Goal: Task Accomplishment & Management: Manage account settings

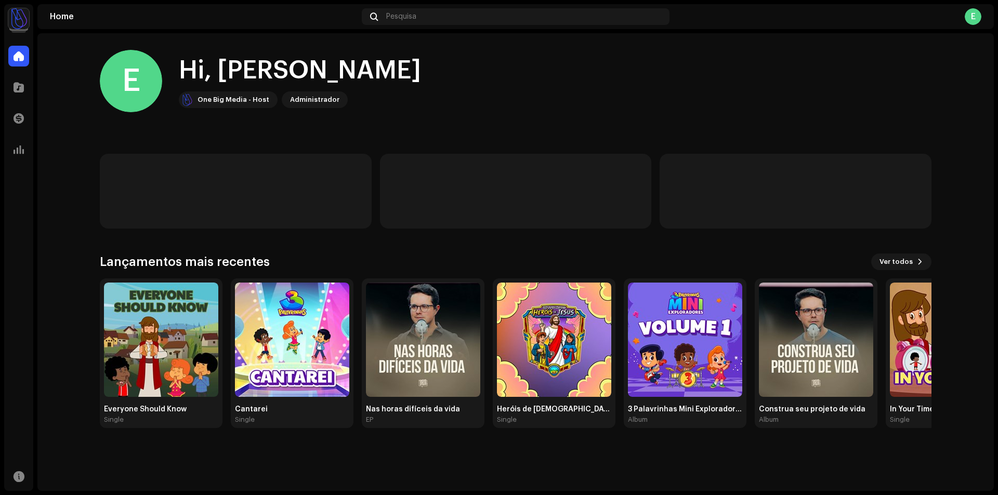
click at [16, 26] on img at bounding box center [18, 18] width 21 height 21
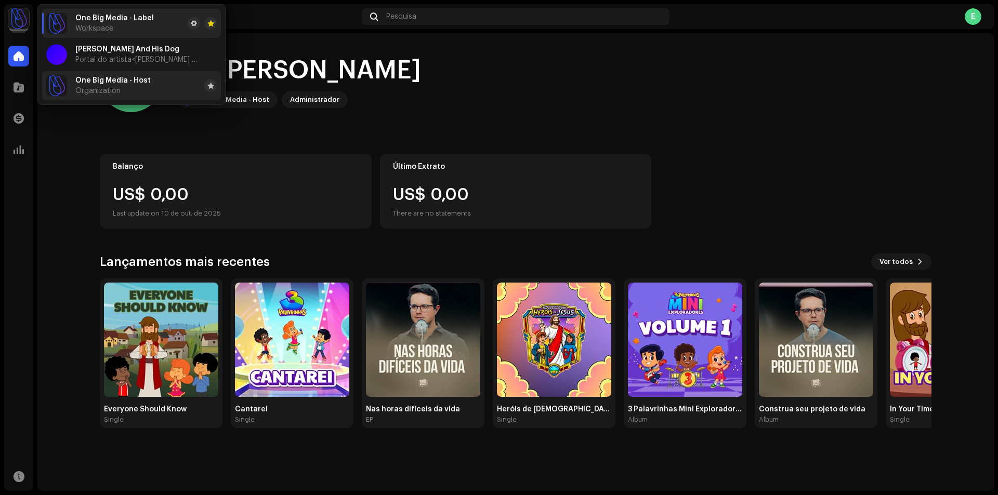
click at [115, 85] on div "One Big Media - Host Organization" at bounding box center [112, 85] width 75 height 19
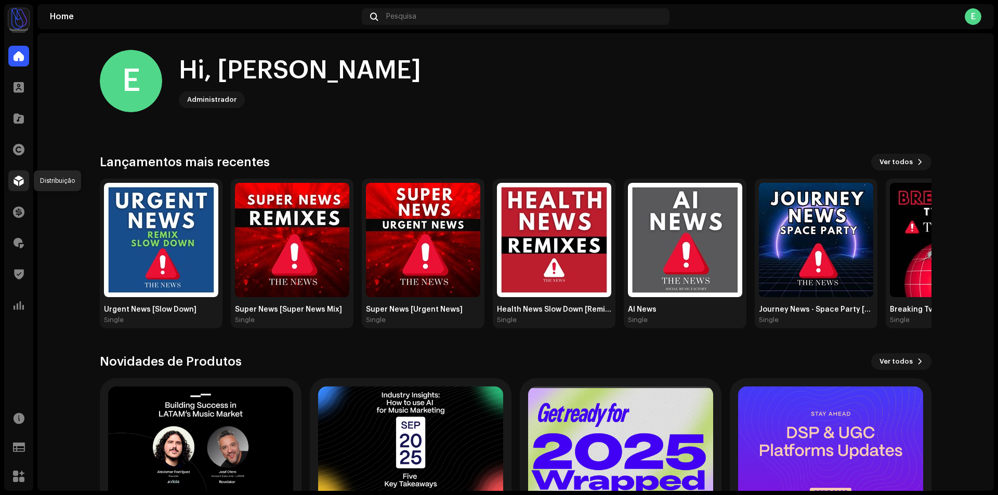
click at [20, 182] on span at bounding box center [19, 181] width 10 height 8
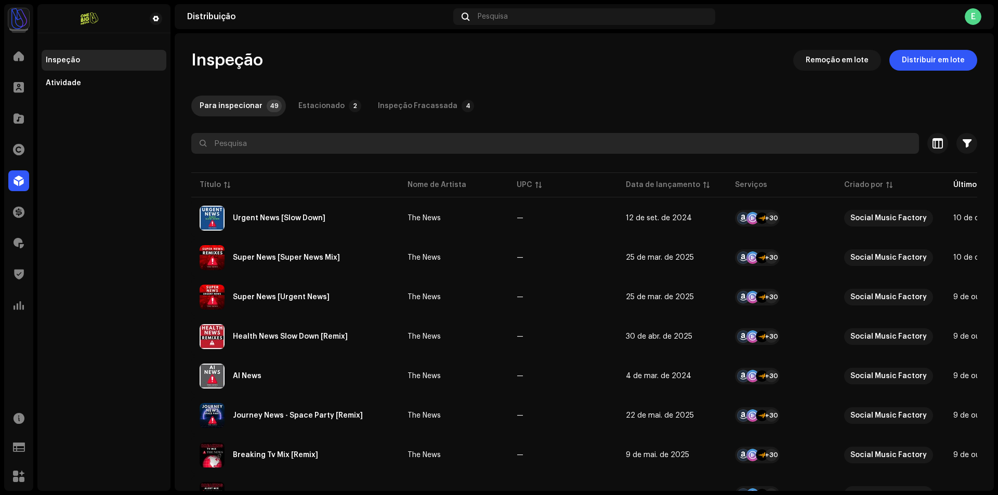
click at [392, 151] on input "text" at bounding box center [554, 143] width 727 height 21
paste input "BRPLJ2400051"
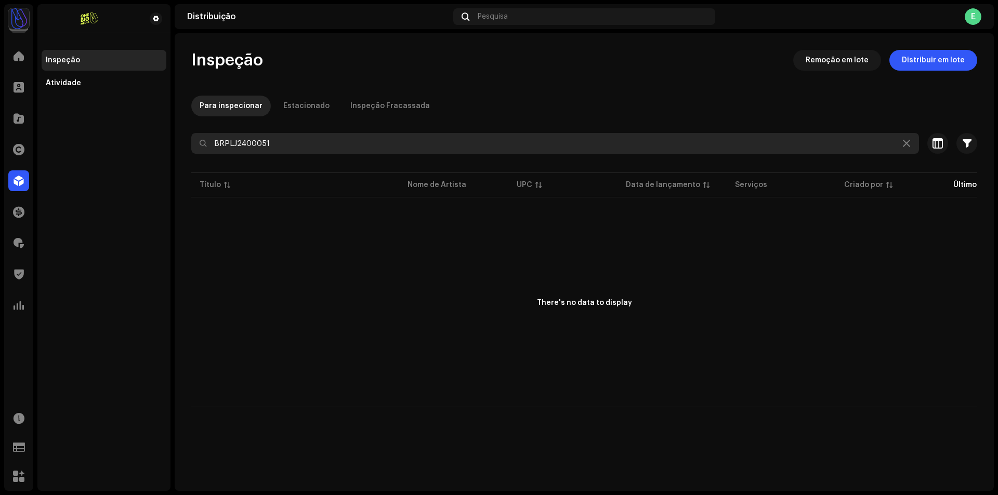
click at [304, 143] on input "BRPLJ2400051" at bounding box center [554, 143] width 727 height 21
paste input "Inspirational News"
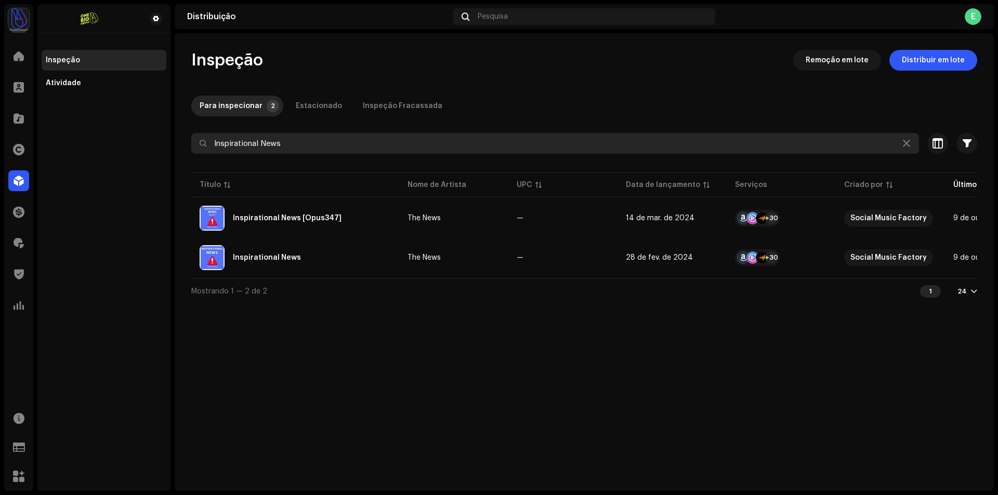
type input "Inspirational News"
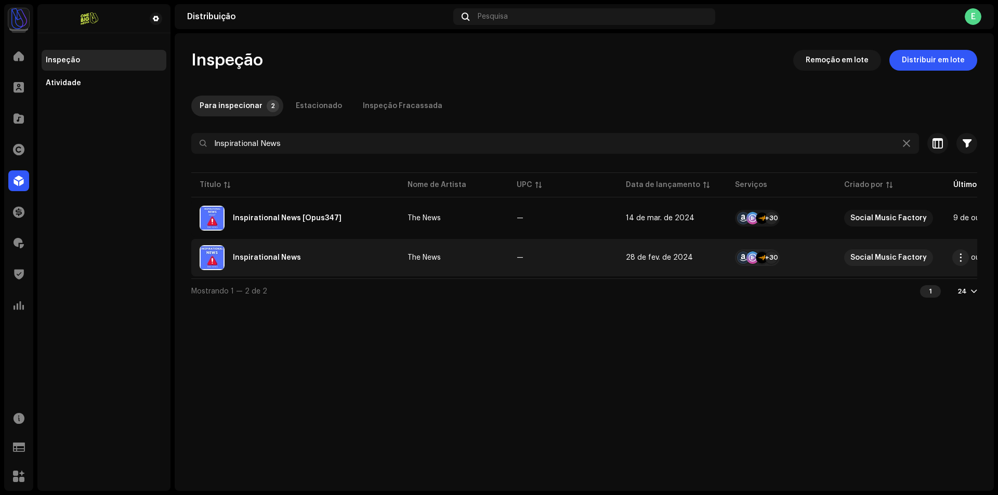
click at [358, 252] on div "Inspirational News" at bounding box center [295, 257] width 191 height 25
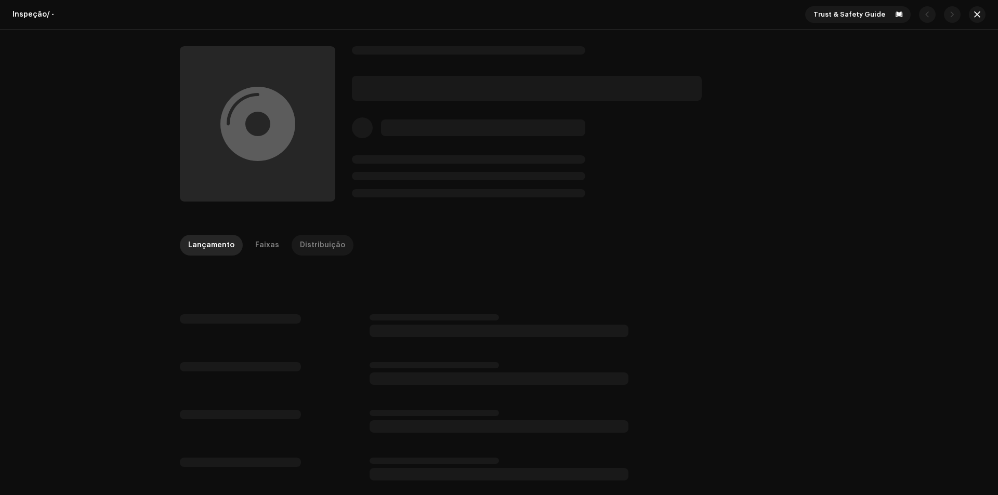
click at [322, 242] on div "Distribuição" at bounding box center [322, 245] width 45 height 21
click at [269, 247] on div "Faixas" at bounding box center [267, 245] width 24 height 21
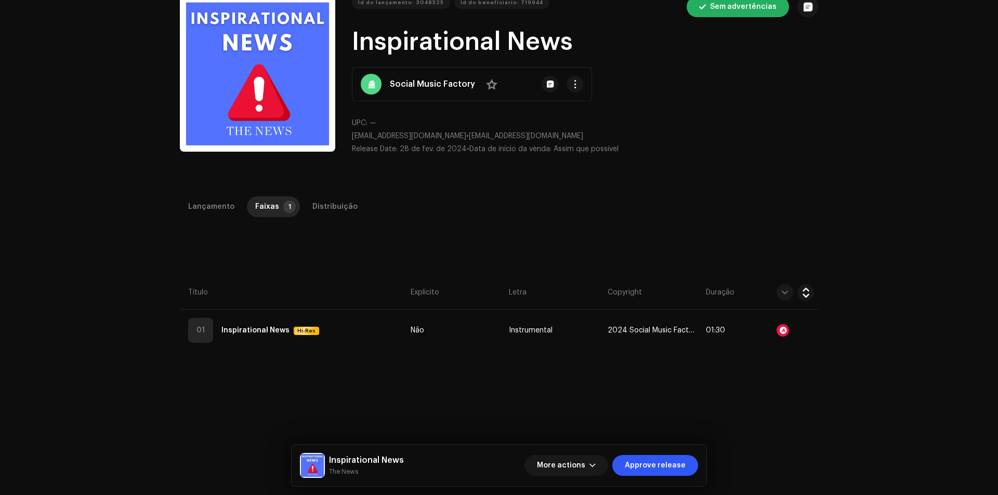
scroll to position [156, 0]
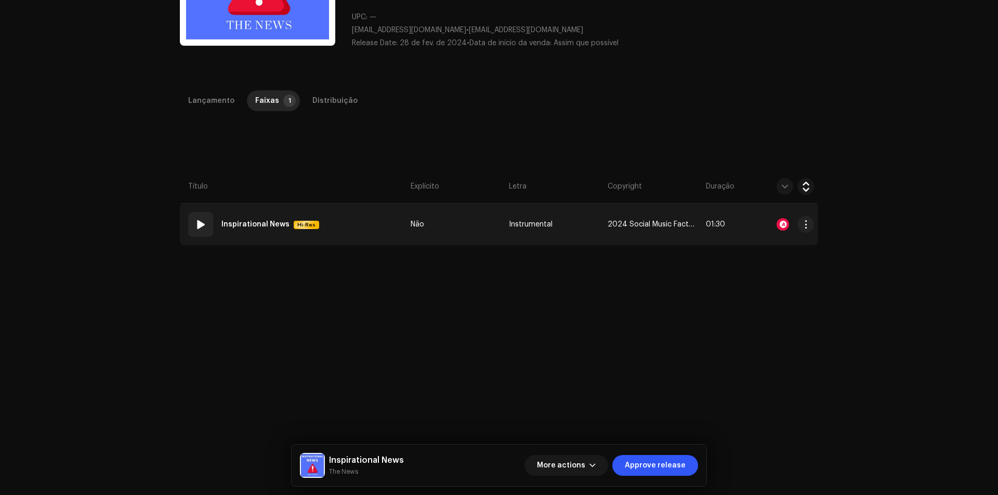
click at [389, 231] on td "01 Inspirational News Hi-Res" at bounding box center [293, 225] width 227 height 42
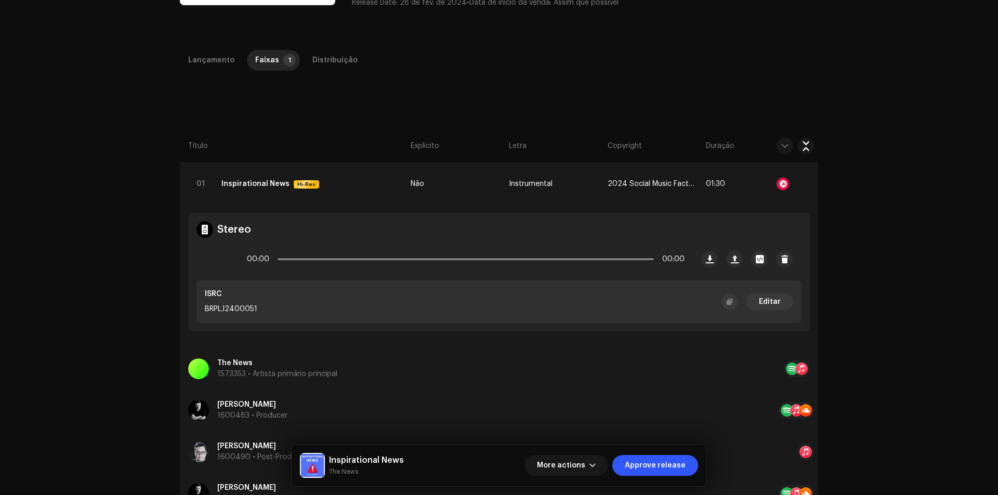
scroll to position [208, 0]
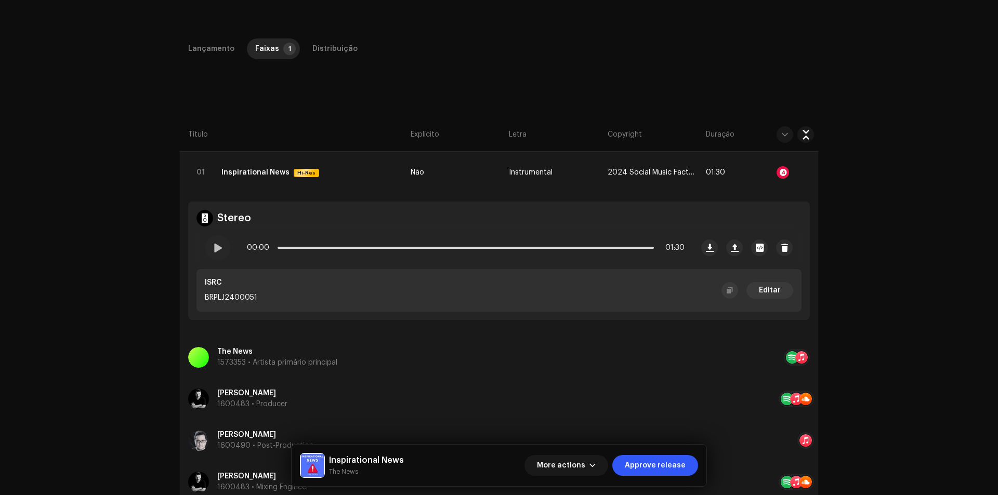
click at [580, 72] on div "Lançamento Faixas 1 Distribuição Compilação Is it a compilation? * Não Sim Ling…" at bounding box center [498, 333] width 671 height 590
click at [335, 51] on div "Distribuição" at bounding box center [334, 48] width 45 height 21
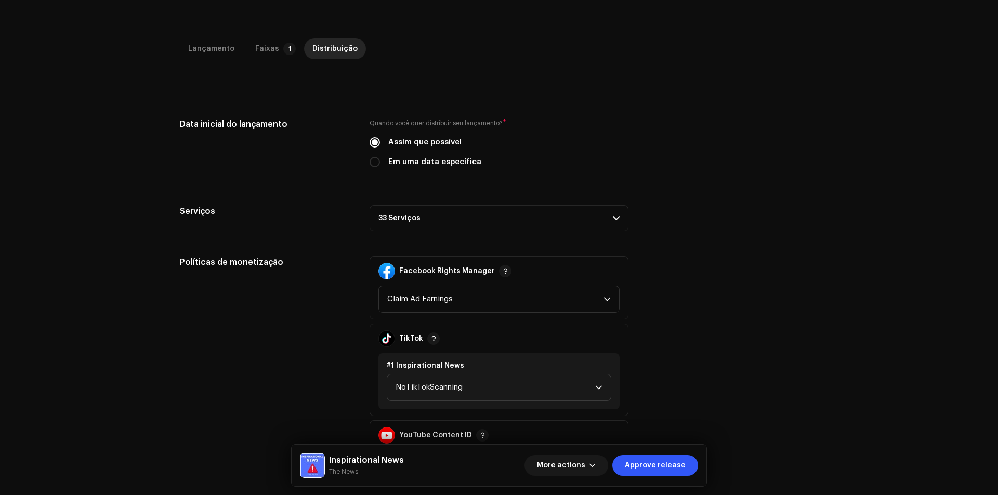
click at [448, 223] on p-accordion-header "33 Serviços" at bounding box center [498, 218] width 259 height 26
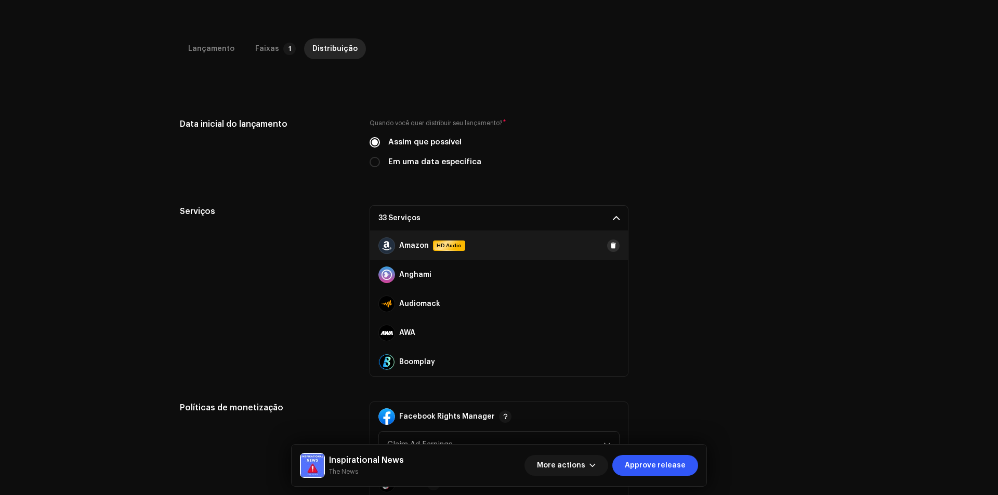
click at [611, 244] on button at bounding box center [613, 246] width 12 height 12
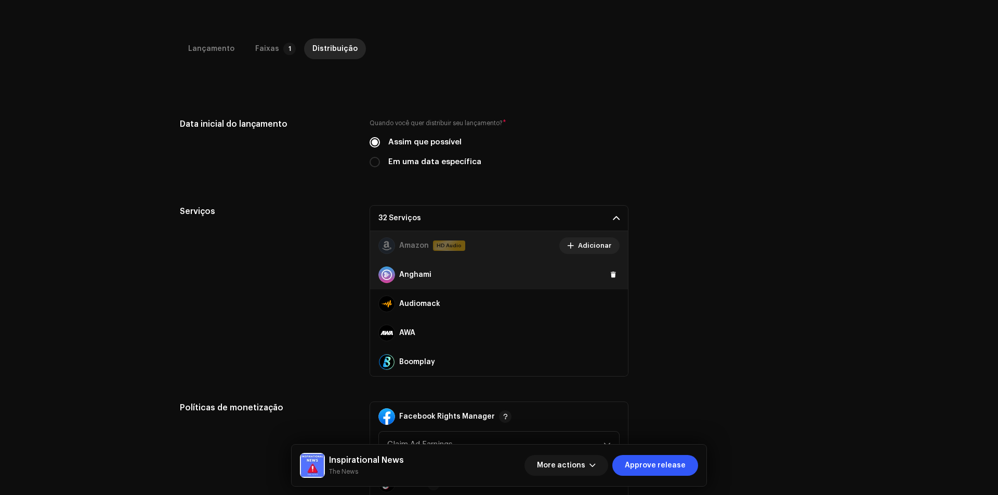
click at [607, 265] on div "Anghami" at bounding box center [499, 274] width 258 height 29
click at [610, 271] on span at bounding box center [613, 275] width 6 height 8
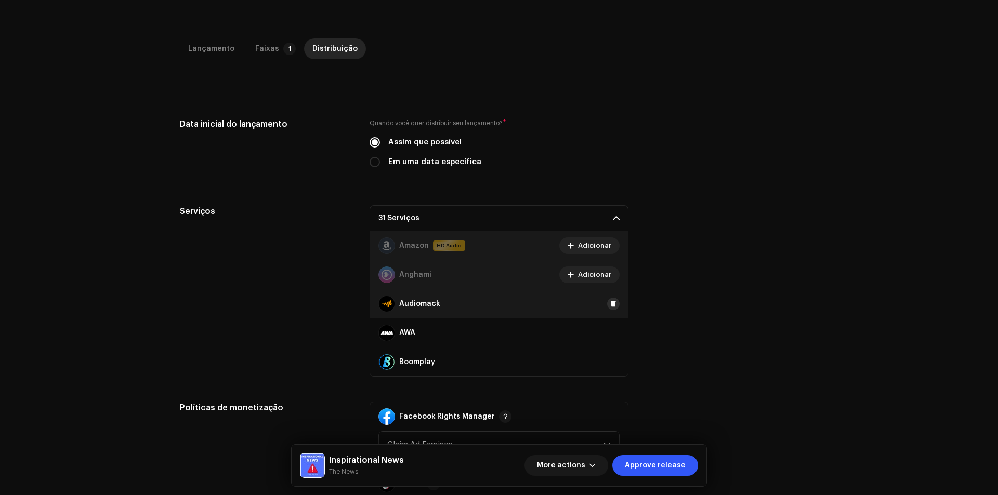
click at [607, 299] on button at bounding box center [613, 304] width 12 height 12
click at [610, 333] on span at bounding box center [613, 333] width 6 height 8
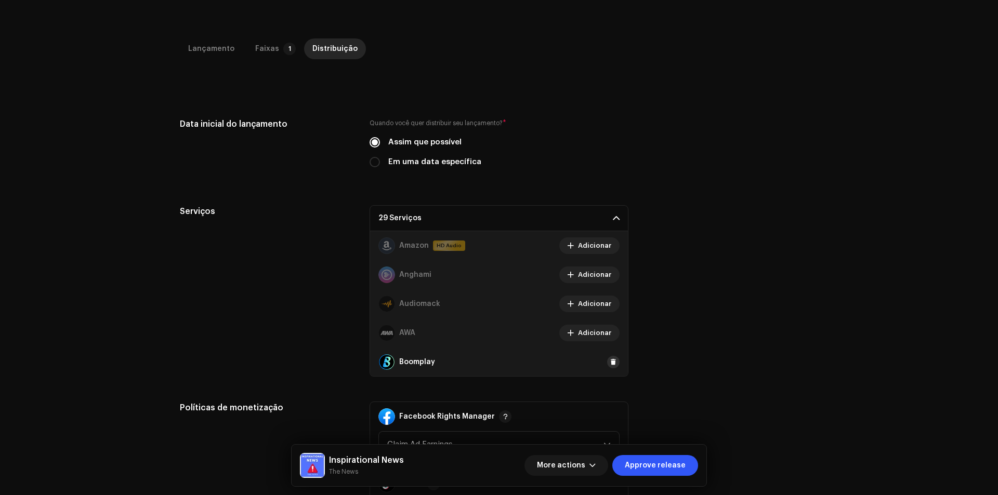
click at [607, 363] on button at bounding box center [613, 362] width 12 height 12
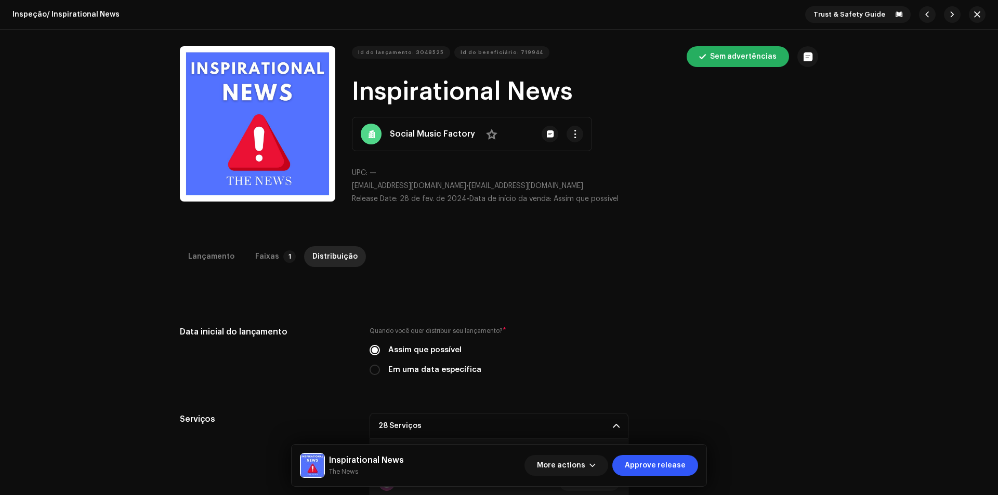
click at [444, 96] on h1 "Inspirational News" at bounding box center [585, 91] width 466 height 33
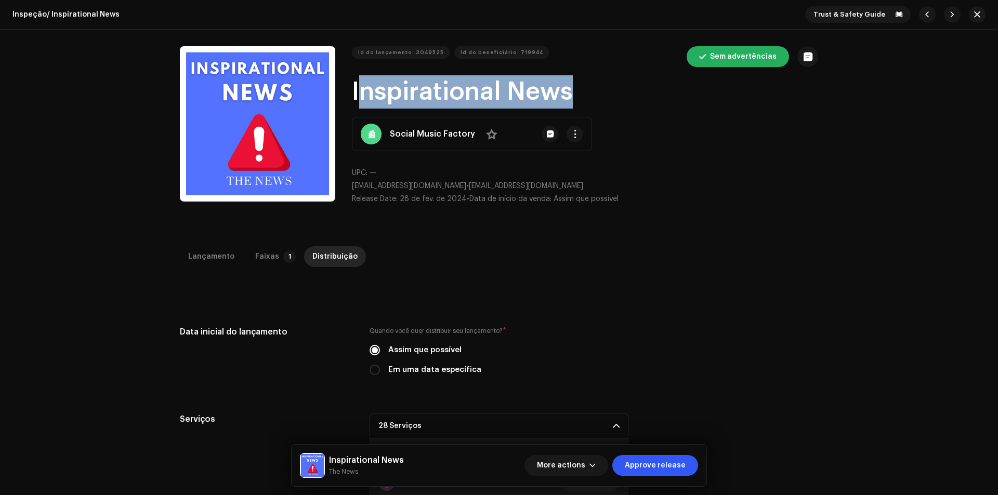
click at [444, 96] on h1 "Inspirational News" at bounding box center [585, 91] width 466 height 33
copy h1 "Inspirational News"
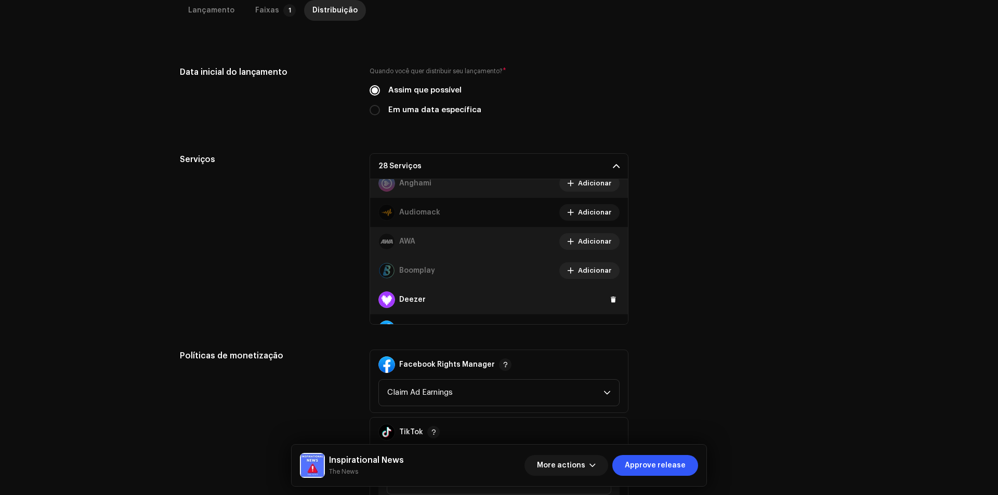
scroll to position [104, 0]
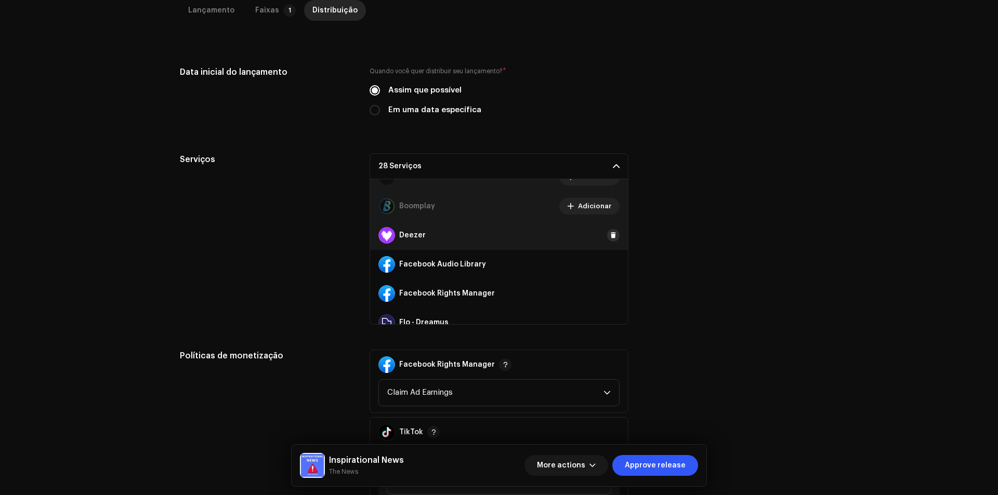
click at [610, 232] on span at bounding box center [613, 235] width 6 height 8
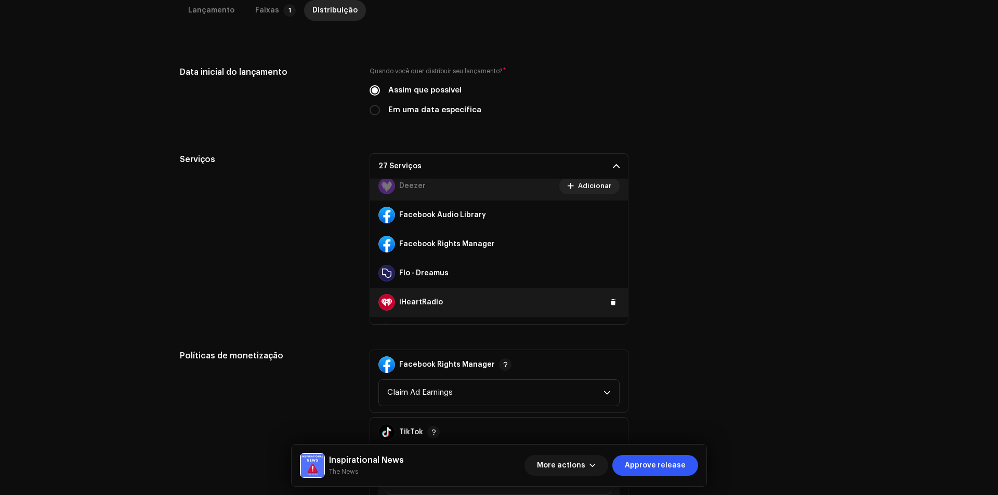
scroll to position [208, 0]
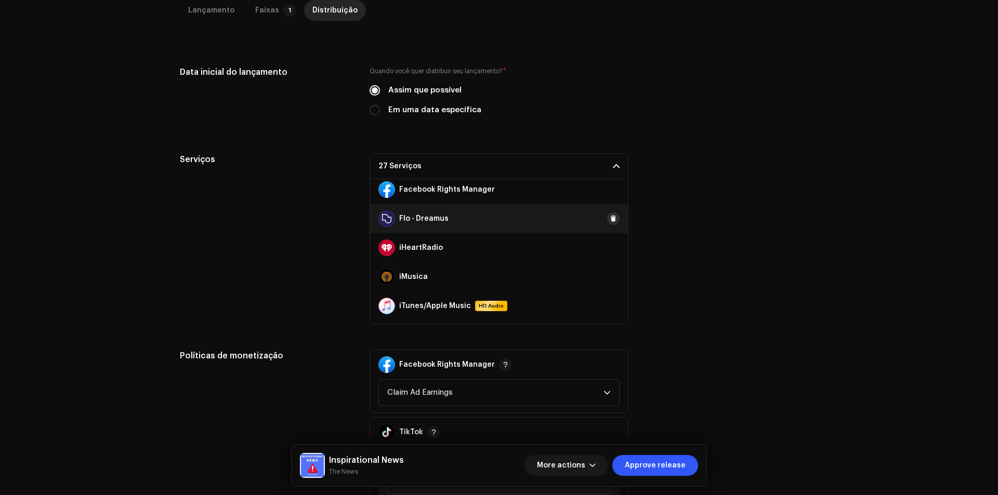
click at [610, 220] on span at bounding box center [613, 219] width 6 height 8
click at [610, 249] on span at bounding box center [613, 248] width 6 height 8
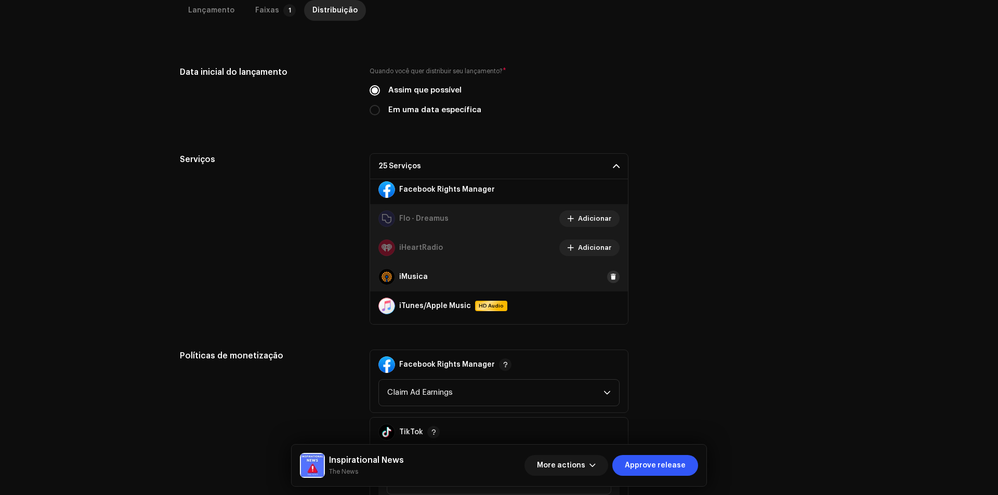
click at [610, 278] on span at bounding box center [613, 277] width 6 height 8
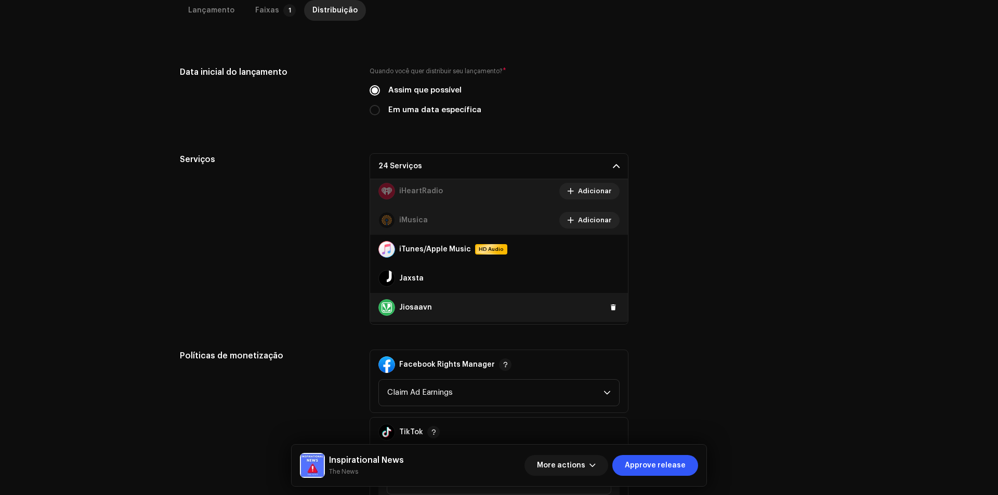
scroll to position [312, 0]
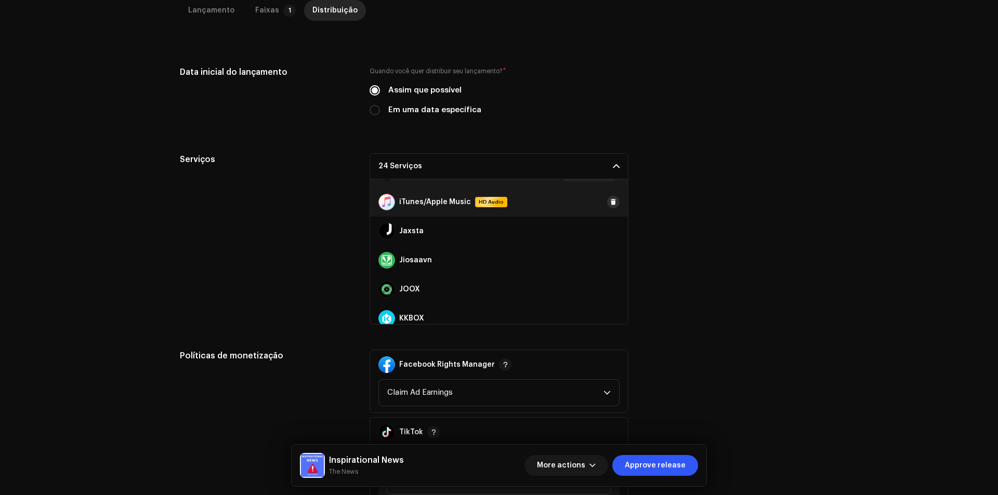
click at [610, 201] on span at bounding box center [613, 202] width 6 height 8
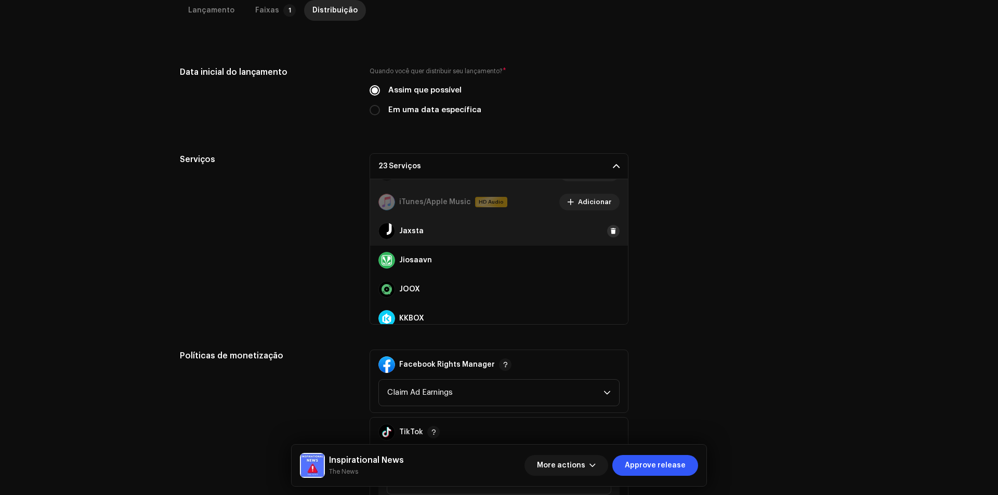
click at [610, 230] on span at bounding box center [613, 231] width 6 height 8
click at [610, 256] on span at bounding box center [613, 260] width 6 height 8
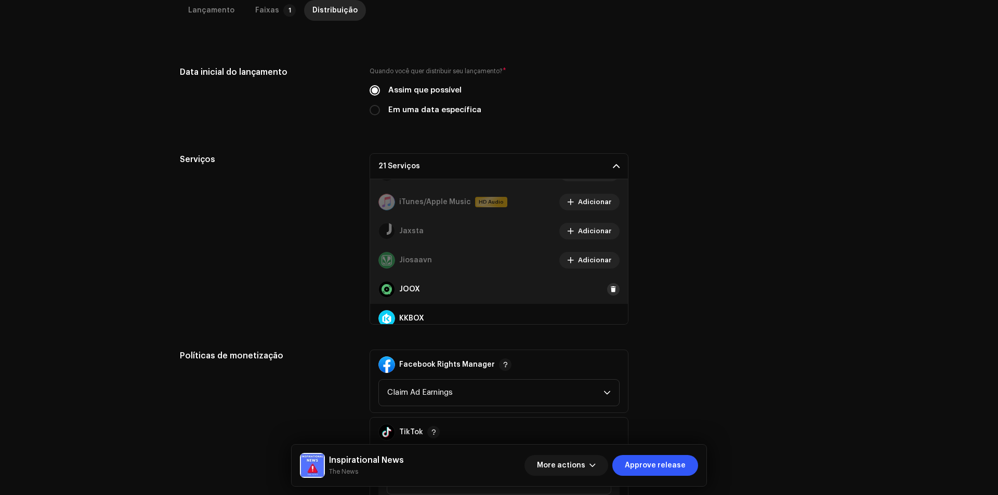
click at [610, 286] on span at bounding box center [613, 289] width 6 height 8
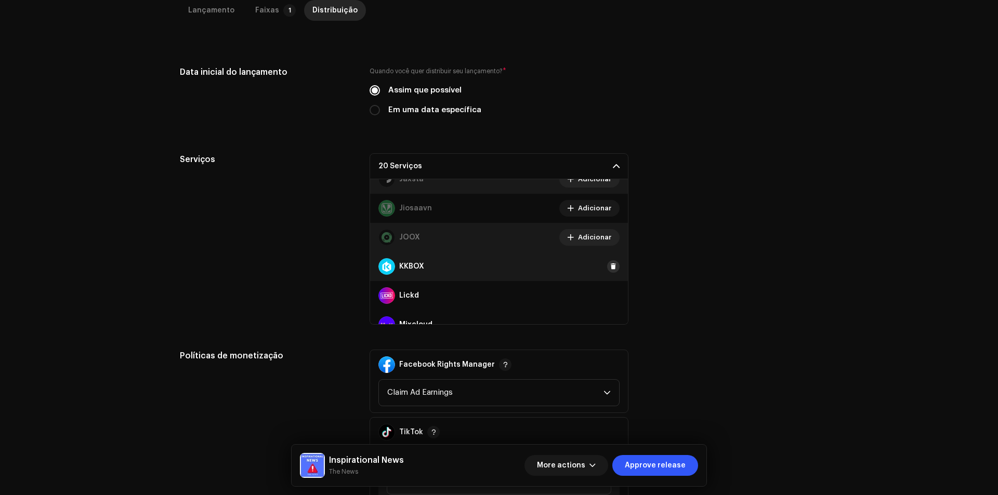
click at [610, 269] on span at bounding box center [613, 266] width 6 height 8
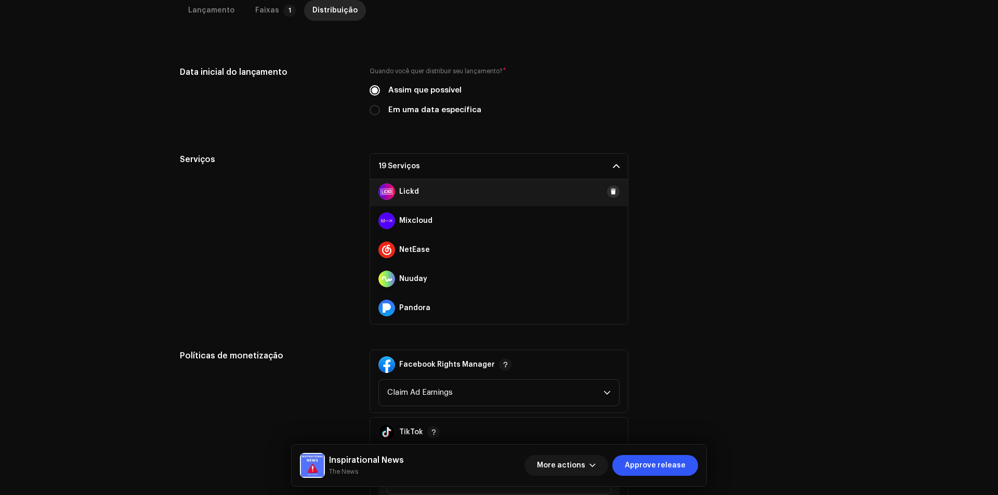
click at [607, 185] on button at bounding box center [613, 191] width 12 height 12
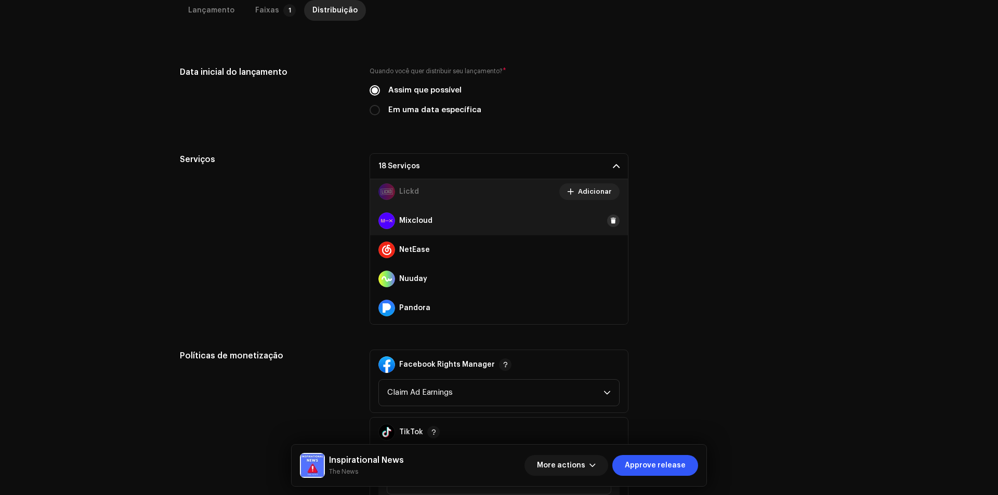
click at [610, 220] on span at bounding box center [613, 221] width 6 height 8
click at [610, 248] on span at bounding box center [613, 250] width 6 height 8
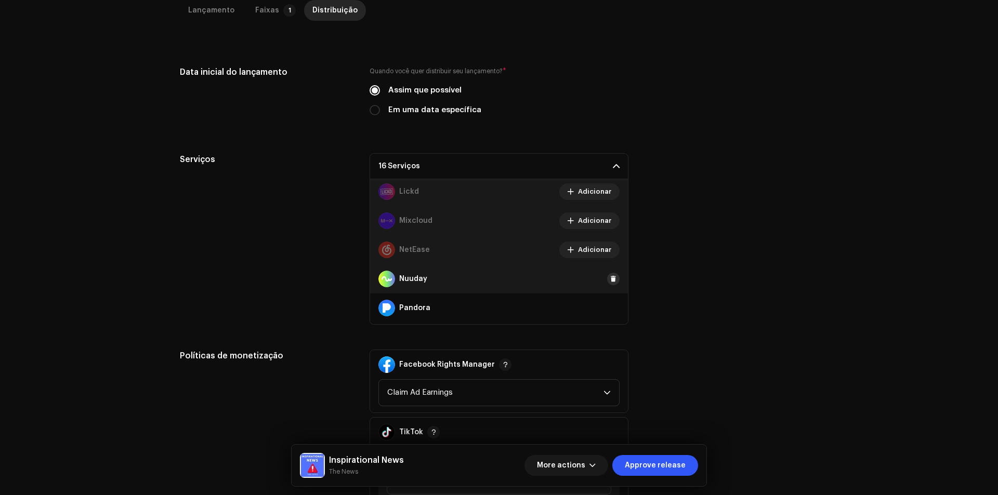
click at [610, 278] on span at bounding box center [613, 279] width 6 height 8
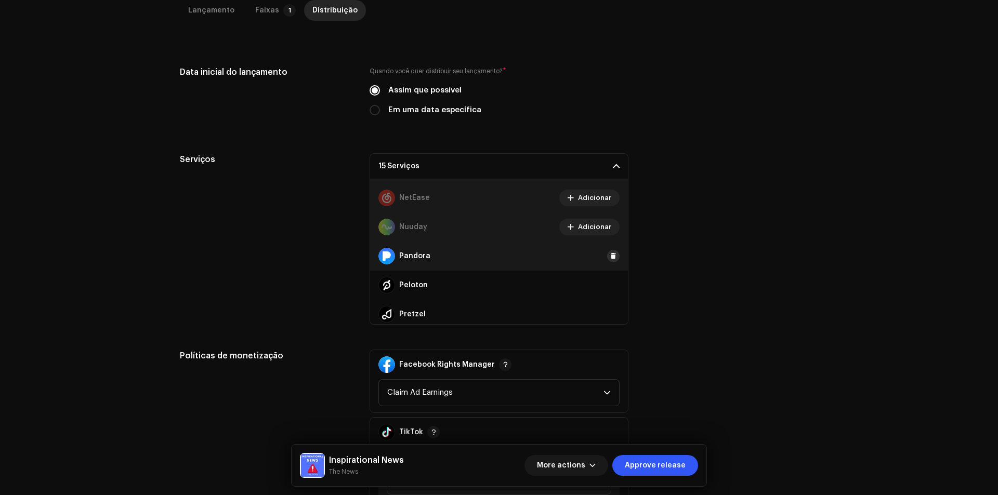
click at [610, 258] on span at bounding box center [613, 256] width 6 height 8
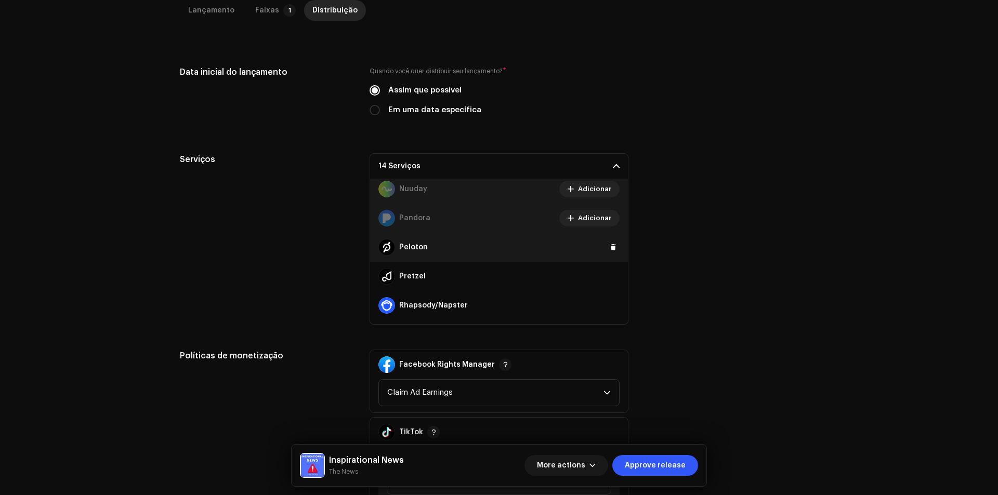
scroll to position [572, 0]
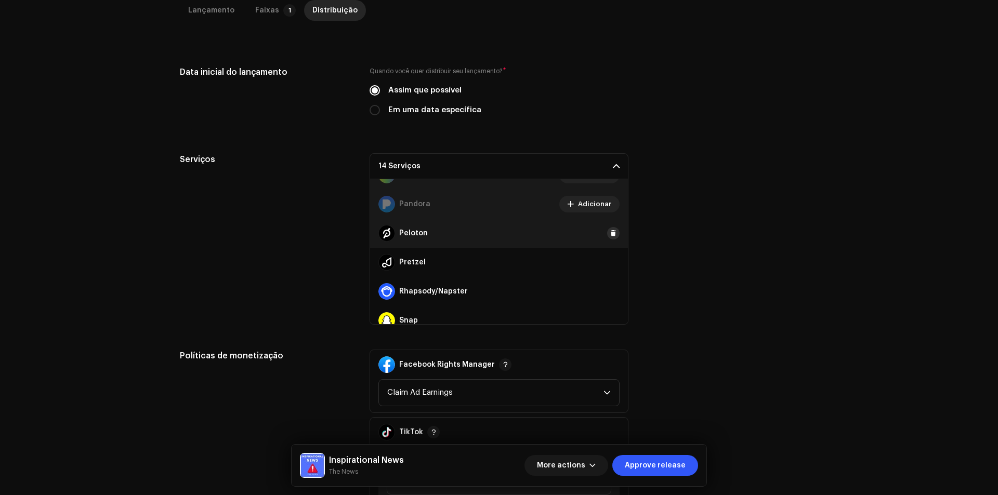
click at [610, 235] on span at bounding box center [613, 233] width 6 height 8
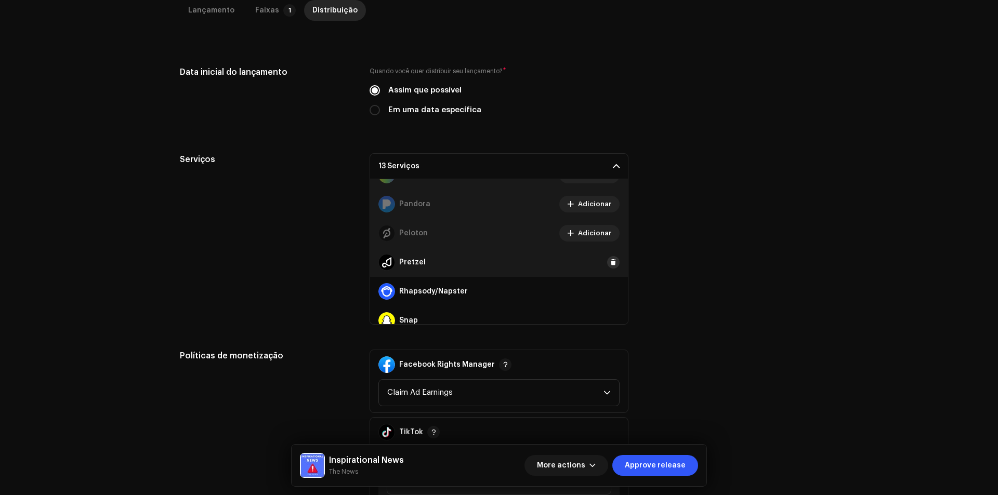
click at [610, 266] on span at bounding box center [613, 262] width 6 height 8
click at [607, 294] on button at bounding box center [613, 291] width 12 height 12
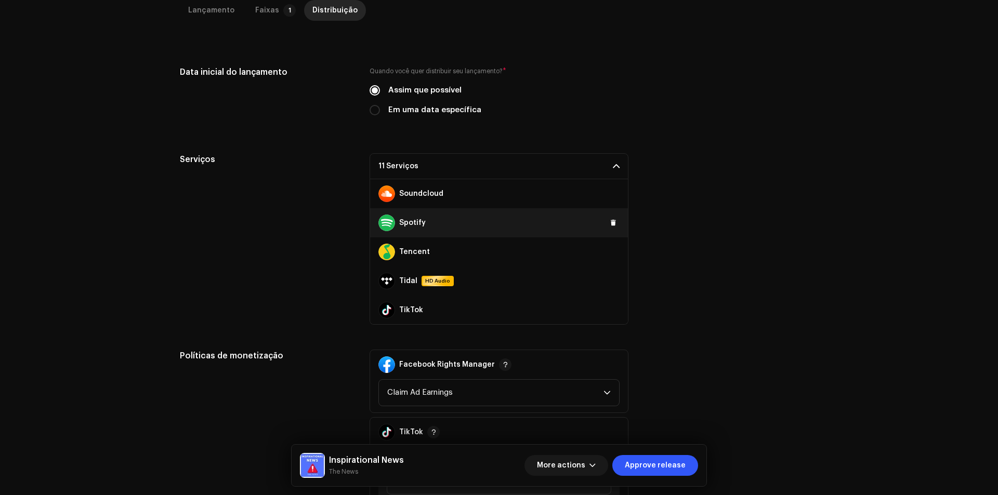
scroll to position [675, 0]
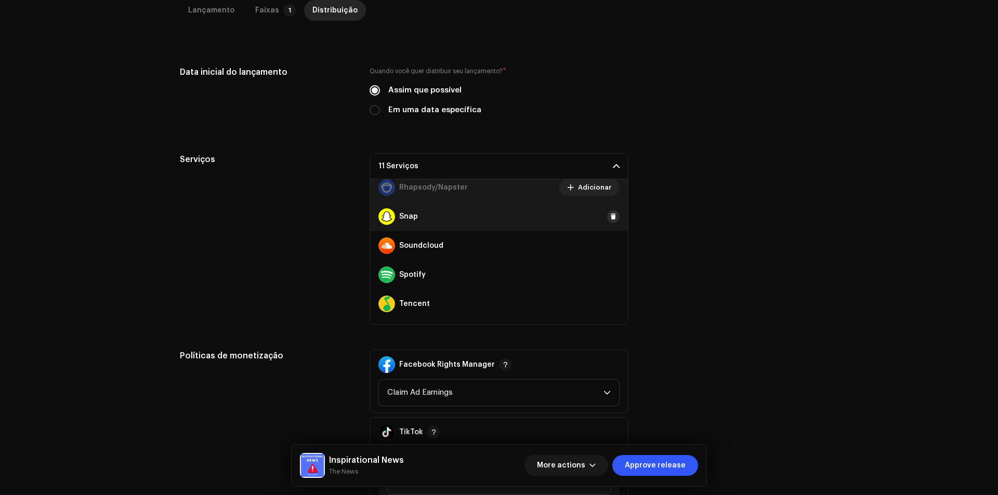
click at [607, 213] on button at bounding box center [613, 216] width 12 height 12
click at [610, 249] on span at bounding box center [613, 246] width 6 height 8
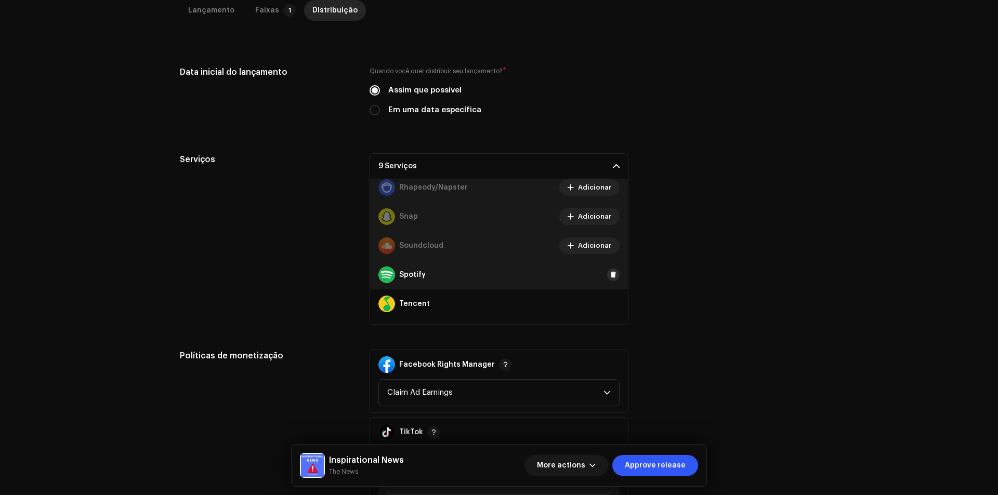
click at [607, 280] on button at bounding box center [613, 275] width 12 height 12
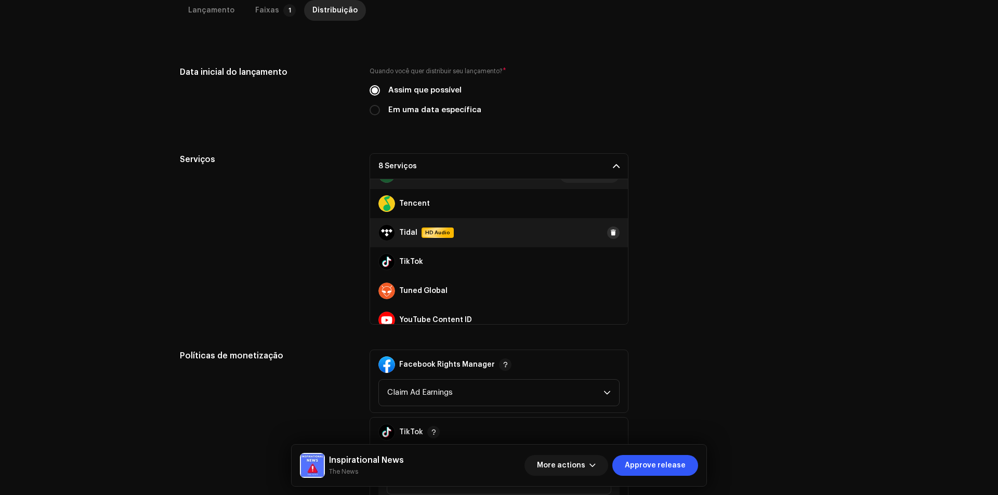
scroll to position [779, 0]
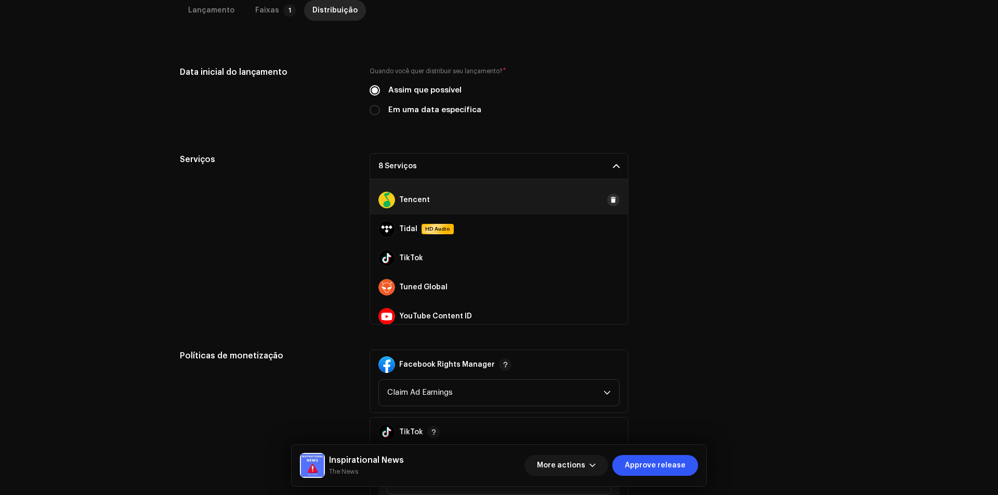
click at [610, 202] on span at bounding box center [613, 200] width 6 height 8
click at [610, 225] on span at bounding box center [613, 229] width 6 height 8
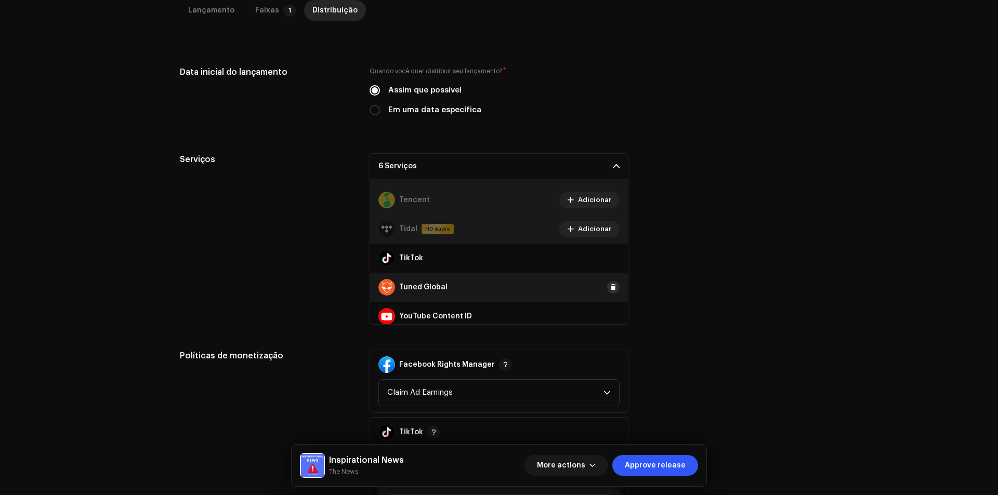
click at [610, 287] on span at bounding box center [613, 287] width 6 height 8
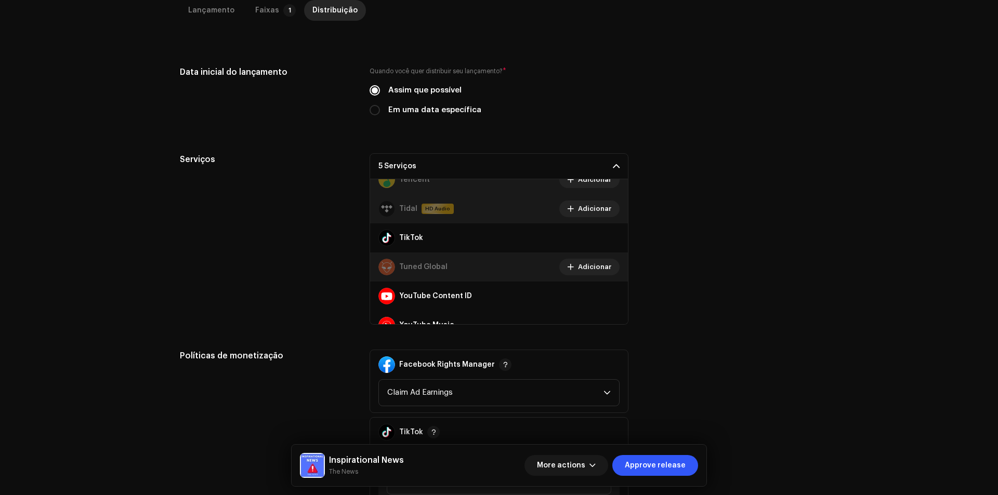
scroll to position [815, 0]
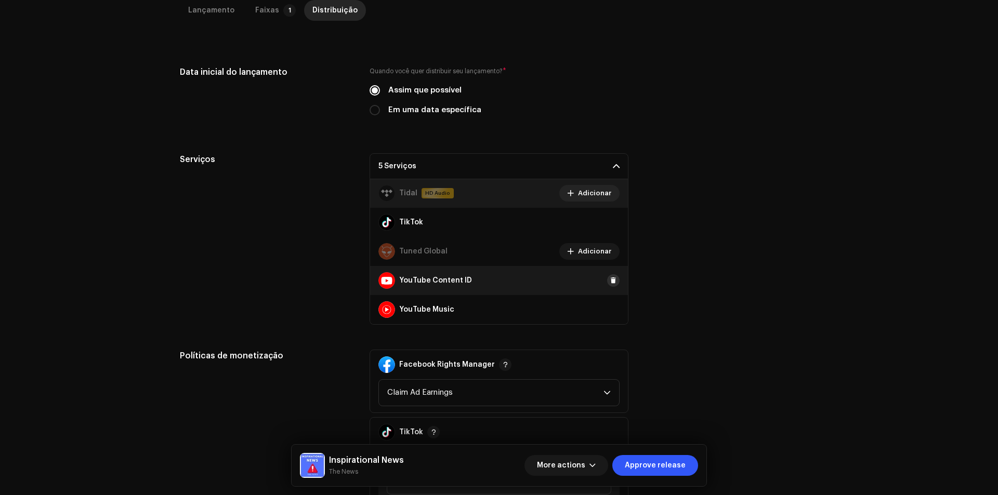
click at [607, 278] on button at bounding box center [613, 280] width 12 height 12
click at [610, 307] on span at bounding box center [613, 309] width 6 height 8
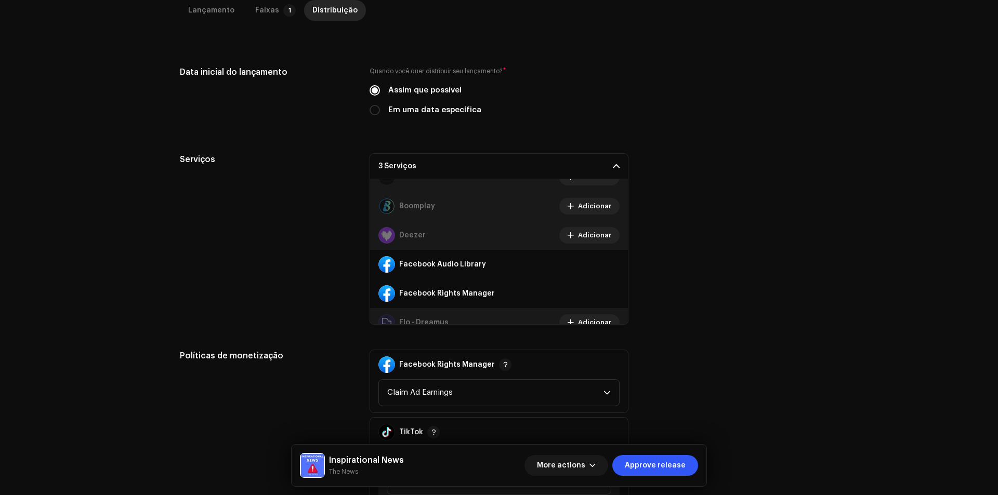
scroll to position [156, 0]
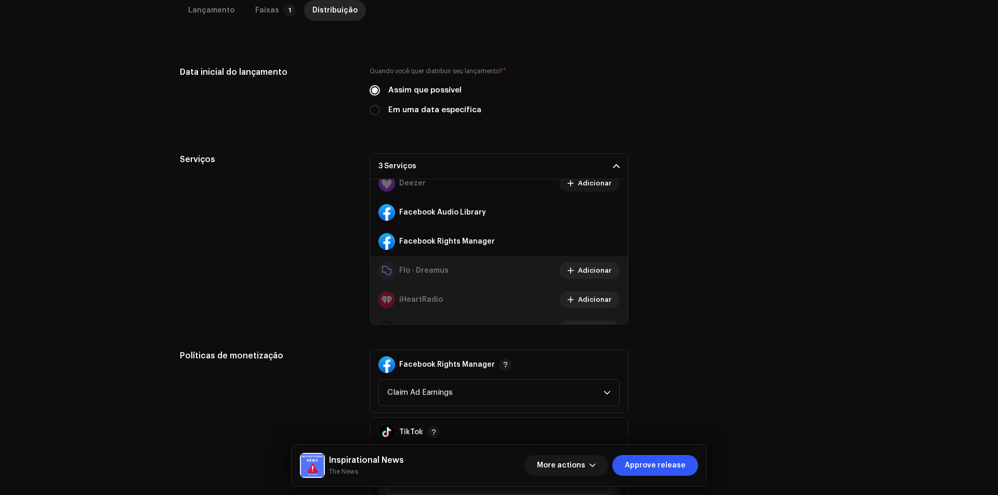
click at [609, 165] on p-accordion-header "3 Serviços" at bounding box center [498, 166] width 259 height 26
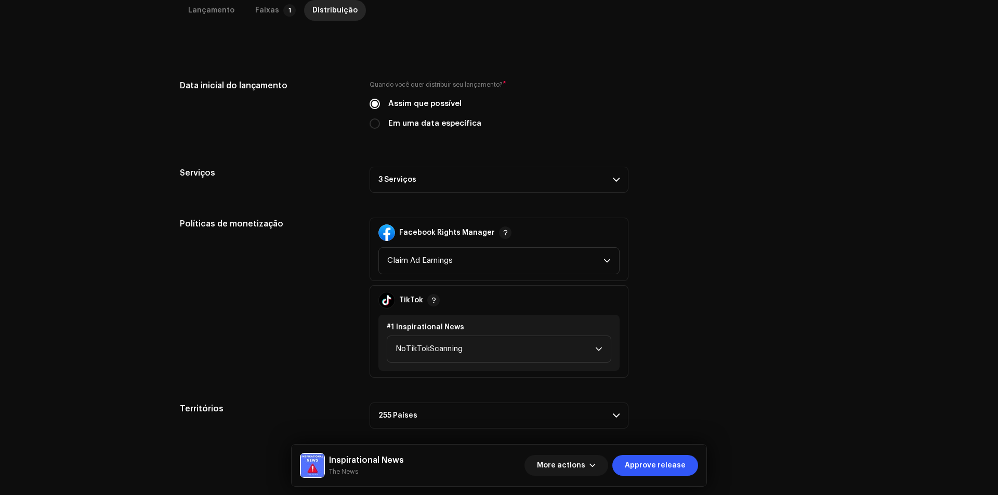
scroll to position [246, 0]
click at [516, 265] on span "Claim Ad Earnings" at bounding box center [495, 261] width 216 height 26
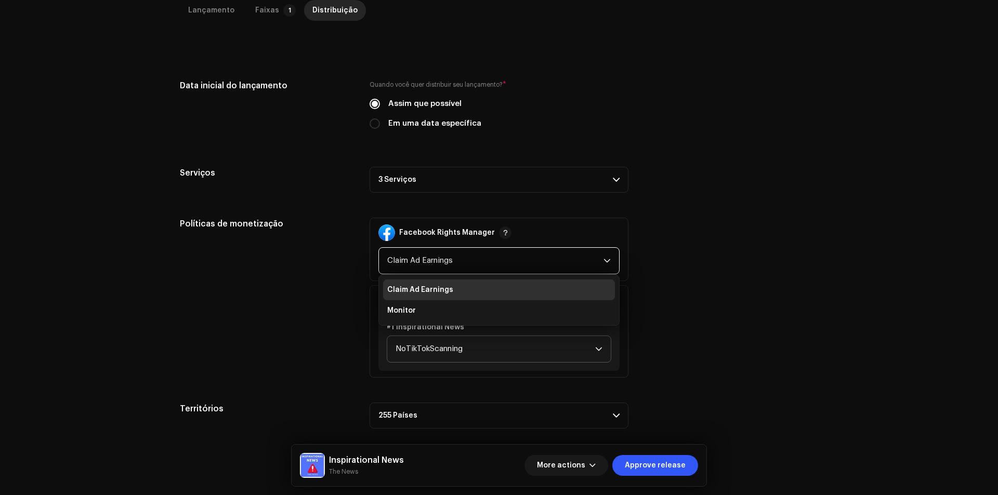
click at [503, 347] on span "NoTikTokScanning" at bounding box center [495, 349] width 200 height 26
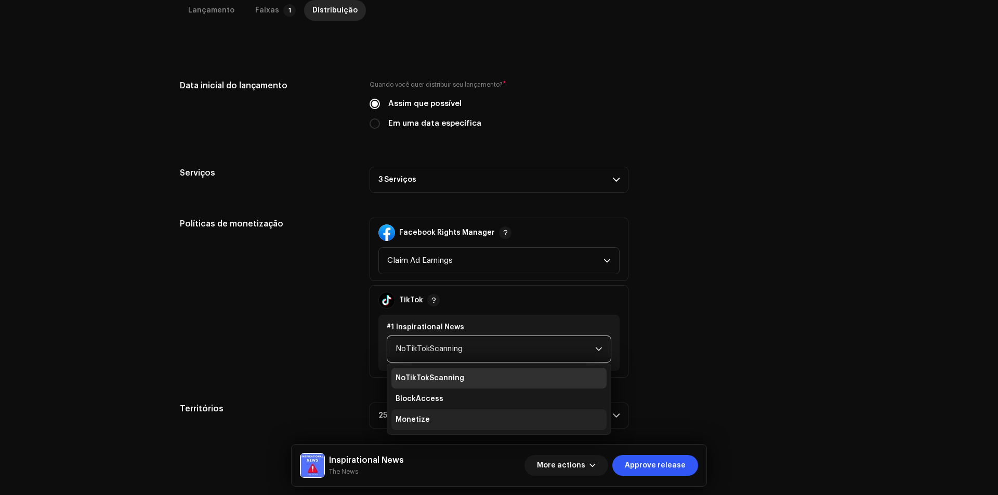
click at [436, 419] on li "Monetize" at bounding box center [498, 419] width 215 height 21
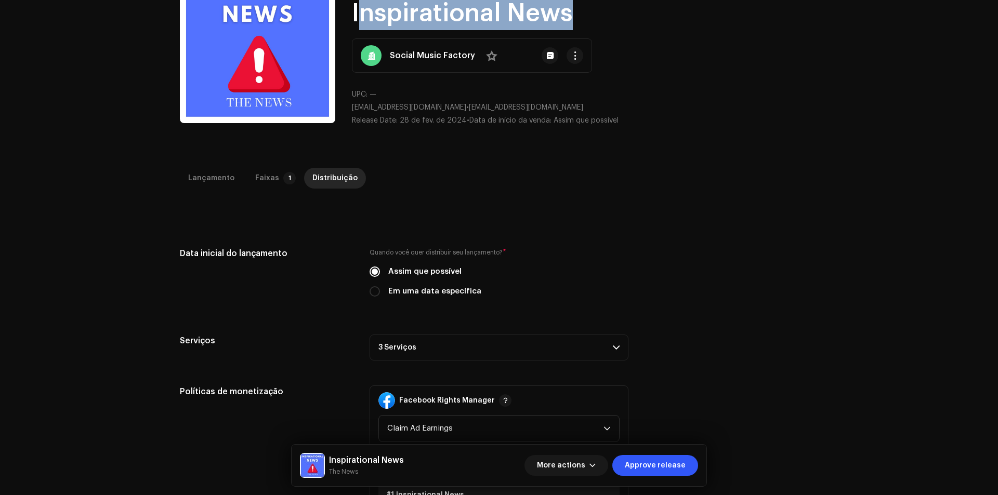
scroll to position [156, 0]
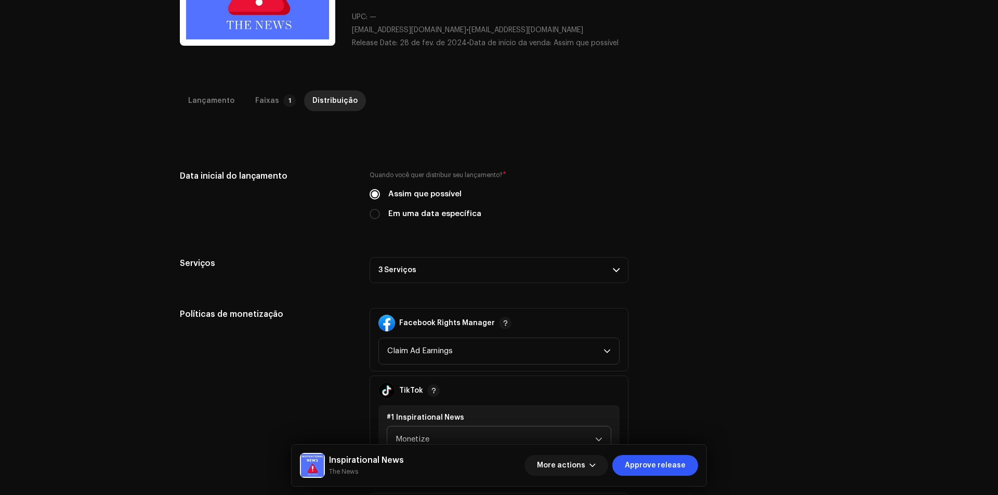
click at [433, 212] on label "Em uma data específica" at bounding box center [434, 213] width 93 height 11
click at [380, 212] on input "Em uma data específica" at bounding box center [374, 214] width 10 height 10
radio input "true"
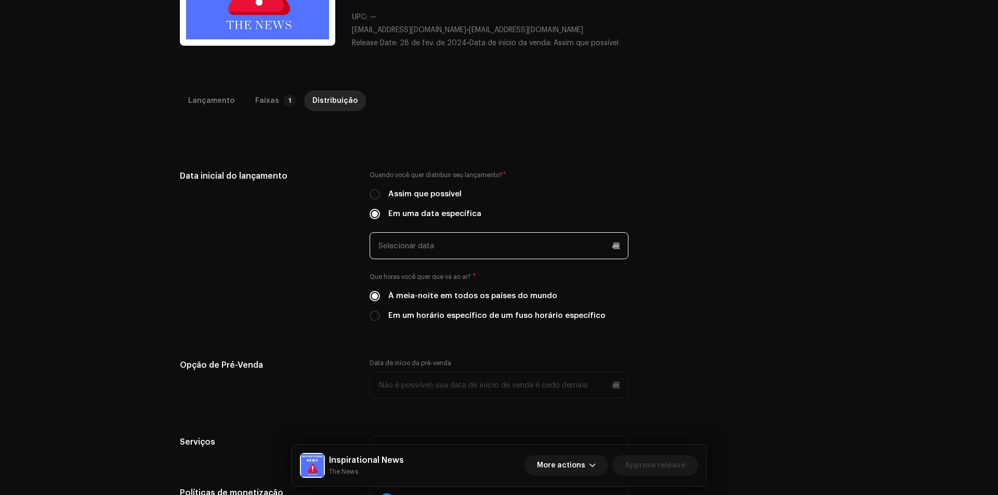
click at [446, 254] on input "text" at bounding box center [498, 245] width 259 height 27
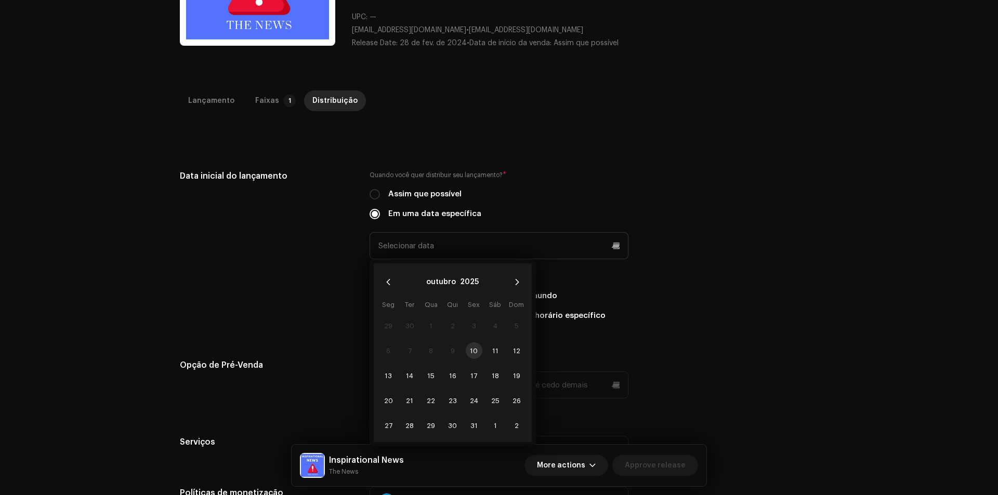
click at [437, 379] on td "15" at bounding box center [430, 375] width 21 height 25
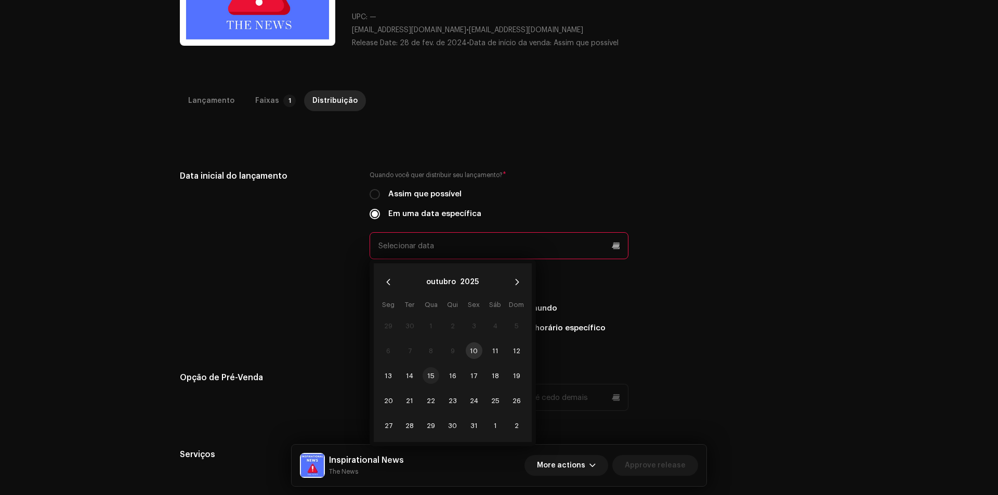
click at [422, 375] on span "15" at bounding box center [430, 375] width 17 height 17
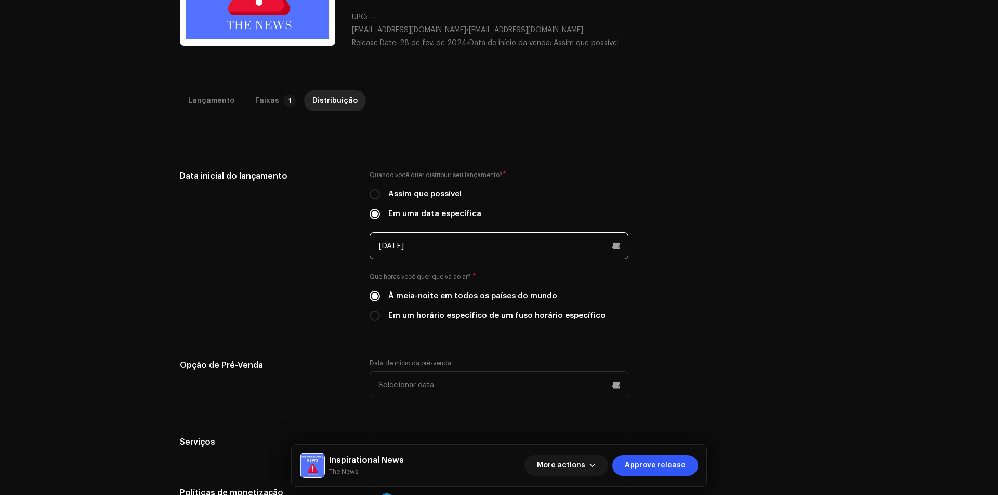
click at [464, 253] on input "15/10/2025" at bounding box center [498, 245] width 259 height 27
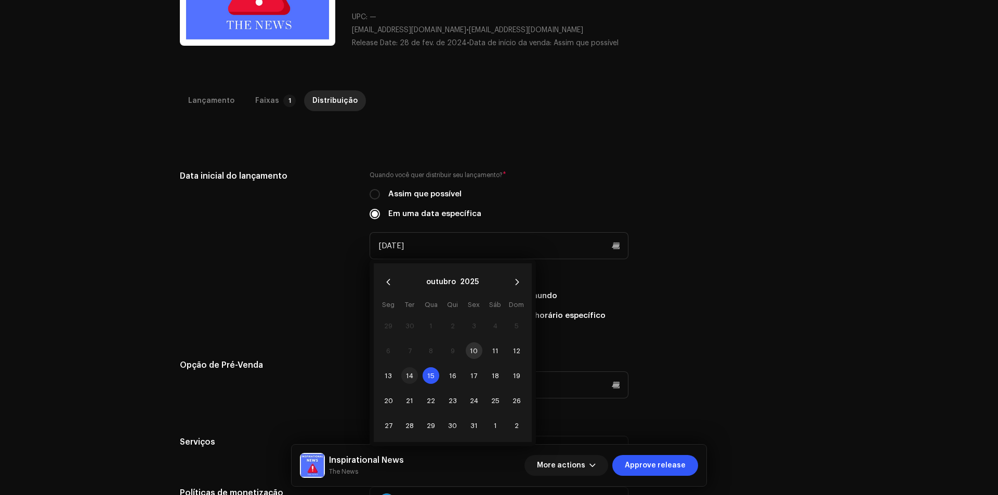
click at [407, 370] on span "14" at bounding box center [409, 375] width 17 height 17
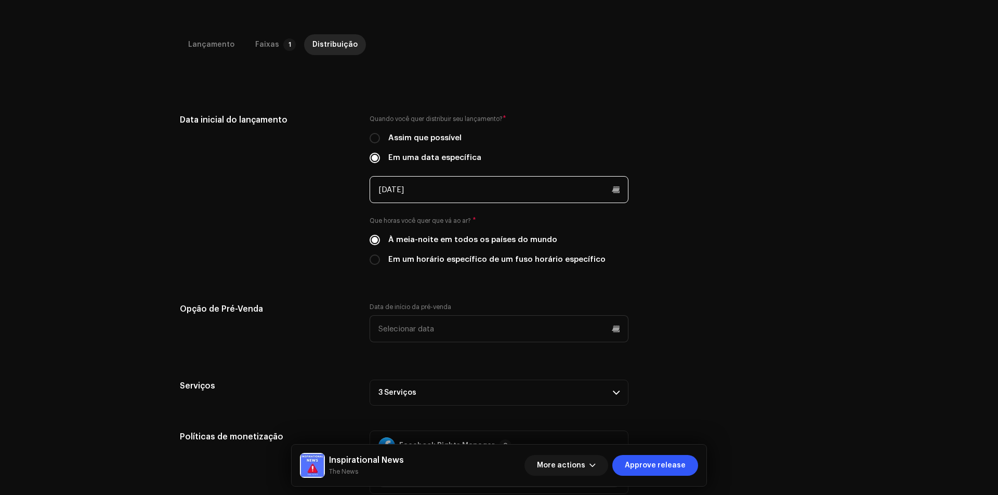
scroll to position [208, 0]
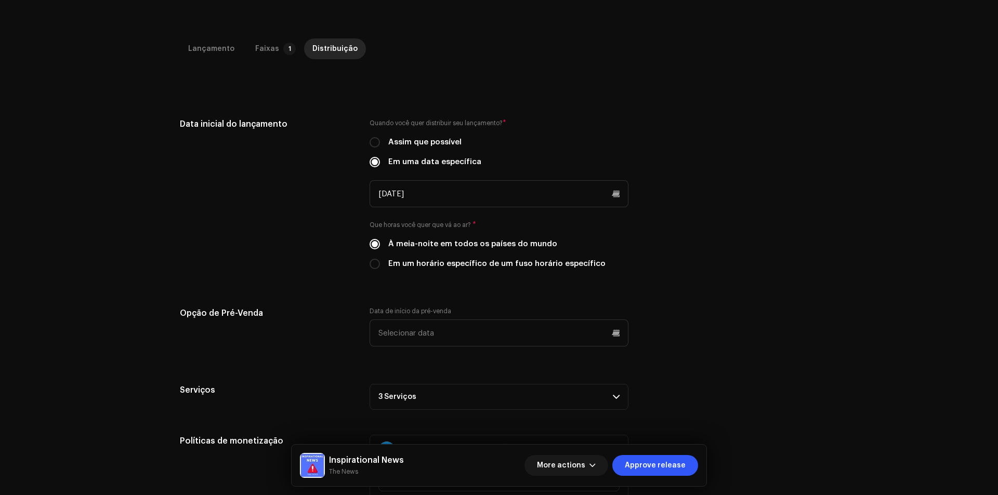
click at [429, 389] on p-accordion-header "3 Serviços" at bounding box center [498, 397] width 259 height 26
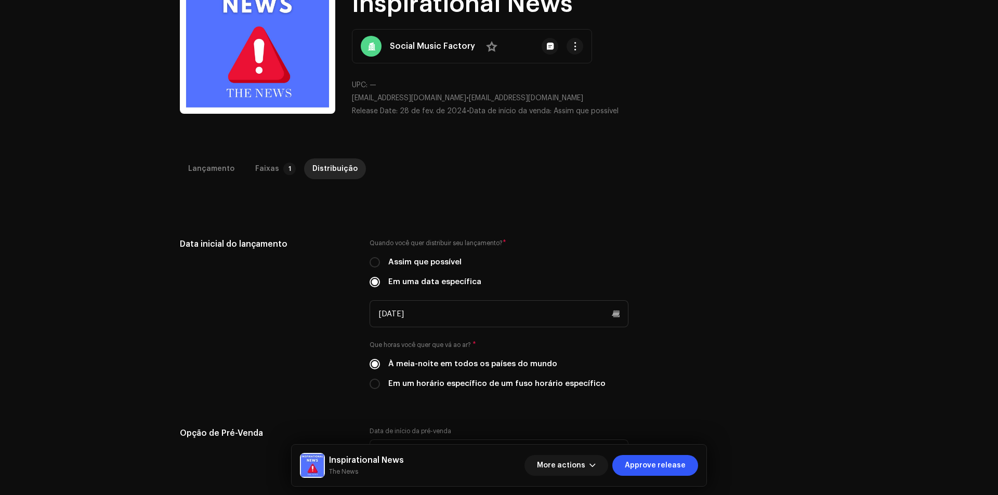
scroll to position [0, 0]
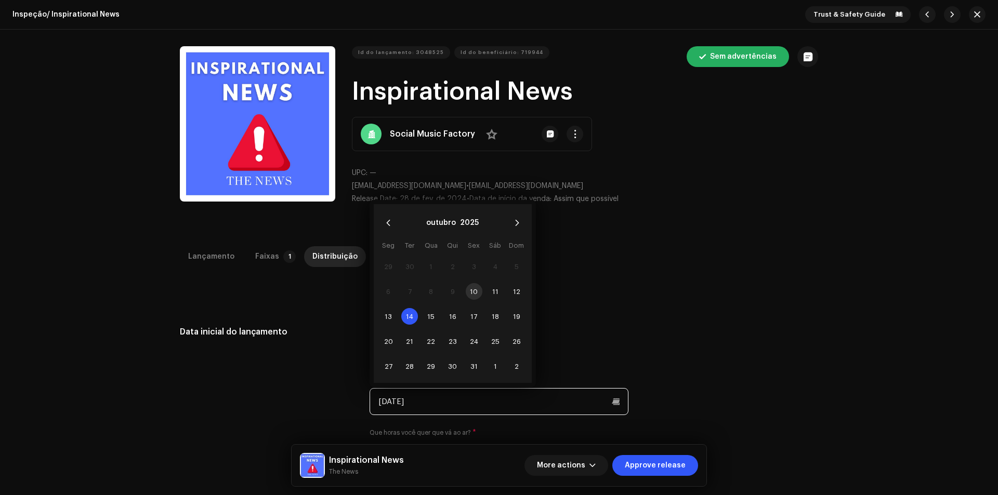
click at [484, 400] on input "14/10/2025" at bounding box center [498, 401] width 259 height 27
click at [477, 318] on span "17" at bounding box center [474, 316] width 17 height 17
type input "17/10/2025"
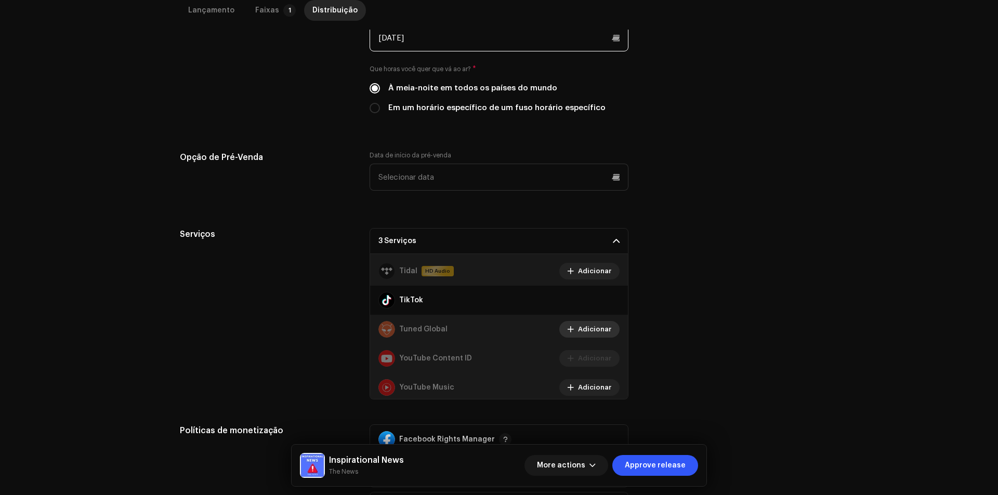
scroll to position [815, 0]
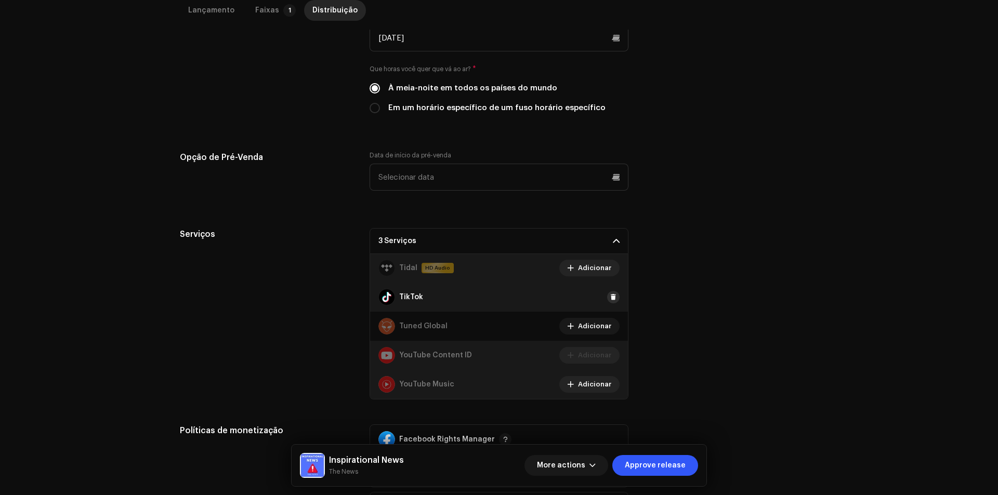
click at [610, 294] on span at bounding box center [613, 297] width 6 height 8
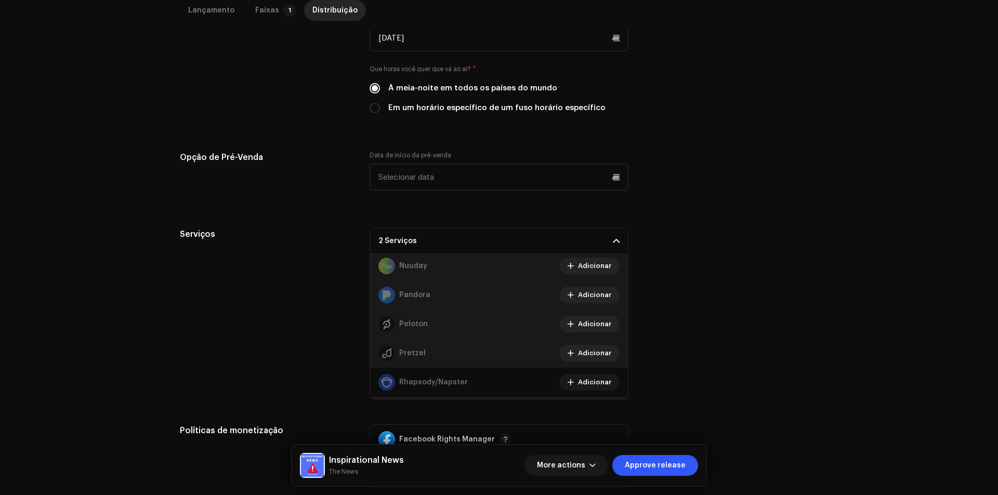
scroll to position [482, 0]
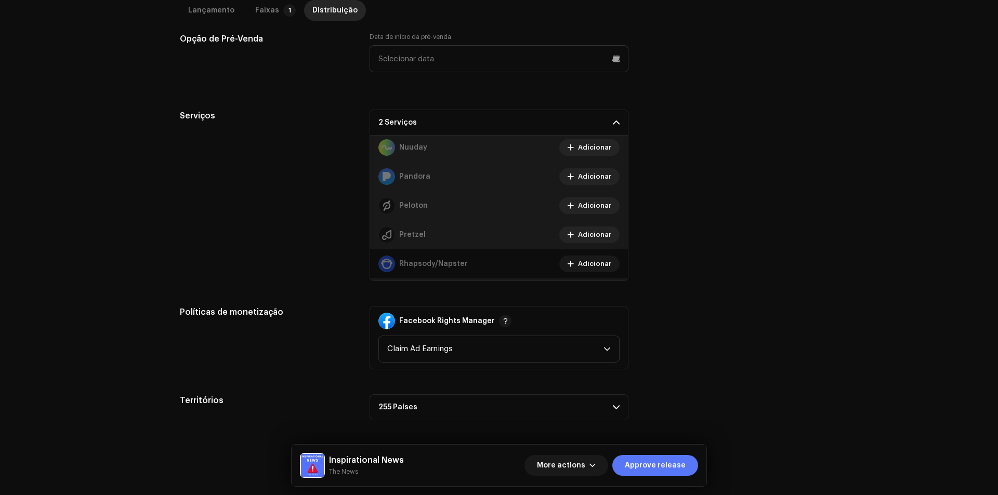
click at [669, 456] on span "Approve release" at bounding box center [655, 465] width 61 height 21
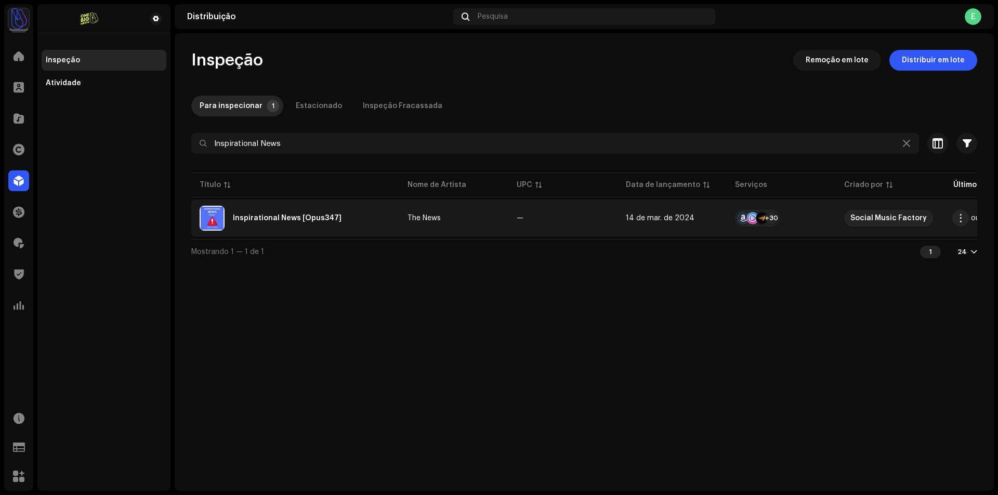
click at [313, 215] on div "Inspirational News [Opus347]" at bounding box center [287, 218] width 109 height 7
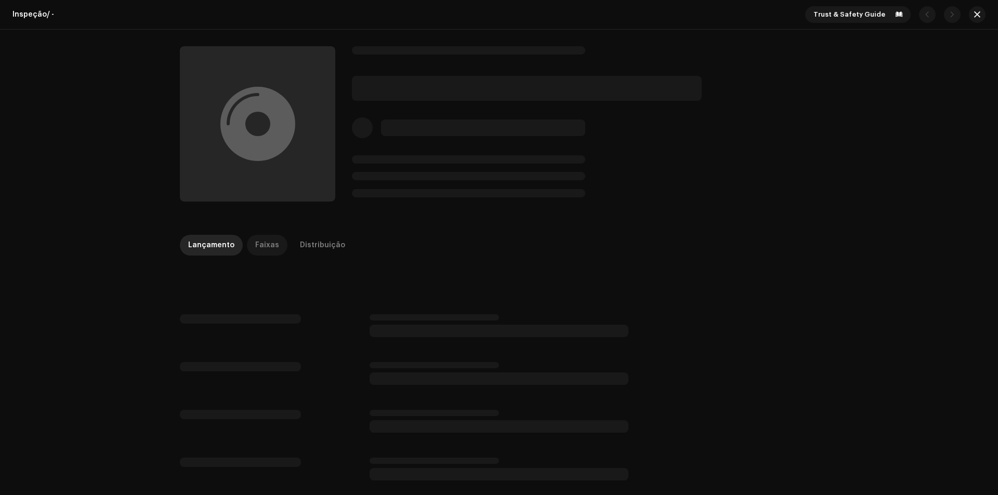
click at [270, 247] on div "Faixas" at bounding box center [267, 245] width 24 height 21
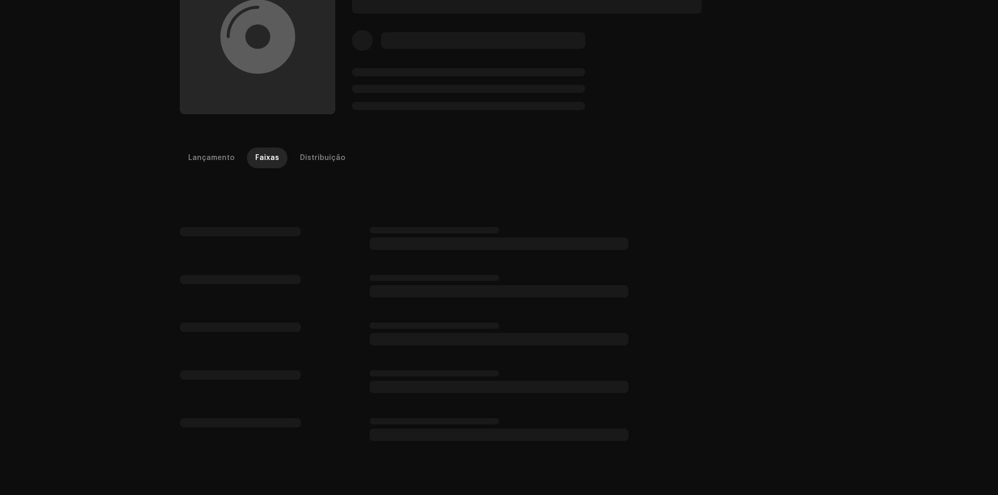
scroll to position [104, 0]
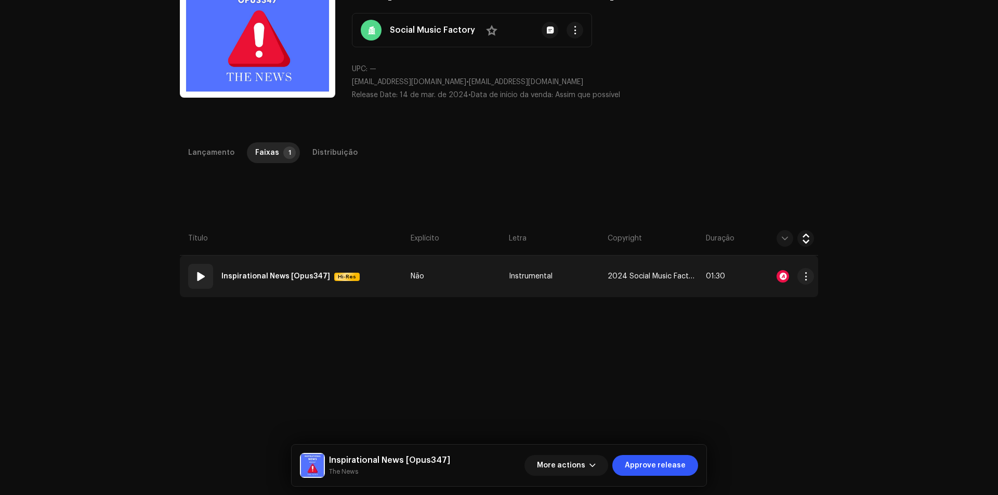
click at [324, 269] on div "Inspirational News [Opus347] Hi-Res" at bounding box center [292, 276] width 142 height 21
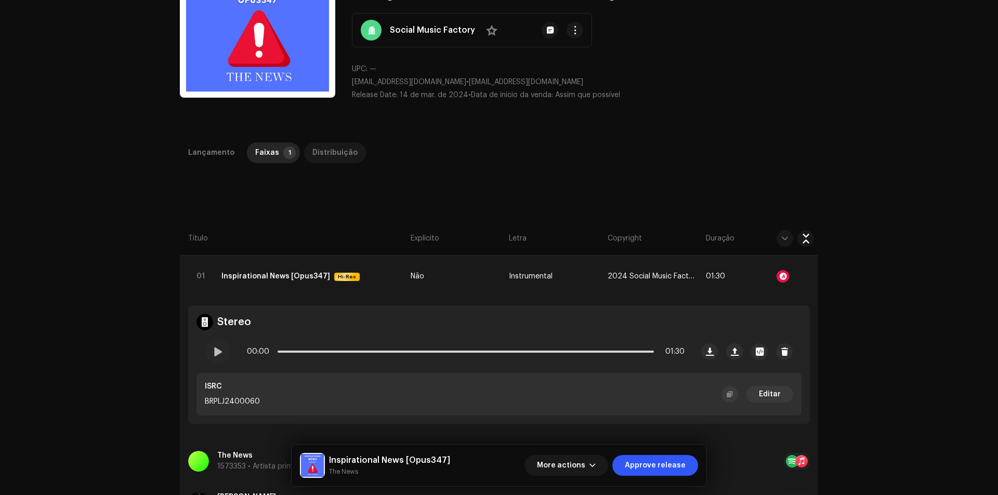
click at [316, 155] on div "Distribuição" at bounding box center [334, 152] width 45 height 21
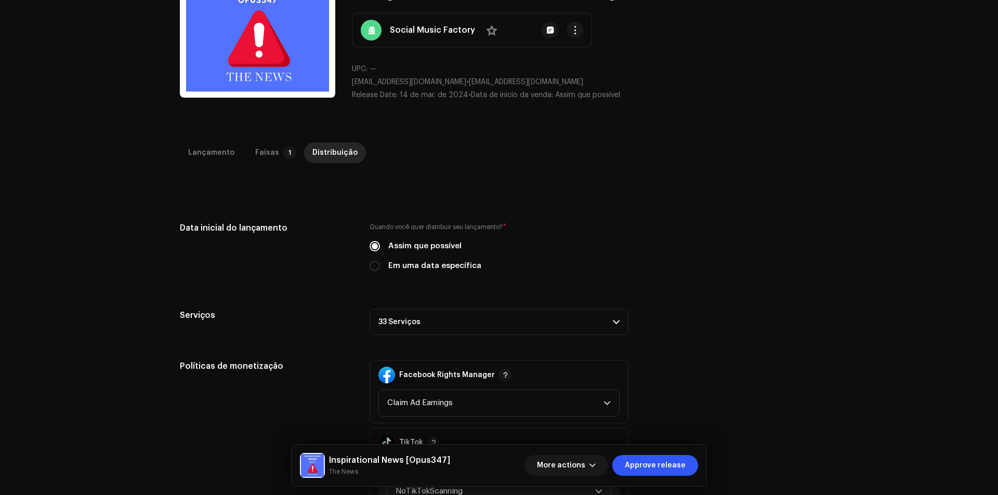
click at [561, 309] on p-accordion-header "33 Serviços" at bounding box center [498, 322] width 259 height 26
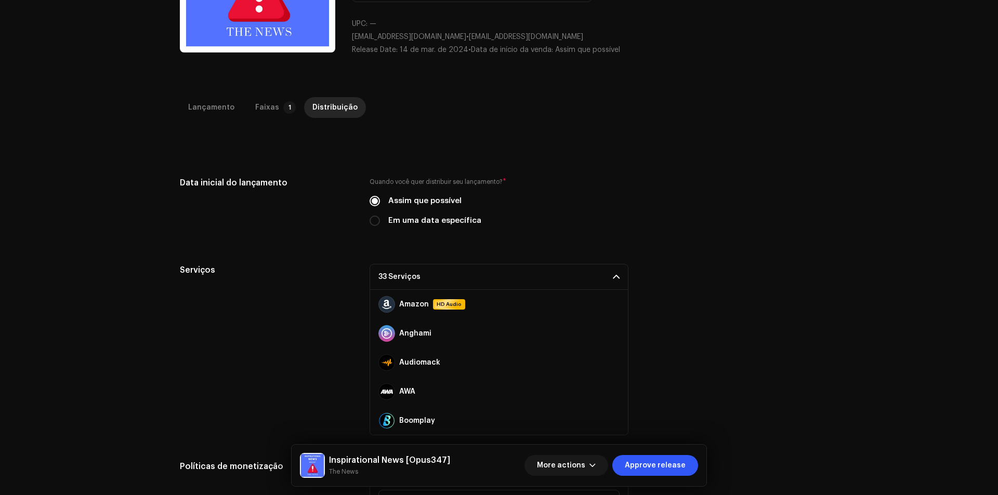
scroll to position [208, 0]
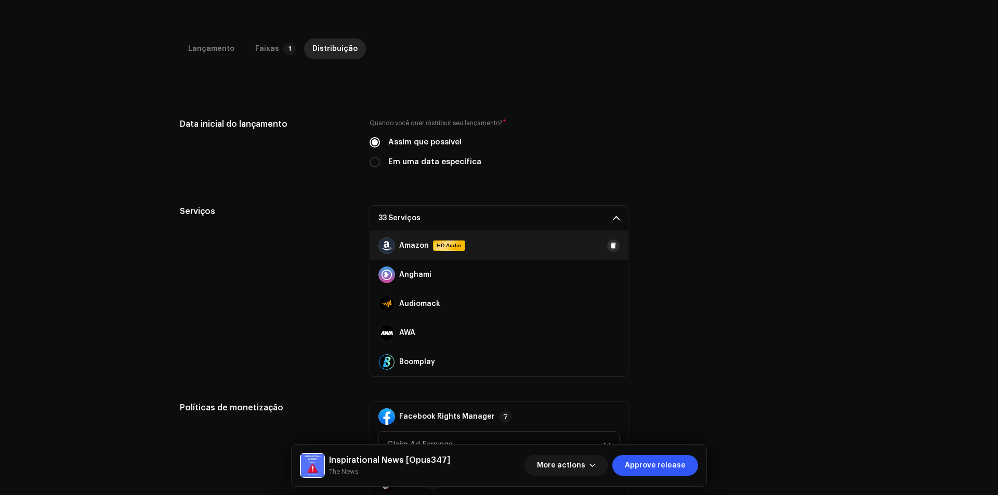
click at [610, 247] on span at bounding box center [613, 246] width 6 height 8
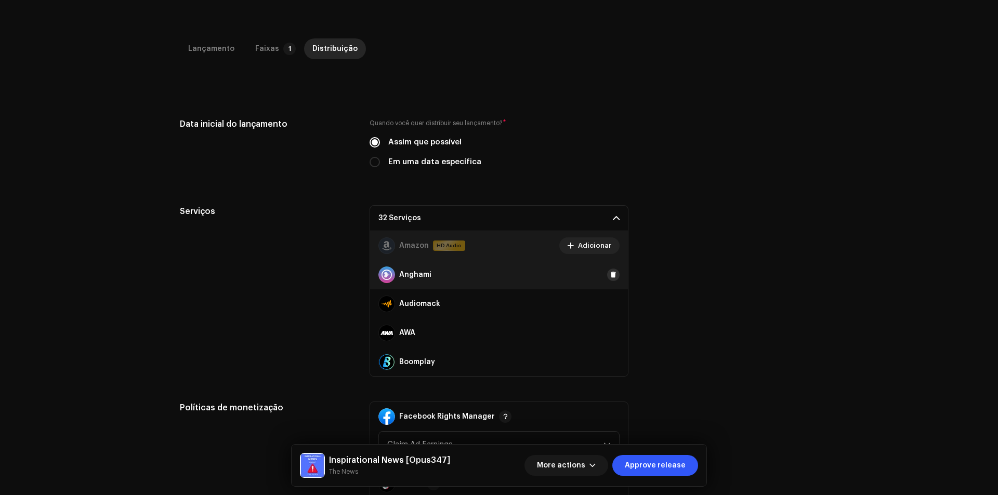
click at [610, 273] on span at bounding box center [613, 275] width 6 height 8
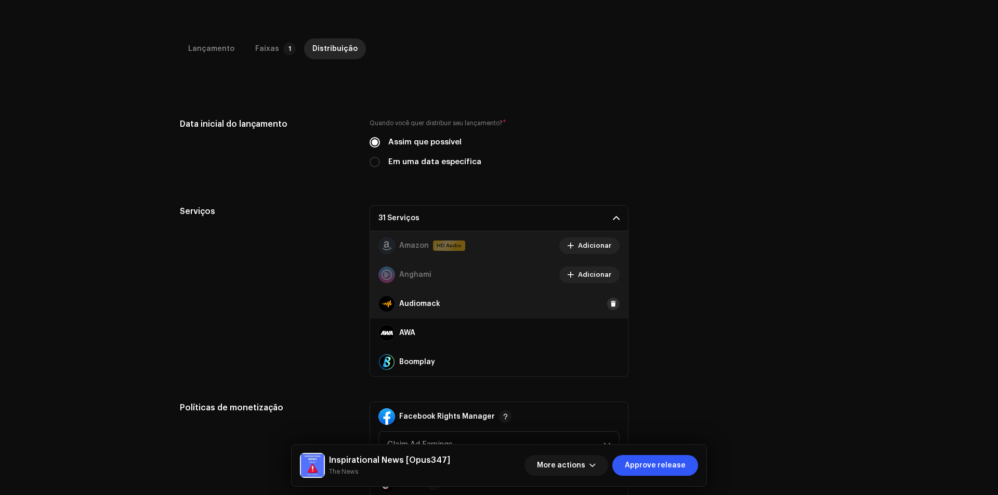
click at [610, 300] on span at bounding box center [613, 304] width 6 height 8
click at [604, 327] on div "AWA" at bounding box center [499, 332] width 258 height 29
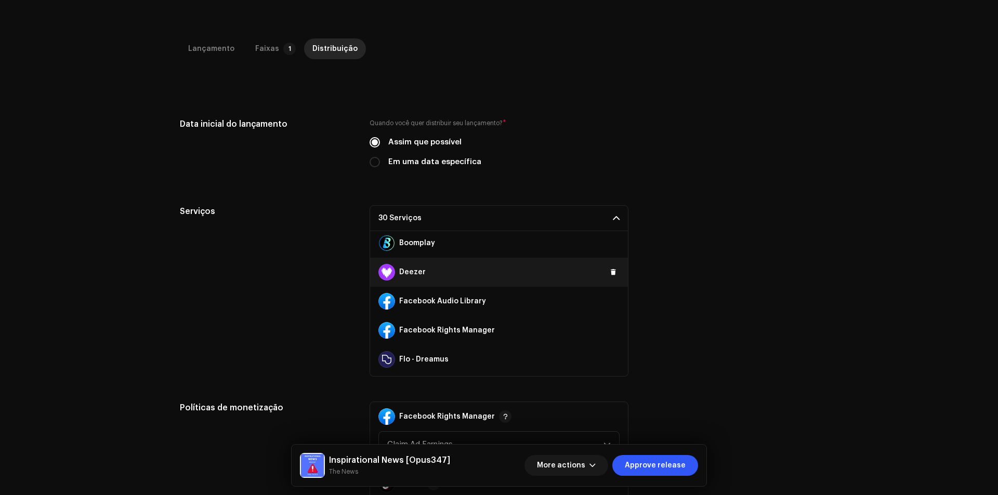
scroll to position [104, 0]
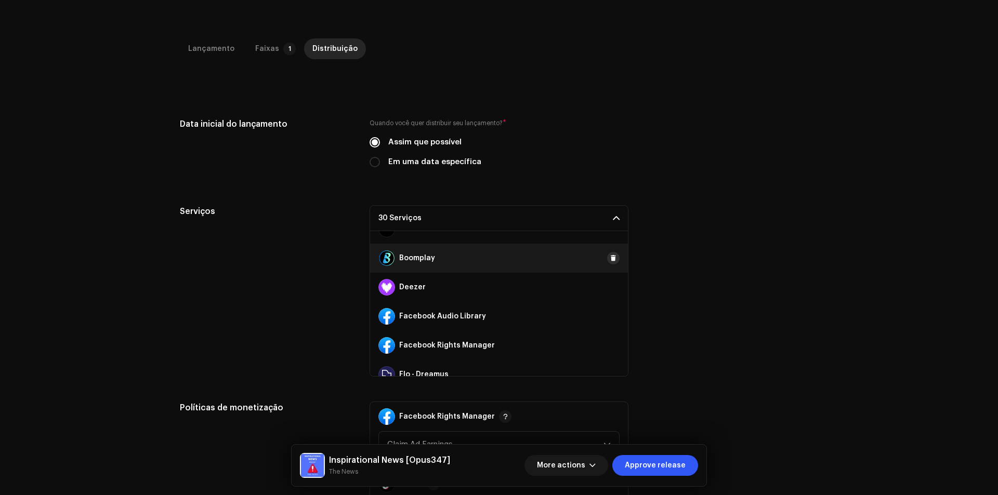
click at [610, 257] on span at bounding box center [613, 258] width 6 height 8
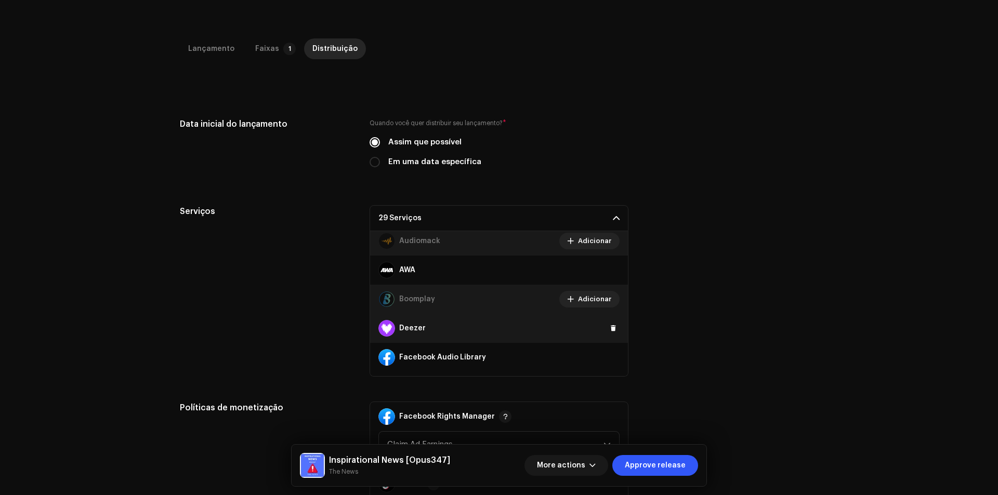
scroll to position [52, 0]
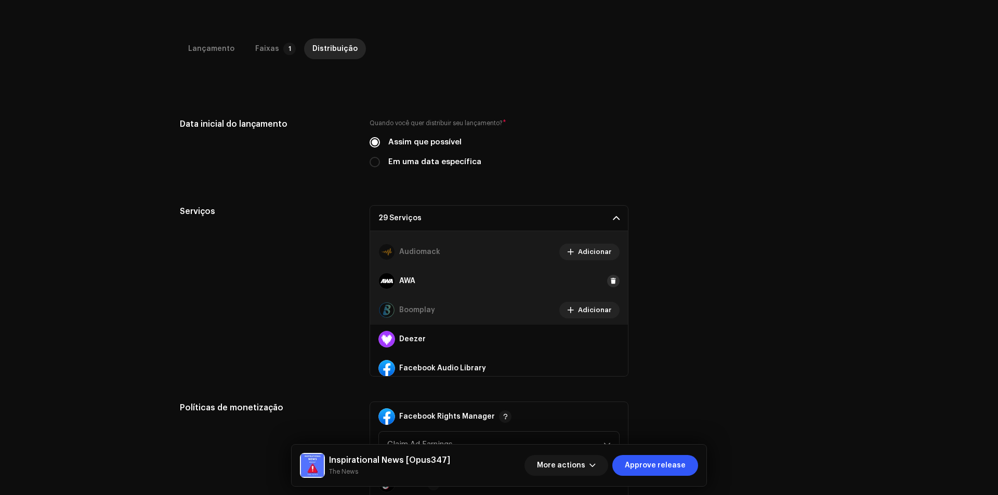
click at [607, 283] on button at bounding box center [613, 281] width 12 height 12
click at [610, 338] on span at bounding box center [613, 339] width 6 height 8
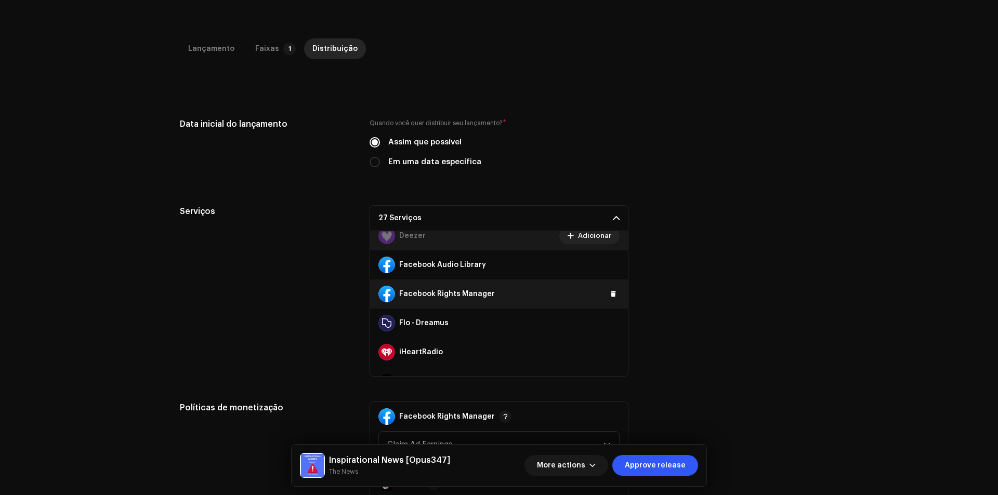
scroll to position [156, 0]
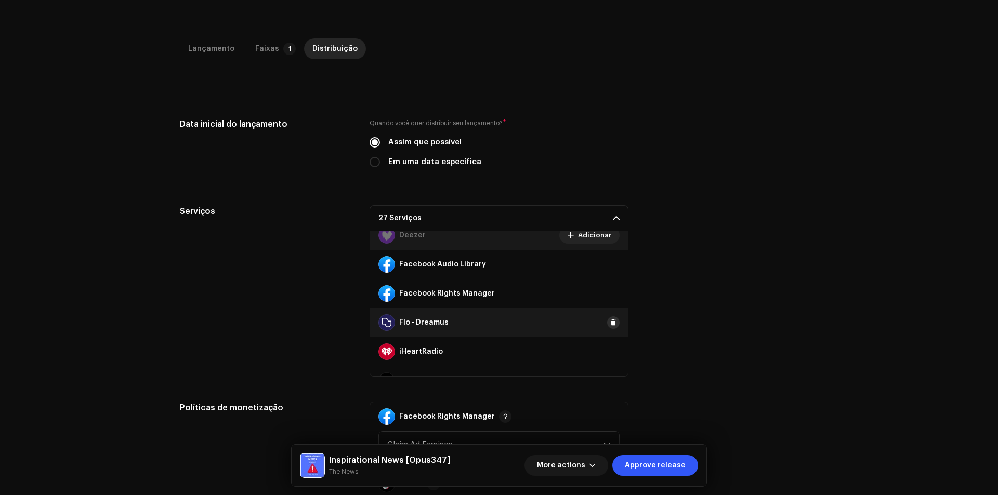
click at [602, 324] on div "Flo - Dreamus" at bounding box center [499, 322] width 258 height 29
click at [607, 323] on button at bounding box center [613, 322] width 12 height 12
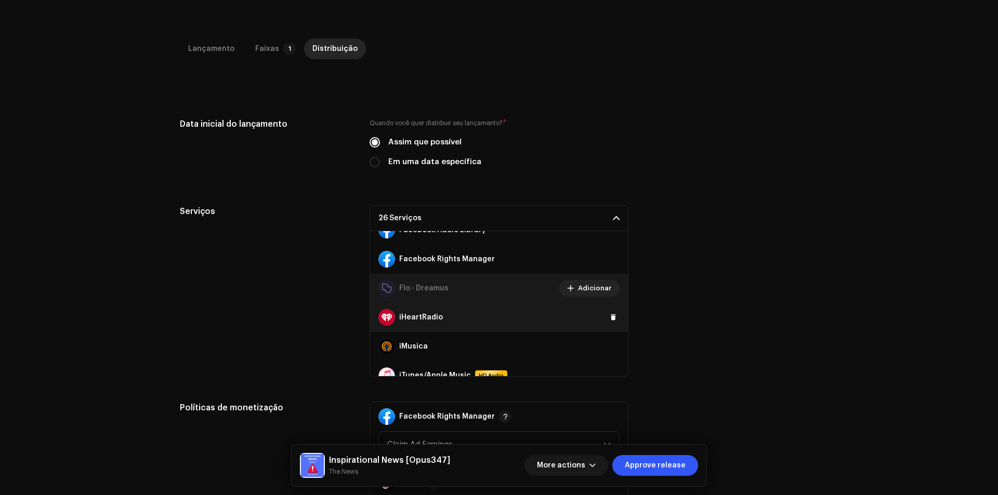
scroll to position [208, 0]
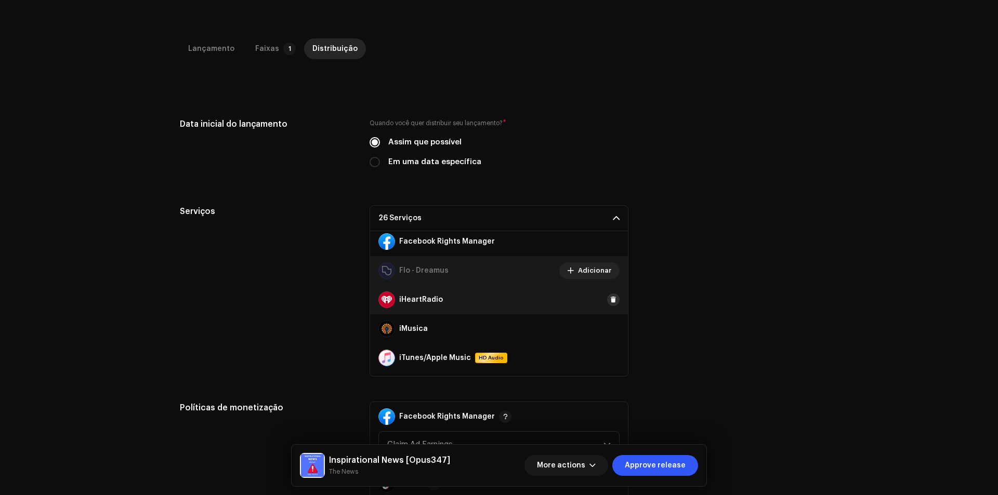
click at [611, 301] on button at bounding box center [613, 300] width 12 height 12
click at [610, 326] on span at bounding box center [613, 329] width 6 height 8
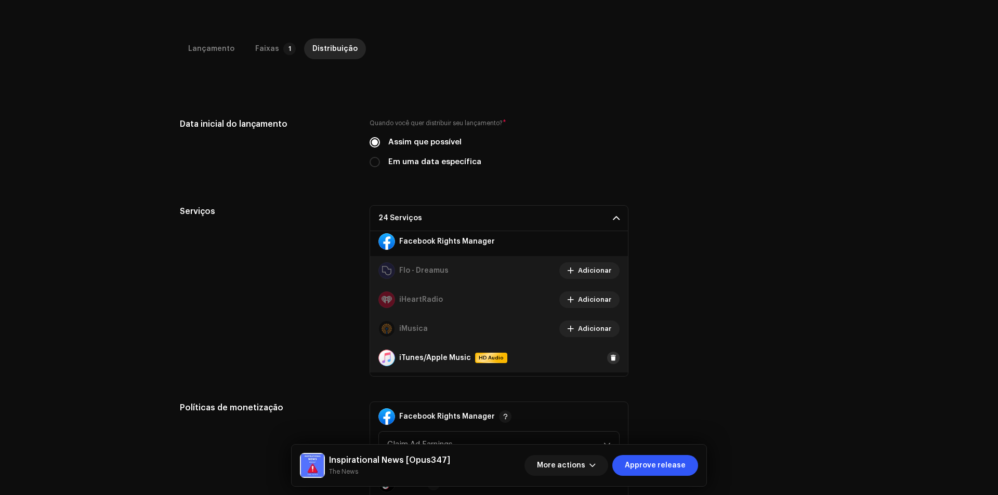
click at [607, 353] on button at bounding box center [613, 358] width 12 height 12
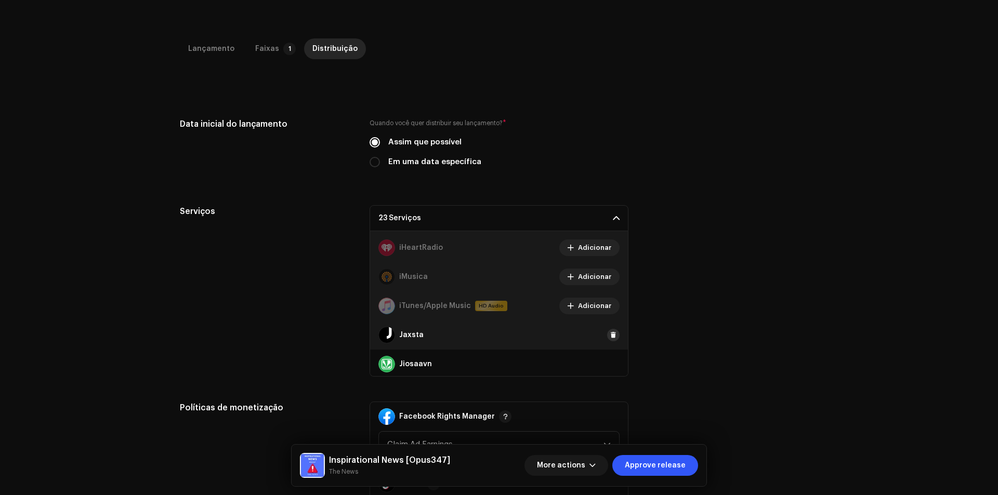
click at [610, 334] on span at bounding box center [613, 335] width 6 height 8
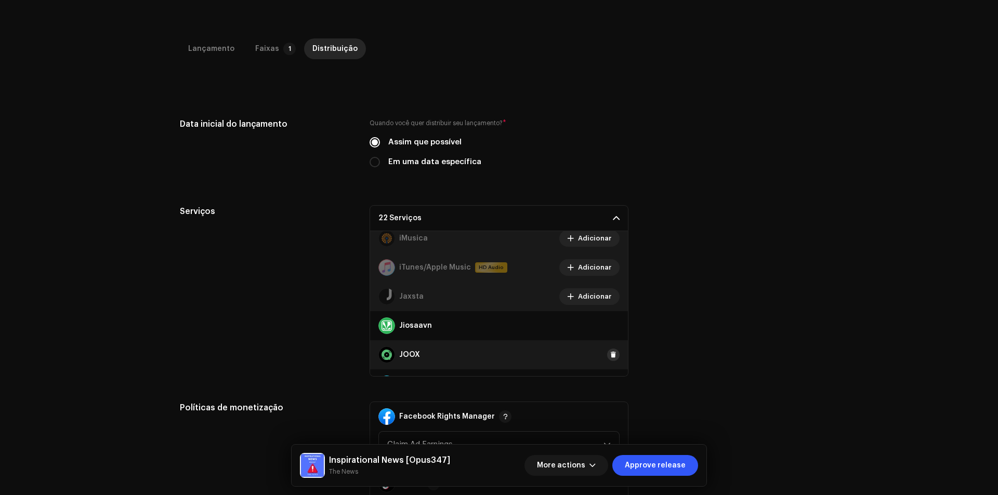
scroll to position [364, 0]
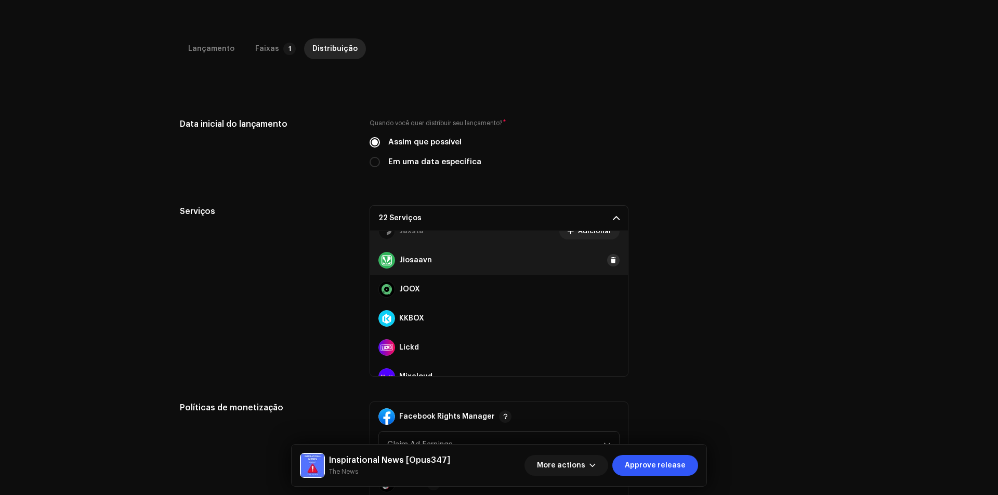
click at [610, 261] on span at bounding box center [613, 260] width 6 height 8
click at [607, 296] on div "JOOX" at bounding box center [499, 289] width 258 height 29
click at [610, 316] on span at bounding box center [613, 318] width 6 height 8
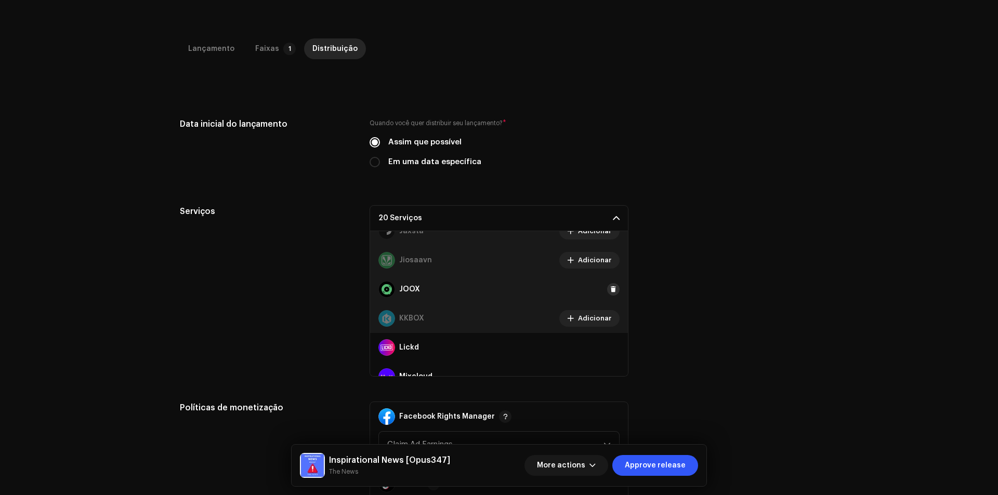
click at [610, 293] on span at bounding box center [613, 289] width 6 height 8
click at [610, 348] on span at bounding box center [613, 347] width 6 height 8
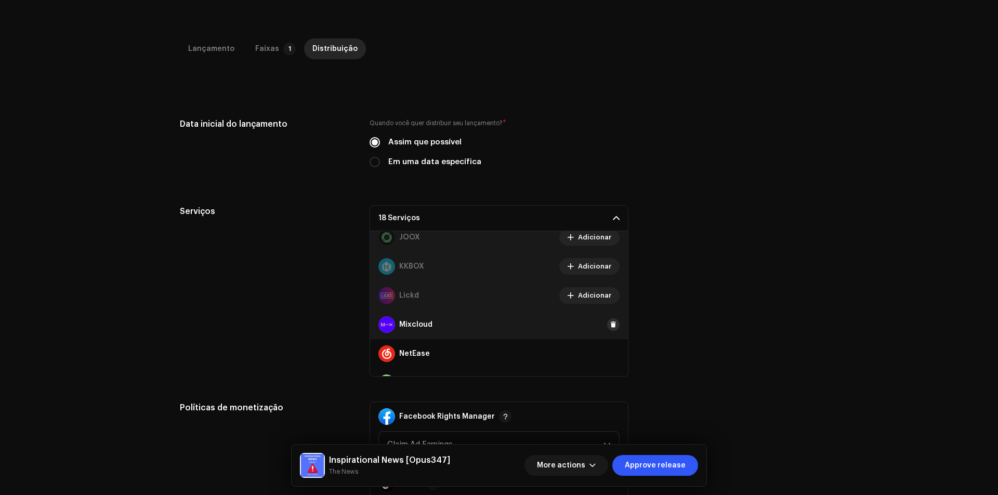
click at [610, 327] on span at bounding box center [613, 325] width 6 height 8
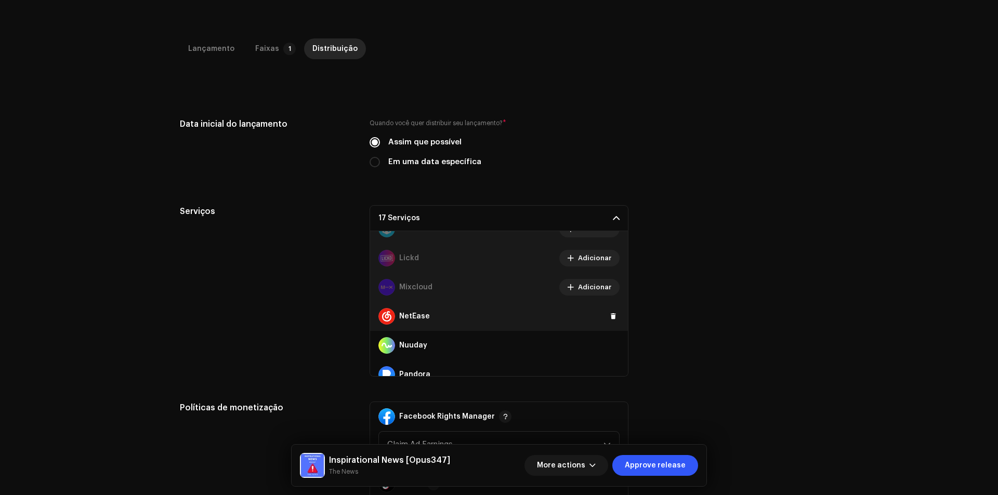
scroll to position [468, 0]
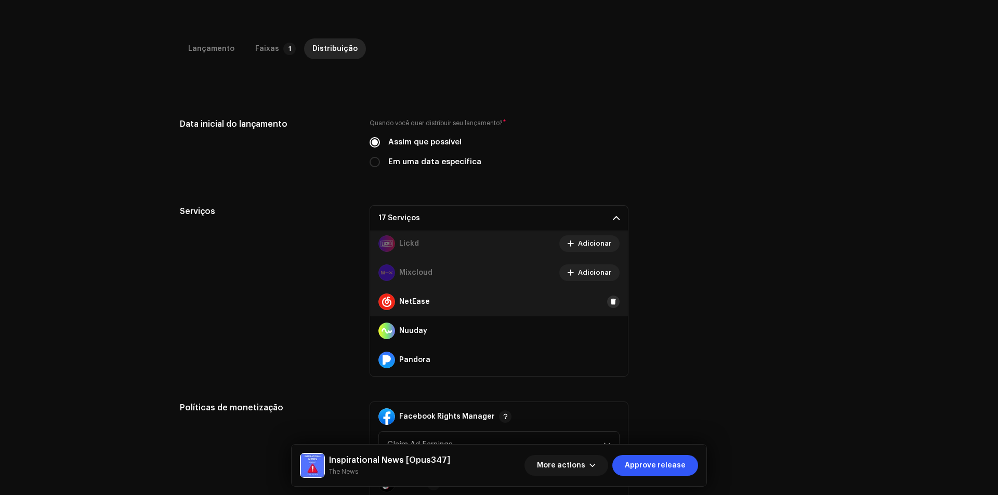
click at [607, 305] on button at bounding box center [613, 302] width 12 height 12
click at [607, 327] on button at bounding box center [613, 331] width 12 height 12
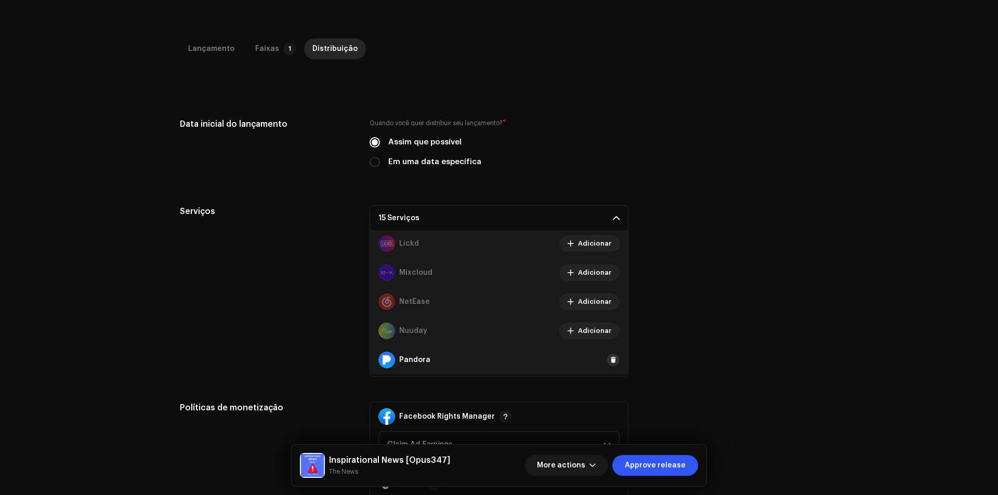
click at [607, 357] on button at bounding box center [613, 360] width 12 height 12
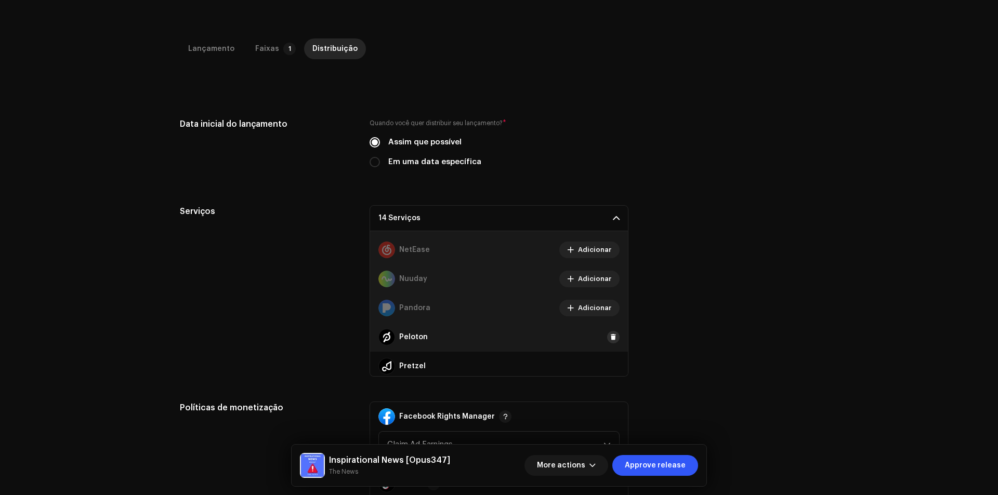
click at [607, 341] on button at bounding box center [613, 337] width 12 height 12
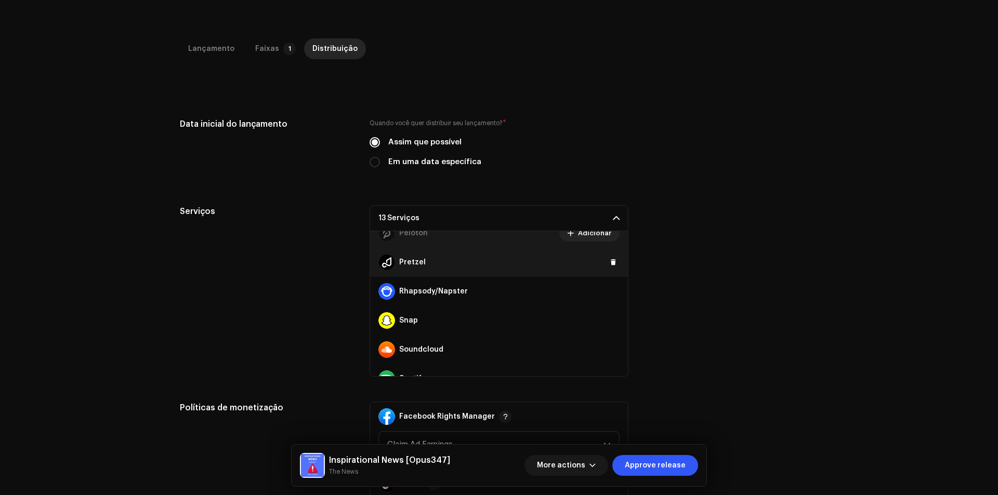
click at [606, 270] on div "Pretzel" at bounding box center [499, 262] width 258 height 29
click at [610, 266] on span at bounding box center [613, 262] width 6 height 8
click at [610, 292] on span at bounding box center [613, 291] width 6 height 8
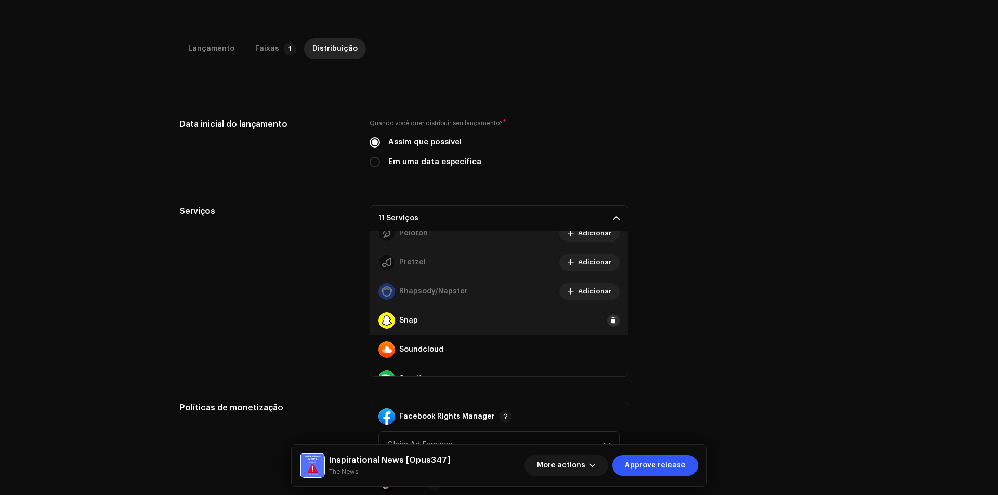
click at [610, 321] on span at bounding box center [613, 320] width 6 height 8
click at [610, 353] on span at bounding box center [613, 350] width 6 height 8
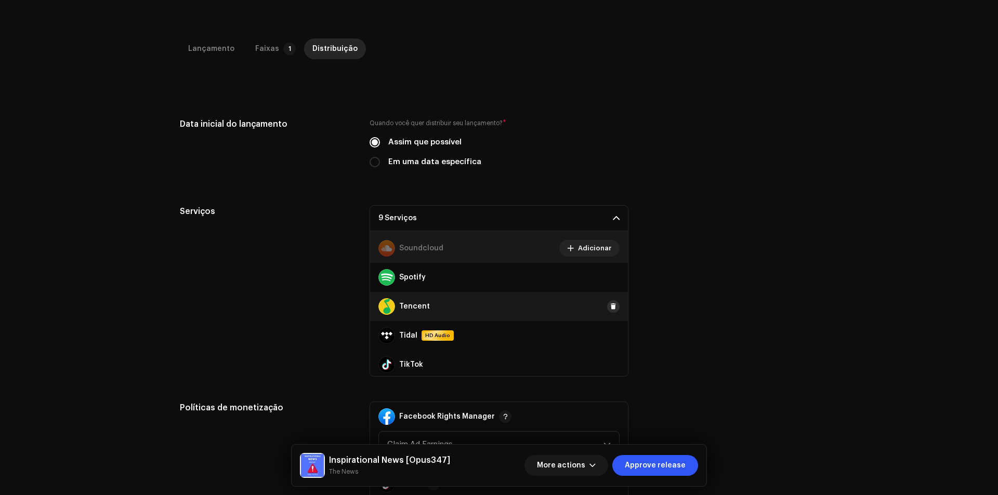
scroll to position [727, 0]
click at [604, 296] on div "Tencent" at bounding box center [499, 303] width 258 height 29
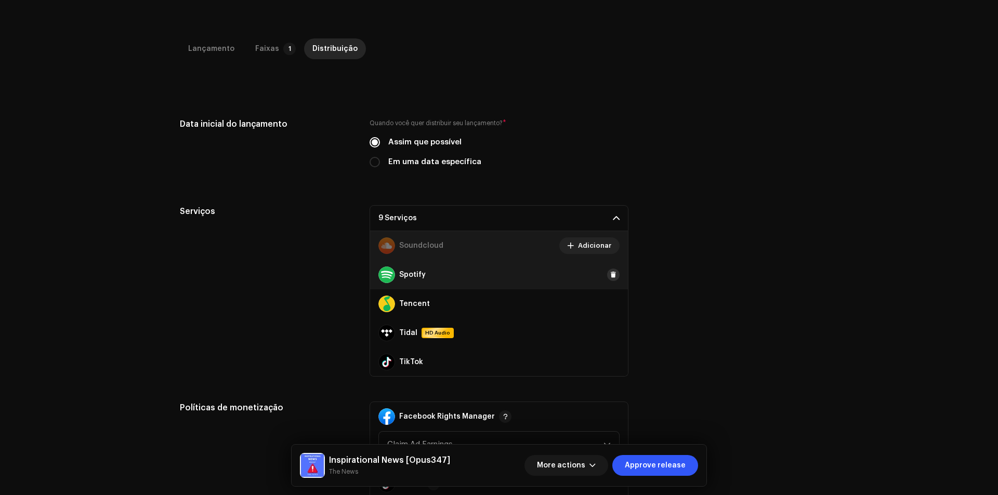
click at [610, 275] on span at bounding box center [613, 275] width 6 height 8
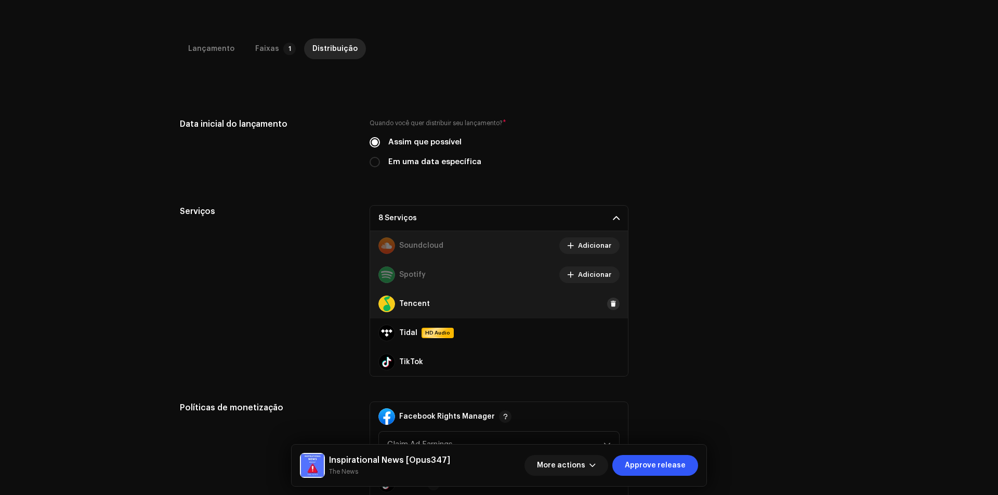
click at [610, 303] on span at bounding box center [613, 304] width 6 height 8
click at [608, 340] on div "Tidal HD Audio" at bounding box center [499, 332] width 258 height 29
click at [610, 330] on span at bounding box center [613, 333] width 6 height 8
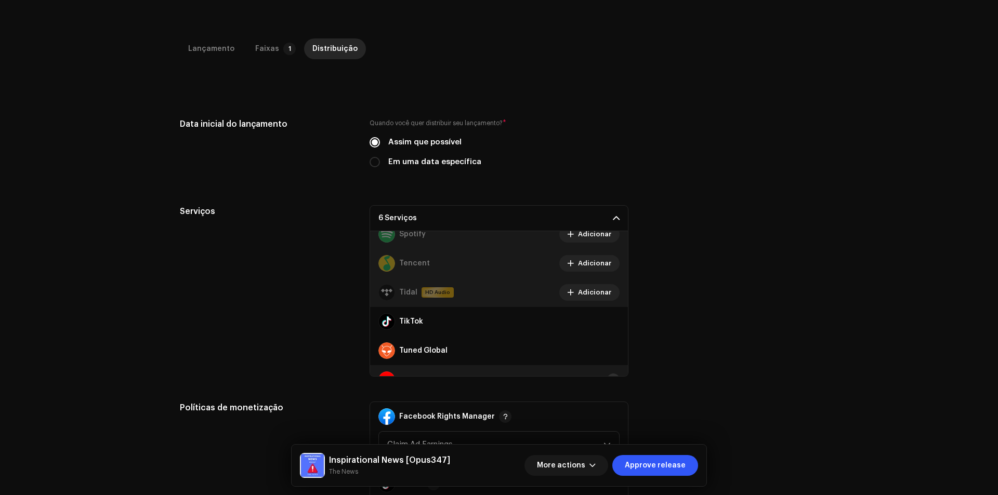
scroll to position [815, 0]
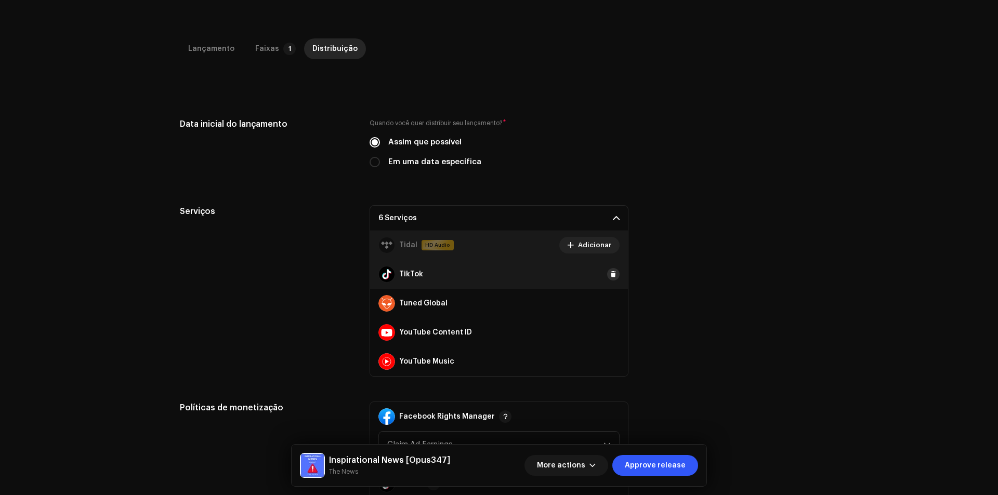
click at [610, 276] on span at bounding box center [613, 274] width 6 height 8
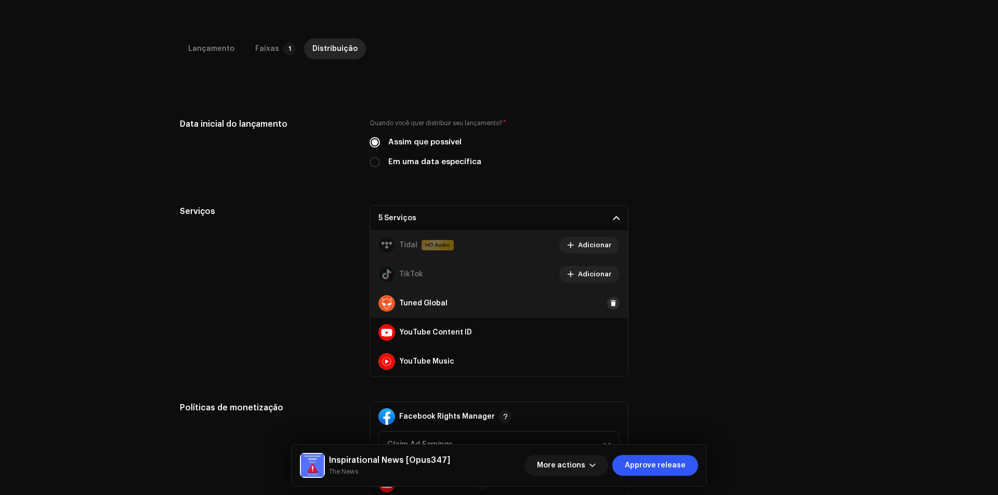
click at [607, 308] on button at bounding box center [613, 303] width 12 height 12
click at [610, 333] on span at bounding box center [613, 332] width 6 height 8
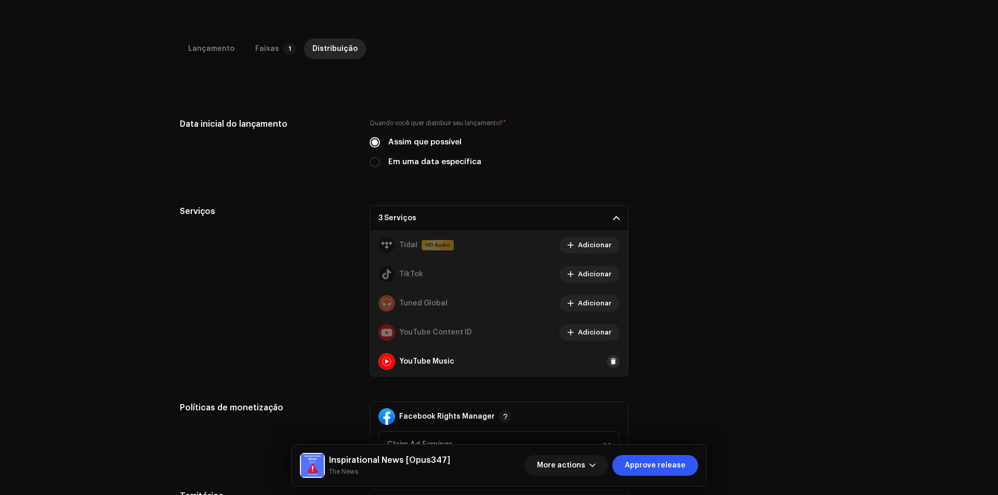
click at [610, 359] on span at bounding box center [613, 361] width 6 height 8
drag, startPoint x: 478, startPoint y: 159, endPoint x: 469, endPoint y: 160, distance: 9.4
click at [477, 159] on div "Em uma data específica" at bounding box center [498, 161] width 259 height 11
click at [463, 160] on label "Em uma data específica" at bounding box center [434, 161] width 93 height 11
click at [380, 160] on input "Em uma data específica" at bounding box center [374, 162] width 10 height 10
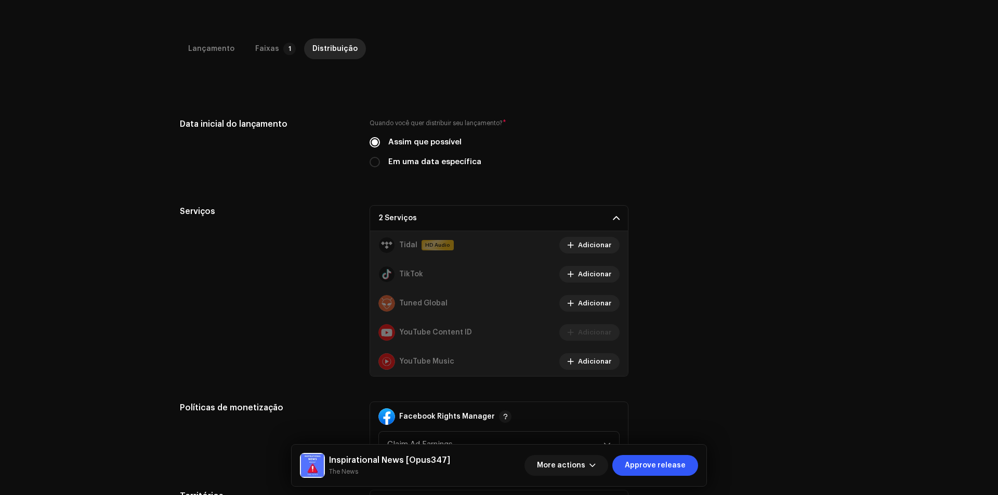
radio input "true"
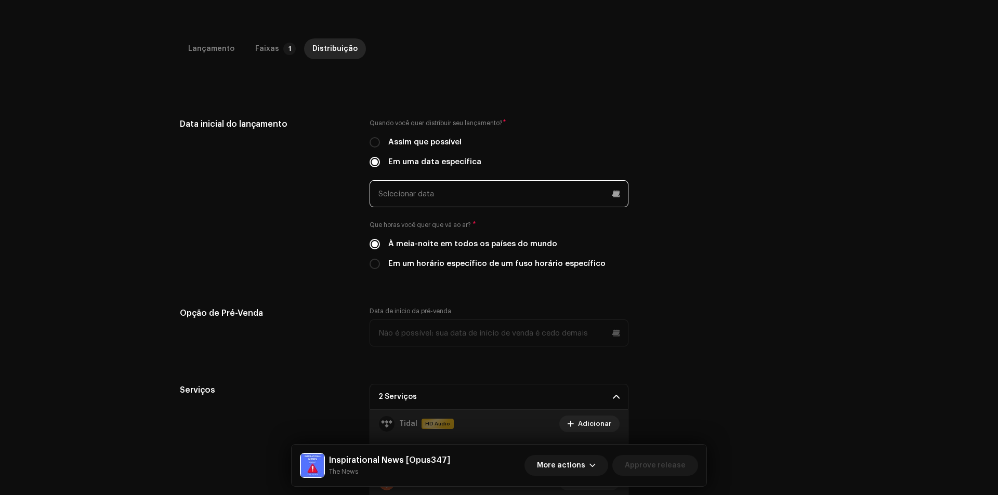
click at [517, 201] on input "text" at bounding box center [498, 193] width 259 height 27
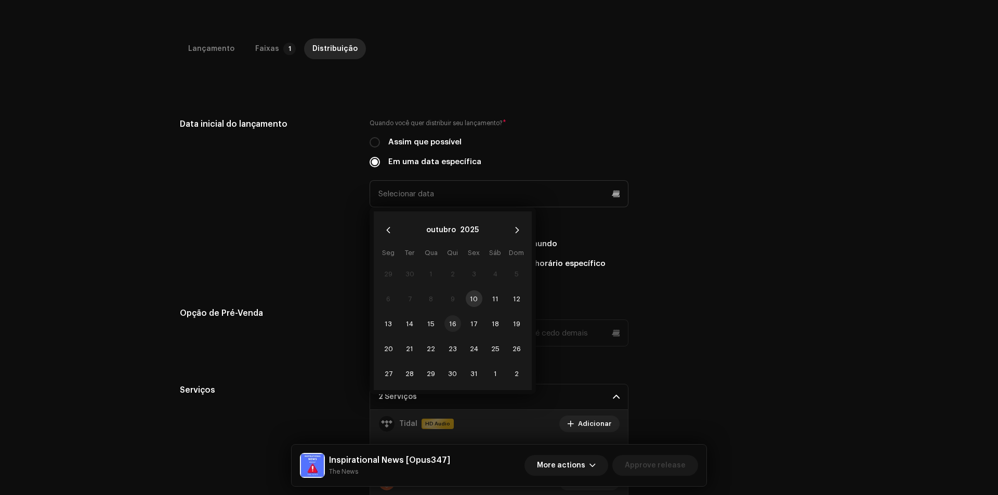
click at [453, 322] on span "16" at bounding box center [452, 323] width 17 height 17
type input "[DATE]"
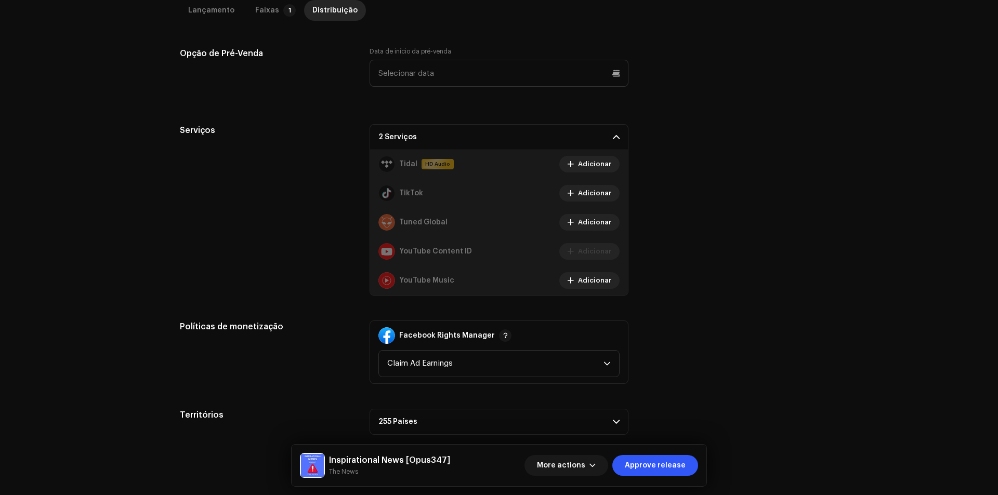
scroll to position [482, 0]
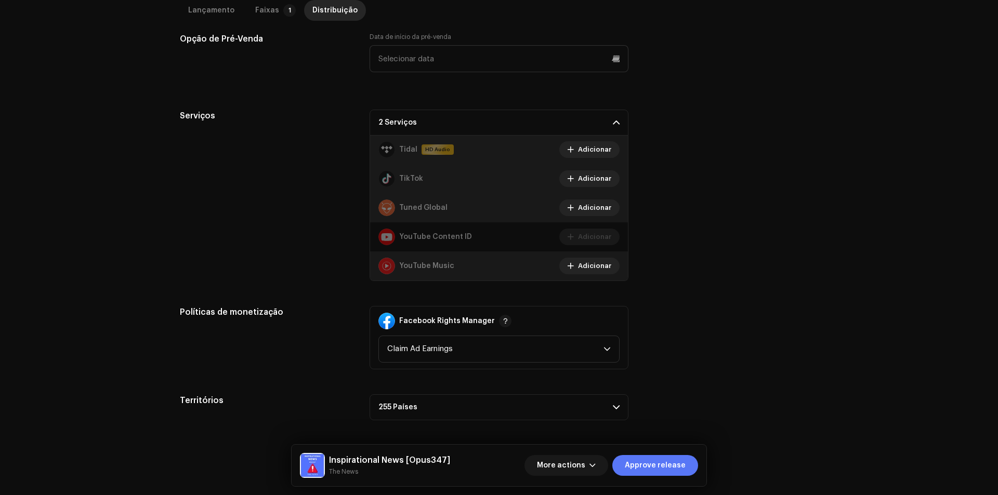
click at [677, 469] on span "Approve release" at bounding box center [655, 465] width 61 height 21
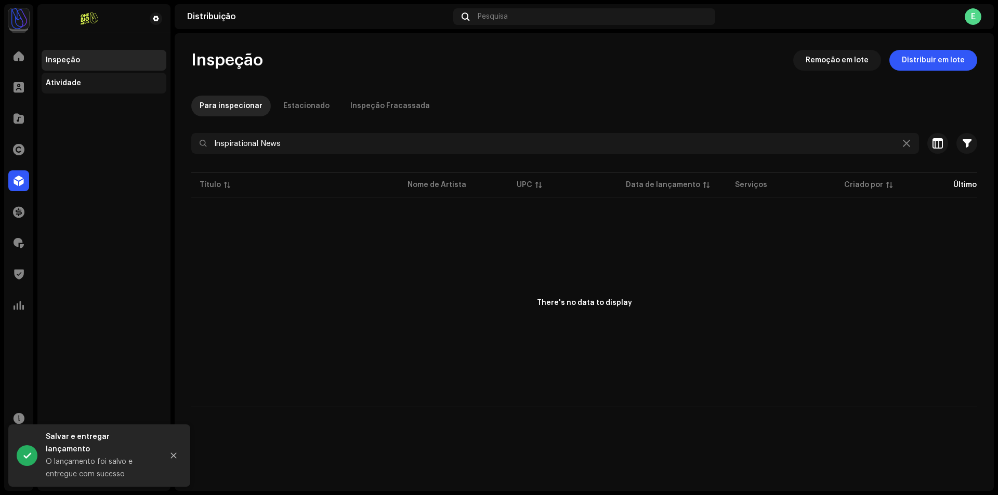
click at [100, 82] on div "Atividade" at bounding box center [104, 83] width 116 height 8
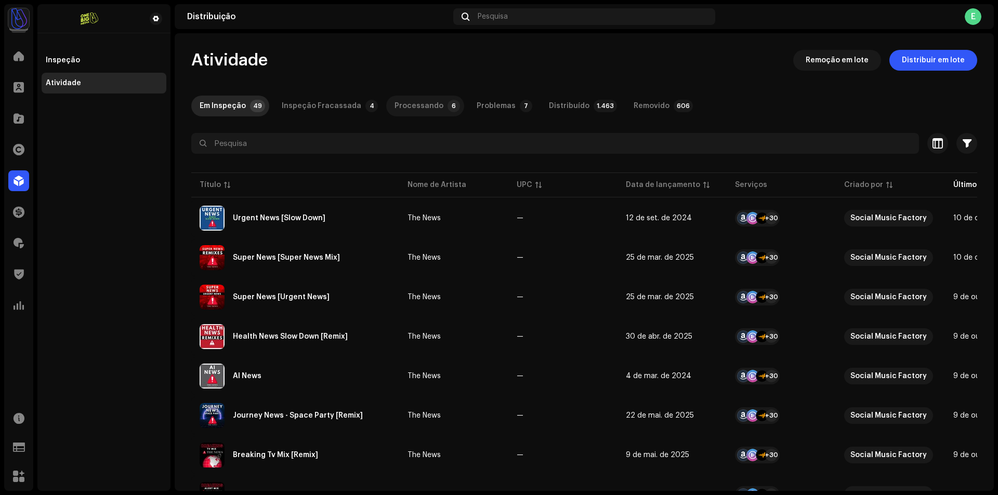
click at [426, 107] on div "Processando" at bounding box center [418, 106] width 49 height 21
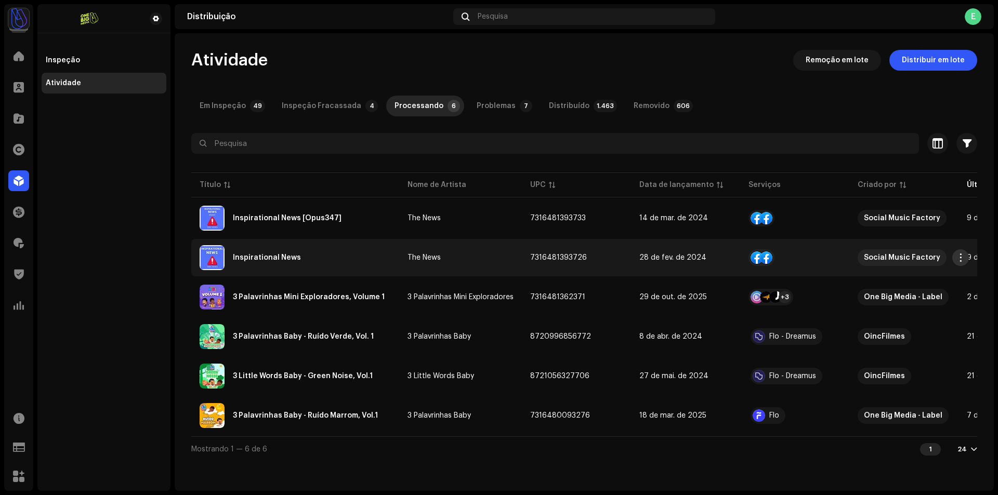
click at [961, 252] on button "button" at bounding box center [960, 257] width 17 height 17
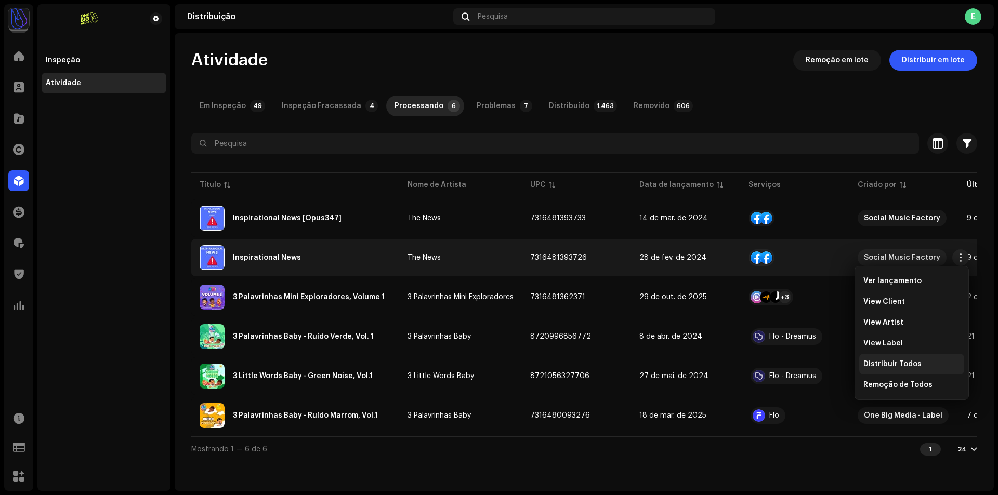
click at [897, 363] on span "Distribuir Todos" at bounding box center [892, 364] width 58 height 8
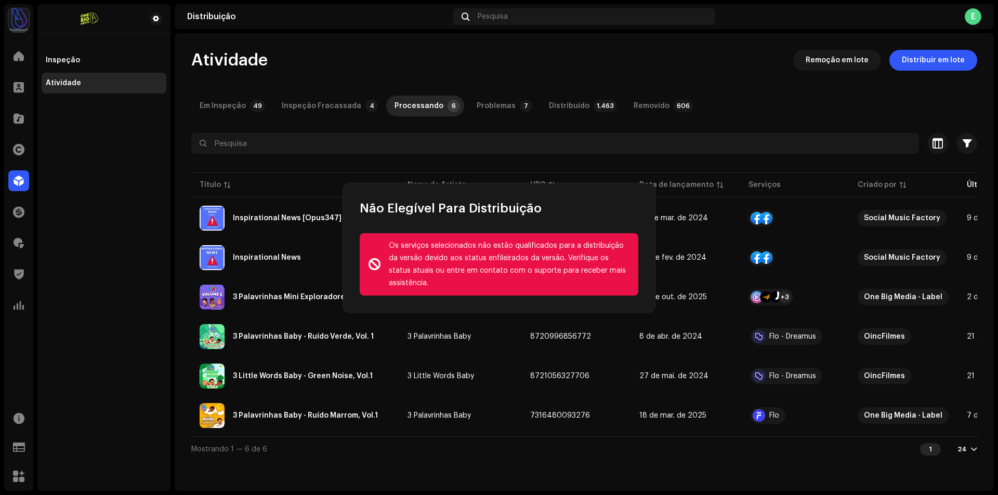
click at [661, 276] on div "Não Elegível Para Distribuição Os serviços selecionados não estão qualificados …" at bounding box center [499, 247] width 998 height 495
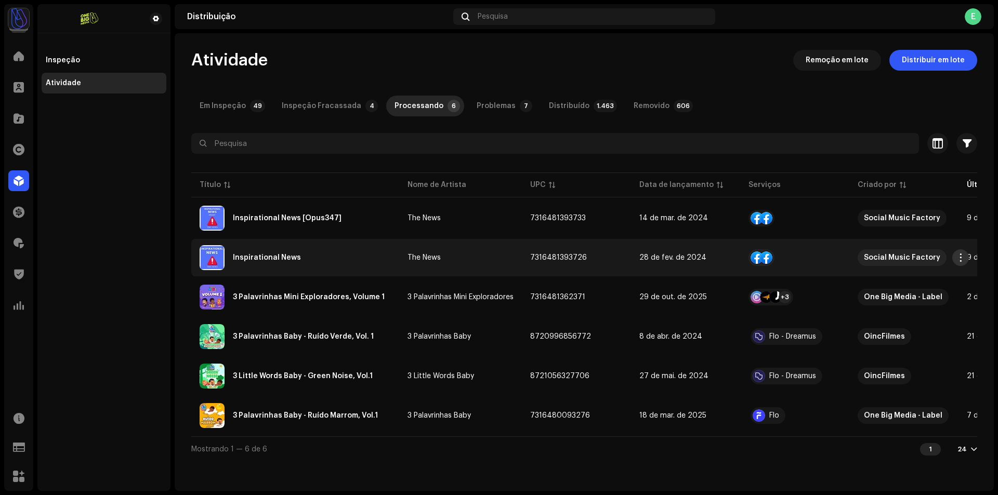
click at [958, 259] on span "button" at bounding box center [960, 258] width 8 height 8
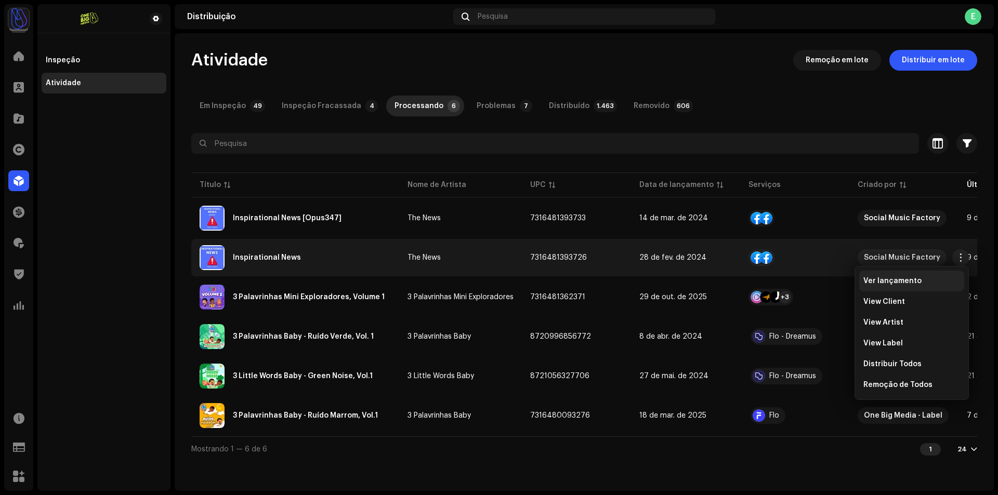
click at [908, 280] on span "Ver lançamento" at bounding box center [892, 281] width 58 height 8
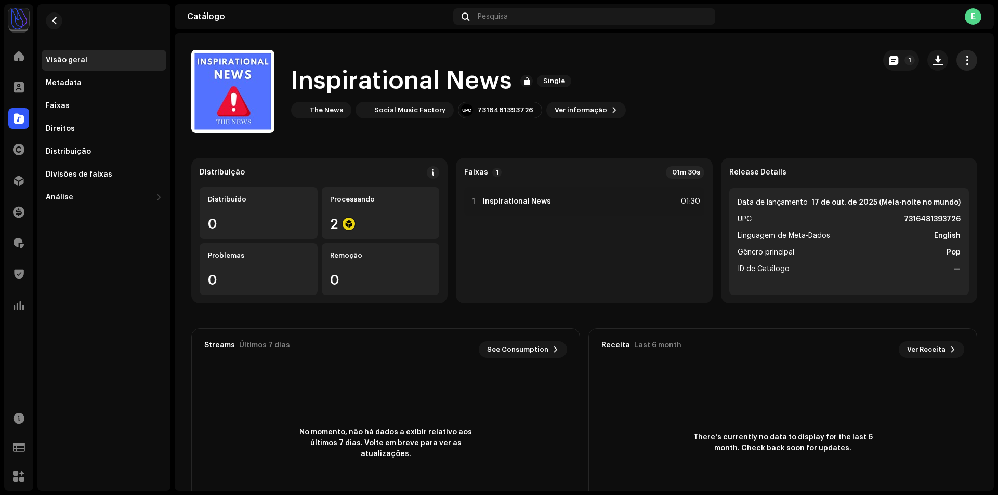
click at [968, 62] on button "button" at bounding box center [966, 60] width 21 height 21
click at [913, 101] on div "Distribuir" at bounding box center [913, 106] width 105 height 21
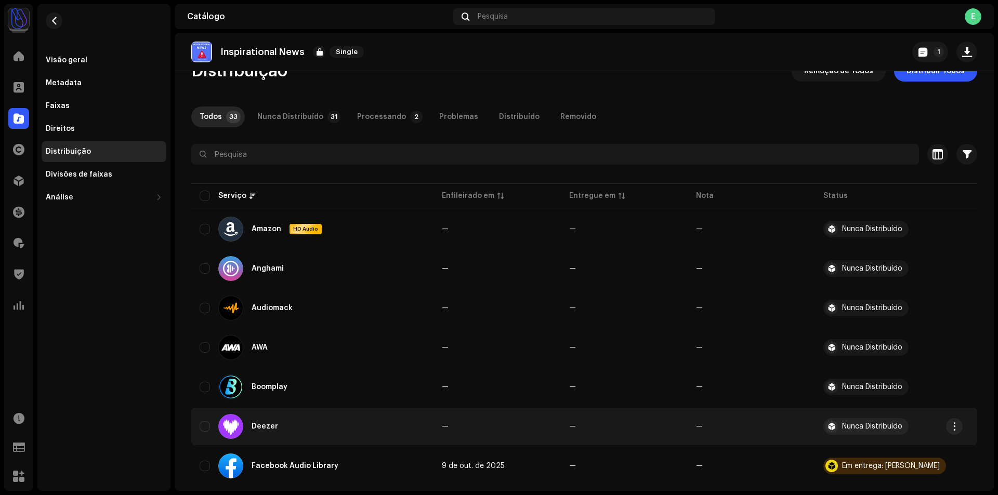
scroll to position [52, 0]
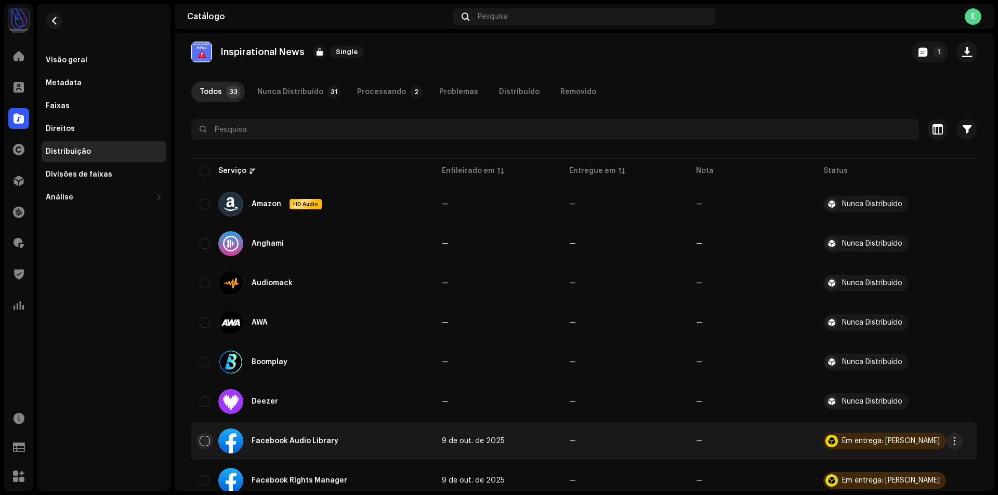
click at [204, 441] on input "checkbox" at bounding box center [205, 441] width 10 height 10
checkbox input "true"
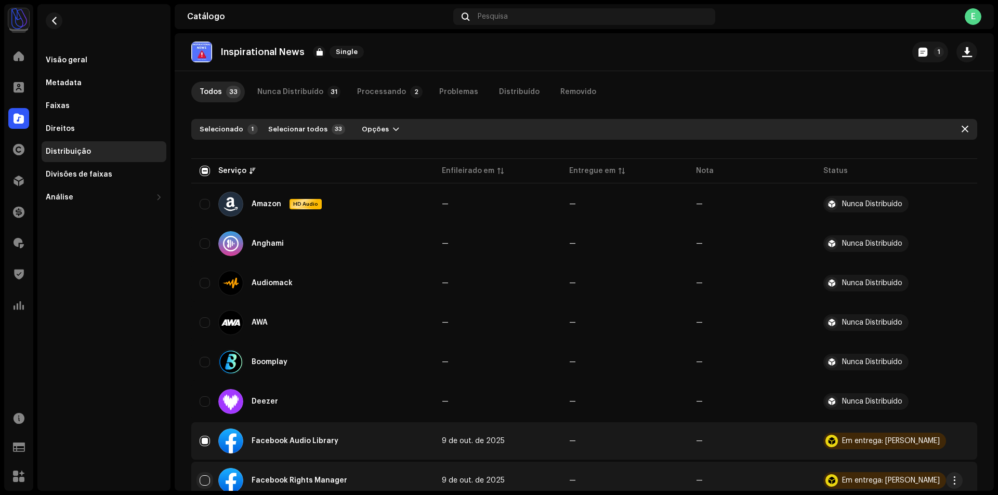
click at [207, 485] on input "Row Unselected" at bounding box center [205, 480] width 10 height 10
checkbox input "true"
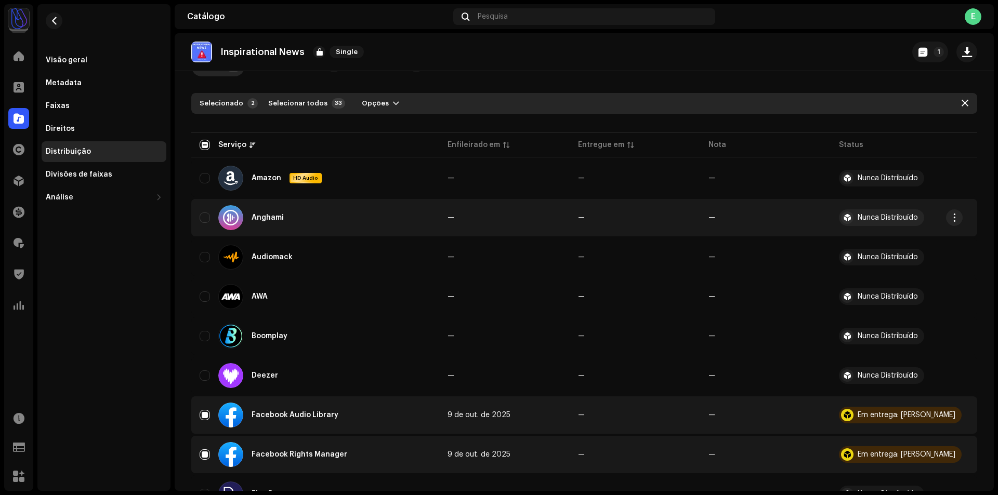
scroll to position [0, 0]
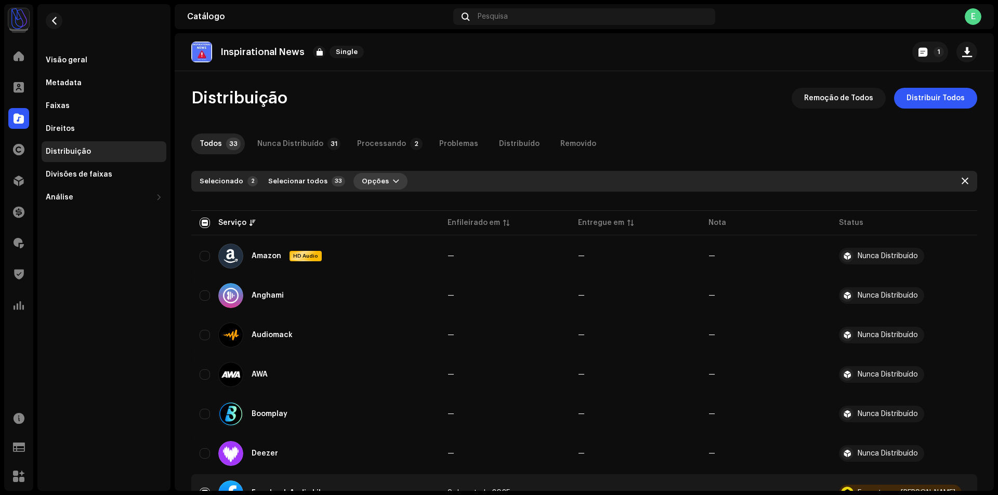
click at [378, 183] on span "Opções" at bounding box center [375, 181] width 27 height 21
click at [383, 203] on span "Distribuir" at bounding box center [370, 205] width 34 height 8
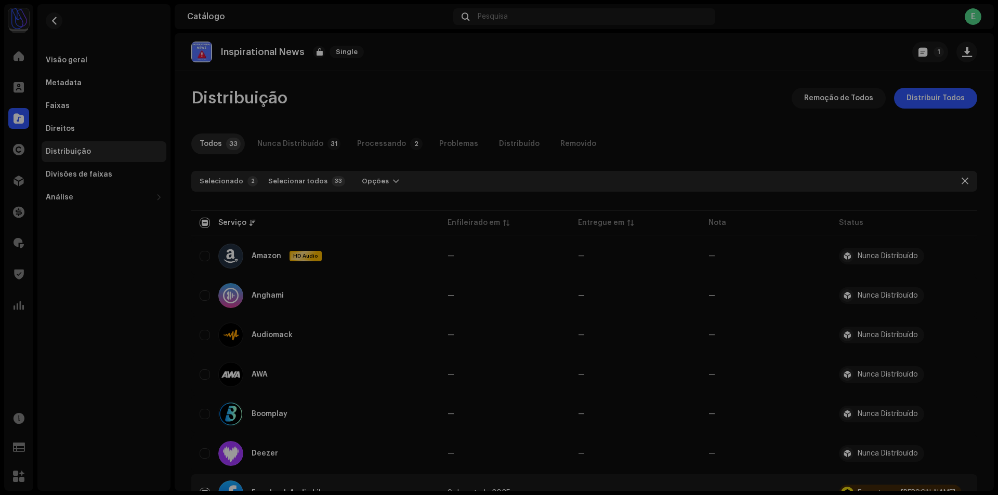
click at [640, 124] on div "Não Elegível Para Distribuição Os serviços selecionados não estão qualificados …" at bounding box center [499, 247] width 998 height 495
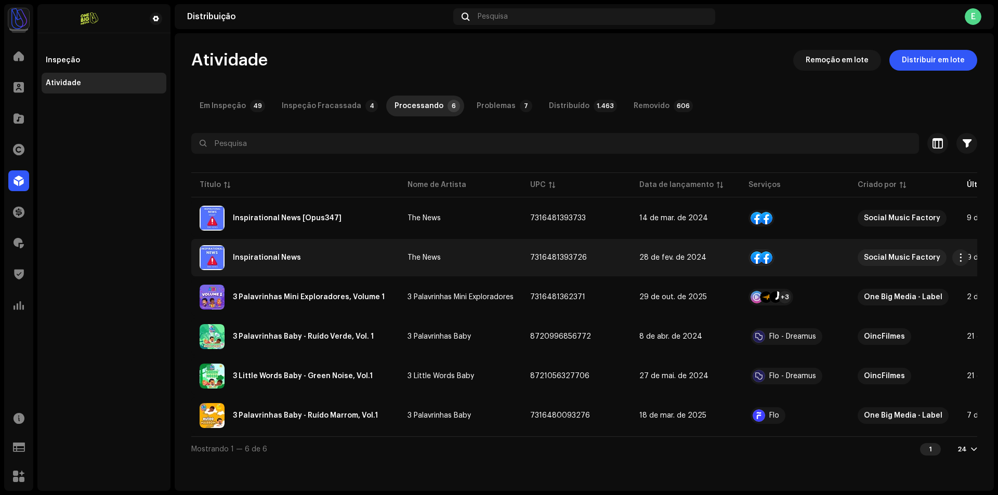
click at [952, 254] on re-m-actions-button at bounding box center [960, 257] width 17 height 17
click at [958, 258] on span "button" at bounding box center [960, 258] width 8 height 8
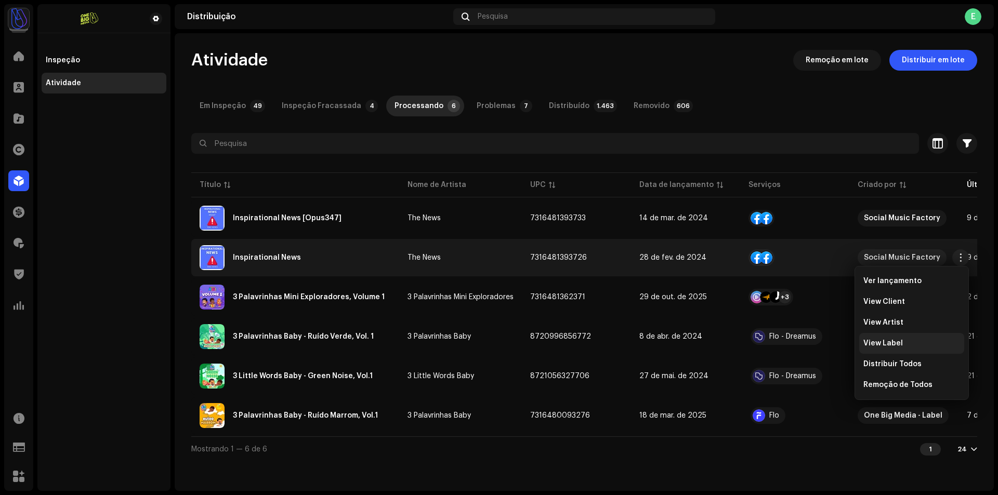
click at [911, 353] on div "View Label" at bounding box center [911, 343] width 105 height 21
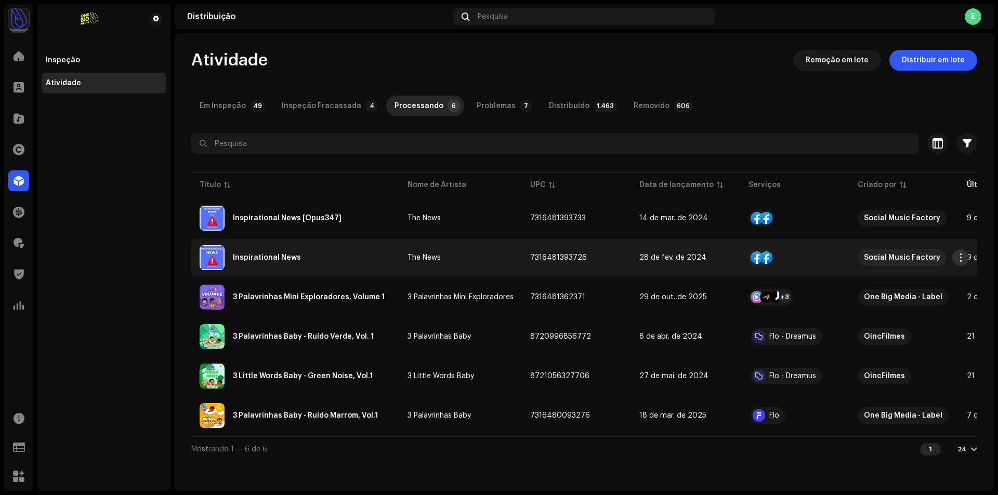
click at [961, 255] on span "button" at bounding box center [960, 258] width 8 height 8
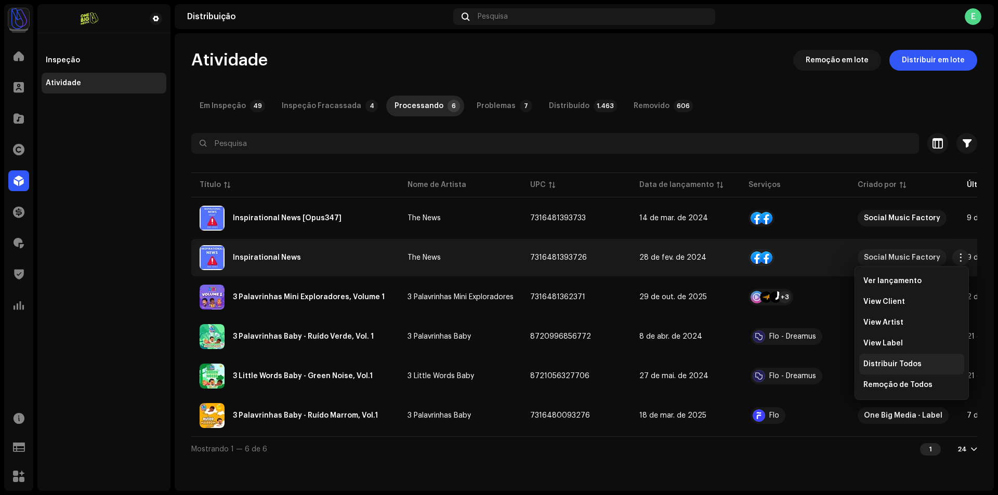
click at [895, 361] on span "Distribuir Todos" at bounding box center [892, 364] width 58 height 8
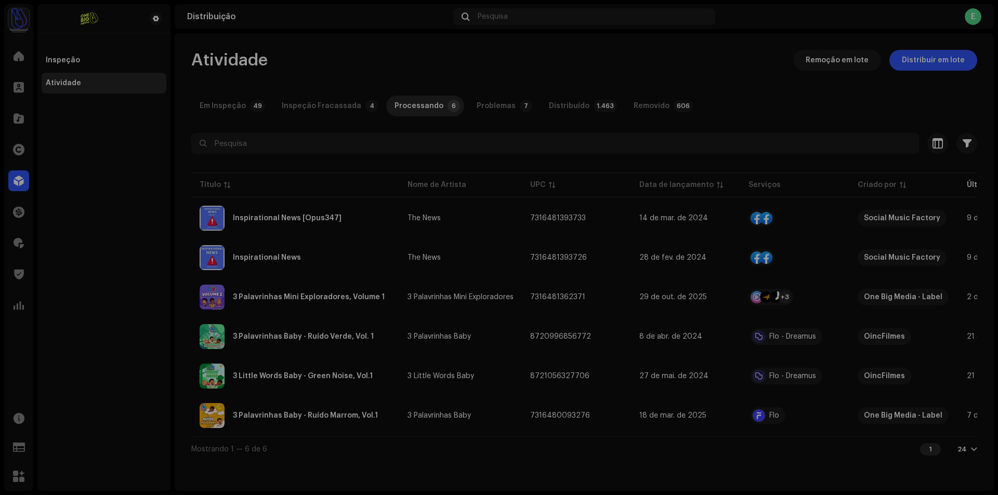
click at [548, 157] on div "Não Elegível Para Distribuição Os serviços selecionados não estão qualificados …" at bounding box center [499, 247] width 998 height 495
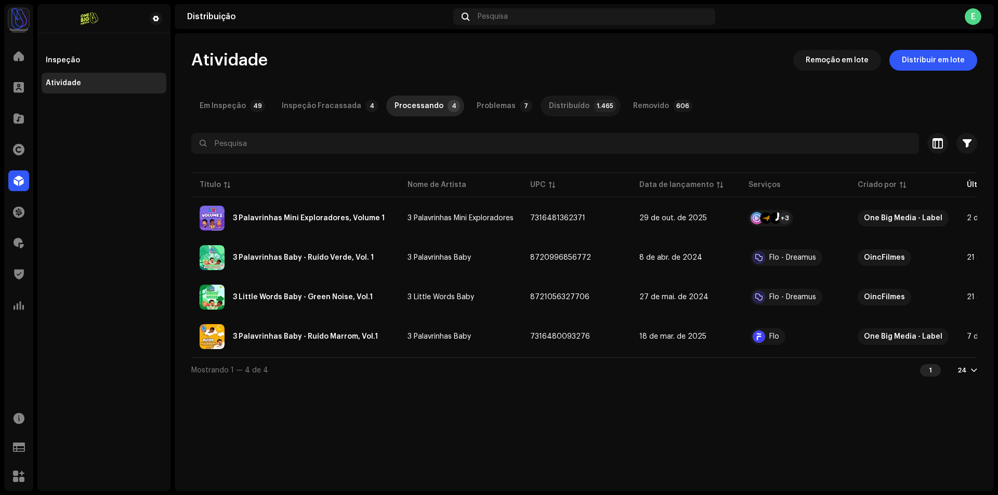
click at [567, 110] on div "Distribuído" at bounding box center [569, 106] width 41 height 21
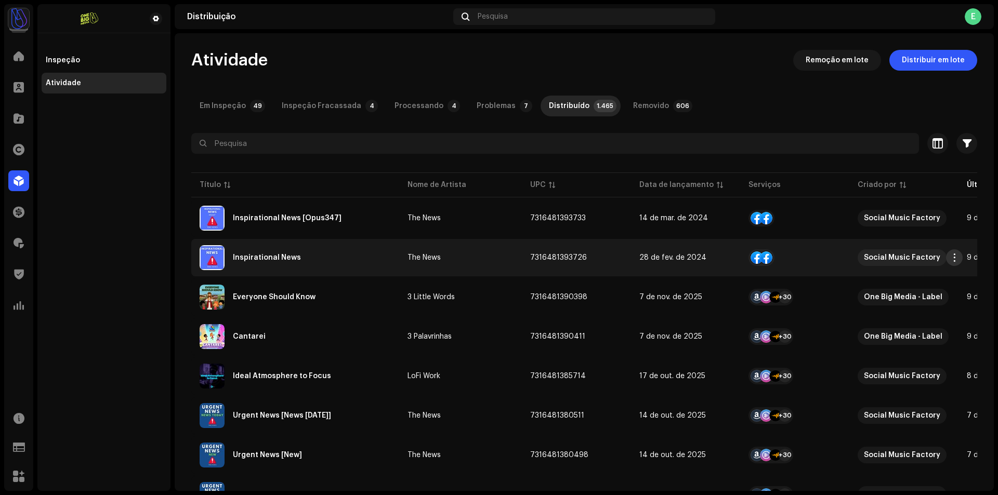
click at [951, 256] on span "button" at bounding box center [954, 258] width 8 height 8
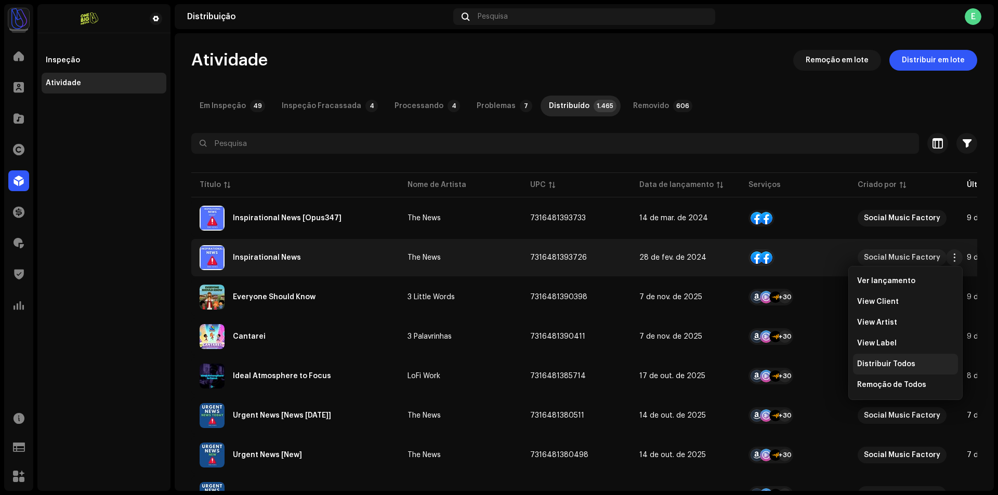
click at [906, 360] on div "Distribuir Todos" at bounding box center [905, 364] width 105 height 21
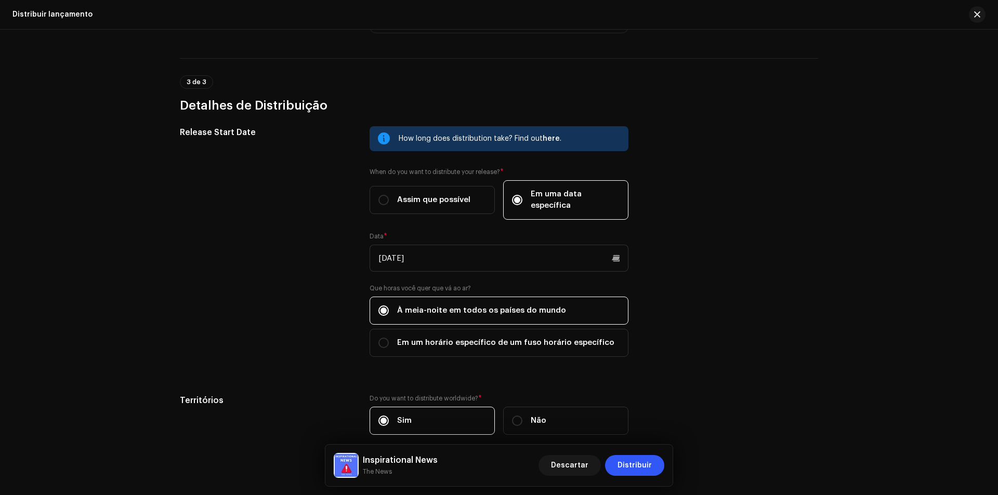
scroll to position [416, 0]
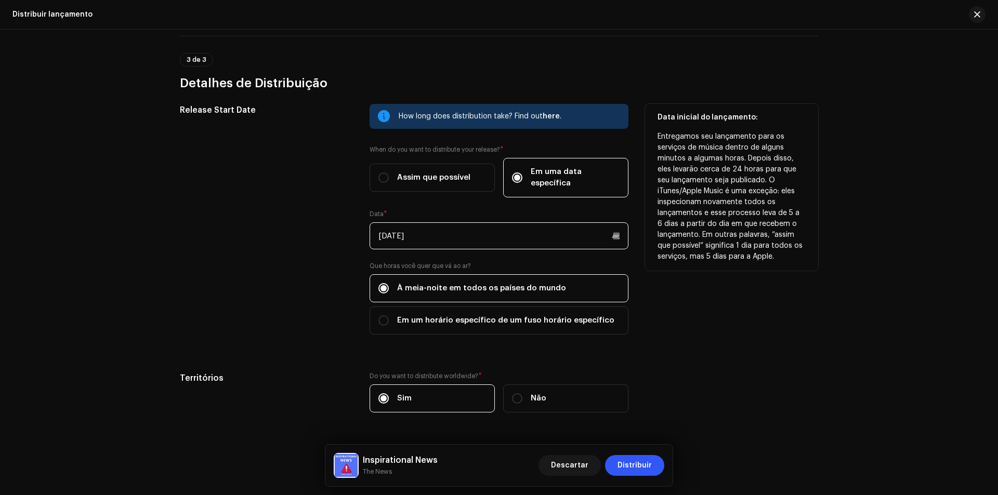
click at [482, 228] on input "17/10/2025" at bounding box center [498, 235] width 259 height 27
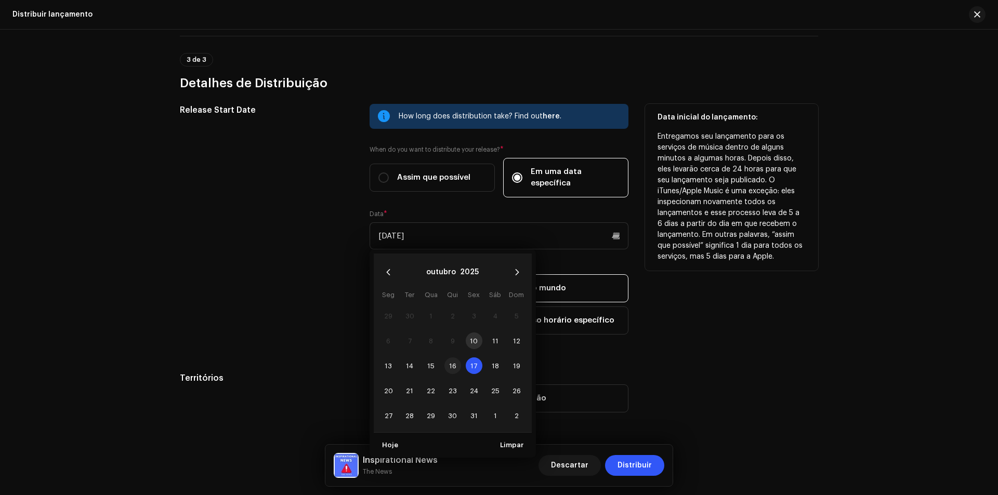
click at [456, 357] on span "16" at bounding box center [452, 365] width 17 height 17
type input "[DATE]"
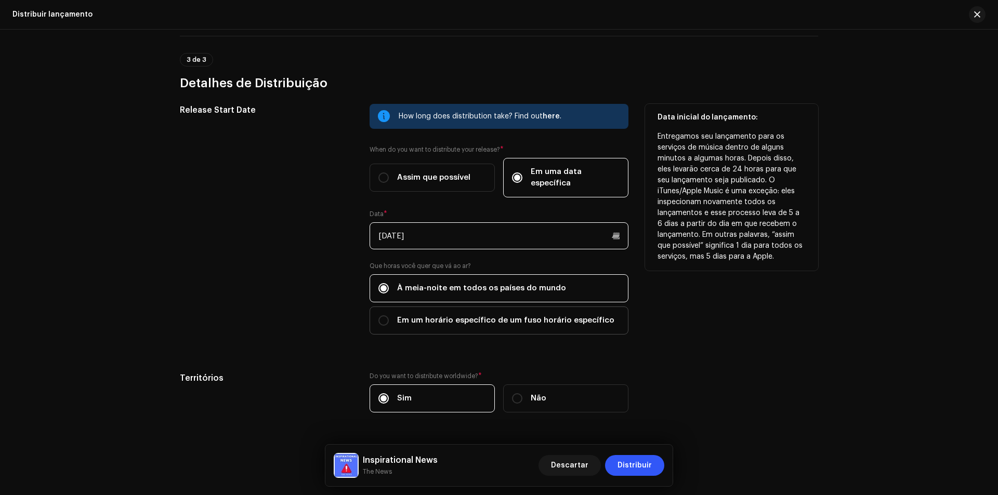
scroll to position [434, 0]
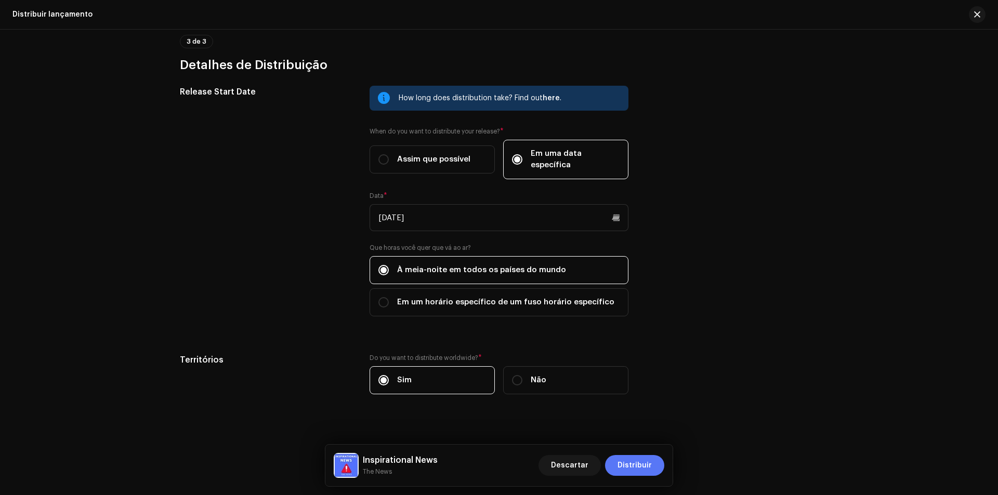
click at [647, 461] on span "Distribuir" at bounding box center [634, 465] width 34 height 21
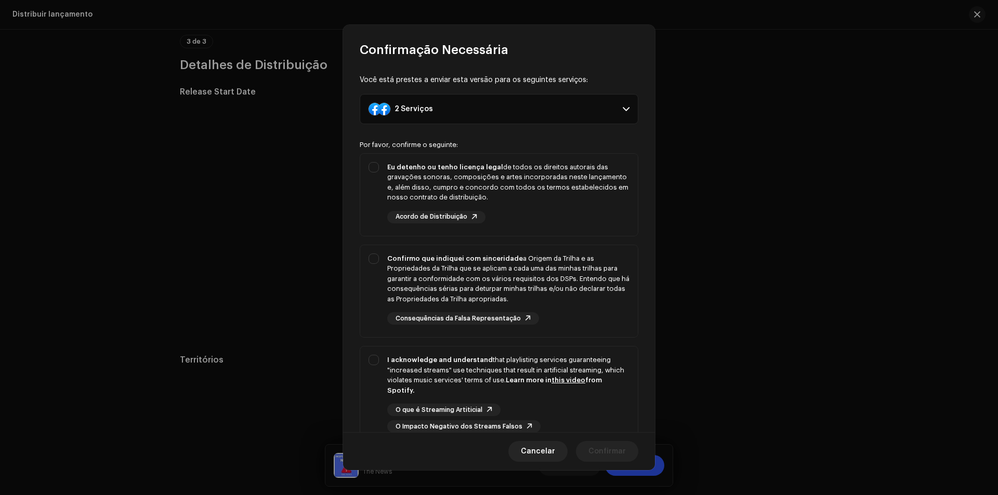
drag, startPoint x: 560, startPoint y: 188, endPoint x: 570, endPoint y: 236, distance: 49.9
click at [562, 189] on div "Eu detenho ou tenho licença legal de todos os direitos autorais das gravações s…" at bounding box center [508, 182] width 242 height 41
checkbox input "true"
click at [585, 307] on div "Confirmo que indiquei com sinceridade a Origem da Trilha e as Propriedades da T…" at bounding box center [508, 290] width 242 height 72
checkbox input "true"
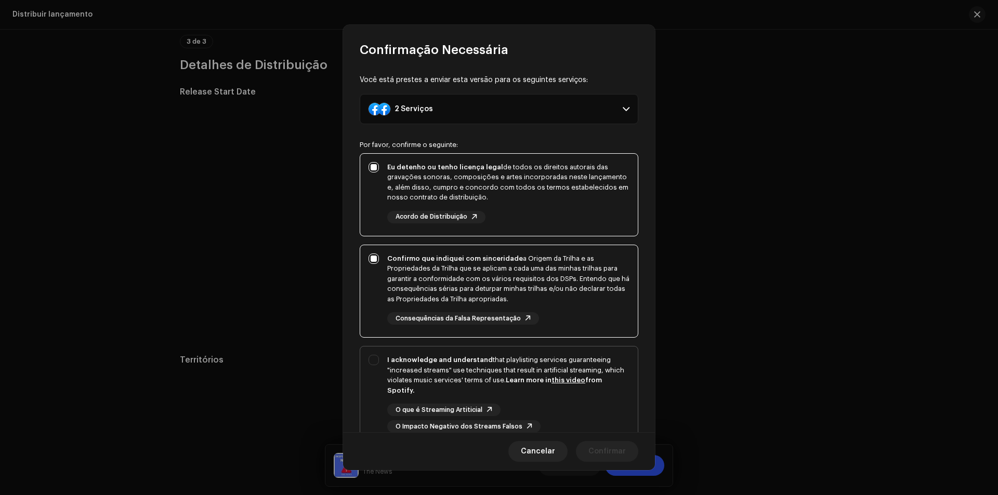
click at [621, 401] on div "I acknowledge and understand that playlisting services guaranteeing "increased …" at bounding box center [508, 394] width 242 height 78
checkbox input "true"
click at [608, 446] on span "Confirmar" at bounding box center [606, 451] width 37 height 21
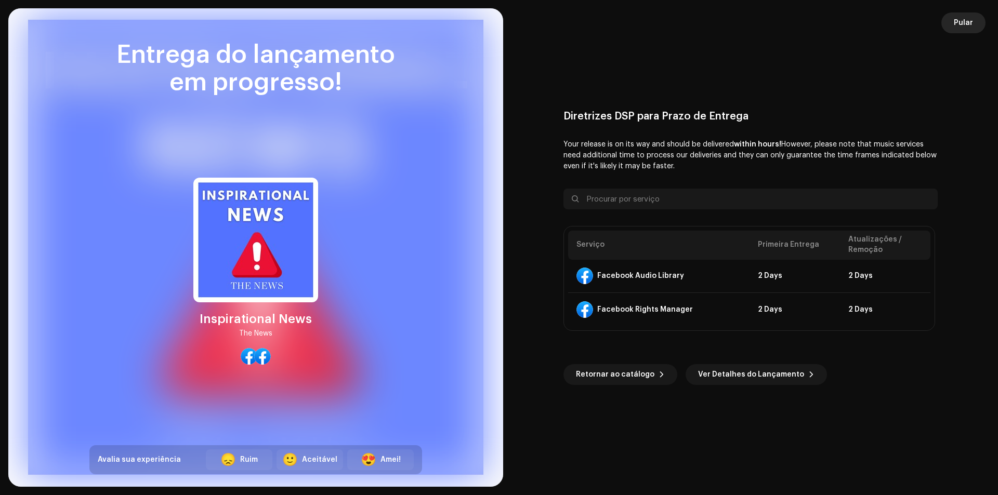
click at [962, 20] on span "Pular" at bounding box center [962, 22] width 19 height 21
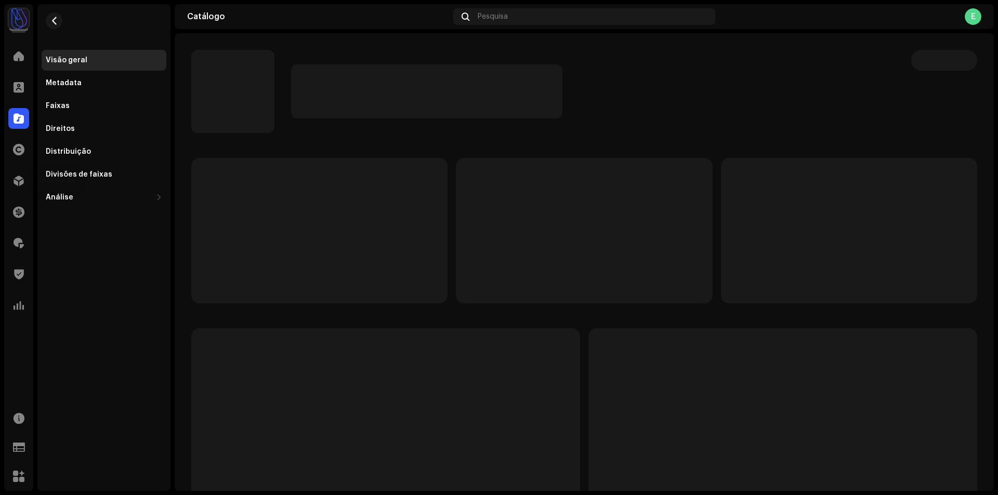
click at [22, 177] on span at bounding box center [19, 181] width 10 height 8
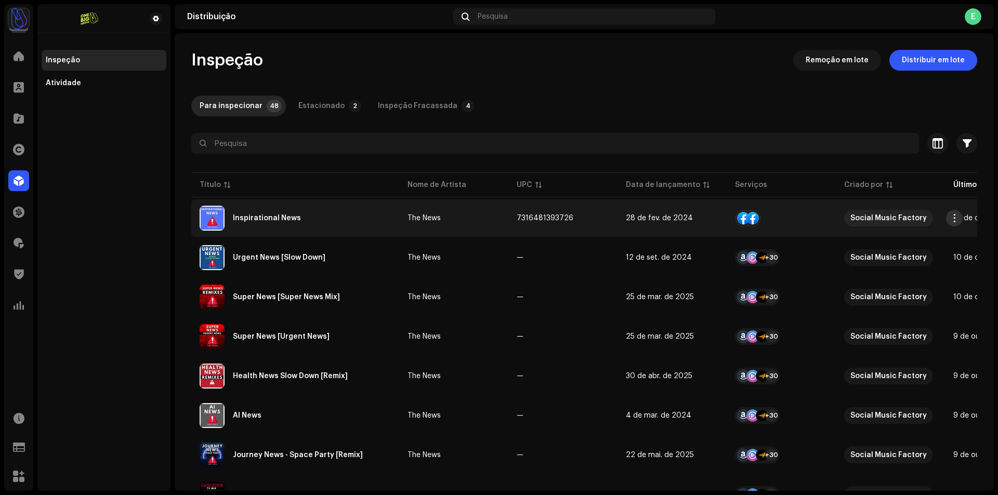
click at [955, 217] on span "button" at bounding box center [954, 218] width 8 height 8
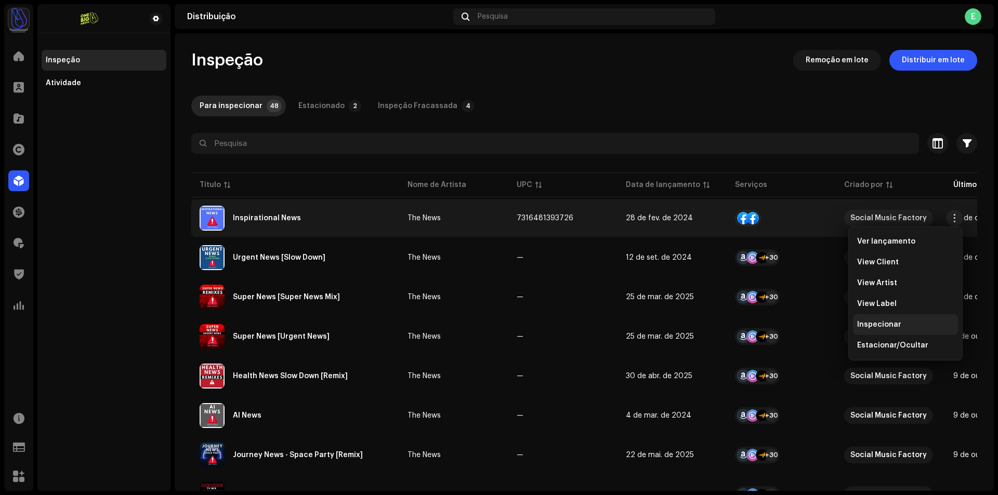
click at [884, 326] on span "Inspecionar" at bounding box center [879, 325] width 44 height 8
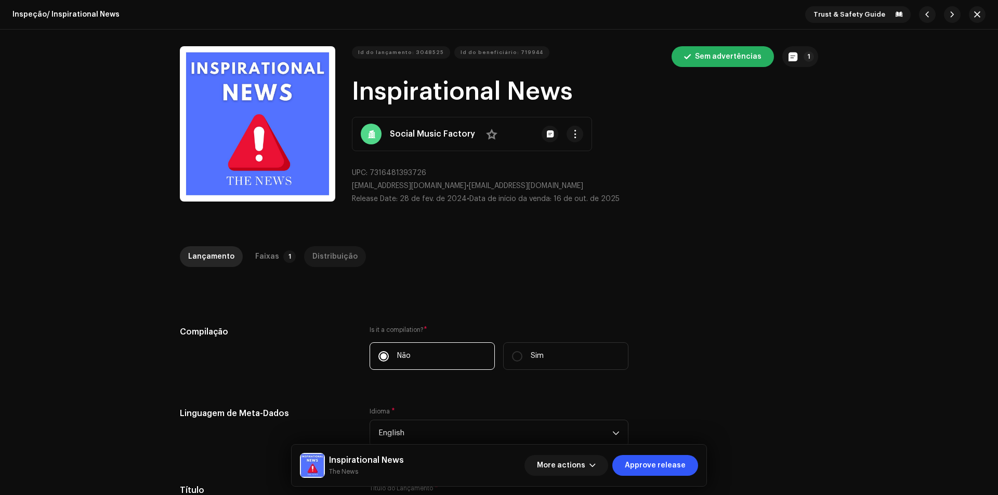
click at [330, 262] on div "Distribuição" at bounding box center [334, 256] width 45 height 21
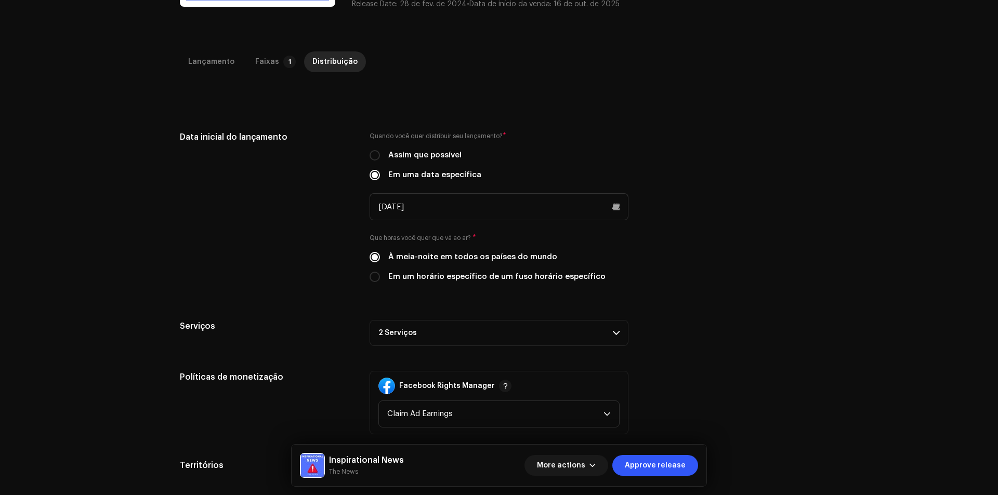
scroll to position [246, 0]
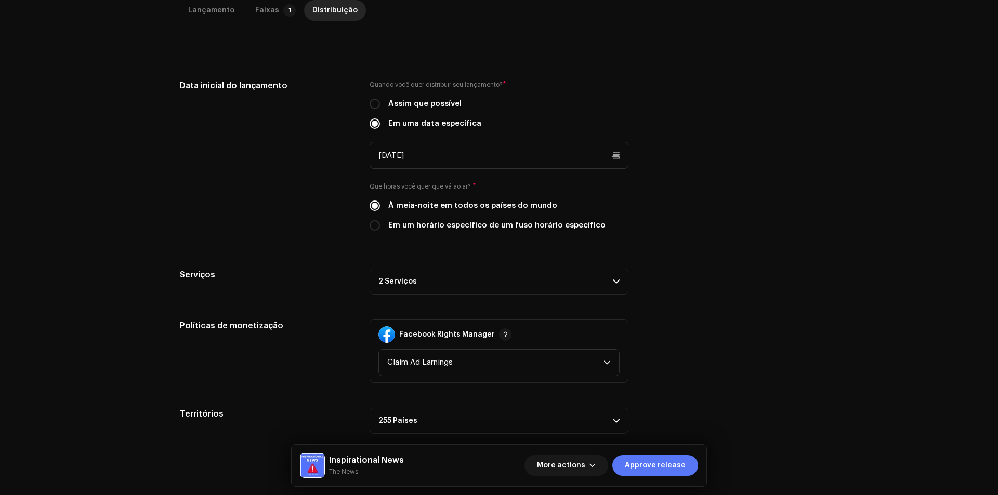
click at [683, 471] on span "Approve release" at bounding box center [655, 465] width 61 height 21
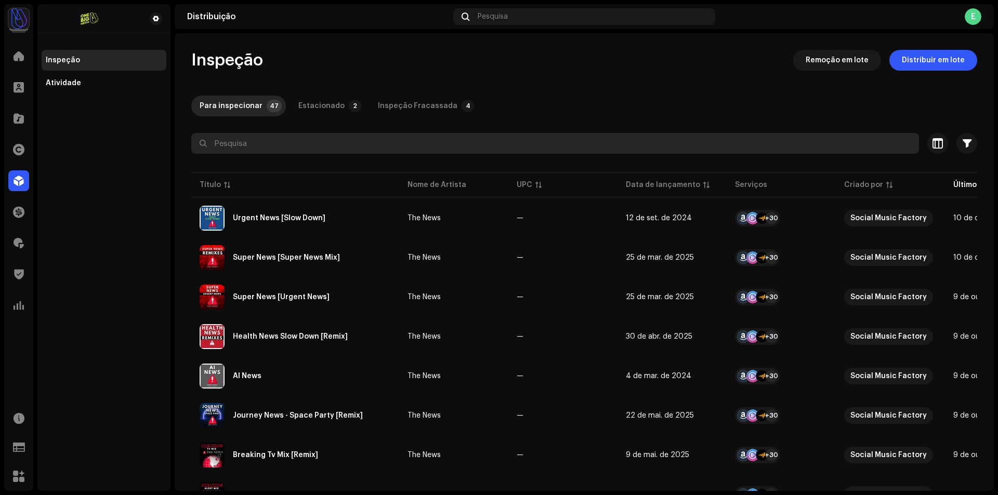
click at [290, 152] on input "text" at bounding box center [554, 143] width 727 height 21
paste input "BRPLJ2409011"
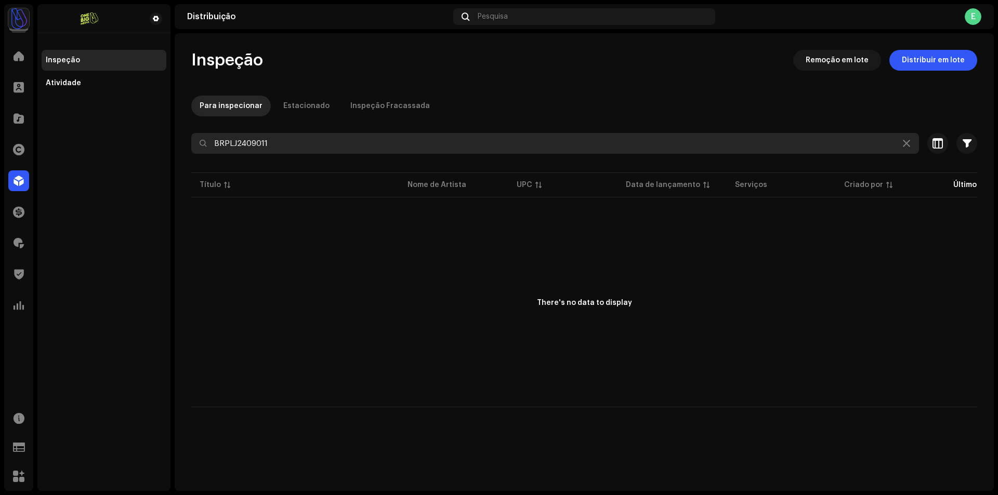
click at [290, 152] on input "BRPLJ2409011" at bounding box center [554, 143] width 727 height 21
type input "BRPLJ2409011"
click at [308, 144] on input "BRPLJ2409011" at bounding box center [554, 143] width 727 height 21
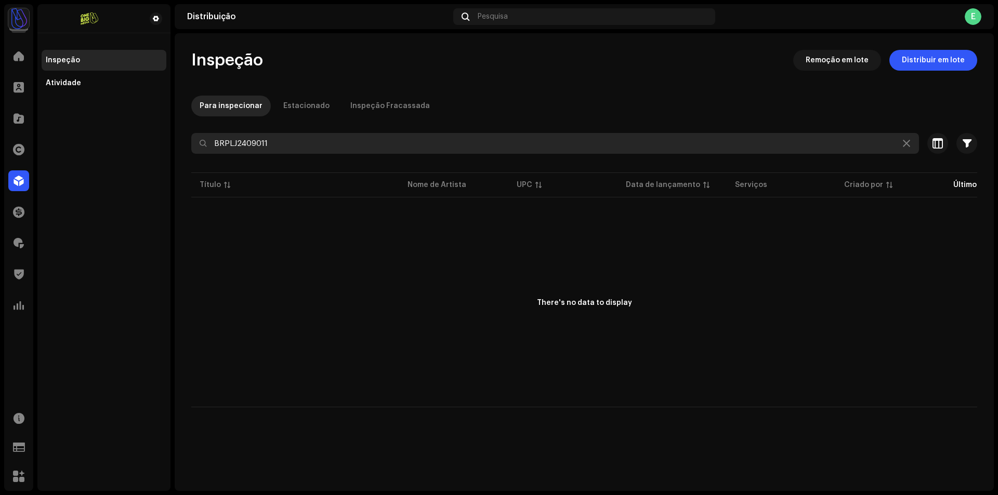
click at [308, 144] on input "BRPLJ2409011" at bounding box center [554, 143] width 727 height 21
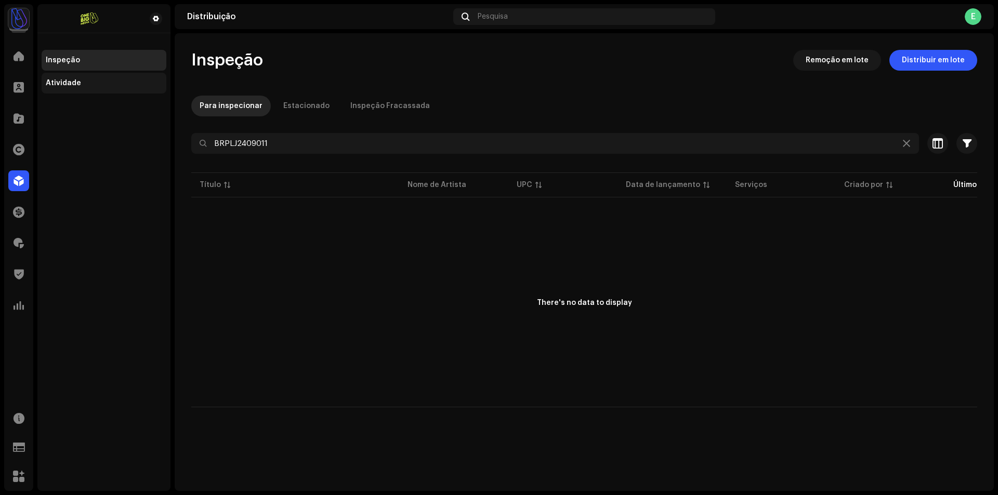
click at [72, 80] on div "Atividade" at bounding box center [63, 83] width 35 height 8
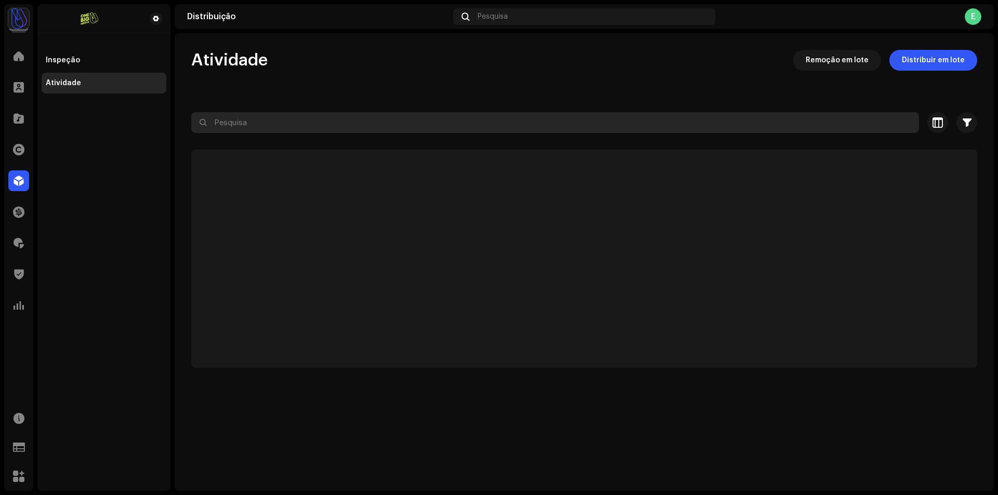
click at [254, 131] on input "text" at bounding box center [554, 122] width 727 height 21
paste input "BRPLJ2409011"
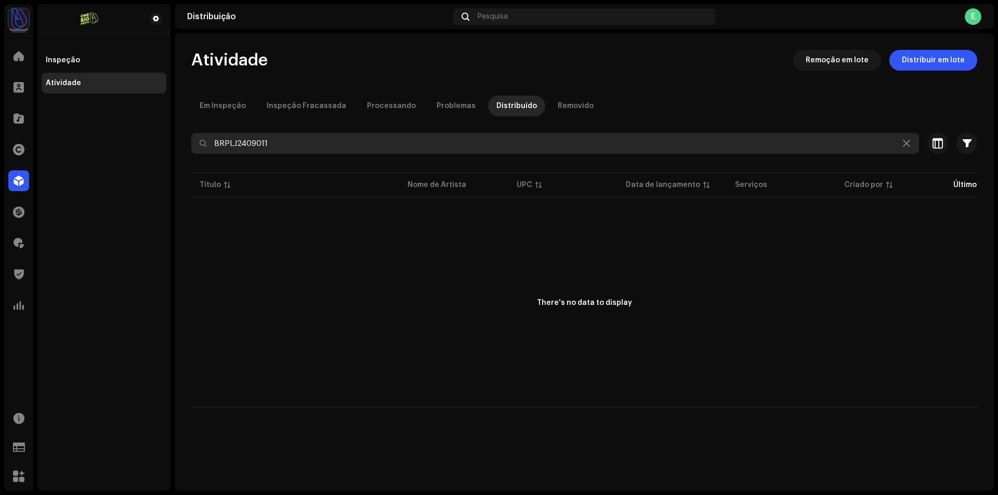
click at [304, 140] on input "BRPLJ2409011" at bounding box center [554, 143] width 727 height 21
paste input "713913313715"
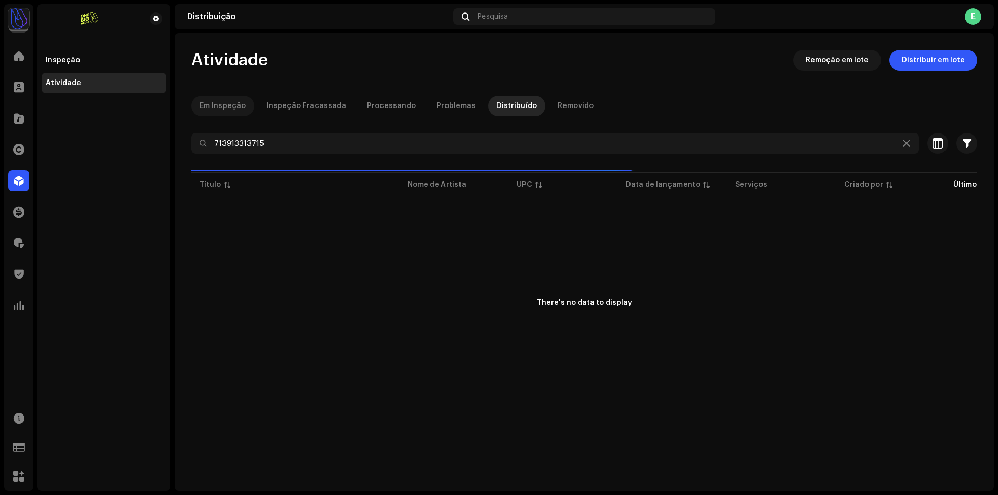
click at [238, 110] on div "Em Inspeção" at bounding box center [223, 106] width 46 height 21
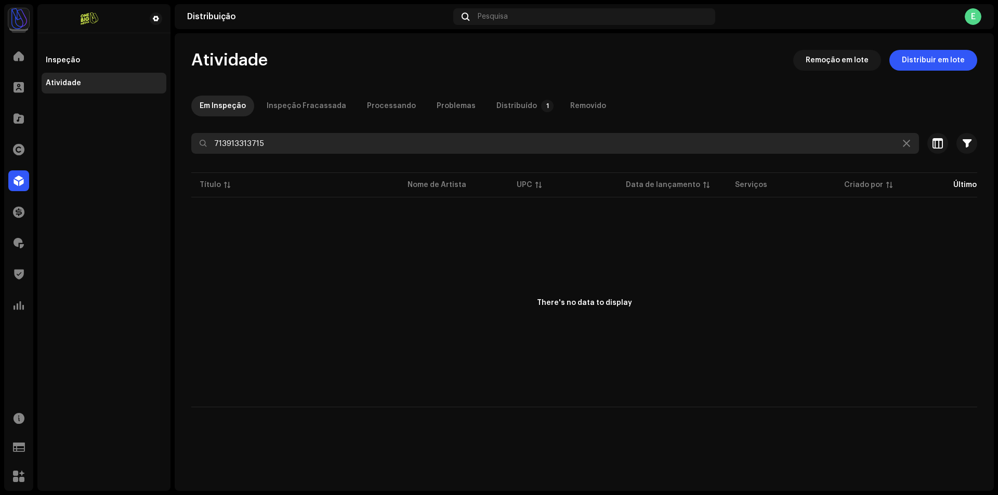
click at [298, 136] on input "713913313715" at bounding box center [554, 143] width 727 height 21
paste input "Urgent News II"
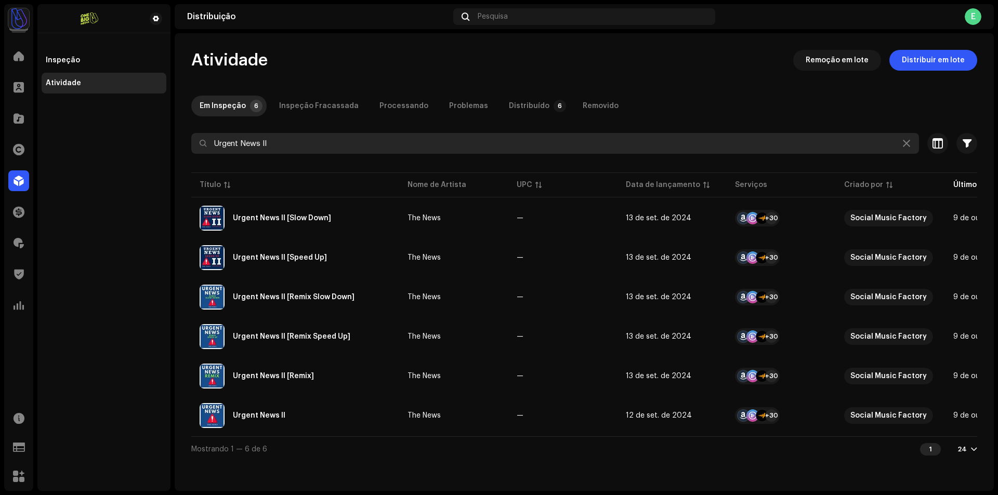
type input "Urgent News II"
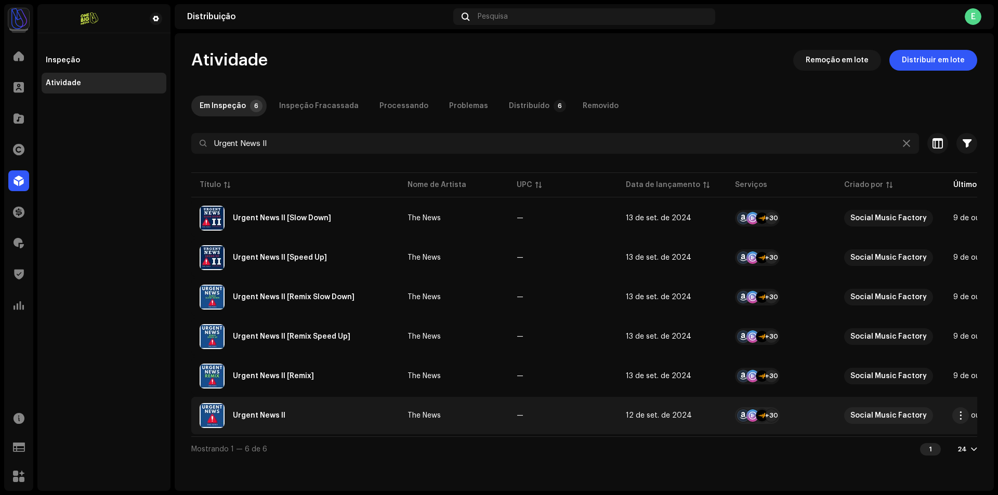
click at [325, 423] on div "Urgent News II" at bounding box center [295, 415] width 191 height 25
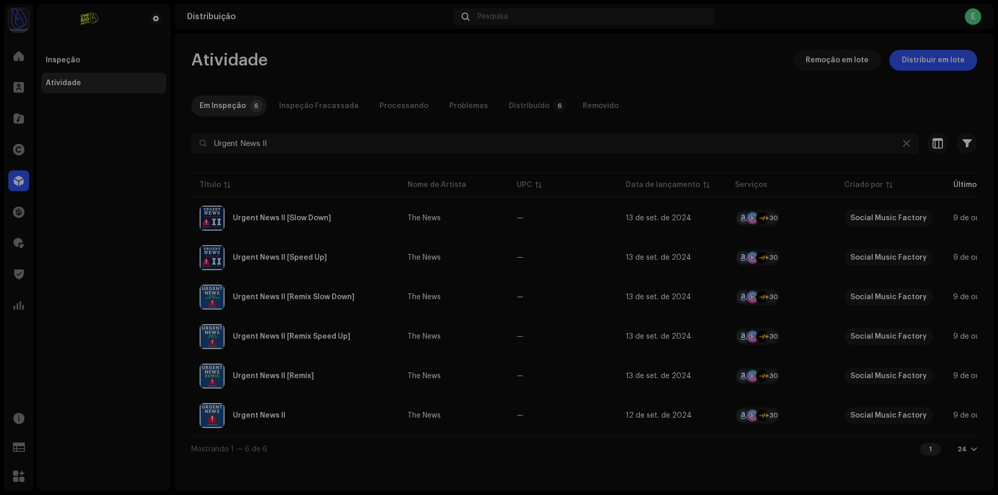
click at [794, 74] on div "Urgent News II The News Serviço Último enfileirado Última entrega Status Amazon…" at bounding box center [499, 247] width 998 height 495
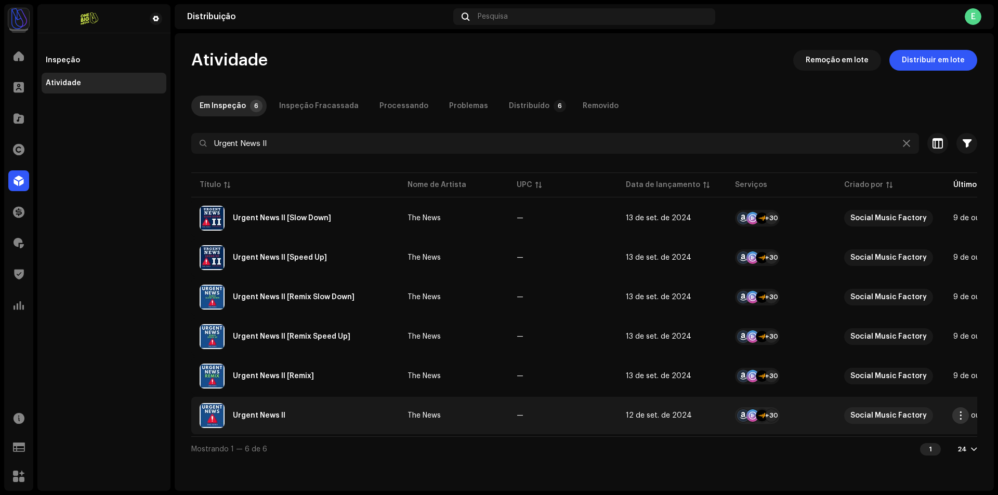
click at [955, 417] on button "button" at bounding box center [960, 415] width 17 height 17
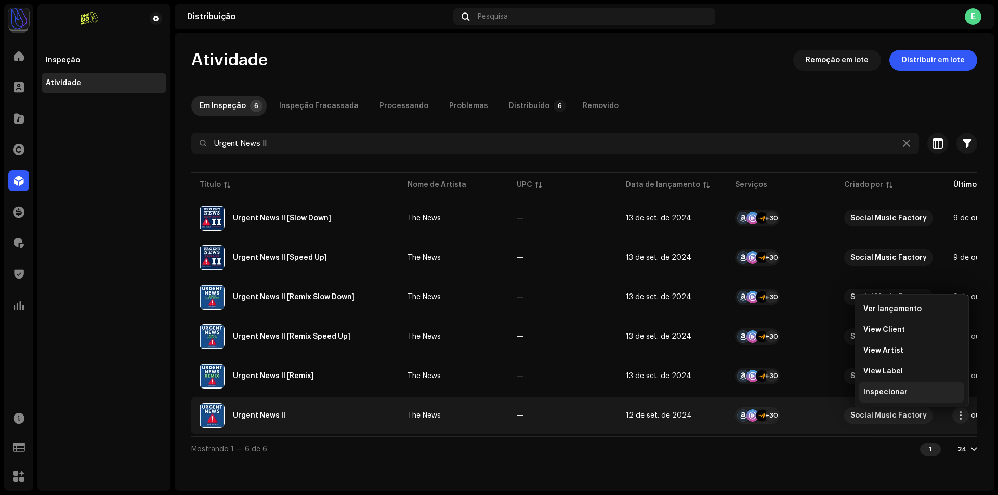
click at [888, 395] on span "Inspecionar" at bounding box center [885, 392] width 44 height 8
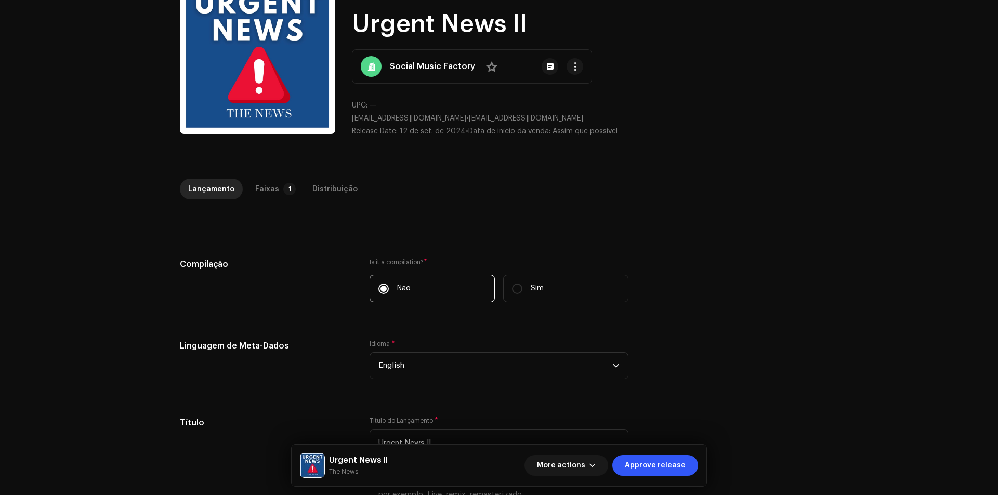
scroll to position [63, 0]
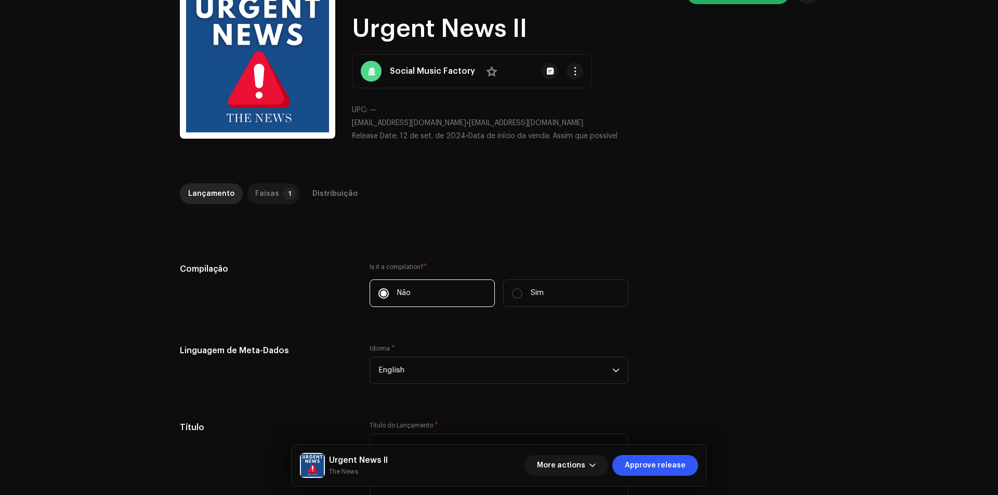
click at [283, 194] on p-badge "1" at bounding box center [289, 194] width 12 height 12
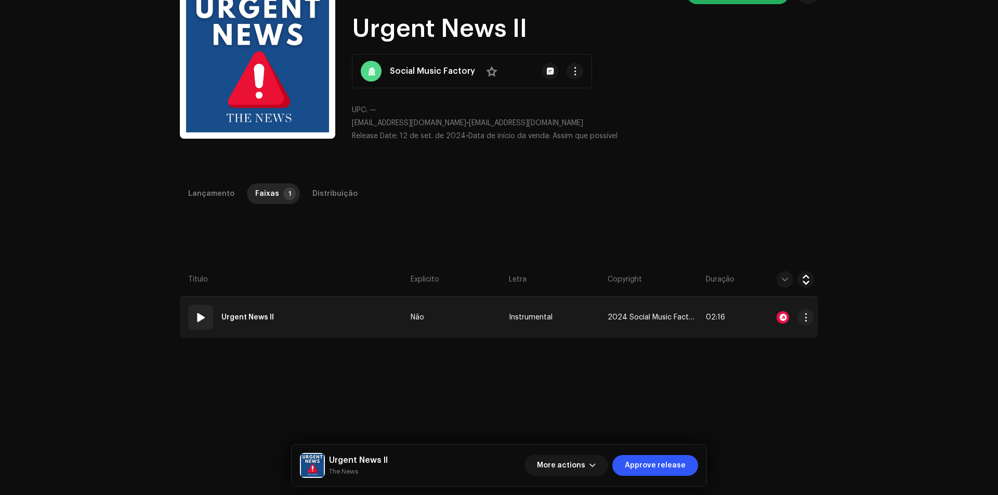
click at [349, 303] on td "01 Urgent News II" at bounding box center [293, 318] width 227 height 42
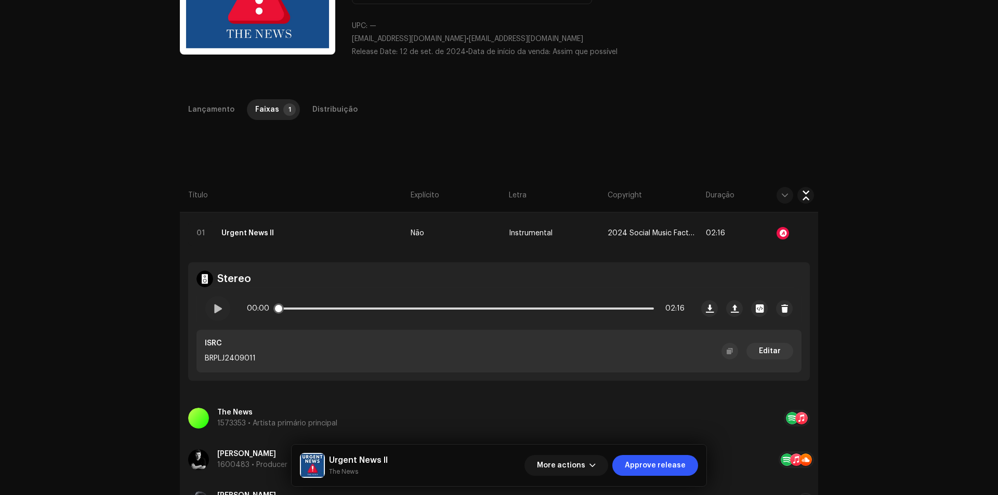
scroll to position [115, 0]
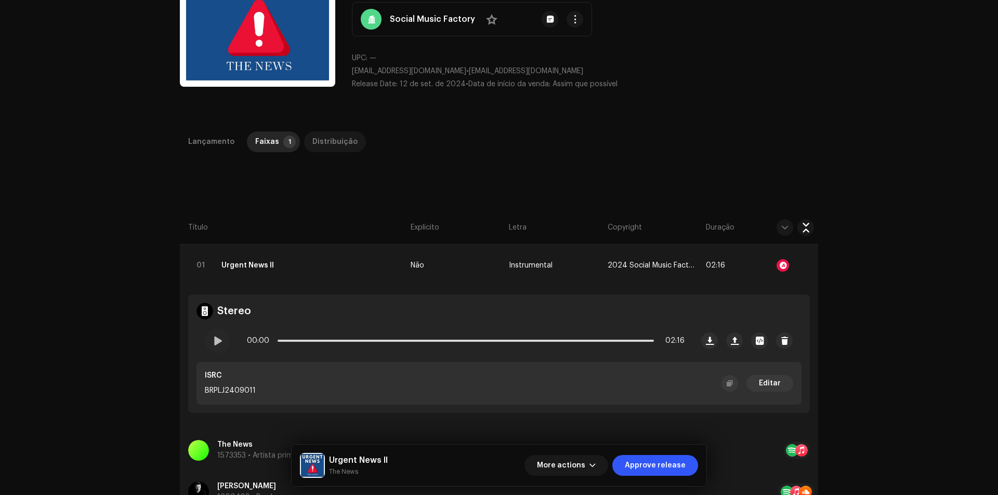
click at [340, 148] on div "Distribuição" at bounding box center [334, 141] width 45 height 21
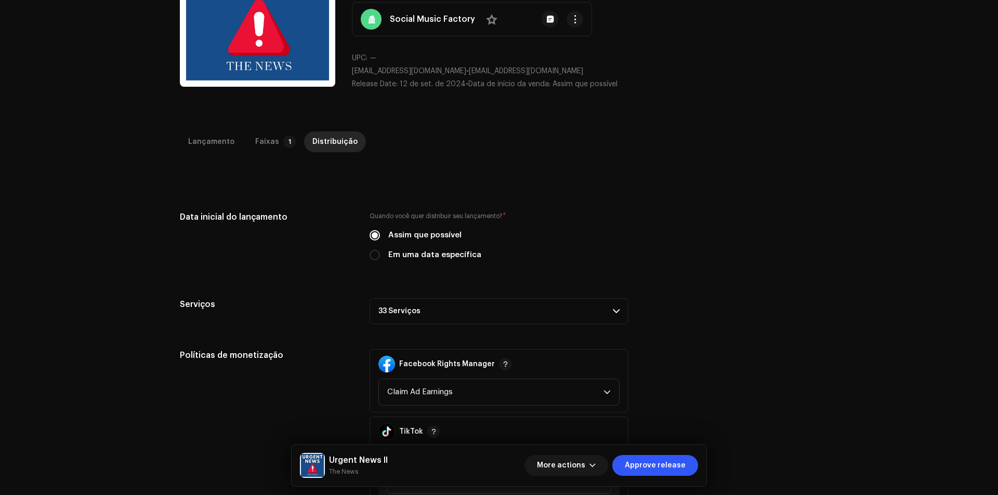
click at [470, 311] on p-accordion-header "33 Serviços" at bounding box center [498, 311] width 259 height 26
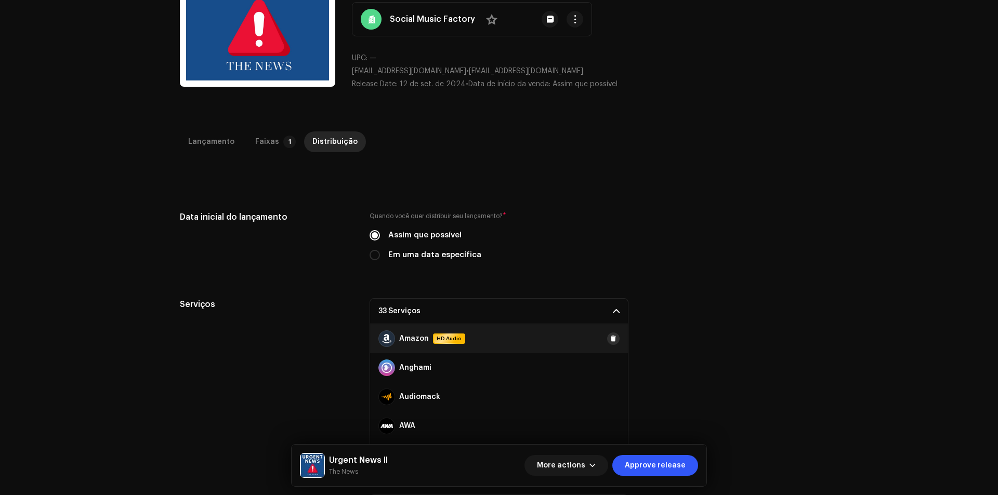
click at [610, 342] on span at bounding box center [613, 339] width 6 height 8
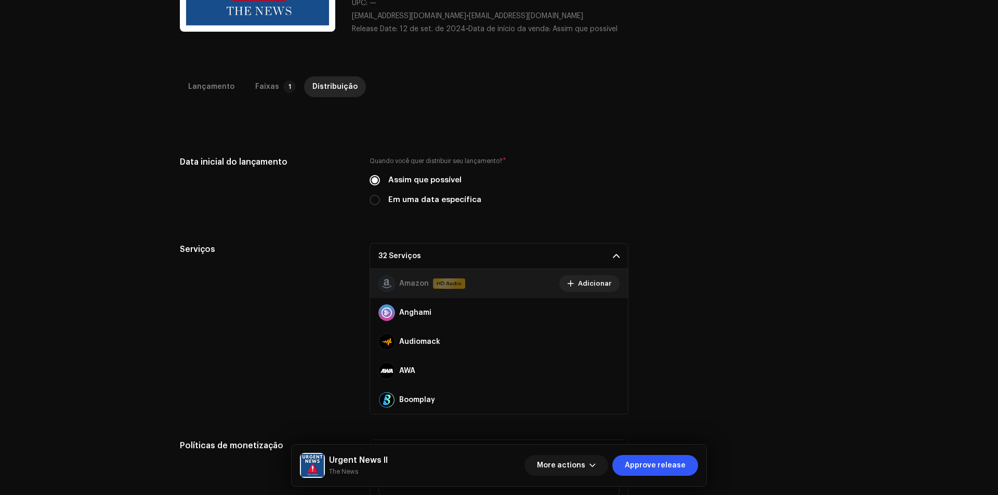
scroll to position [219, 0]
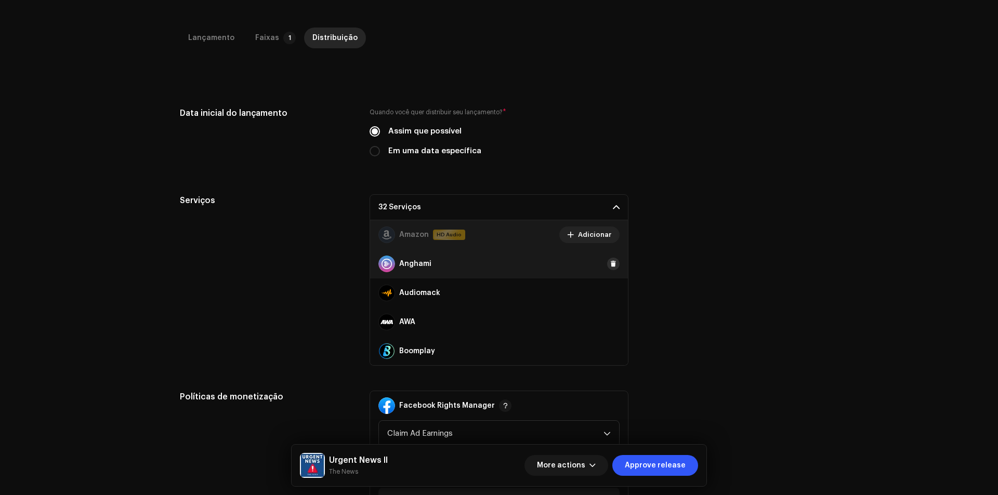
click at [610, 263] on span at bounding box center [613, 264] width 6 height 8
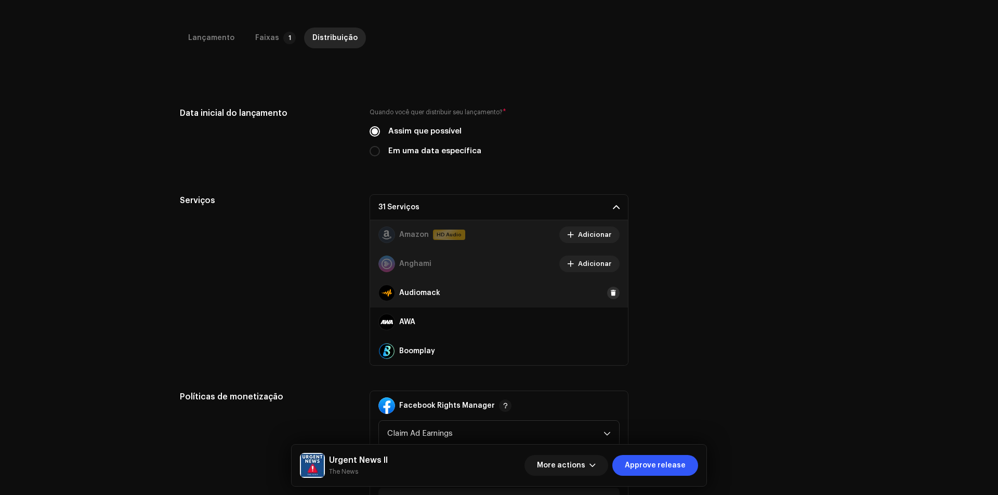
click at [607, 298] on button at bounding box center [613, 293] width 12 height 12
click at [607, 312] on div "AWA" at bounding box center [499, 322] width 258 height 29
click at [610, 320] on span at bounding box center [613, 322] width 6 height 8
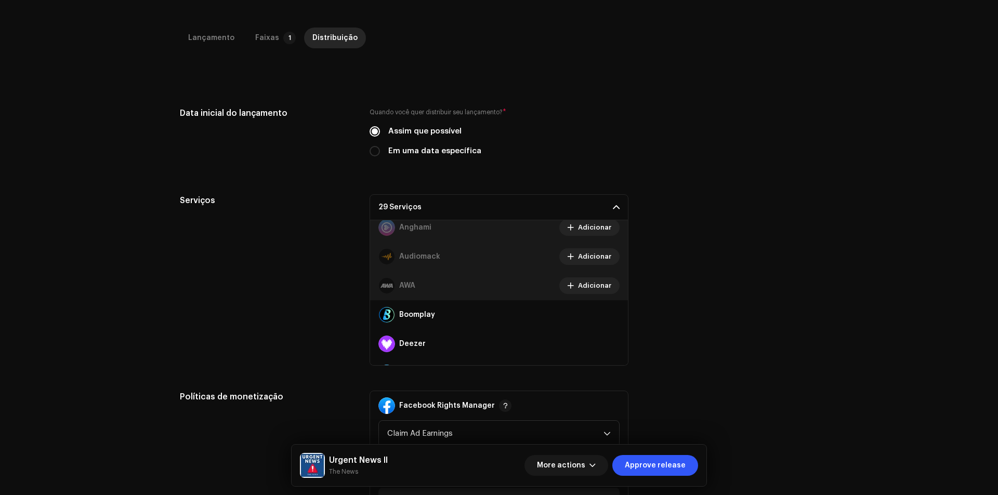
scroll to position [52, 0]
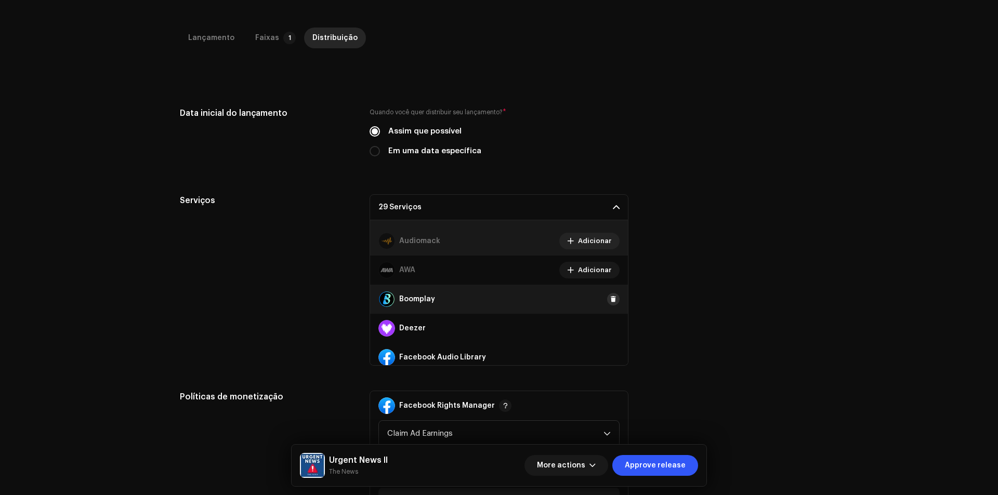
click at [607, 302] on button at bounding box center [613, 299] width 12 height 12
click at [610, 326] on span at bounding box center [613, 328] width 6 height 8
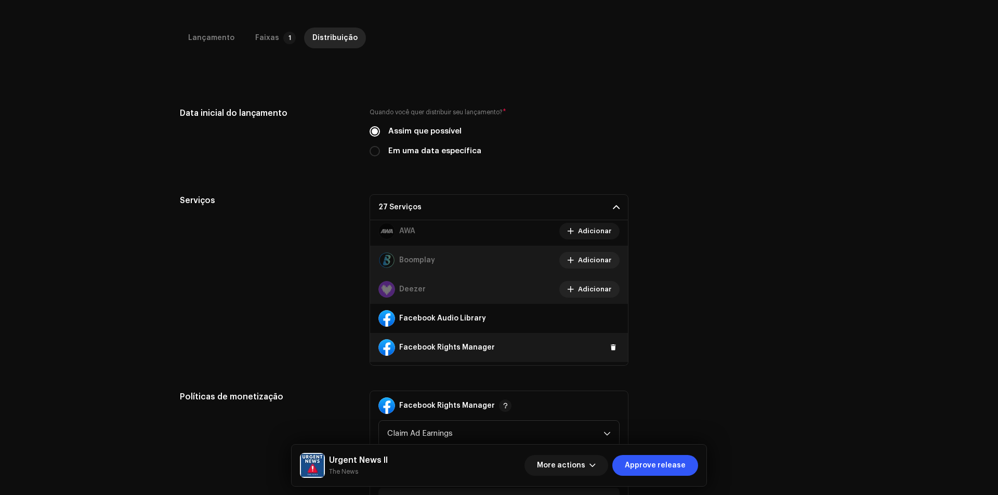
scroll to position [156, 0]
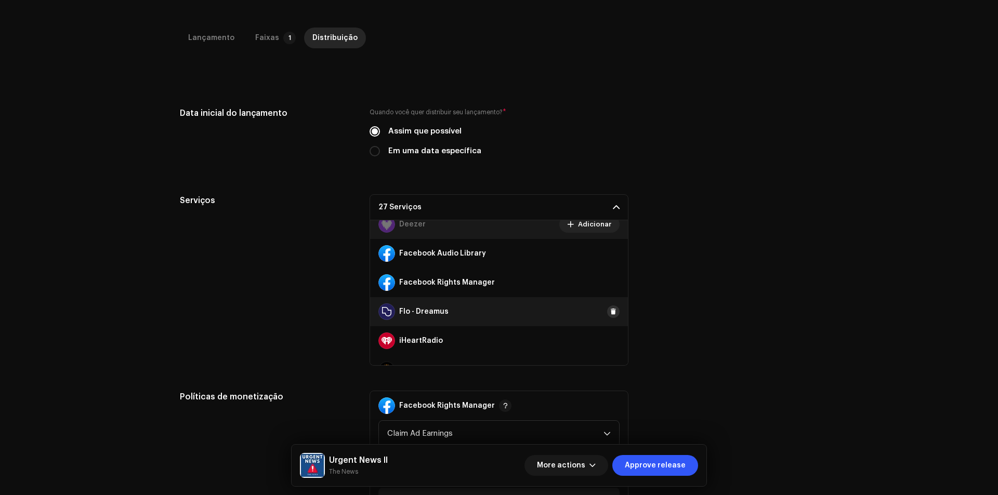
click at [610, 312] on span at bounding box center [613, 312] width 6 height 8
click at [607, 335] on button at bounding box center [613, 341] width 12 height 12
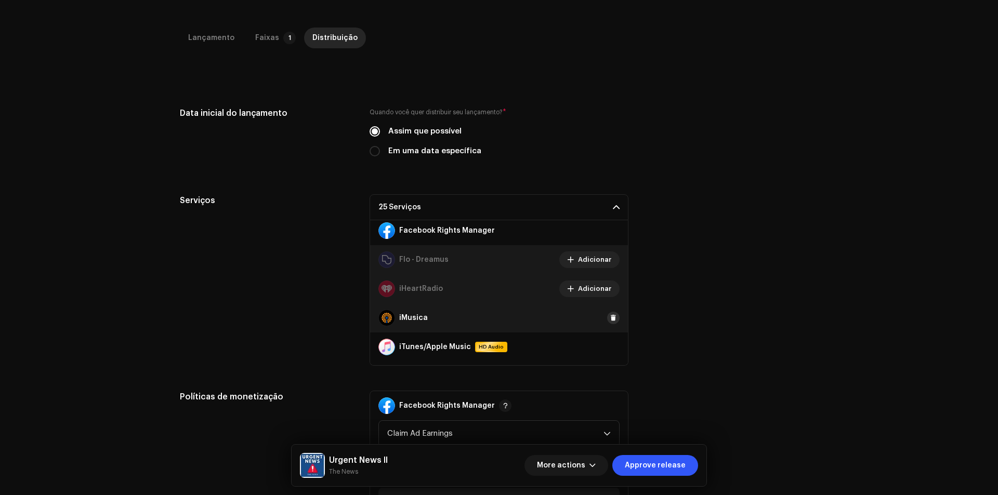
click at [607, 322] on button at bounding box center [613, 318] width 12 height 12
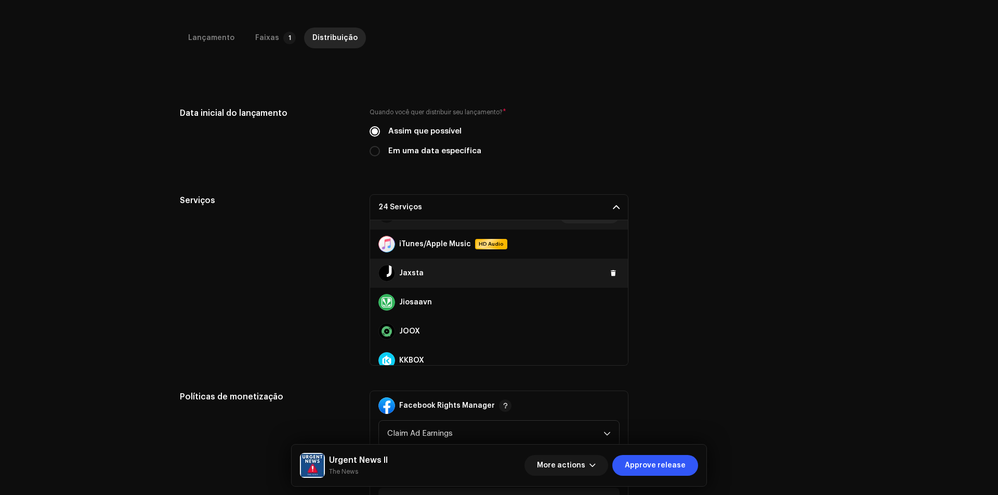
scroll to position [312, 0]
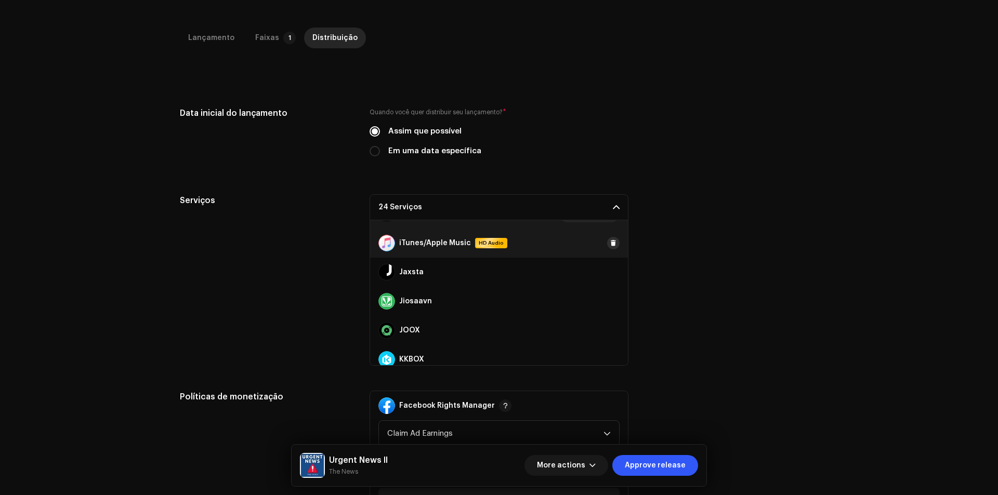
click at [610, 241] on span at bounding box center [613, 243] width 6 height 8
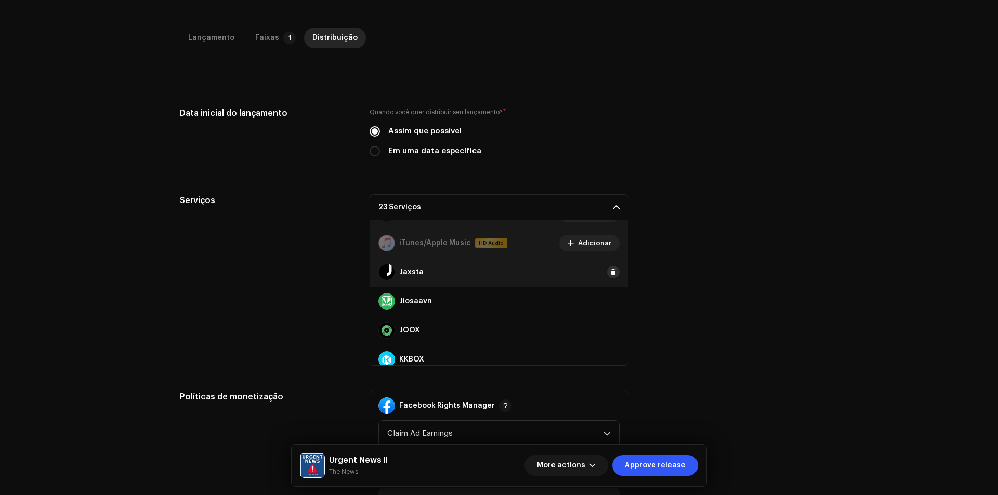
click at [607, 275] on button at bounding box center [613, 272] width 12 height 12
click at [610, 303] on span at bounding box center [613, 301] width 6 height 8
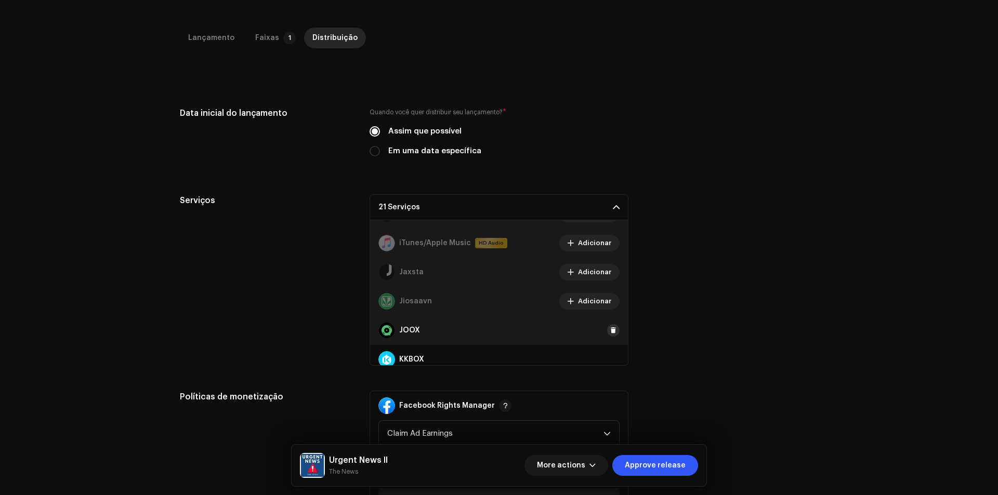
click at [610, 328] on span at bounding box center [613, 330] width 6 height 8
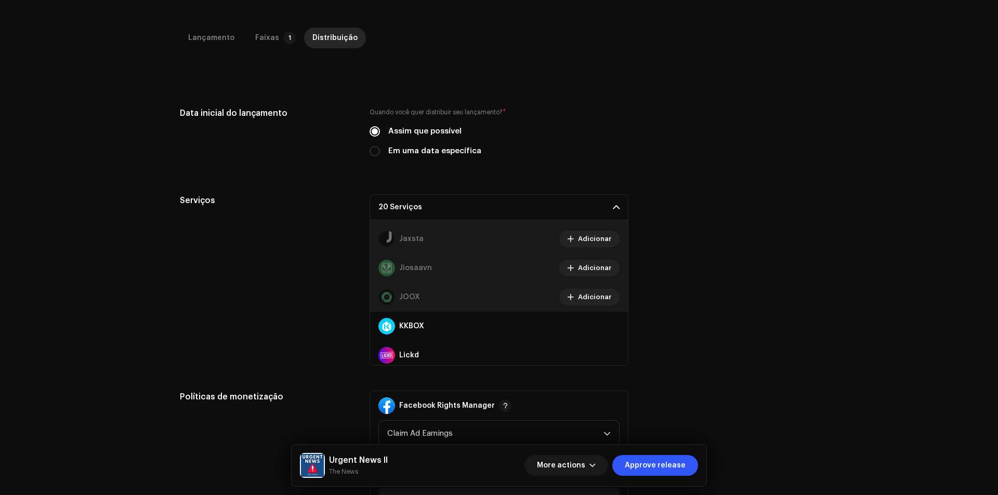
scroll to position [416, 0]
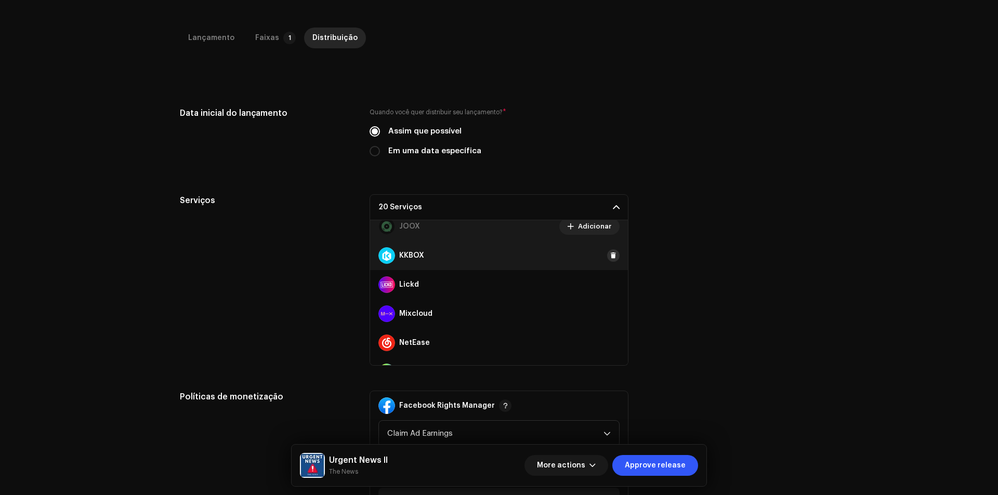
click at [610, 255] on span at bounding box center [613, 255] width 6 height 8
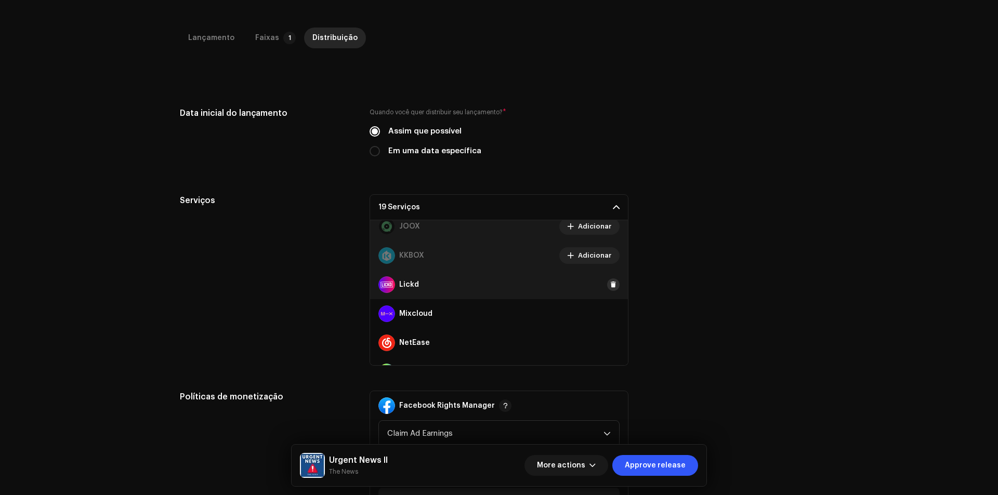
click at [607, 287] on button at bounding box center [613, 284] width 12 height 12
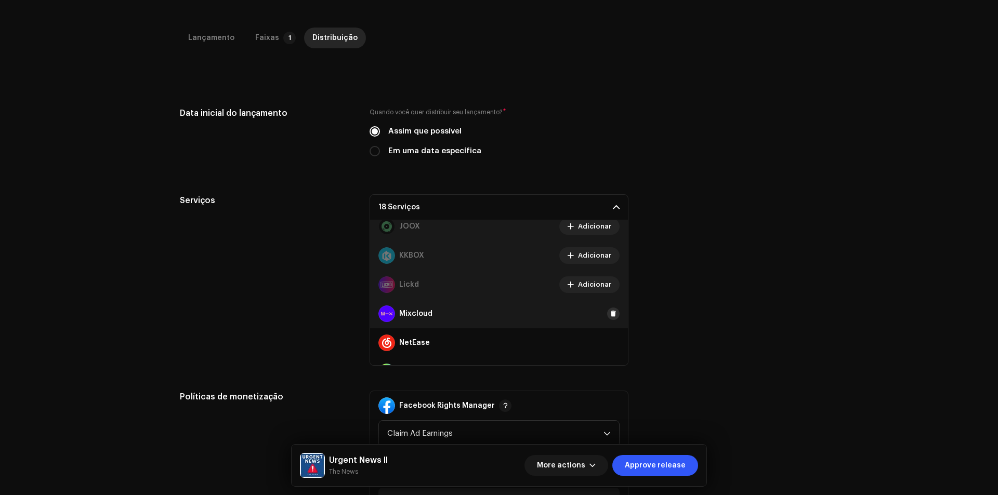
click at [607, 308] on button at bounding box center [613, 314] width 12 height 12
click at [610, 342] on span at bounding box center [613, 343] width 6 height 8
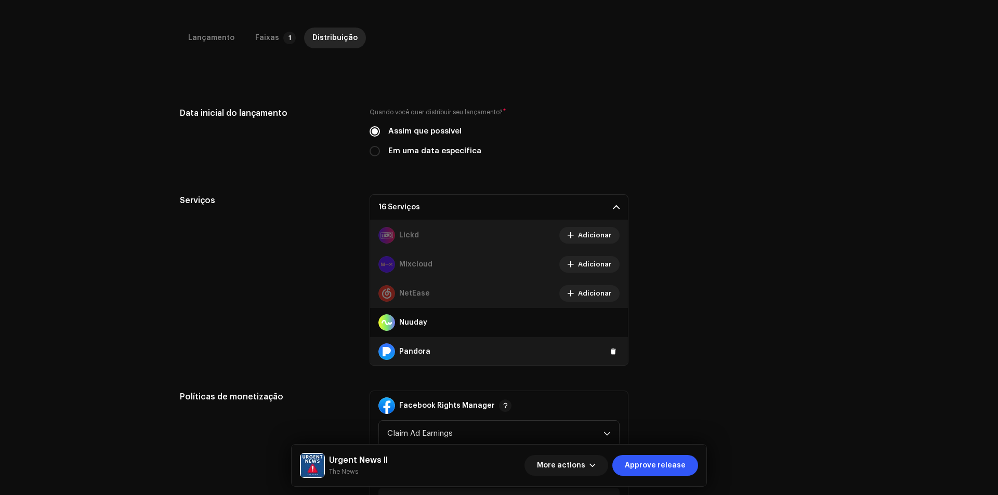
scroll to position [520, 0]
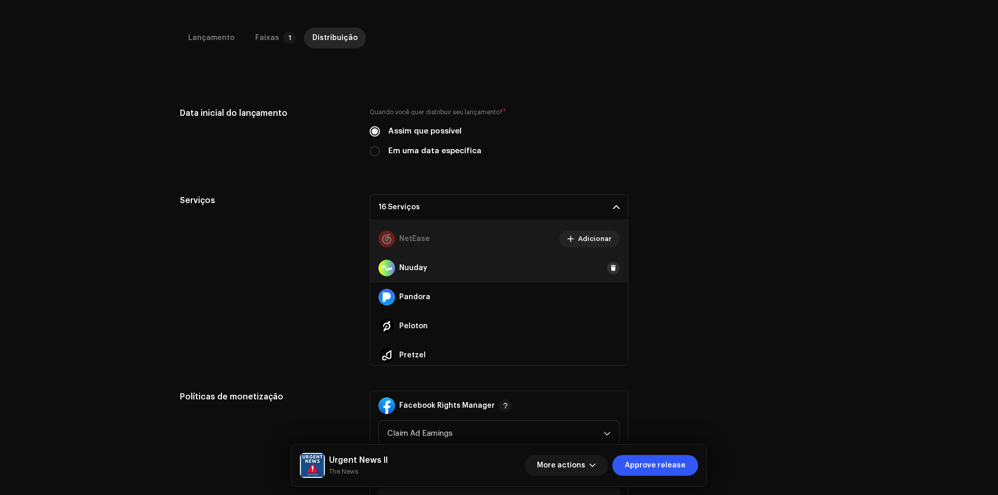
click at [610, 272] on span at bounding box center [613, 268] width 6 height 8
click at [610, 296] on span at bounding box center [613, 297] width 6 height 8
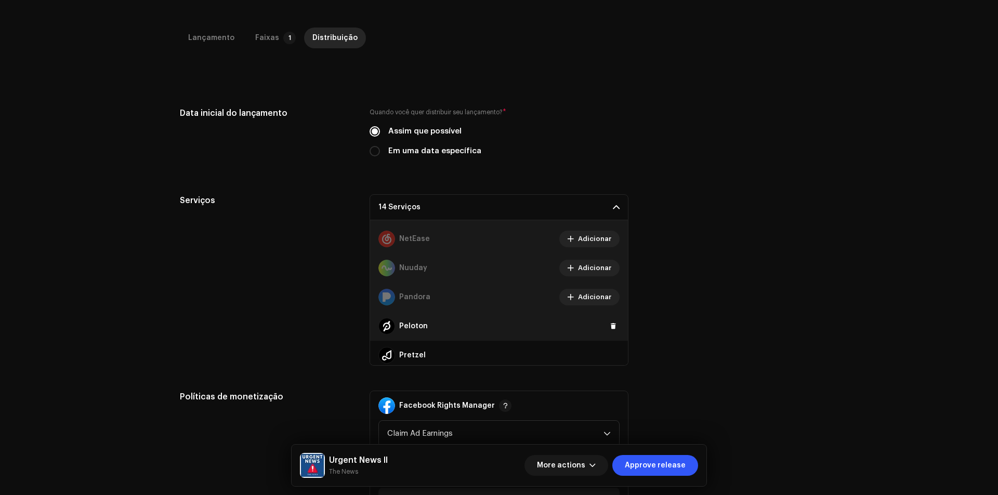
click at [607, 316] on div "Peloton" at bounding box center [499, 326] width 258 height 29
click at [610, 327] on span at bounding box center [613, 326] width 6 height 8
click at [610, 356] on span at bounding box center [613, 355] width 6 height 8
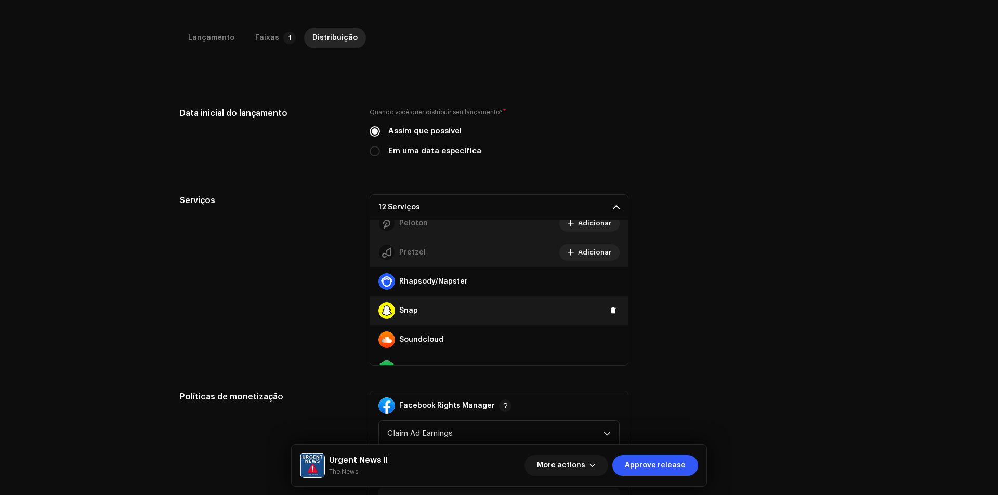
scroll to position [623, 0]
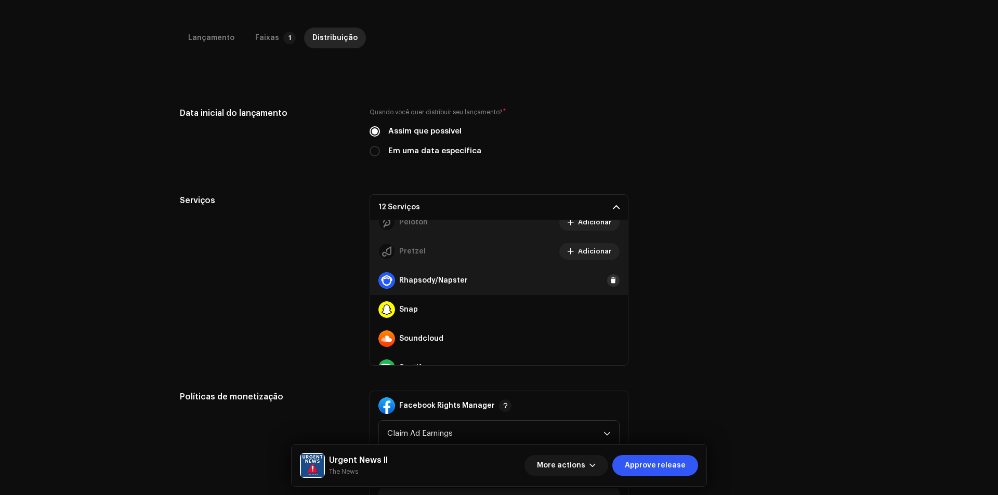
click at [610, 283] on span at bounding box center [613, 280] width 6 height 8
click at [609, 315] on button at bounding box center [613, 309] width 12 height 12
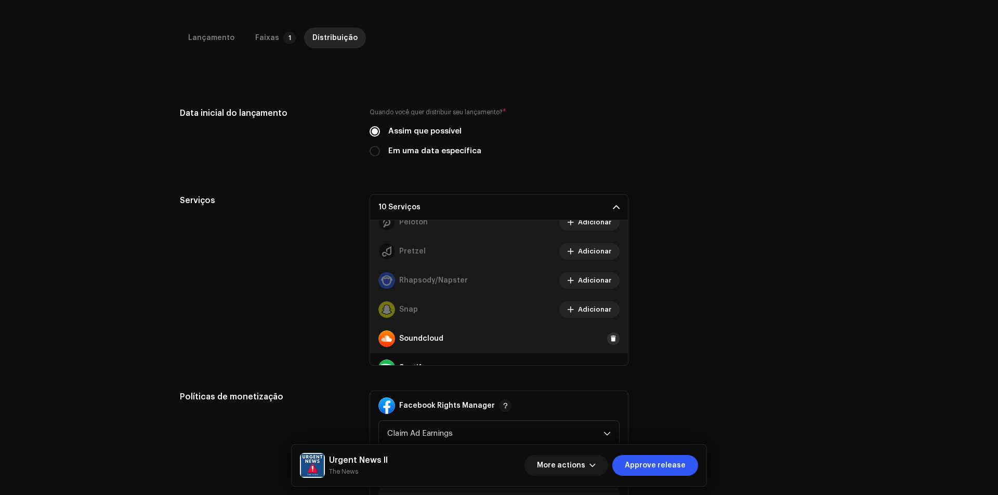
click at [610, 337] on span at bounding box center [613, 339] width 6 height 8
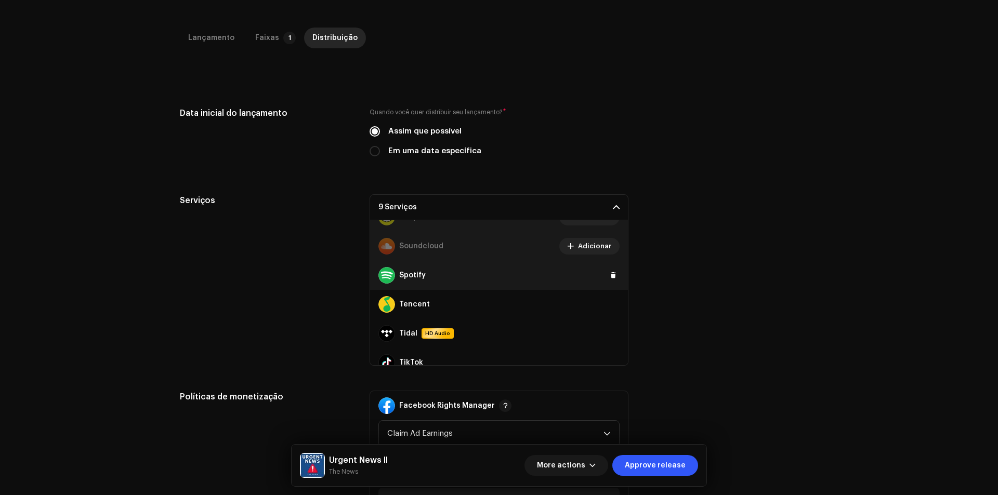
scroll to position [727, 0]
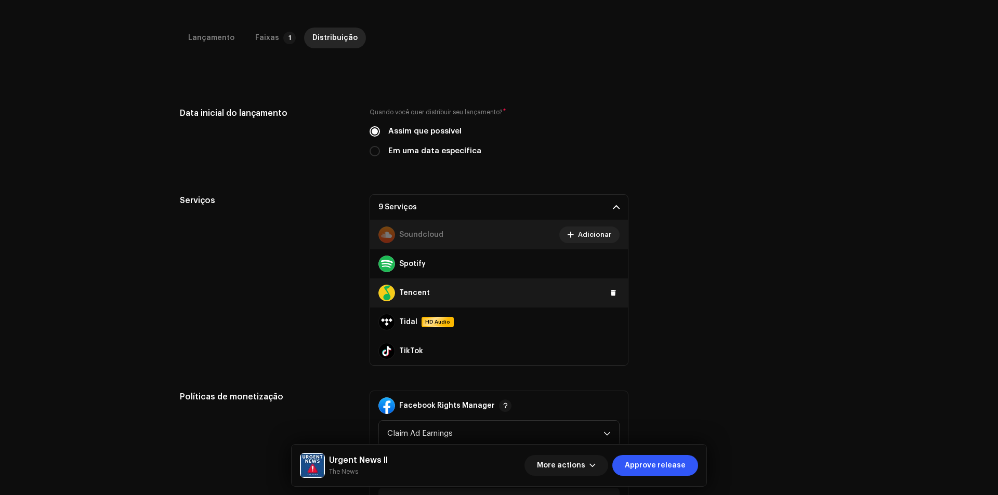
click at [610, 287] on div "Tencent" at bounding box center [499, 292] width 258 height 29
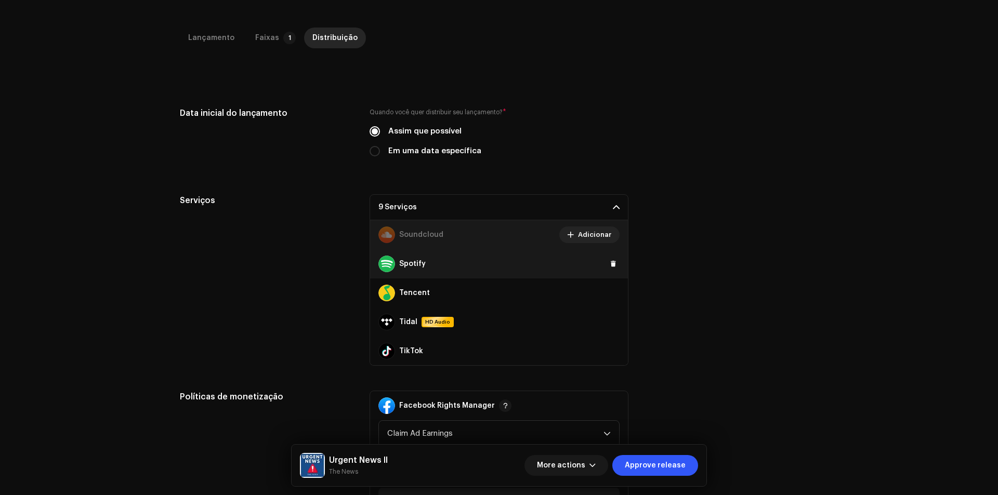
click at [607, 271] on div "Spotify" at bounding box center [499, 263] width 258 height 29
click at [610, 262] on span at bounding box center [613, 264] width 6 height 8
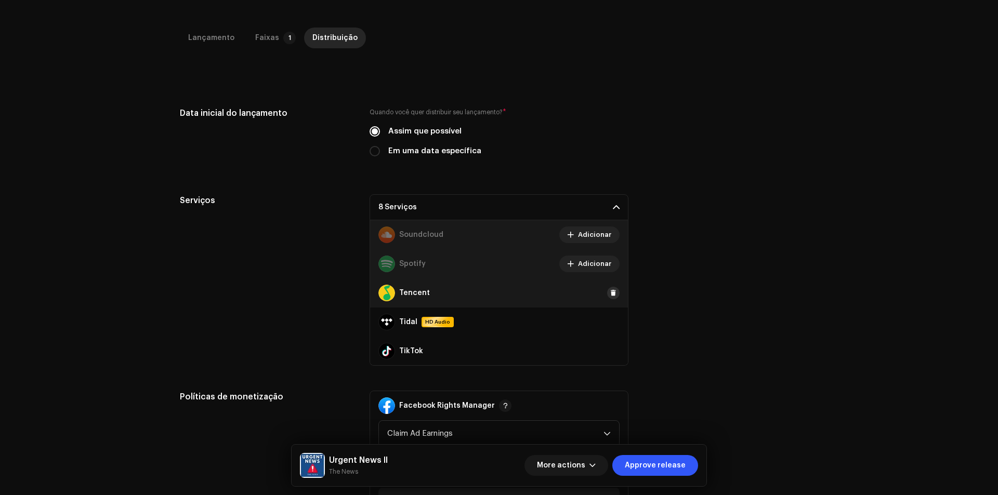
click at [610, 292] on span at bounding box center [613, 293] width 6 height 8
click at [610, 325] on span at bounding box center [613, 322] width 6 height 8
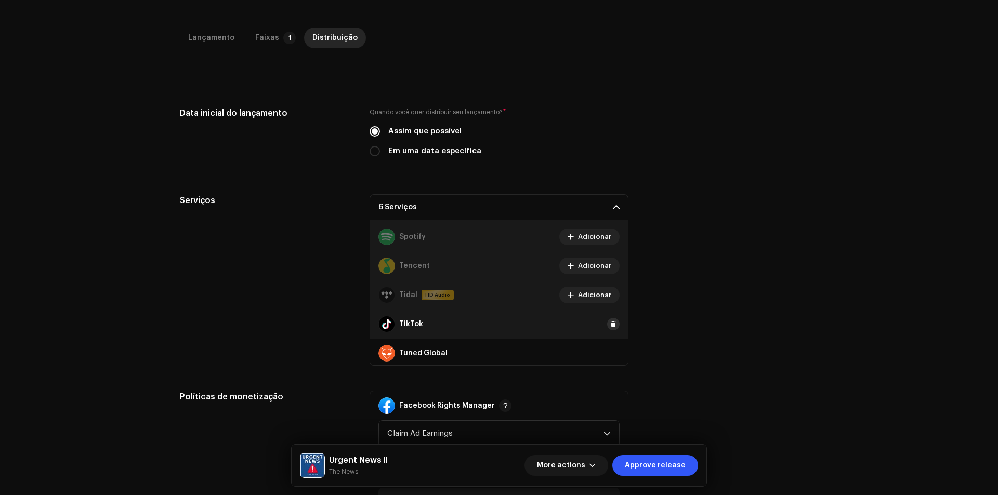
scroll to position [779, 0]
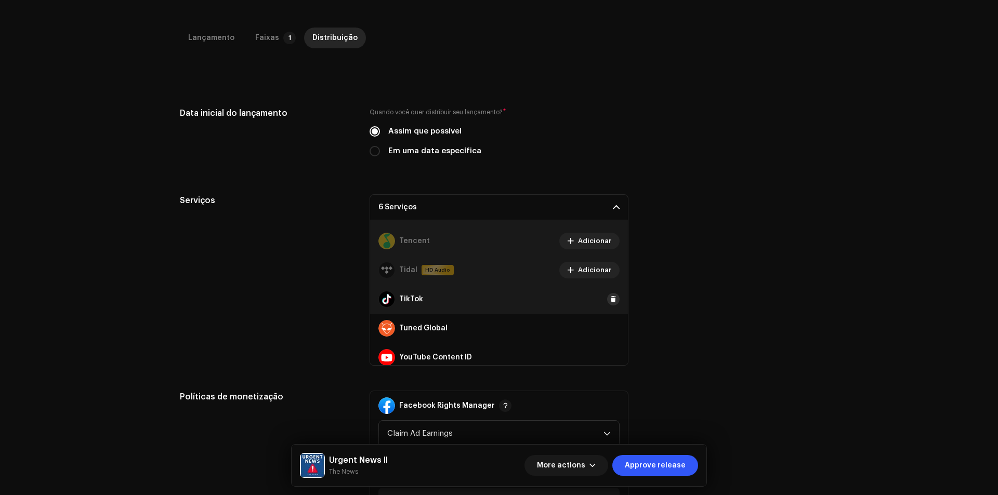
click at [610, 301] on span at bounding box center [613, 299] width 6 height 8
click at [610, 330] on span at bounding box center [613, 328] width 6 height 8
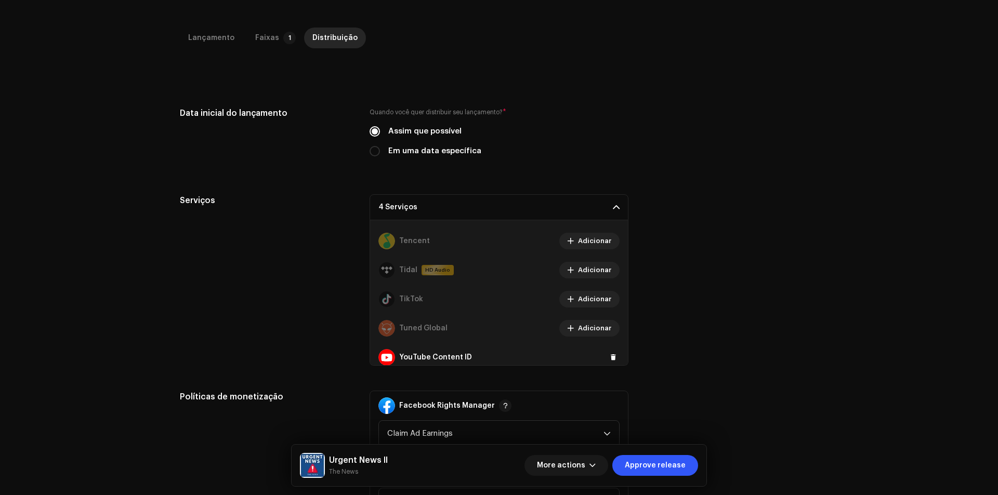
click at [606, 351] on div "YouTube Content ID" at bounding box center [499, 357] width 258 height 29
click at [607, 352] on button at bounding box center [613, 357] width 12 height 12
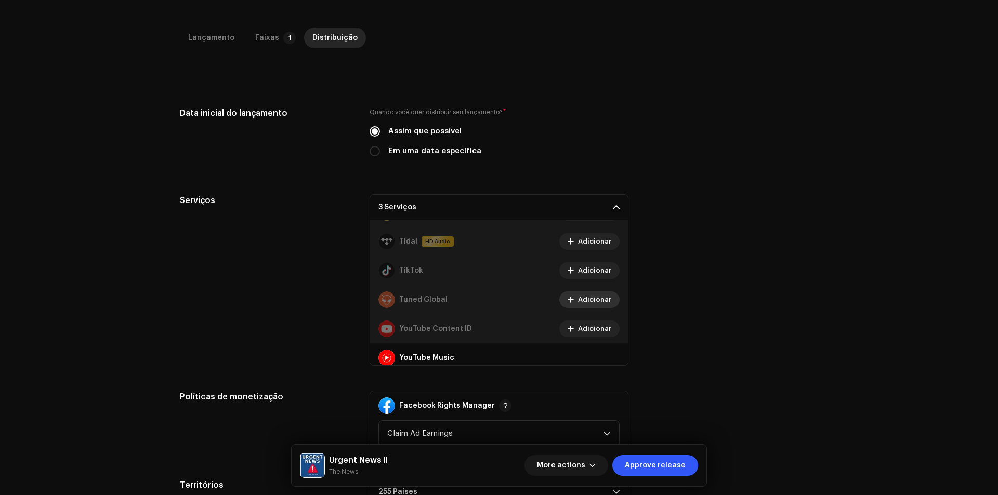
scroll to position [815, 0]
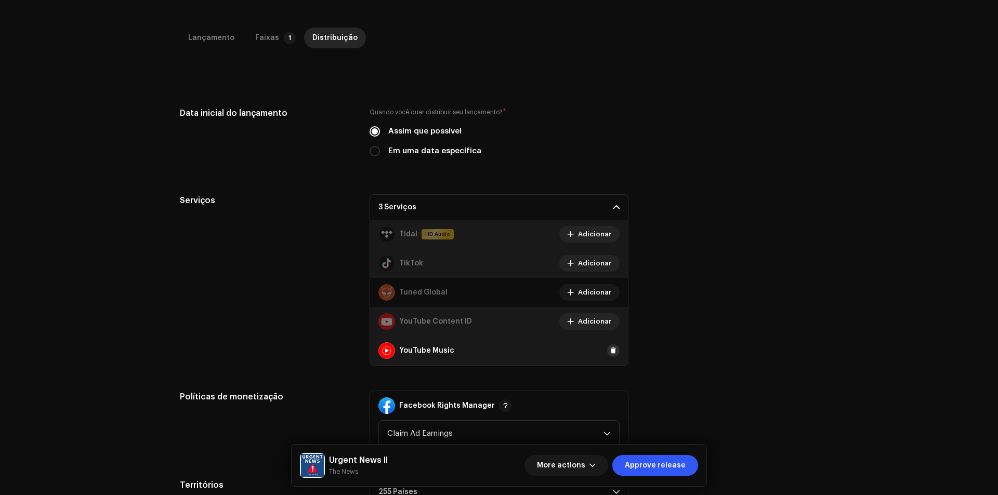
click at [607, 353] on button at bounding box center [613, 350] width 12 height 12
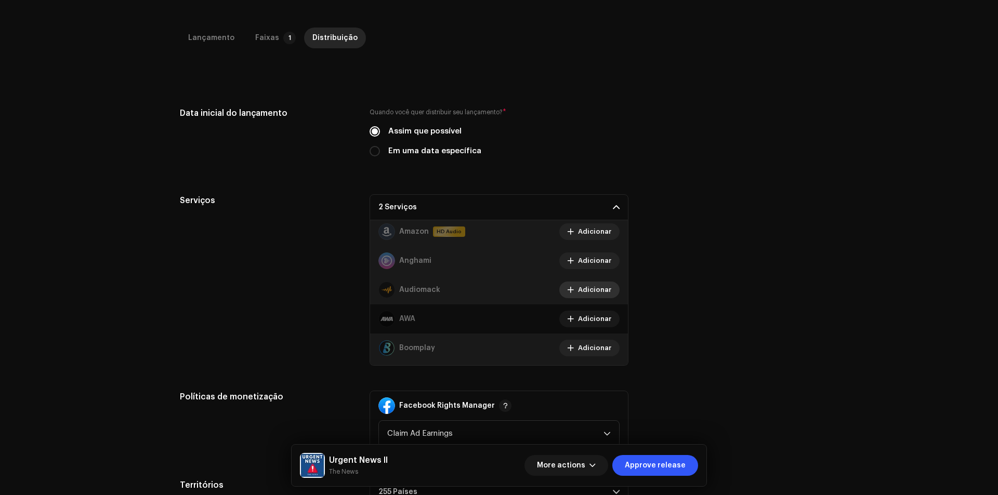
scroll to position [0, 0]
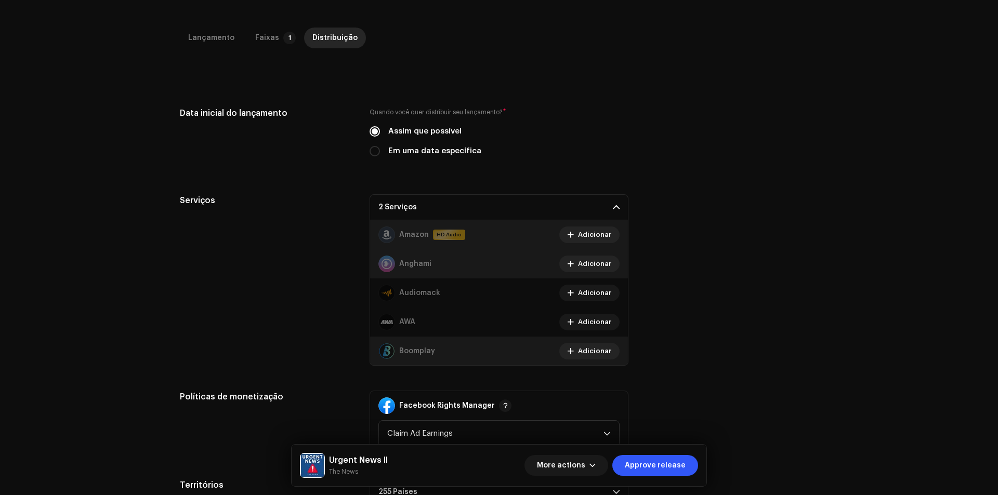
click at [465, 154] on label "Em uma data específica" at bounding box center [434, 150] width 93 height 11
click at [380, 154] on input "Em uma data específica" at bounding box center [374, 151] width 10 height 10
radio input "true"
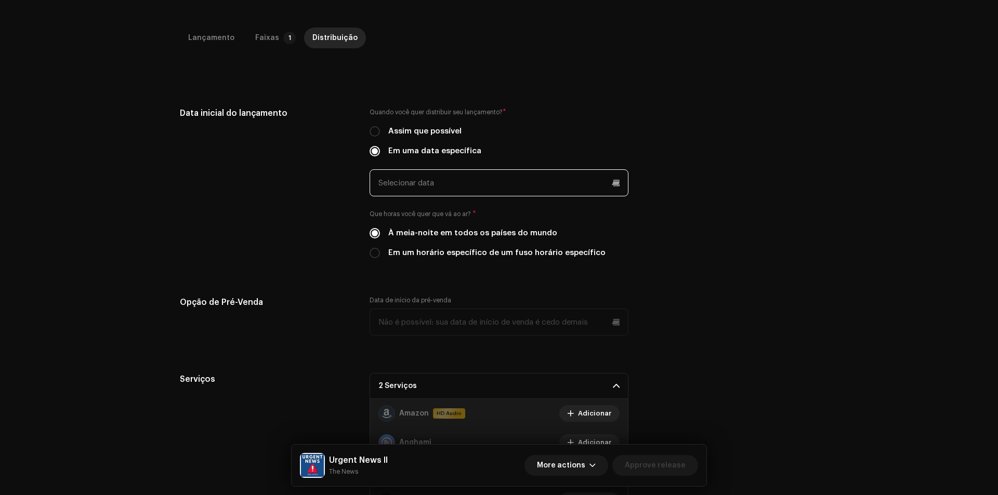
click at [510, 196] on input "text" at bounding box center [498, 182] width 259 height 27
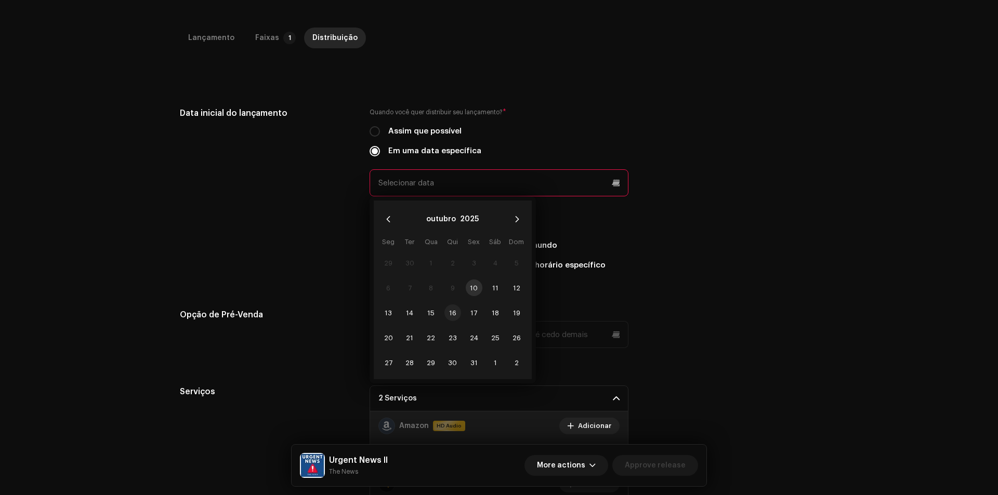
click at [453, 308] on span "16" at bounding box center [452, 312] width 17 height 17
type input "[DATE]"
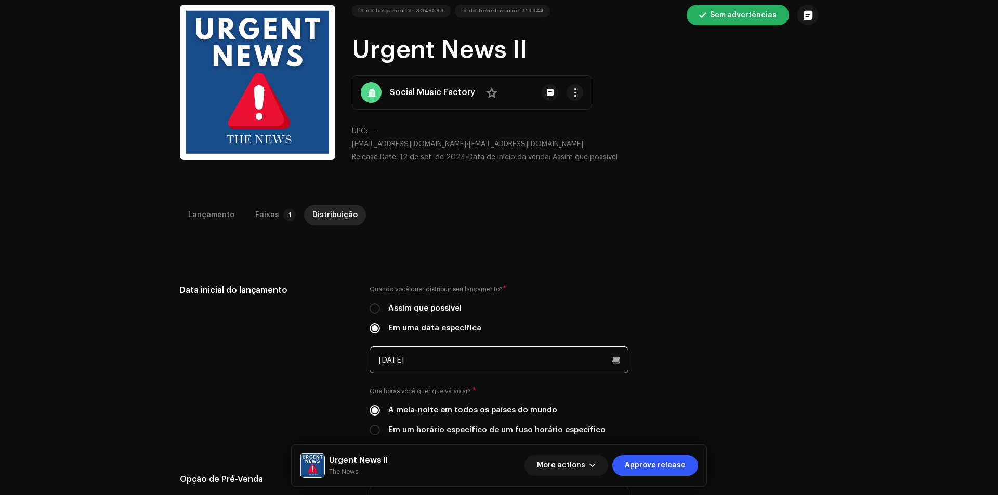
scroll to position [156, 0]
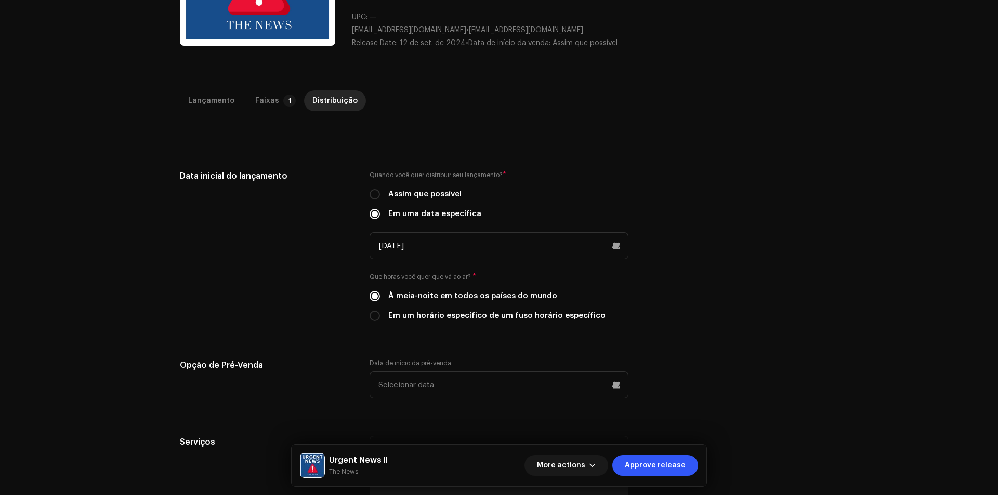
click at [709, 200] on div "Data inicial do lançamento Quando você quer distribuir seu lançamento? * Assim …" at bounding box center [499, 252] width 638 height 164
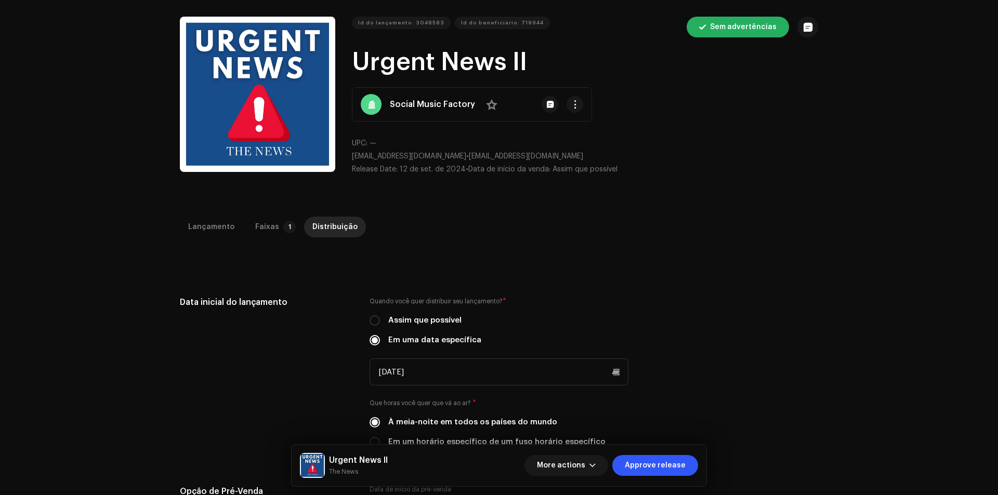
scroll to position [0, 0]
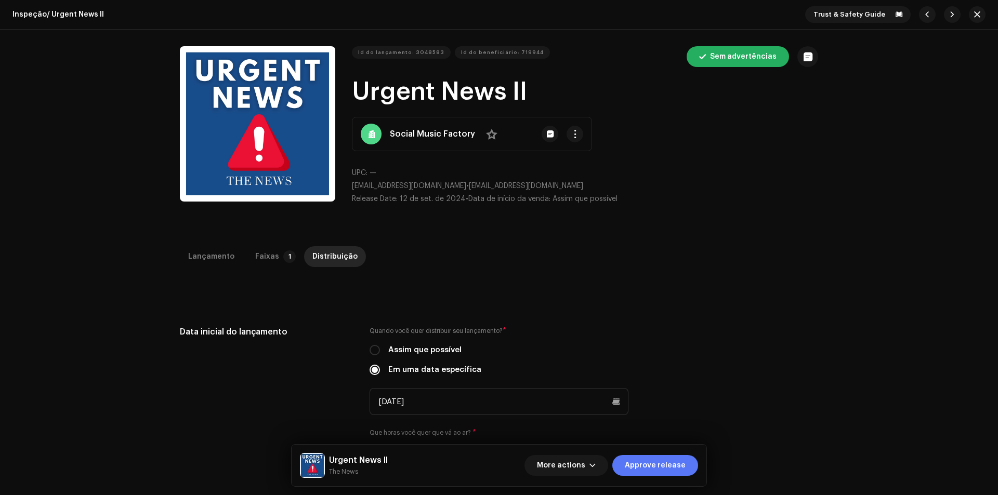
click at [652, 466] on span "Approve release" at bounding box center [655, 465] width 61 height 21
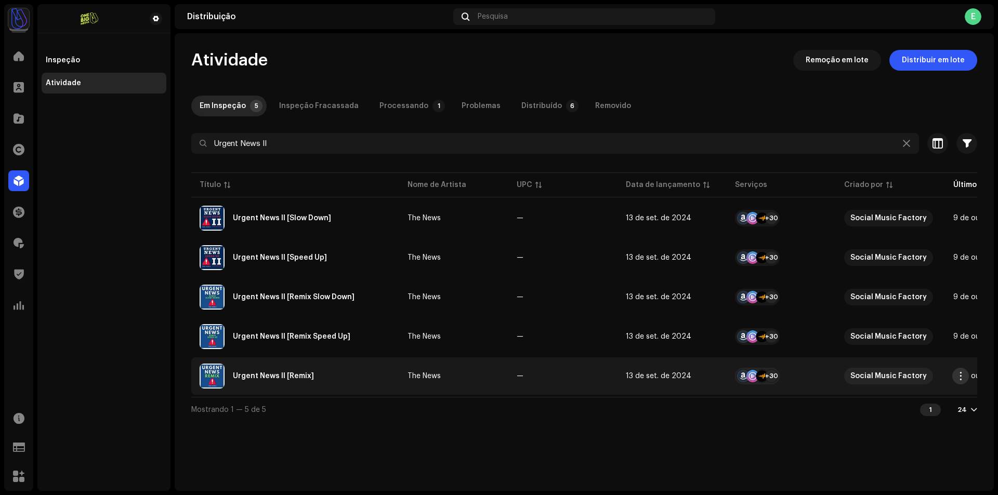
click at [966, 378] on button "button" at bounding box center [960, 376] width 17 height 17
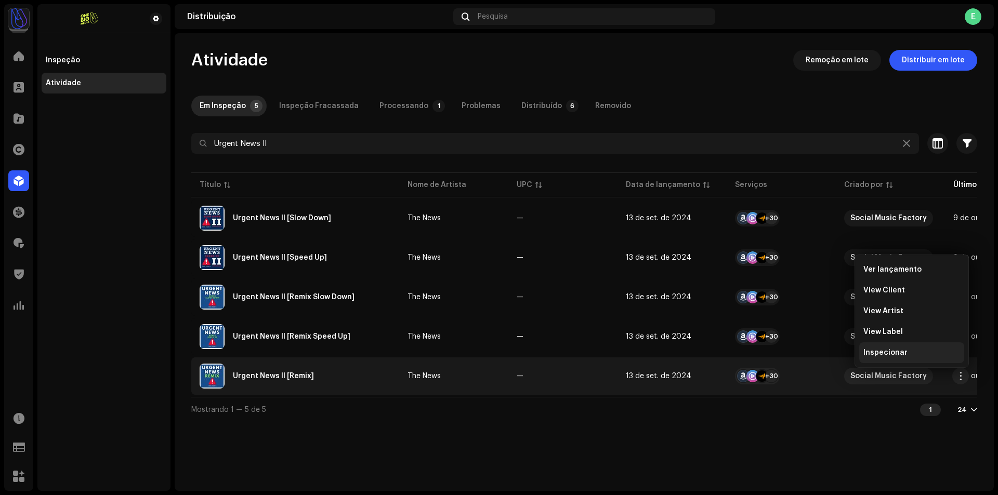
click at [929, 351] on div "Inspecionar" at bounding box center [911, 353] width 97 height 8
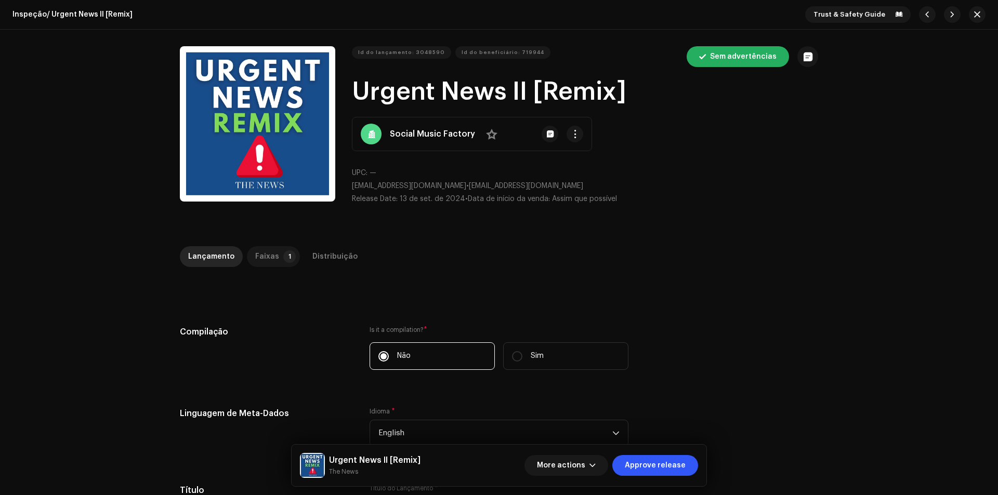
click at [283, 260] on p-badge "1" at bounding box center [289, 256] width 12 height 12
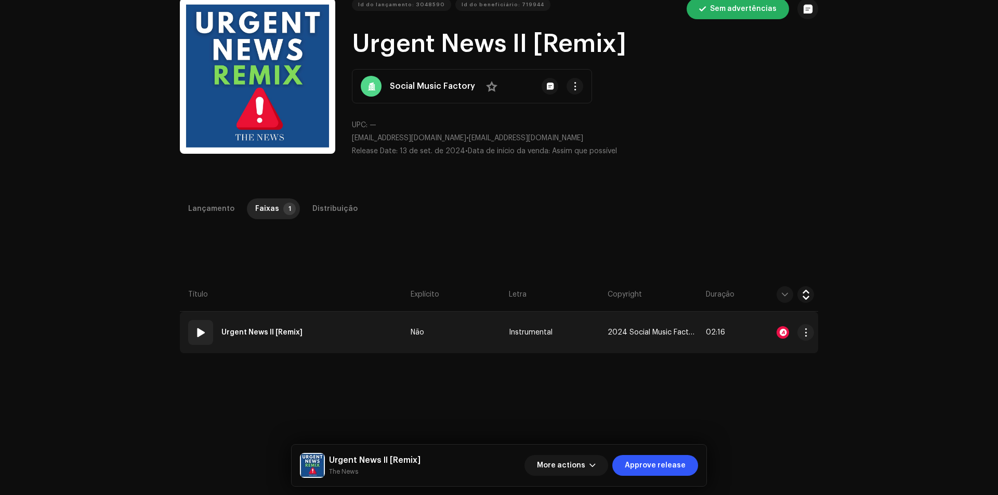
scroll to position [104, 0]
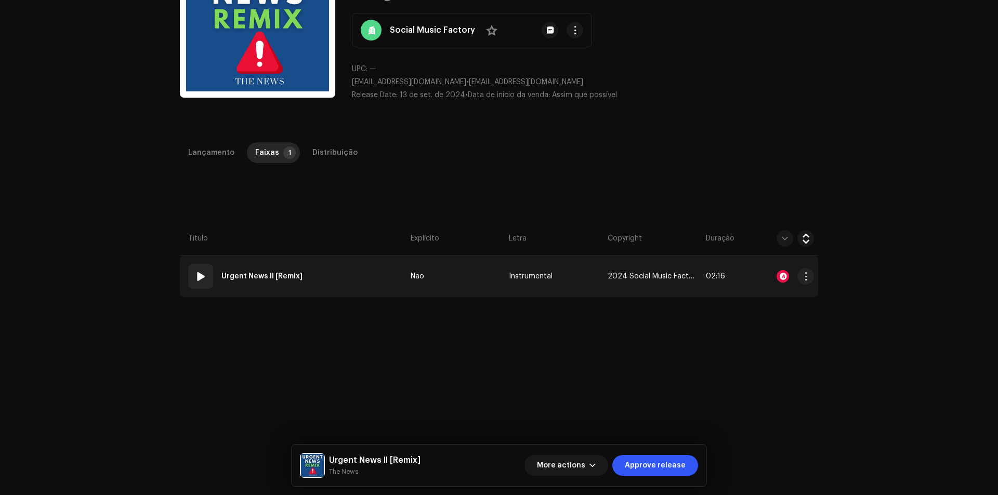
click at [354, 278] on td "01 Urgent News II [Remix]" at bounding box center [293, 277] width 227 height 42
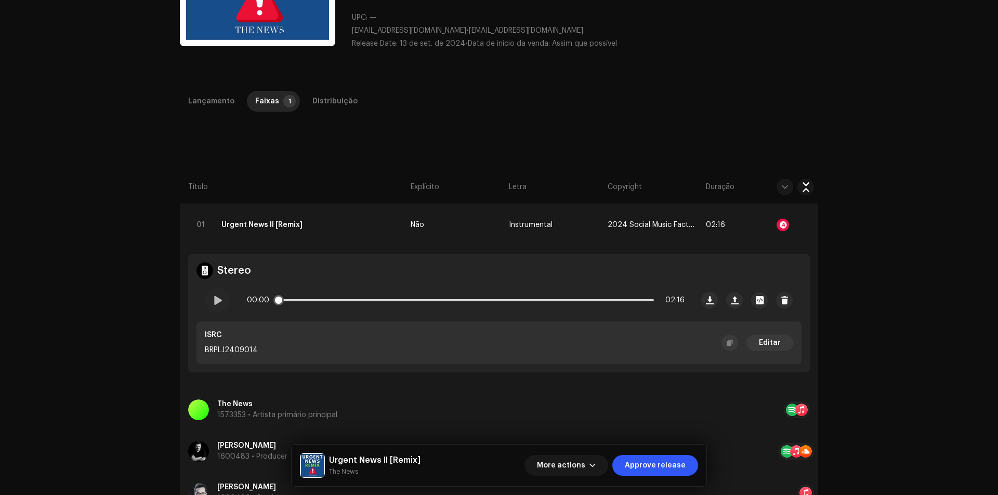
scroll to position [156, 0]
copy p "BRPLJ2409014"
drag, startPoint x: 264, startPoint y: 348, endPoint x: 342, endPoint y: 184, distance: 181.3
click at [180, 347] on td "Stereo 00:00 02:16 ISRC BRPLJ2409014 Editar" at bounding box center [499, 316] width 638 height 143
click at [340, 103] on div "Distribuição" at bounding box center [334, 100] width 45 height 21
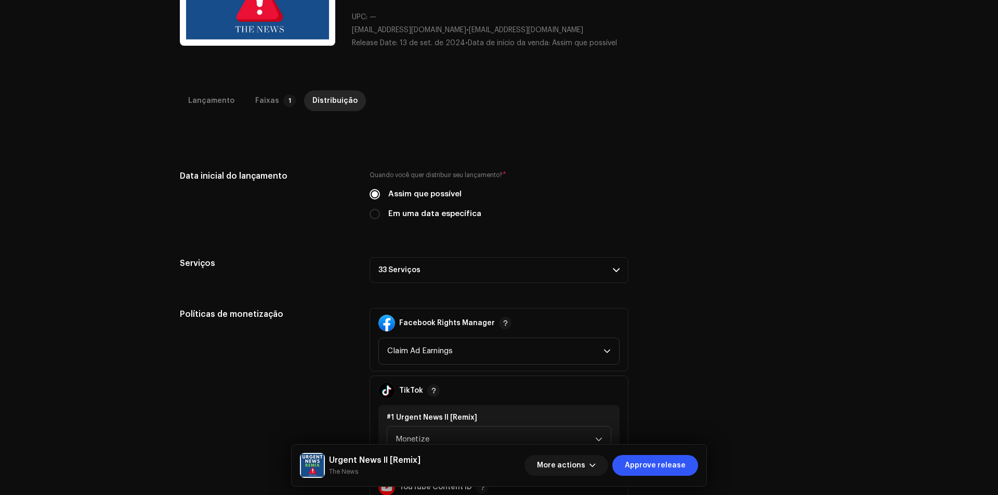
click at [591, 259] on p-accordion-header "33 Serviços" at bounding box center [498, 270] width 259 height 26
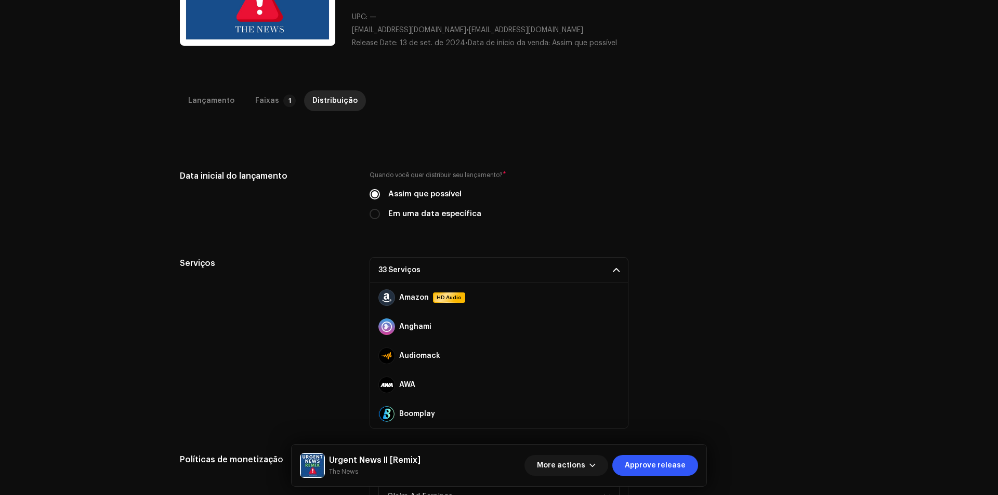
click at [444, 220] on div "Quando você quer distribuir seu lançamento? * Assim que possível Em uma data es…" at bounding box center [498, 201] width 259 height 62
click at [444, 213] on label "Em uma data específica" at bounding box center [434, 213] width 93 height 11
click at [380, 213] on input "Em uma data específica" at bounding box center [374, 214] width 10 height 10
radio input "true"
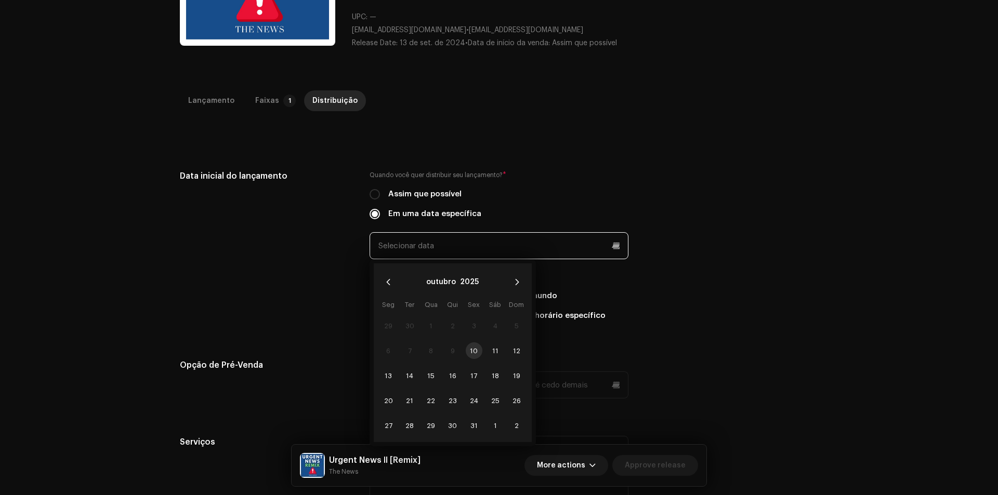
click at [508, 257] on input "text" at bounding box center [498, 245] width 259 height 27
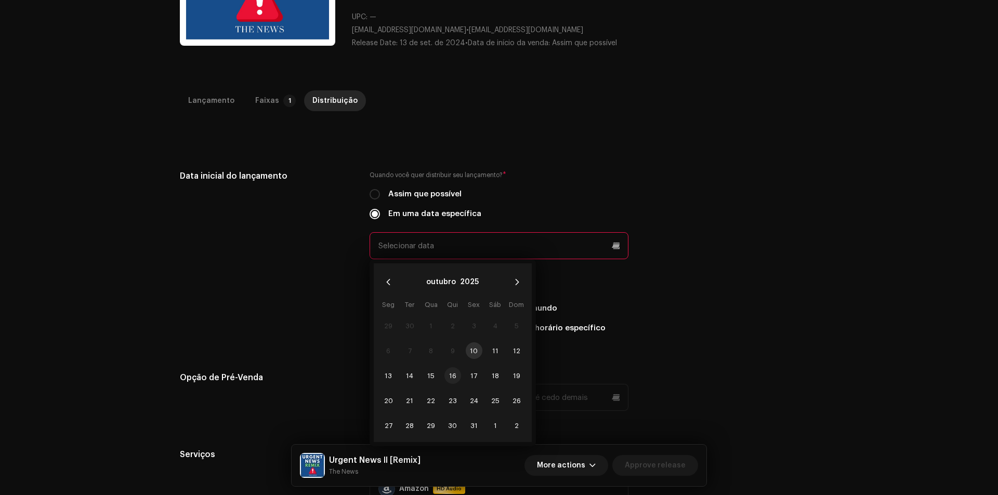
click at [453, 370] on span "16" at bounding box center [452, 375] width 17 height 17
type input "[DATE]"
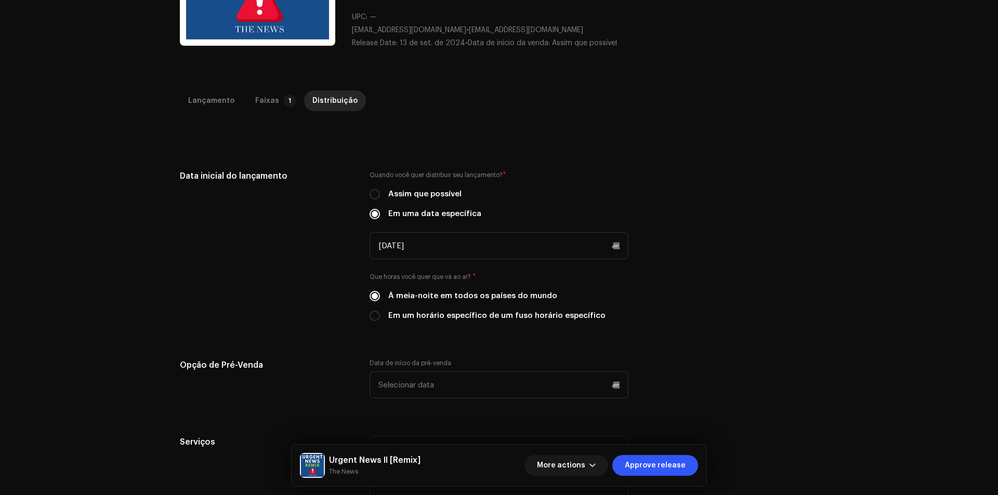
click at [666, 275] on div "Data inicial do lançamento Quando você quer distribuir seu lançamento? * Assim …" at bounding box center [499, 252] width 638 height 164
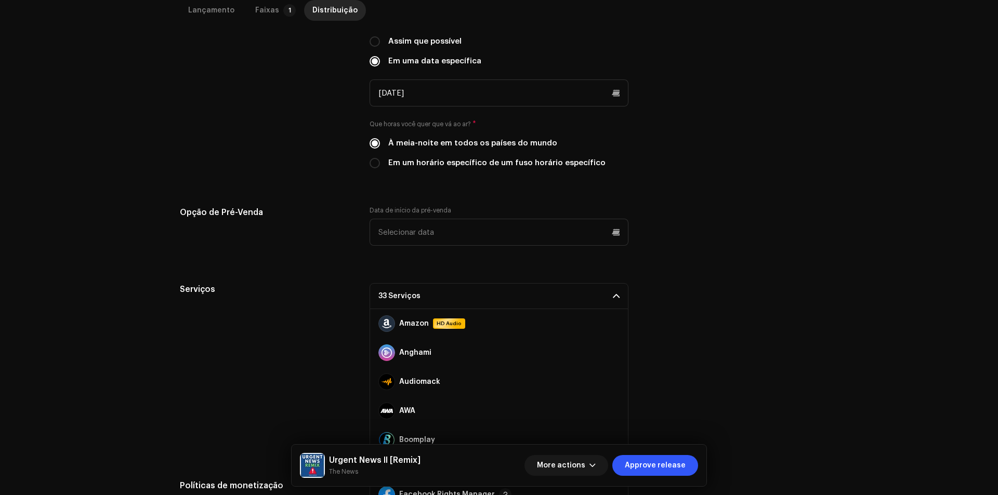
scroll to position [312, 0]
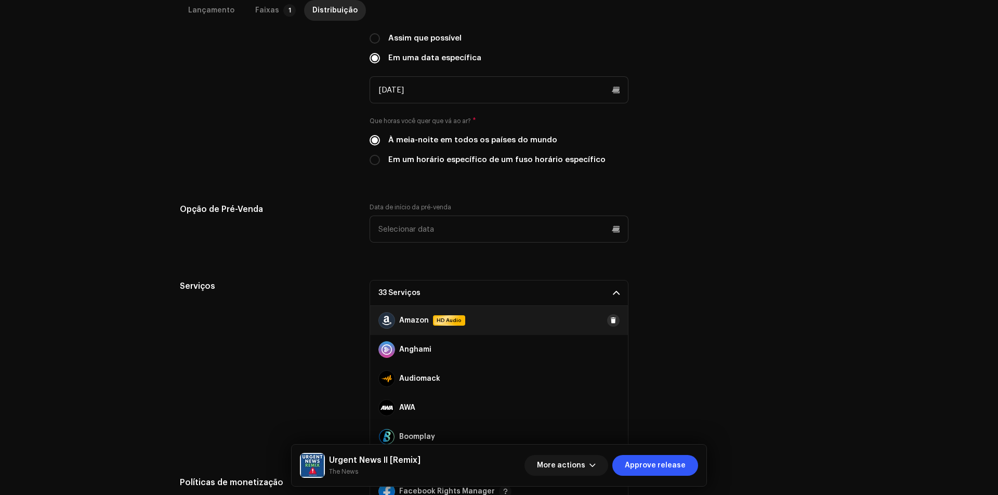
click at [607, 325] on button at bounding box center [613, 320] width 12 height 12
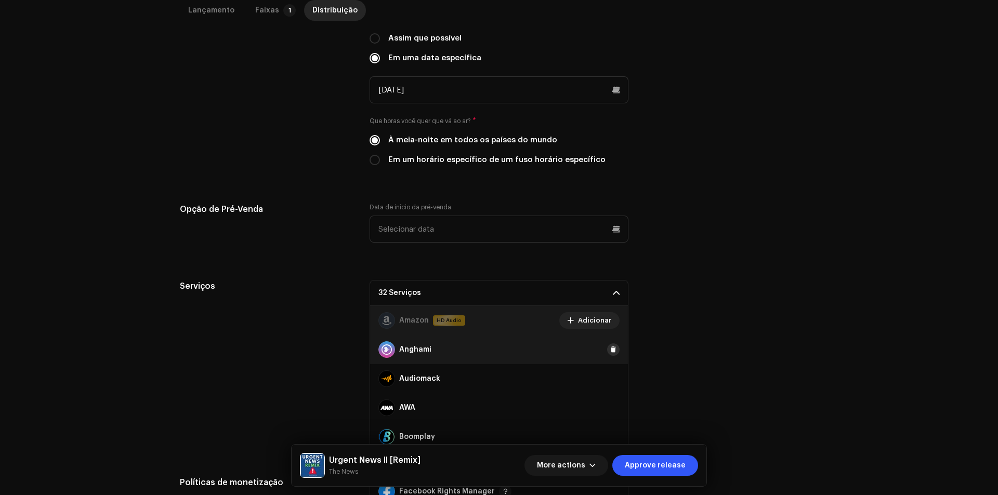
click at [610, 349] on span at bounding box center [613, 350] width 6 height 8
click at [607, 384] on button at bounding box center [613, 379] width 12 height 12
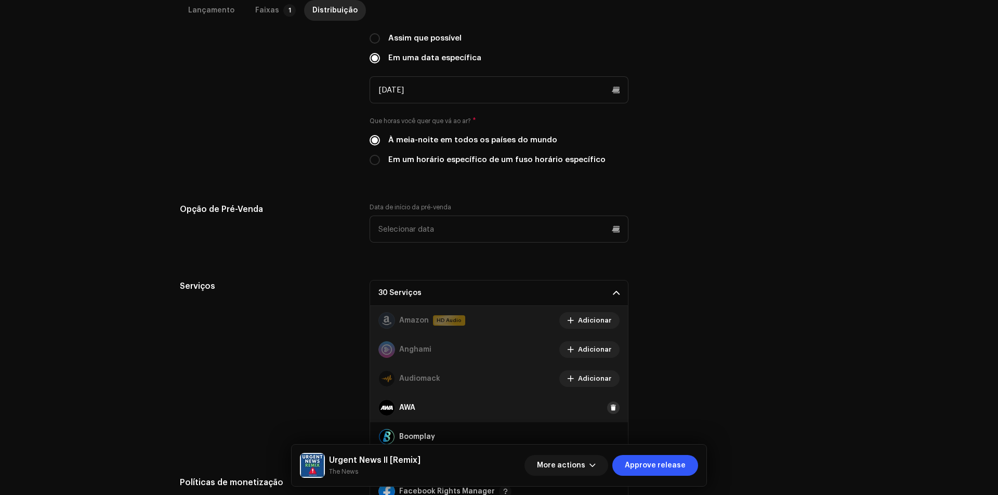
click at [610, 407] on span at bounding box center [613, 408] width 6 height 8
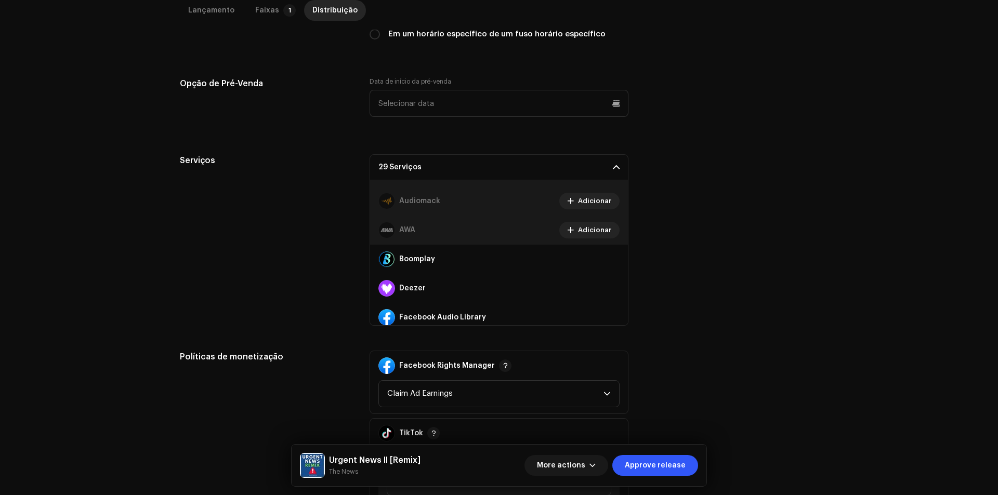
scroll to position [468, 0]
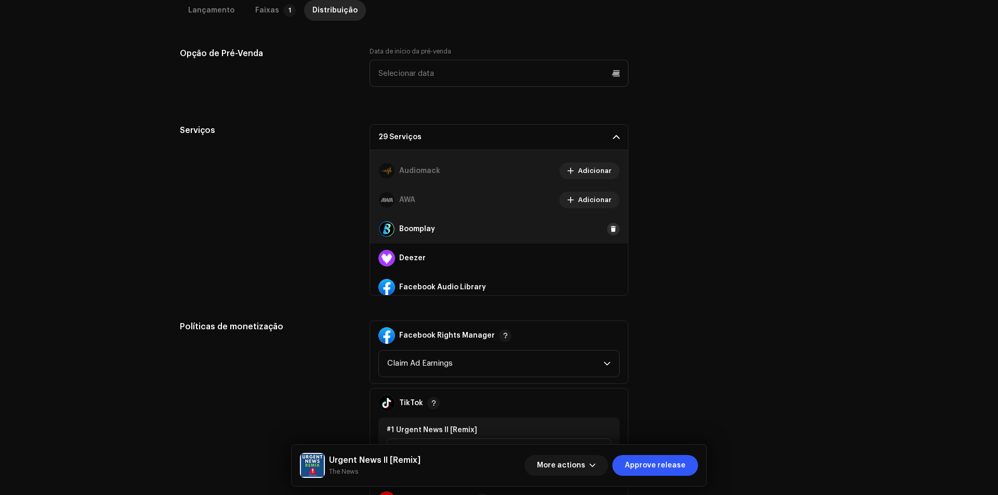
click at [610, 231] on span at bounding box center [613, 229] width 6 height 8
click at [610, 259] on span at bounding box center [613, 258] width 6 height 8
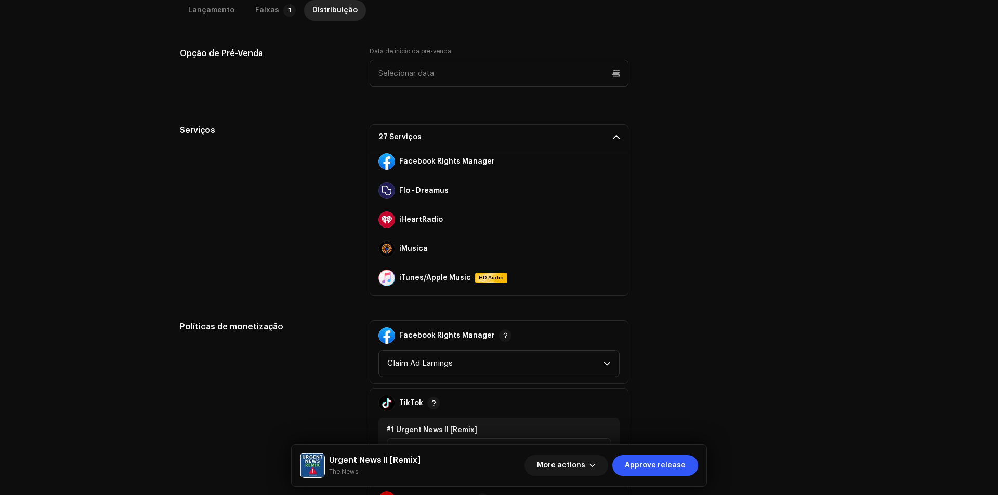
scroll to position [208, 0]
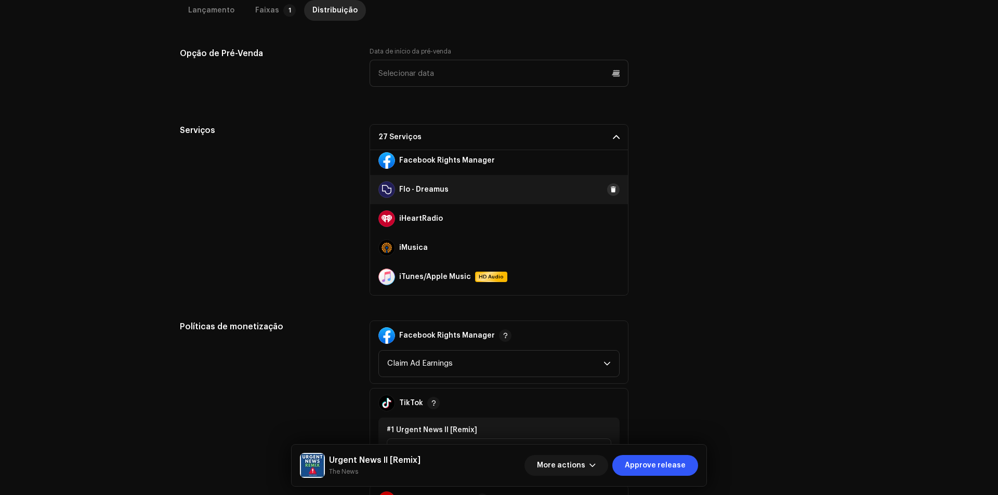
click at [610, 190] on span at bounding box center [613, 189] width 6 height 8
click at [607, 212] on div "iHeartRadio" at bounding box center [499, 218] width 258 height 29
click at [610, 216] on span at bounding box center [613, 219] width 6 height 8
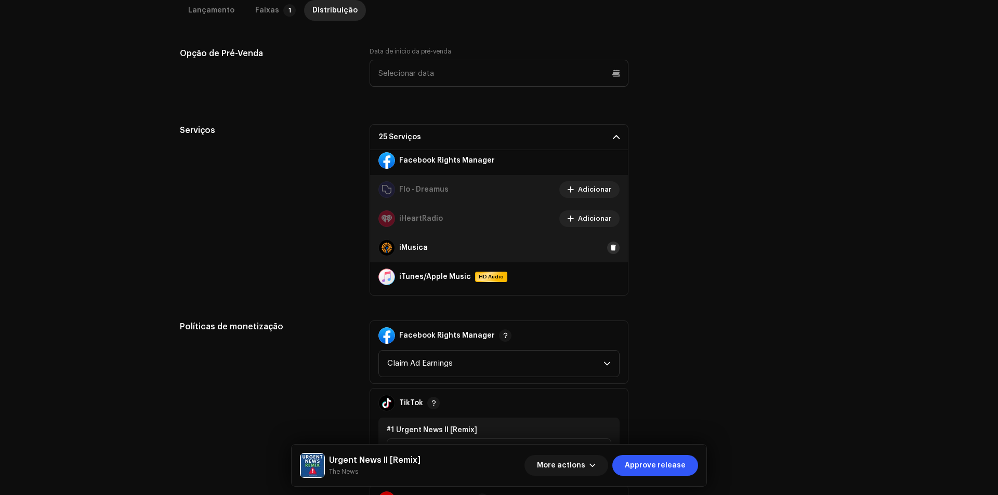
click at [610, 246] on span at bounding box center [613, 248] width 6 height 8
click at [610, 276] on span at bounding box center [613, 277] width 6 height 8
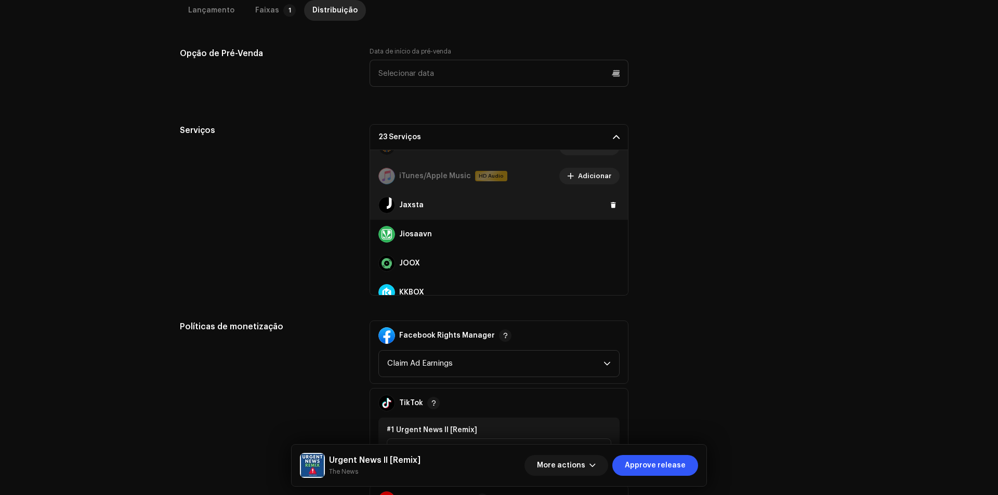
scroll to position [312, 0]
click at [610, 203] on span at bounding box center [613, 202] width 6 height 8
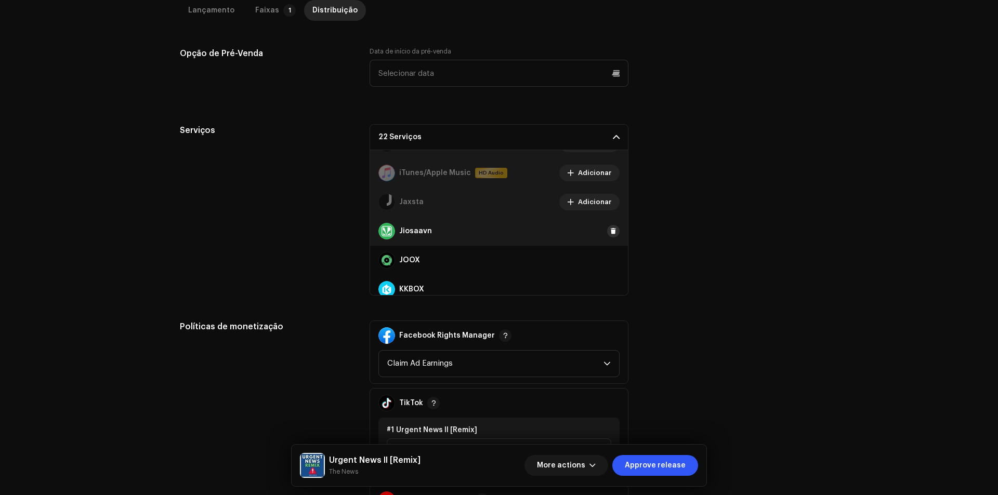
click at [610, 234] on span at bounding box center [613, 231] width 6 height 8
click at [610, 258] on span at bounding box center [613, 260] width 6 height 8
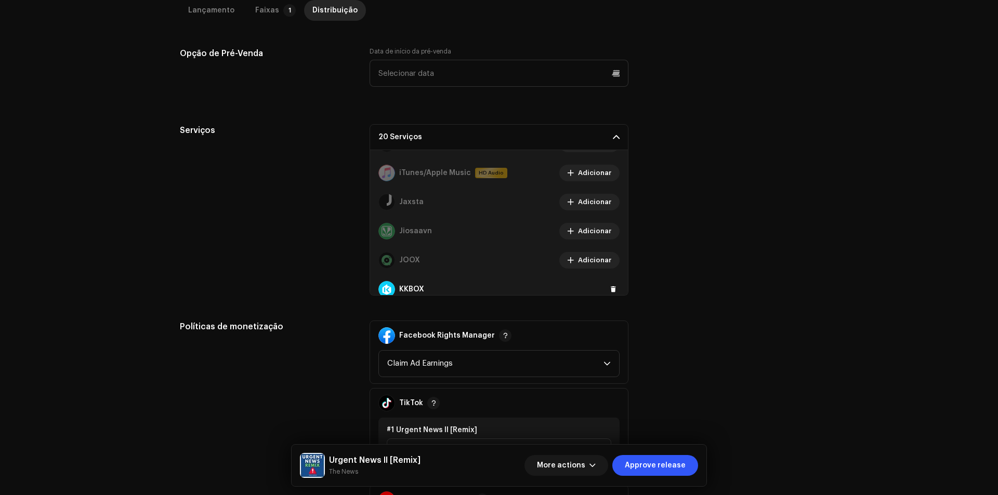
click at [605, 282] on div "KKBOX" at bounding box center [499, 289] width 258 height 29
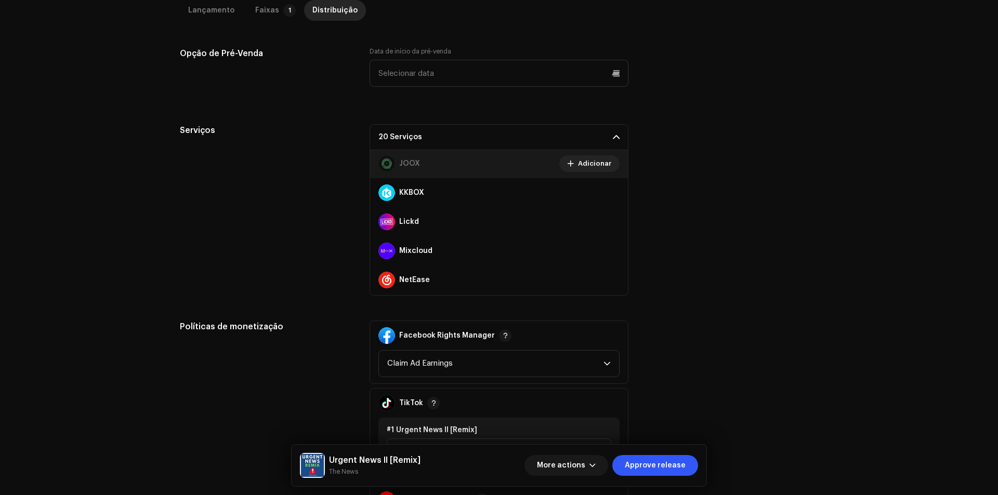
scroll to position [364, 0]
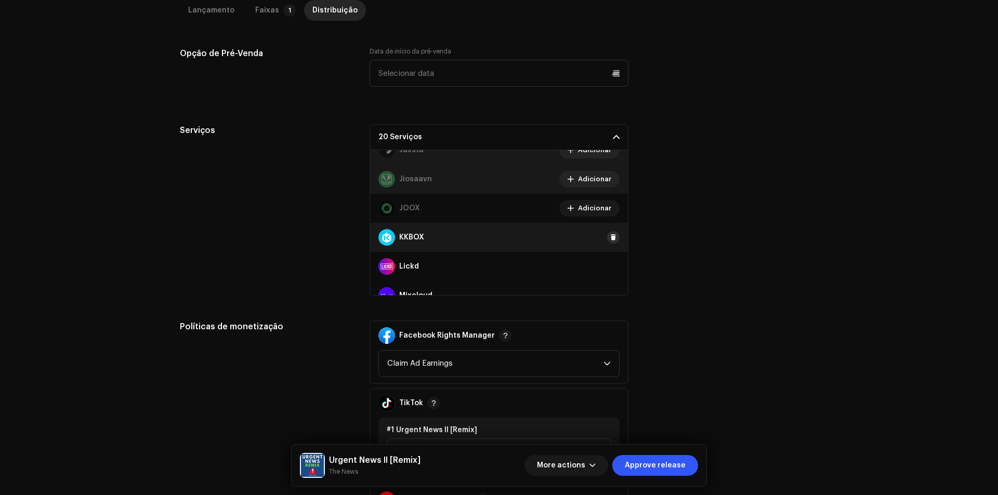
click at [610, 238] on span at bounding box center [613, 237] width 6 height 8
click at [610, 267] on span at bounding box center [613, 266] width 6 height 8
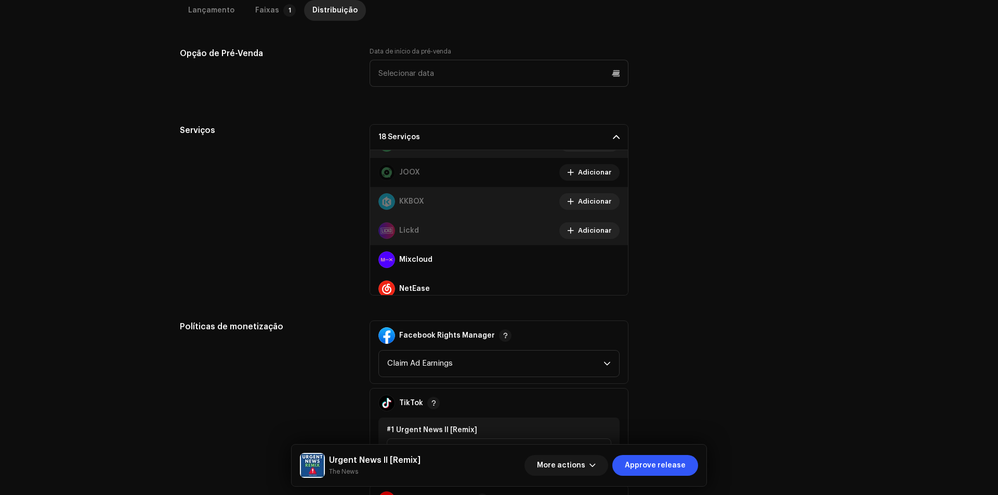
scroll to position [468, 0]
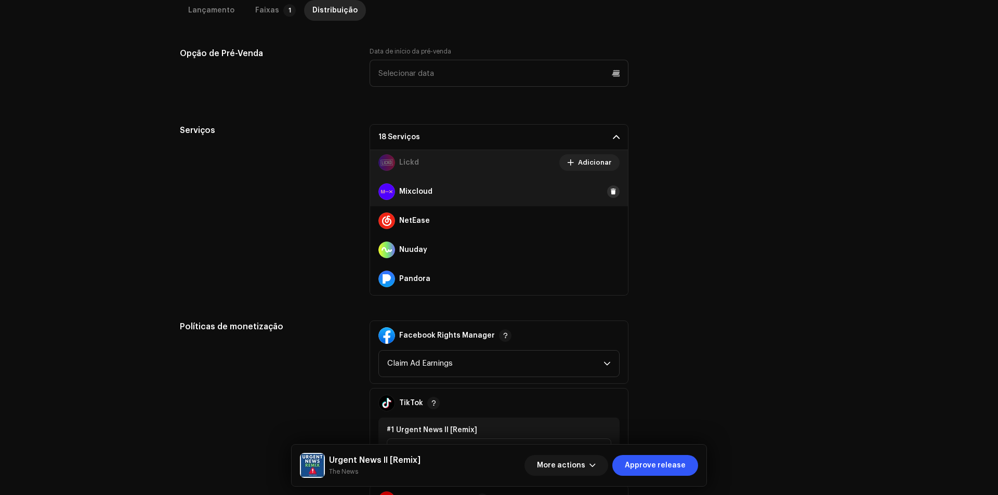
click at [610, 190] on span at bounding box center [613, 192] width 6 height 8
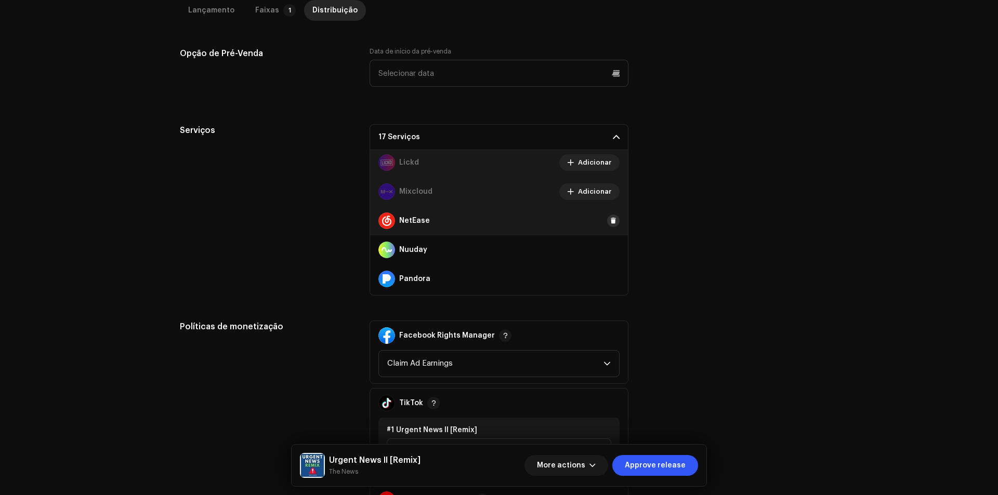
click at [610, 222] on span at bounding box center [613, 221] width 6 height 8
click at [610, 252] on span at bounding box center [613, 250] width 6 height 8
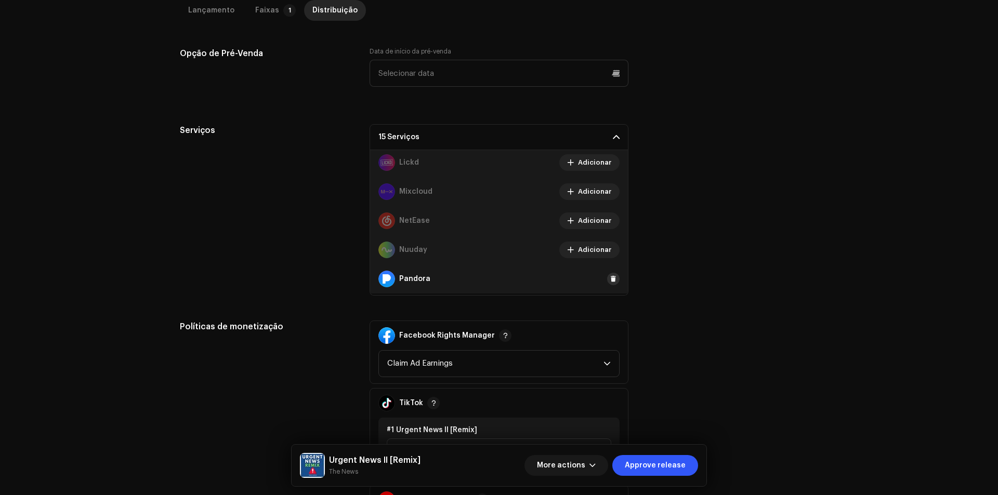
click at [610, 282] on span at bounding box center [613, 279] width 6 height 8
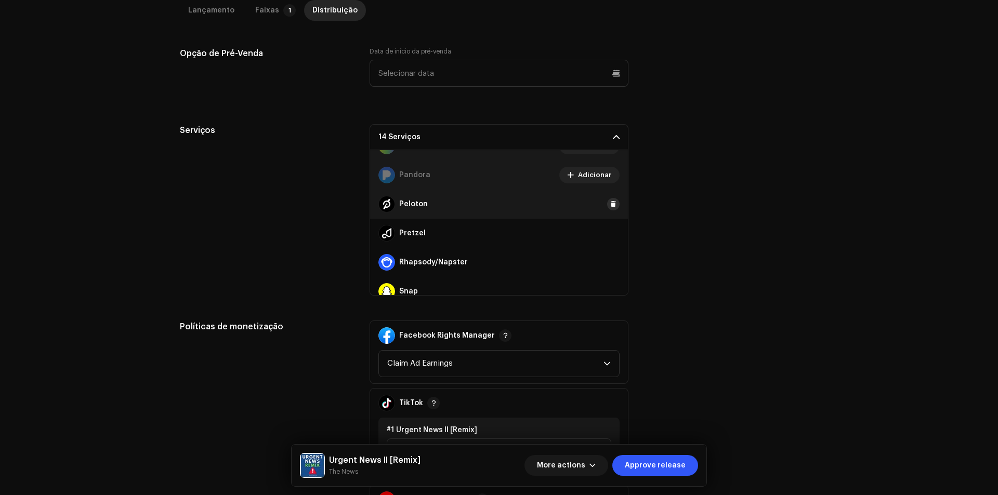
click at [610, 206] on span at bounding box center [613, 204] width 6 height 8
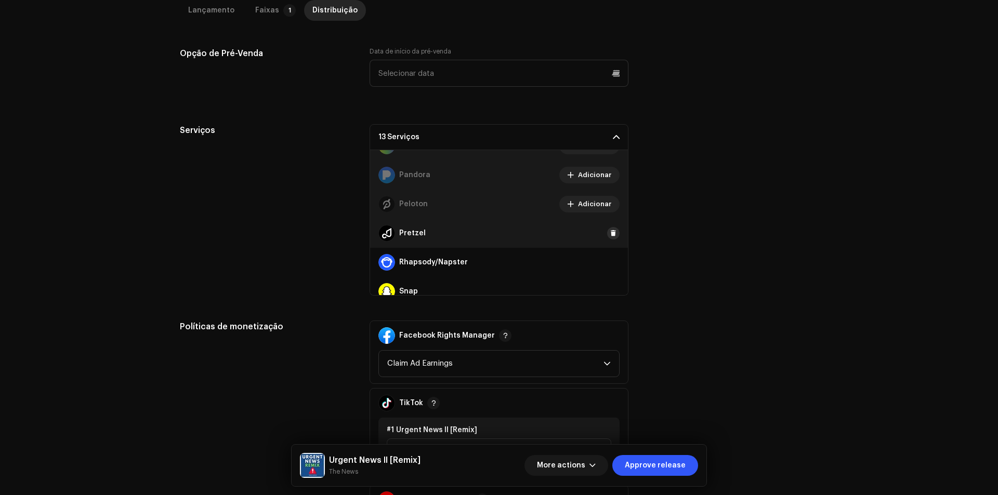
drag, startPoint x: 612, startPoint y: 239, endPoint x: 610, endPoint y: 232, distance: 7.4
click at [611, 238] on div "Pretzel" at bounding box center [499, 233] width 258 height 29
click at [610, 232] on span at bounding box center [613, 233] width 6 height 8
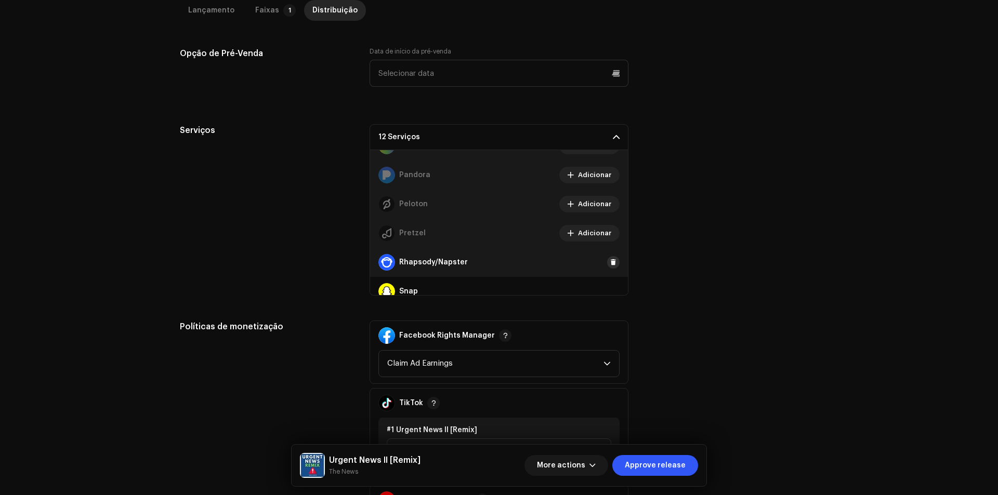
click at [610, 262] on span at bounding box center [613, 262] width 6 height 8
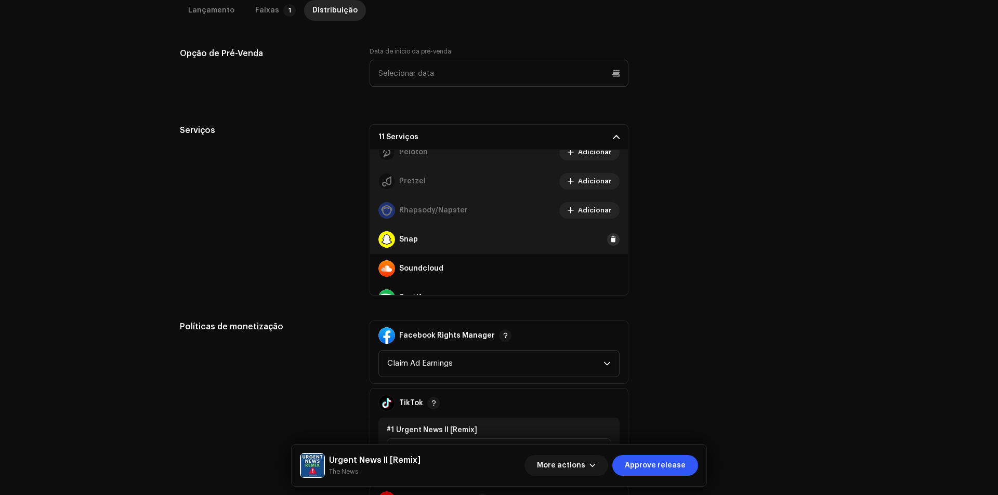
click at [610, 241] on span at bounding box center [613, 239] width 6 height 8
click at [610, 269] on span at bounding box center [613, 268] width 6 height 8
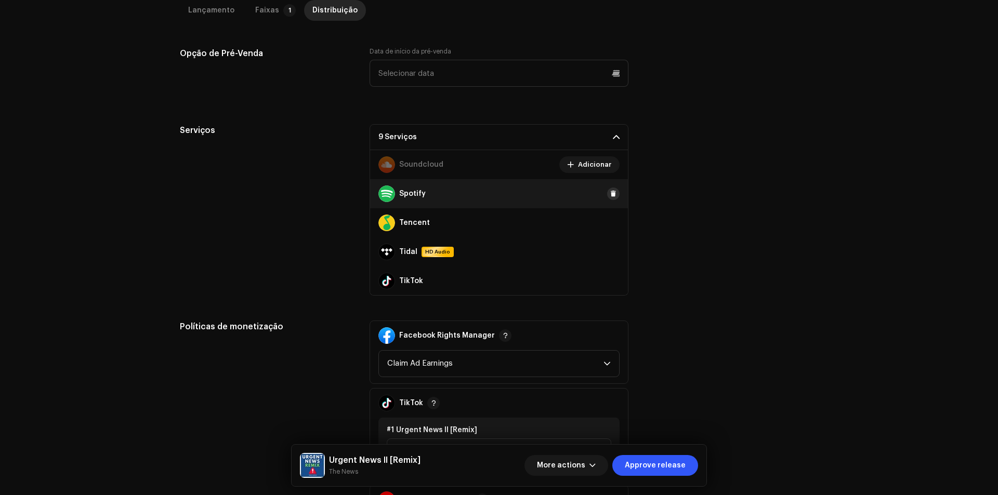
click at [610, 194] on span at bounding box center [613, 194] width 6 height 8
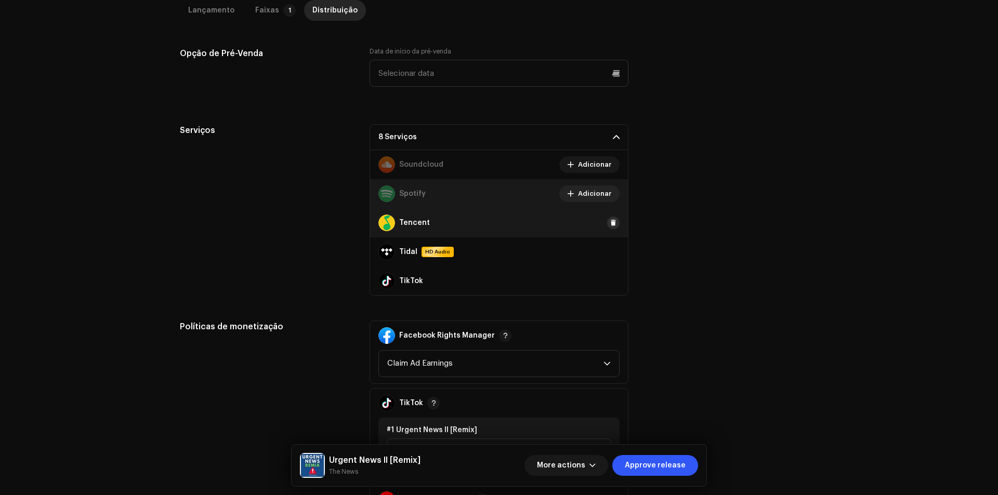
click at [610, 227] on span at bounding box center [613, 223] width 6 height 8
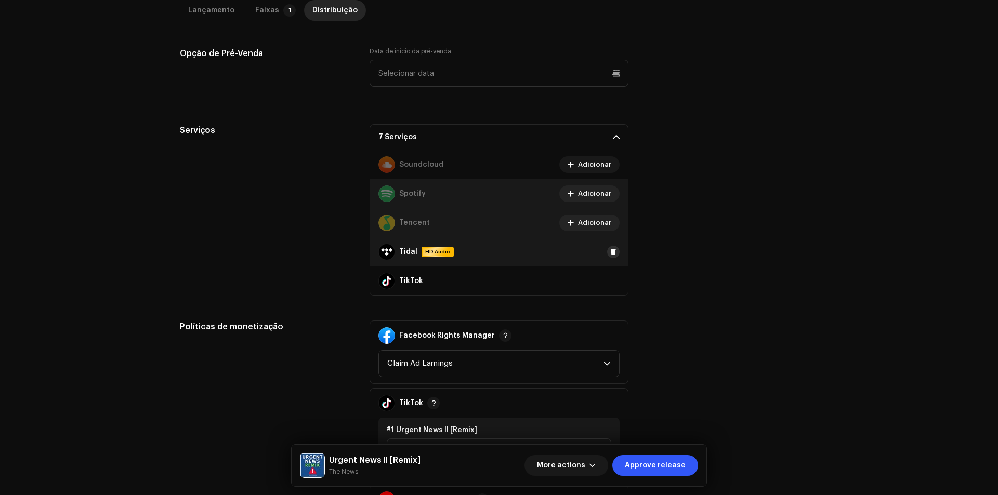
click at [610, 253] on span at bounding box center [613, 252] width 6 height 8
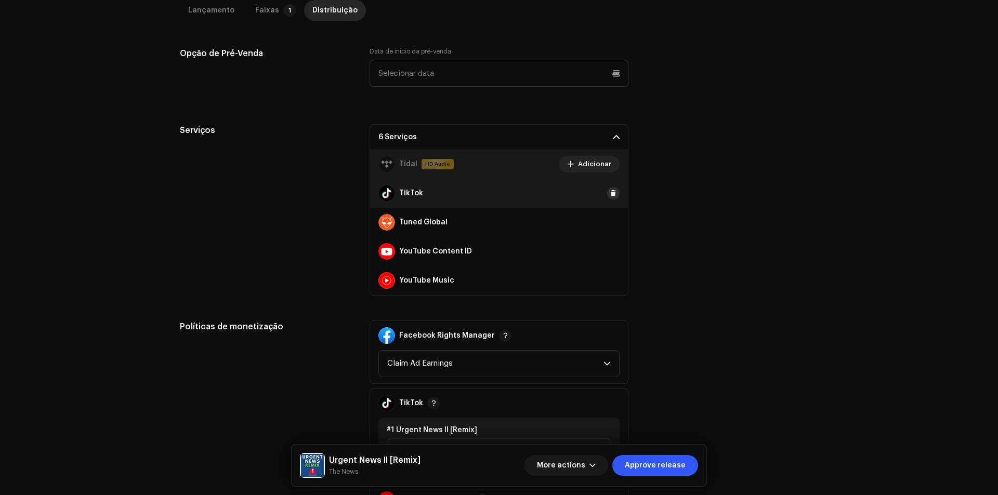
click at [610, 193] on span at bounding box center [613, 193] width 6 height 8
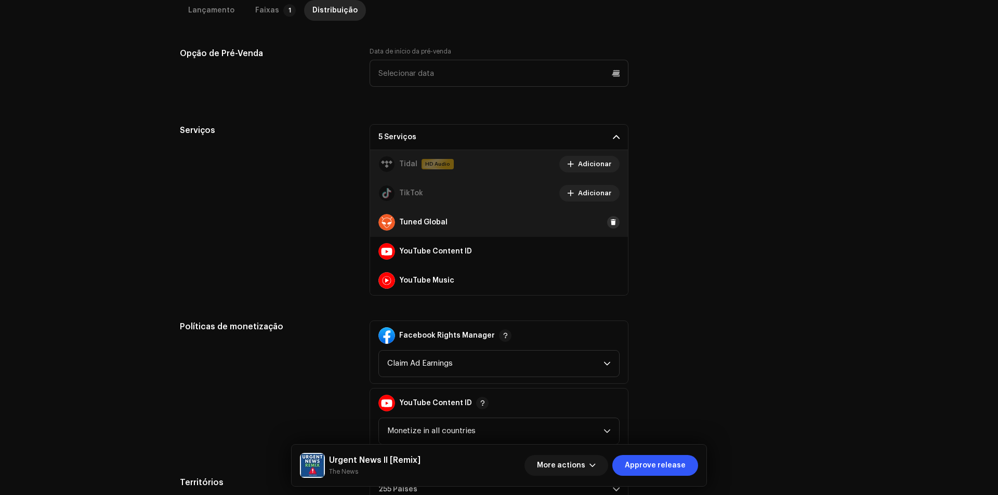
click at [610, 218] on span at bounding box center [613, 222] width 6 height 8
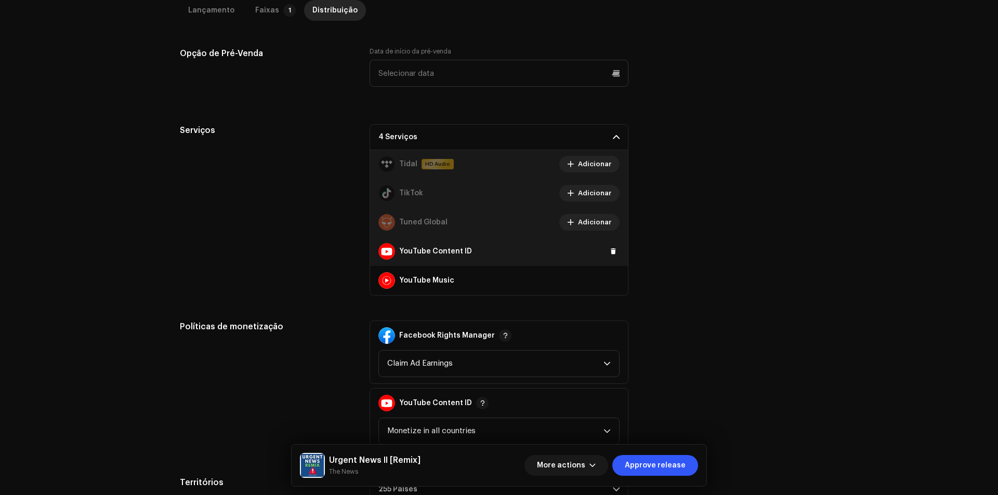
click at [607, 241] on div "YouTube Content ID" at bounding box center [499, 251] width 258 height 29
click at [610, 249] on span at bounding box center [613, 251] width 6 height 8
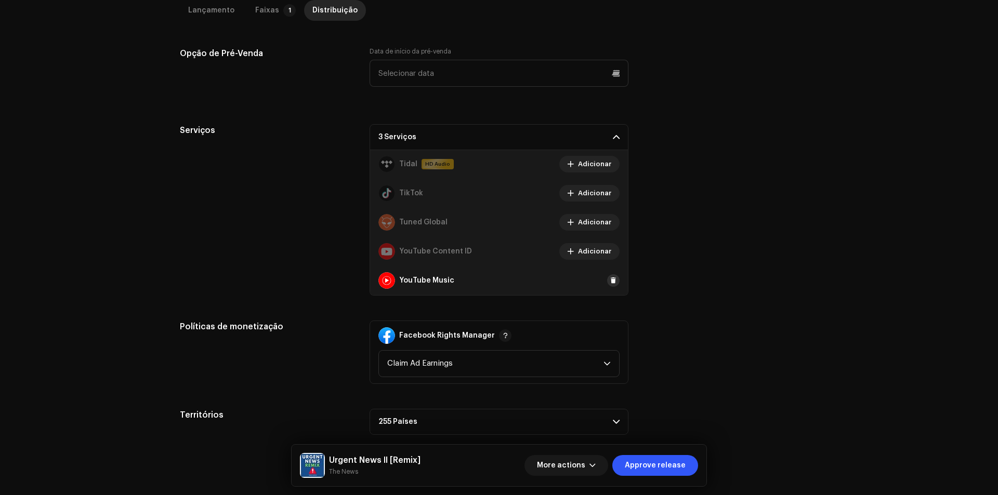
click at [610, 281] on span at bounding box center [613, 280] width 6 height 8
click at [670, 250] on div "Serviços 2 Serviços Amazon HD Audio Adicionar Anghami Adicionar Audiomack Adici…" at bounding box center [499, 209] width 638 height 171
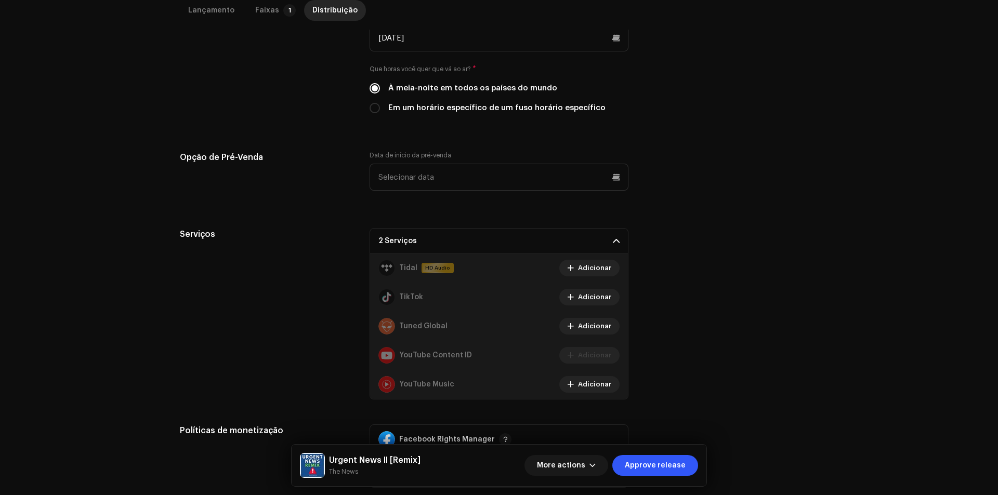
click at [607, 240] on p-accordion-header "2 Serviços" at bounding box center [498, 241] width 259 height 26
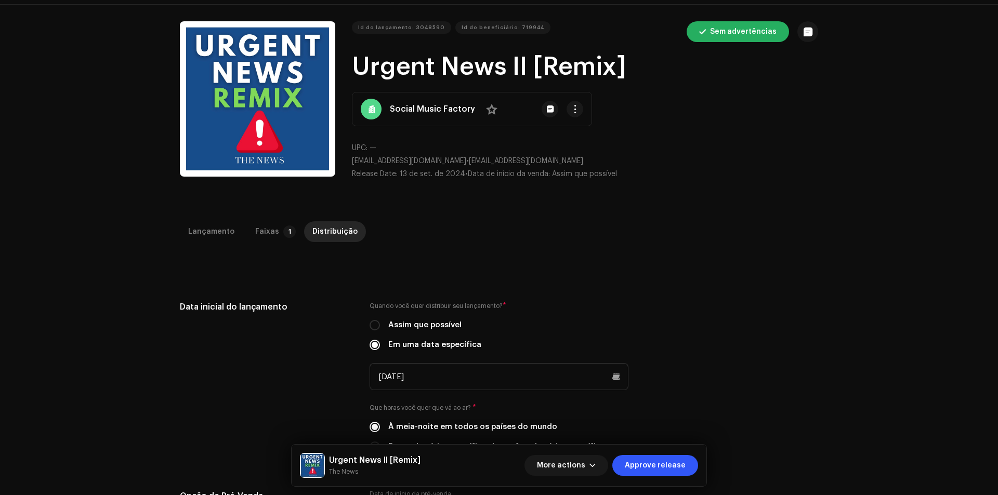
scroll to position [0, 0]
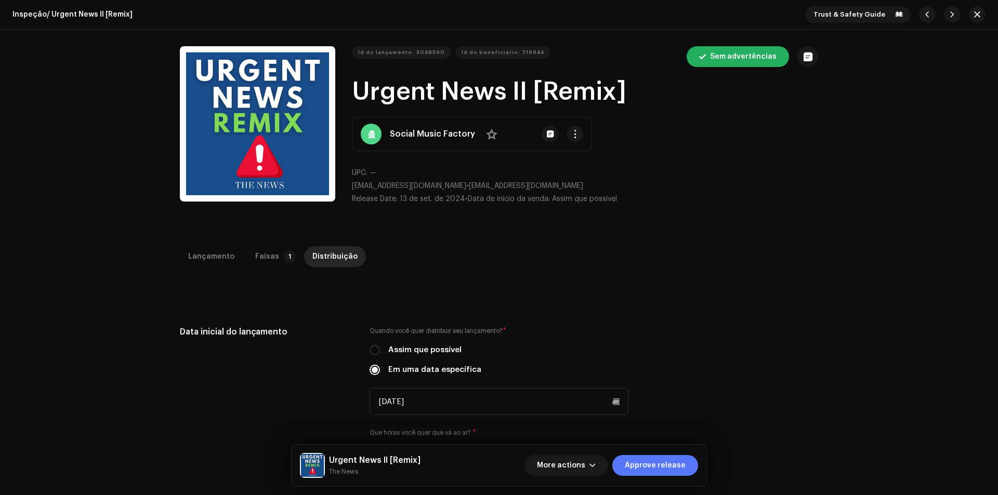
click at [661, 461] on span "Approve release" at bounding box center [655, 465] width 61 height 21
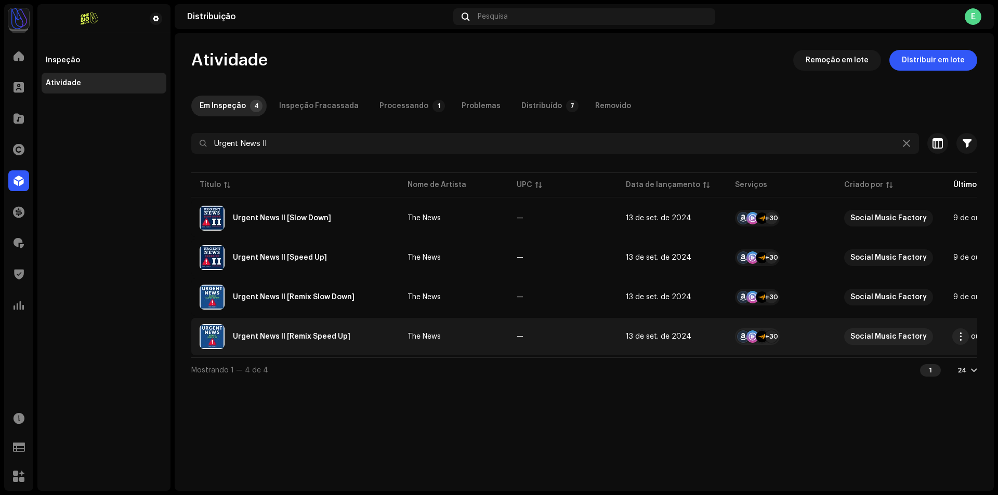
click at [341, 340] on div "Urgent News II [Remix Speed Up]" at bounding box center [291, 336] width 117 height 7
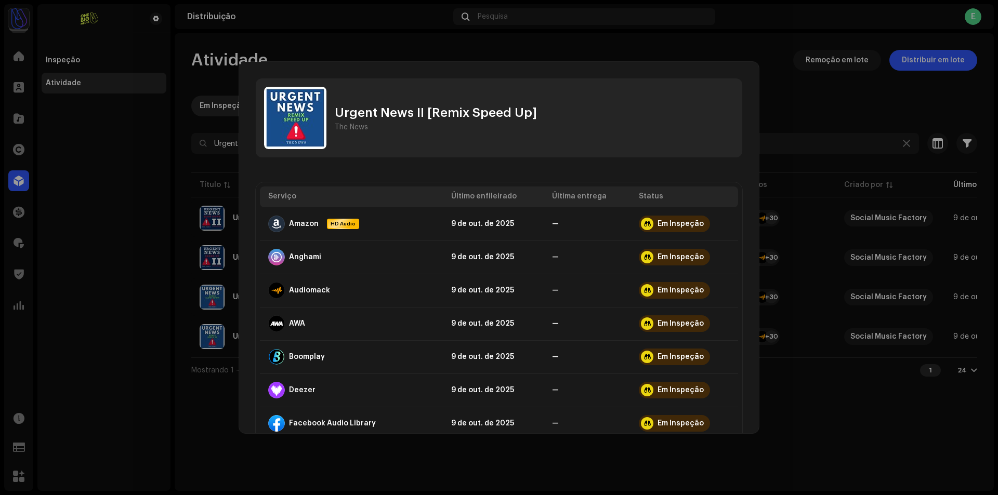
drag, startPoint x: 817, startPoint y: 419, endPoint x: 911, endPoint y: 363, distance: 109.1
click at [820, 417] on div "Urgent News II [Remix Speed Up] The News Serviço Último enfileirado Última entr…" at bounding box center [499, 247] width 998 height 495
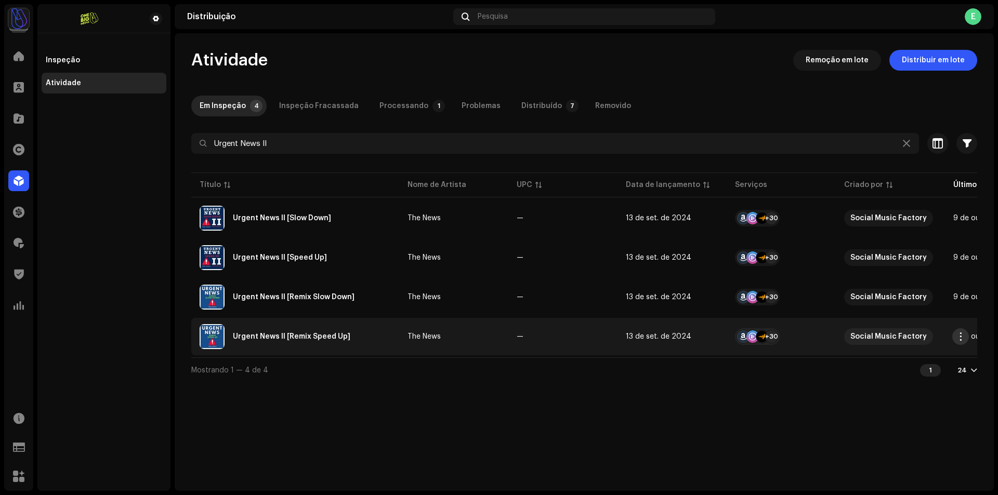
click at [964, 336] on button "button" at bounding box center [960, 336] width 17 height 17
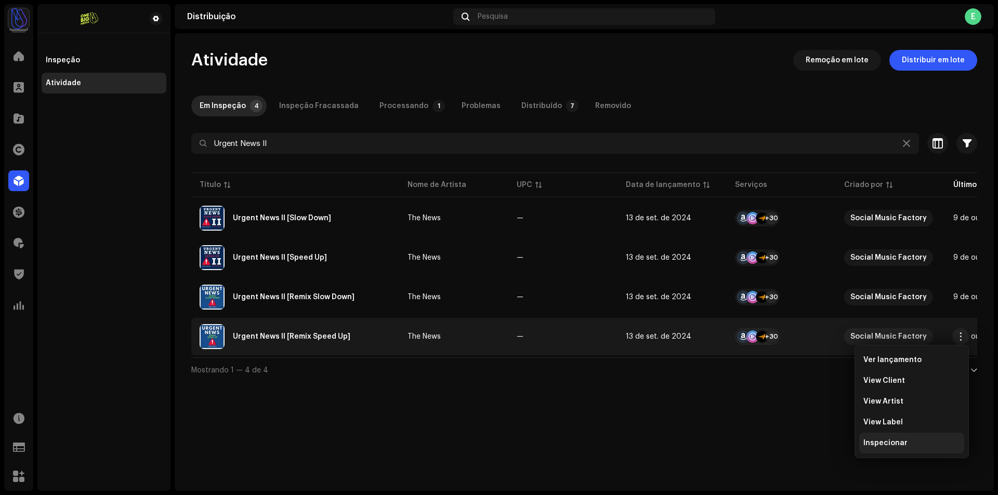
click at [895, 440] on span "Inspecionar" at bounding box center [885, 443] width 44 height 8
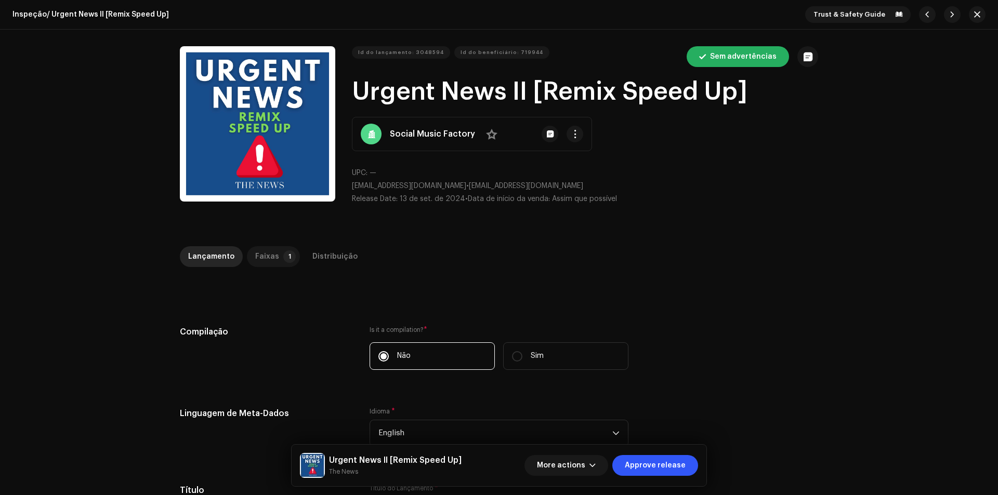
click at [261, 256] on div "Faixas" at bounding box center [267, 256] width 24 height 21
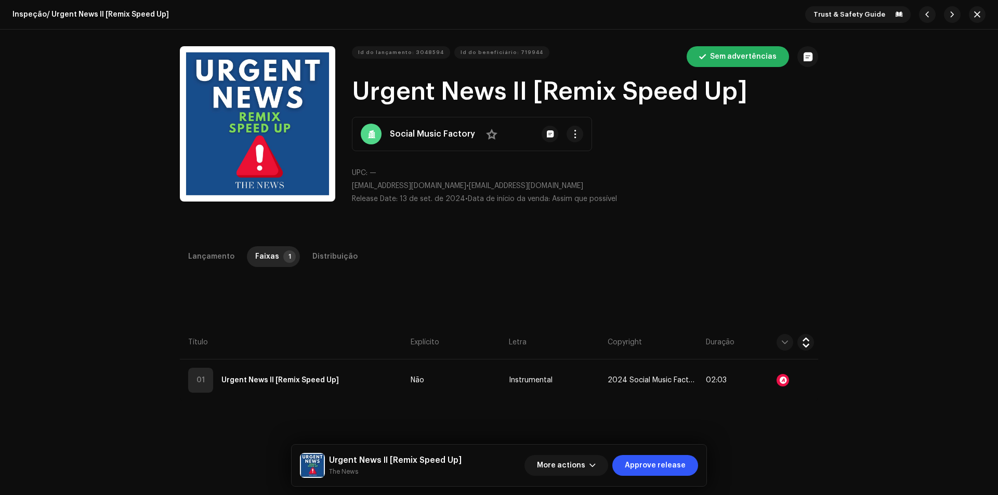
click at [358, 368] on td "01 Urgent News II [Remix Speed Up]" at bounding box center [293, 381] width 227 height 42
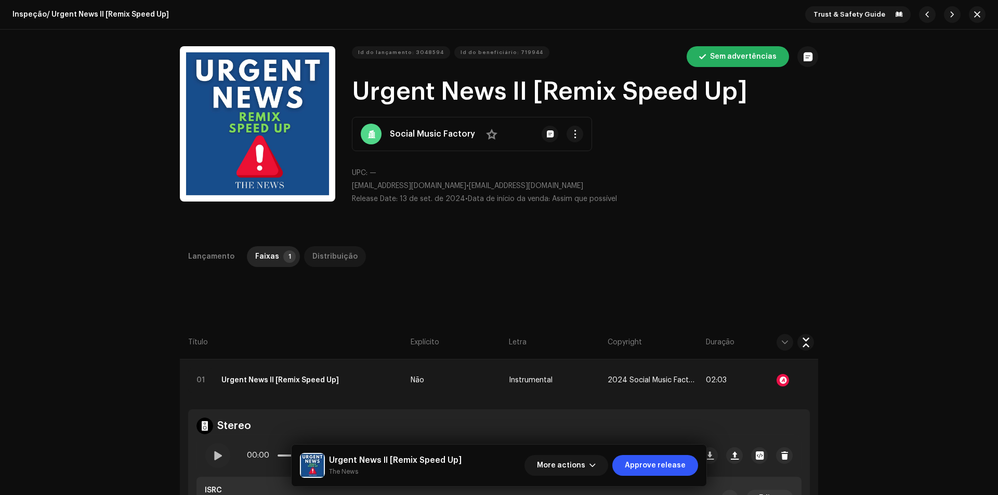
click at [327, 262] on div "Distribuição" at bounding box center [334, 256] width 45 height 21
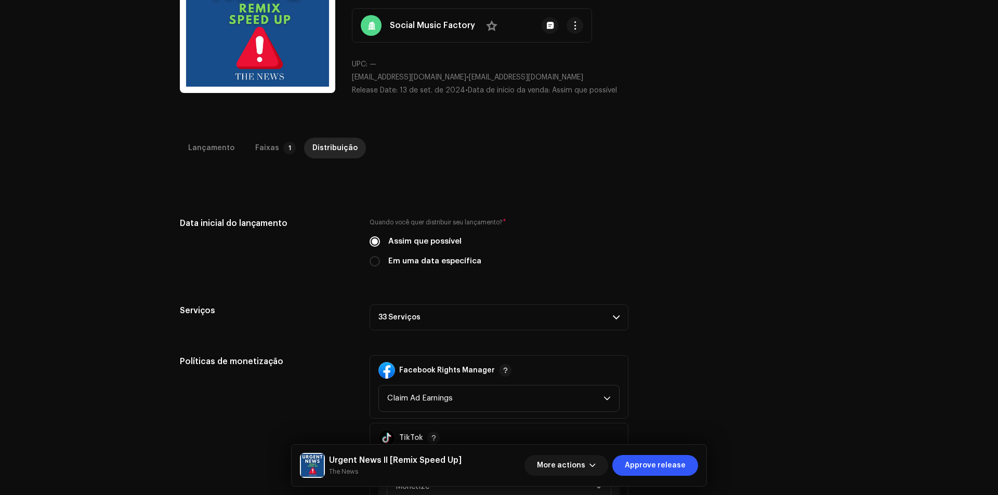
scroll to position [260, 0]
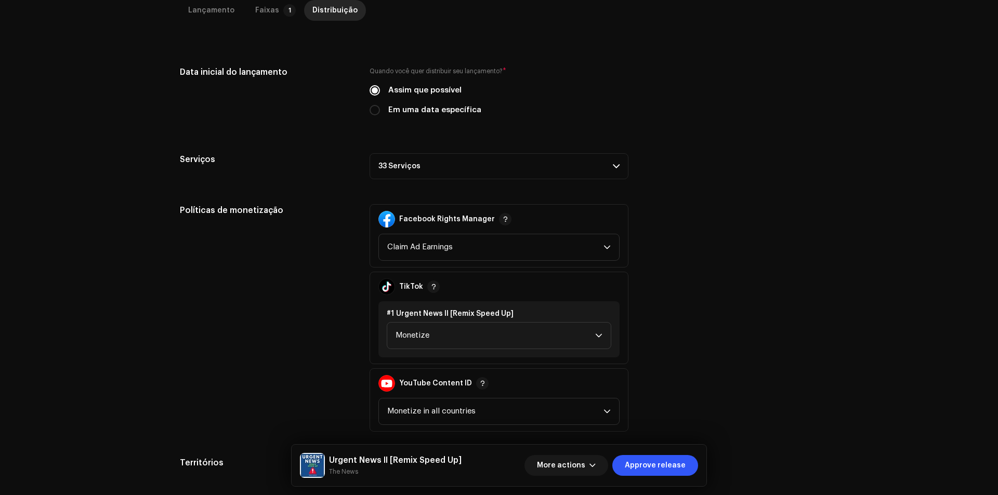
click at [459, 107] on label "Em uma data específica" at bounding box center [434, 109] width 93 height 11
click at [380, 107] on input "Em uma data específica" at bounding box center [374, 110] width 10 height 10
radio input "true"
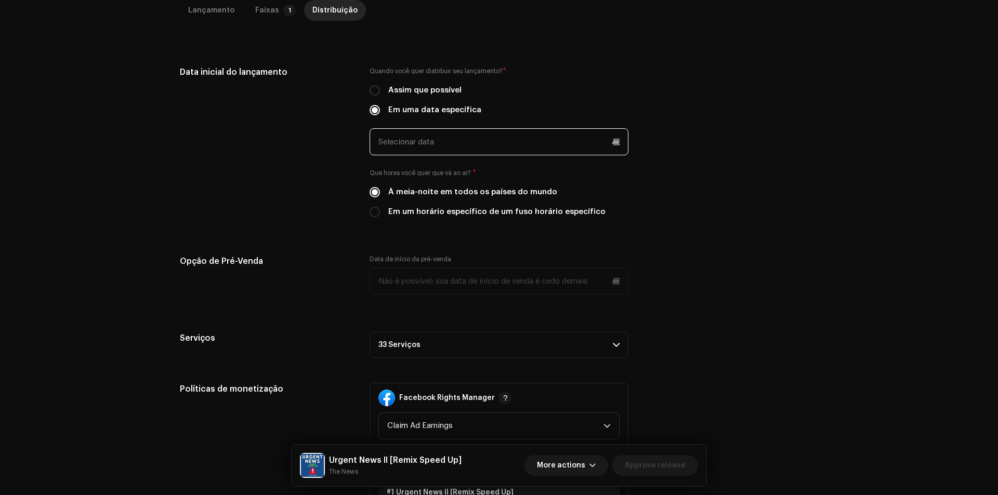
click at [500, 141] on input "text" at bounding box center [498, 141] width 259 height 27
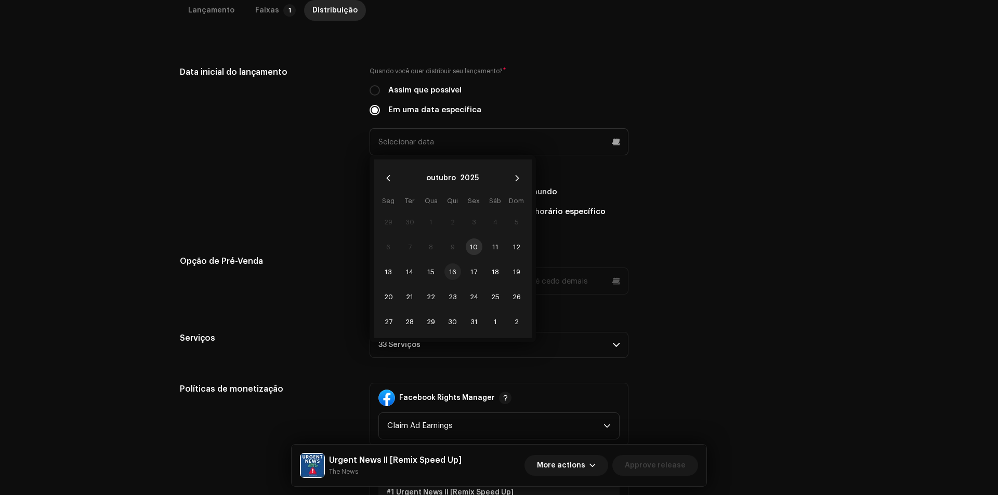
click at [456, 271] on span "16" at bounding box center [452, 271] width 17 height 17
type input "[DATE]"
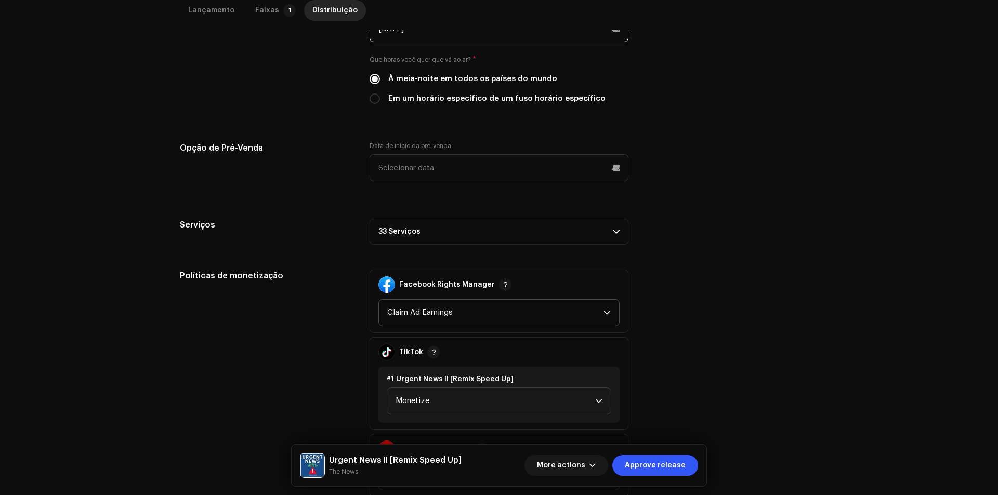
scroll to position [468, 0]
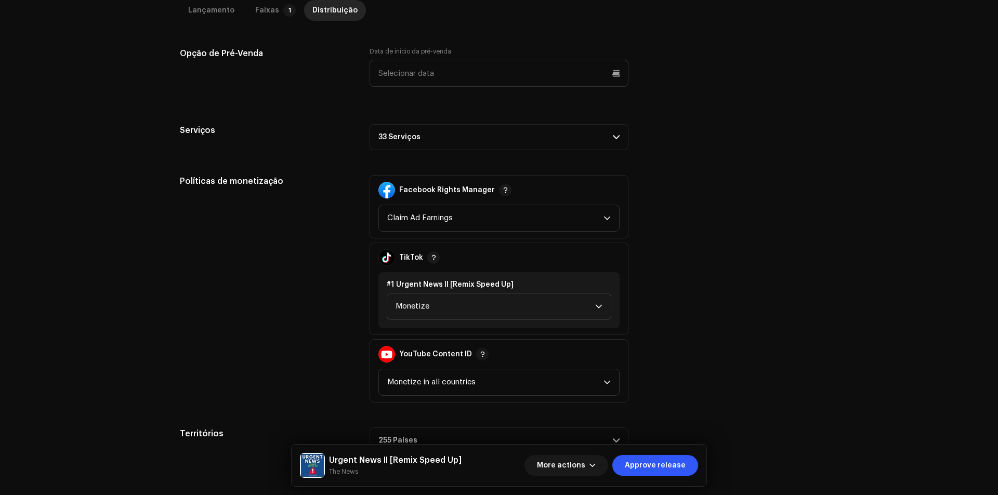
click at [559, 147] on p-accordion-header "33 Serviços" at bounding box center [498, 137] width 259 height 26
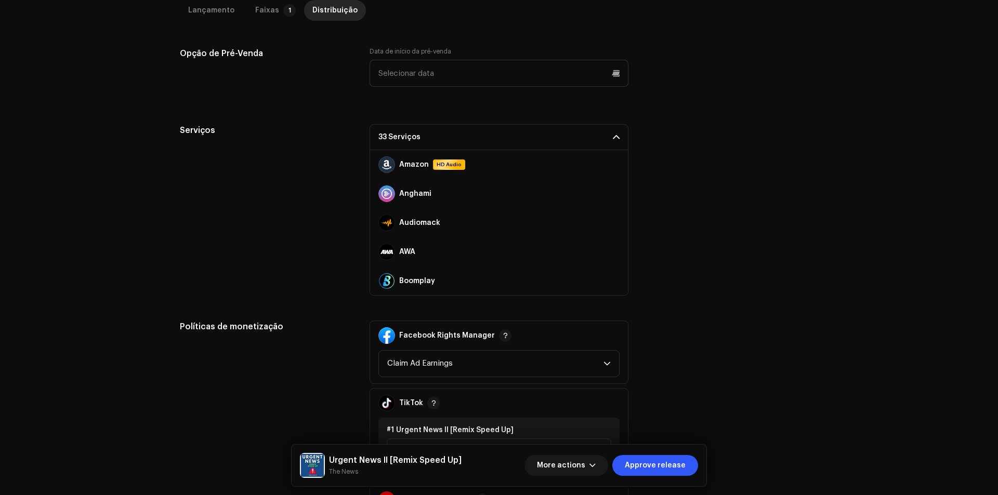
click at [566, 133] on p-accordion-header "33 Serviços" at bounding box center [498, 137] width 259 height 26
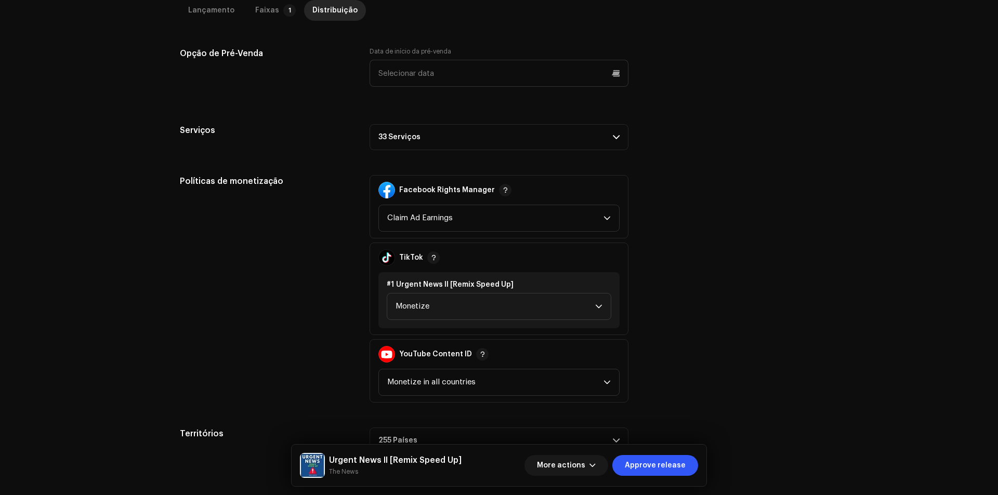
click at [574, 138] on p-accordion-header "33 Serviços" at bounding box center [498, 137] width 259 height 26
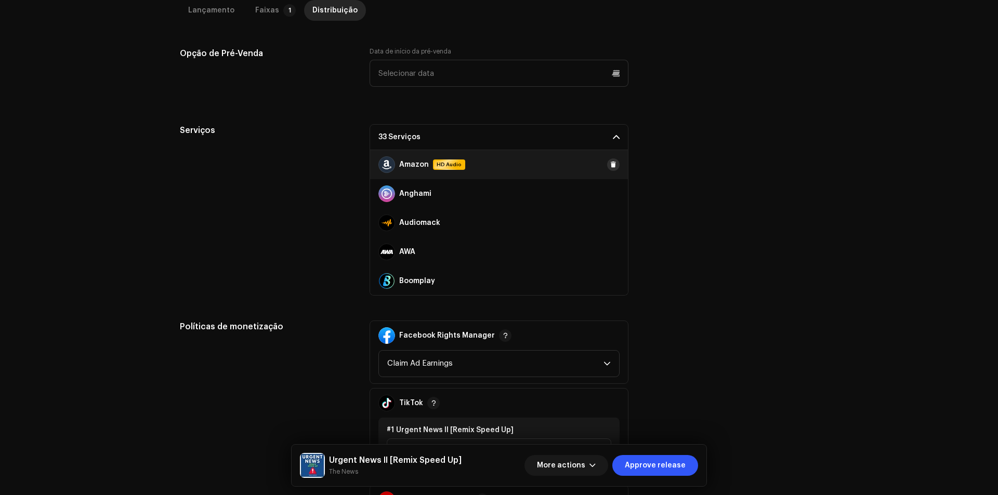
click at [607, 167] on button at bounding box center [613, 164] width 12 height 12
click at [604, 167] on span "Adicionar" at bounding box center [594, 164] width 33 height 21
click at [607, 167] on button at bounding box center [613, 164] width 12 height 12
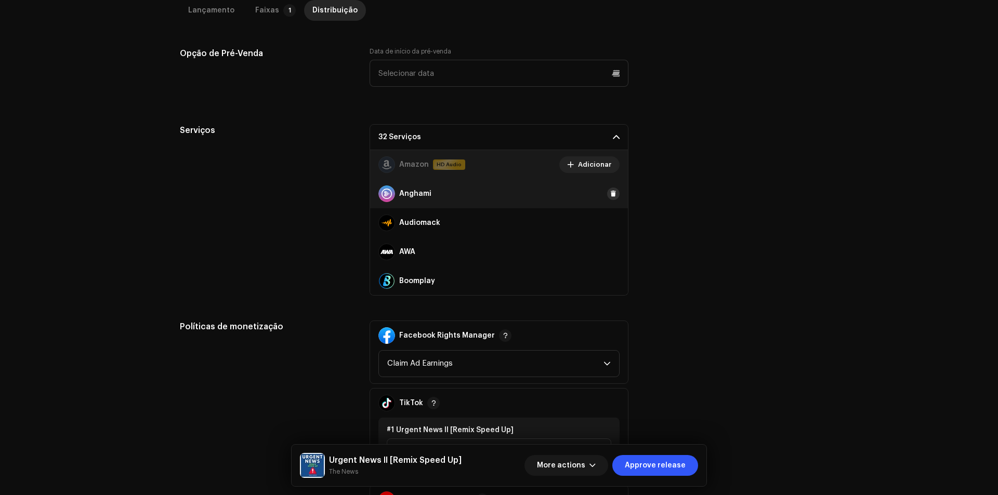
click at [610, 190] on span at bounding box center [613, 194] width 6 height 8
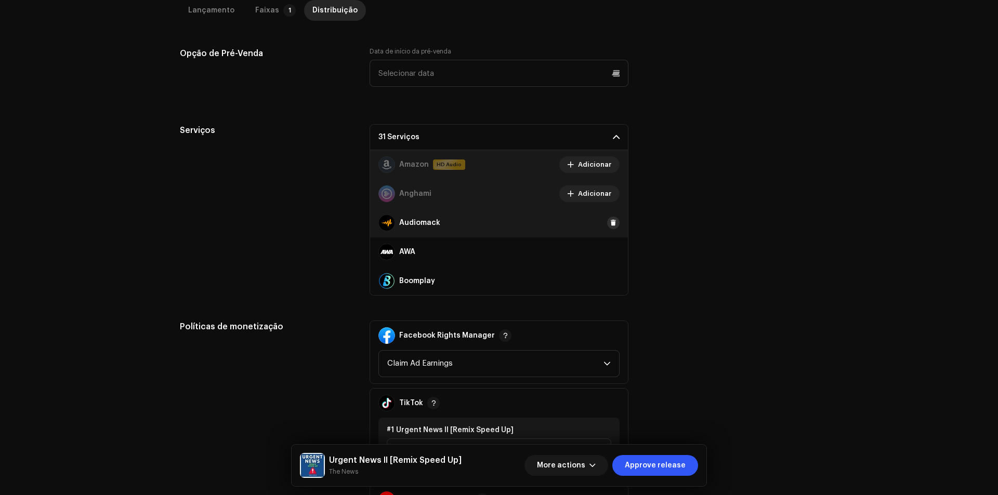
click at [610, 223] on span at bounding box center [613, 223] width 6 height 8
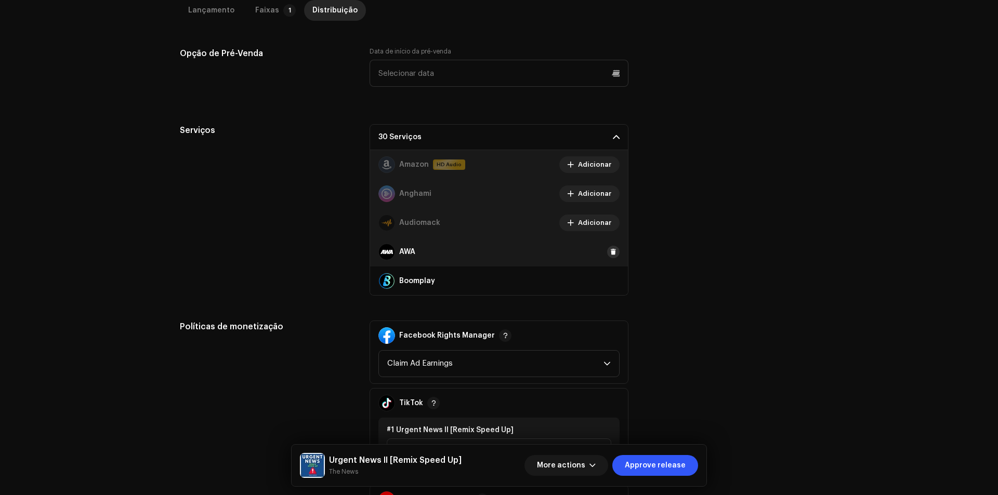
click at [610, 254] on span at bounding box center [613, 252] width 6 height 8
click at [610, 283] on span at bounding box center [613, 281] width 6 height 8
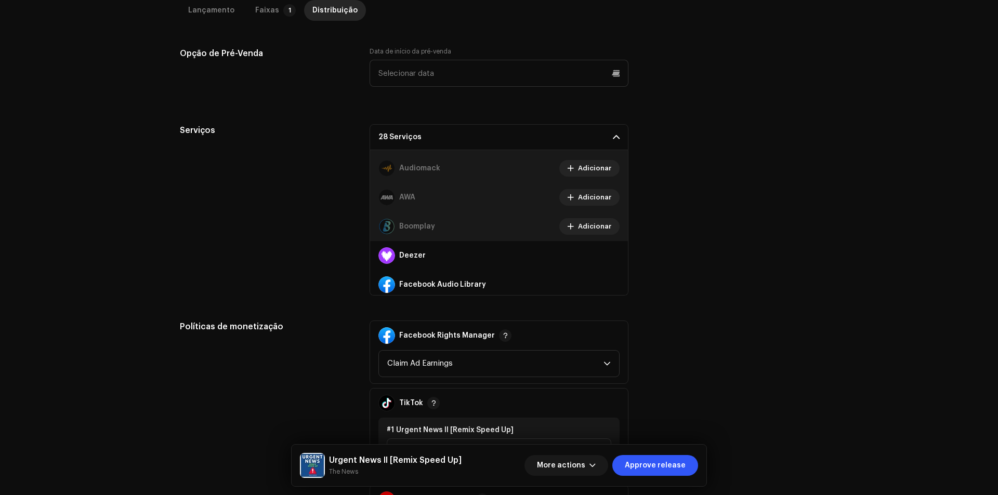
scroll to position [104, 0]
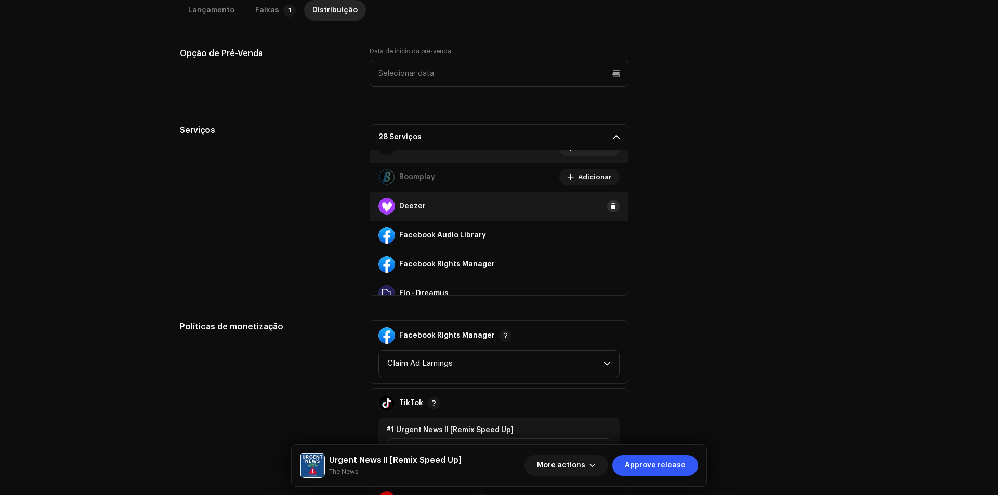
click at [607, 203] on button at bounding box center [613, 206] width 12 height 12
click at [610, 237] on span at bounding box center [613, 235] width 6 height 8
click at [599, 235] on span "Adicionar" at bounding box center [594, 235] width 33 height 21
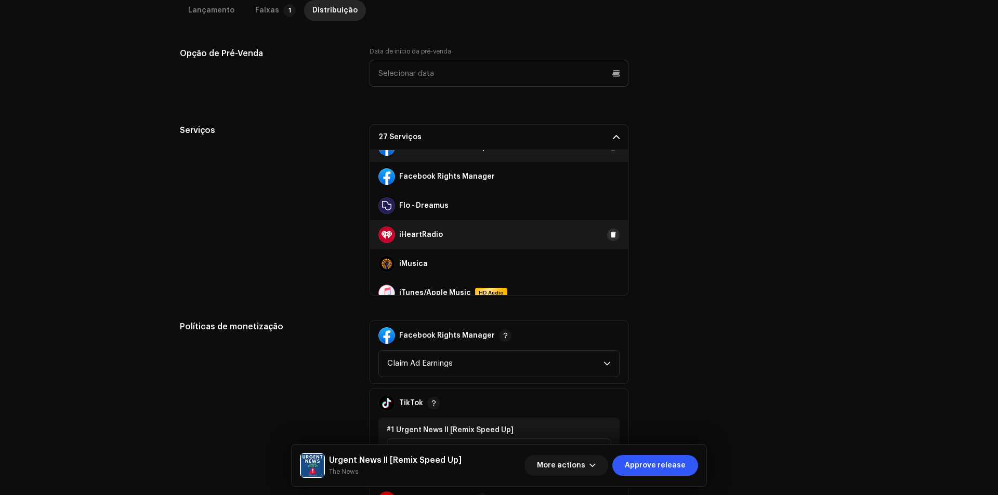
scroll to position [208, 0]
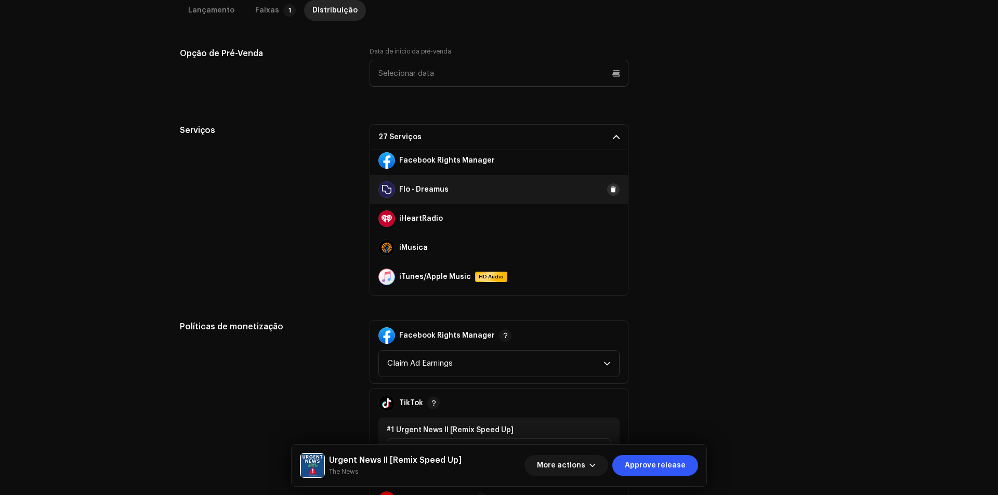
click at [610, 191] on span at bounding box center [613, 189] width 6 height 8
click at [610, 220] on span at bounding box center [613, 219] width 6 height 8
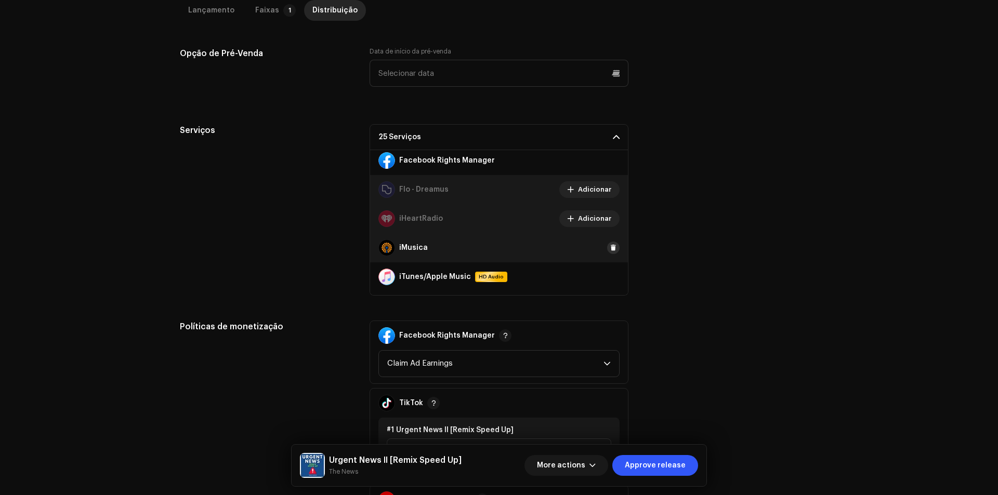
click at [610, 245] on span at bounding box center [613, 248] width 6 height 8
click at [610, 279] on span at bounding box center [613, 277] width 6 height 8
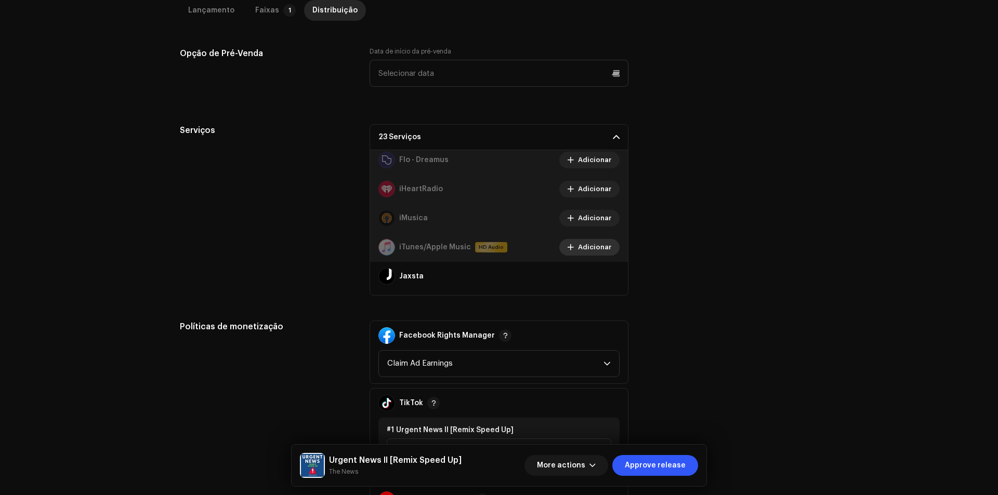
scroll to position [260, 0]
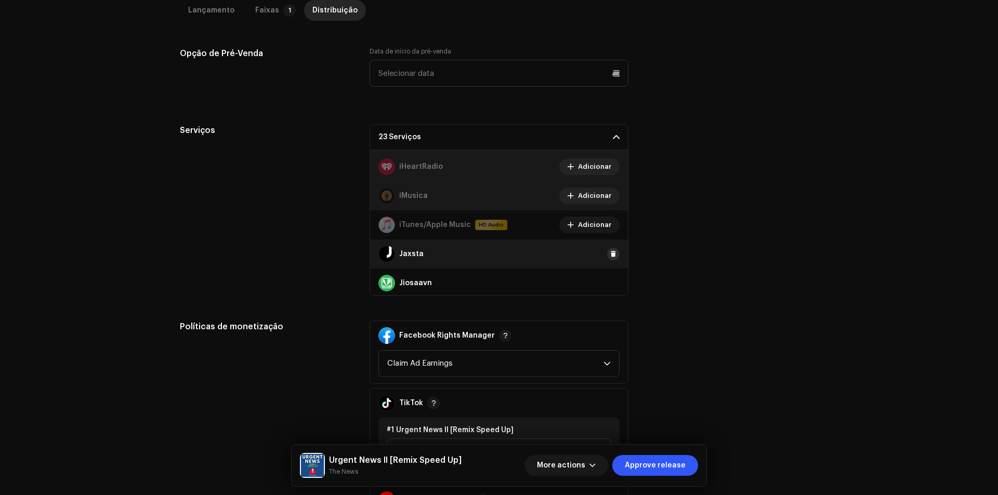
click at [610, 256] on span at bounding box center [613, 254] width 6 height 8
click at [607, 278] on button at bounding box center [613, 283] width 12 height 12
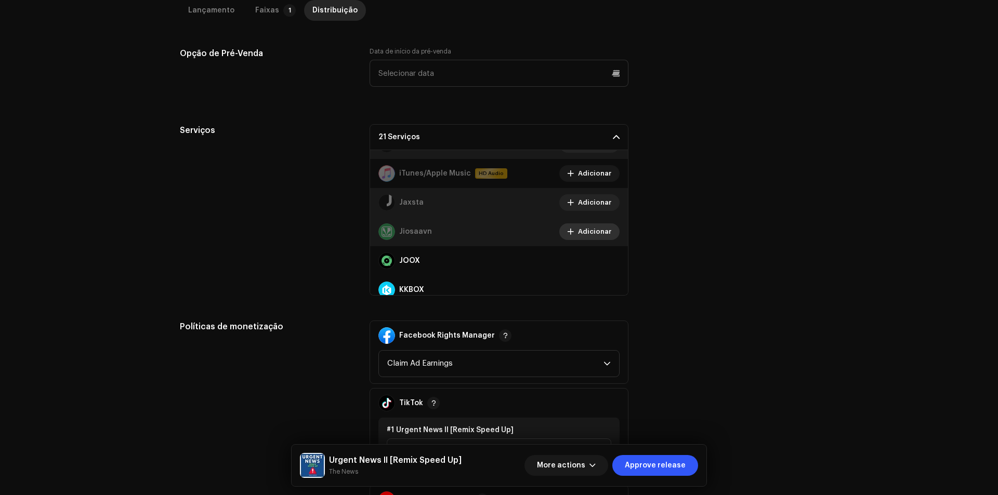
scroll to position [312, 0]
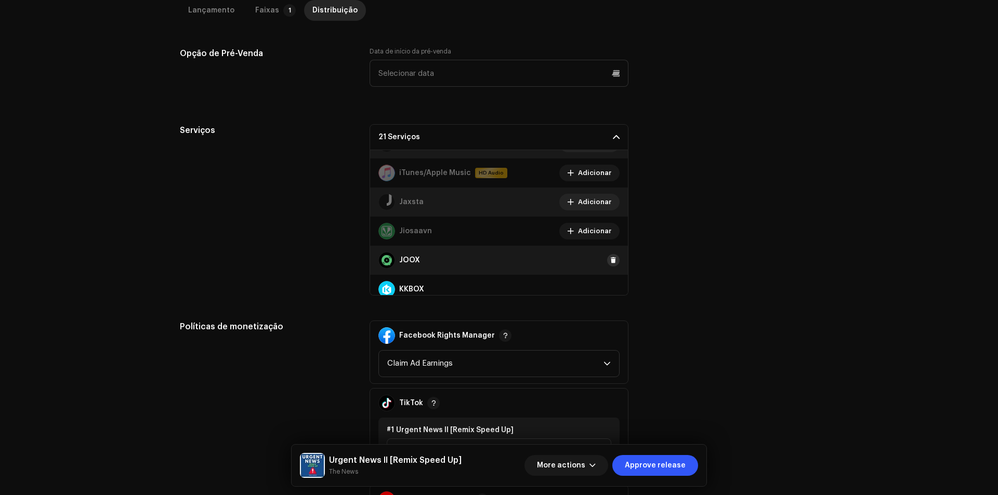
click at [610, 263] on span at bounding box center [613, 260] width 6 height 8
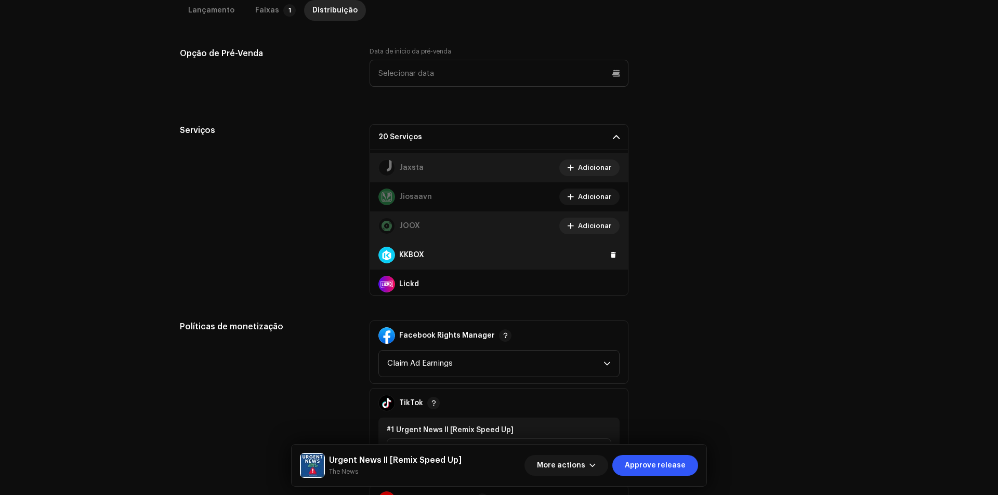
scroll to position [364, 0]
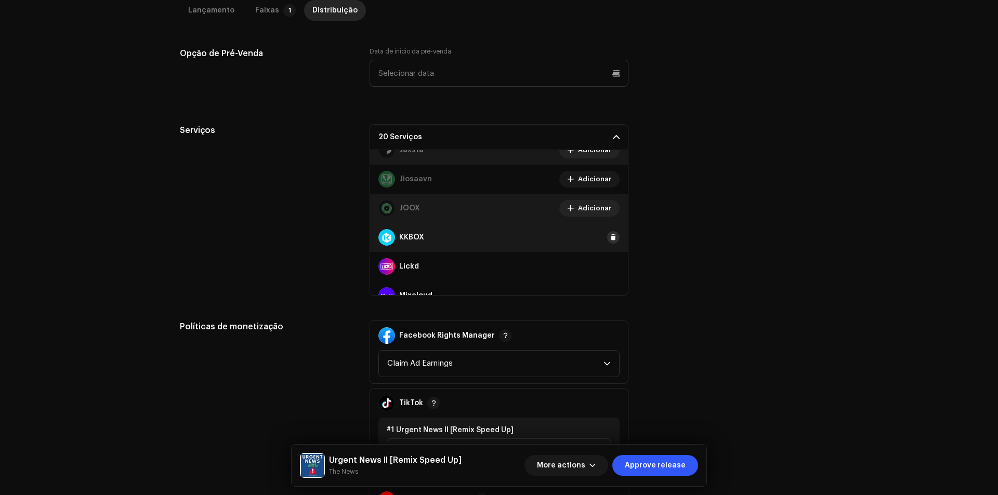
click at [607, 238] on button at bounding box center [613, 237] width 12 height 12
click at [610, 265] on span at bounding box center [613, 266] width 6 height 8
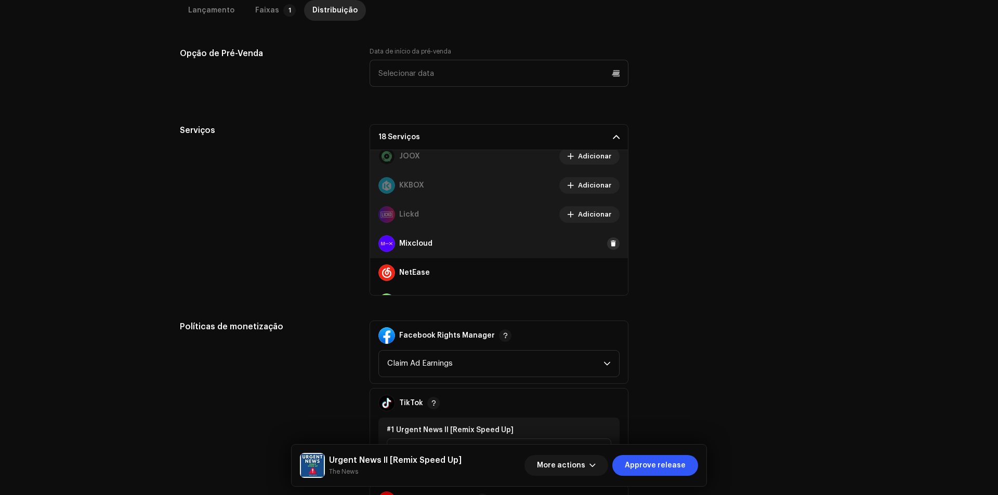
click at [607, 248] on button at bounding box center [613, 243] width 12 height 12
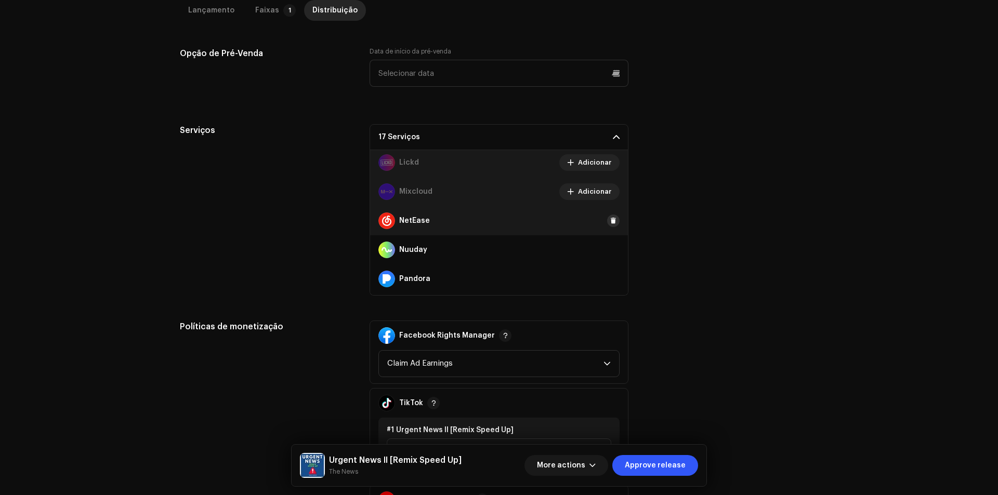
click at [610, 221] on span at bounding box center [613, 221] width 6 height 8
drag, startPoint x: 607, startPoint y: 260, endPoint x: 605, endPoint y: 254, distance: 6.4
click at [606, 258] on div "Nuuday" at bounding box center [499, 249] width 258 height 29
click at [610, 253] on span at bounding box center [613, 250] width 6 height 8
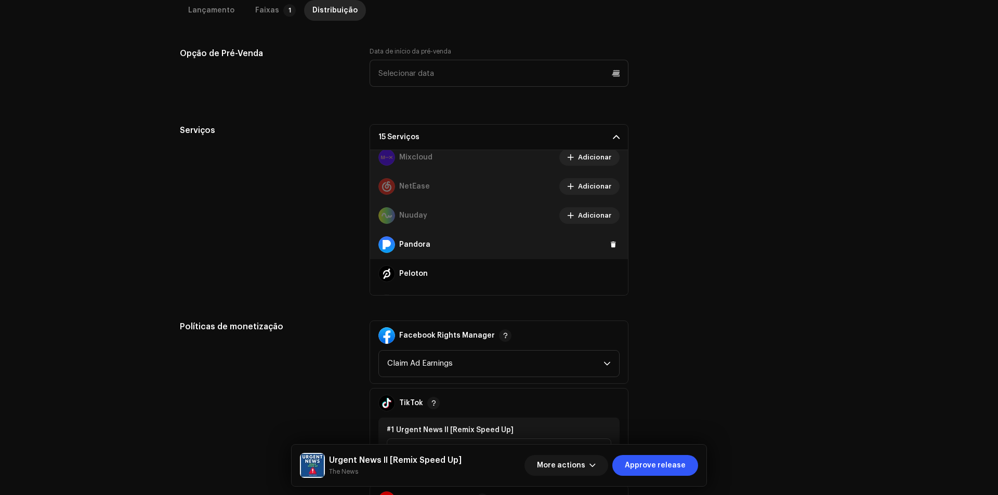
scroll to position [520, 0]
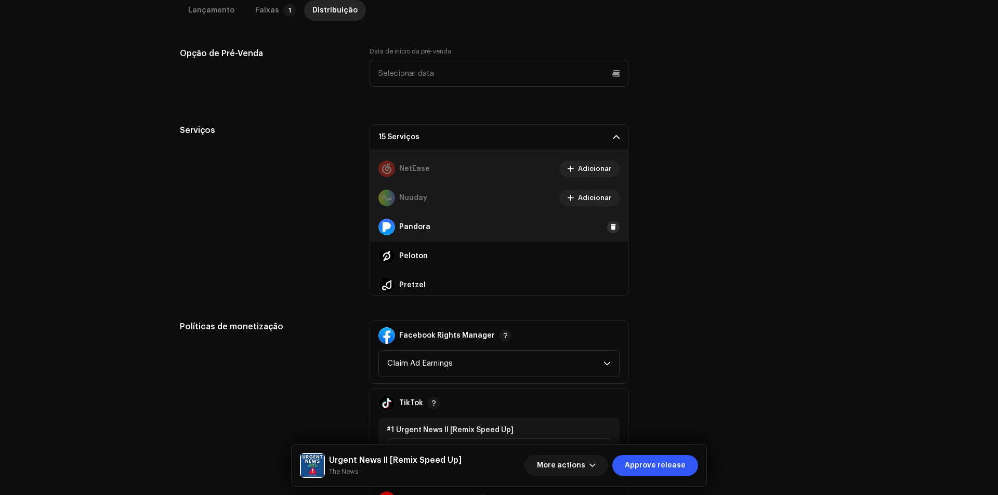
click at [607, 231] on button at bounding box center [613, 227] width 12 height 12
click at [607, 250] on button at bounding box center [613, 256] width 12 height 12
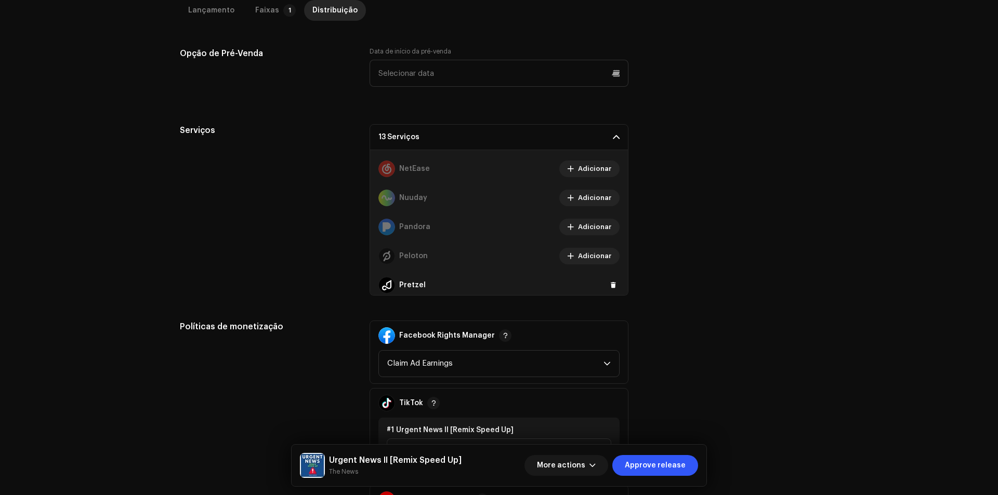
scroll to position [572, 0]
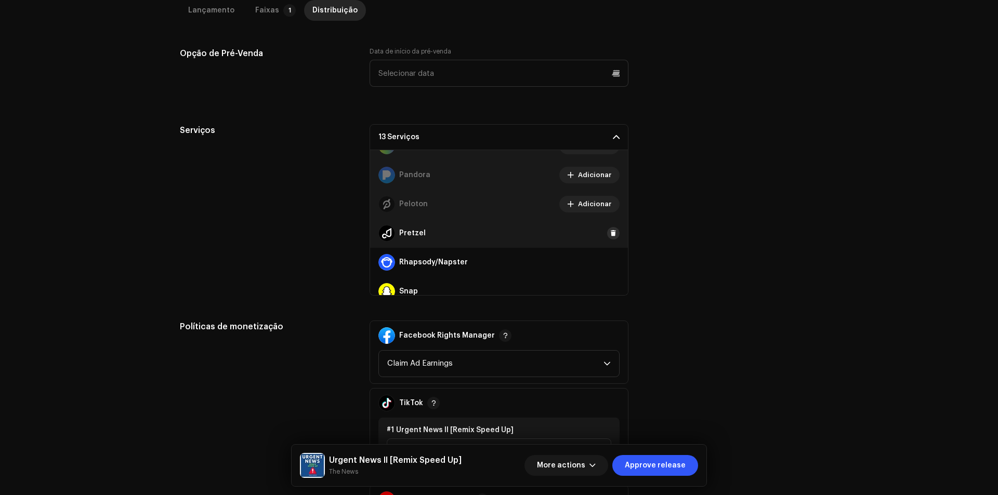
click at [610, 233] on span at bounding box center [613, 233] width 6 height 8
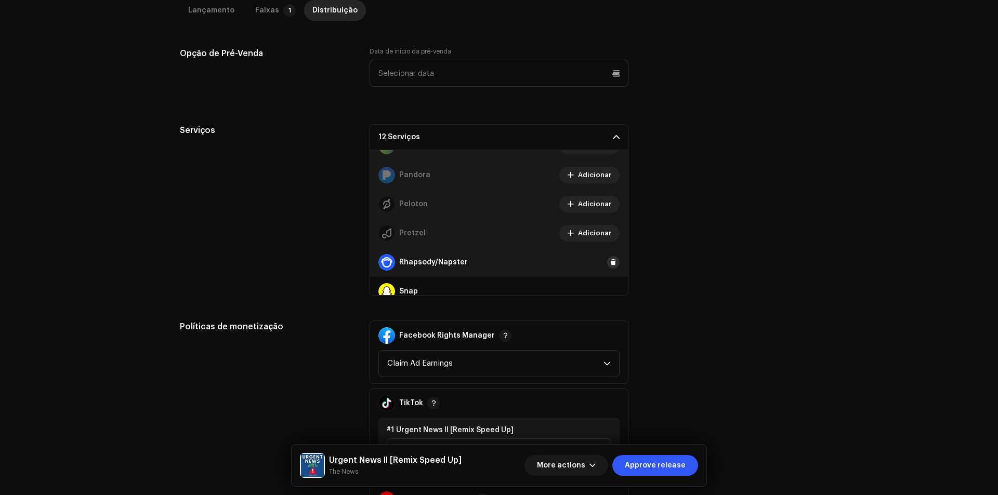
click at [610, 265] on span at bounding box center [613, 262] width 6 height 8
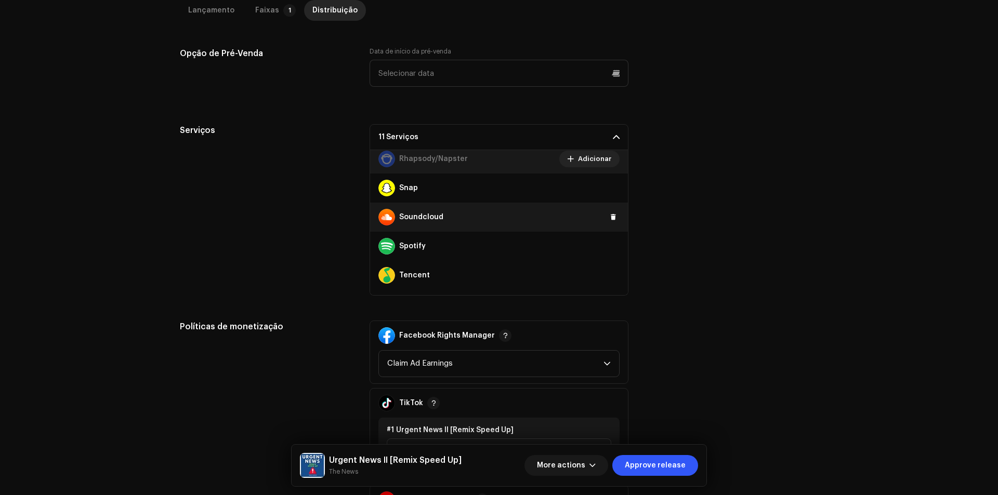
scroll to position [675, 0]
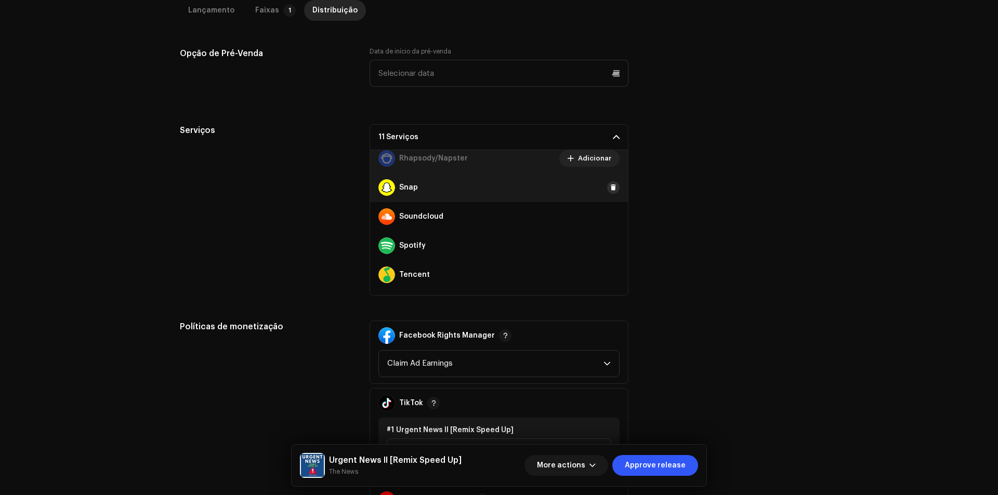
click at [610, 182] on button at bounding box center [613, 187] width 12 height 12
click at [607, 221] on button at bounding box center [613, 216] width 12 height 12
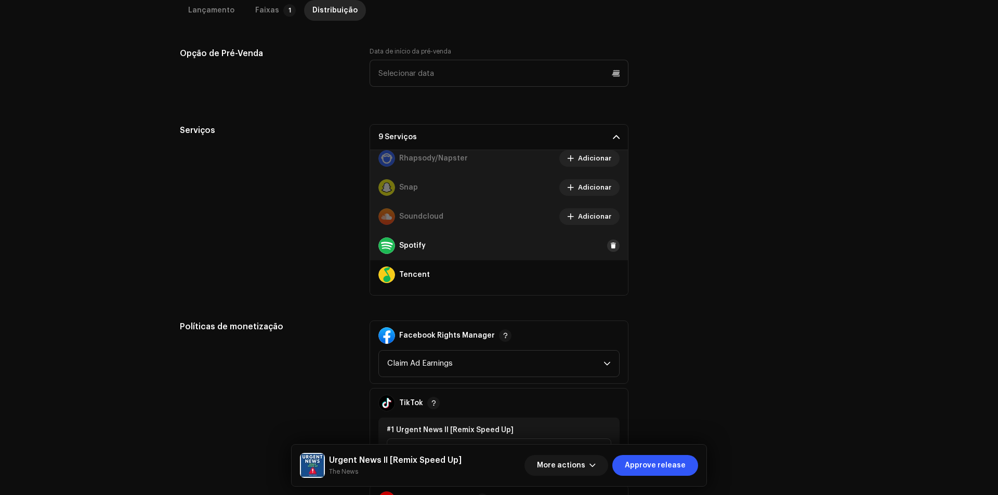
click at [610, 248] on span at bounding box center [613, 246] width 6 height 8
click at [612, 280] on div "Tencent" at bounding box center [499, 274] width 258 height 29
click at [610, 274] on span at bounding box center [613, 275] width 6 height 8
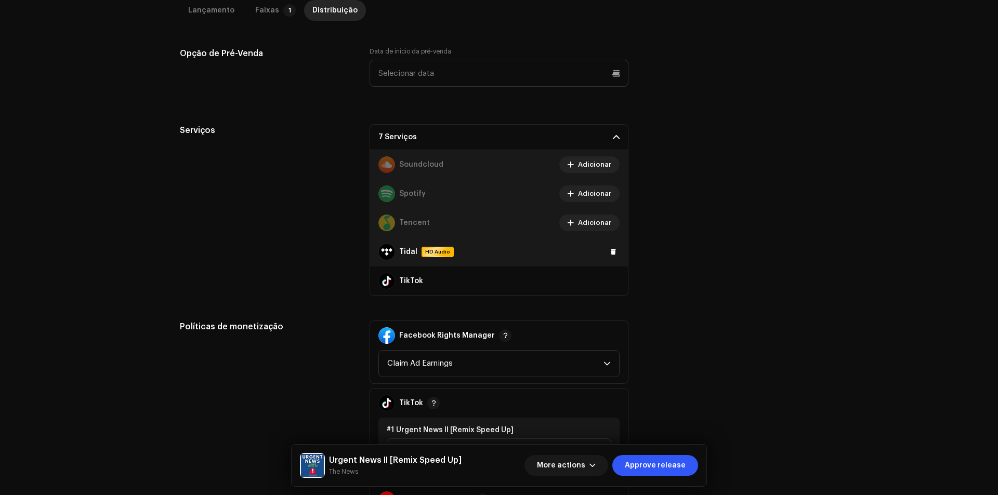
click at [603, 247] on div "Tidal HD Audio" at bounding box center [499, 251] width 258 height 29
click at [610, 252] on span at bounding box center [613, 252] width 6 height 8
drag, startPoint x: 612, startPoint y: 281, endPoint x: 605, endPoint y: 264, distance: 18.4
click at [612, 281] on button at bounding box center [613, 281] width 12 height 12
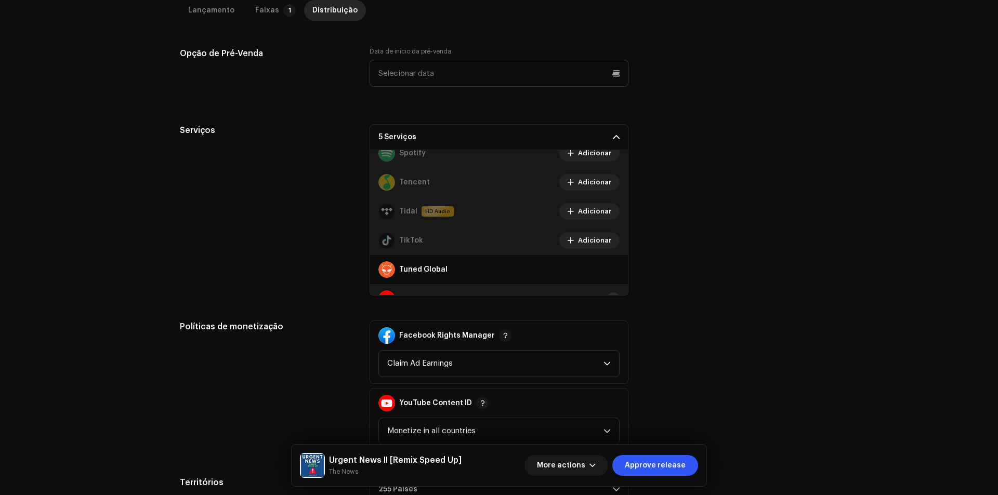
scroll to position [815, 0]
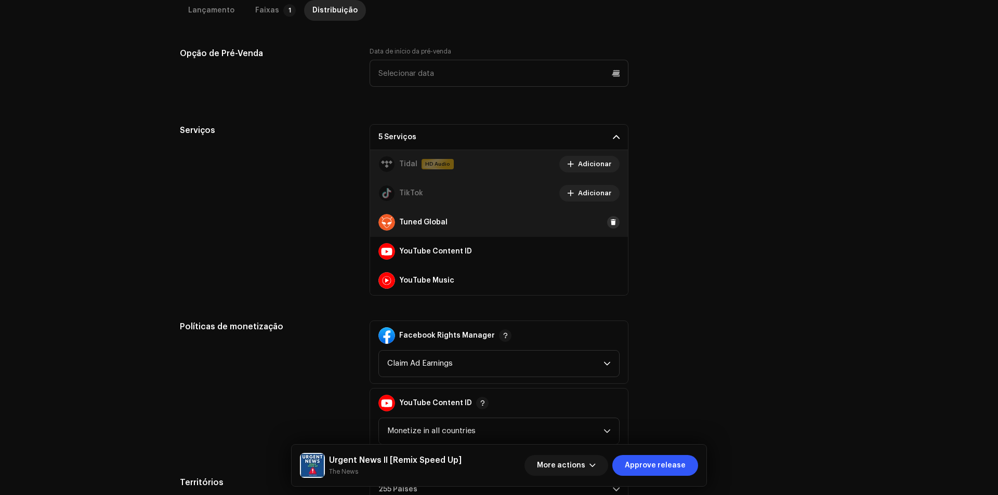
click at [610, 220] on span at bounding box center [613, 222] width 6 height 8
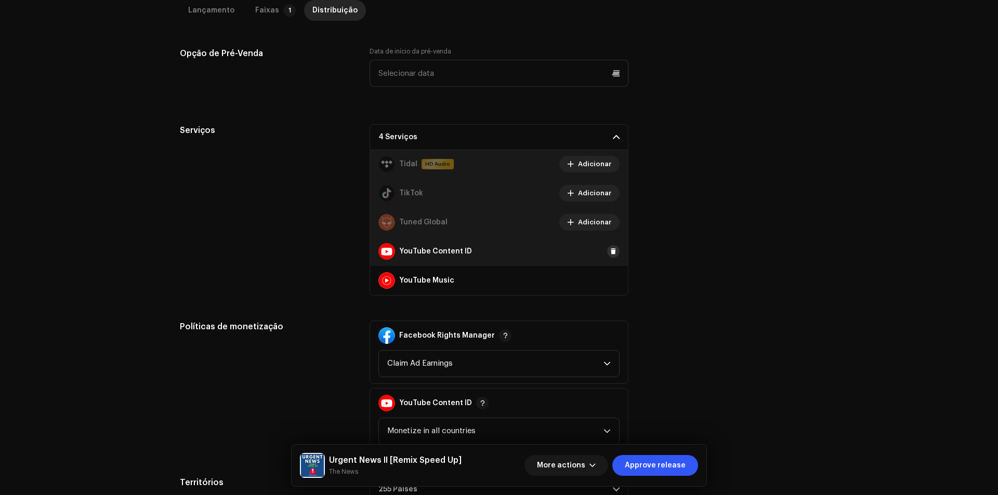
click at [610, 250] on span at bounding box center [613, 251] width 6 height 8
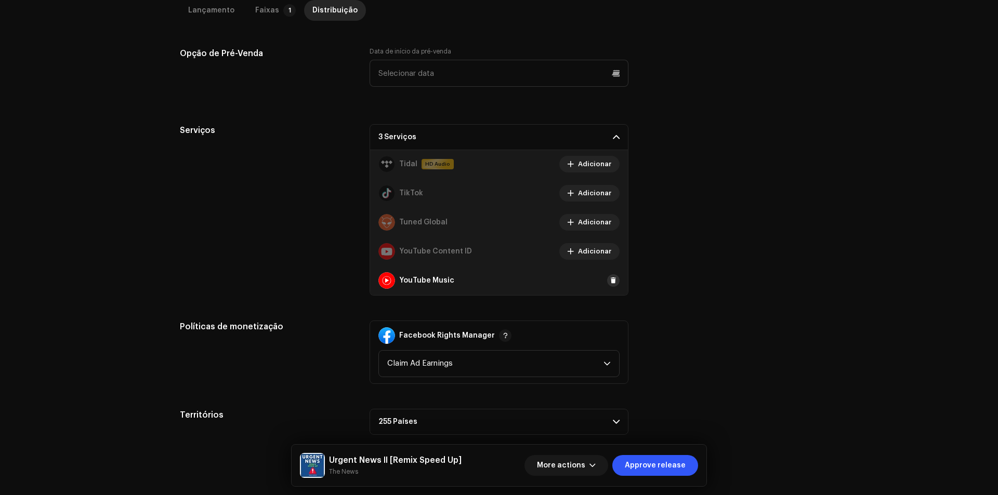
click at [610, 278] on span at bounding box center [613, 280] width 6 height 8
click at [671, 306] on div "Data inicial do lançamento Quando você quer distribuir seu lançamento? * Assim …" at bounding box center [499, 146] width 638 height 577
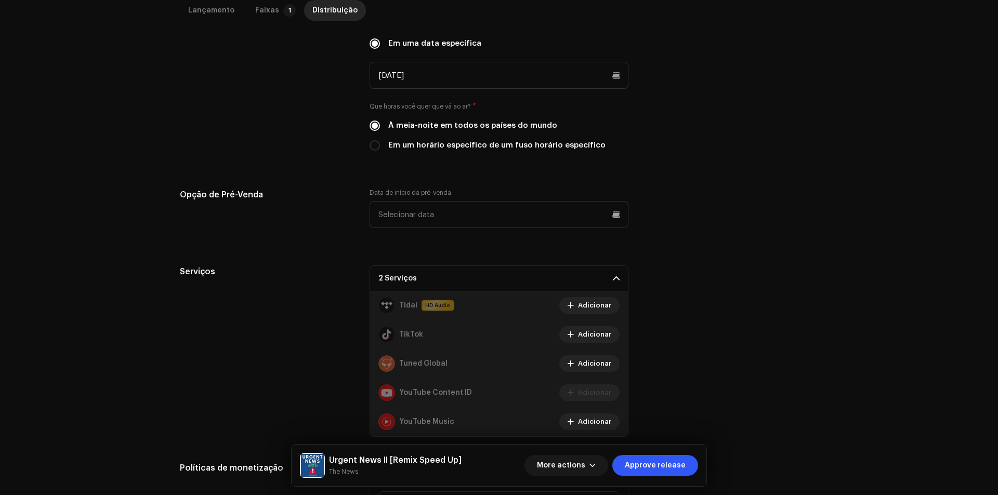
scroll to position [482, 0]
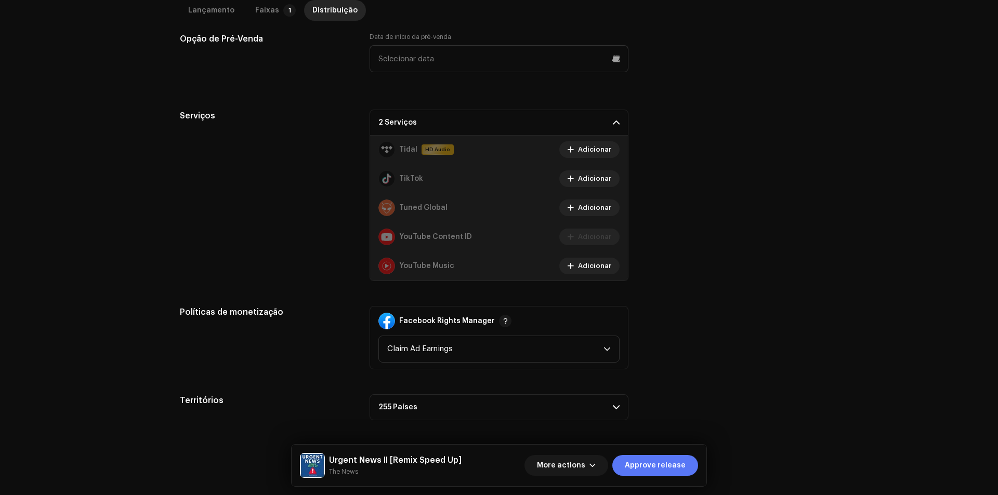
click at [657, 461] on span "Approve release" at bounding box center [655, 465] width 61 height 21
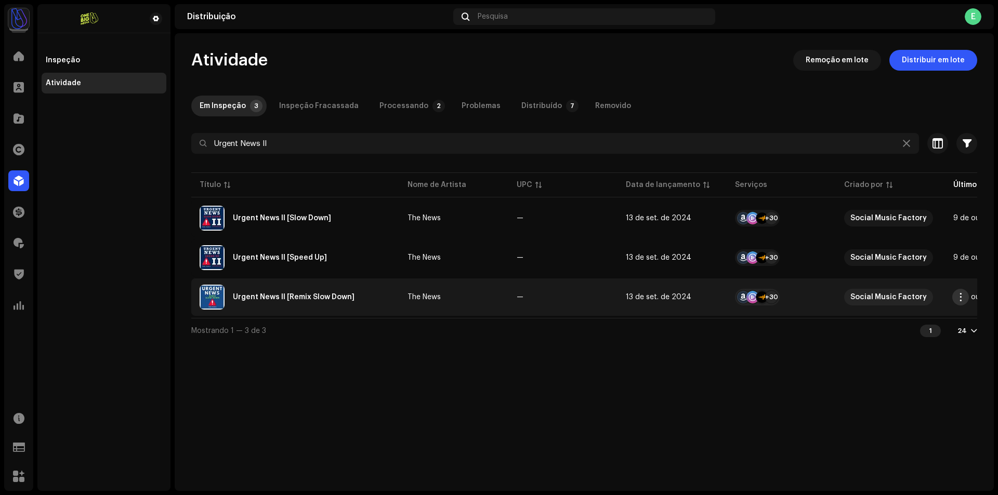
click at [963, 297] on span "button" at bounding box center [960, 297] width 8 height 8
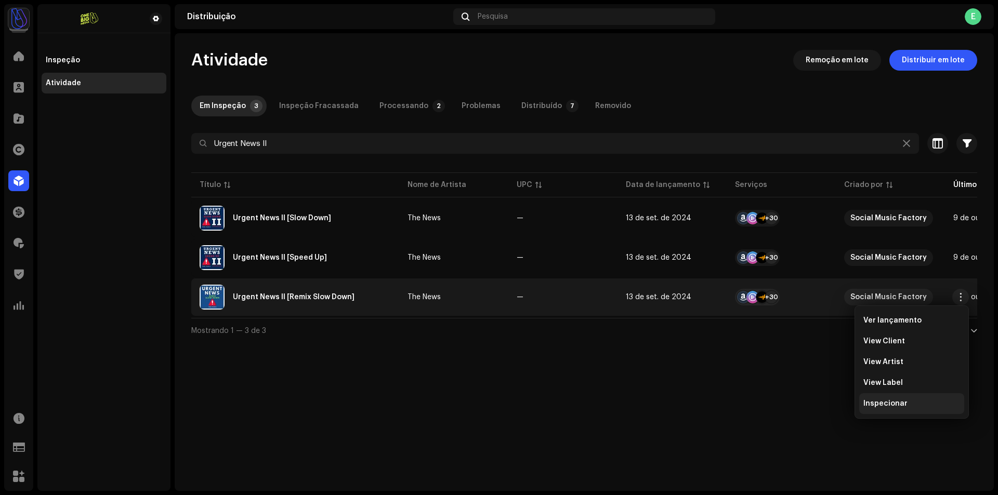
click at [907, 407] on div "Inspecionar" at bounding box center [911, 404] width 97 height 8
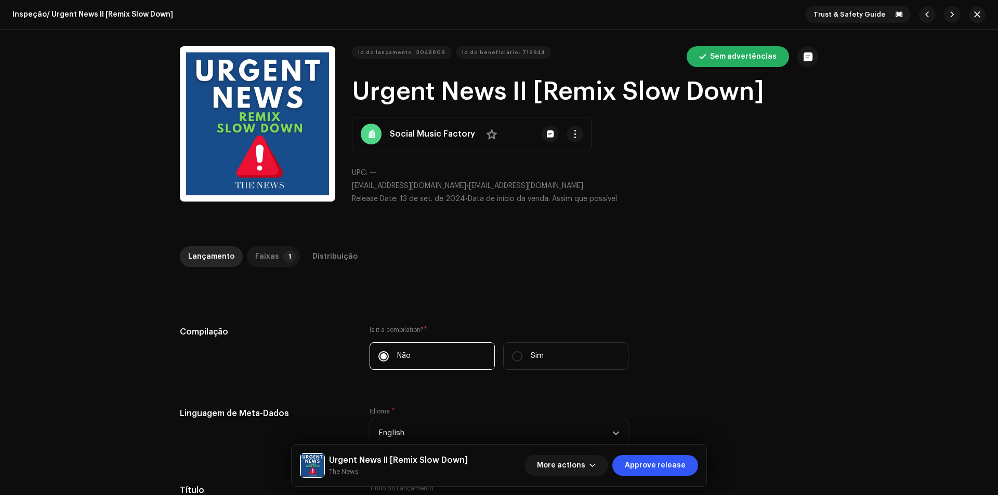
click at [262, 261] on div "Faixas" at bounding box center [267, 256] width 24 height 21
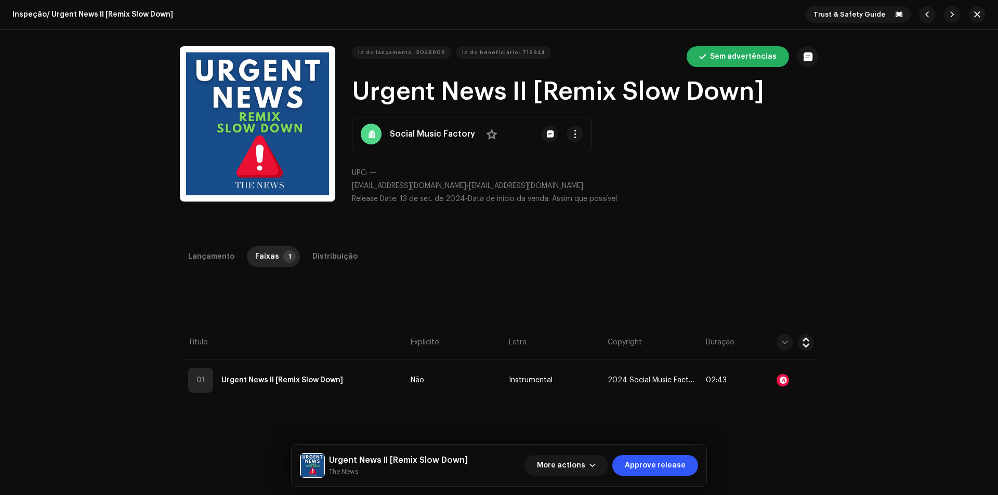
drag, startPoint x: 355, startPoint y: 374, endPoint x: 399, endPoint y: 312, distance: 75.7
click at [355, 373] on td "01 Urgent News II [Remix Slow Down]" at bounding box center [293, 381] width 227 height 42
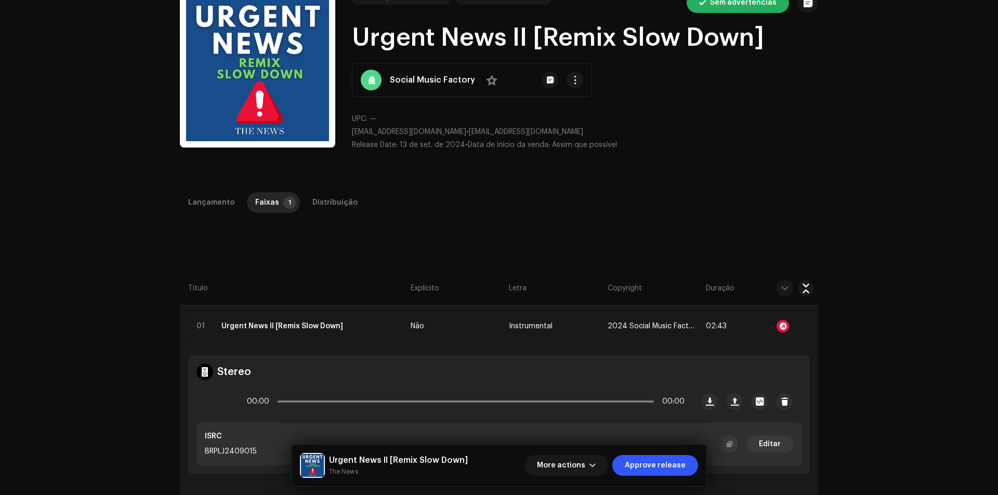
scroll to position [104, 0]
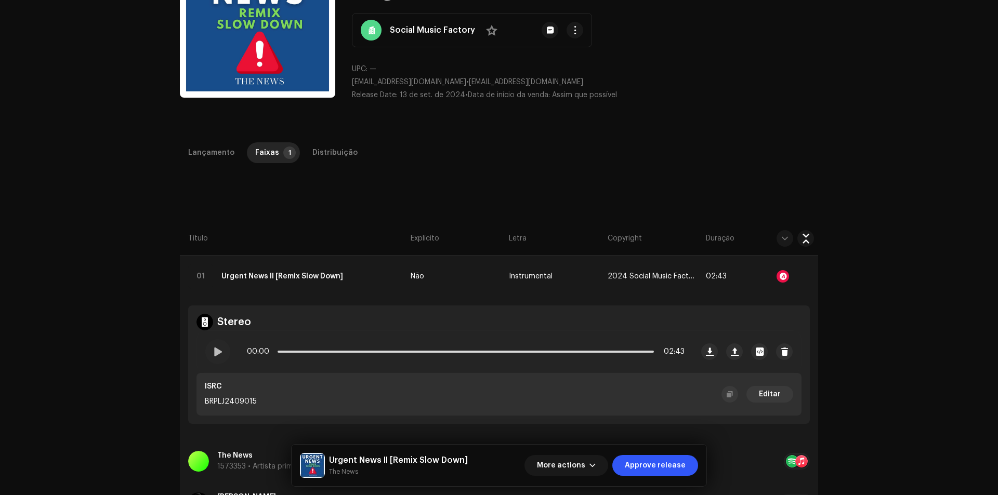
click at [329, 163] on div "Lançamento Faixas 1 Distribuição" at bounding box center [499, 157] width 638 height 30
click at [330, 155] on div "Distribuição" at bounding box center [334, 152] width 45 height 21
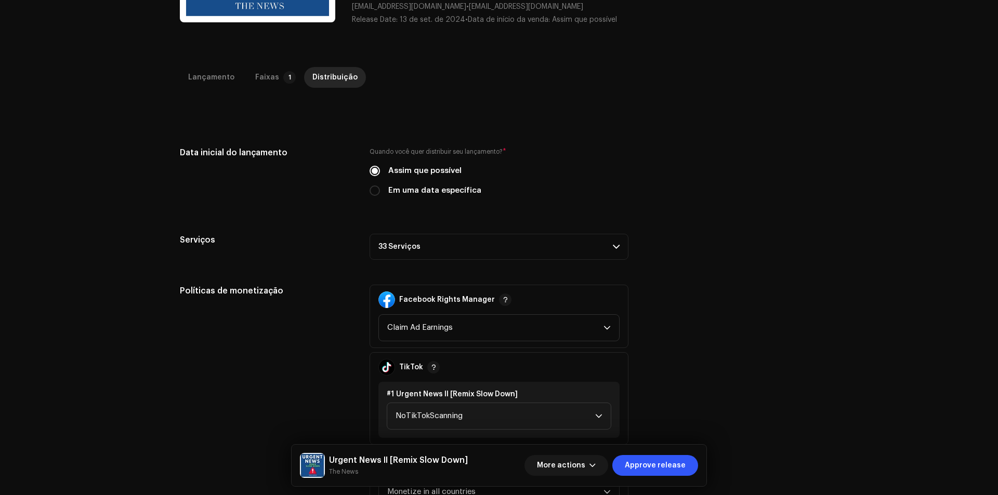
scroll to position [260, 0]
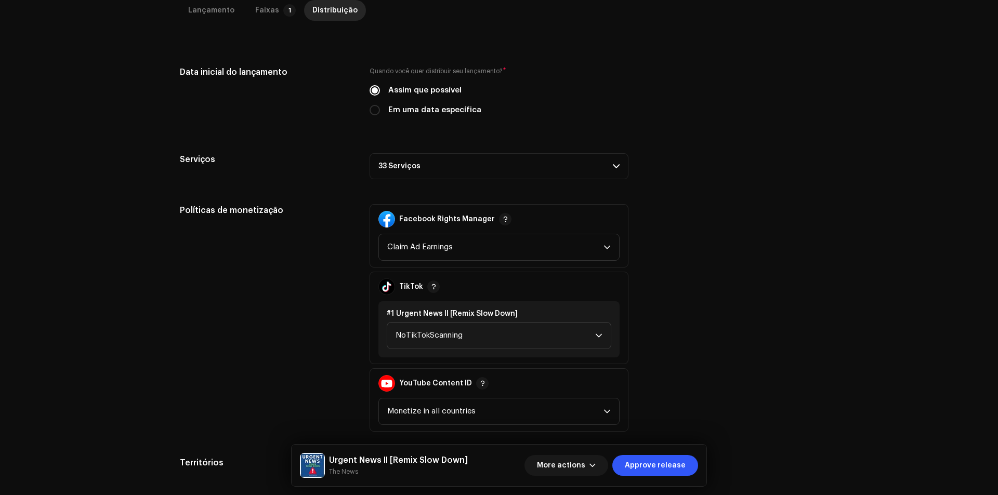
click at [566, 158] on p-accordion-header "33 Serviços" at bounding box center [498, 166] width 259 height 26
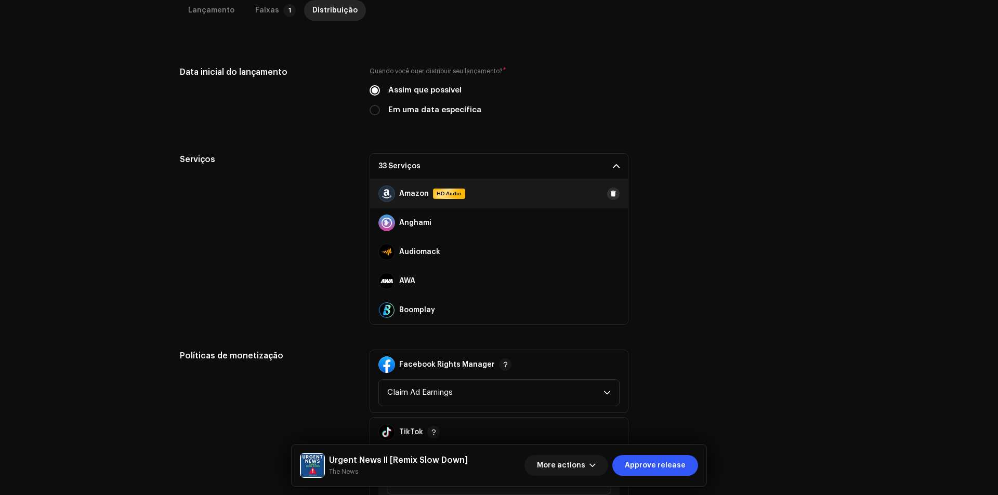
click at [610, 196] on span at bounding box center [613, 194] width 6 height 8
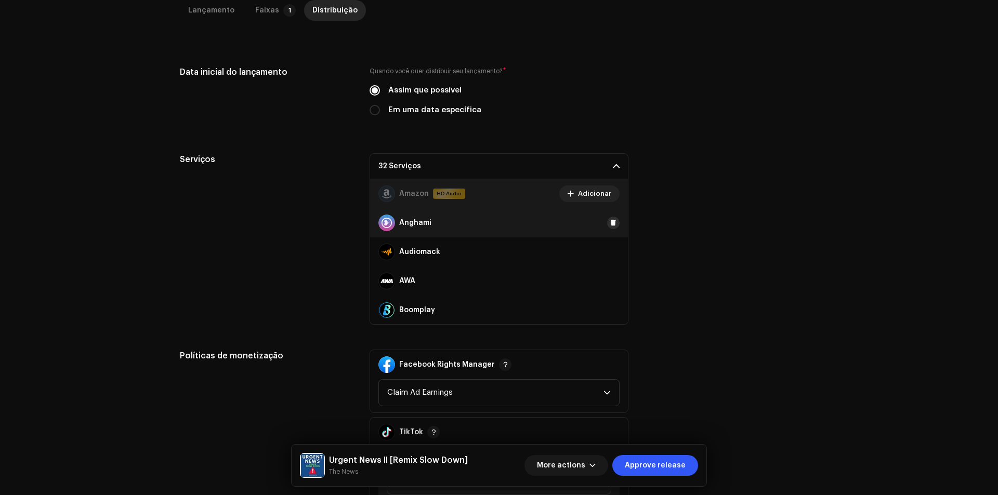
click at [610, 224] on span at bounding box center [613, 223] width 6 height 8
drag, startPoint x: 609, startPoint y: 247, endPoint x: 605, endPoint y: 271, distance: 24.2
click at [0, 0] on button at bounding box center [0, 0] width 0 height 0
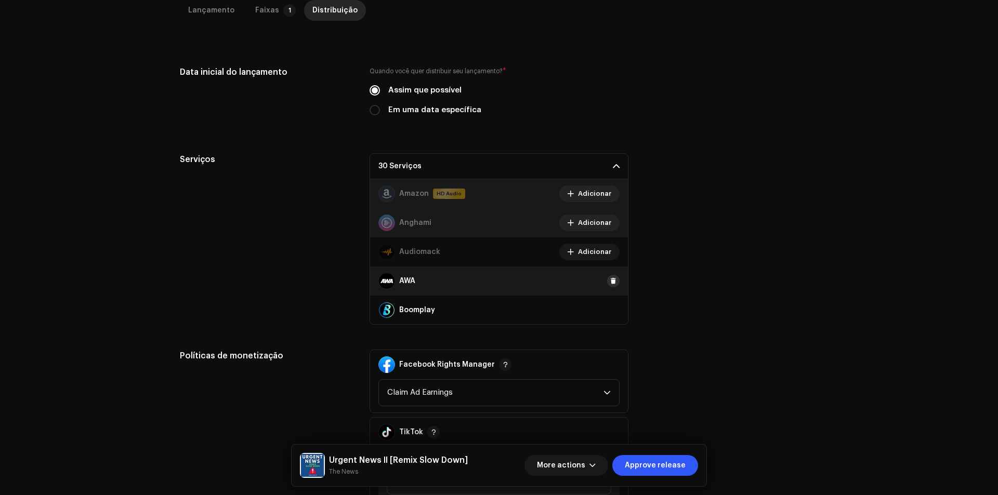
click at [610, 280] on span at bounding box center [613, 281] width 6 height 8
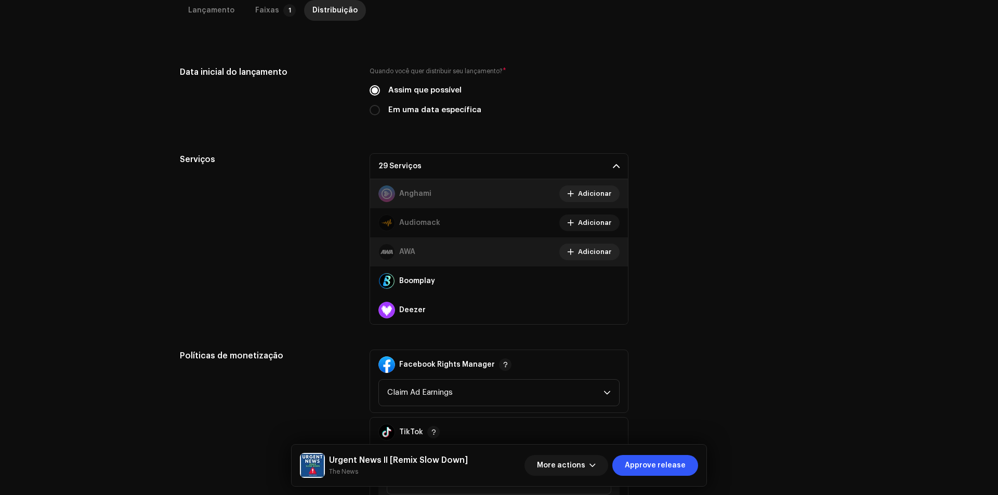
scroll to position [52, 0]
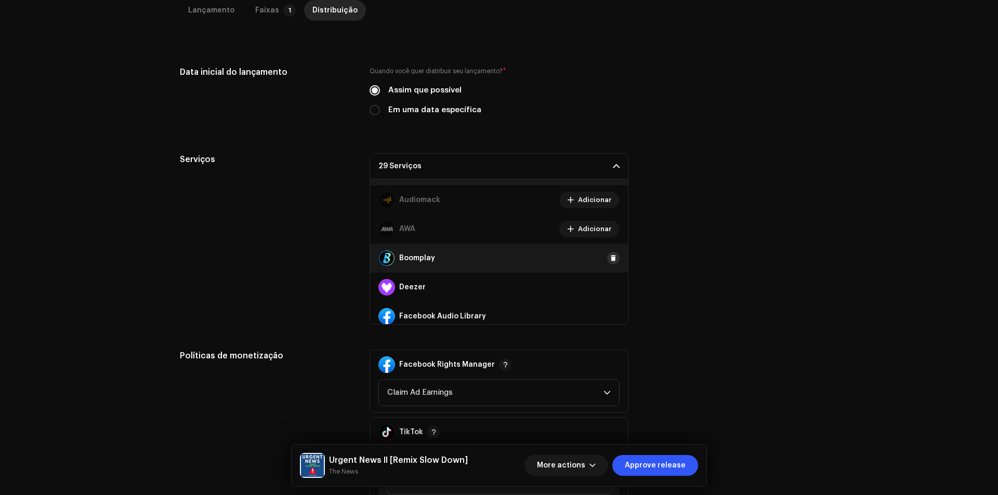
click at [607, 258] on button at bounding box center [613, 258] width 12 height 12
click at [610, 287] on span at bounding box center [613, 287] width 6 height 8
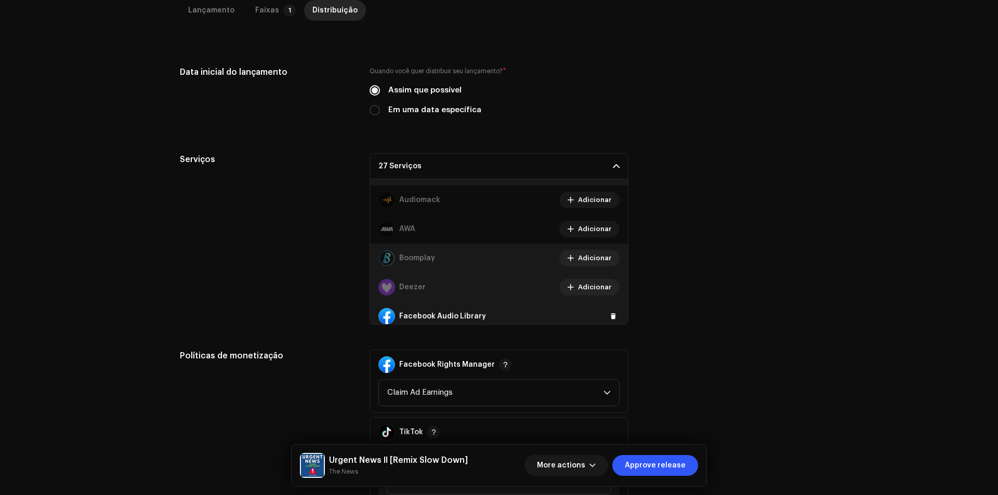
scroll to position [156, 0]
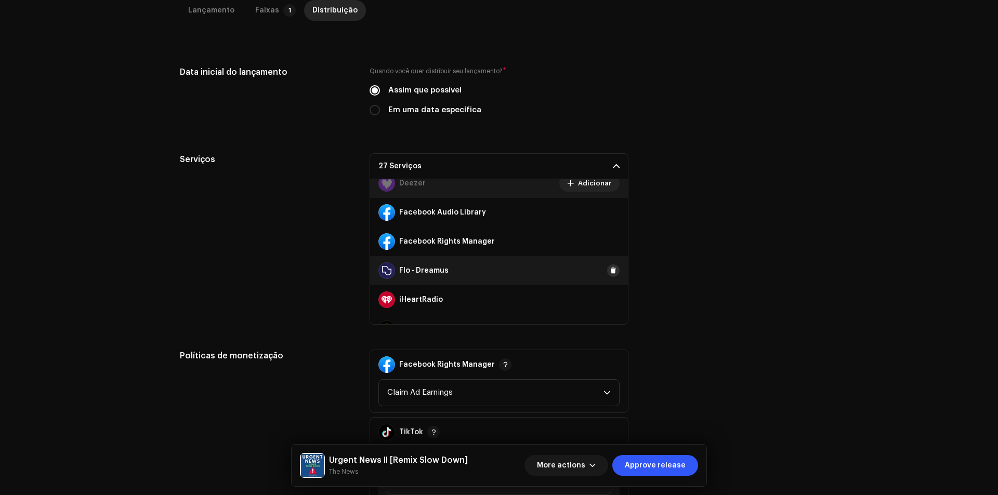
click at [610, 271] on span at bounding box center [613, 271] width 6 height 8
click at [610, 296] on span at bounding box center [613, 300] width 6 height 8
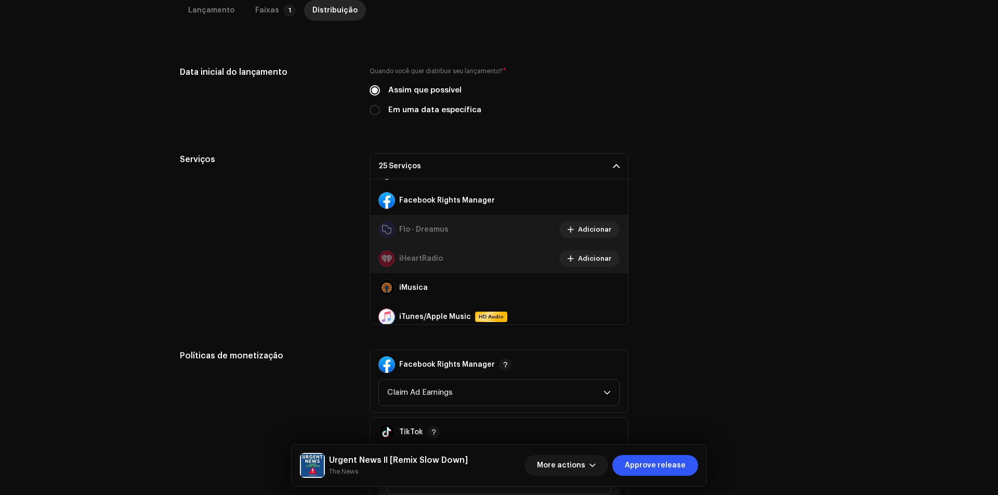
scroll to position [208, 0]
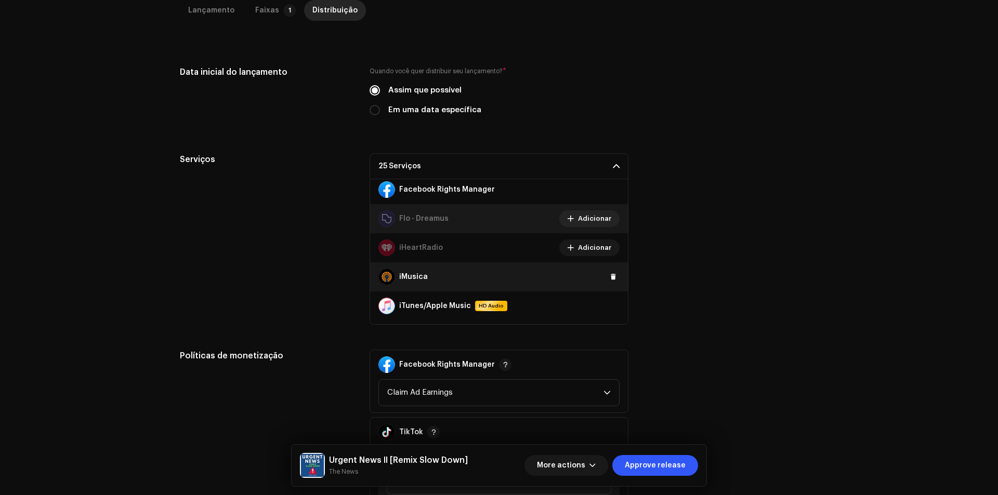
click at [601, 275] on div "iMusica" at bounding box center [499, 276] width 258 height 29
click at [607, 275] on button at bounding box center [613, 277] width 12 height 12
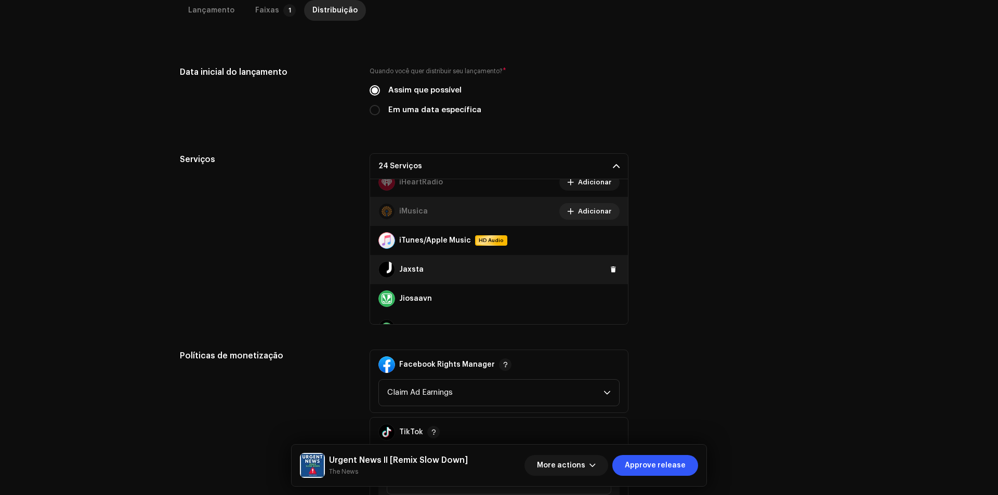
scroll to position [312, 0]
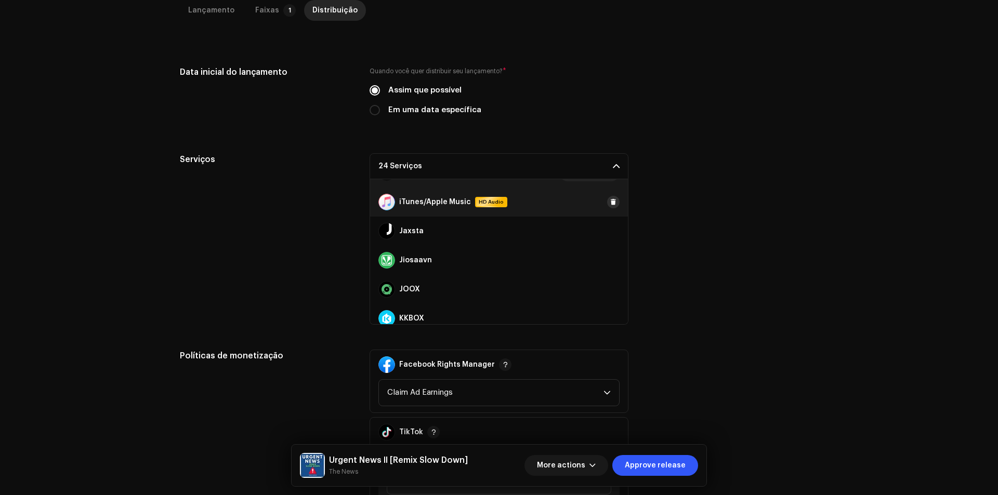
click at [607, 199] on button at bounding box center [613, 202] width 12 height 12
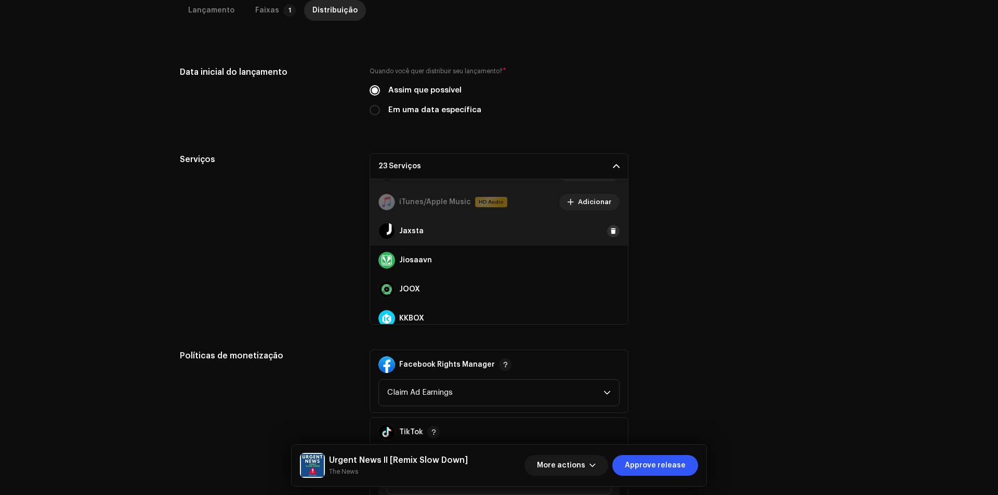
click at [607, 229] on button at bounding box center [613, 231] width 12 height 12
click at [610, 257] on span at bounding box center [613, 260] width 6 height 8
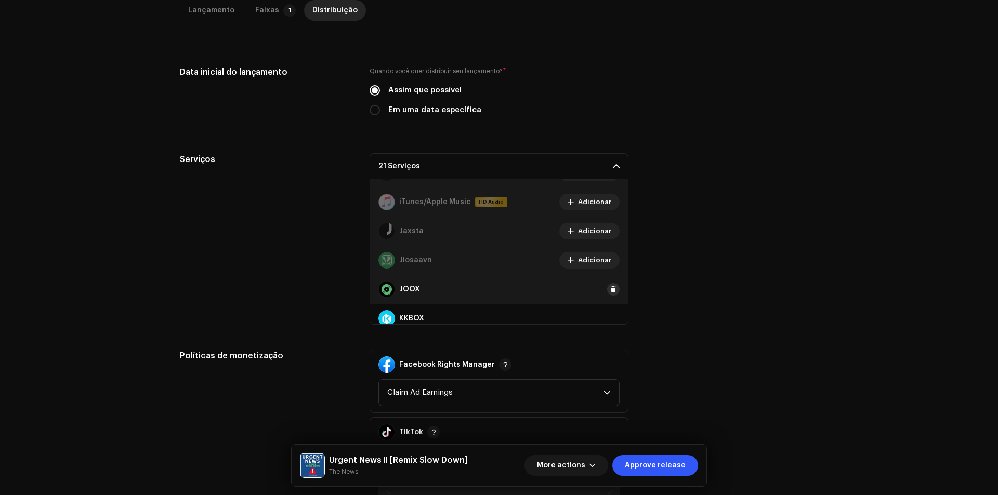
click at [612, 290] on button at bounding box center [613, 289] width 12 height 12
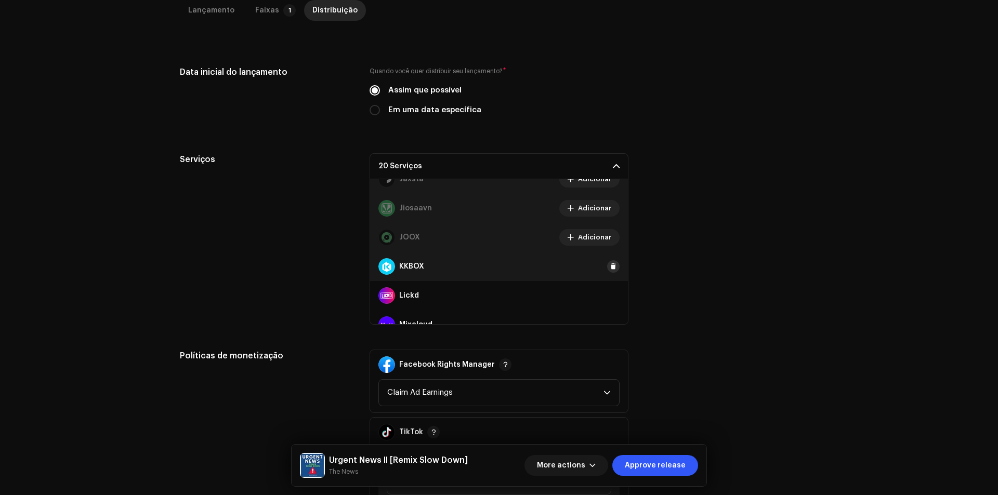
click at [610, 270] on span at bounding box center [613, 266] width 6 height 8
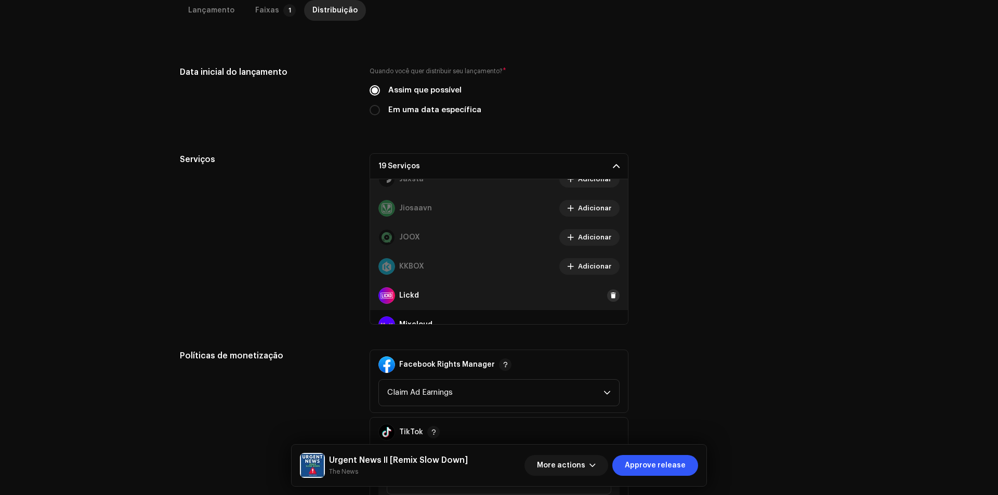
click at [607, 291] on button at bounding box center [613, 295] width 12 height 12
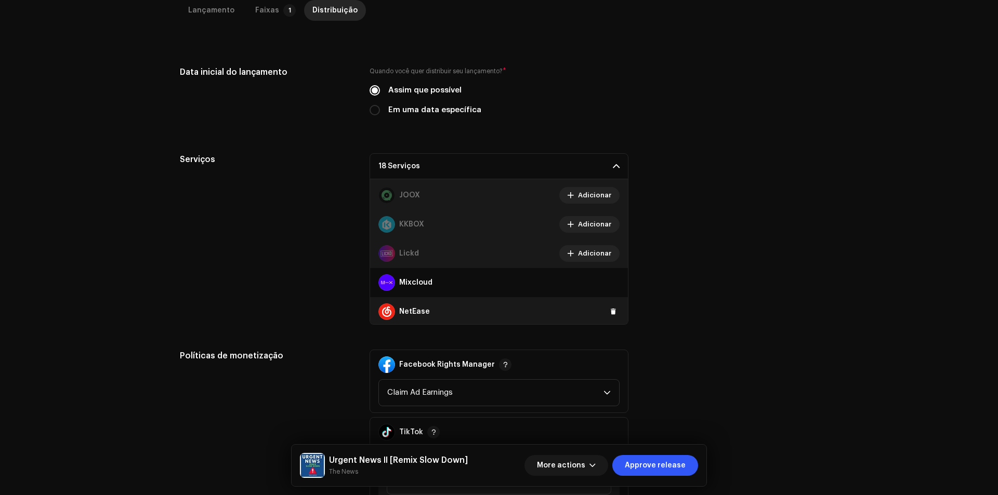
scroll to position [468, 0]
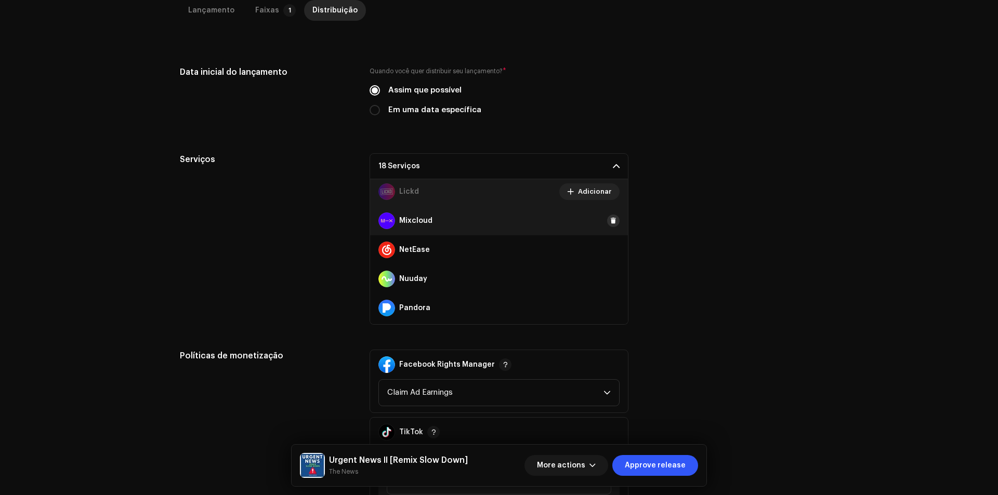
click at [610, 222] on span at bounding box center [613, 221] width 6 height 8
click at [610, 251] on span at bounding box center [613, 250] width 6 height 8
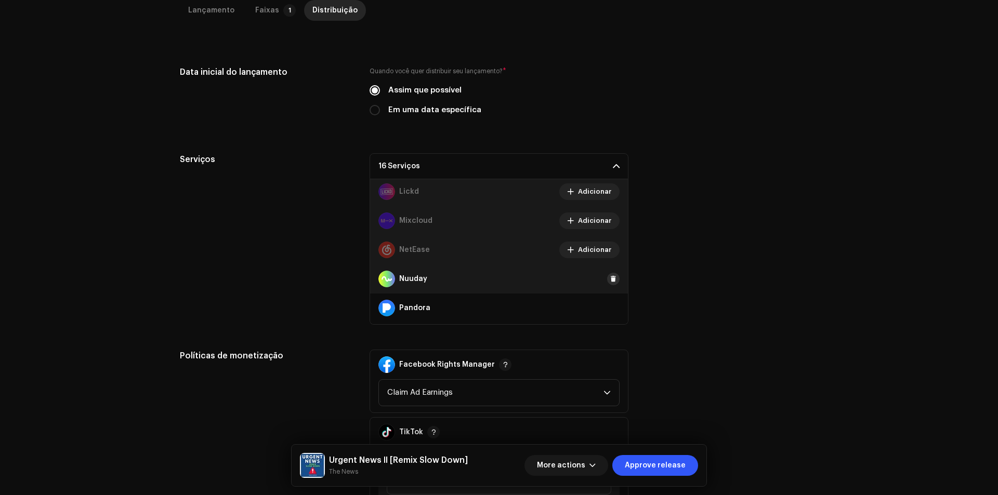
click at [610, 280] on span at bounding box center [613, 279] width 6 height 8
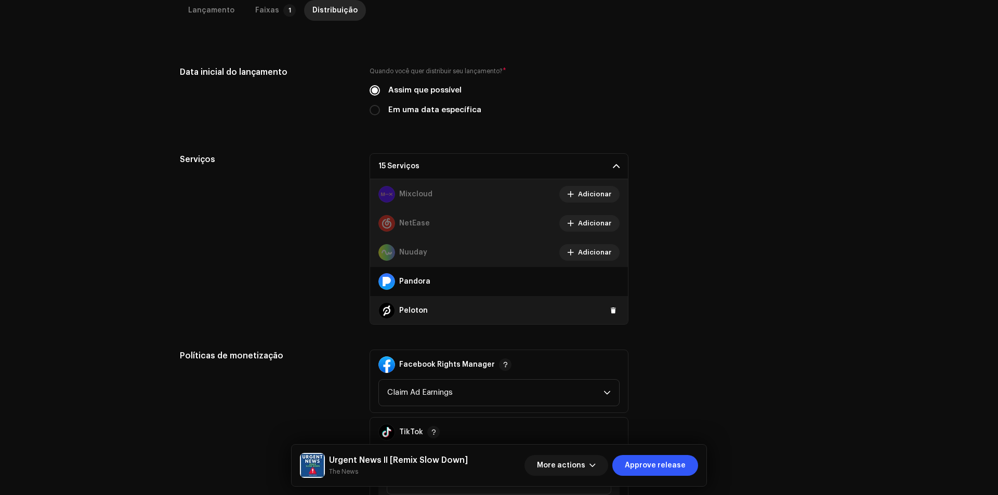
scroll to position [520, 0]
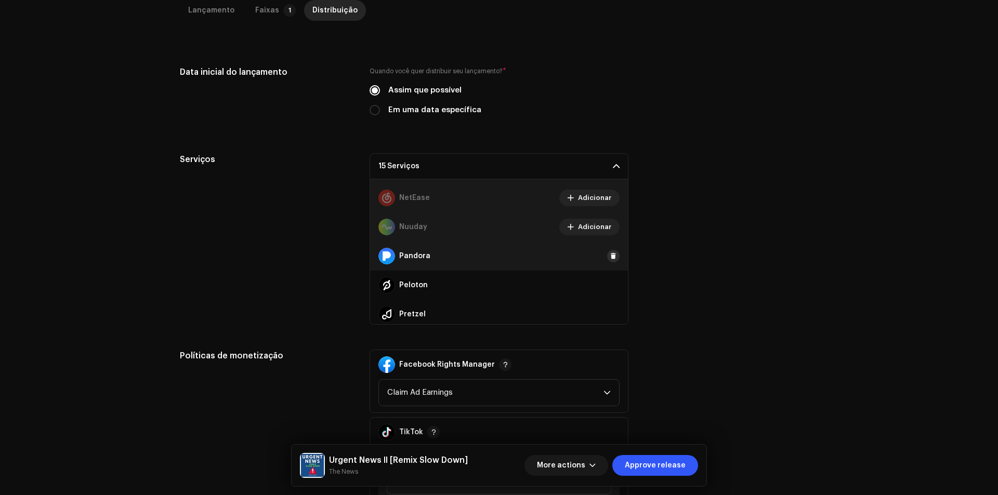
click at [607, 257] on button at bounding box center [613, 256] width 12 height 12
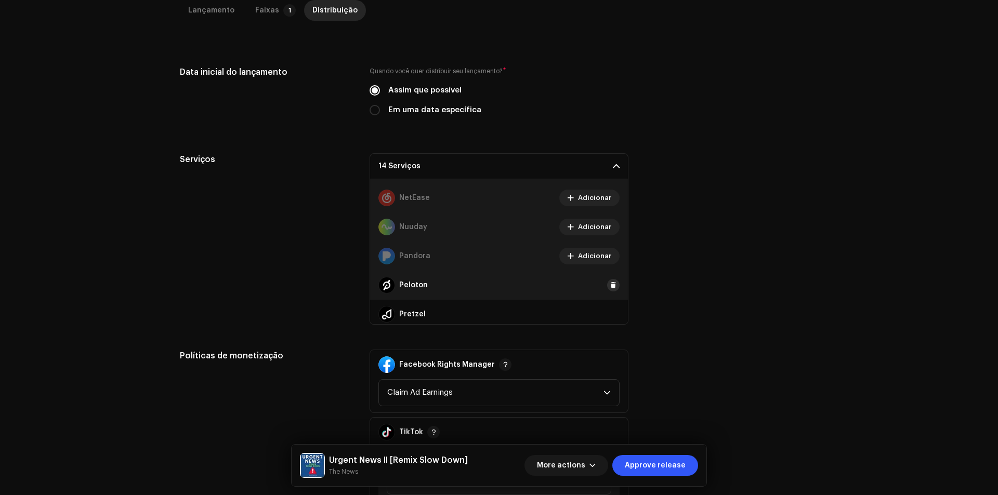
click at [610, 284] on span at bounding box center [613, 285] width 6 height 8
click at [607, 308] on div "Pretzel" at bounding box center [499, 314] width 258 height 29
drag, startPoint x: 604, startPoint y: 315, endPoint x: 604, endPoint y: 305, distance: 9.9
click at [607, 315] on button at bounding box center [613, 314] width 12 height 12
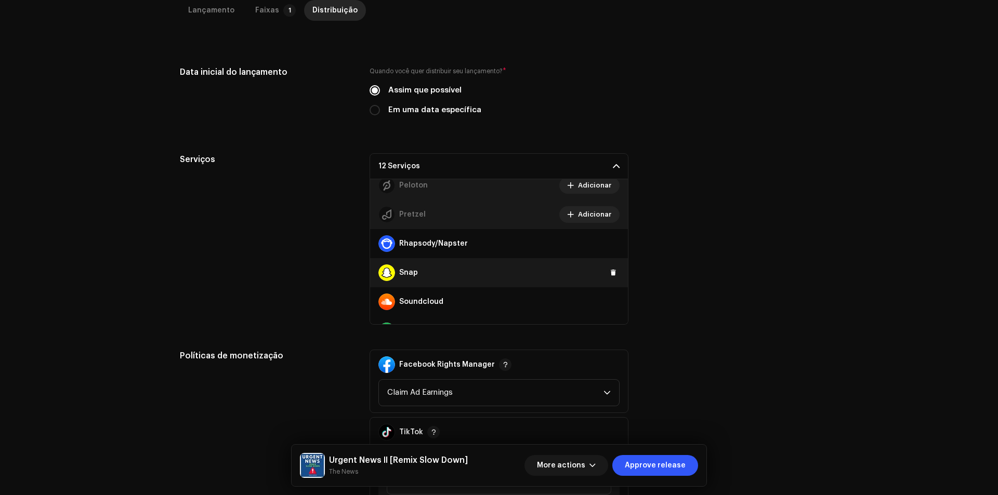
scroll to position [623, 0]
drag, startPoint x: 609, startPoint y: 272, endPoint x: 612, endPoint y: 249, distance: 23.0
click at [610, 271] on span at bounding box center [613, 268] width 6 height 8
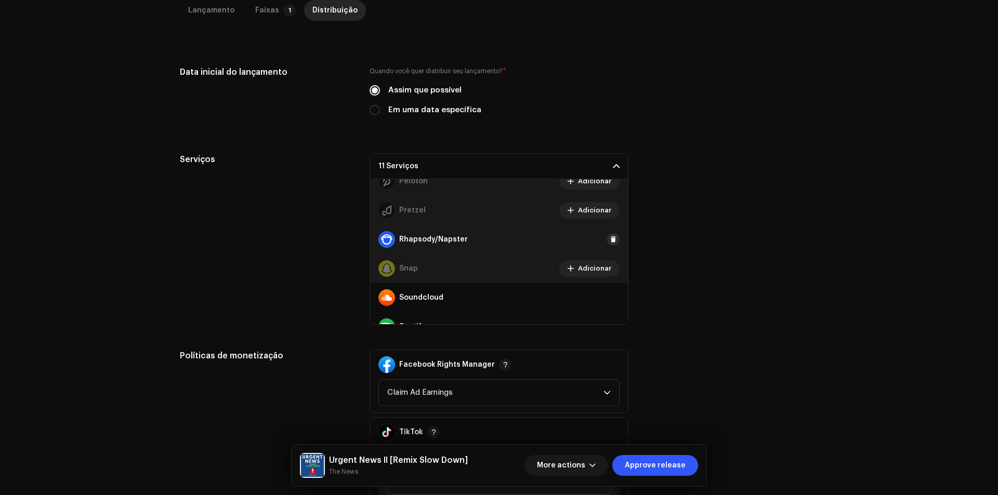
click at [610, 240] on span at bounding box center [613, 239] width 6 height 8
click at [610, 298] on span at bounding box center [613, 298] width 6 height 8
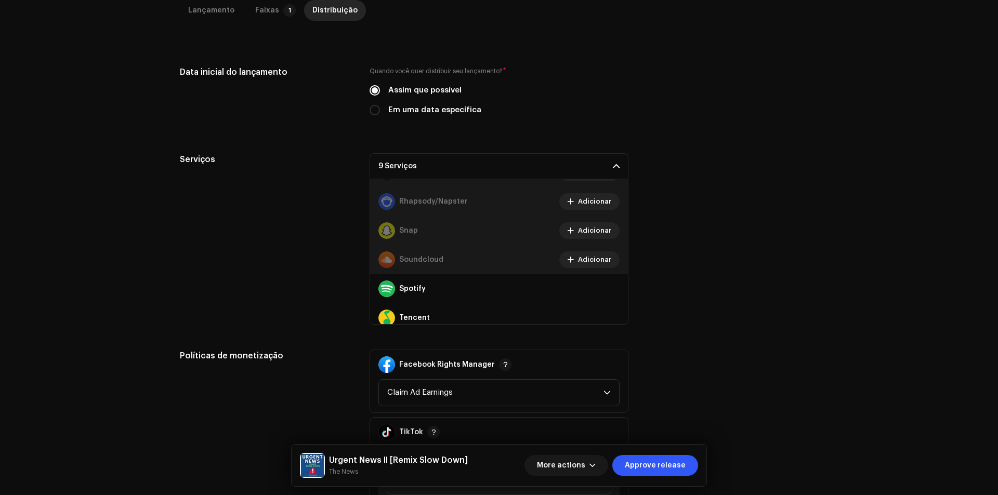
scroll to position [675, 0]
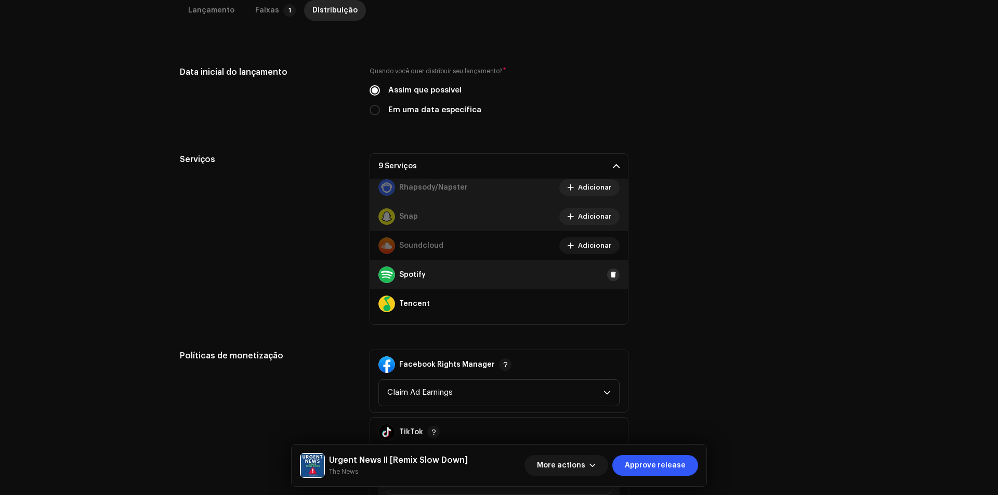
click at [607, 277] on button at bounding box center [613, 275] width 12 height 12
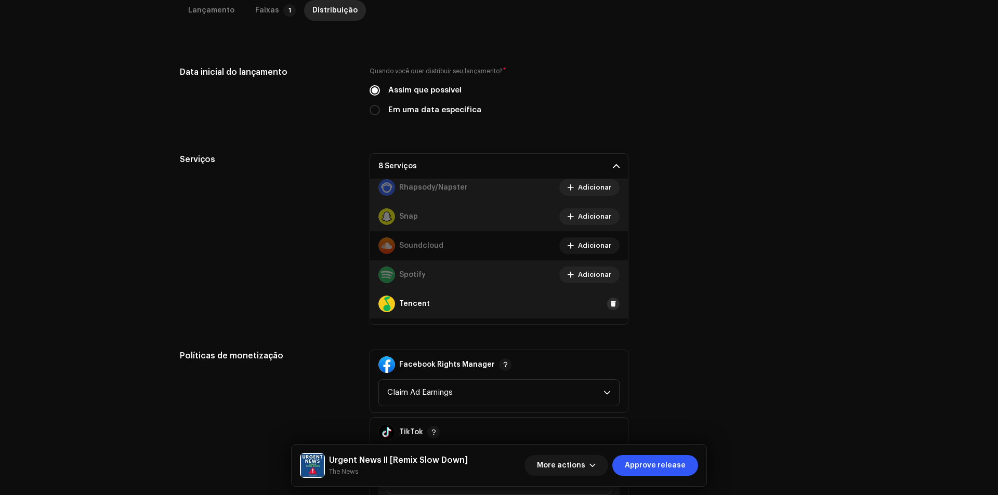
click at [607, 304] on button at bounding box center [613, 304] width 12 height 12
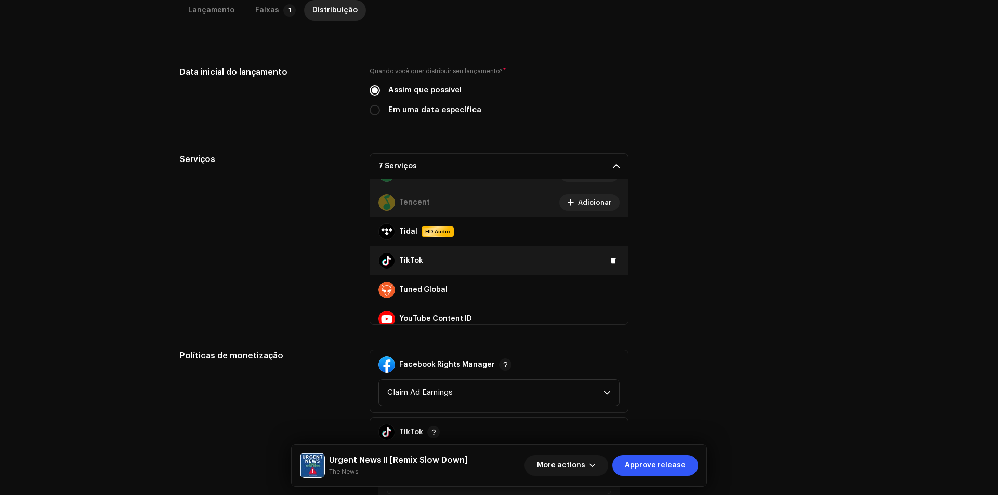
scroll to position [779, 0]
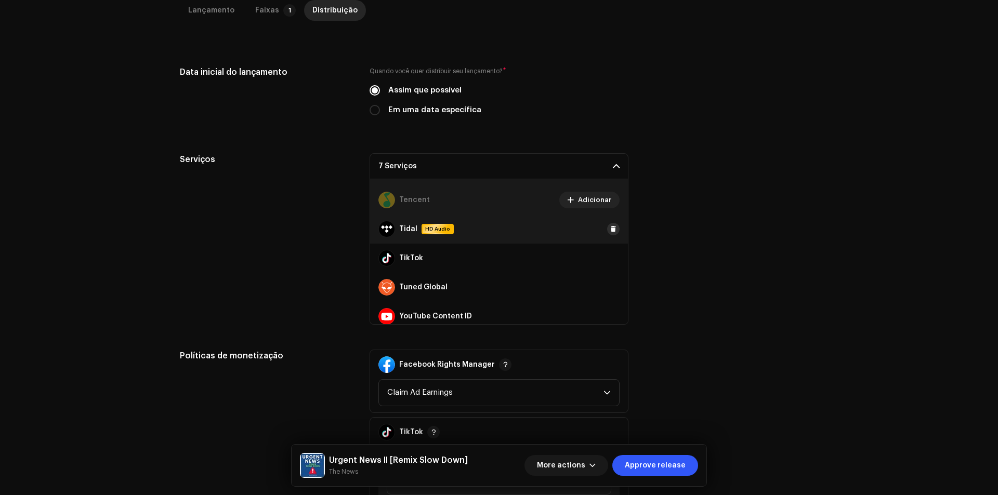
click at [610, 226] on span at bounding box center [613, 229] width 6 height 8
click at [610, 258] on span at bounding box center [613, 258] width 6 height 8
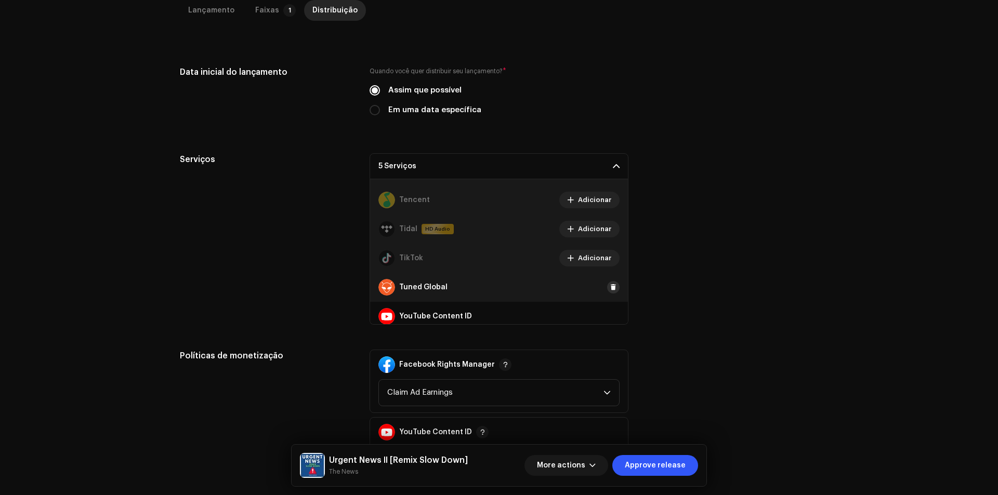
click at [610, 288] on span at bounding box center [613, 287] width 6 height 8
click at [610, 314] on span at bounding box center [613, 316] width 6 height 8
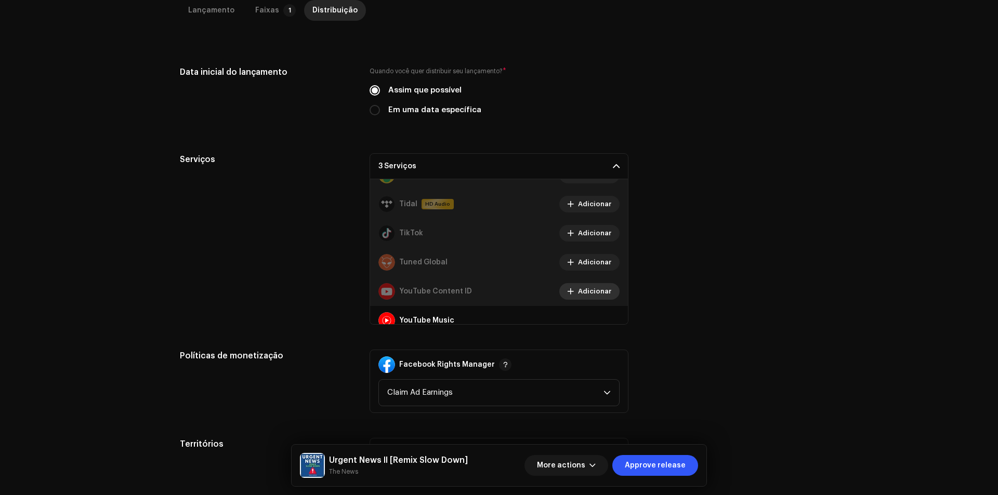
scroll to position [815, 0]
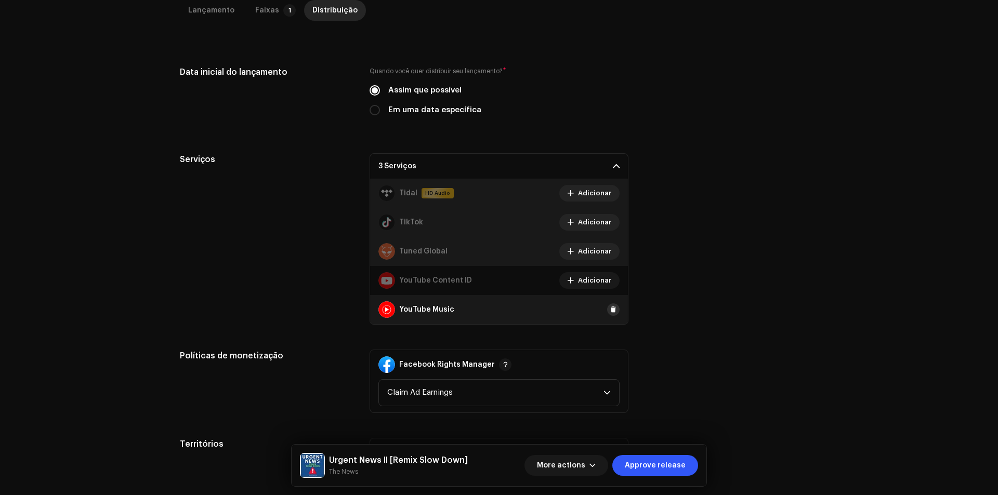
click at [610, 307] on span at bounding box center [613, 309] width 6 height 8
drag, startPoint x: 616, startPoint y: 364, endPoint x: 653, endPoint y: 323, distance: 55.6
click at [619, 364] on div "Facebook Rights Manager Claim Ad Earnings" at bounding box center [498, 381] width 259 height 63
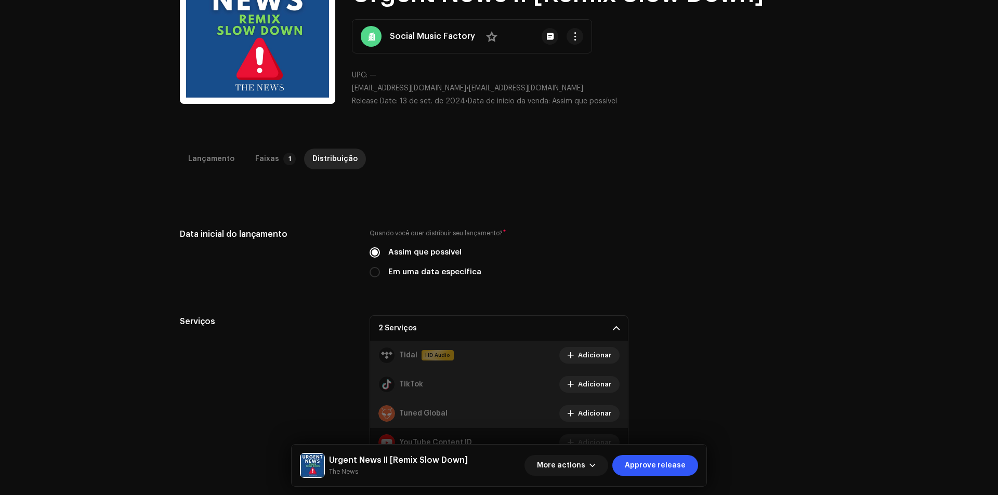
scroll to position [96, 0]
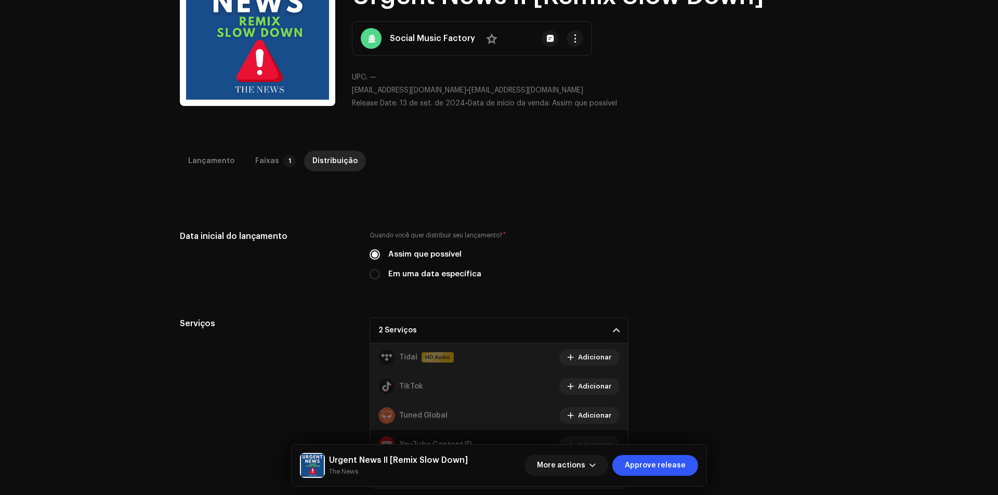
click at [453, 269] on label "Em uma data específica" at bounding box center [434, 274] width 93 height 11
click at [380, 269] on input "Em uma data específica" at bounding box center [374, 274] width 10 height 10
radio input "true"
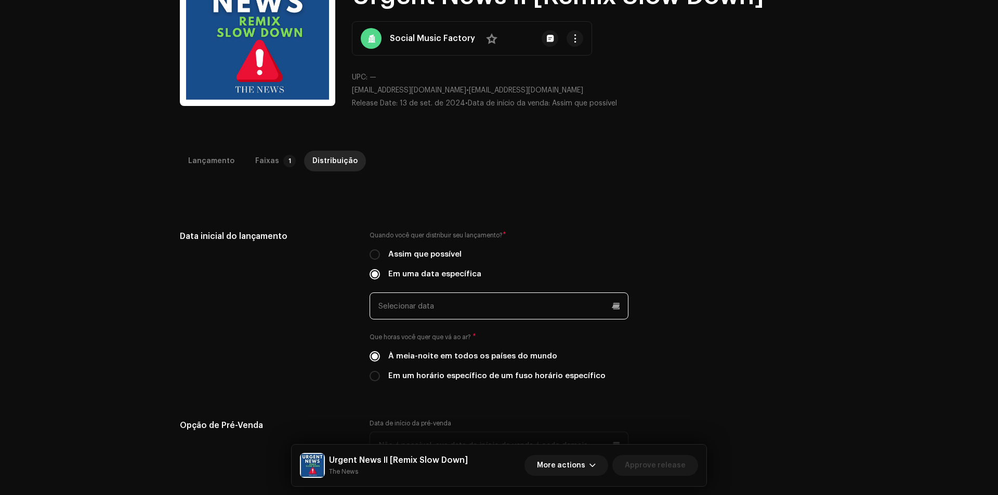
click at [475, 311] on input "text" at bounding box center [498, 306] width 259 height 27
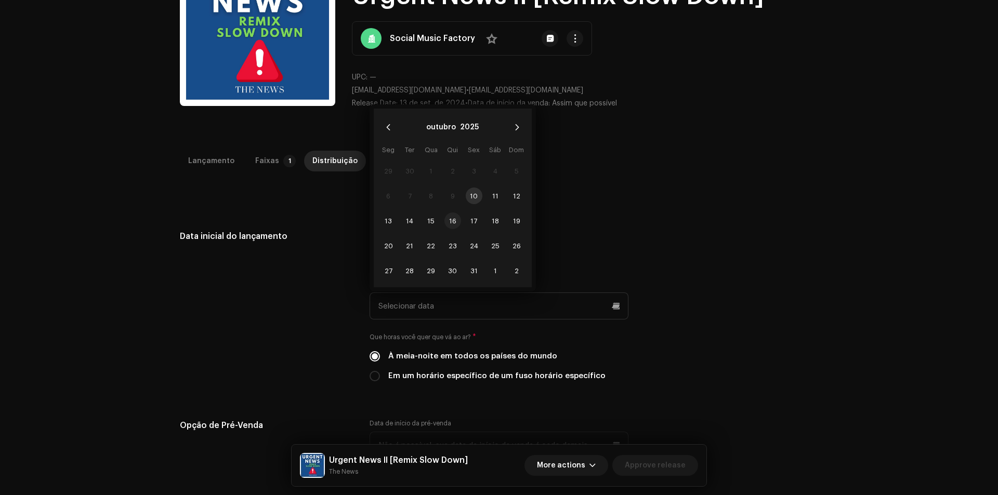
click at [451, 218] on span "16" at bounding box center [452, 220] width 17 height 17
type input "[DATE]"
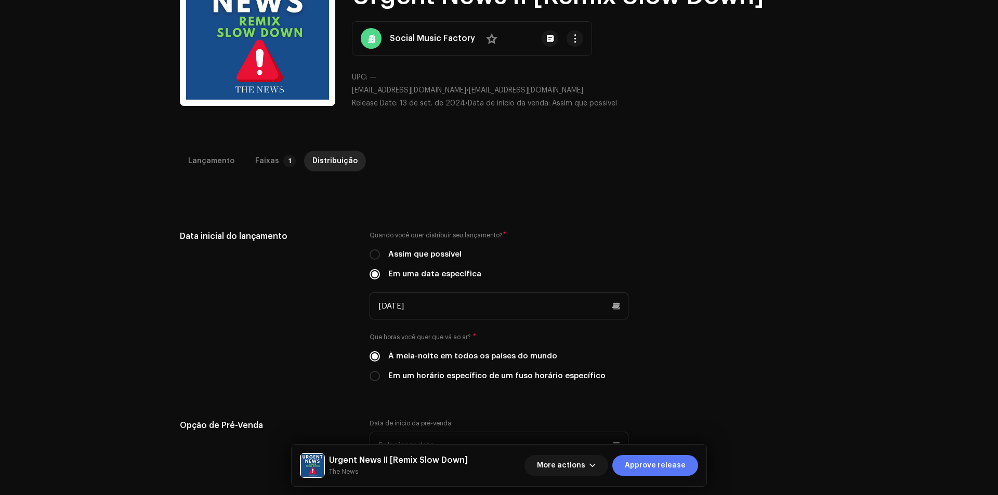
click at [668, 463] on span "Approve release" at bounding box center [655, 465] width 61 height 21
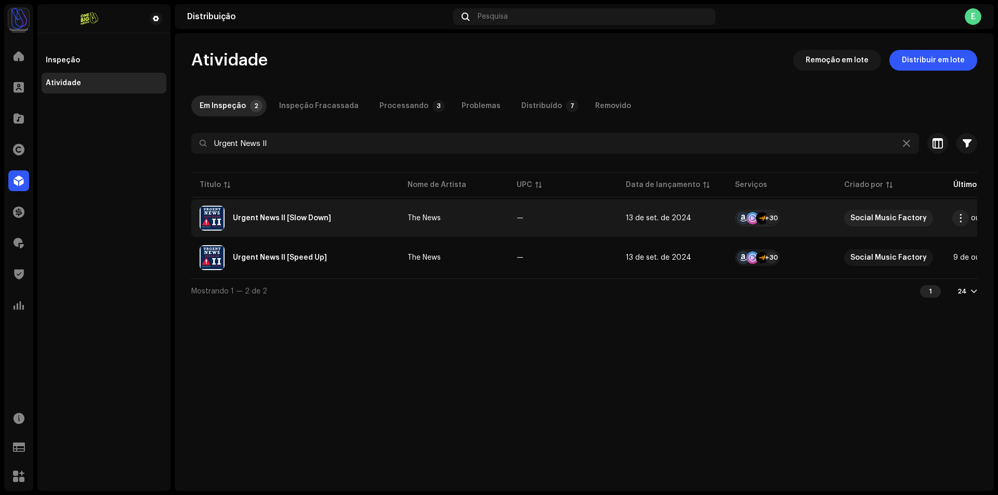
click at [969, 218] on span "9 de out. de 2025" at bounding box center [984, 218] width 63 height 7
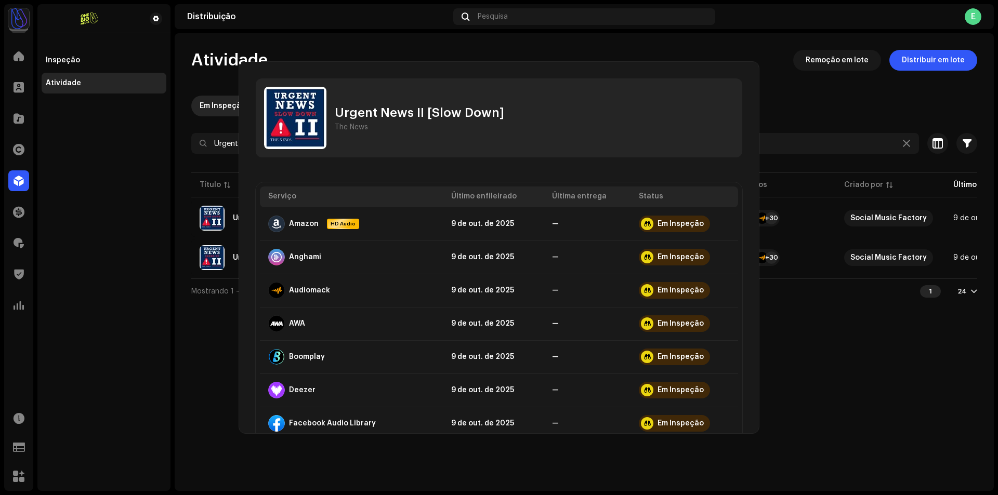
click at [919, 281] on div "Urgent News II [Slow Down] The News Serviço Último enfileirado Última entrega S…" at bounding box center [499, 247] width 998 height 495
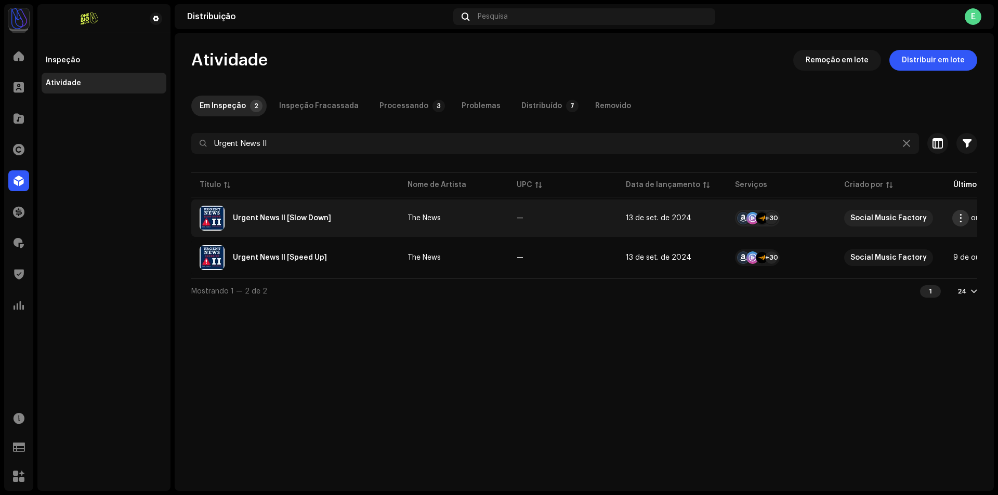
click at [959, 219] on span "button" at bounding box center [960, 218] width 8 height 8
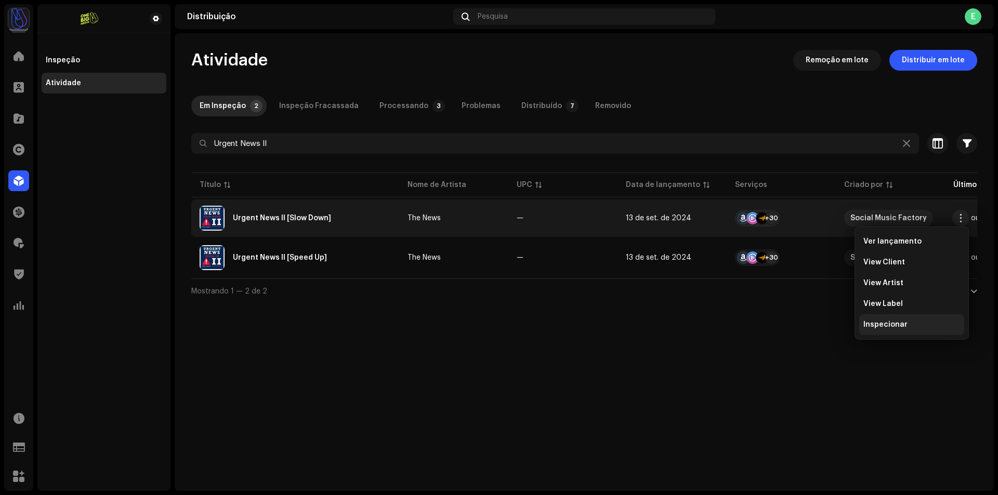
click at [912, 322] on div "Inspecionar" at bounding box center [911, 325] width 97 height 8
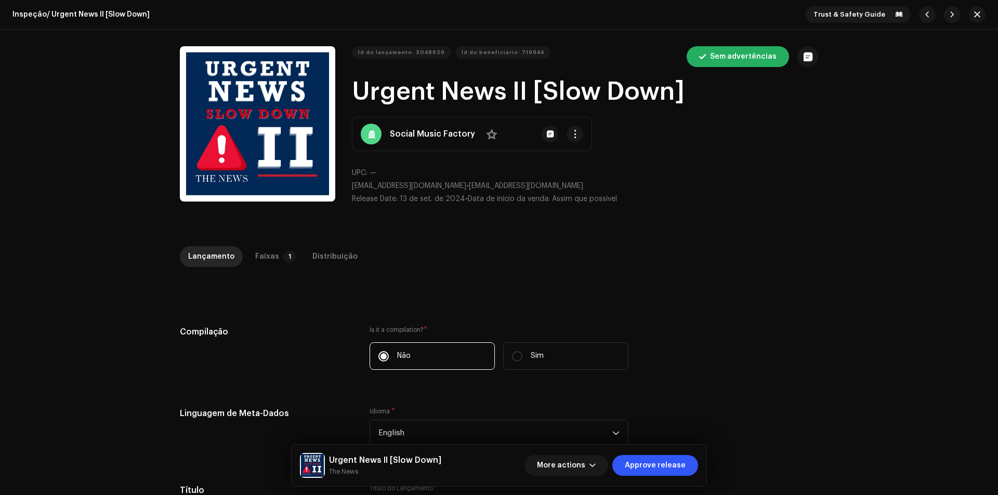
drag, startPoint x: 270, startPoint y: 260, endPoint x: 617, endPoint y: 224, distance: 349.0
click at [281, 255] on p-tab "Faixas 1" at bounding box center [273, 256] width 53 height 21
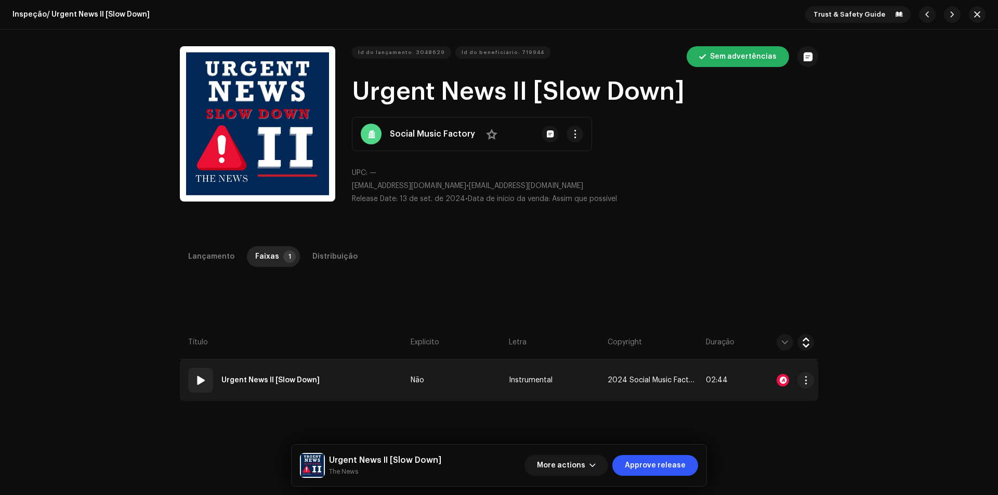
click at [364, 373] on td "01 Urgent News II [Slow Down]" at bounding box center [293, 381] width 227 height 42
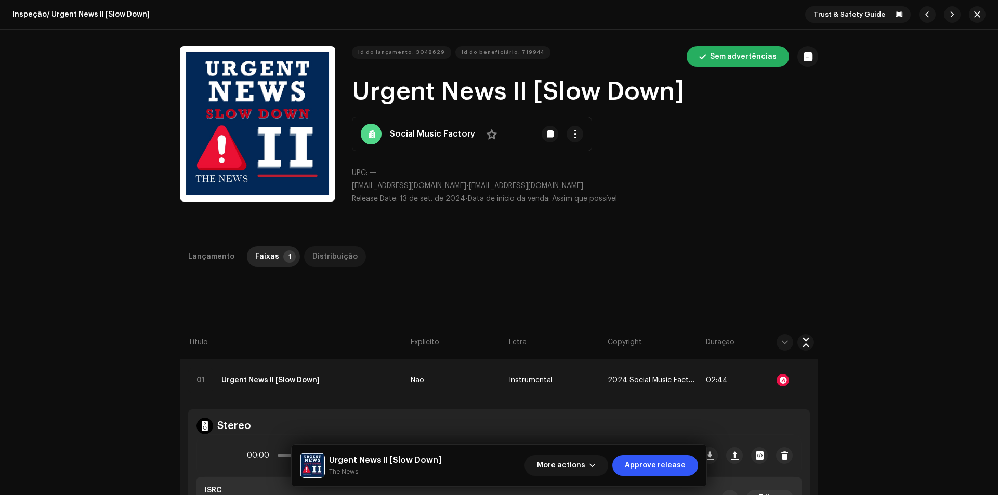
click at [323, 259] on div "Distribuição" at bounding box center [334, 256] width 45 height 21
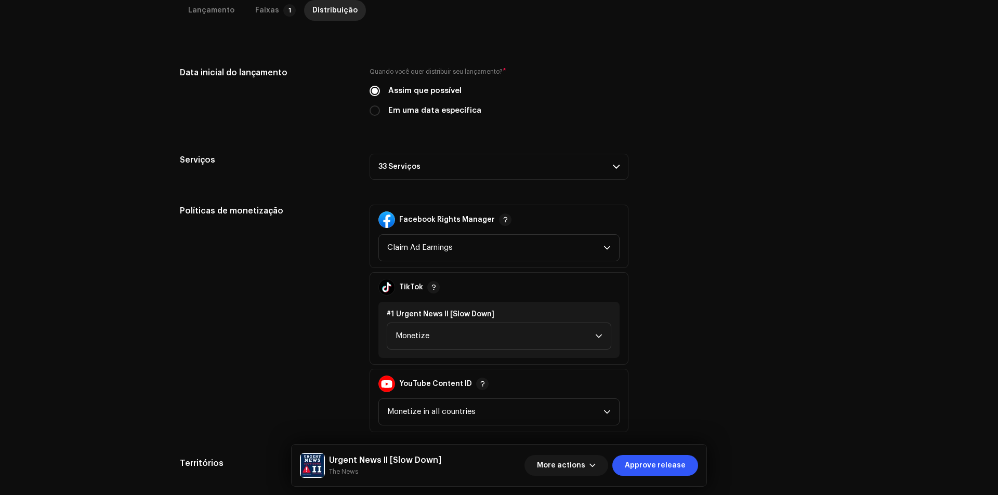
scroll to position [260, 0]
click at [393, 113] on label "Em uma data específica" at bounding box center [434, 109] width 93 height 11
click at [380, 113] on input "Em uma data específica" at bounding box center [374, 110] width 10 height 10
radio input "true"
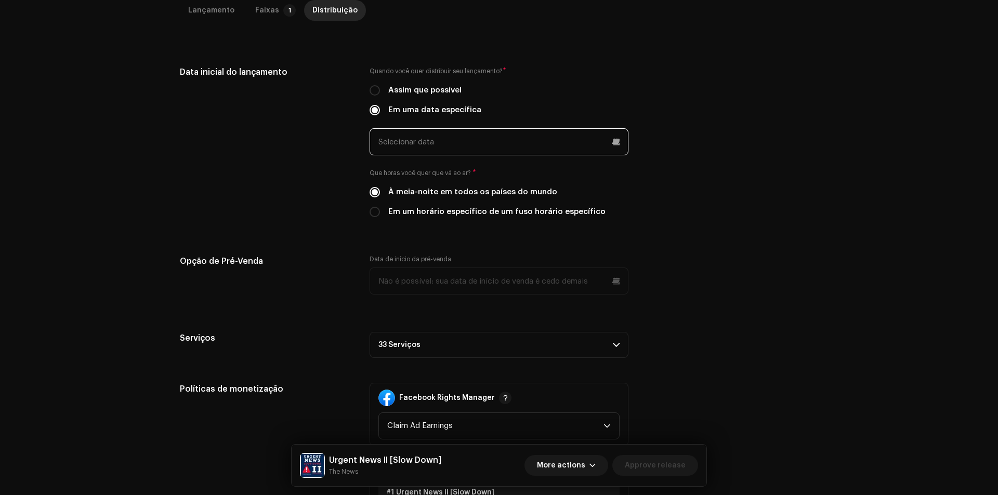
click at [494, 143] on input "text" at bounding box center [498, 141] width 259 height 27
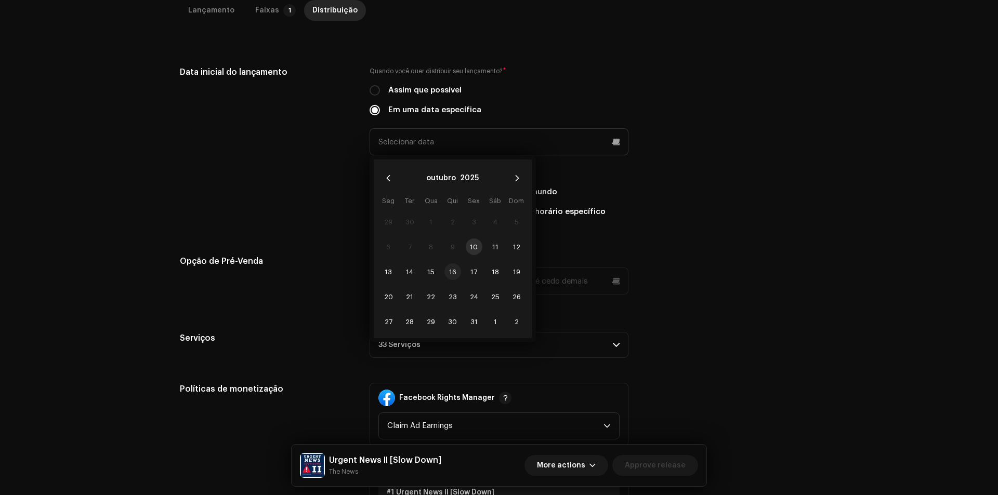
click at [455, 270] on span "16" at bounding box center [452, 271] width 17 height 17
type input "[DATE]"
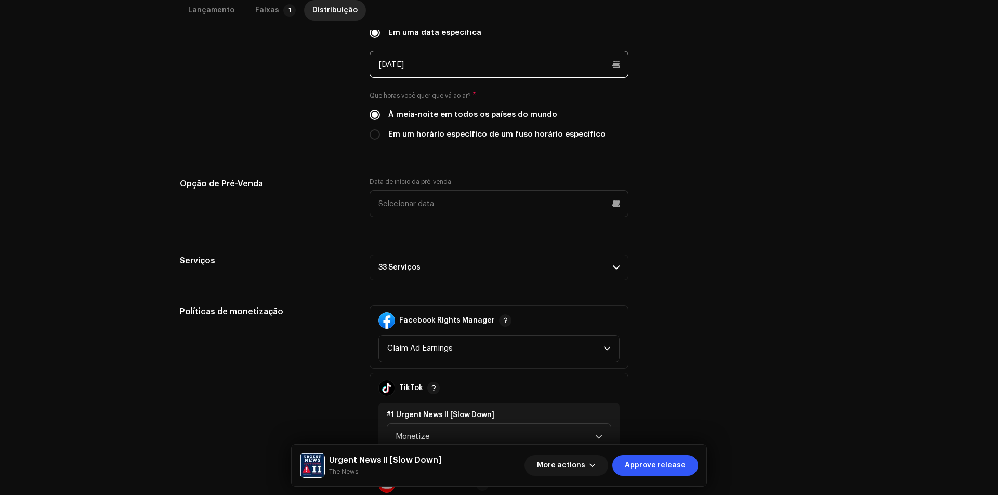
scroll to position [416, 0]
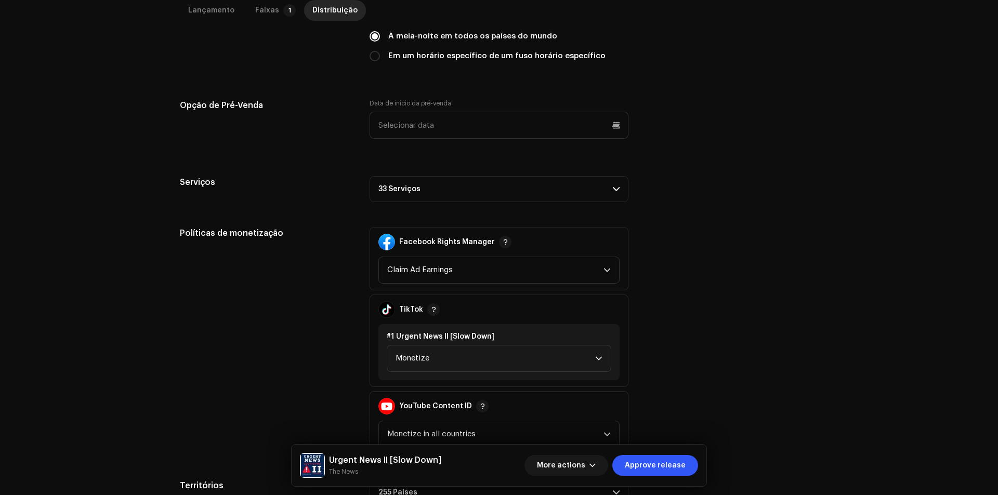
click at [540, 194] on p-accordion-header "33 Serviços" at bounding box center [498, 189] width 259 height 26
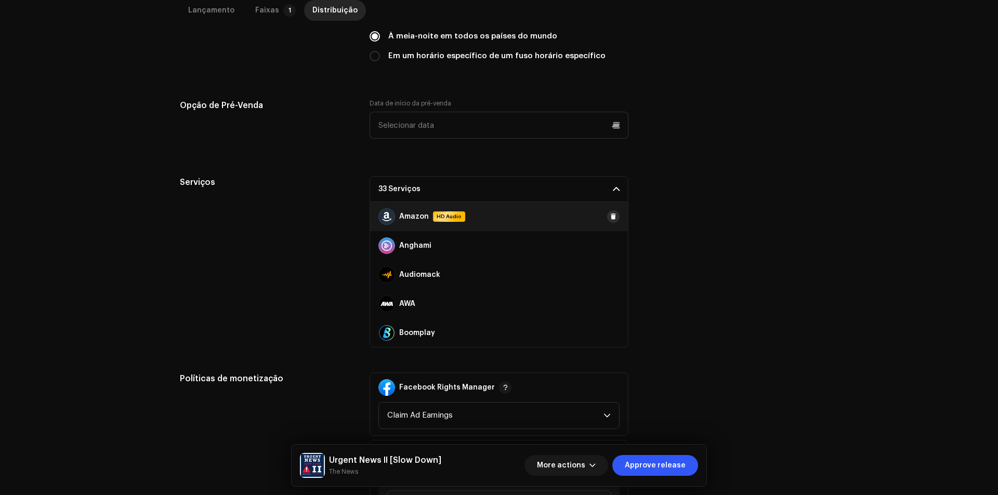
click at [610, 216] on span at bounding box center [613, 216] width 6 height 8
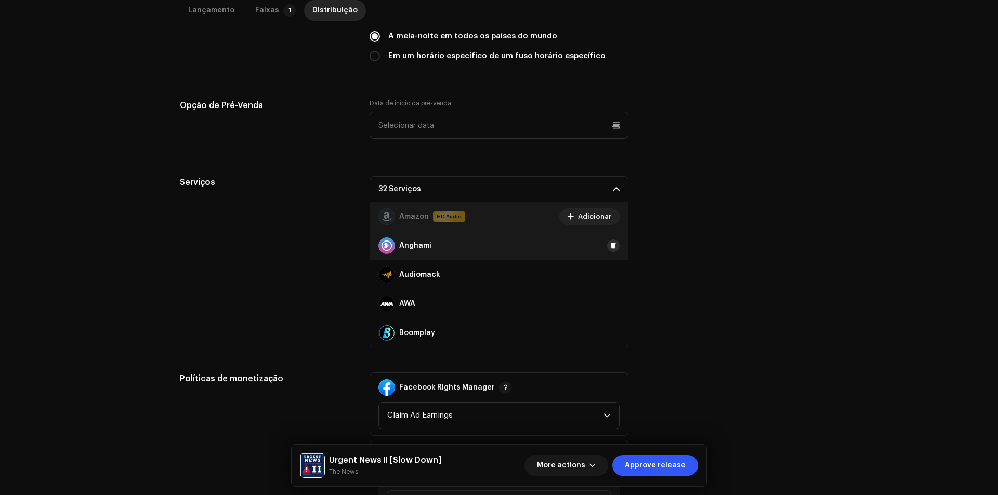
click at [610, 244] on span at bounding box center [613, 246] width 6 height 8
click at [610, 271] on span at bounding box center [613, 275] width 6 height 8
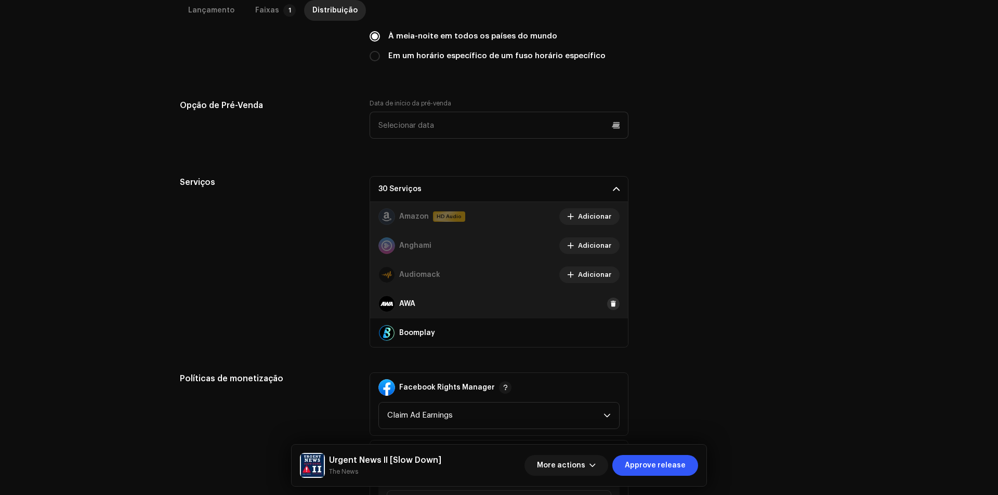
click at [610, 307] on span at bounding box center [613, 304] width 6 height 8
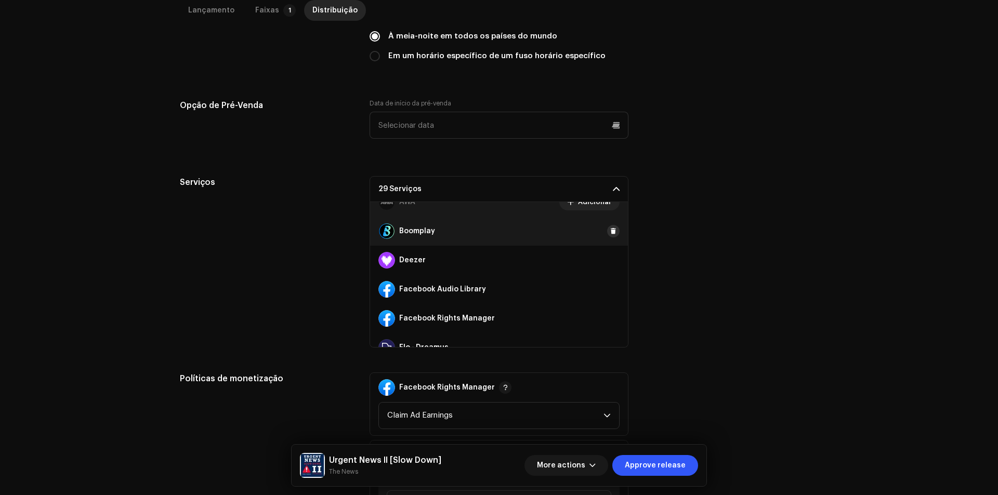
scroll to position [104, 0]
click at [608, 234] on button at bounding box center [613, 229] width 12 height 12
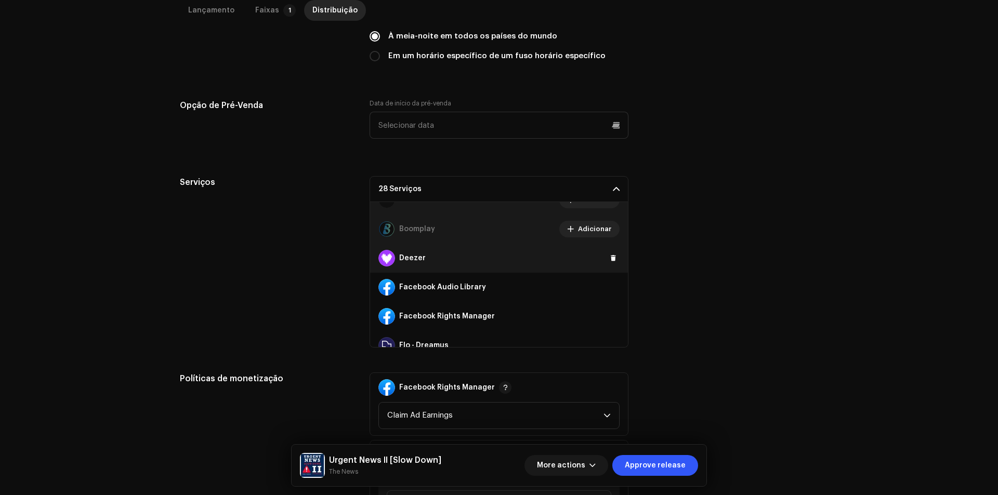
click at [602, 261] on div "Deezer" at bounding box center [499, 258] width 258 height 29
click at [607, 261] on button at bounding box center [613, 258] width 12 height 12
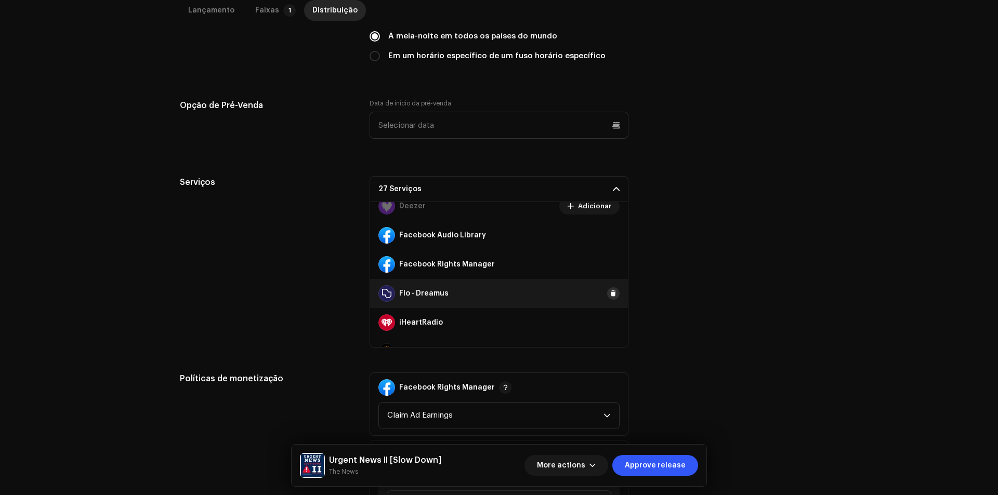
click at [611, 291] on button at bounding box center [613, 293] width 12 height 12
click at [608, 327] on button at bounding box center [613, 322] width 12 height 12
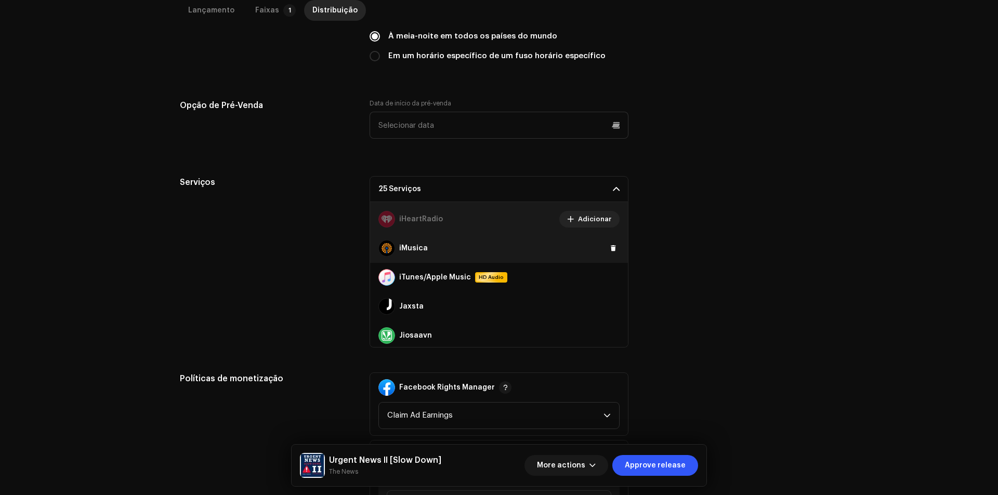
scroll to position [260, 0]
click at [610, 246] on span at bounding box center [613, 248] width 6 height 8
click at [610, 280] on span at bounding box center [613, 277] width 6 height 8
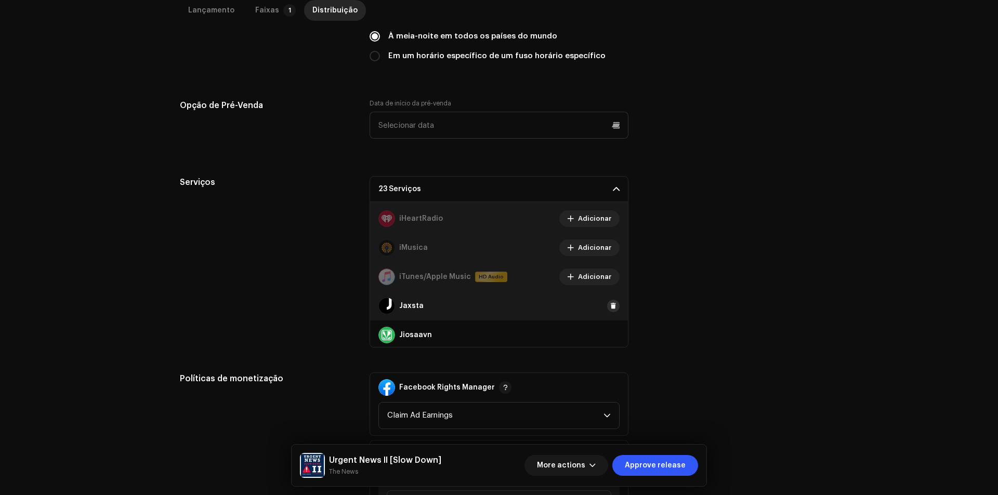
click at [610, 308] on span at bounding box center [613, 306] width 6 height 8
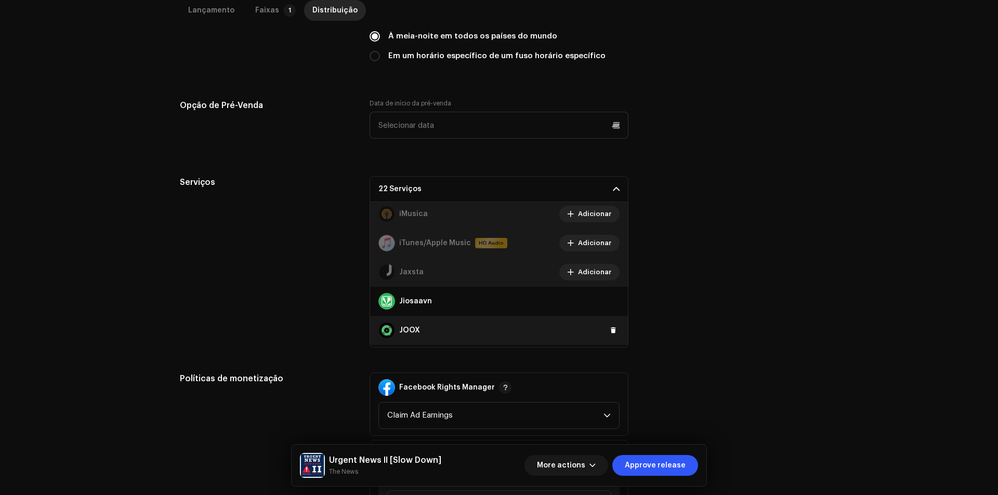
scroll to position [312, 0]
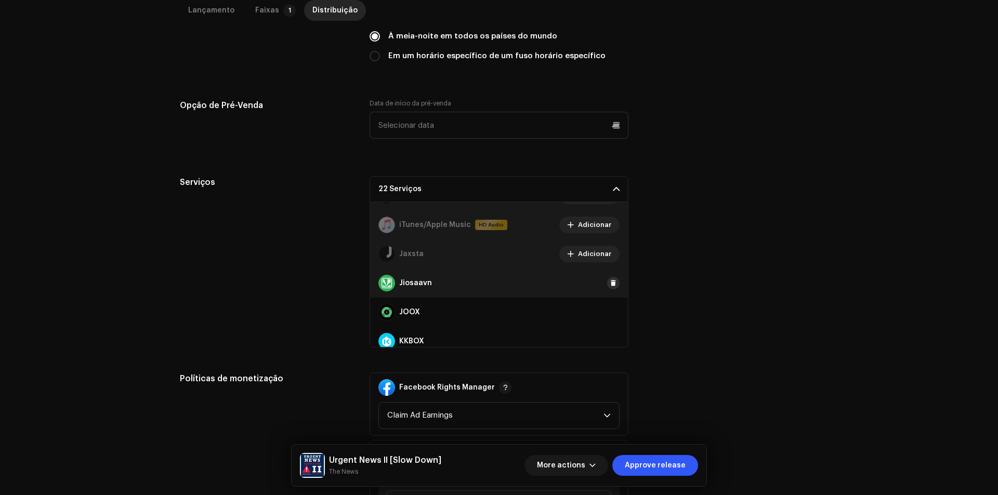
click at [610, 280] on span at bounding box center [613, 283] width 6 height 8
click at [610, 315] on span at bounding box center [613, 312] width 6 height 8
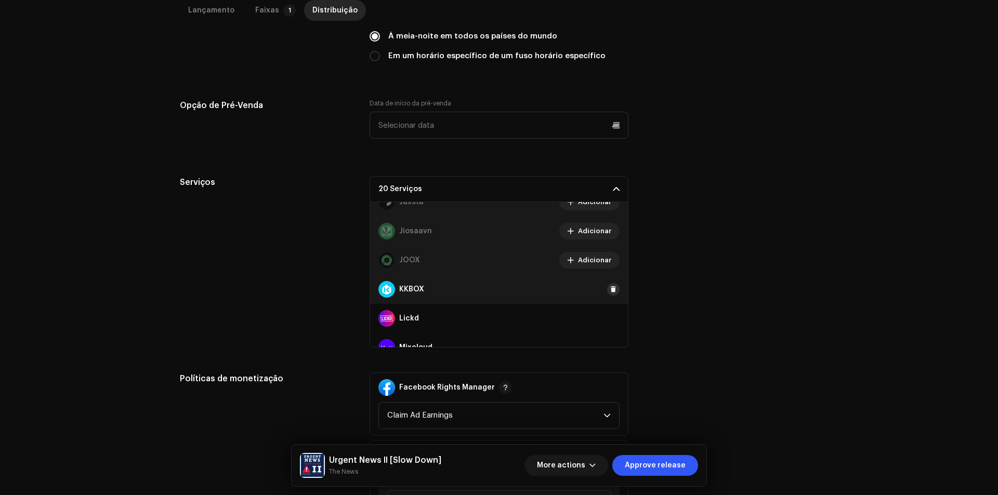
click at [610, 286] on span at bounding box center [613, 289] width 6 height 8
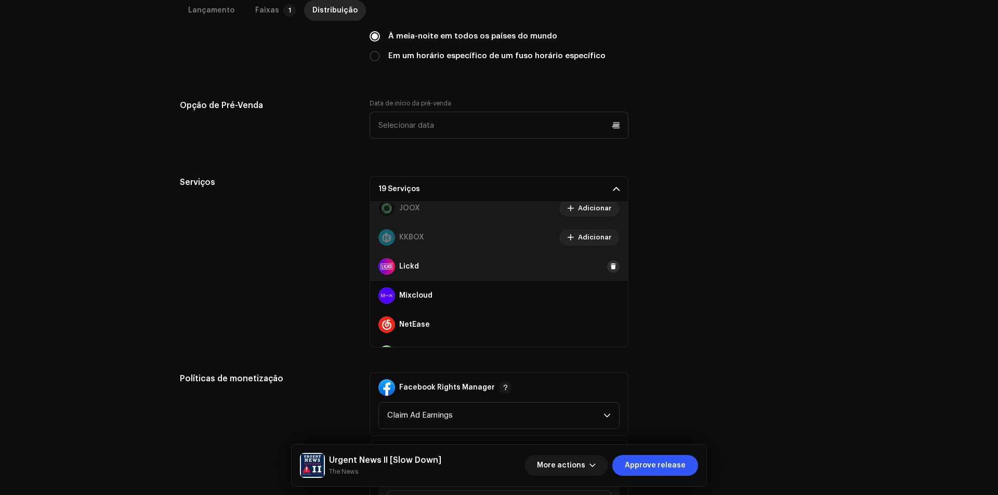
click at [610, 270] on span at bounding box center [613, 266] width 6 height 8
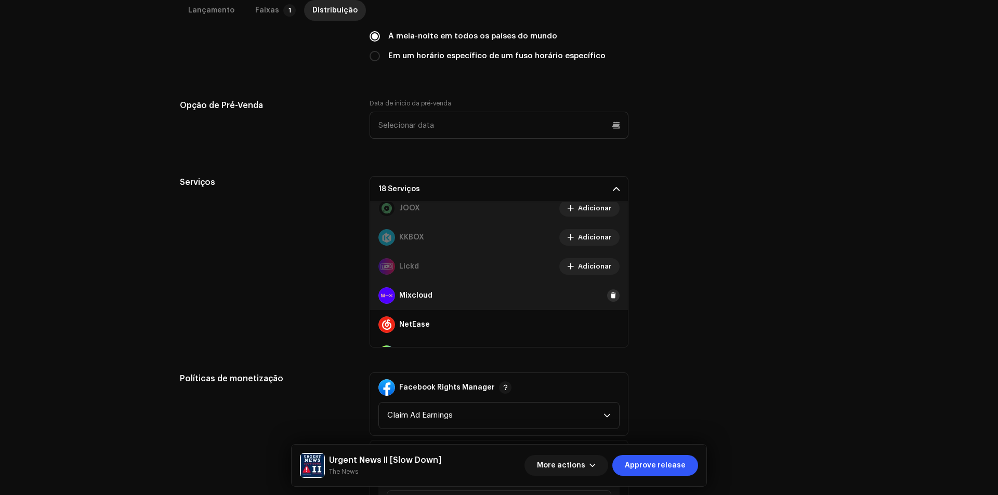
click at [607, 296] on button at bounding box center [613, 295] width 12 height 12
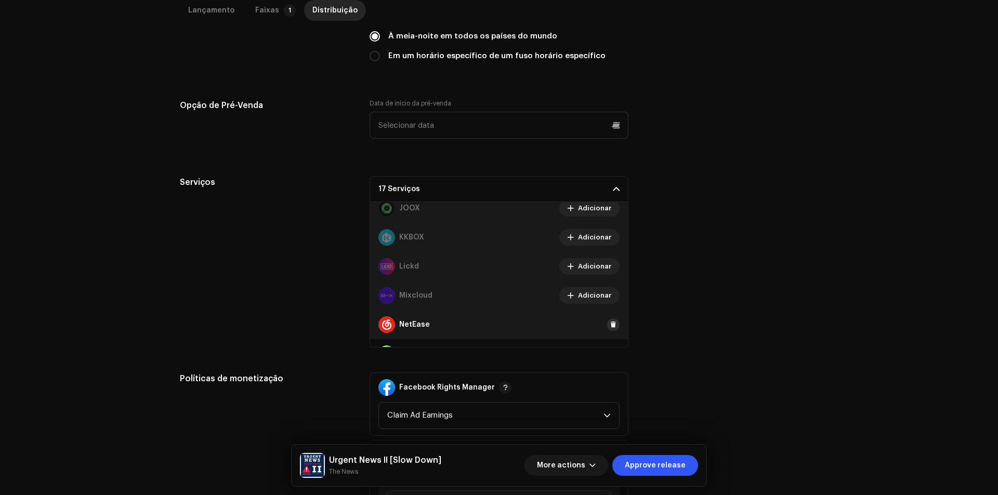
click at [608, 318] on button at bounding box center [613, 324] width 12 height 12
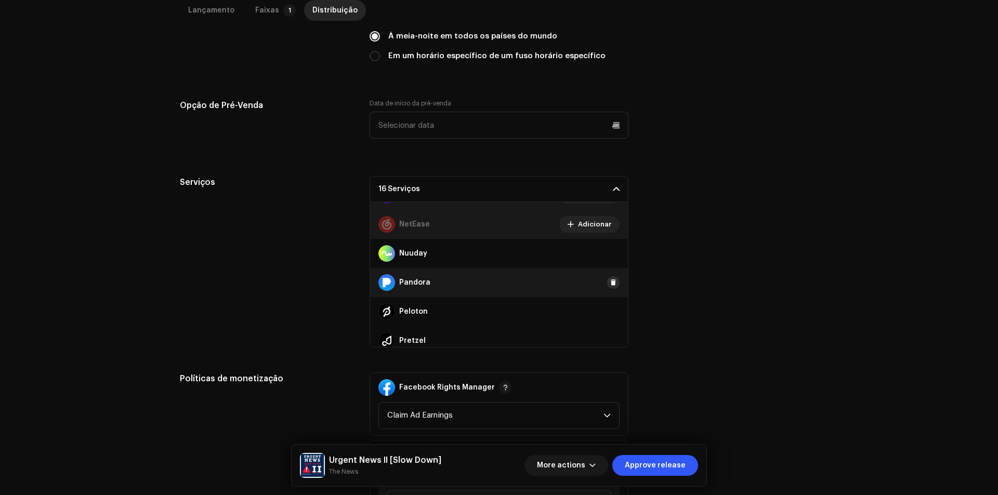
scroll to position [520, 0]
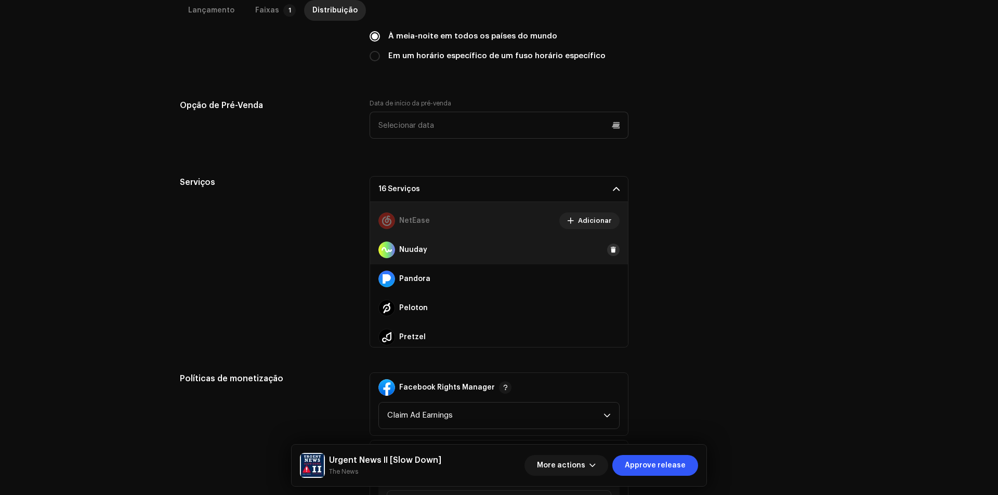
click at [610, 254] on span at bounding box center [613, 250] width 6 height 8
click at [610, 276] on span at bounding box center [613, 279] width 6 height 8
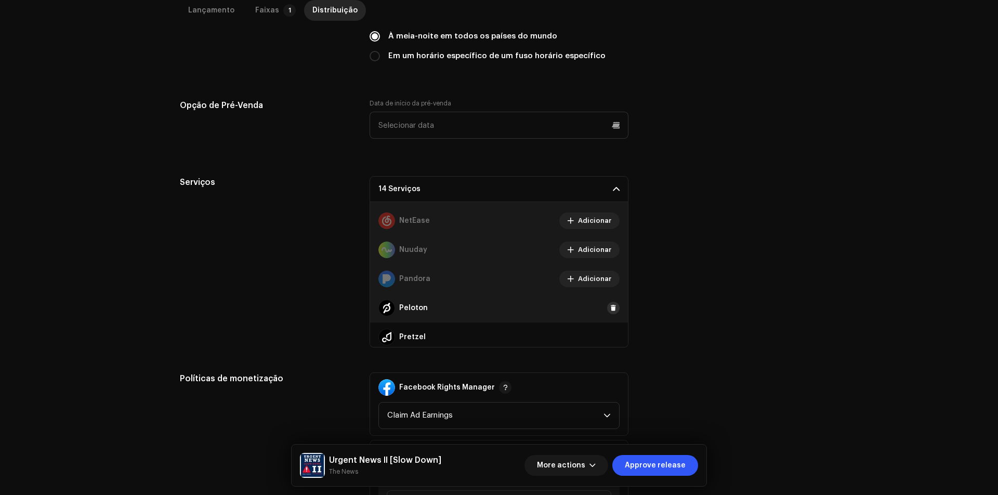
click at [609, 303] on button at bounding box center [613, 308] width 12 height 12
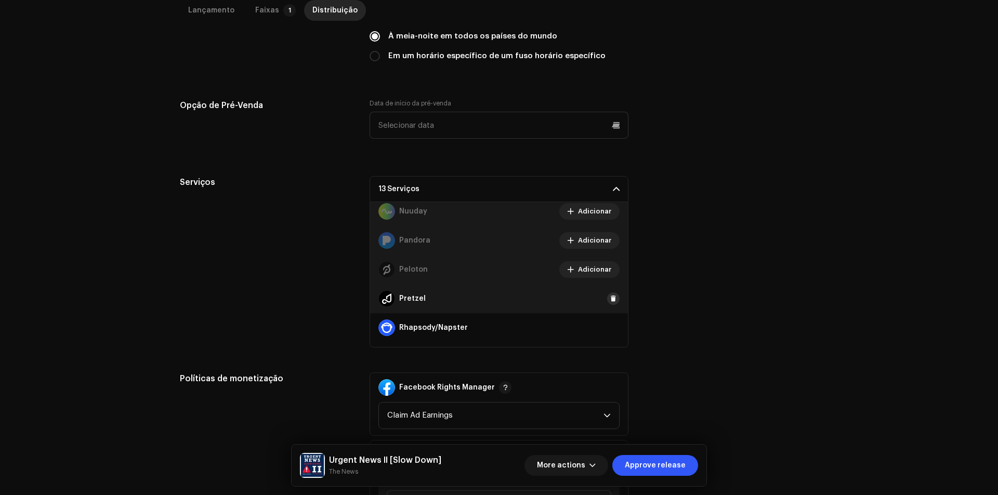
scroll to position [572, 0]
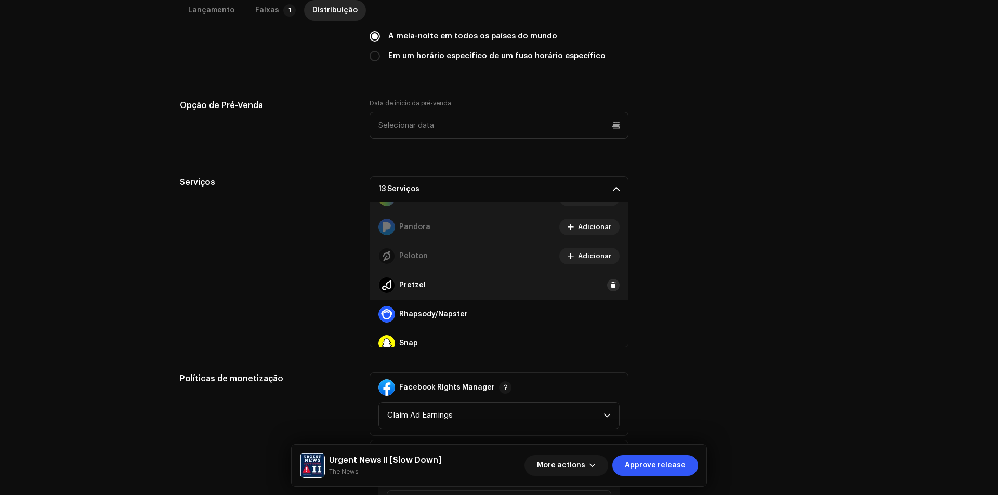
click at [610, 286] on span at bounding box center [613, 285] width 6 height 8
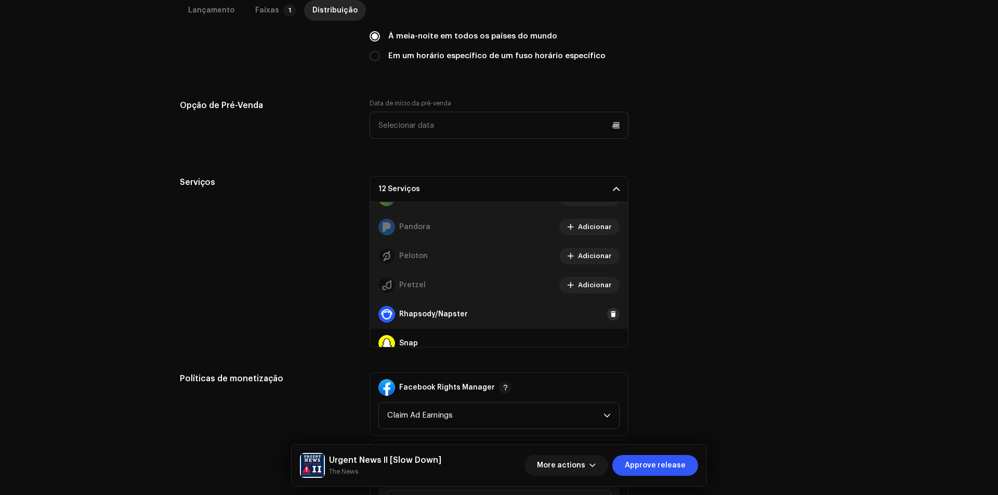
click at [610, 312] on span at bounding box center [613, 314] width 6 height 8
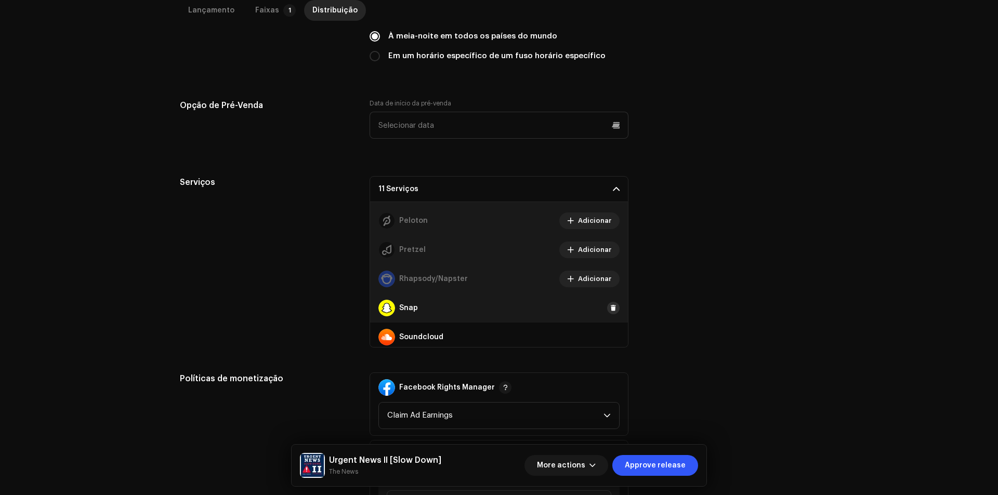
scroll to position [623, 0]
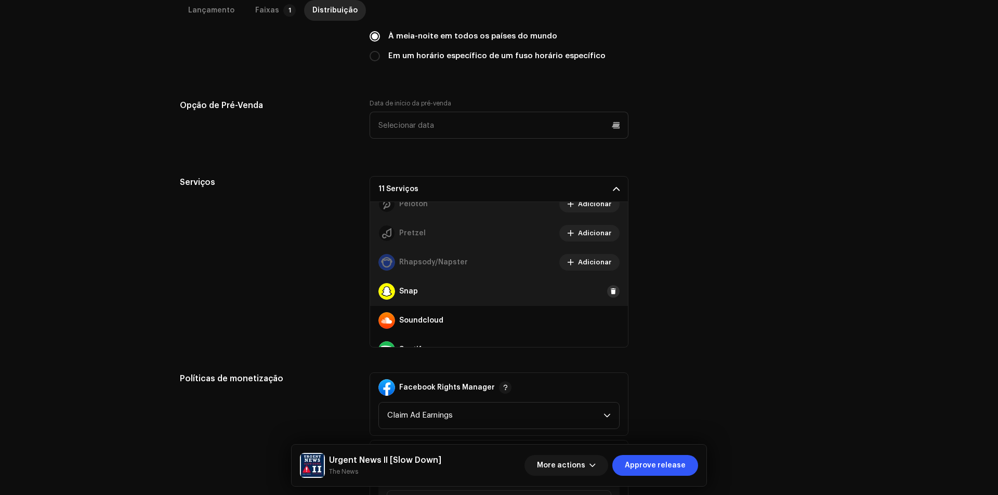
click at [610, 294] on span at bounding box center [613, 291] width 6 height 8
click at [610, 317] on span at bounding box center [613, 320] width 6 height 8
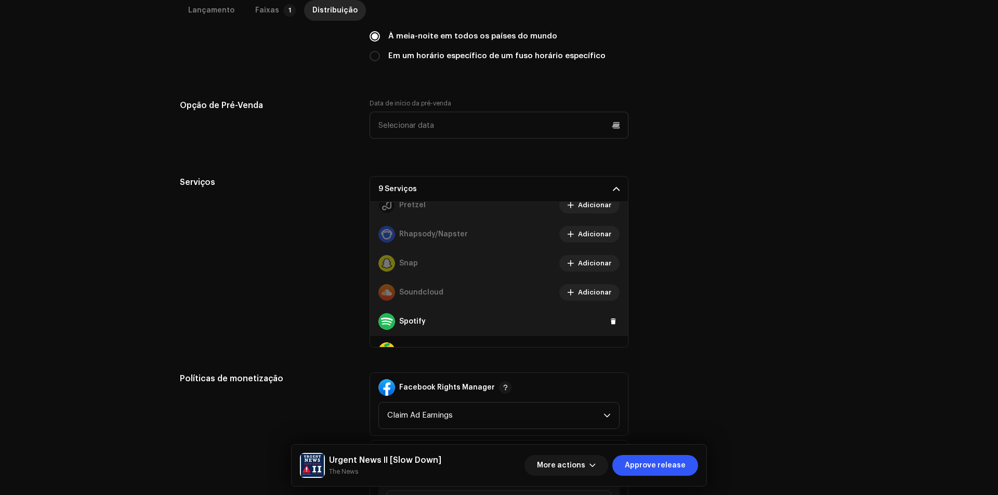
scroll to position [675, 0]
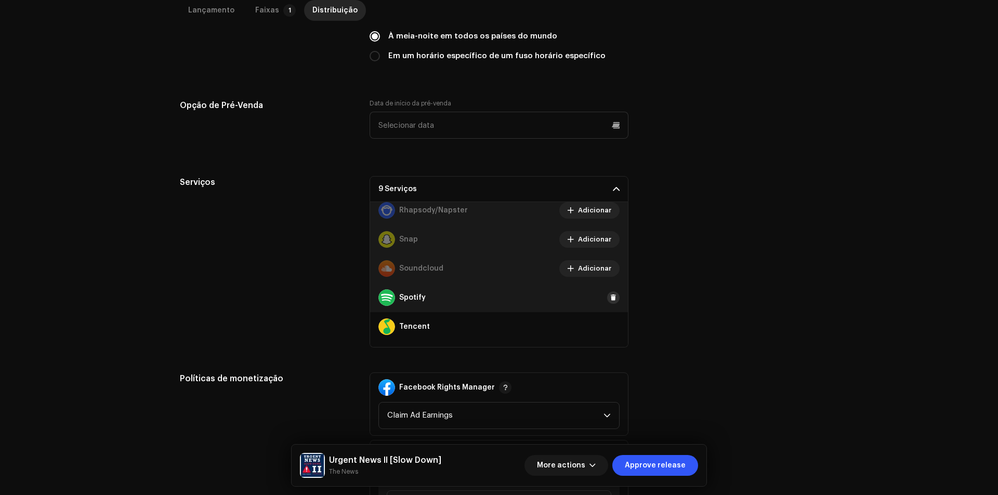
click at [610, 300] on span at bounding box center [613, 298] width 6 height 8
click at [610, 324] on span at bounding box center [613, 327] width 6 height 8
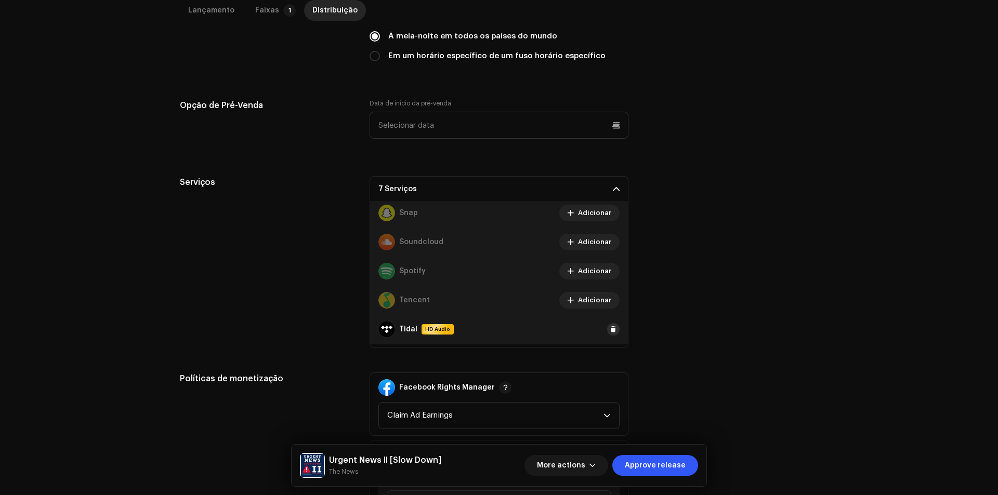
scroll to position [727, 0]
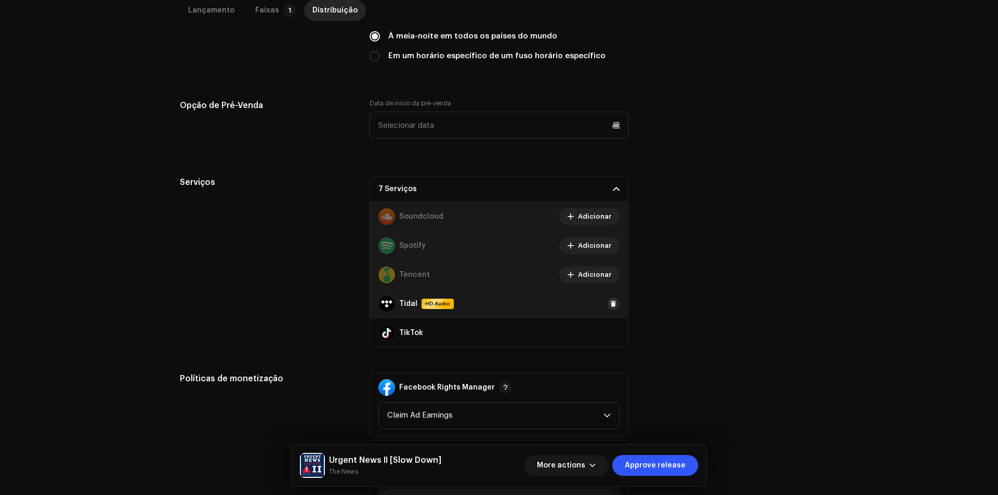
click at [610, 306] on span at bounding box center [613, 304] width 6 height 8
click at [610, 329] on span at bounding box center [613, 333] width 6 height 8
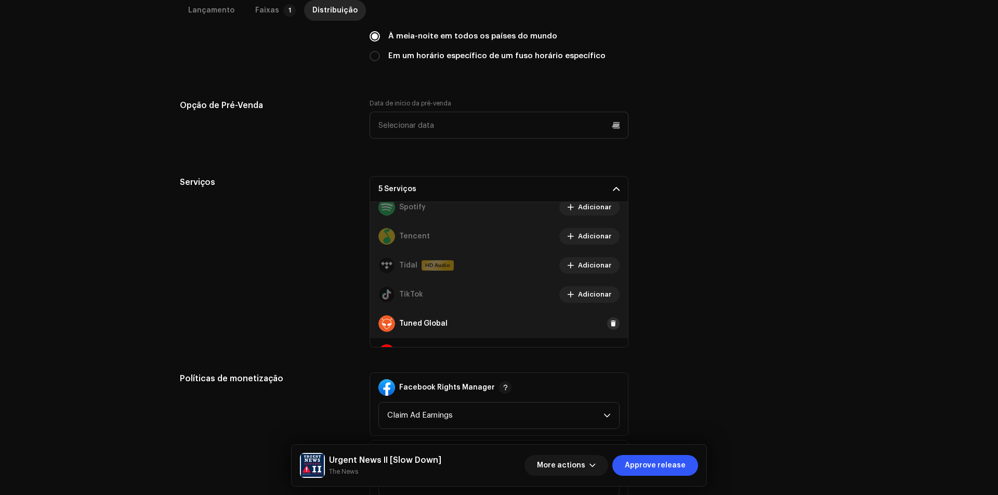
scroll to position [815, 0]
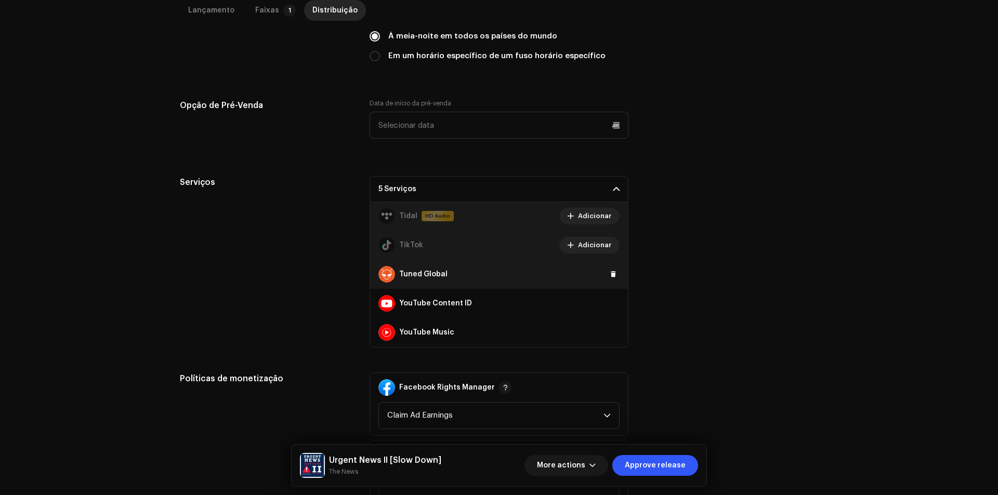
click at [609, 281] on div "Tuned Global" at bounding box center [499, 274] width 258 height 29
click at [610, 276] on span at bounding box center [613, 274] width 6 height 8
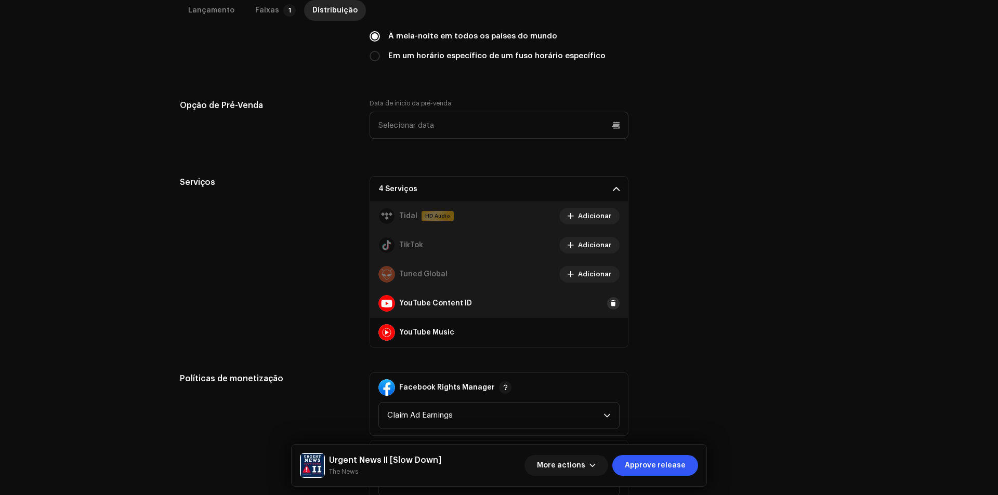
click at [610, 303] on span at bounding box center [613, 303] width 6 height 8
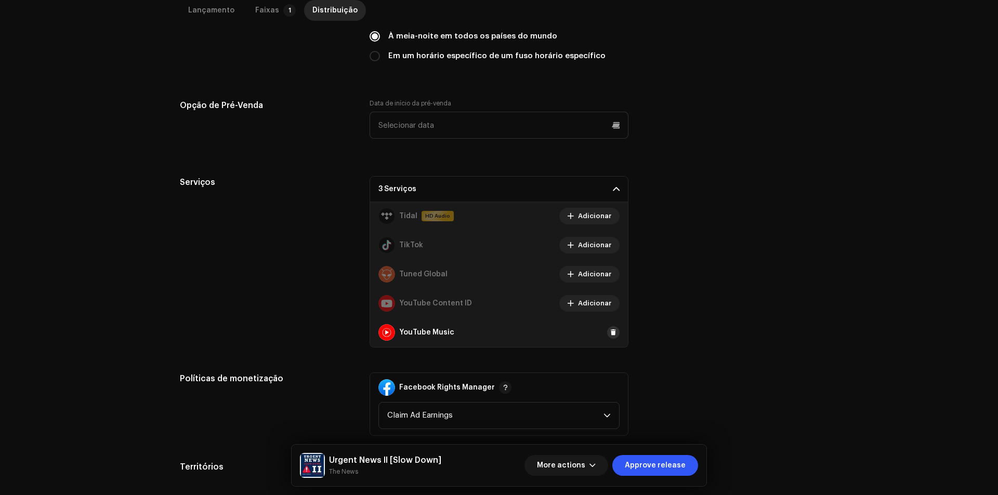
click at [610, 332] on span at bounding box center [613, 332] width 6 height 8
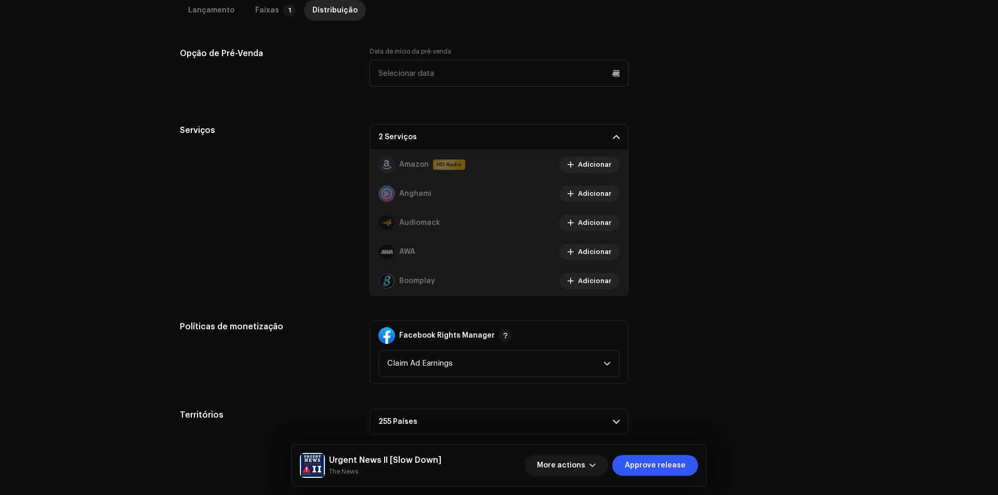
scroll to position [482, 0]
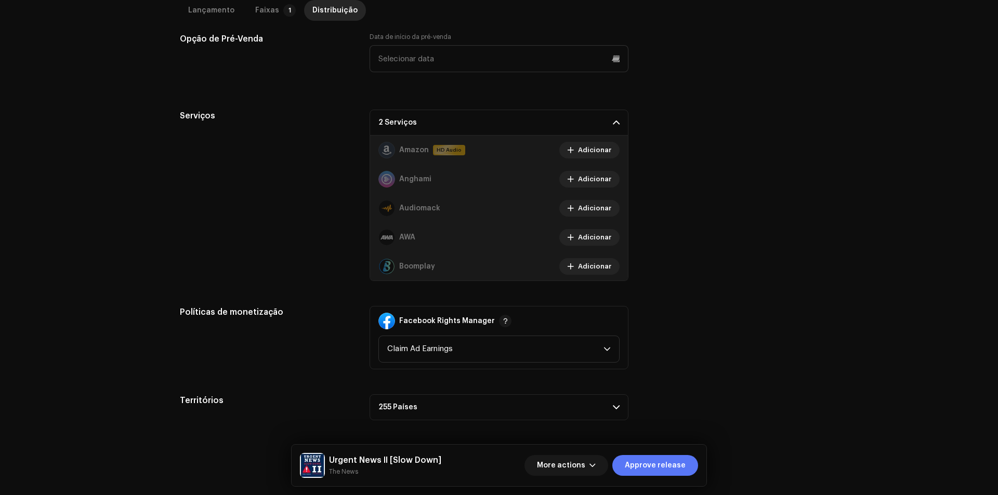
click at [648, 463] on span "Approve release" at bounding box center [655, 465] width 61 height 21
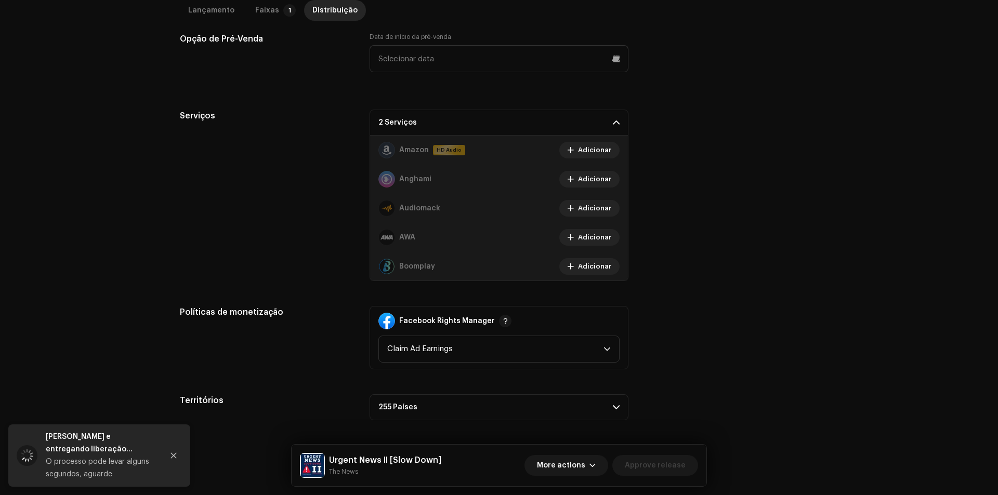
drag, startPoint x: -127, startPoint y: 496, endPoint x: -227, endPoint y: 530, distance: 106.1
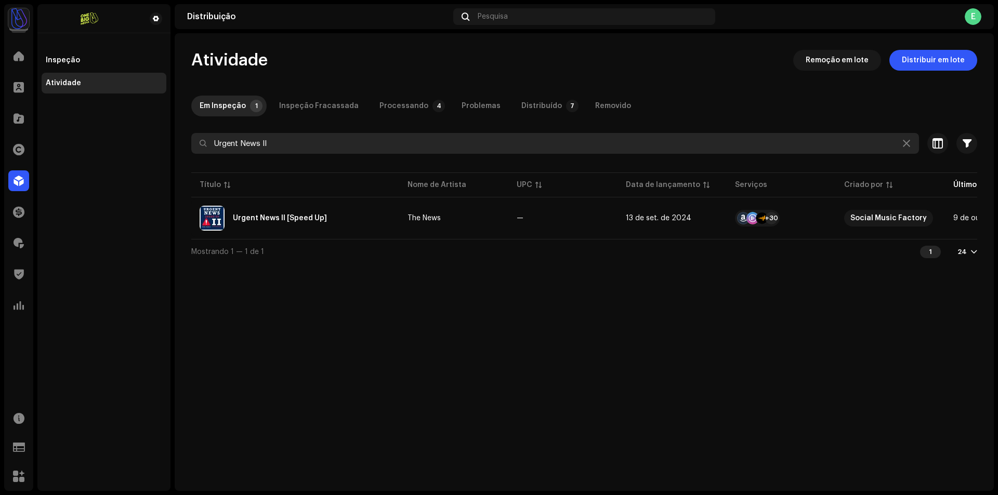
click at [285, 147] on input "Urgent News II" at bounding box center [554, 143] width 727 height 21
paste input "Breaking News-Speed Up"
drag, startPoint x: 271, startPoint y: 144, endPoint x: 366, endPoint y: 145, distance: 95.1
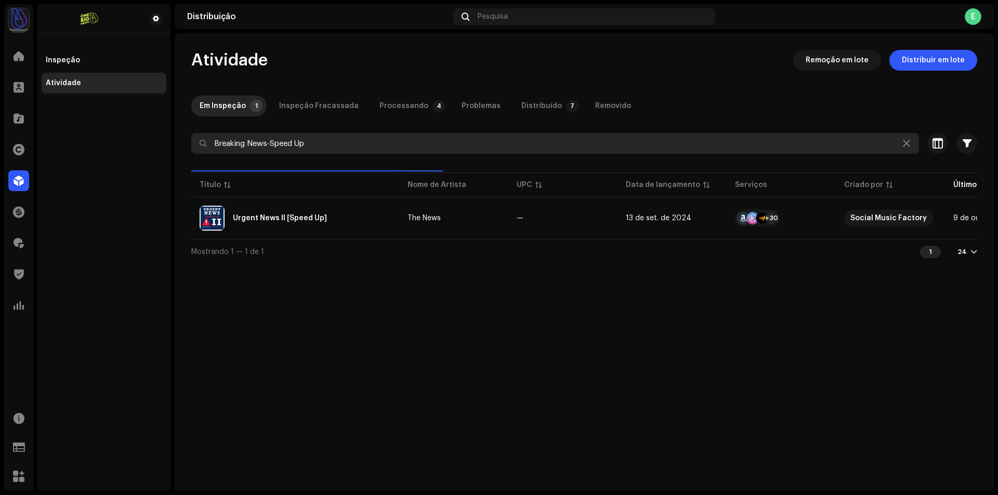
click at [366, 145] on input "Breaking News-Speed Up" at bounding box center [554, 143] width 727 height 21
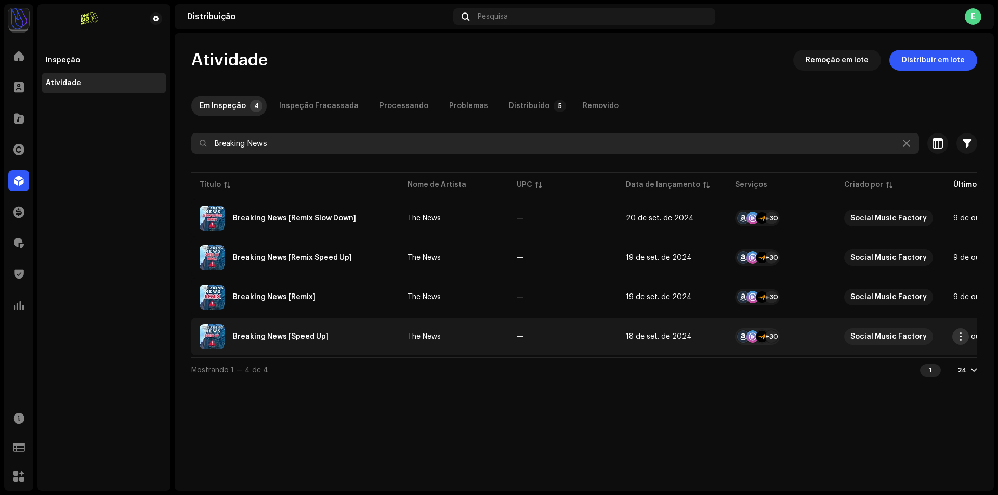
type input "Breaking News"
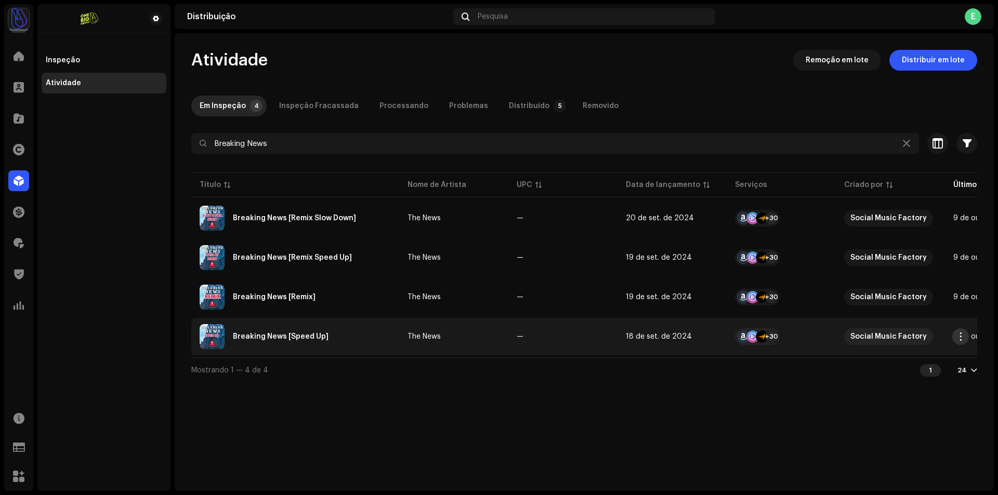
click at [961, 334] on span "button" at bounding box center [960, 337] width 8 height 8
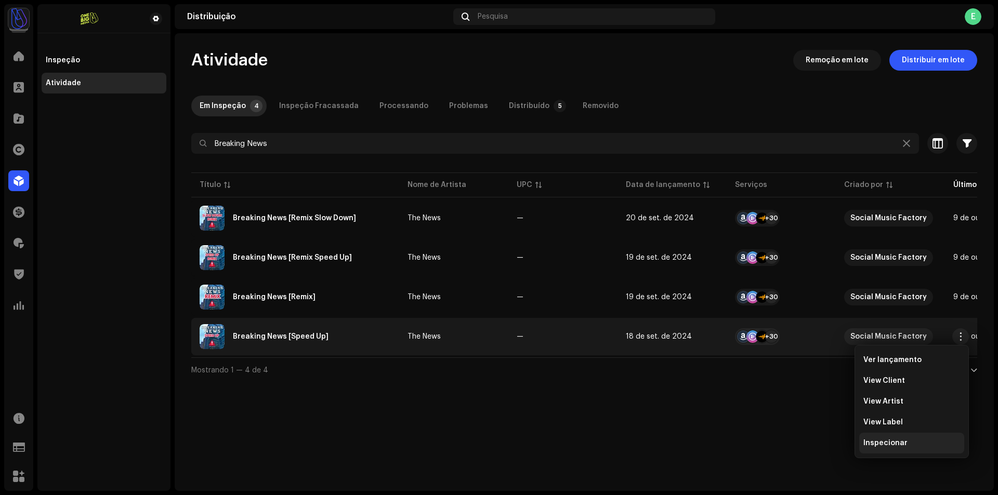
click at [881, 441] on span "Inspecionar" at bounding box center [885, 443] width 44 height 8
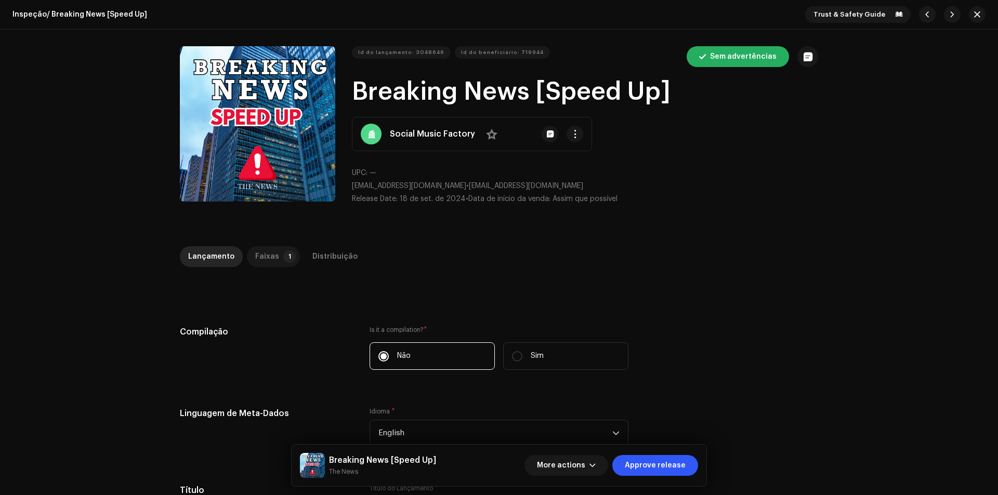
click at [263, 263] on div "Faixas" at bounding box center [267, 256] width 24 height 21
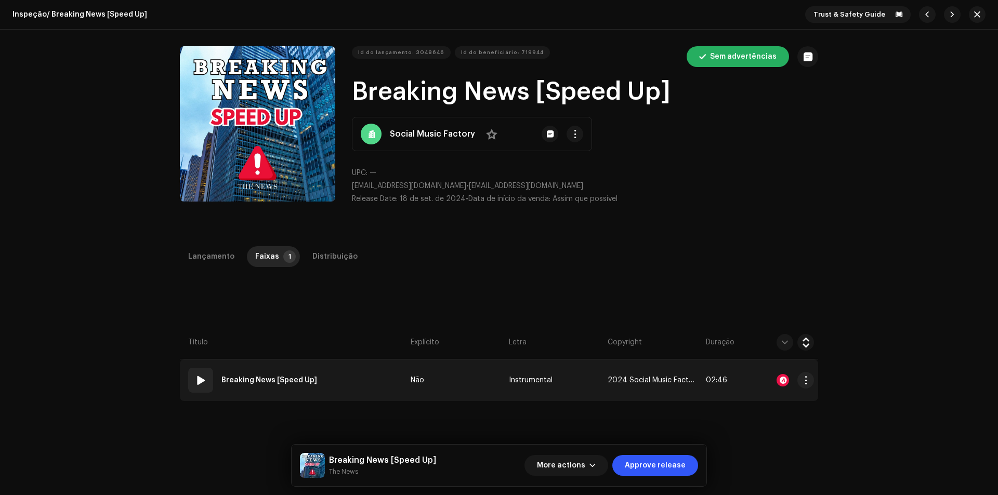
drag, startPoint x: 363, startPoint y: 366, endPoint x: 390, endPoint y: 301, distance: 70.8
click at [363, 365] on td "01 Breaking News [Speed Up]" at bounding box center [293, 381] width 227 height 42
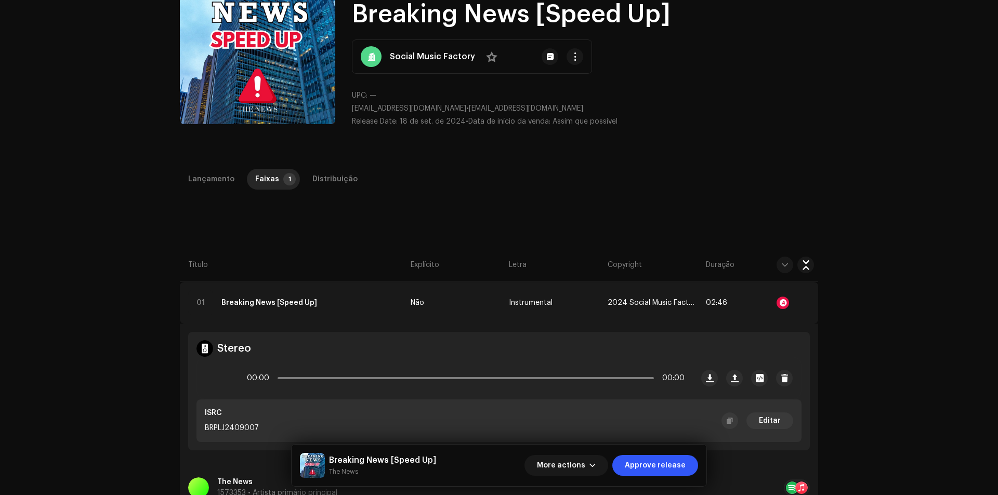
scroll to position [156, 0]
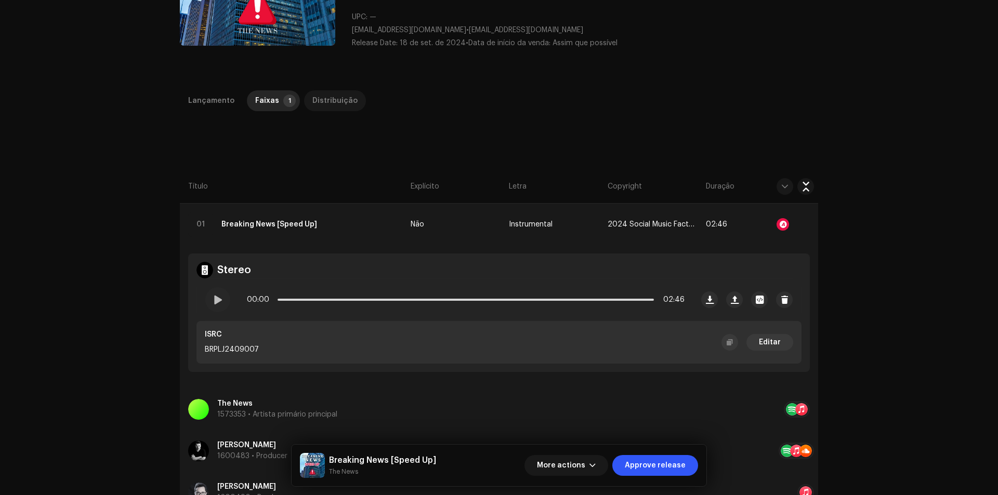
click at [345, 109] on div "Distribuição" at bounding box center [334, 100] width 45 height 21
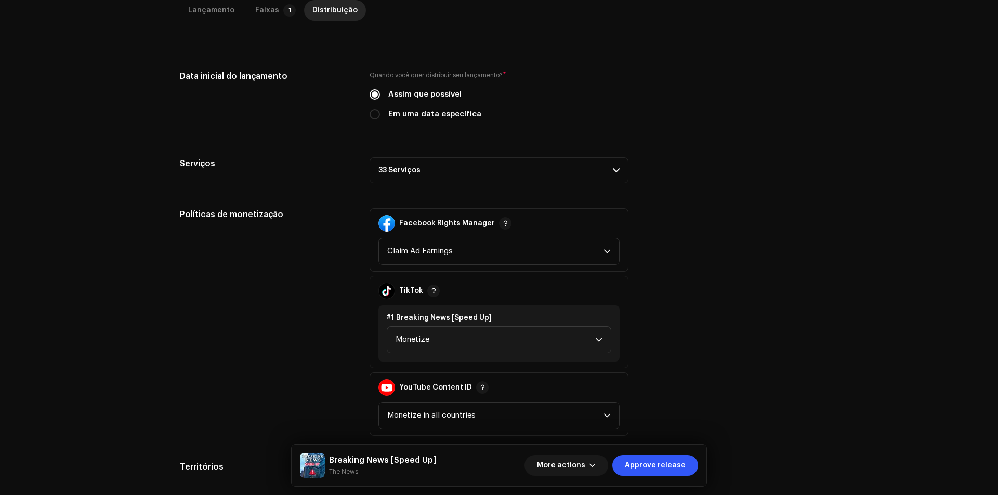
scroll to position [260, 0]
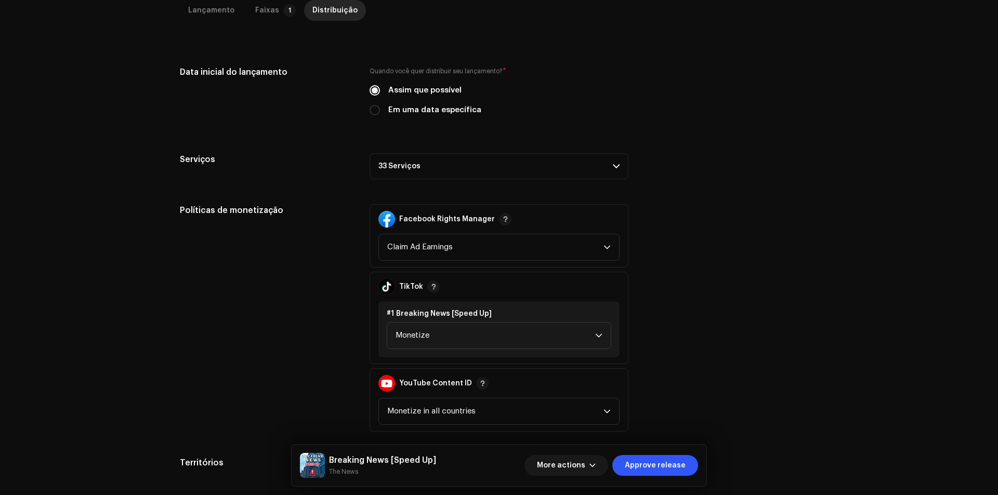
click at [554, 174] on p-accordion-header "33 Serviços" at bounding box center [498, 166] width 259 height 26
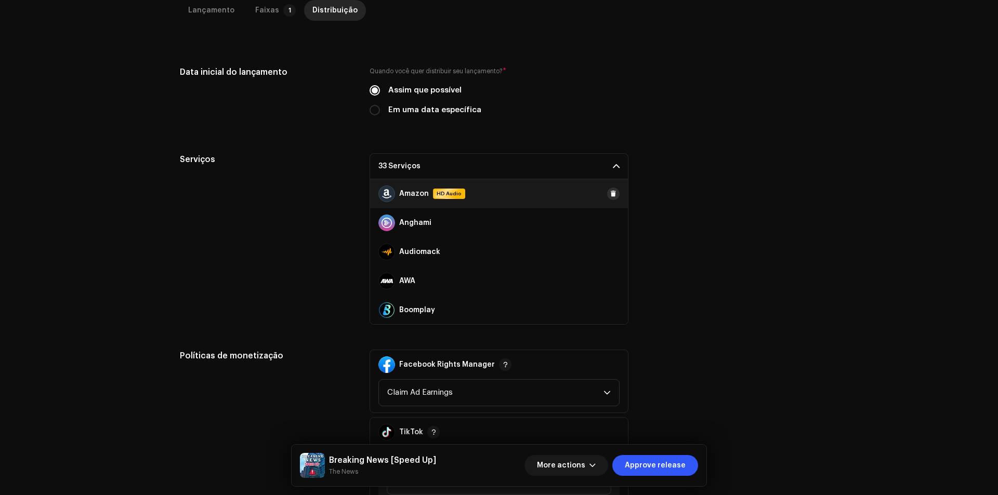
click at [610, 197] on span at bounding box center [613, 194] width 6 height 8
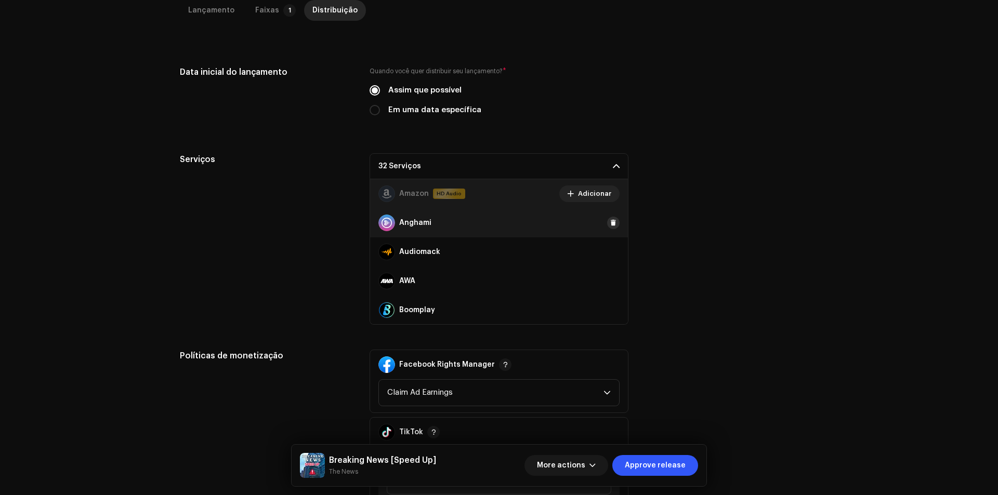
click at [608, 218] on button at bounding box center [613, 223] width 12 height 12
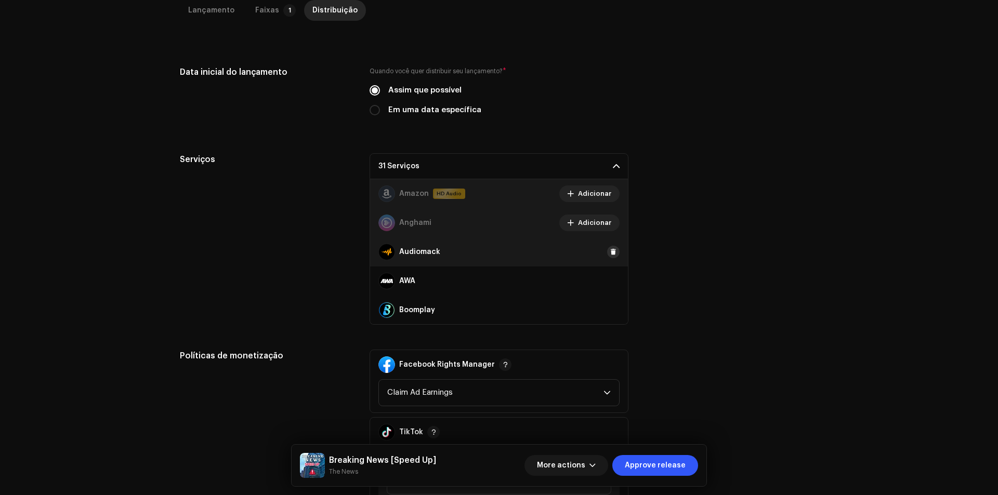
click at [610, 253] on span at bounding box center [613, 252] width 6 height 8
click at [610, 284] on span at bounding box center [613, 281] width 6 height 8
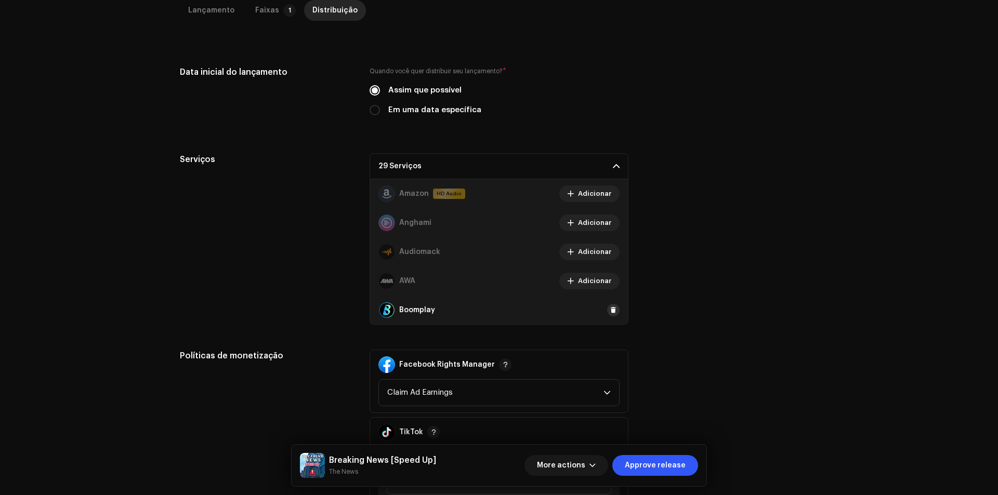
click at [610, 312] on span at bounding box center [613, 310] width 6 height 8
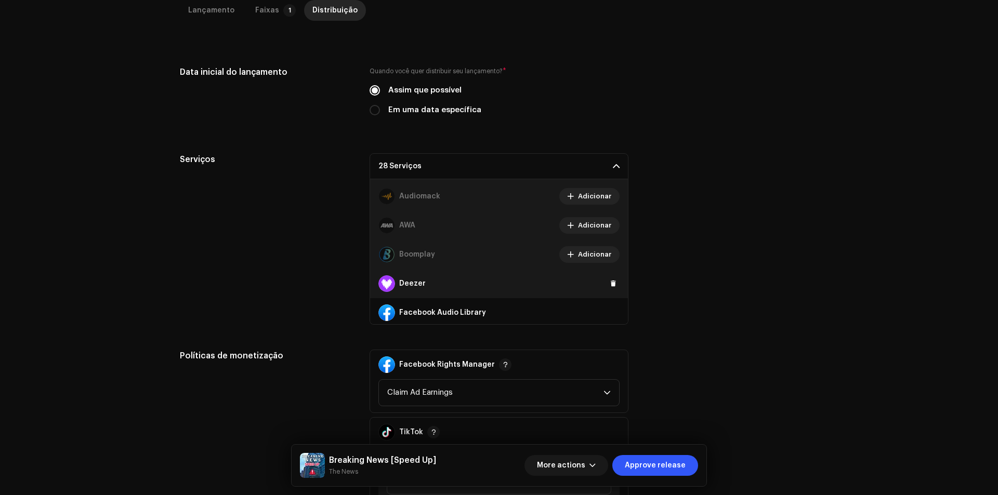
scroll to position [104, 0]
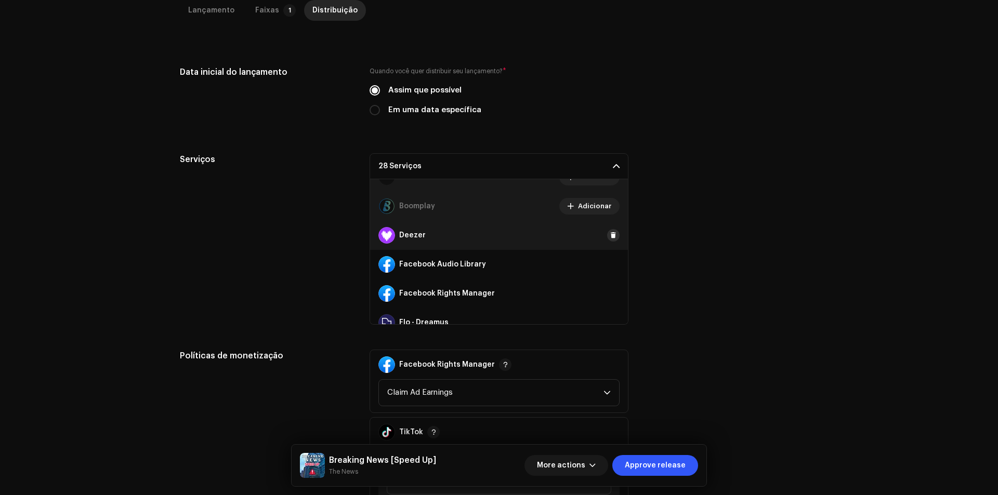
click at [607, 229] on button at bounding box center [613, 235] width 12 height 12
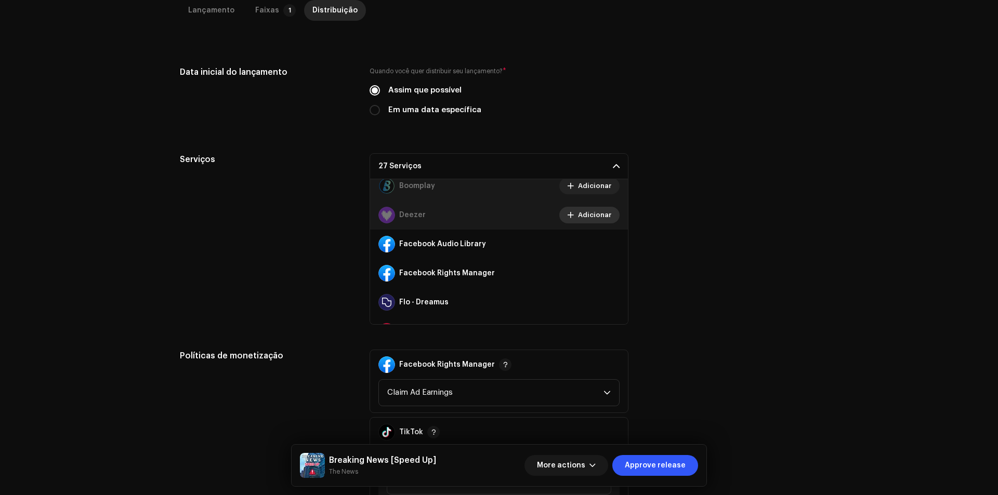
scroll to position [156, 0]
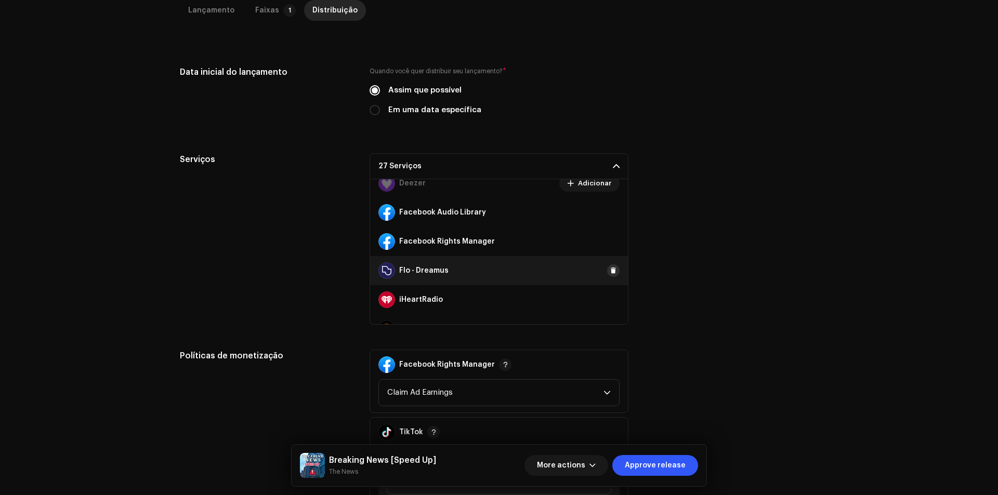
click at [610, 274] on span at bounding box center [613, 271] width 6 height 8
click at [607, 305] on button at bounding box center [613, 300] width 12 height 12
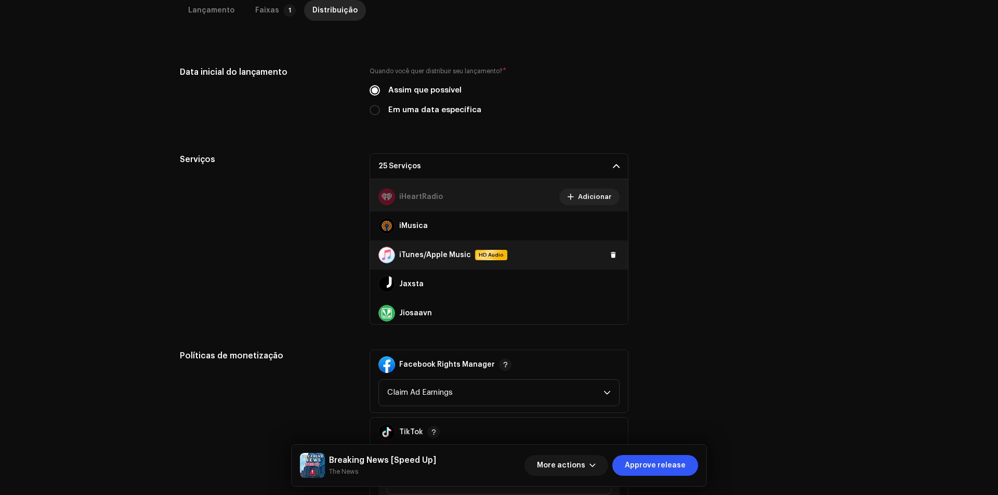
scroll to position [260, 0]
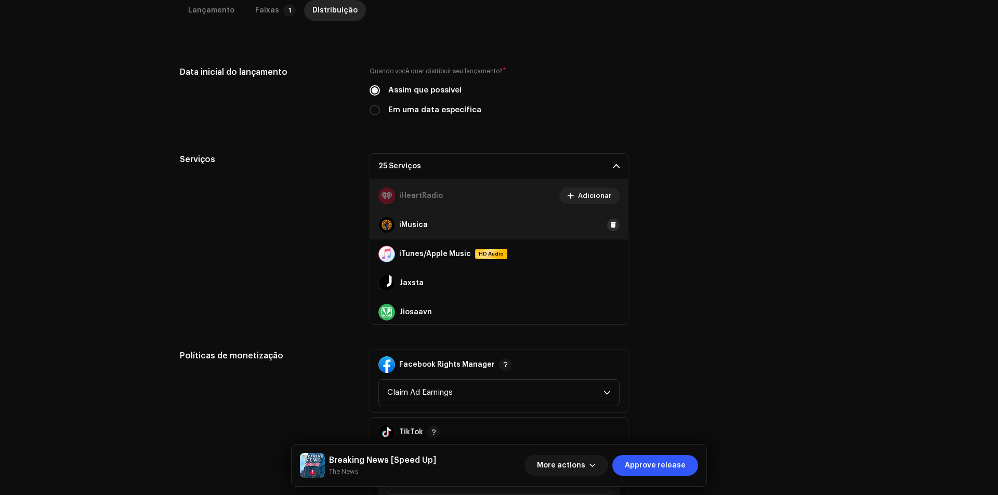
click at [610, 221] on span at bounding box center [613, 225] width 6 height 8
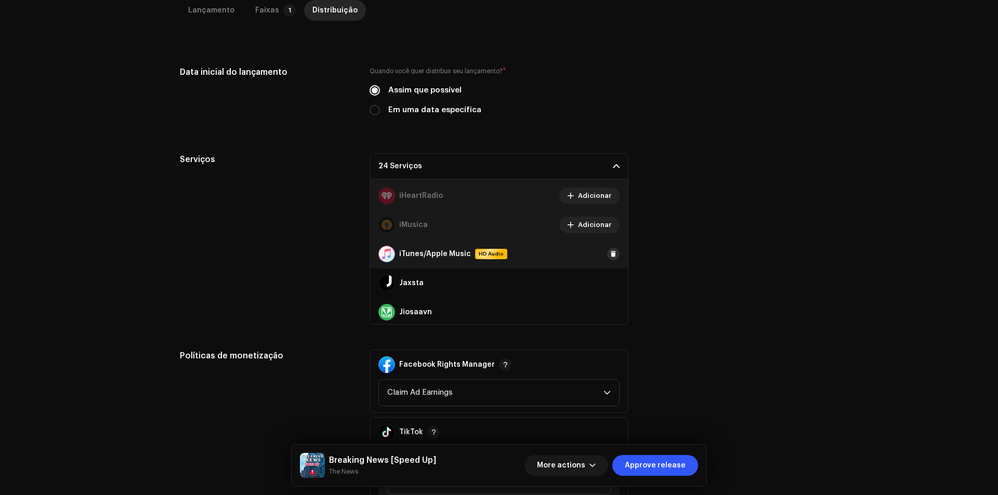
click at [610, 257] on span at bounding box center [613, 254] width 6 height 8
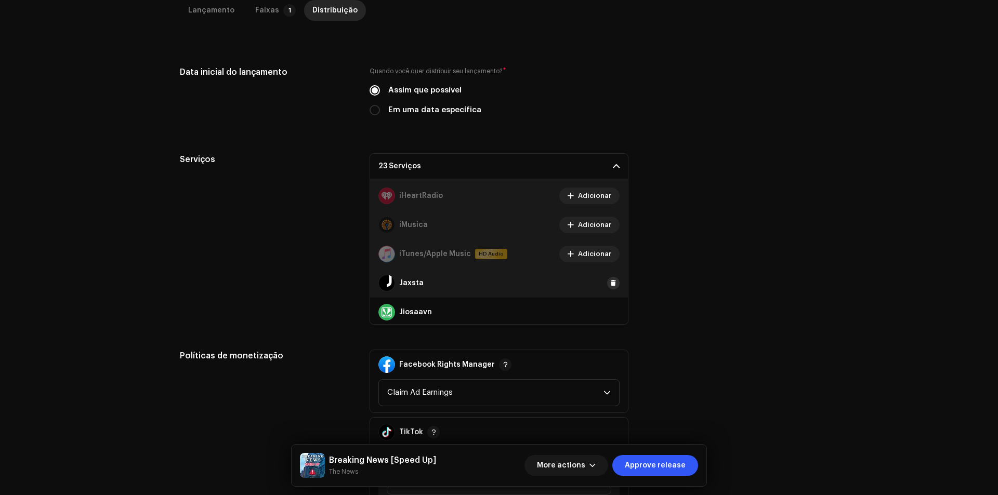
click at [610, 286] on span at bounding box center [613, 283] width 6 height 8
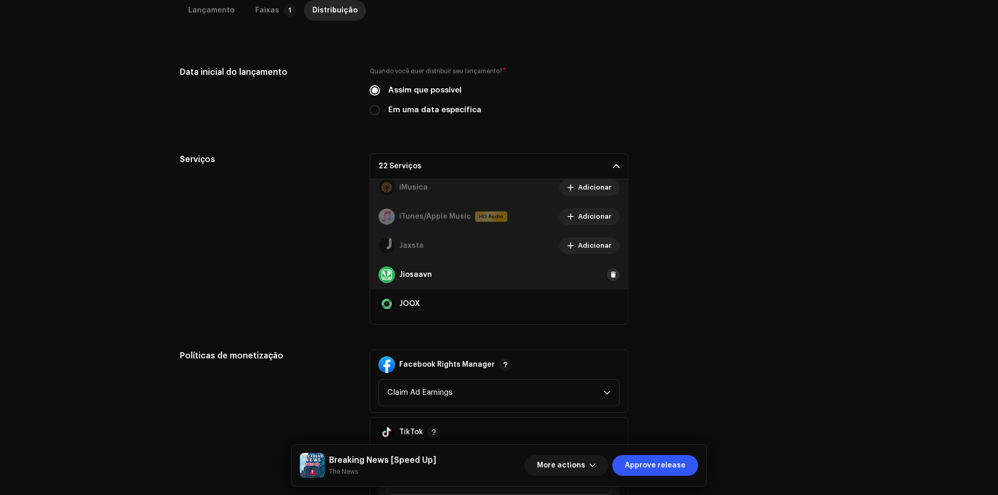
scroll to position [312, 0]
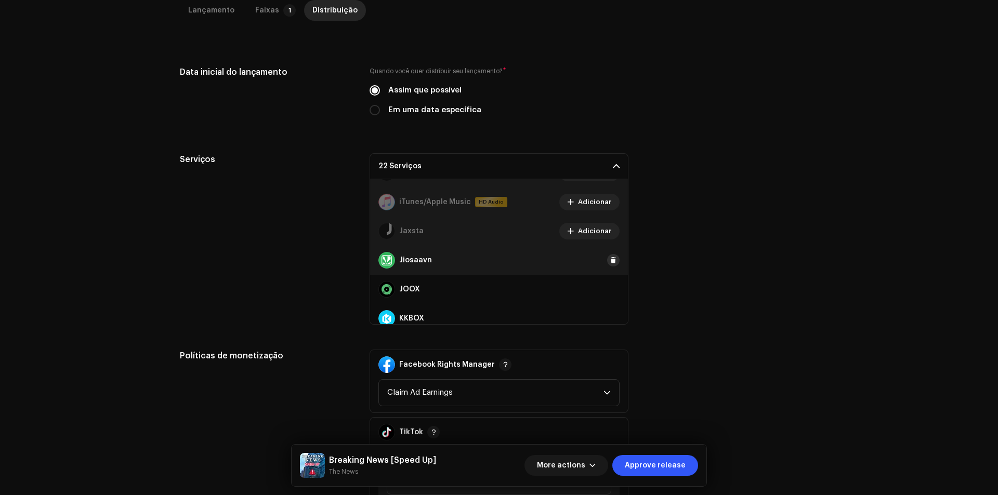
click at [610, 259] on span at bounding box center [613, 260] width 6 height 8
click at [610, 291] on span at bounding box center [613, 289] width 6 height 8
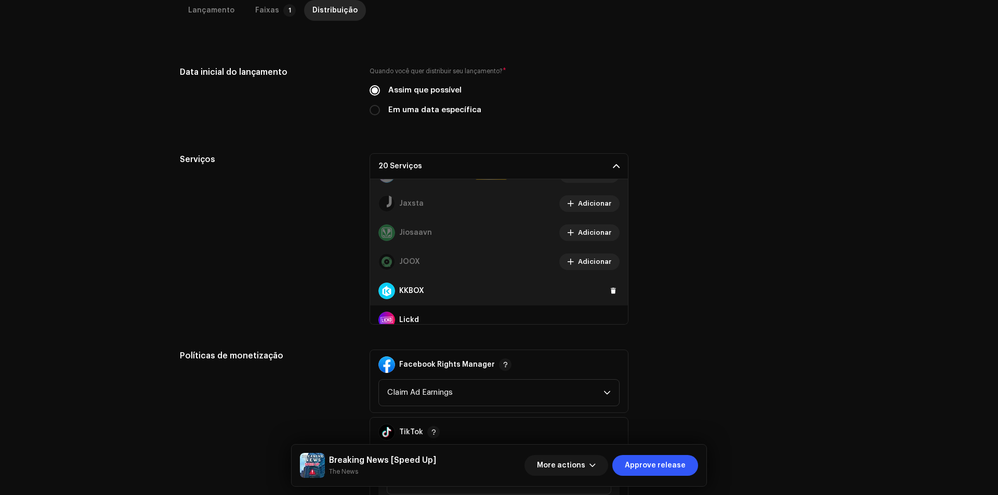
scroll to position [364, 0]
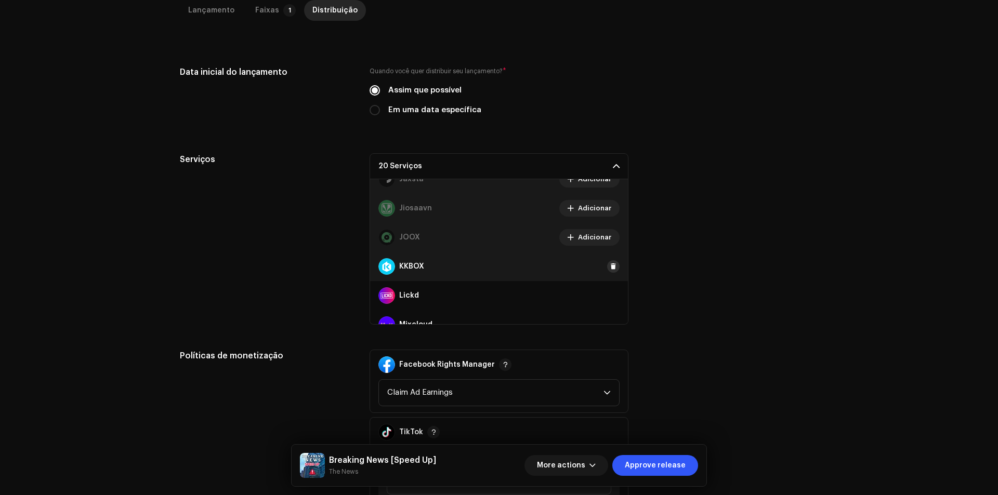
click at [610, 267] on span at bounding box center [613, 266] width 6 height 8
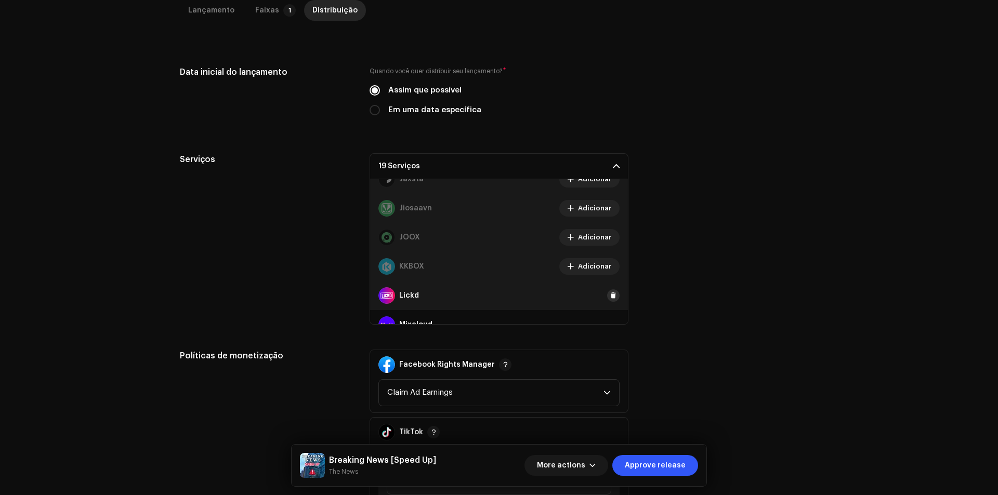
click at [610, 297] on span at bounding box center [613, 295] width 6 height 8
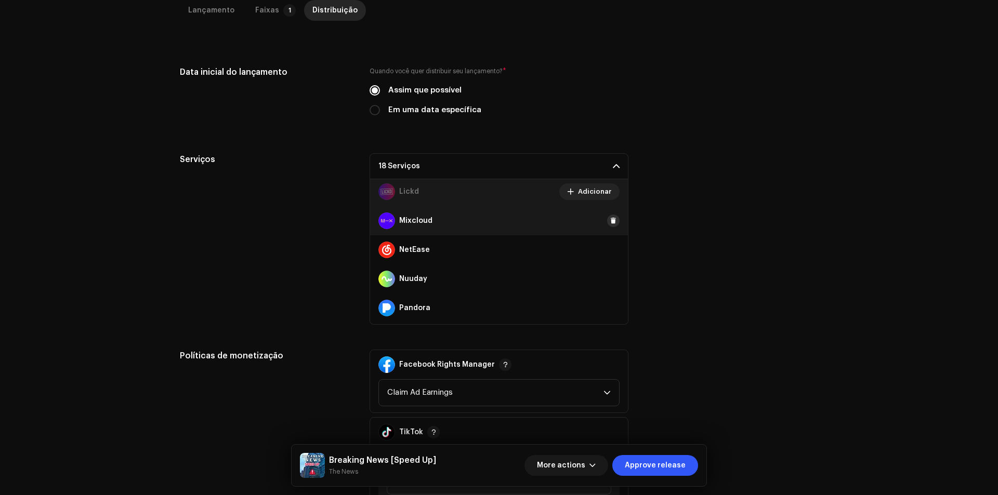
click at [610, 224] on span at bounding box center [613, 221] width 6 height 8
click at [610, 253] on span at bounding box center [613, 250] width 6 height 8
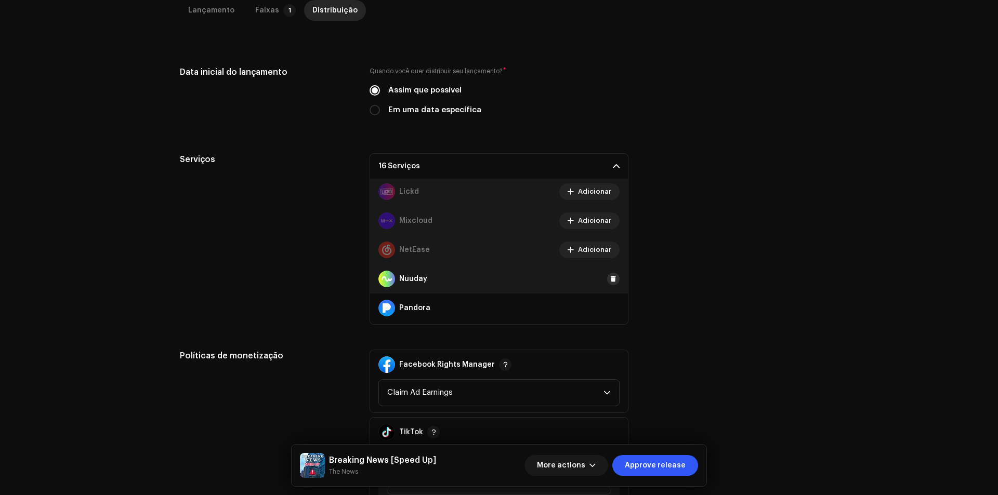
click at [610, 280] on span at bounding box center [613, 279] width 6 height 8
click at [610, 307] on span at bounding box center [613, 308] width 6 height 8
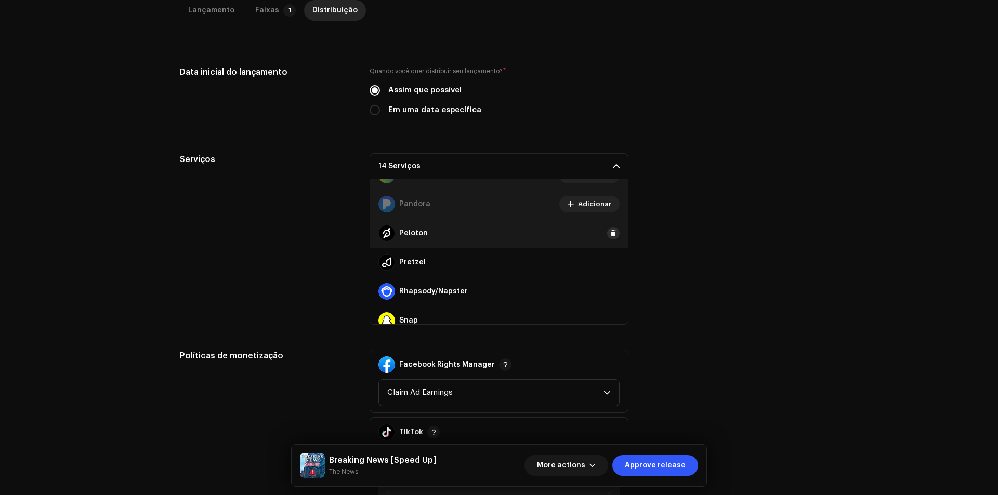
click at [610, 235] on span at bounding box center [613, 233] width 6 height 8
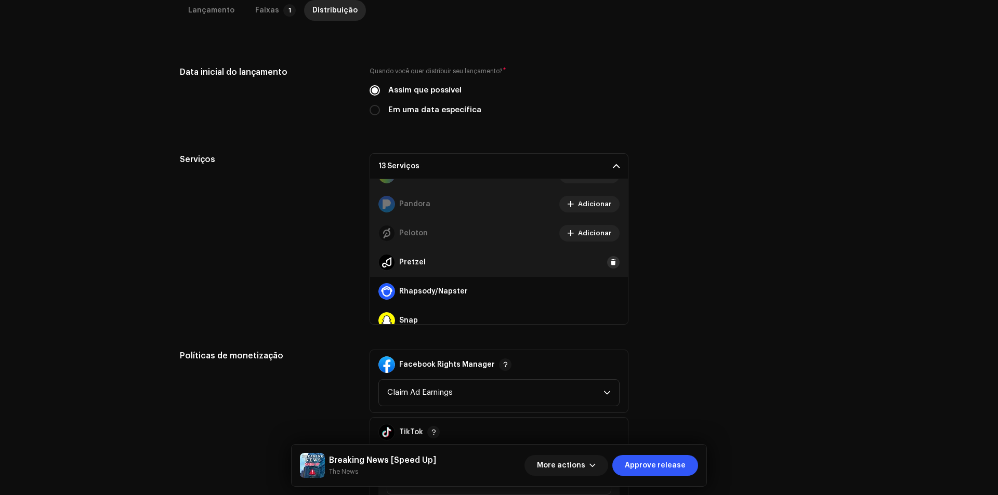
click at [610, 260] on span at bounding box center [613, 262] width 6 height 8
click at [609, 287] on button at bounding box center [613, 291] width 12 height 12
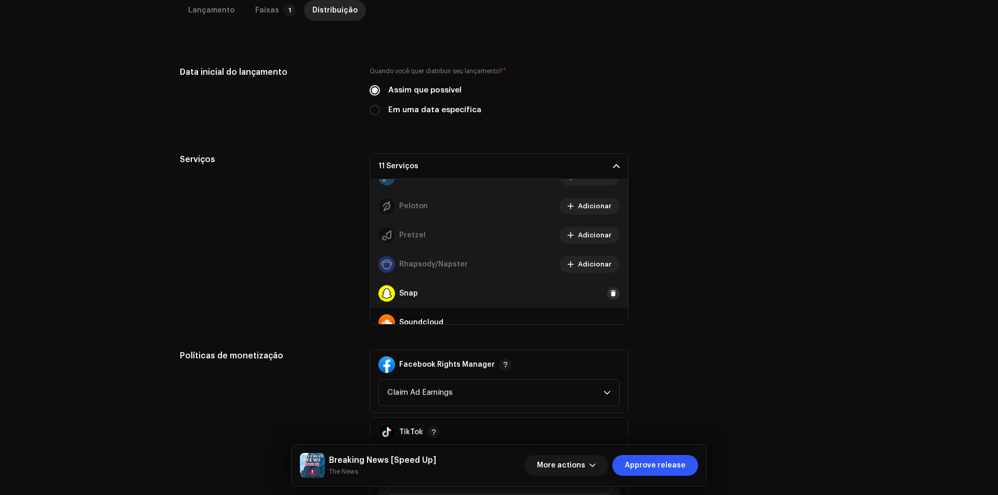
scroll to position [623, 0]
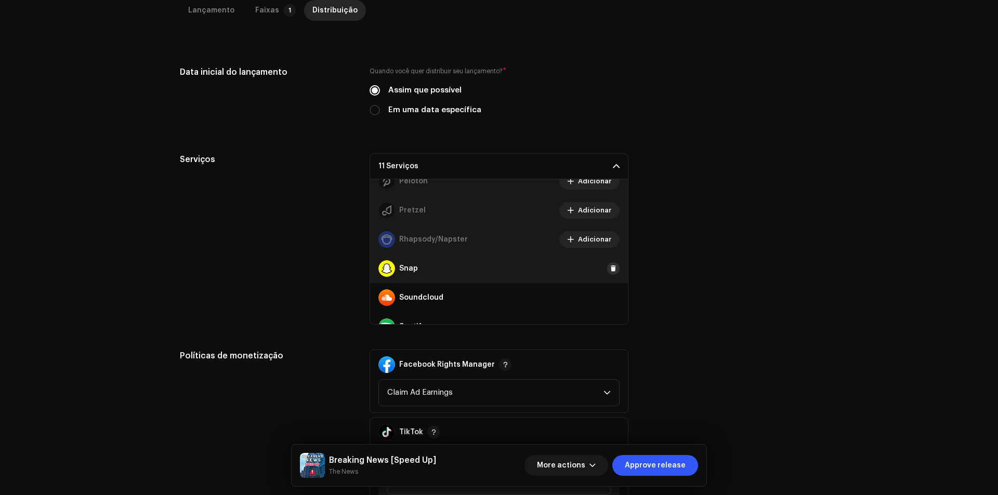
click at [609, 263] on button at bounding box center [613, 268] width 12 height 12
click at [610, 298] on span at bounding box center [613, 298] width 6 height 8
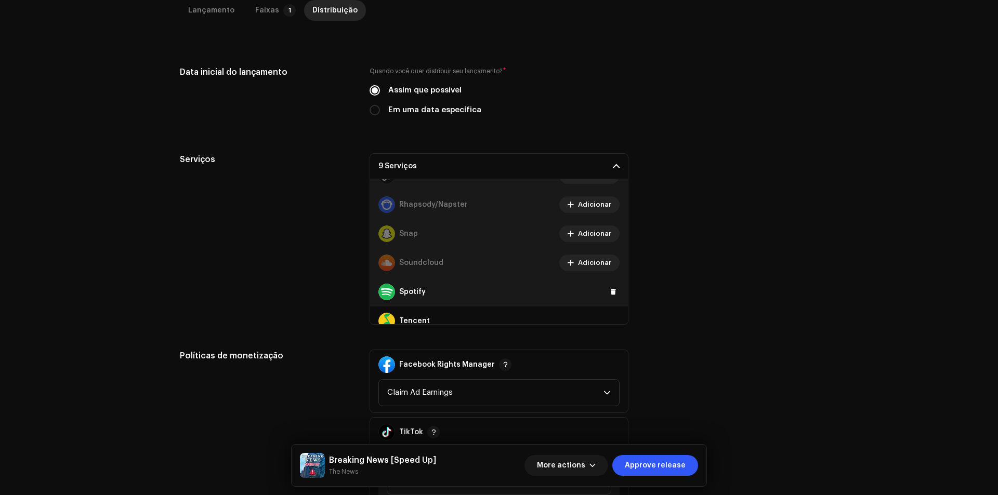
scroll to position [675, 0]
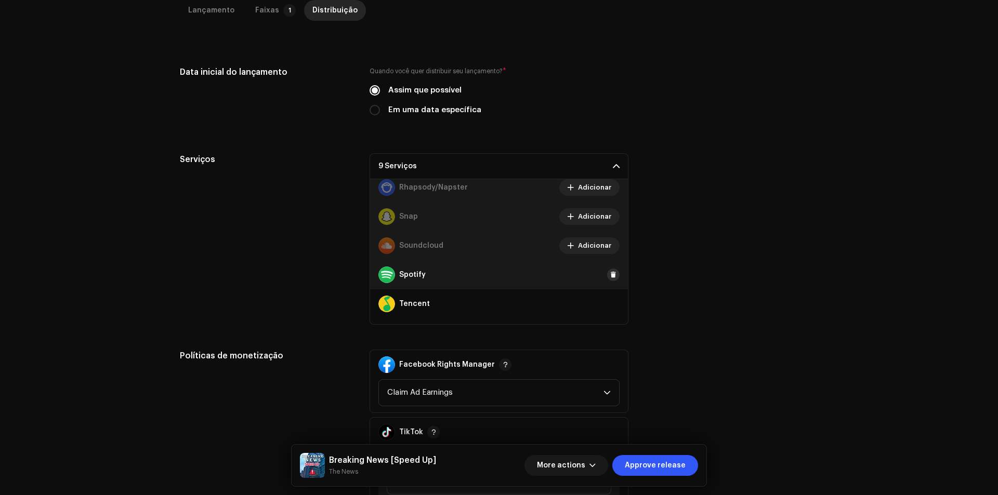
click at [610, 275] on span at bounding box center [613, 275] width 6 height 8
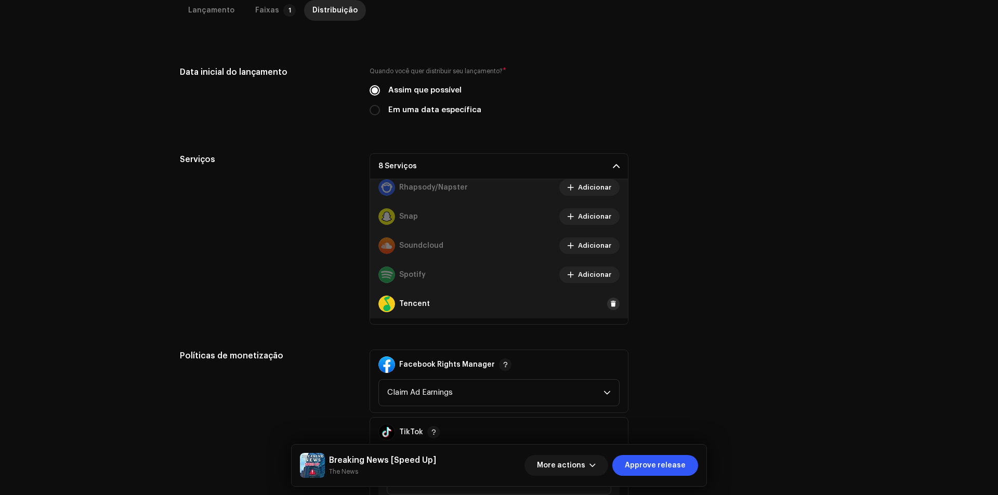
click at [610, 306] on span at bounding box center [613, 304] width 6 height 8
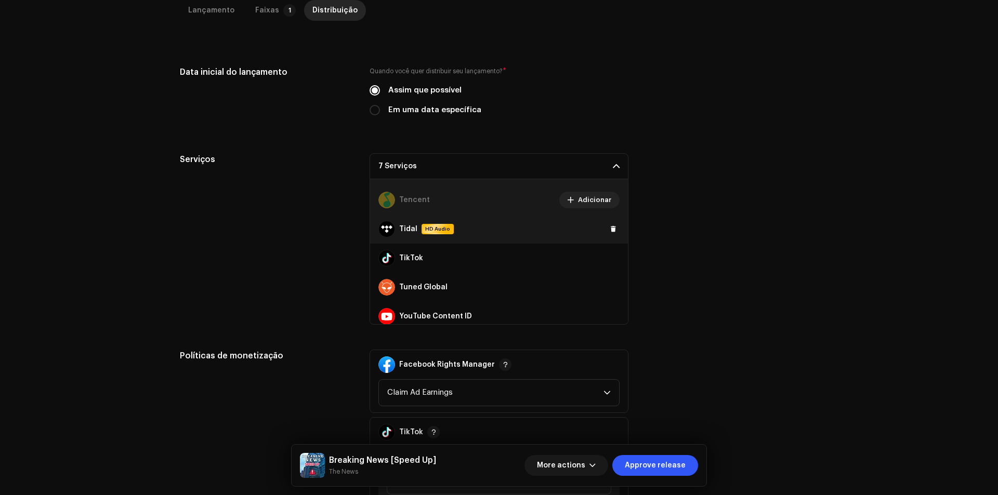
drag, startPoint x: 608, startPoint y: 228, endPoint x: 609, endPoint y: 237, distance: 9.4
click at [610, 228] on span at bounding box center [613, 229] width 6 height 8
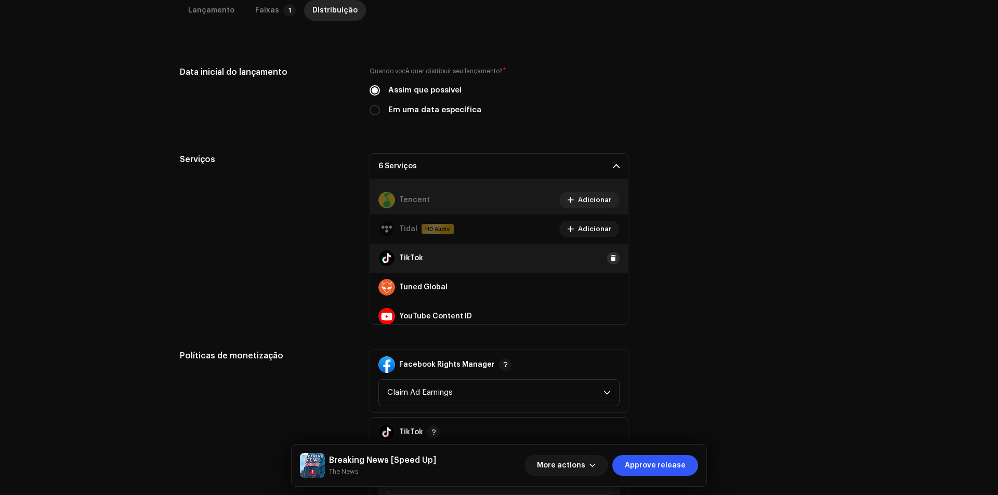
click at [610, 258] on span at bounding box center [613, 258] width 6 height 8
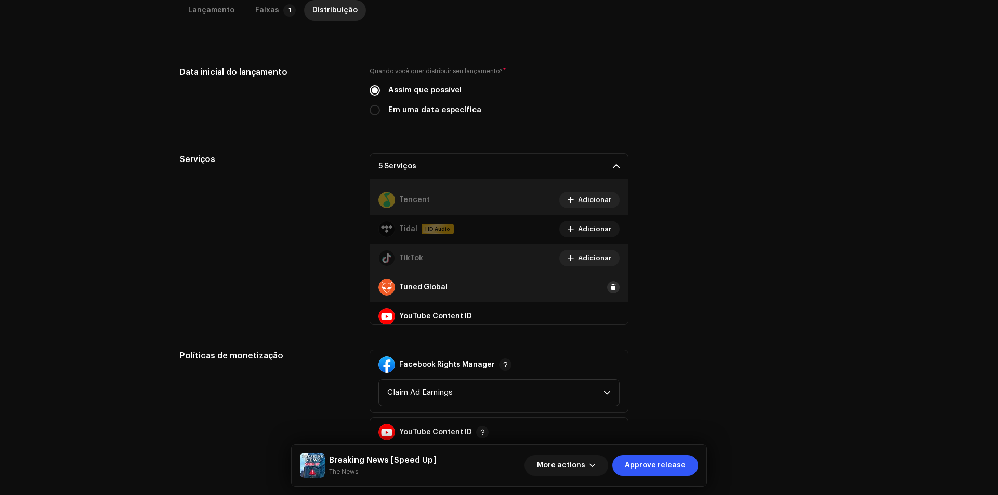
click at [610, 283] on span at bounding box center [613, 287] width 6 height 8
drag, startPoint x: 609, startPoint y: 307, endPoint x: 609, endPoint y: 316, distance: 9.9
click at [609, 309] on div "YouTube Content ID" at bounding box center [499, 316] width 258 height 29
drag, startPoint x: 609, startPoint y: 316, endPoint x: 595, endPoint y: 285, distance: 34.5
click at [0, 0] on span at bounding box center [0, 0] width 0 height 0
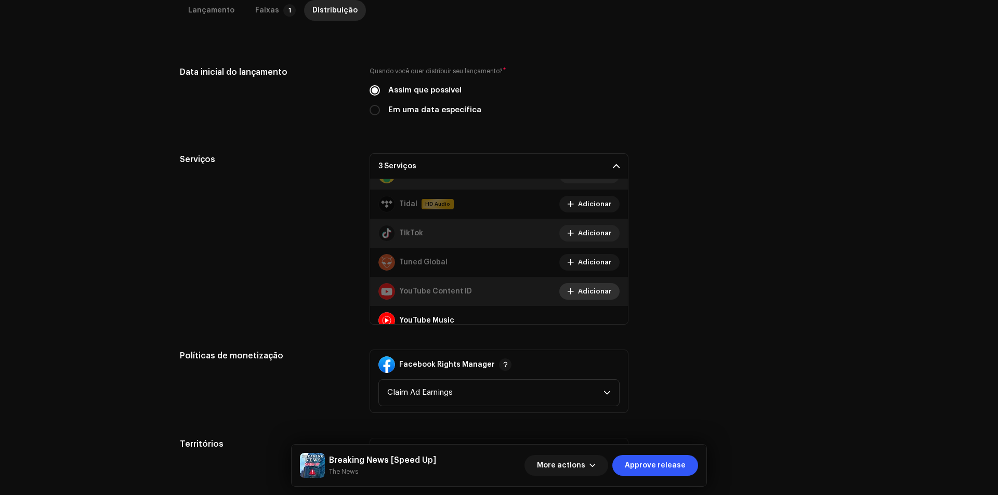
scroll to position [815, 0]
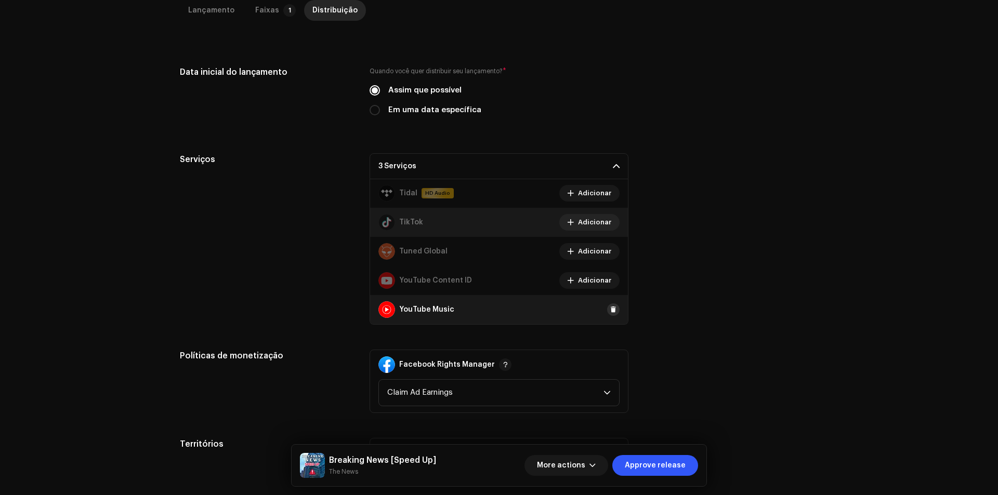
click at [610, 309] on span at bounding box center [613, 309] width 6 height 8
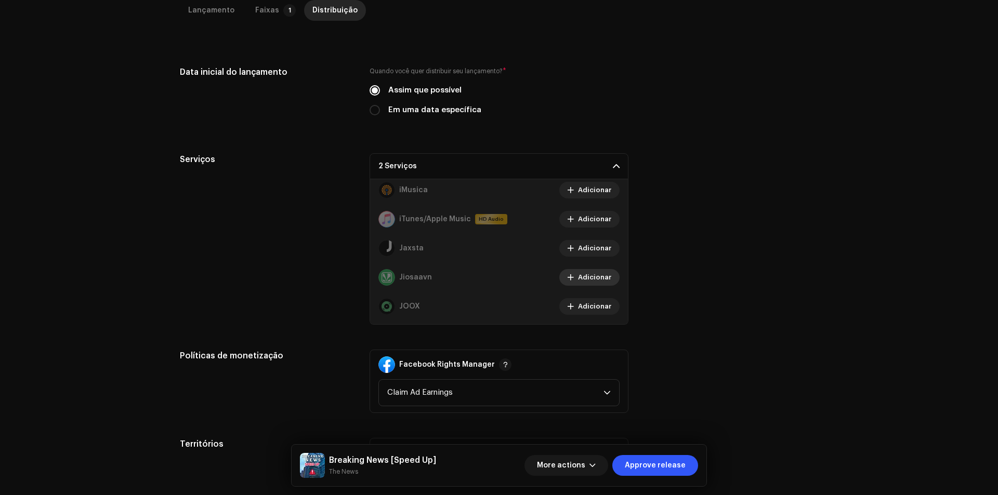
scroll to position [88, 0]
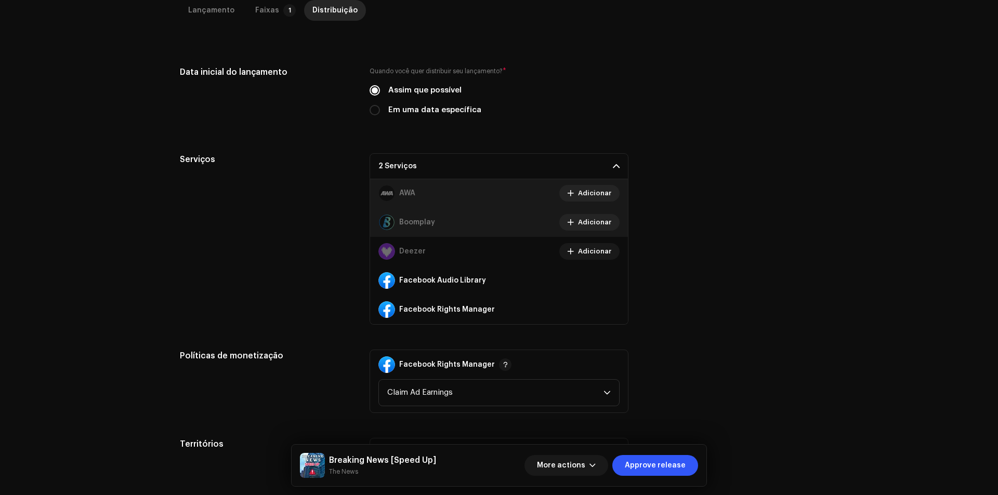
drag, startPoint x: 685, startPoint y: 262, endPoint x: 646, endPoint y: 259, distance: 39.1
click at [686, 262] on div "Serviços 2 Serviços Amazon HD Audio Adicionar Anghami Adicionar Audiomack Adici…" at bounding box center [499, 238] width 638 height 171
click at [455, 109] on label "Em uma data específica" at bounding box center [434, 109] width 93 height 11
click at [380, 109] on input "Em uma data específica" at bounding box center [374, 110] width 10 height 10
radio input "true"
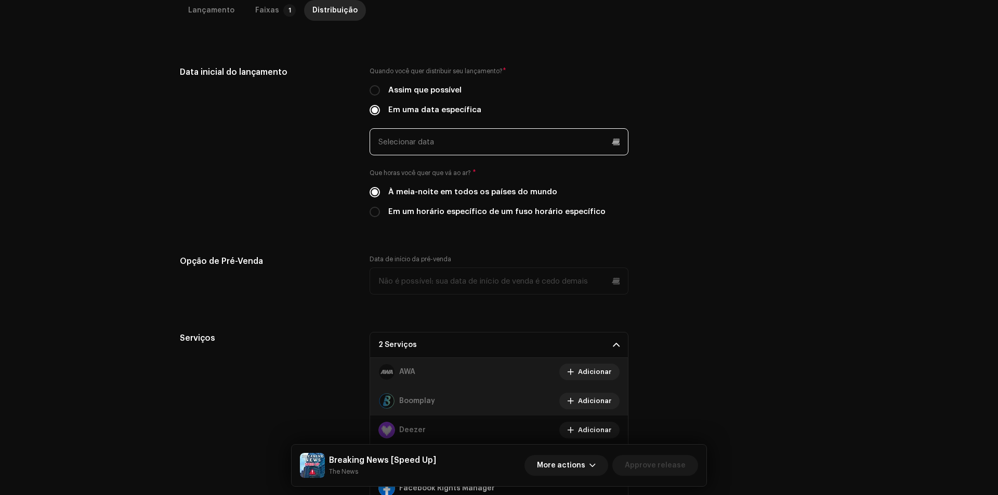
click at [483, 142] on input "text" at bounding box center [498, 141] width 259 height 27
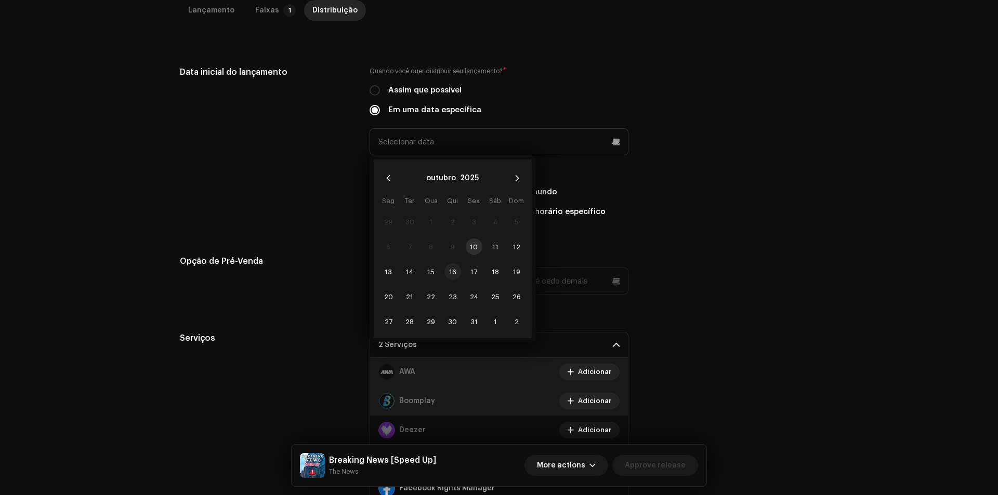
click at [451, 271] on span "16" at bounding box center [452, 271] width 17 height 17
type input "[DATE]"
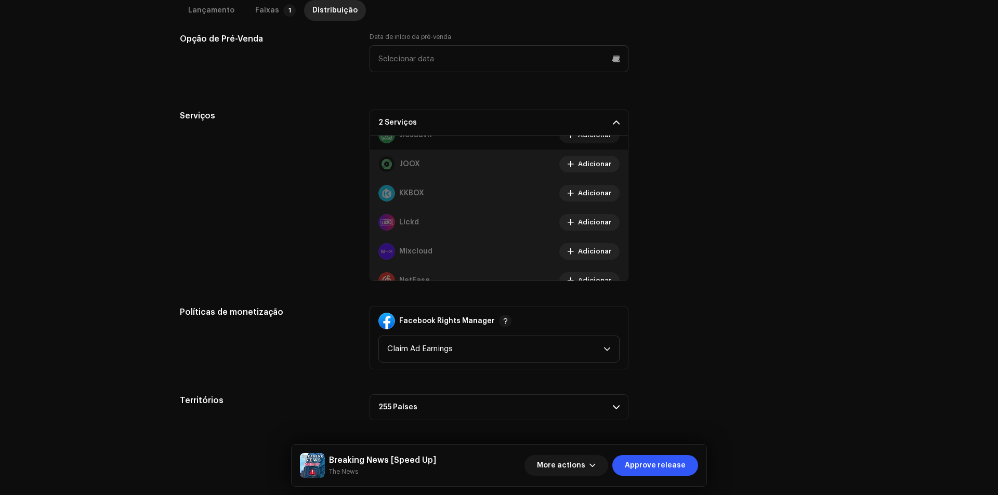
scroll to position [400, 0]
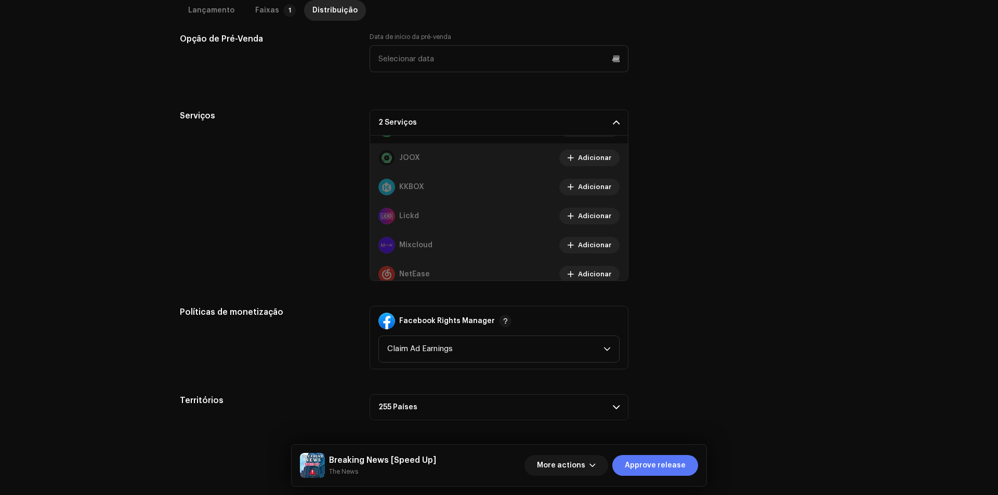
click at [652, 464] on span "Approve release" at bounding box center [655, 465] width 61 height 21
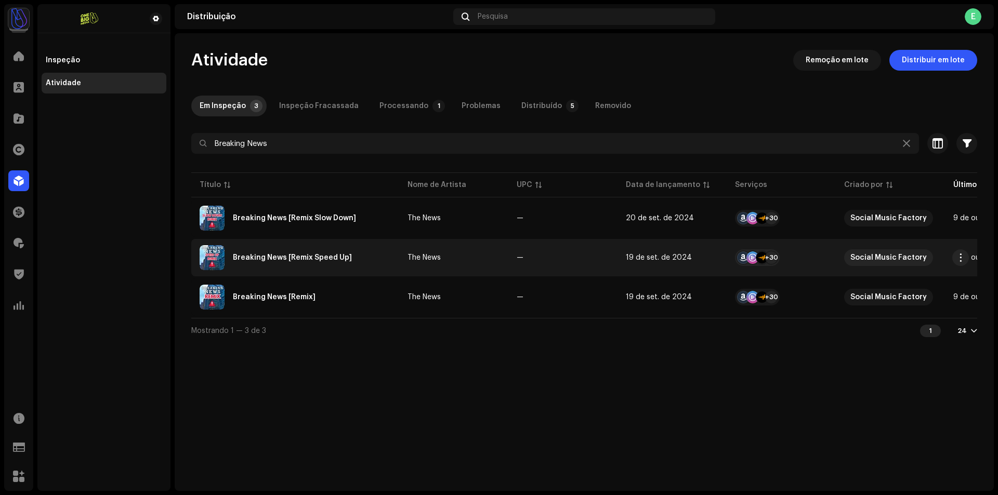
click at [330, 263] on div "Breaking News [Remix Speed Up]" at bounding box center [295, 257] width 191 height 25
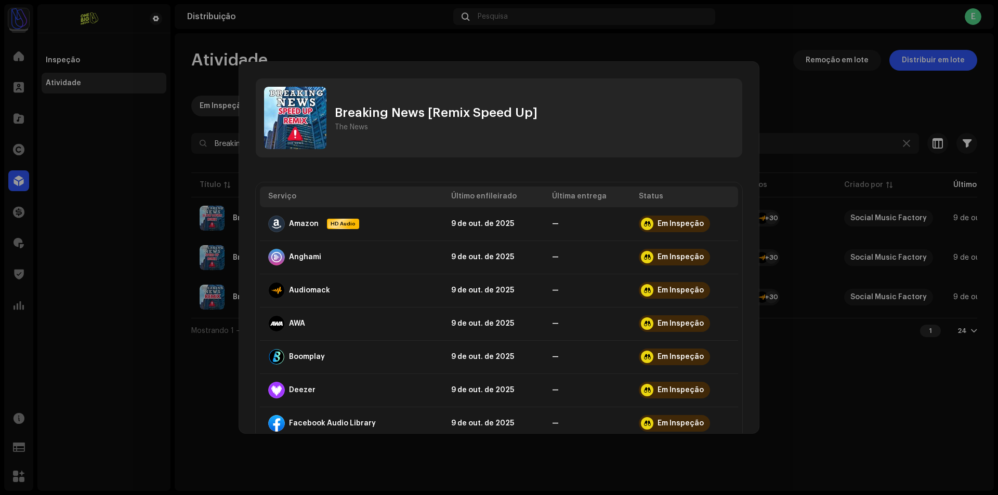
drag, startPoint x: 835, startPoint y: 408, endPoint x: 988, endPoint y: 302, distance: 185.9
click at [836, 408] on div "Breaking News [Remix Speed Up] The News Serviço Último enfileirado Última entre…" at bounding box center [499, 247] width 998 height 495
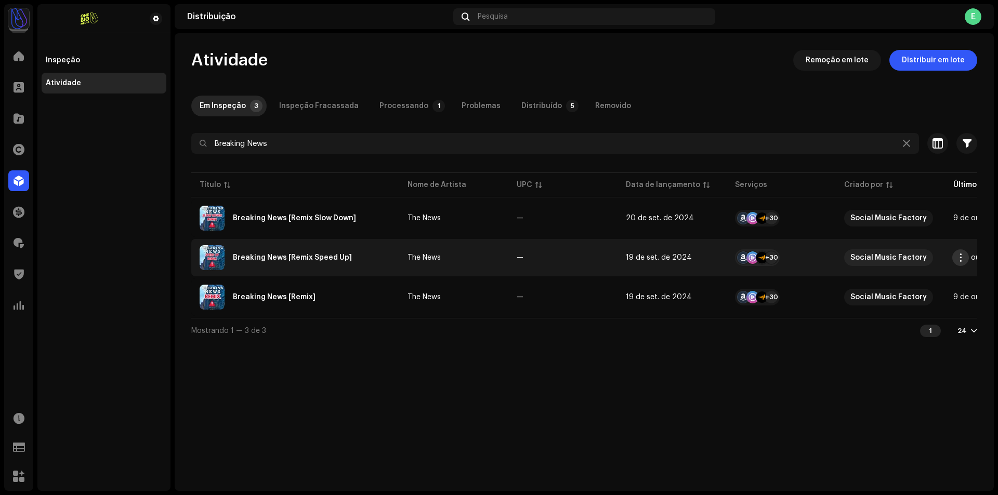
click at [964, 256] on button "button" at bounding box center [960, 257] width 17 height 17
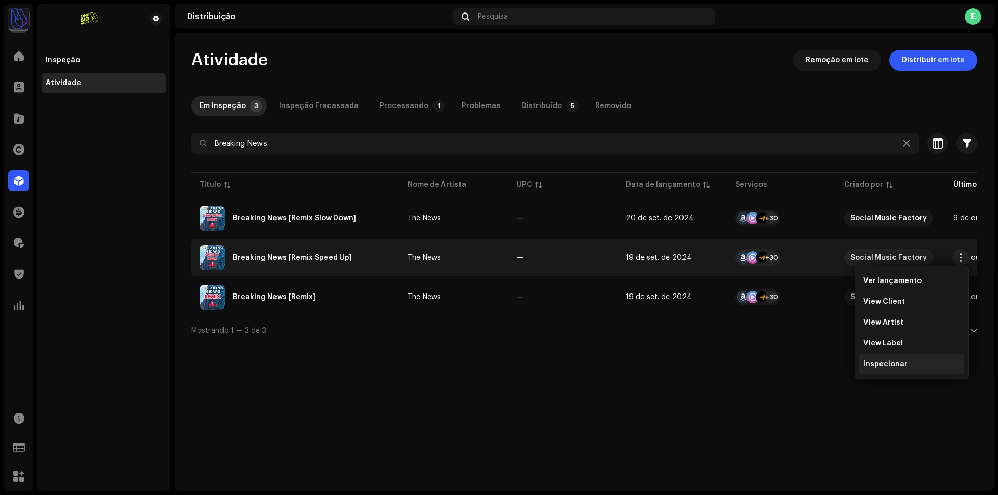
click at [874, 366] on span "Inspecionar" at bounding box center [885, 364] width 44 height 8
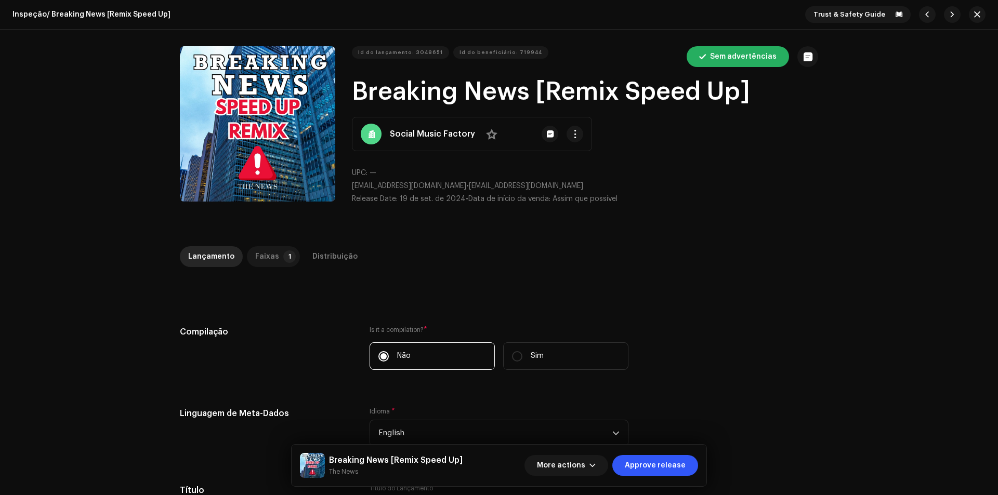
click at [256, 257] on div "Faixas" at bounding box center [267, 256] width 24 height 21
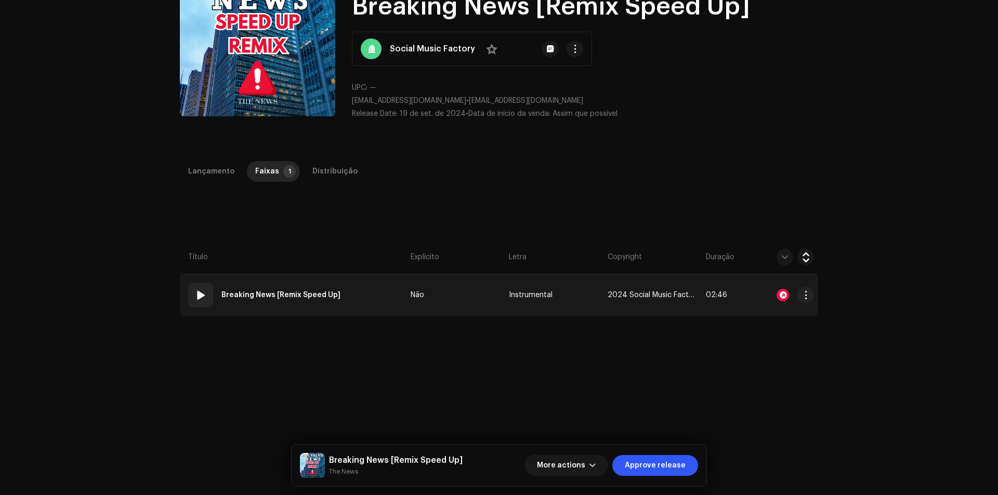
scroll to position [104, 0]
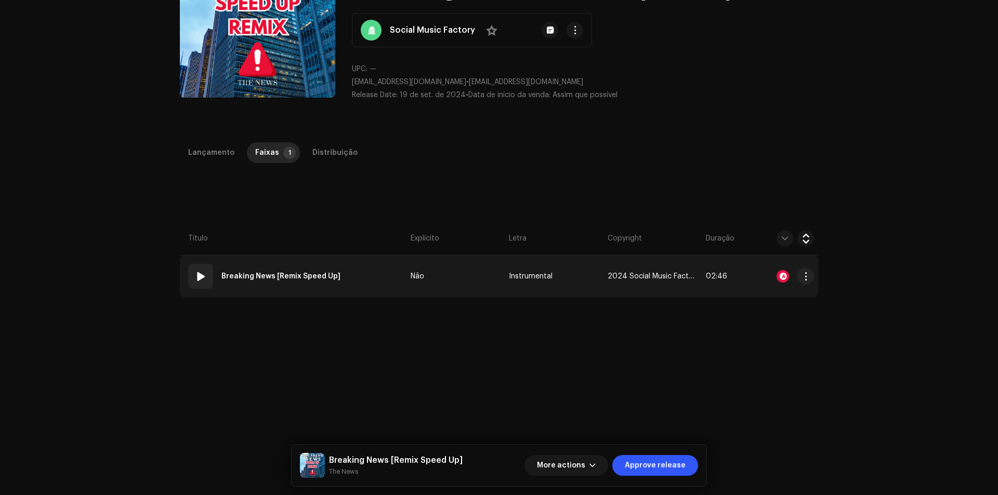
click at [335, 270] on strong "Breaking News [Remix Speed Up]" at bounding box center [280, 276] width 119 height 21
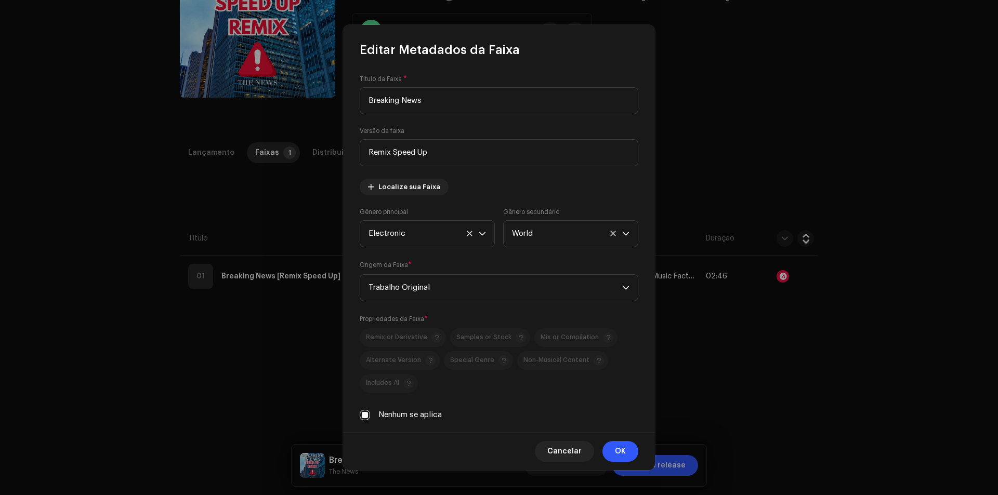
click at [306, 349] on div "Editar Metadados da Faixa Título da Faixa * Breaking News Versão da faixa Remix…" at bounding box center [499, 247] width 998 height 495
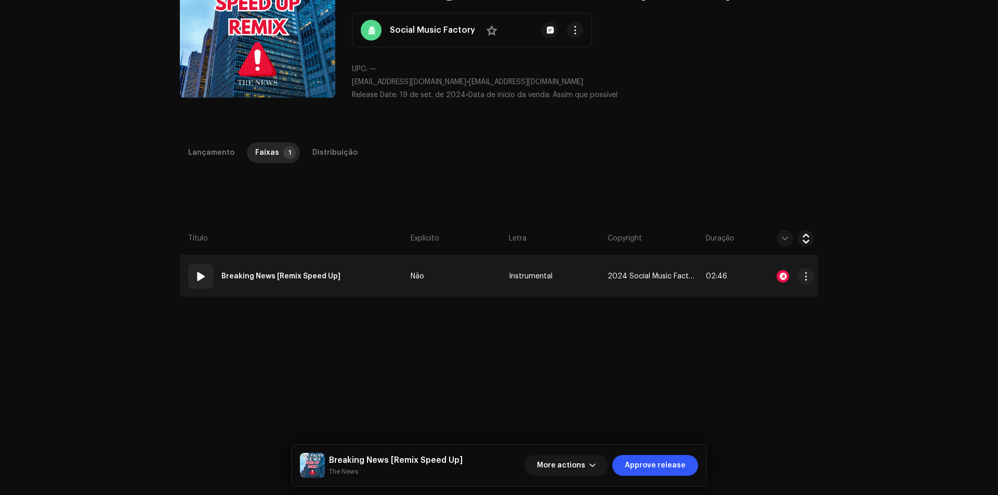
click at [361, 290] on td "01 Breaking News [Remix Speed Up]" at bounding box center [293, 277] width 227 height 42
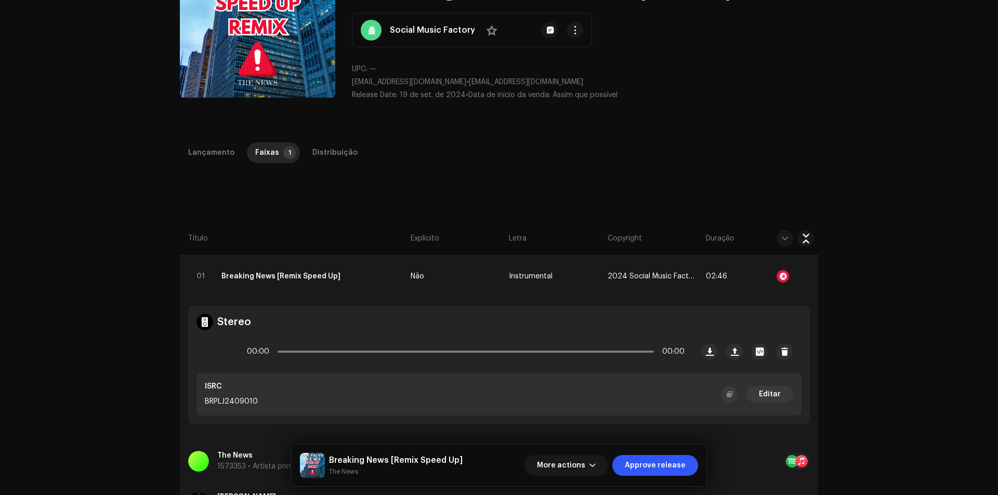
copy p "BRPLJ2409010"
drag, startPoint x: 258, startPoint y: 398, endPoint x: 202, endPoint y: 402, distance: 55.7
click at [202, 402] on div "ISRC BRPLJ2409010 Editar" at bounding box center [498, 394] width 605 height 43
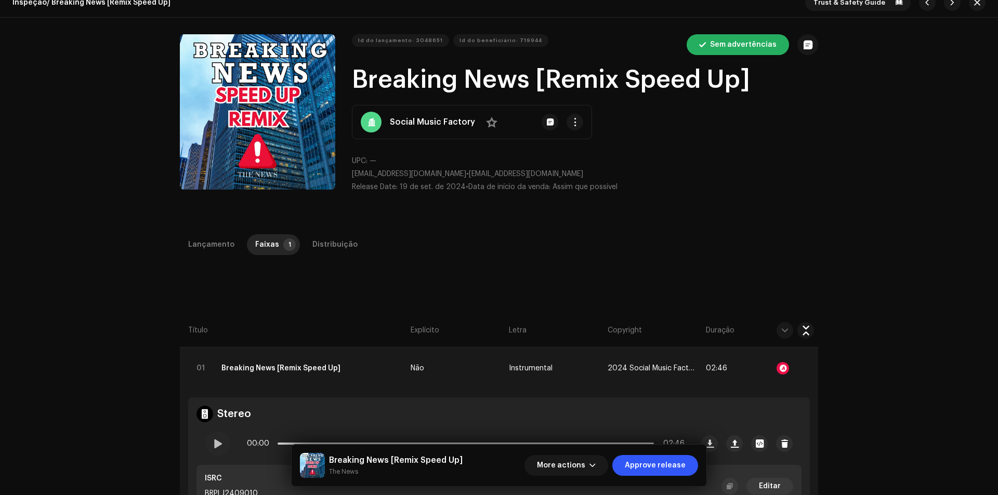
scroll to position [0, 0]
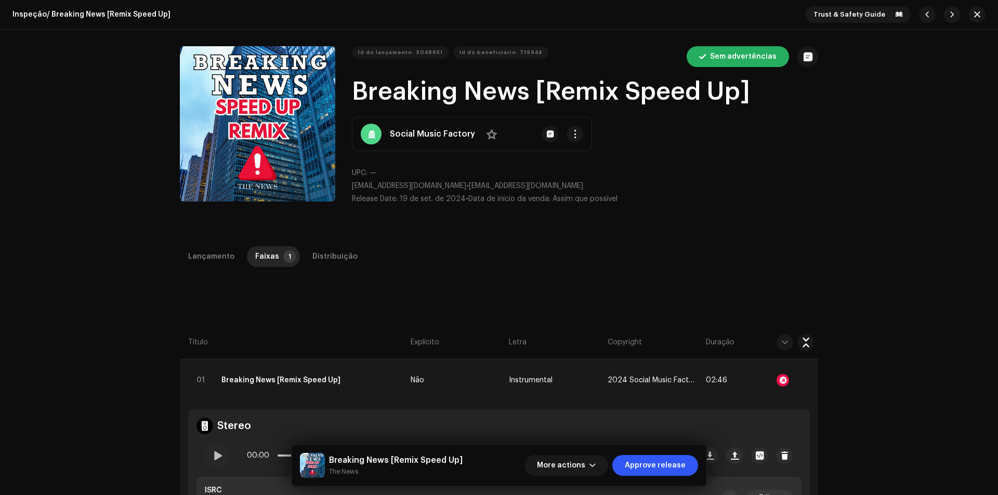
click at [463, 246] on div "Lançamento Faixas 1 Distribuição" at bounding box center [499, 256] width 638 height 21
click at [348, 248] on p-tab "Distribuição" at bounding box center [335, 256] width 62 height 21
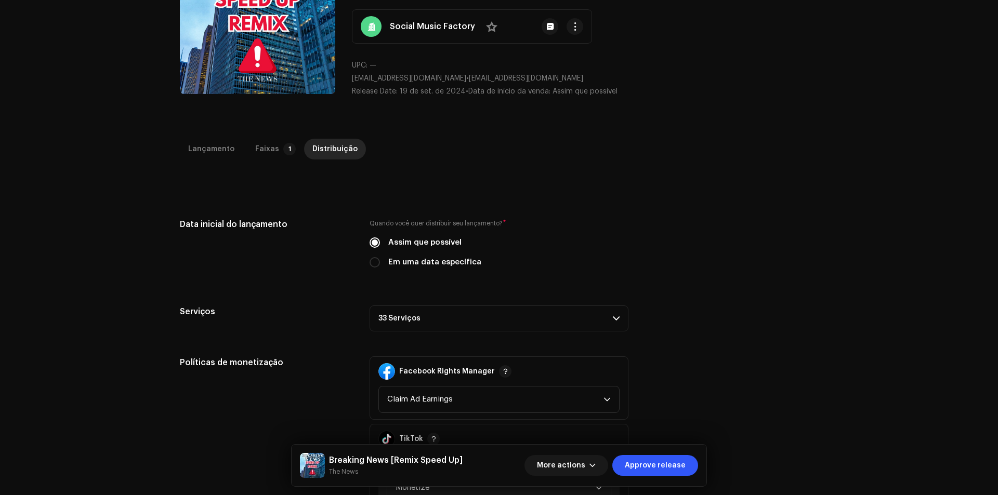
scroll to position [260, 0]
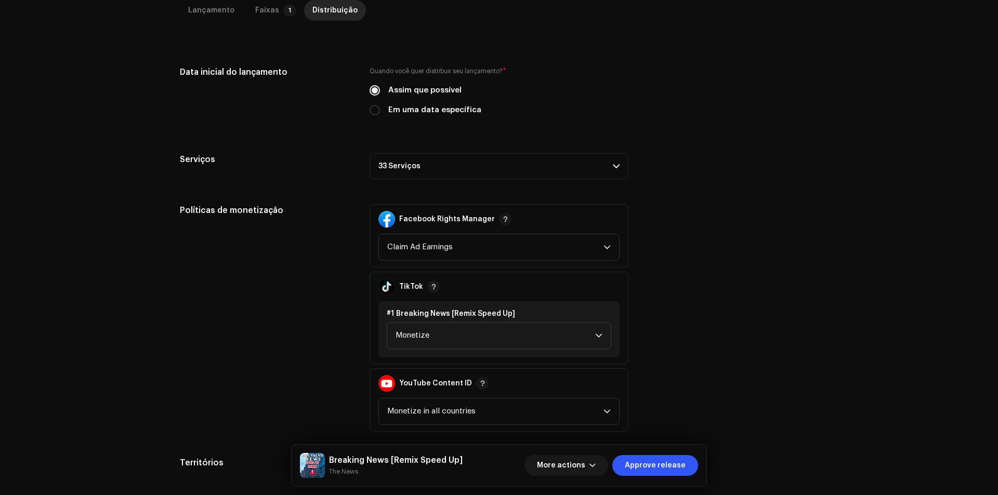
click at [449, 166] on p-accordion-header "33 Serviços" at bounding box center [498, 166] width 259 height 26
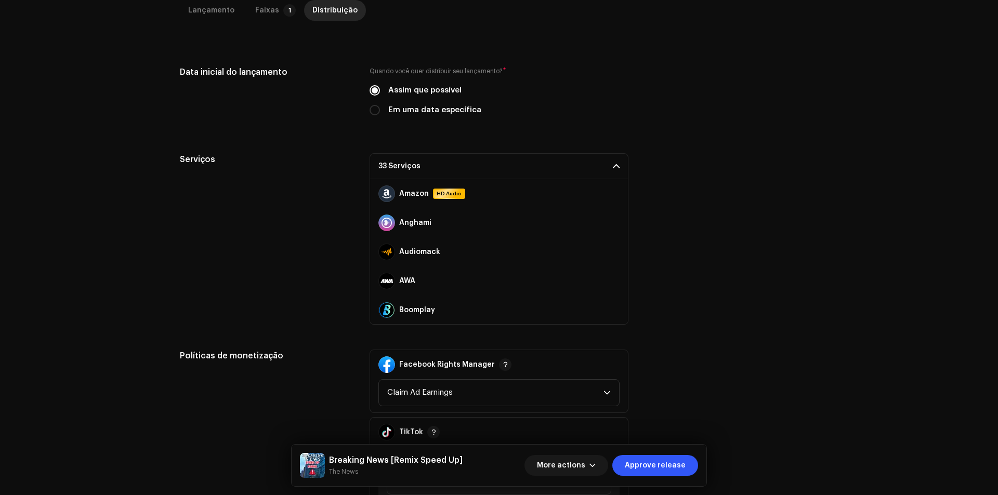
click at [420, 110] on label "Em uma data específica" at bounding box center [434, 109] width 93 height 11
click at [380, 110] on input "Em uma data específica" at bounding box center [374, 110] width 10 height 10
radio input "true"
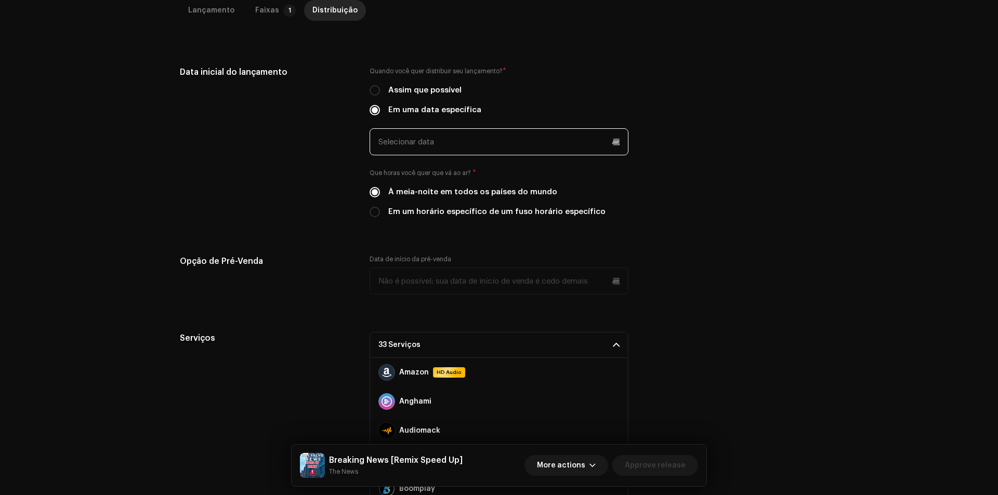
click at [483, 142] on input "text" at bounding box center [498, 141] width 259 height 27
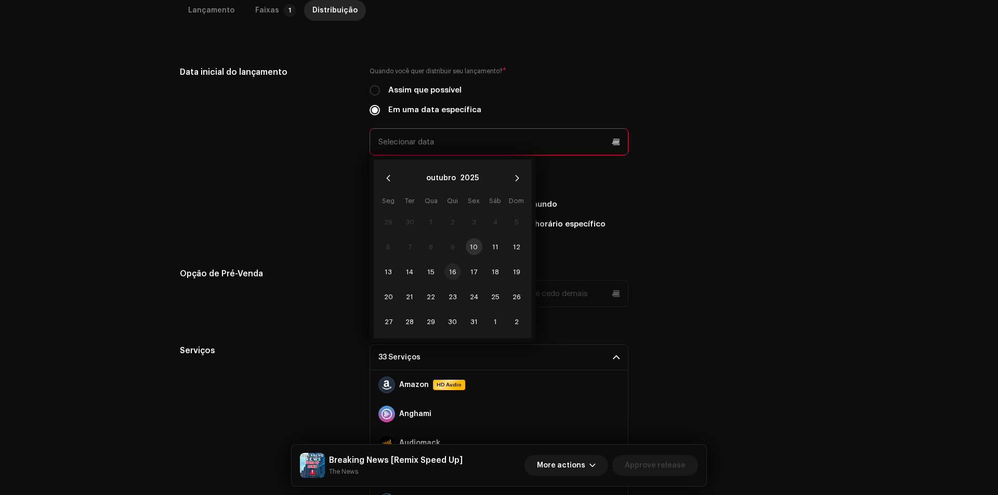
click at [450, 269] on span "16" at bounding box center [452, 271] width 17 height 17
type input "[DATE]"
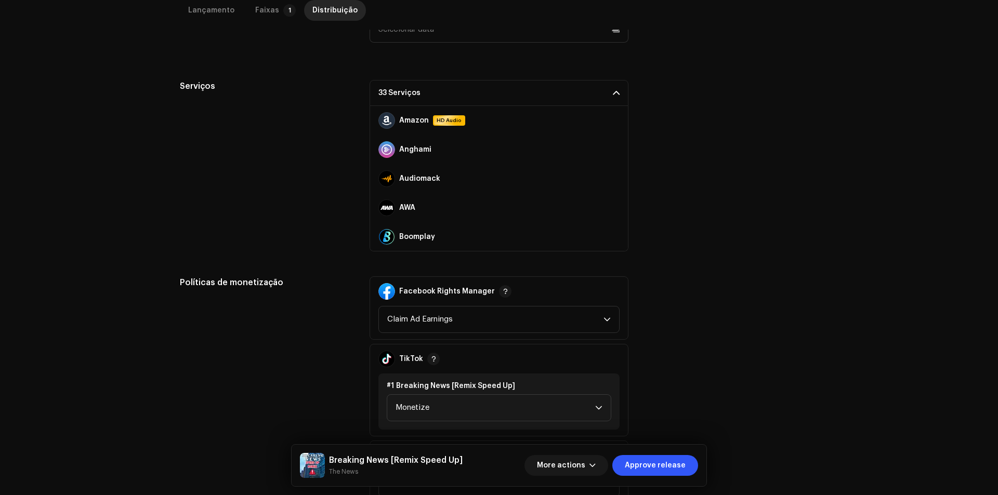
scroll to position [520, 0]
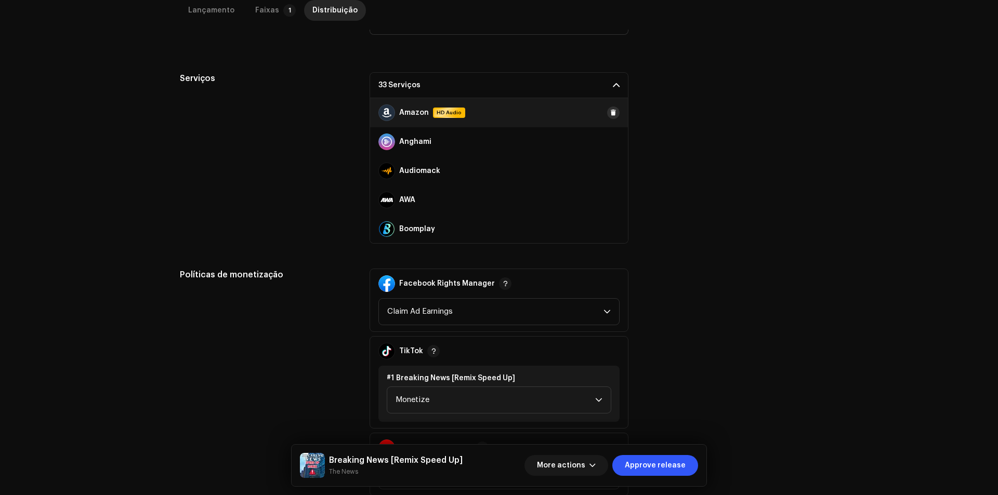
click at [608, 117] on button at bounding box center [613, 113] width 12 height 12
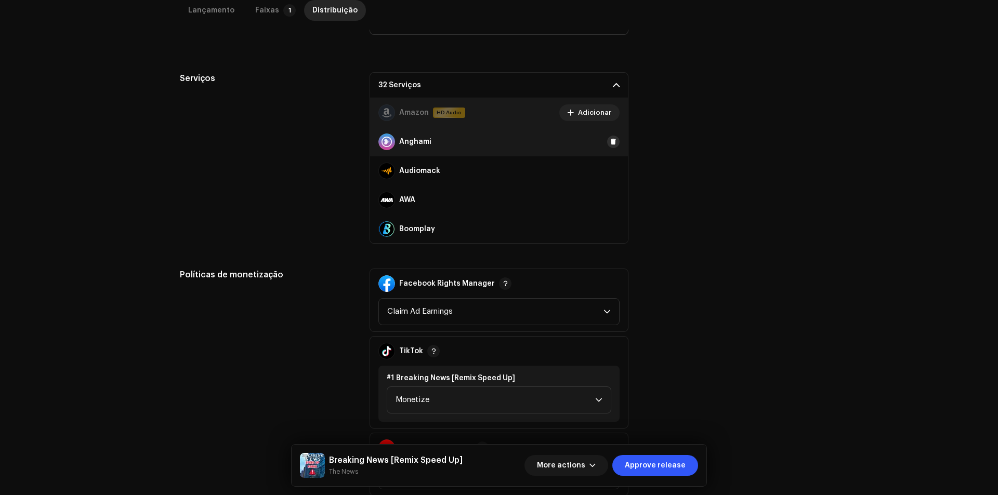
click at [610, 141] on span at bounding box center [613, 142] width 6 height 8
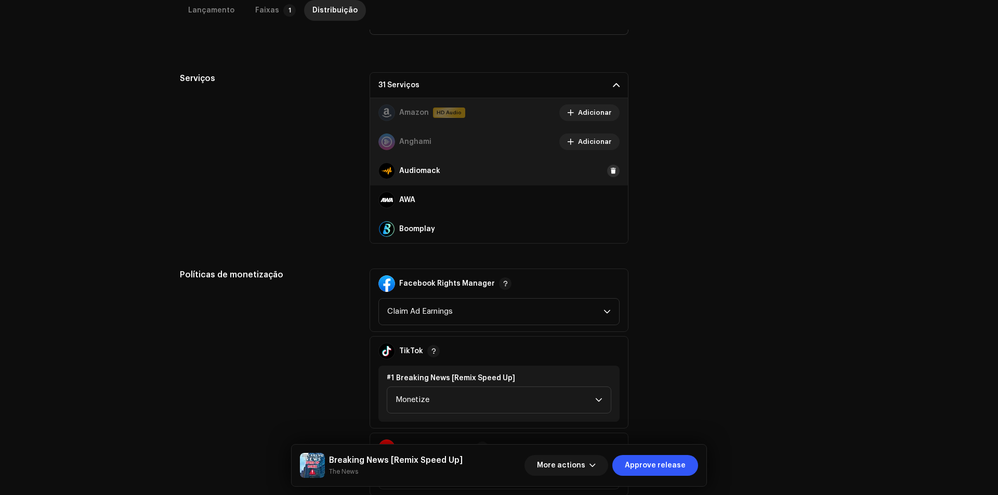
click at [607, 171] on button at bounding box center [613, 171] width 12 height 12
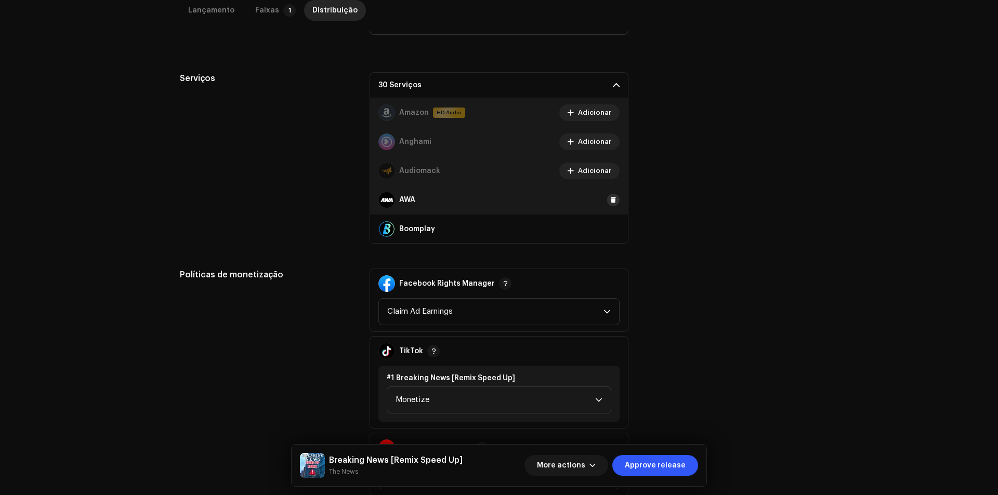
click at [610, 196] on span at bounding box center [613, 200] width 6 height 8
click at [607, 231] on button at bounding box center [613, 229] width 12 height 12
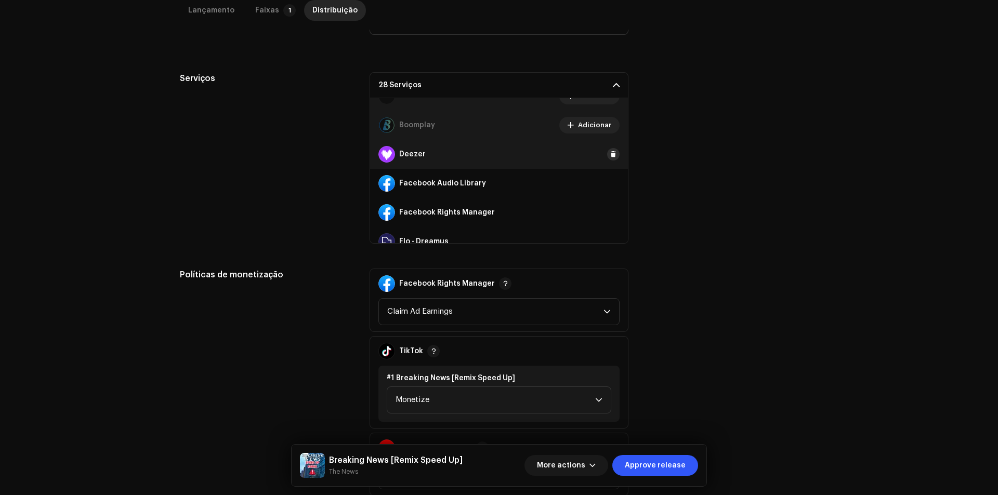
click at [610, 155] on span at bounding box center [613, 154] width 6 height 8
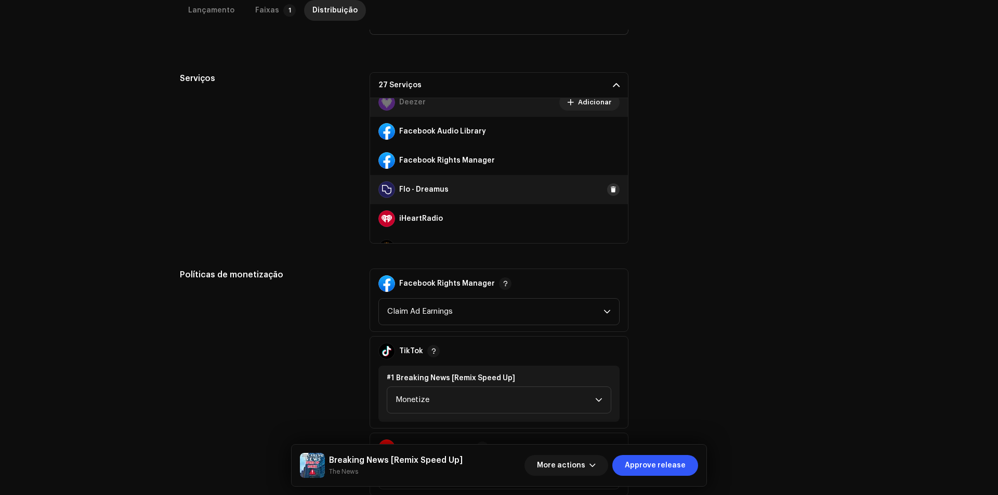
click at [610, 191] on span at bounding box center [613, 189] width 6 height 8
click at [610, 220] on span at bounding box center [613, 219] width 6 height 8
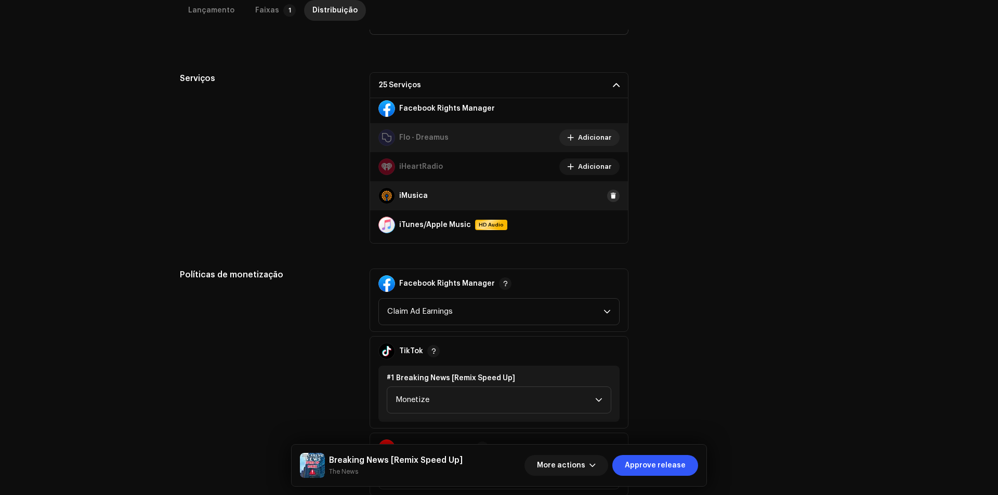
click at [610, 194] on span at bounding box center [613, 196] width 6 height 8
click at [610, 229] on span at bounding box center [613, 225] width 6 height 8
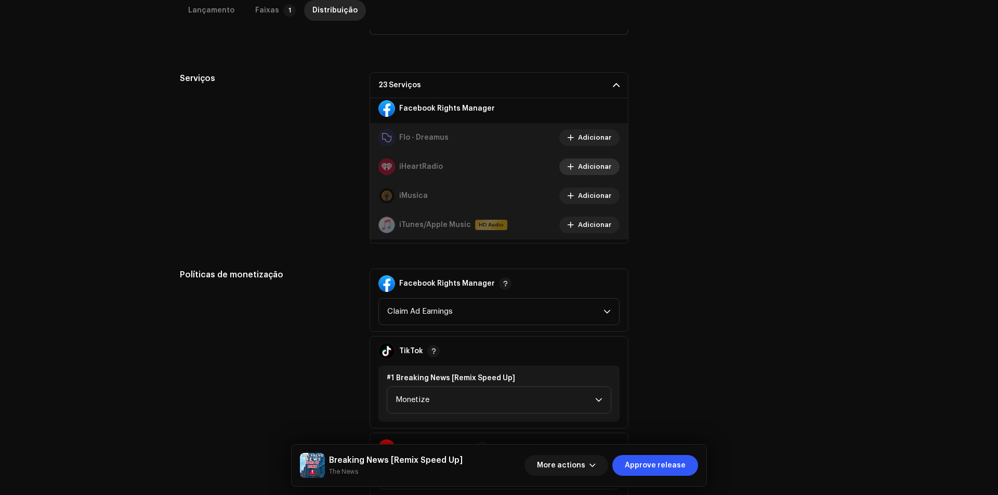
scroll to position [260, 0]
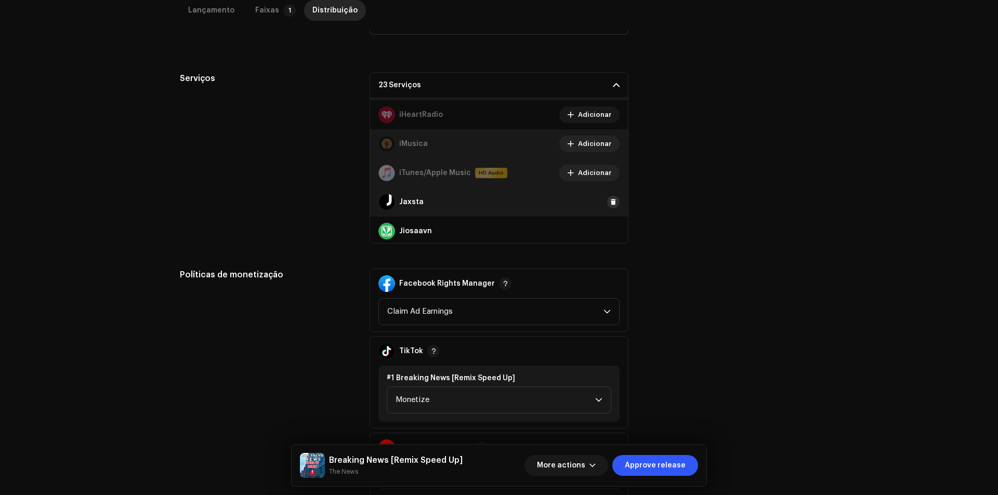
click at [607, 197] on button at bounding box center [613, 202] width 12 height 12
click at [607, 232] on button at bounding box center [613, 231] width 12 height 12
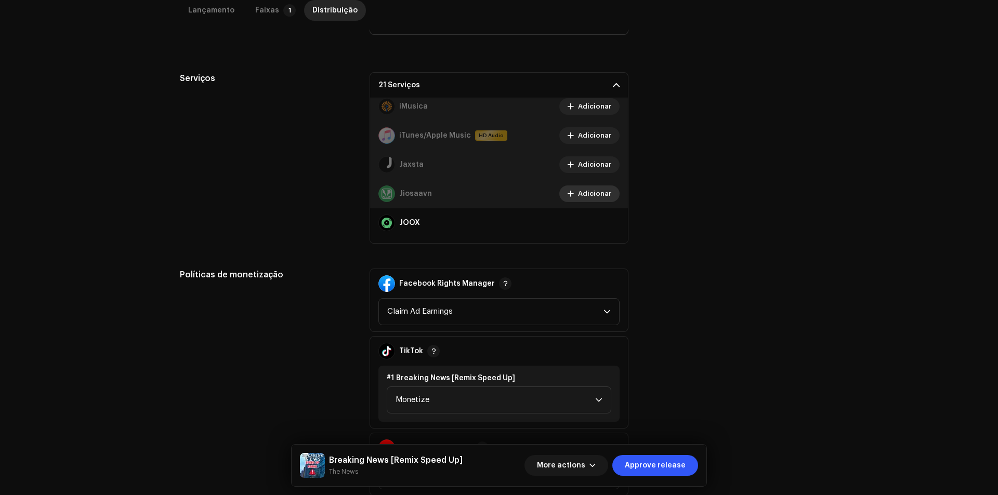
scroll to position [312, 0]
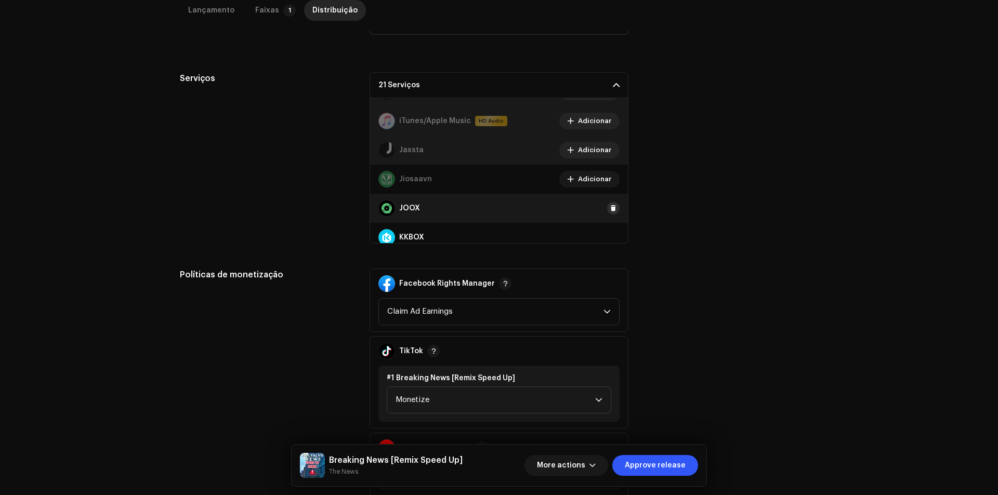
click at [610, 208] on span at bounding box center [613, 208] width 6 height 8
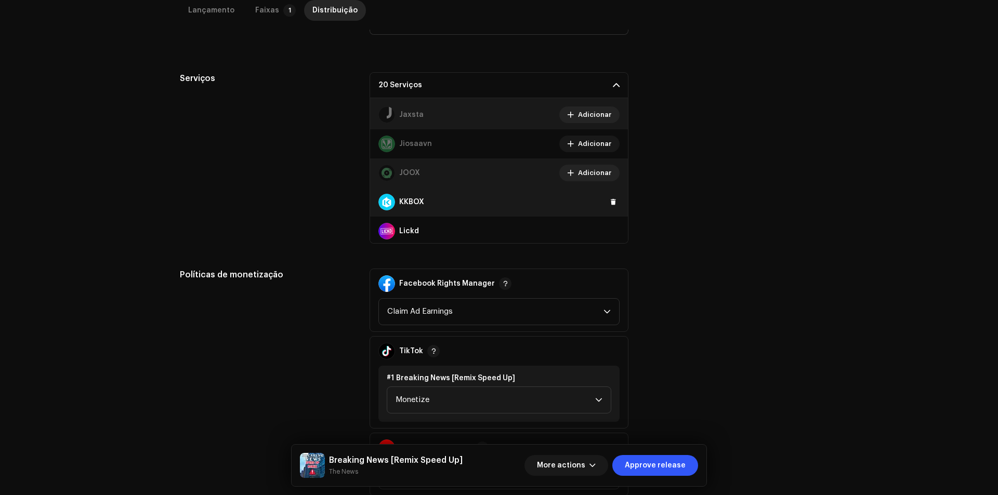
scroll to position [364, 0]
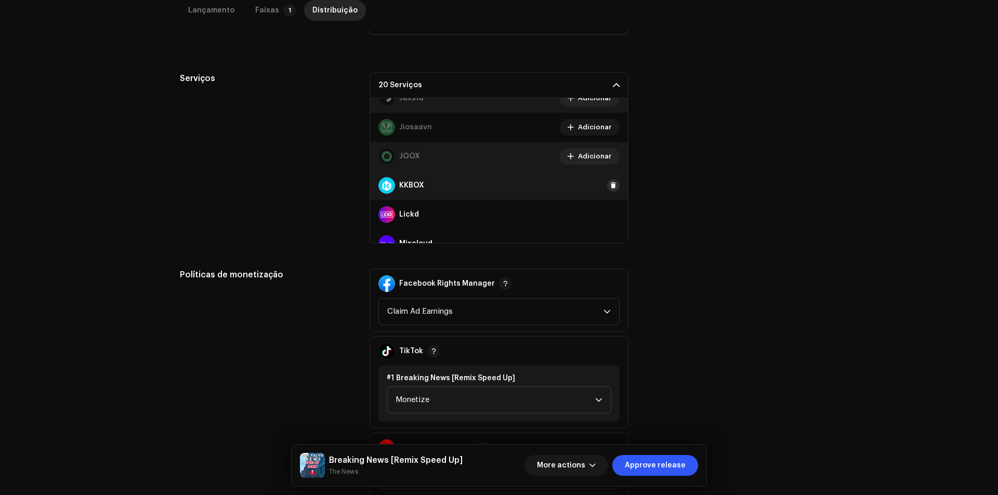
click at [613, 185] on button at bounding box center [613, 185] width 12 height 12
click at [613, 214] on button at bounding box center [613, 214] width 12 height 12
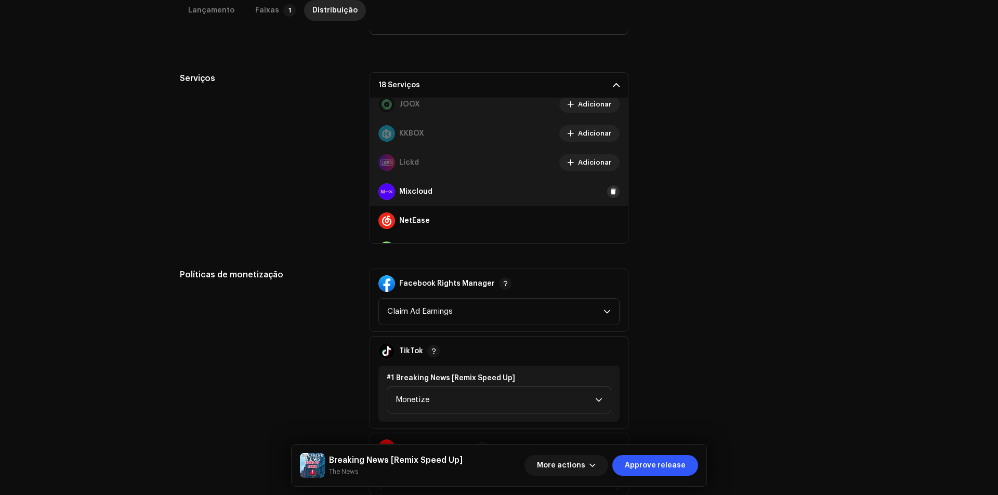
click at [607, 189] on button at bounding box center [613, 191] width 12 height 12
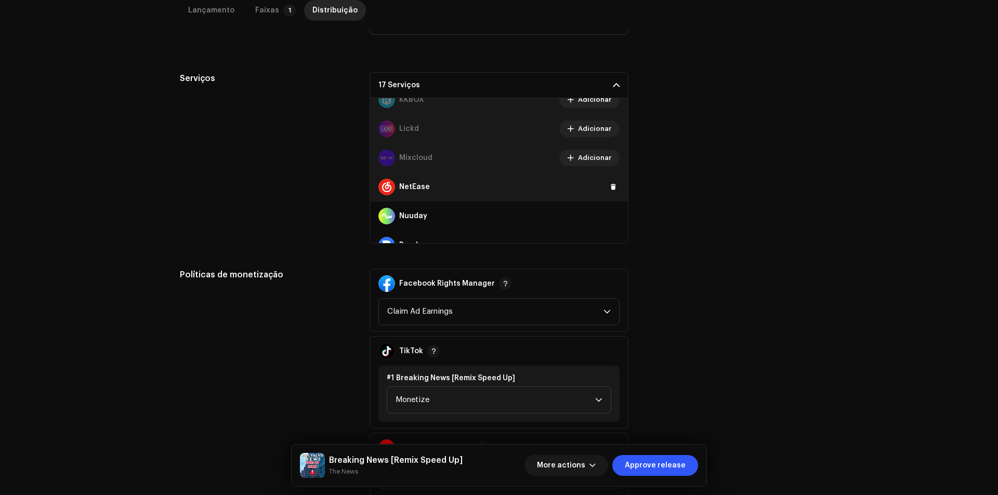
scroll to position [468, 0]
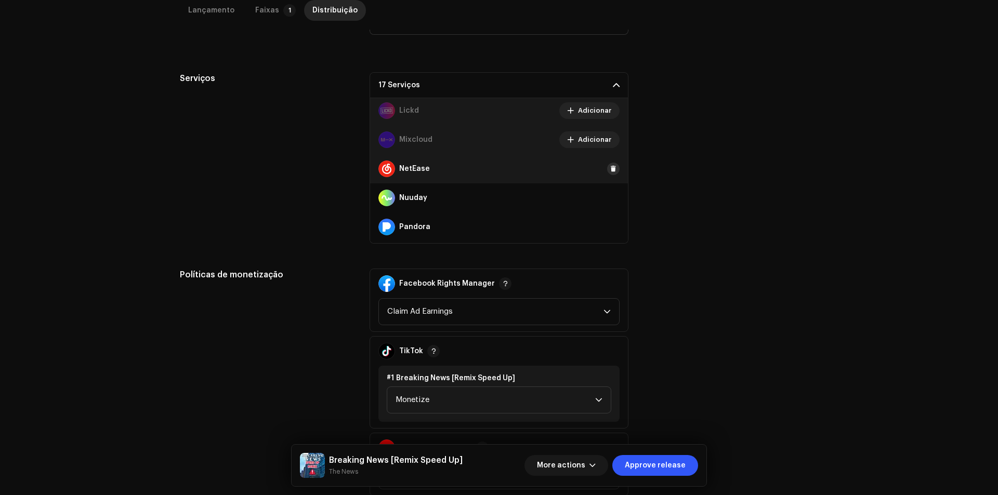
click at [607, 170] on button at bounding box center [613, 169] width 12 height 12
click at [604, 204] on div "Nuuday" at bounding box center [499, 197] width 258 height 29
click at [610, 200] on span at bounding box center [613, 198] width 6 height 8
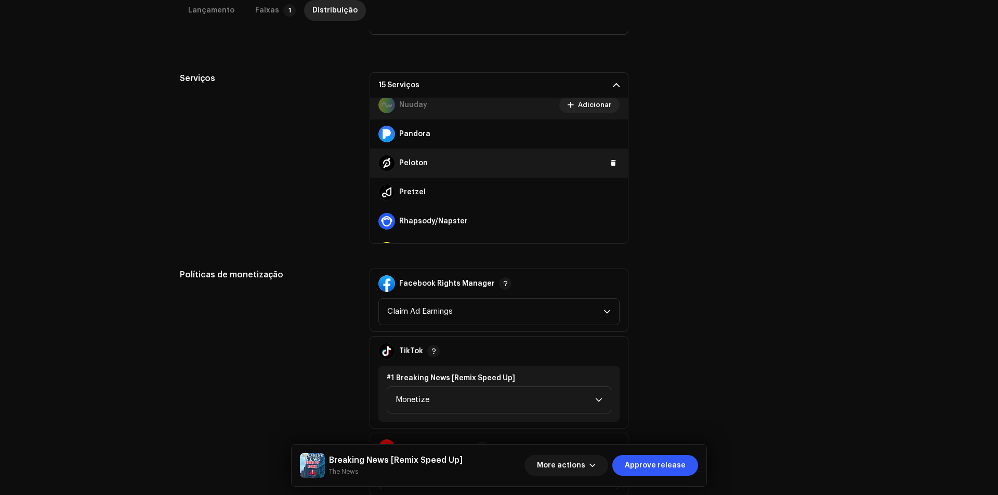
scroll to position [572, 0]
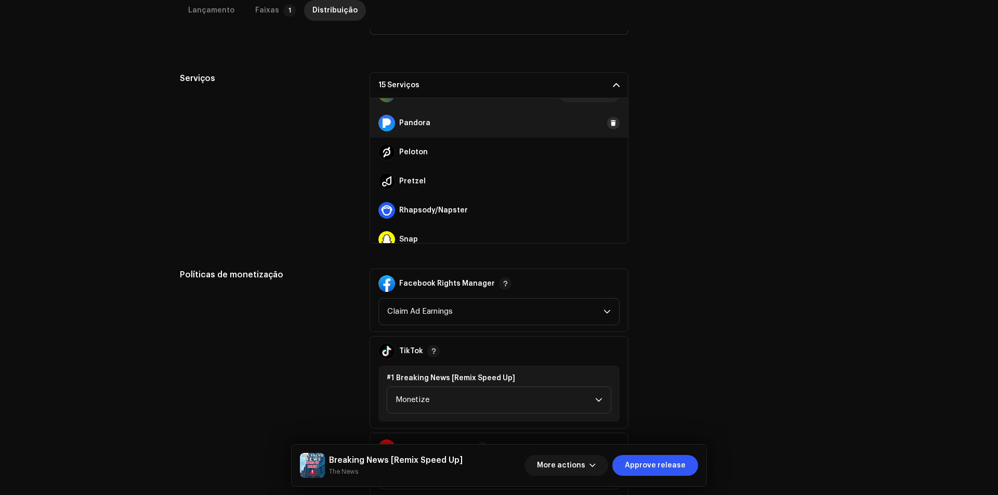
click at [607, 127] on button at bounding box center [613, 123] width 12 height 12
click at [610, 154] on span at bounding box center [613, 152] width 6 height 8
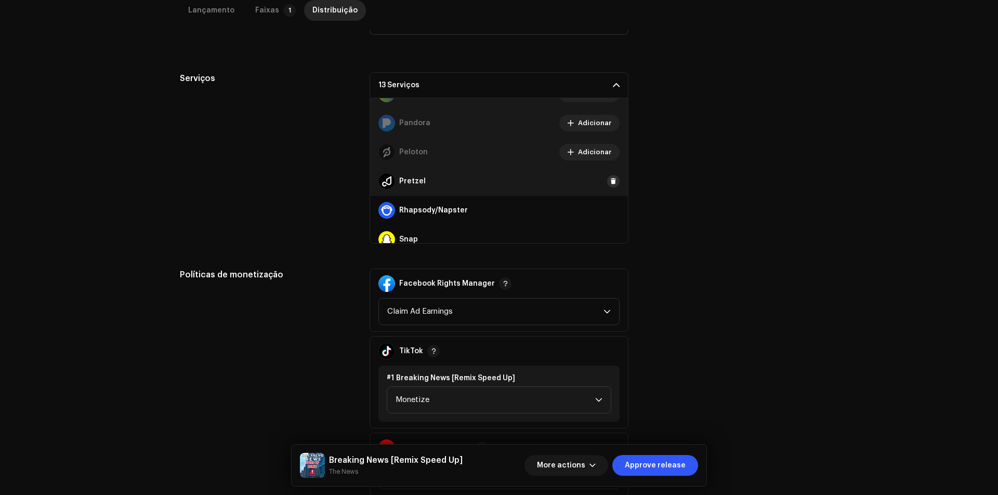
click at [609, 187] on div "Pretzel" at bounding box center [499, 181] width 258 height 29
click at [610, 183] on span at bounding box center [613, 181] width 6 height 8
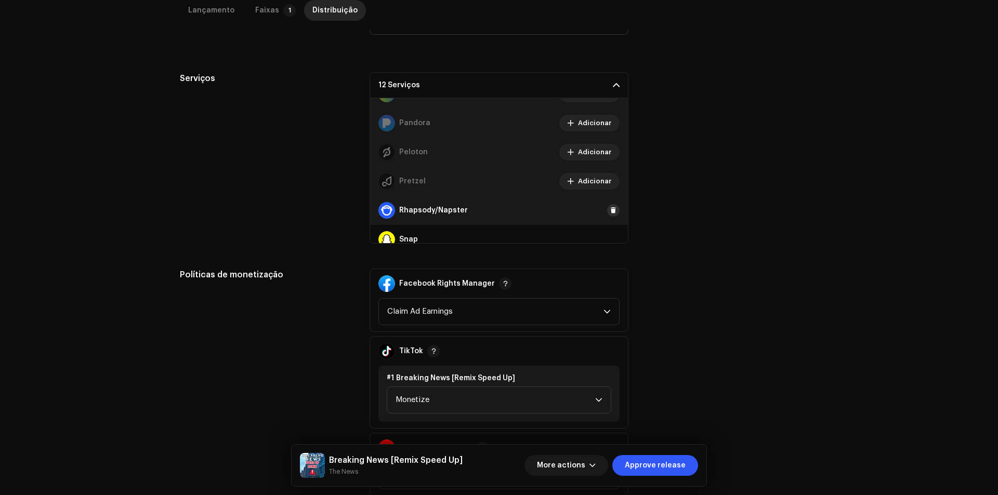
click at [608, 216] on button at bounding box center [613, 210] width 12 height 12
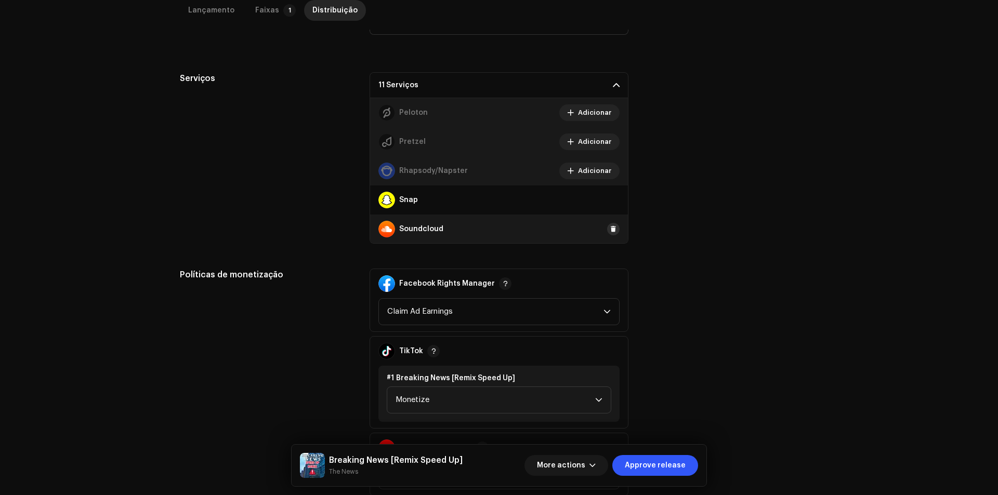
scroll to position [675, 0]
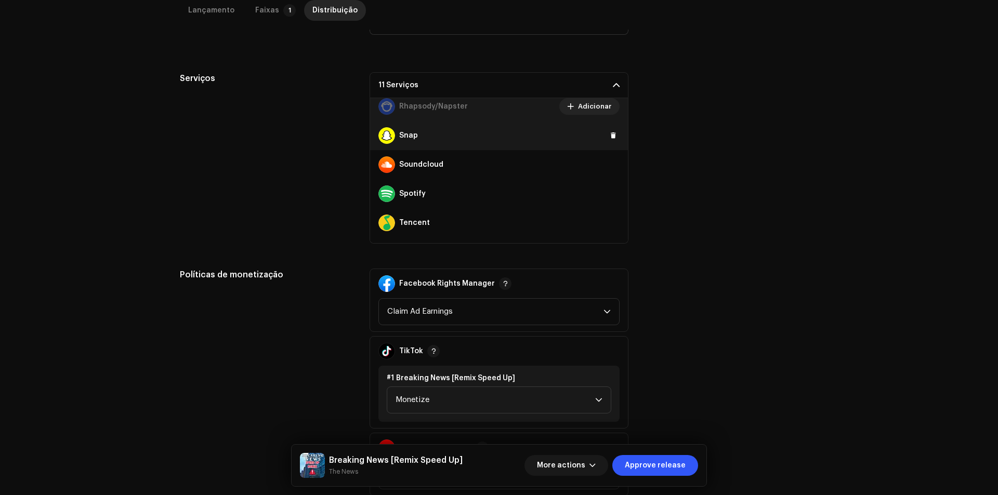
click at [605, 129] on div "Snap" at bounding box center [499, 135] width 258 height 29
click at [610, 136] on span at bounding box center [613, 135] width 6 height 8
click at [610, 167] on span at bounding box center [613, 165] width 6 height 8
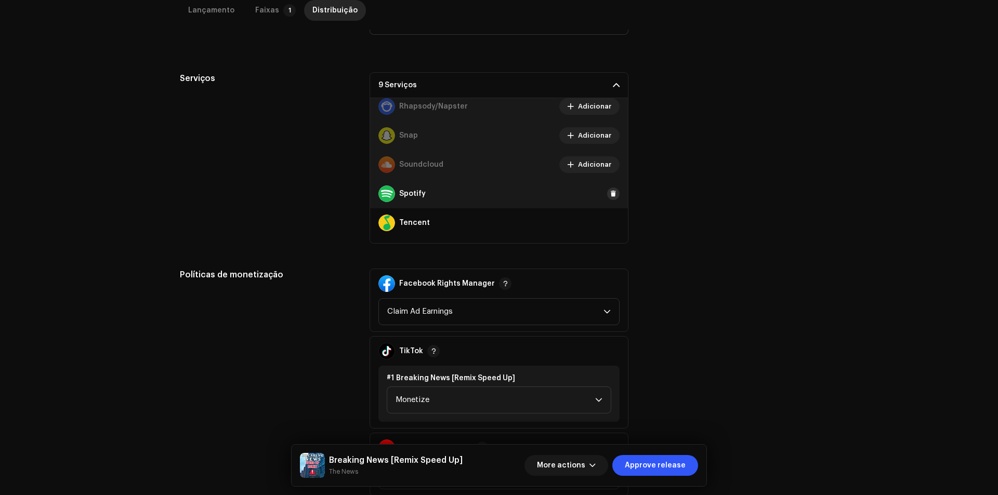
click at [610, 195] on span at bounding box center [613, 194] width 6 height 8
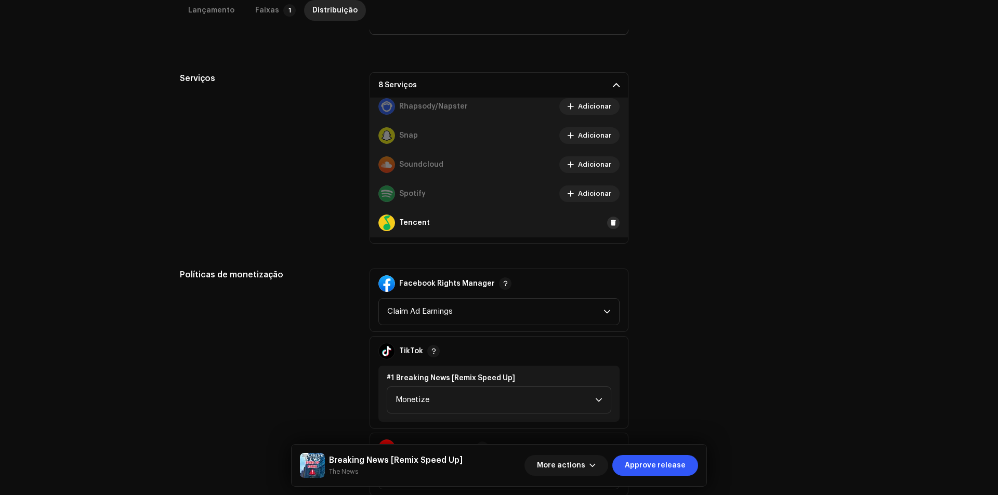
click at [610, 223] on span at bounding box center [613, 223] width 6 height 8
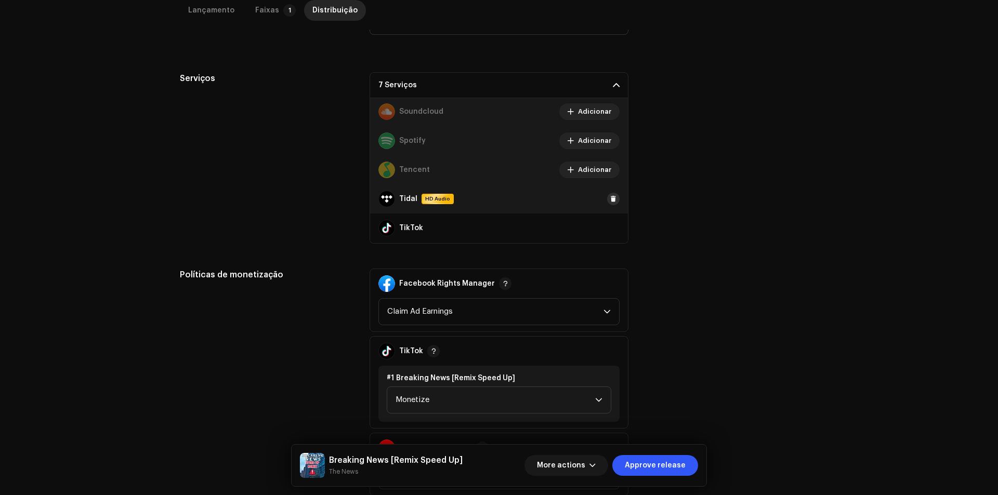
scroll to position [779, 0]
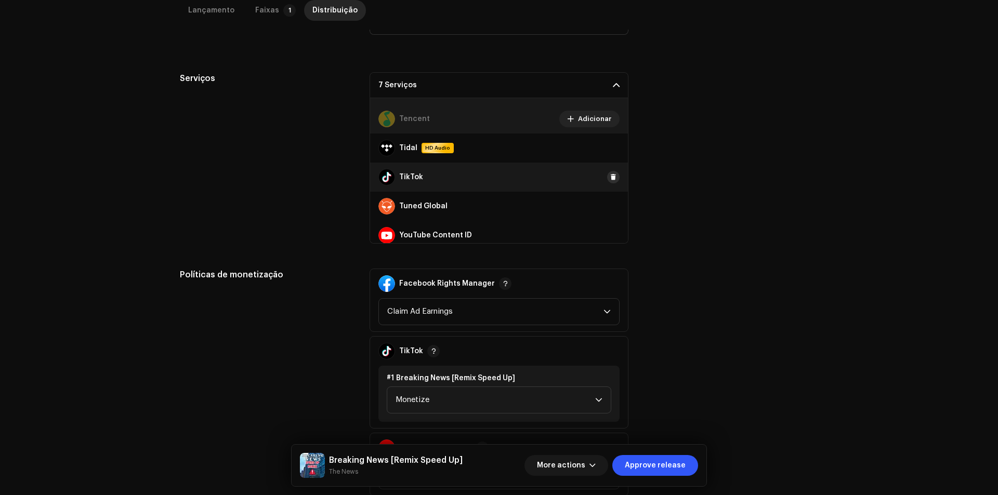
click at [610, 176] on span at bounding box center [613, 177] width 6 height 8
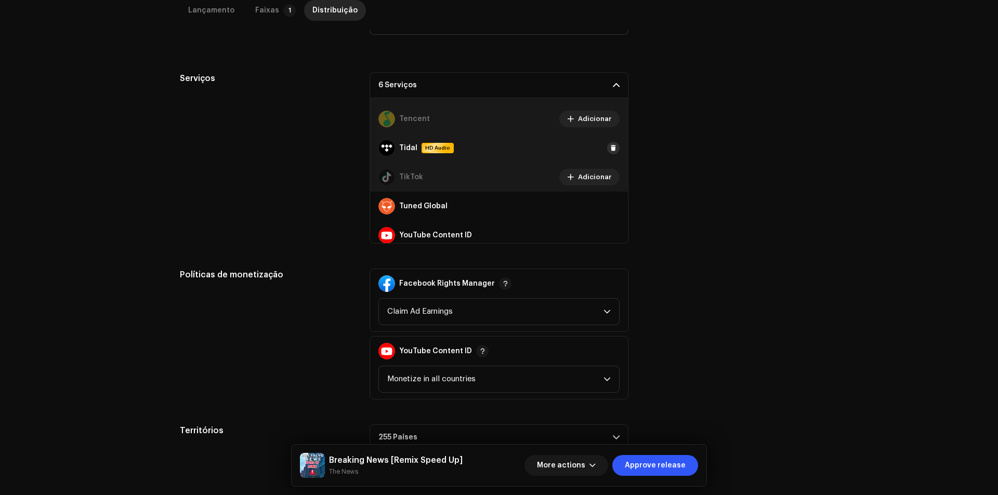
click at [608, 153] on button at bounding box center [613, 148] width 12 height 12
click at [610, 204] on span at bounding box center [613, 206] width 6 height 8
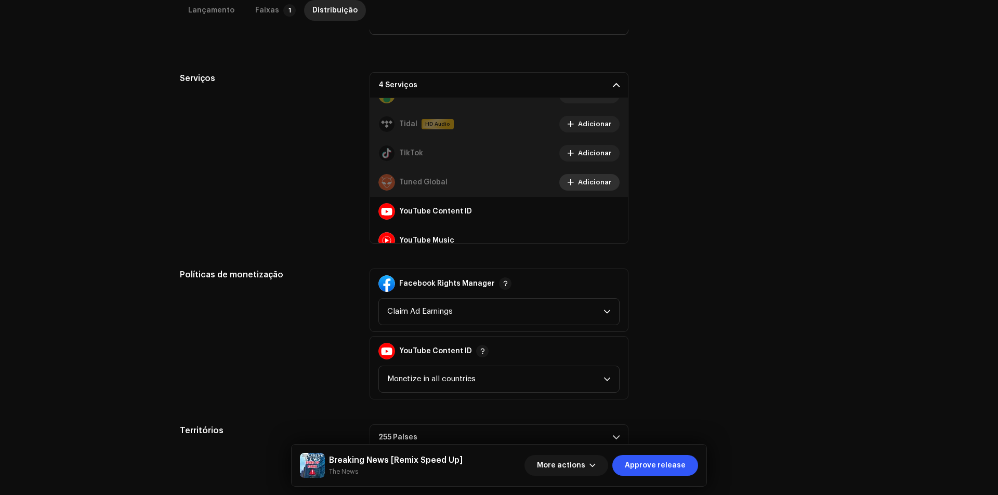
scroll to position [815, 0]
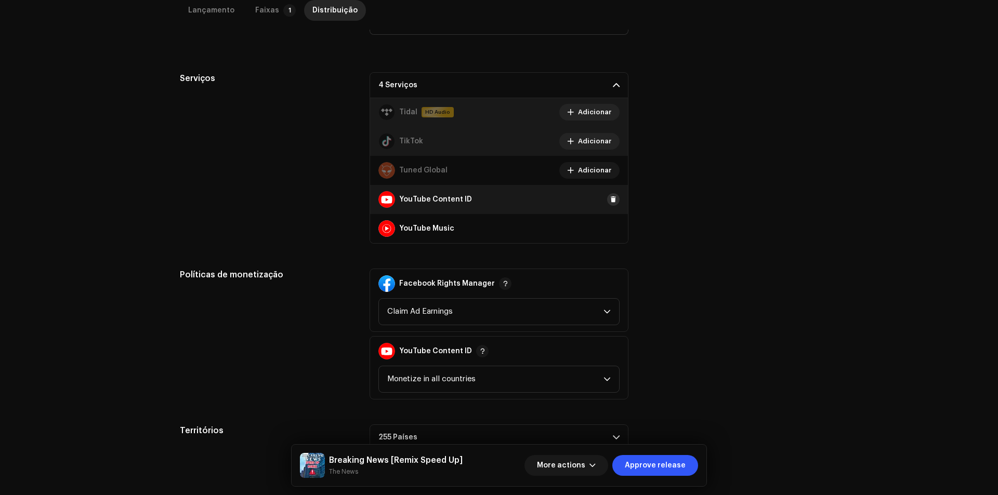
click at [610, 200] on span at bounding box center [613, 199] width 6 height 8
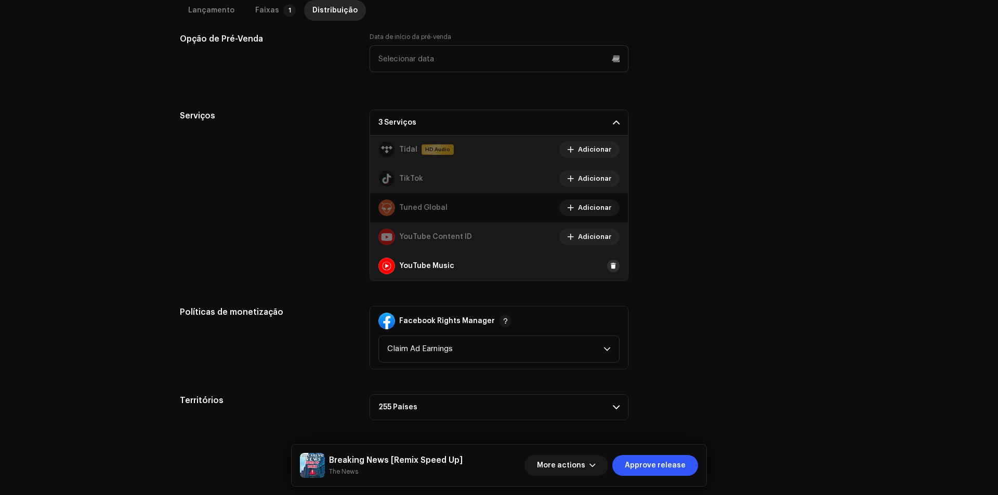
click at [610, 263] on span at bounding box center [613, 266] width 6 height 8
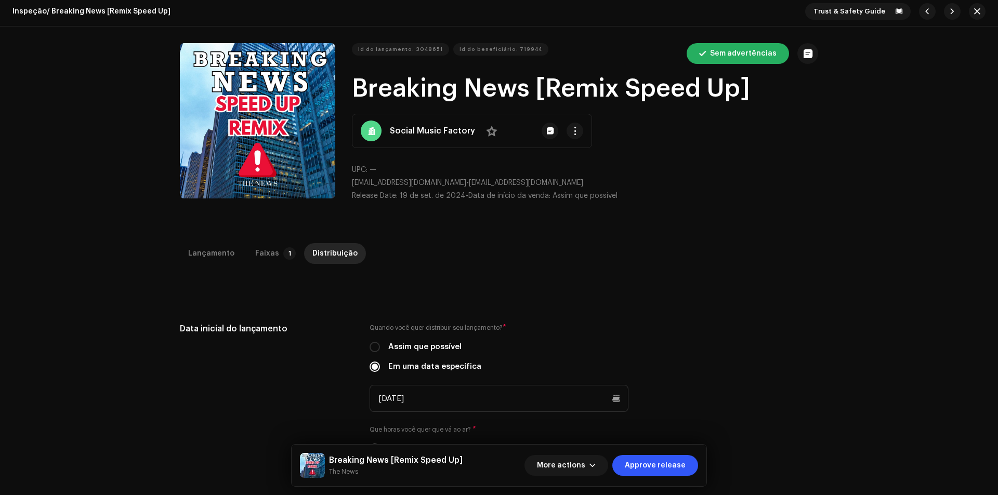
scroll to position [0, 0]
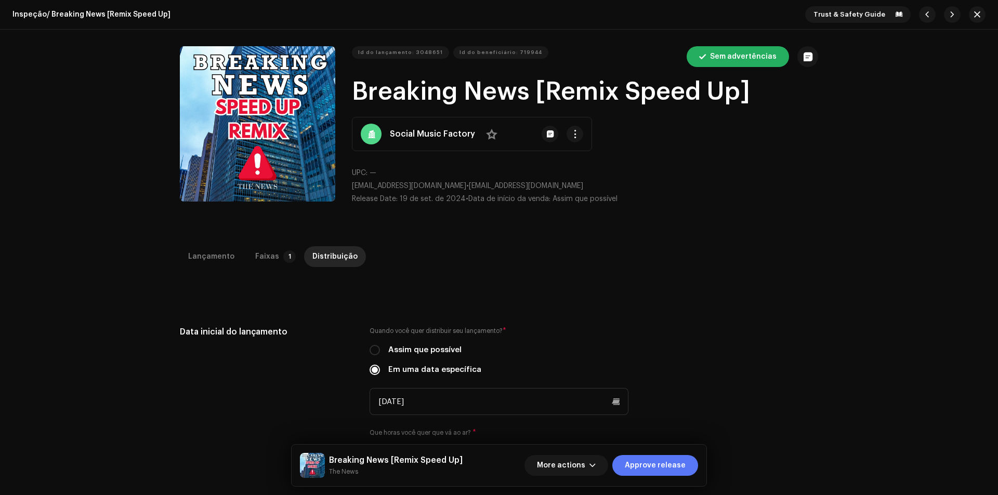
drag, startPoint x: 656, startPoint y: 461, endPoint x: 661, endPoint y: 435, distance: 27.1
click at [656, 460] on span "Approve release" at bounding box center [655, 465] width 61 height 21
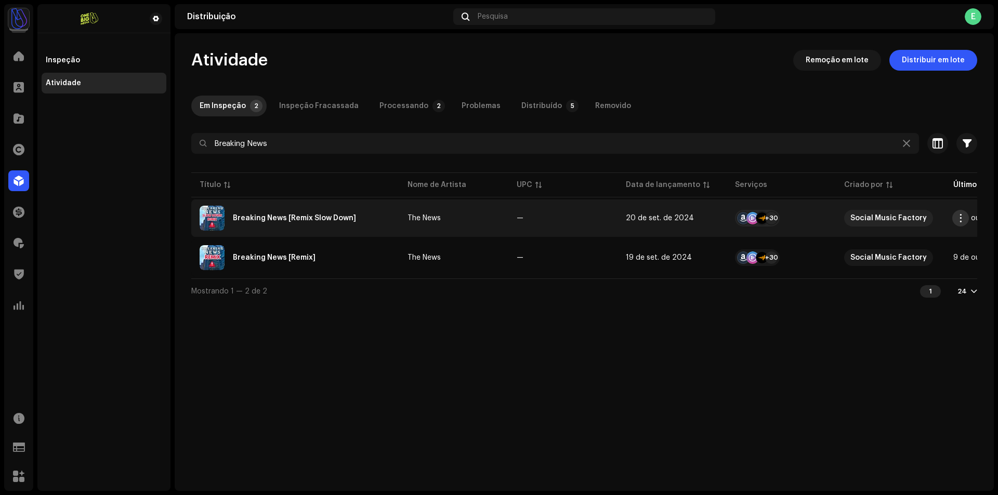
click at [956, 220] on span "button" at bounding box center [960, 218] width 8 height 8
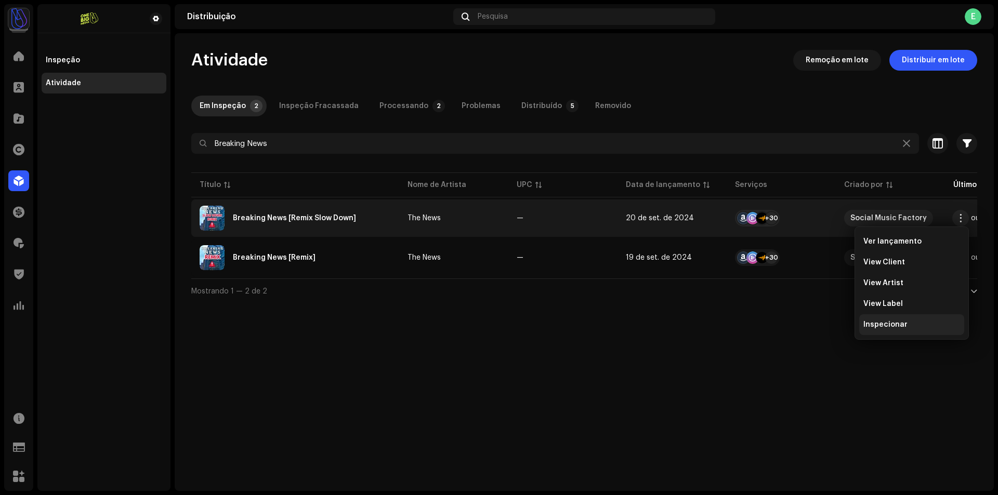
click at [885, 322] on span "Inspecionar" at bounding box center [885, 325] width 44 height 8
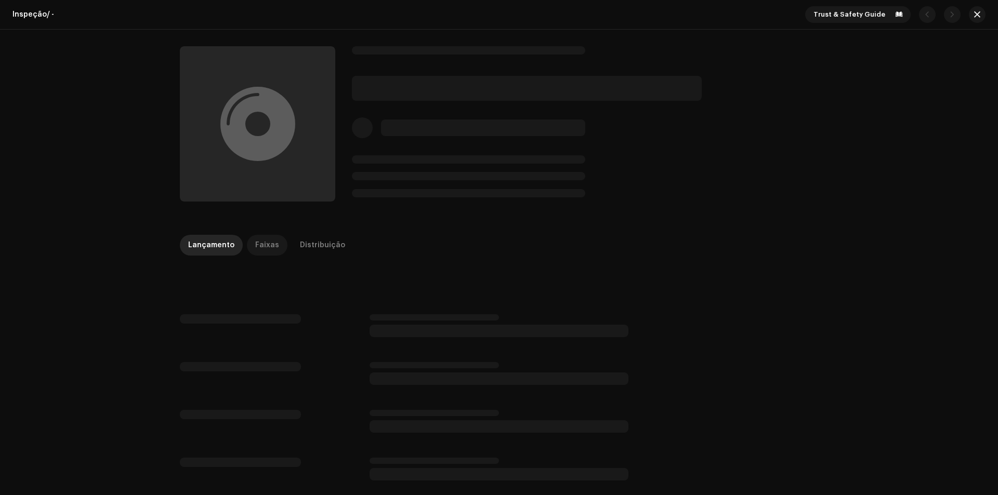
click at [255, 251] on div "Faixas" at bounding box center [267, 245] width 24 height 21
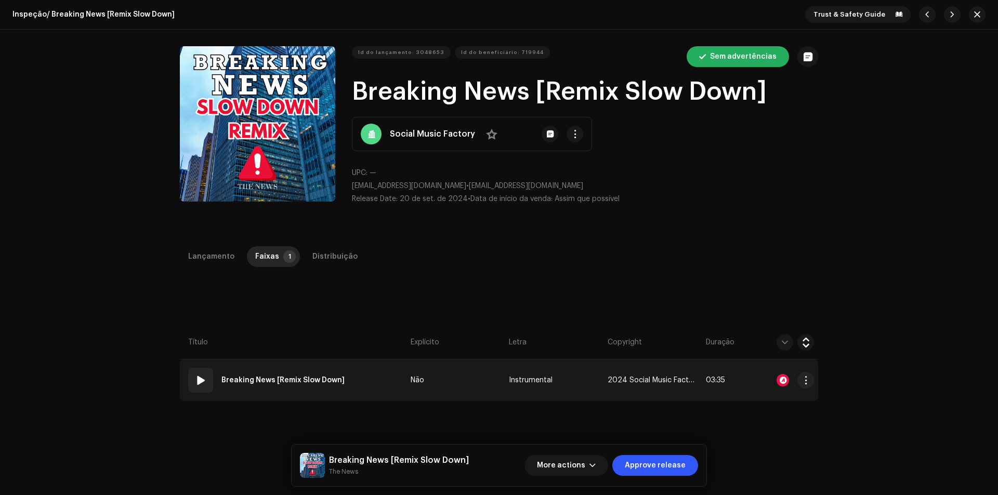
click at [338, 380] on strong "Breaking News [Remix Slow Down]" at bounding box center [282, 380] width 123 height 21
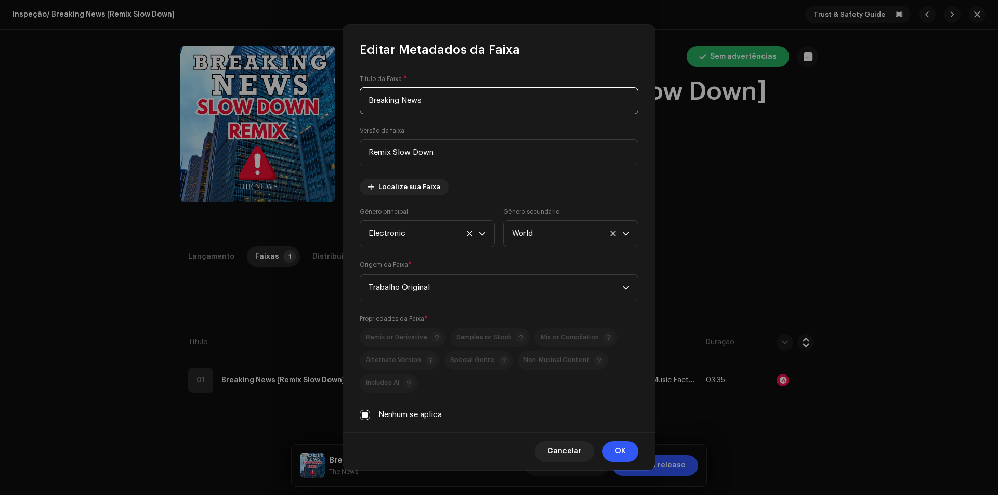
click at [304, 332] on div "Editar Metadados da Faixa Título da Faixa * Breaking News Versão da faixa Remix…" at bounding box center [499, 247] width 998 height 495
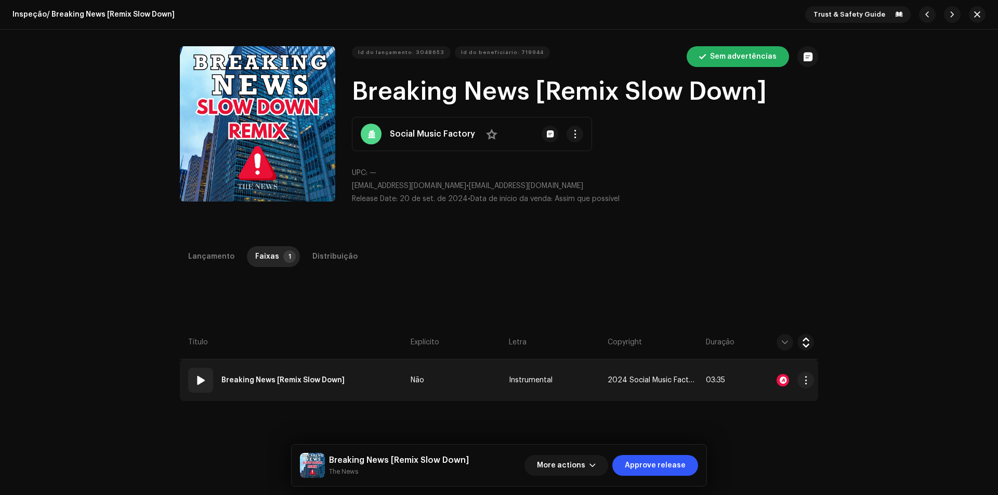
click at [363, 395] on td "01 Breaking News [Remix Slow Down]" at bounding box center [293, 381] width 227 height 42
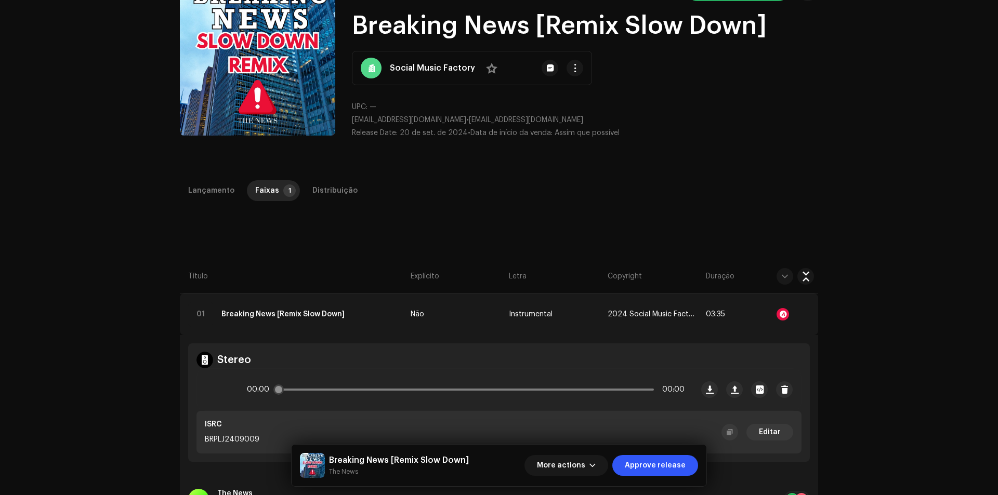
scroll to position [156, 0]
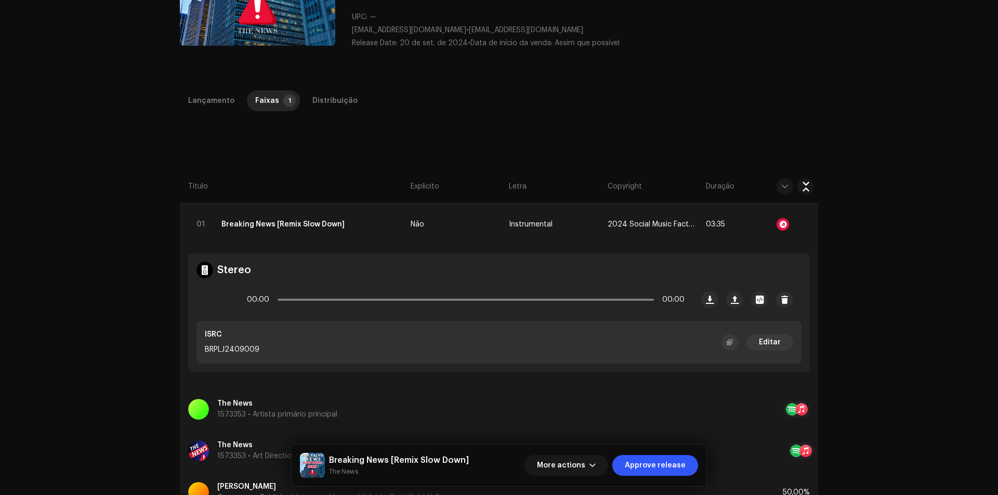
copy p "BRPLJ2409009"
drag, startPoint x: 262, startPoint y: 352, endPoint x: 185, endPoint y: 346, distance: 77.7
click at [185, 346] on td "Stereo 00:00 00:00 ISRC BRPLJ2409009 Editar" at bounding box center [499, 316] width 638 height 143
click at [340, 93] on div "Distribuição" at bounding box center [334, 100] width 45 height 21
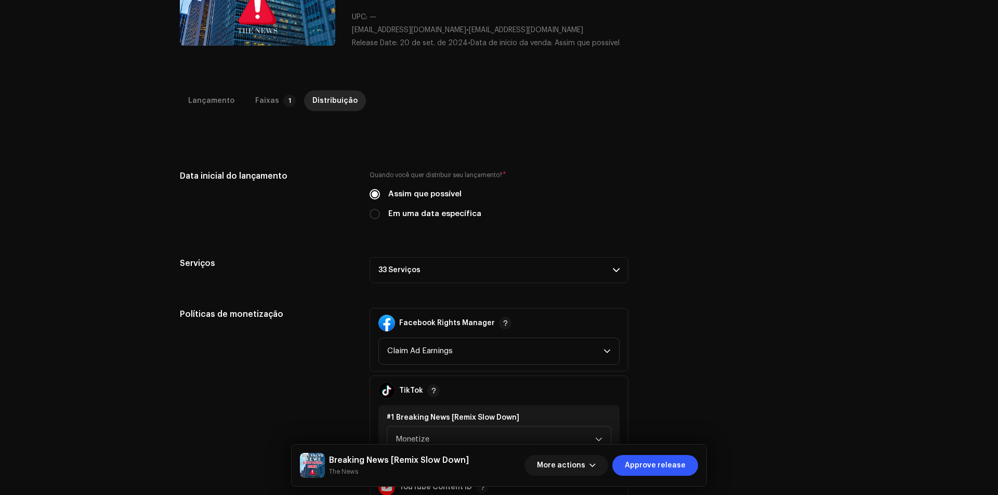
click at [435, 213] on label "Em uma data específica" at bounding box center [434, 213] width 93 height 11
click at [380, 213] on input "Em uma data específica" at bounding box center [374, 214] width 10 height 10
radio input "true"
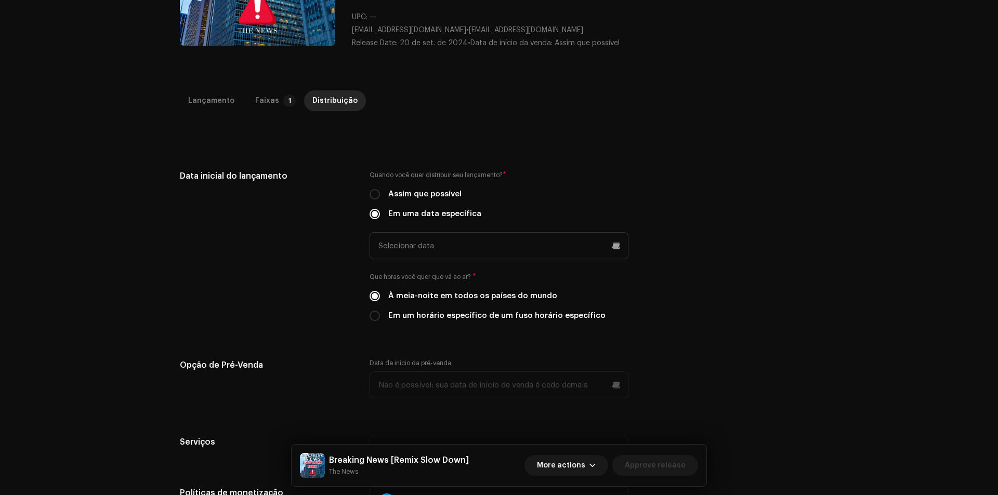
click at [465, 262] on div "Quando você quer distribuir seu lançamento? * Assim que possível Em uma data es…" at bounding box center [498, 252] width 259 height 164
click at [460, 251] on input "text" at bounding box center [498, 245] width 259 height 27
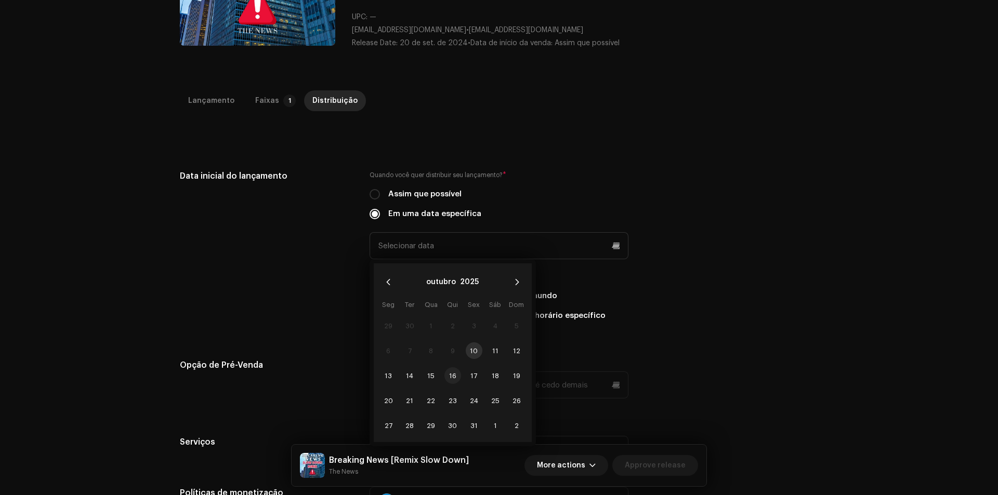
click at [453, 371] on span "16" at bounding box center [452, 375] width 17 height 17
type input "[DATE]"
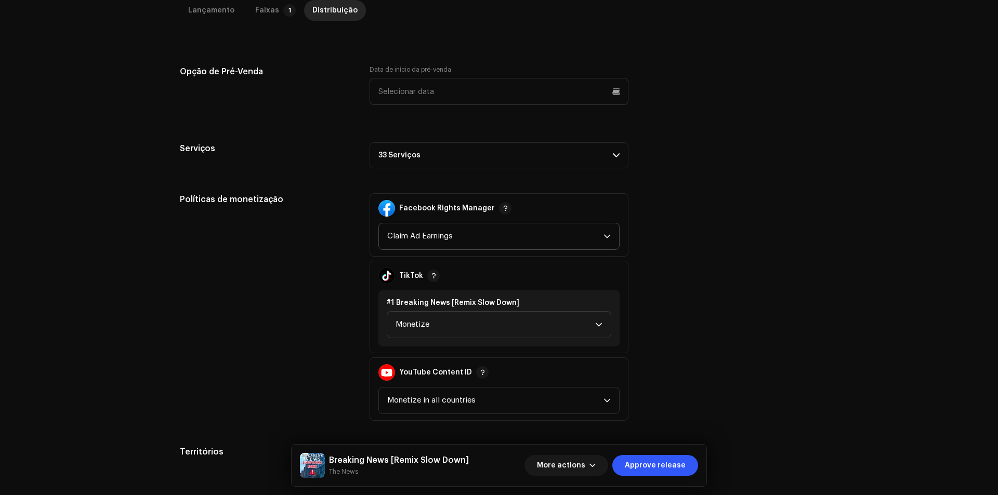
scroll to position [468, 0]
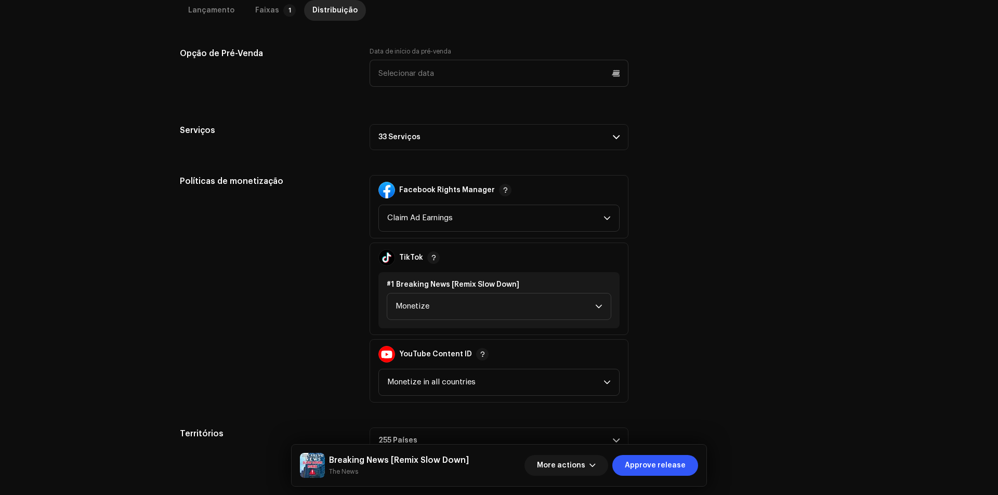
click at [586, 130] on p-accordion-header "33 Serviços" at bounding box center [498, 137] width 259 height 26
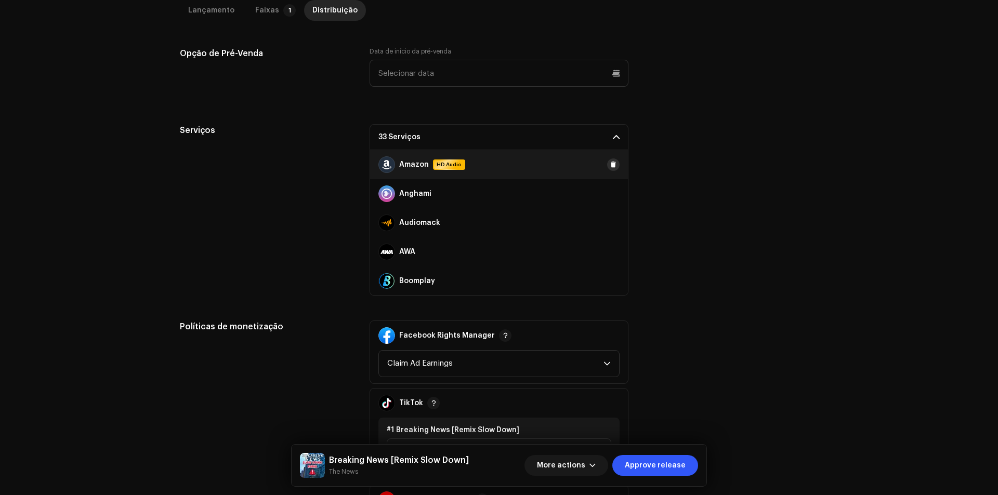
click at [610, 168] on span at bounding box center [613, 165] width 6 height 8
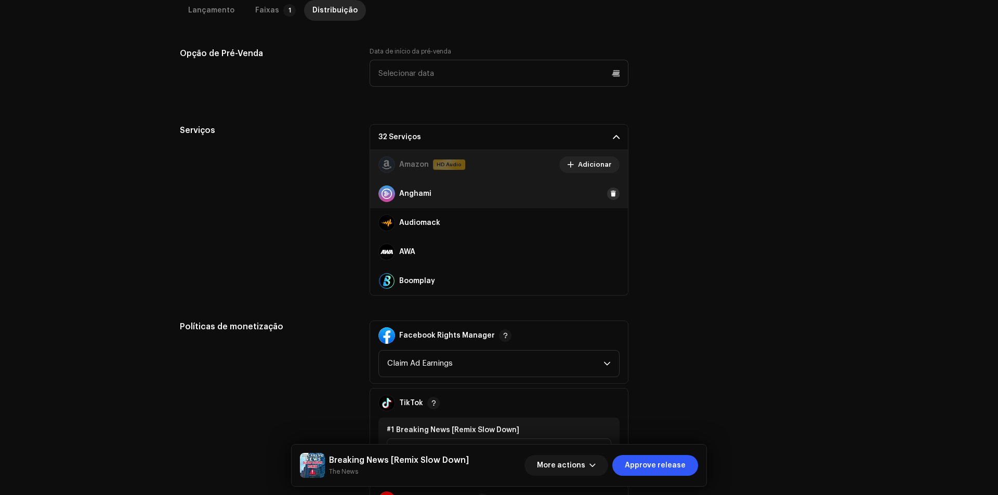
click at [610, 192] on span at bounding box center [613, 194] width 6 height 8
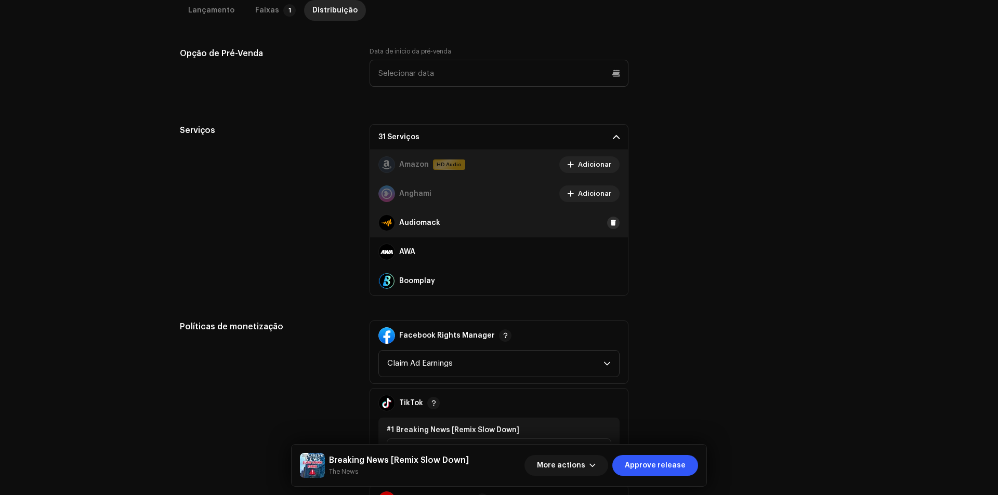
click at [610, 222] on span at bounding box center [613, 223] width 6 height 8
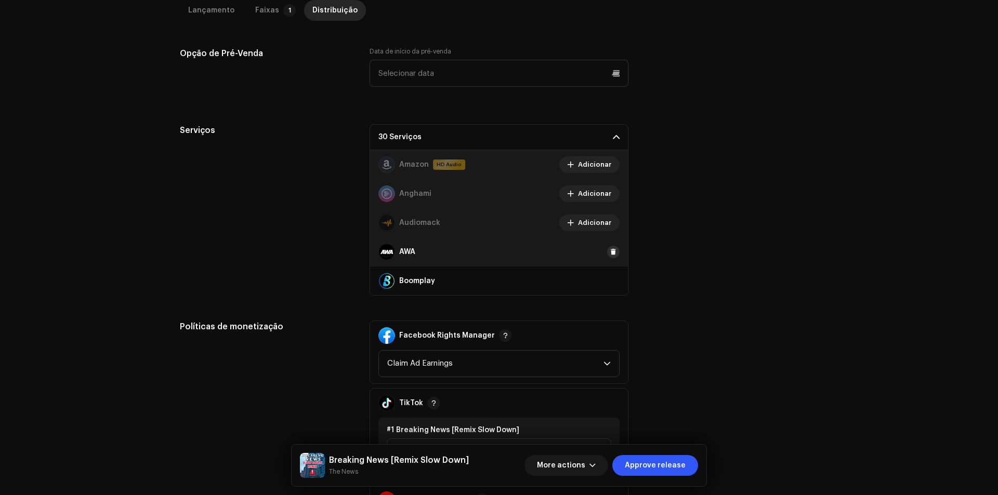
click at [610, 248] on span at bounding box center [613, 252] width 6 height 8
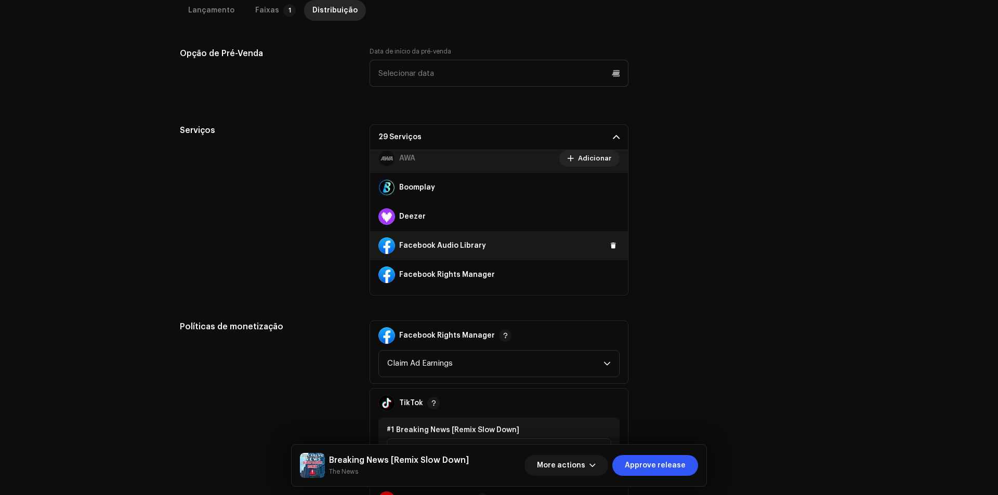
scroll to position [104, 0]
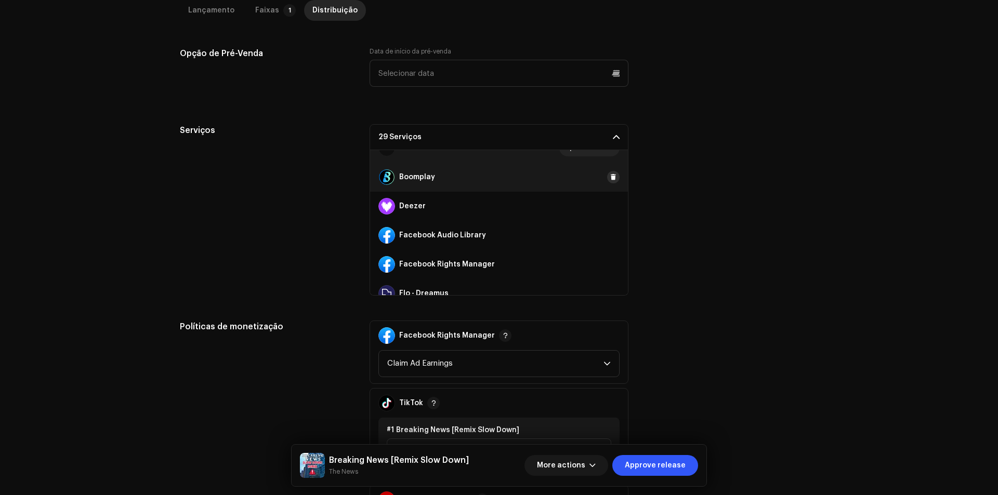
click at [610, 179] on span at bounding box center [613, 177] width 6 height 8
click at [607, 205] on button at bounding box center [613, 206] width 12 height 12
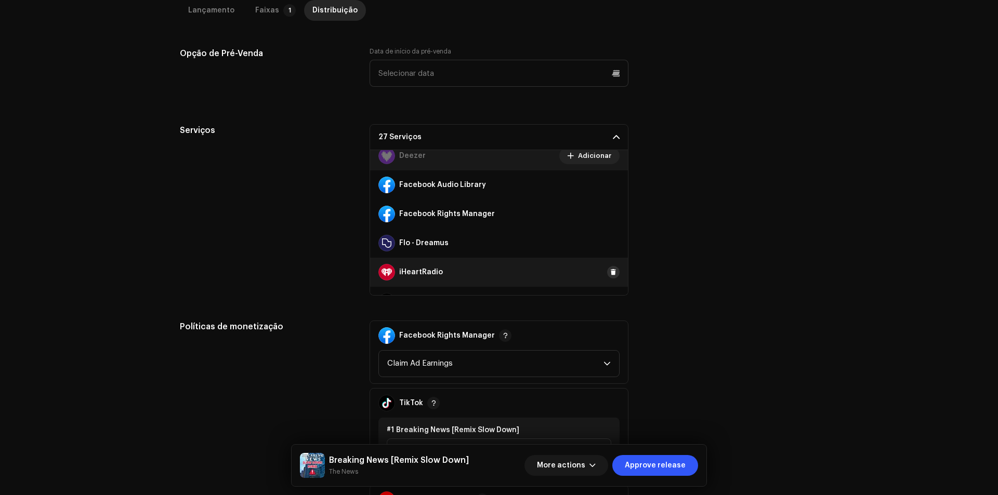
scroll to position [208, 0]
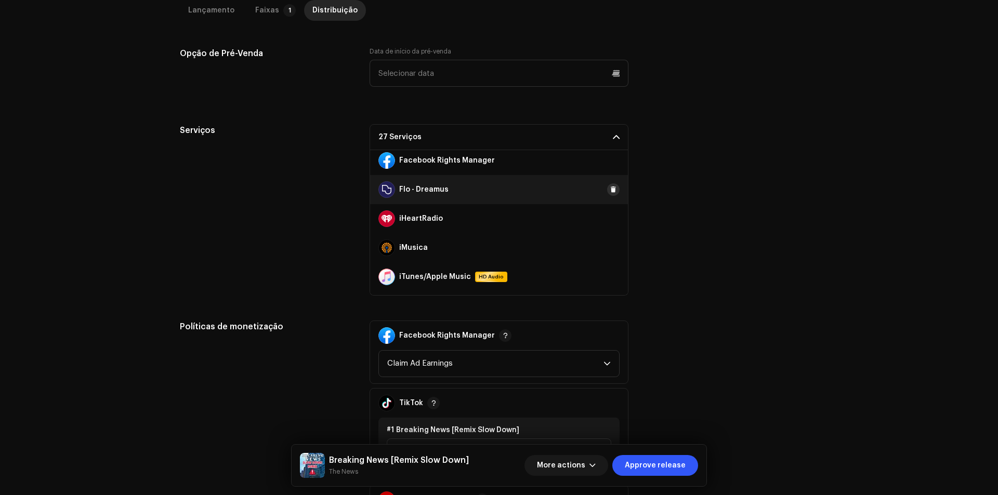
click at [607, 195] on button at bounding box center [613, 189] width 12 height 12
click at [607, 224] on button at bounding box center [613, 218] width 12 height 12
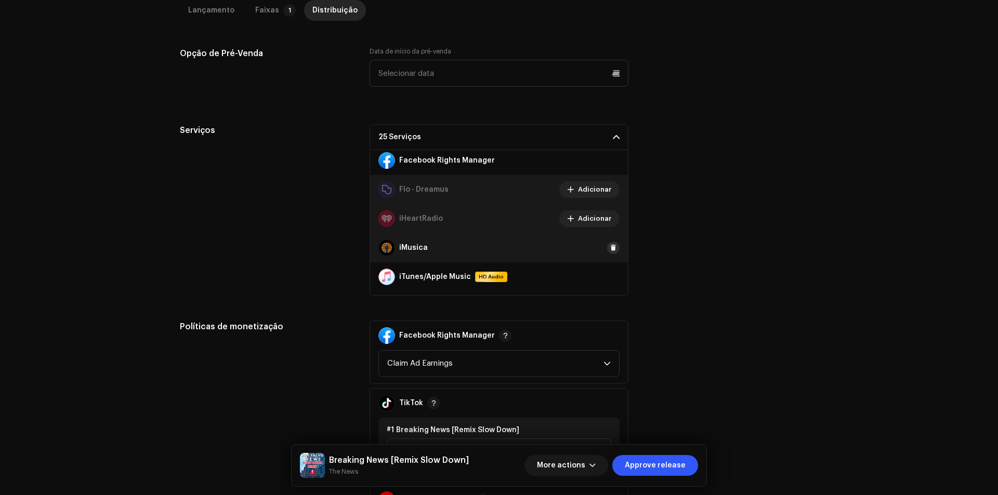
click at [610, 248] on span at bounding box center [613, 248] width 6 height 8
click at [610, 277] on span at bounding box center [613, 277] width 6 height 8
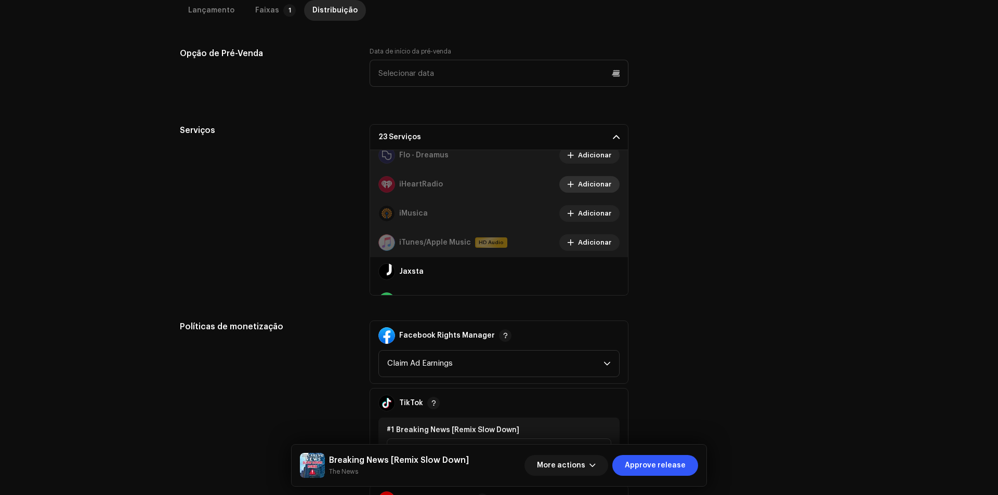
scroll to position [260, 0]
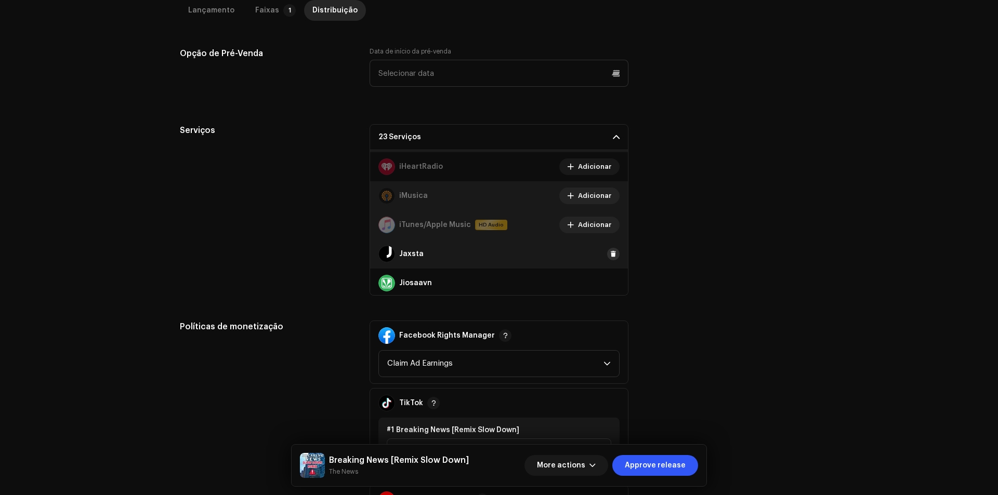
click at [610, 258] on span at bounding box center [613, 254] width 6 height 8
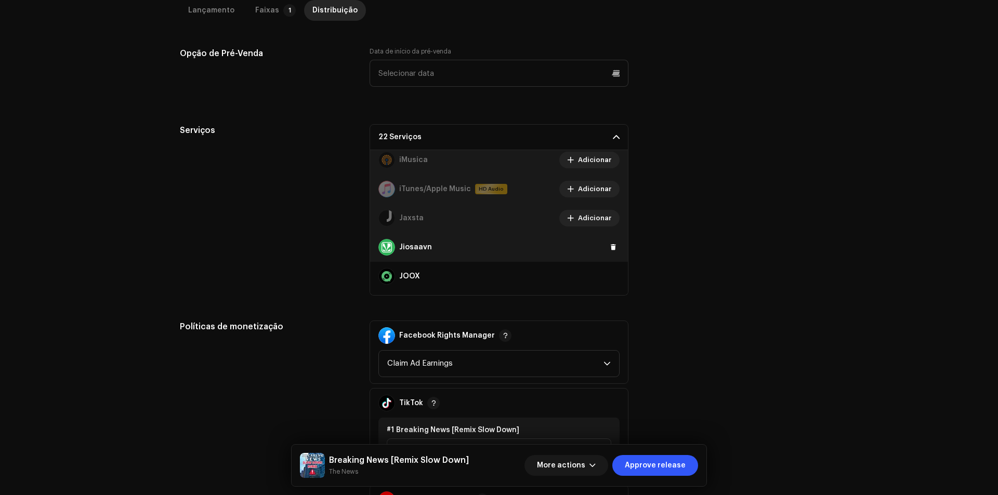
scroll to position [312, 0]
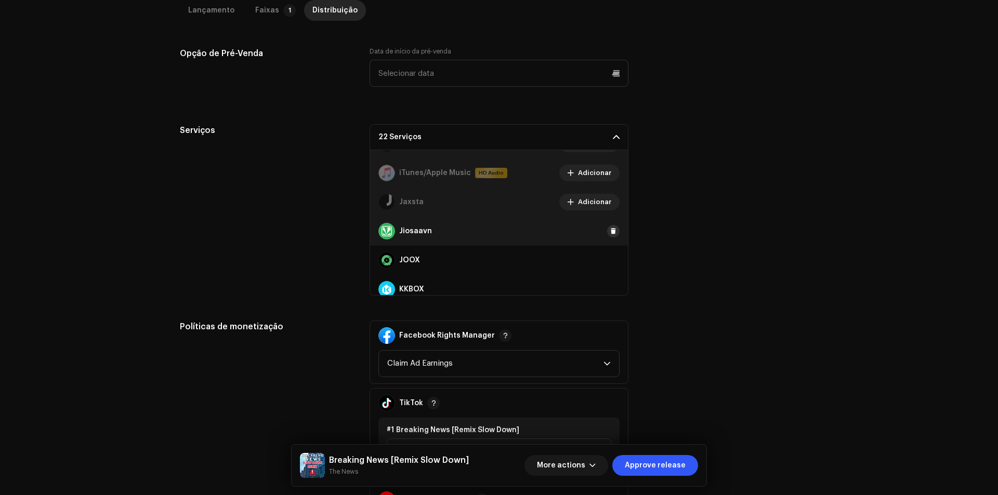
click at [610, 232] on span at bounding box center [613, 231] width 6 height 8
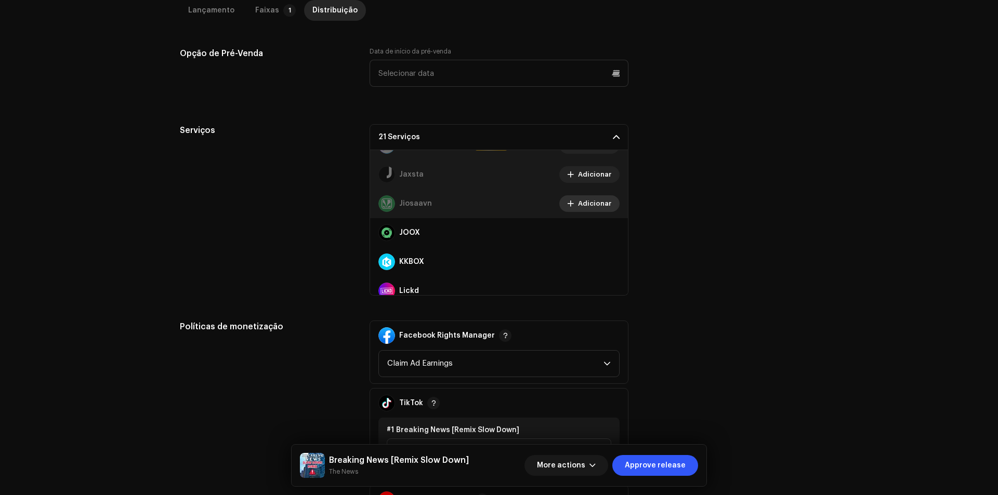
scroll to position [364, 0]
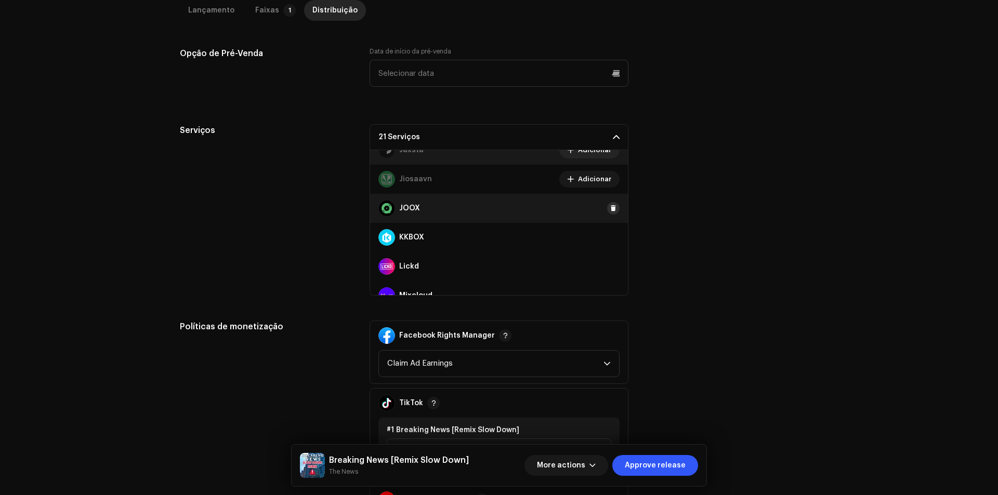
click at [610, 209] on span at bounding box center [613, 208] width 6 height 8
click at [610, 238] on span at bounding box center [613, 237] width 6 height 8
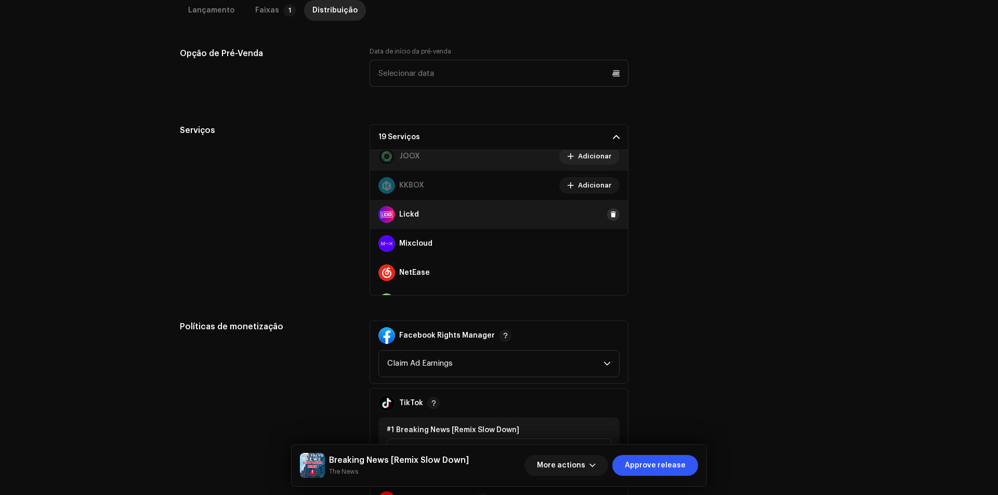
click at [610, 216] on span at bounding box center [613, 214] width 6 height 8
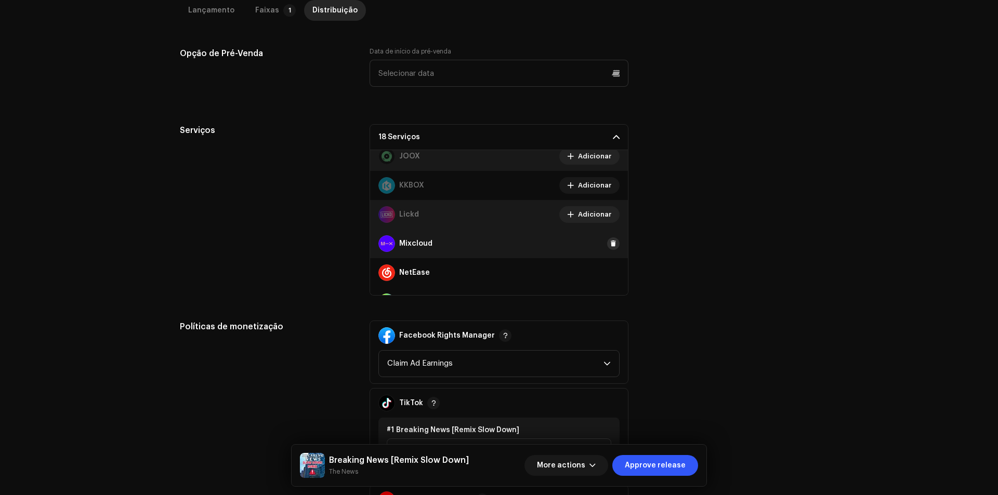
click at [607, 246] on button at bounding box center [613, 243] width 12 height 12
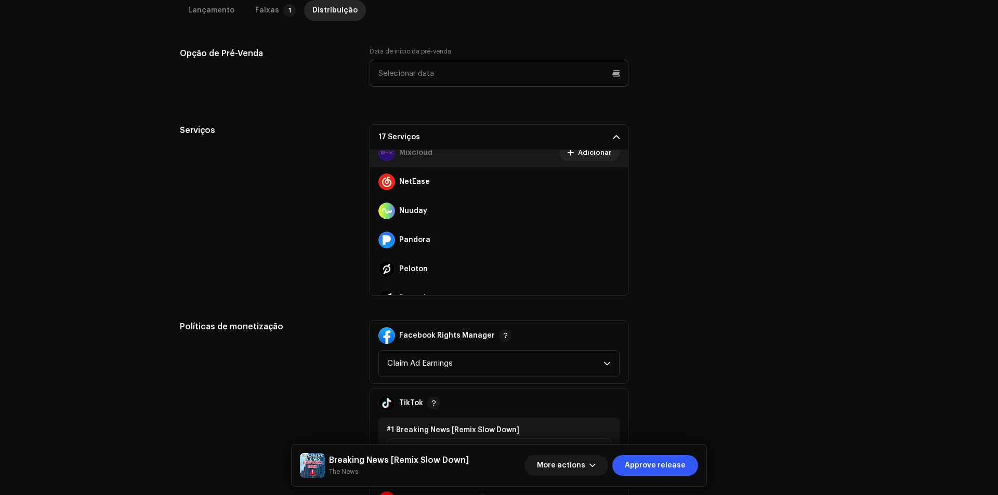
scroll to position [468, 0]
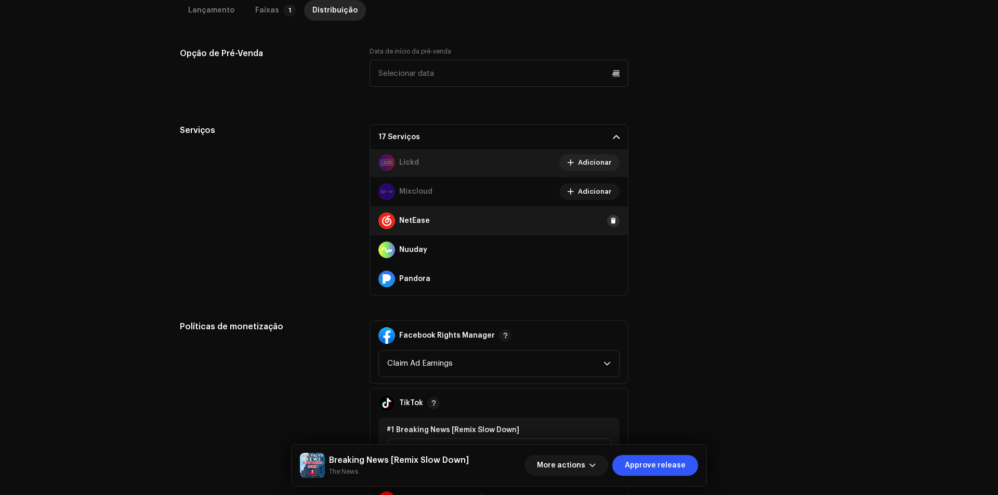
click at [610, 216] on button at bounding box center [613, 221] width 12 height 12
click at [610, 250] on span at bounding box center [613, 250] width 6 height 8
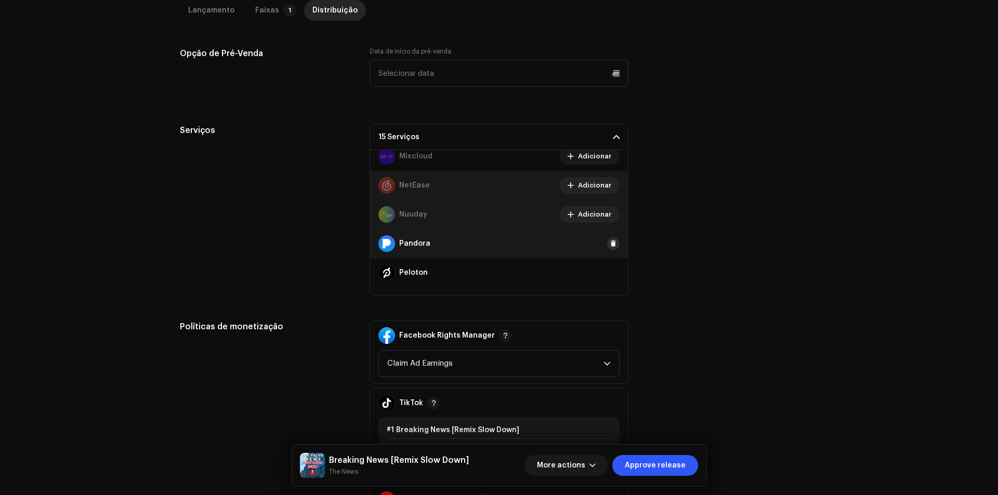
scroll to position [520, 0]
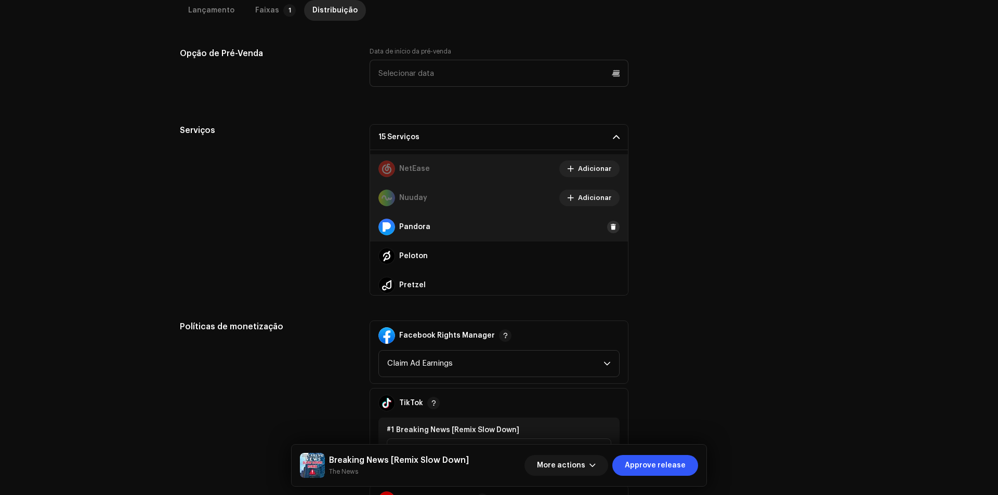
click at [610, 230] on span at bounding box center [613, 227] width 6 height 8
click at [610, 259] on span at bounding box center [613, 256] width 6 height 8
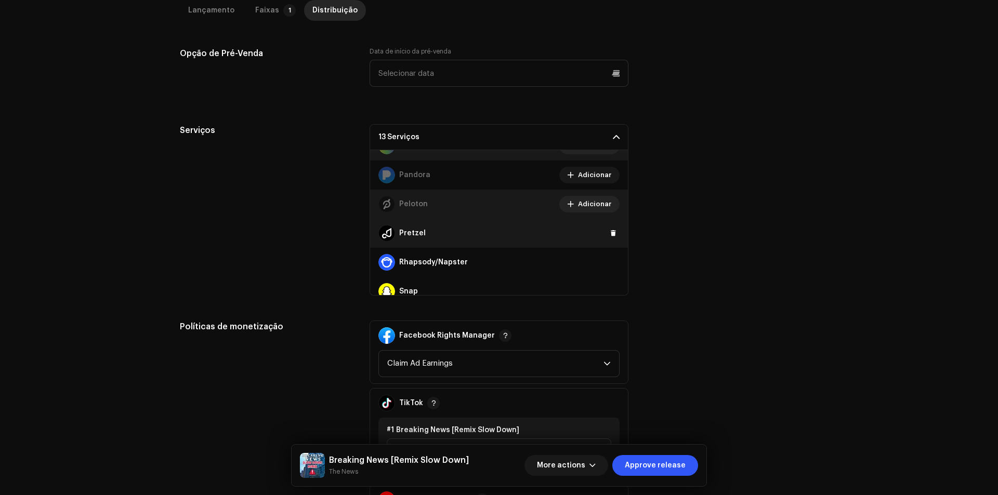
click at [605, 240] on div "Pretzel" at bounding box center [499, 233] width 258 height 29
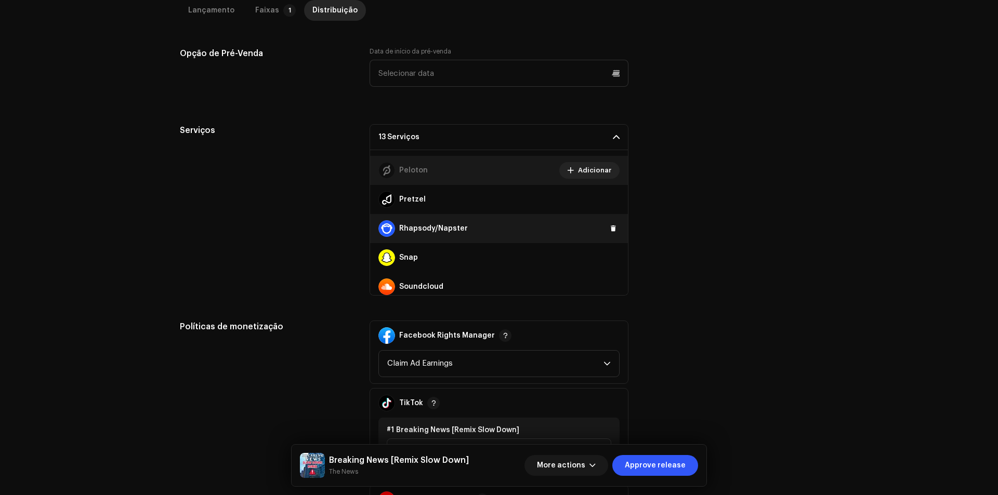
scroll to position [623, 0]
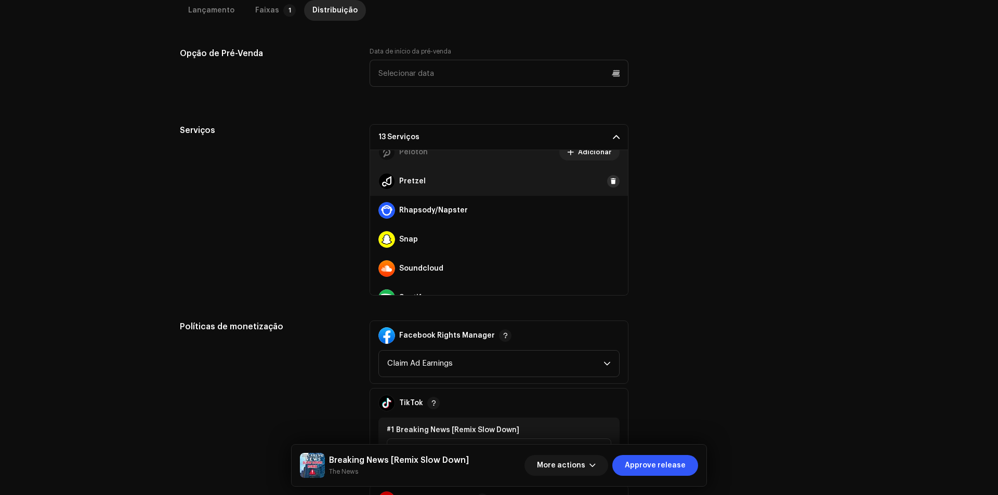
click at [610, 181] on span at bounding box center [613, 181] width 6 height 8
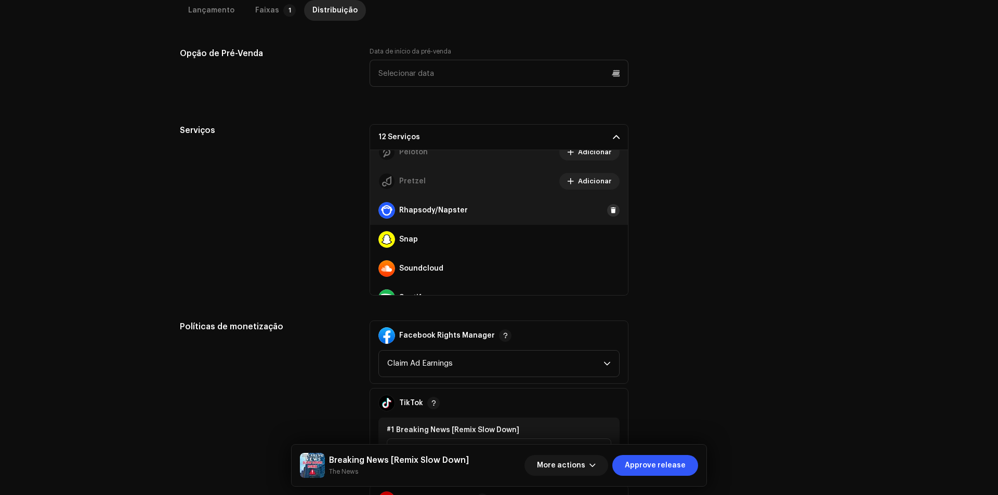
click at [610, 210] on span at bounding box center [613, 210] width 6 height 8
click at [610, 236] on span at bounding box center [613, 239] width 6 height 8
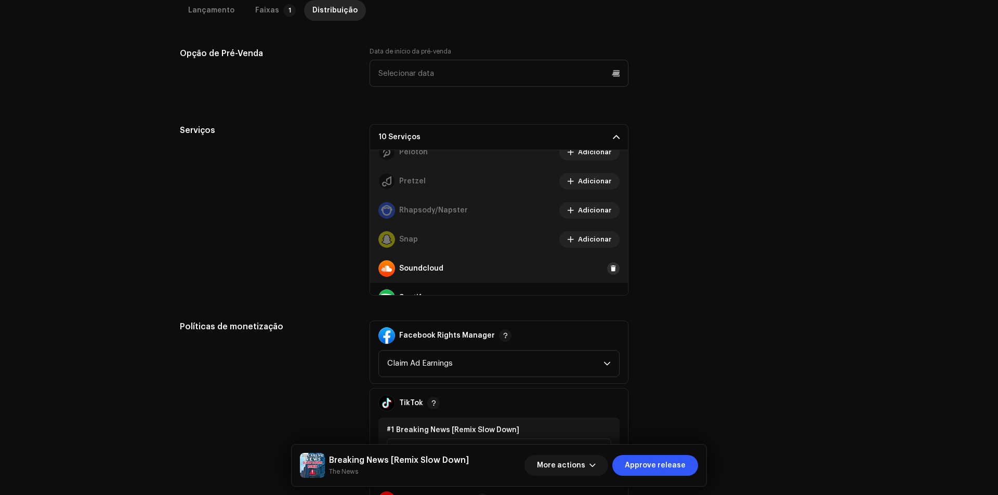
click at [607, 262] on button at bounding box center [613, 268] width 12 height 12
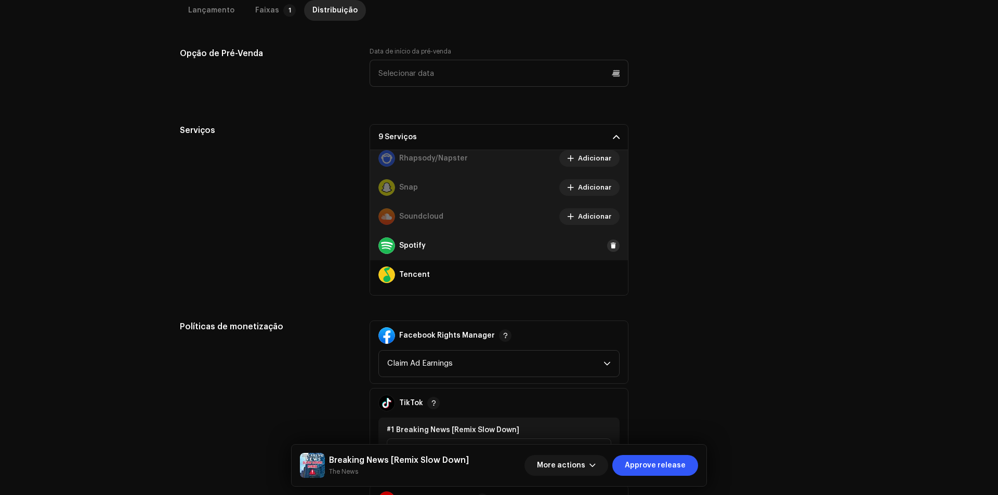
click at [610, 246] on span at bounding box center [613, 246] width 6 height 8
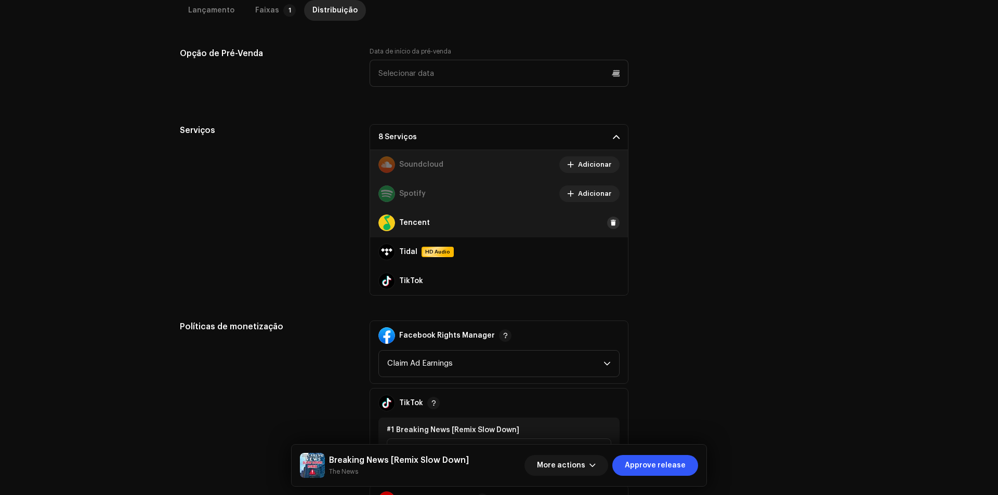
click at [610, 224] on span at bounding box center [613, 223] width 6 height 8
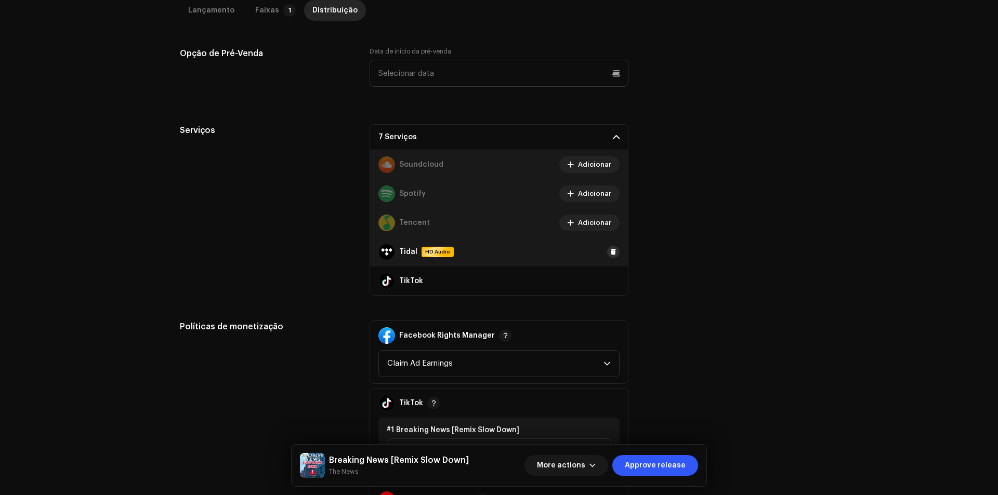
click at [610, 251] on span at bounding box center [613, 252] width 6 height 8
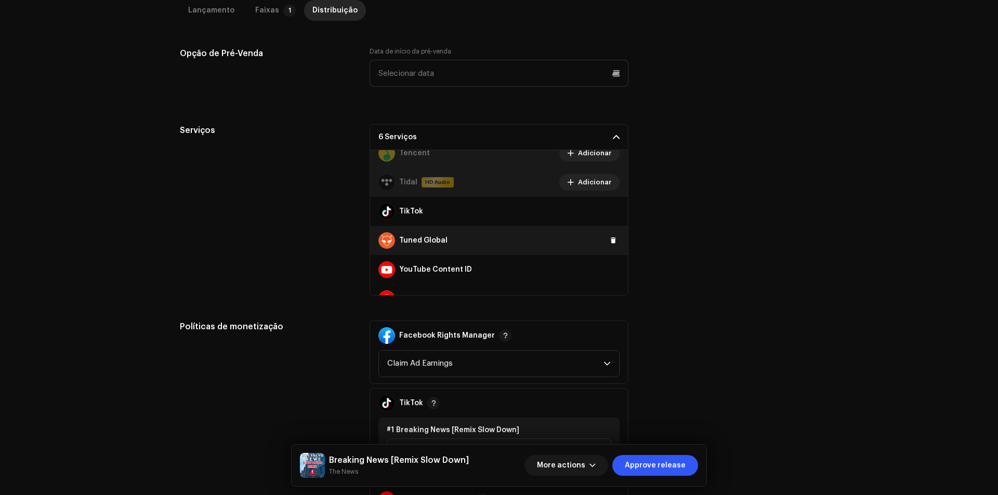
scroll to position [815, 0]
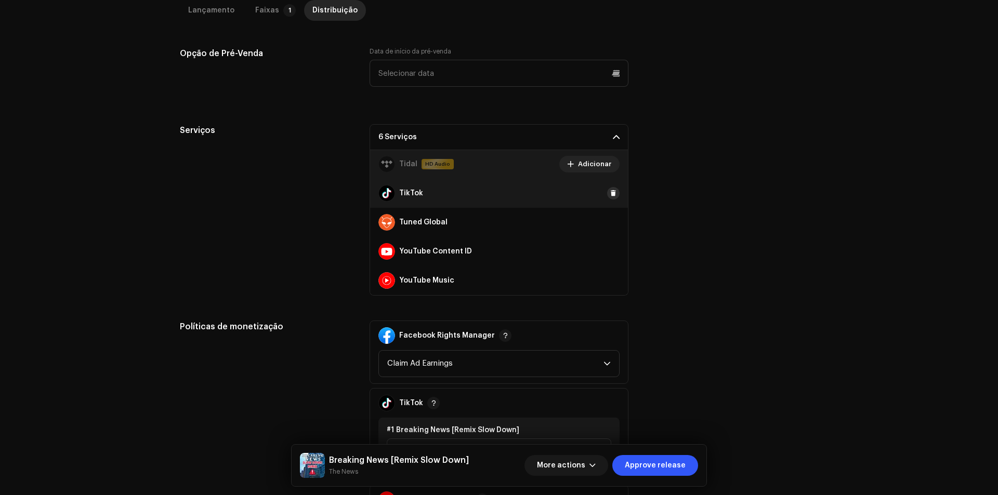
click at [607, 193] on button at bounding box center [613, 193] width 12 height 12
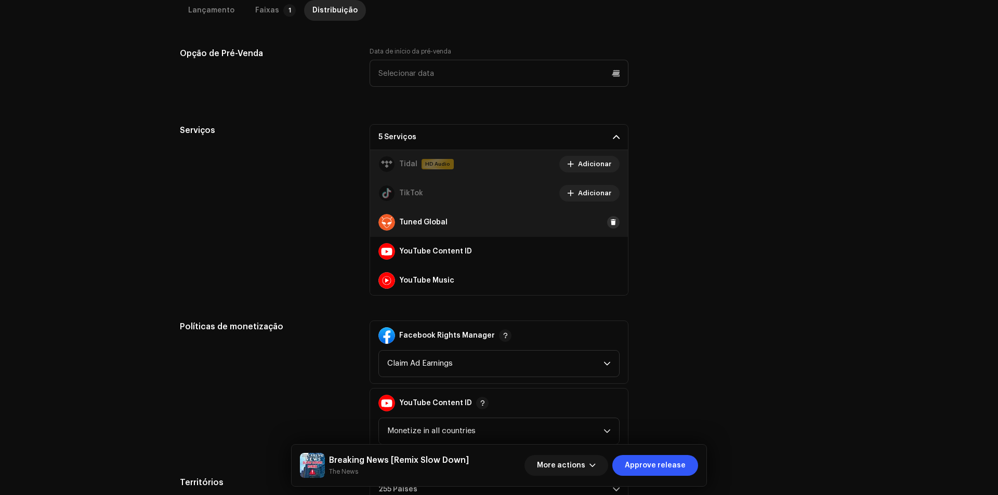
click at [610, 221] on span at bounding box center [613, 222] width 6 height 8
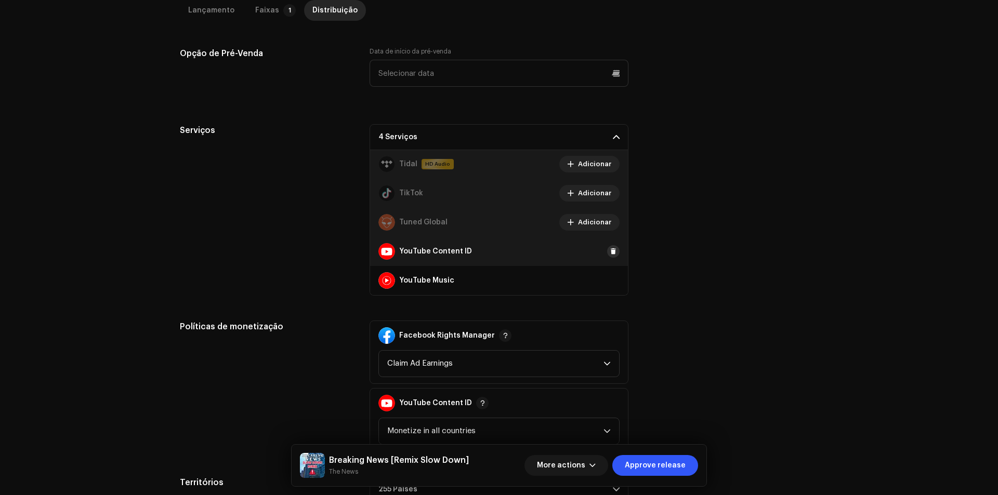
click at [607, 246] on button at bounding box center [613, 251] width 12 height 12
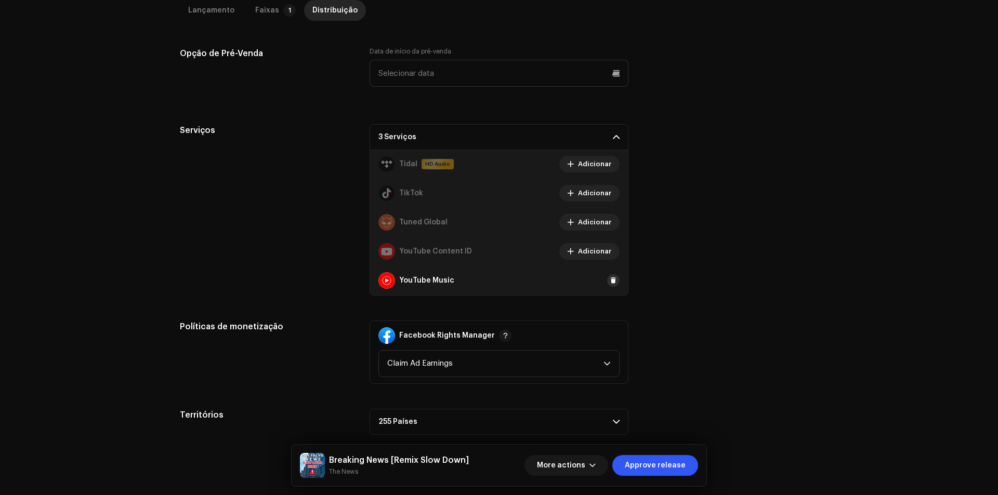
click at [610, 277] on span at bounding box center [613, 280] width 6 height 8
click at [681, 269] on div "Serviços 2 Serviços Amazon HD Audio Adicionar Anghami Adicionar Audiomack Adici…" at bounding box center [499, 209] width 638 height 171
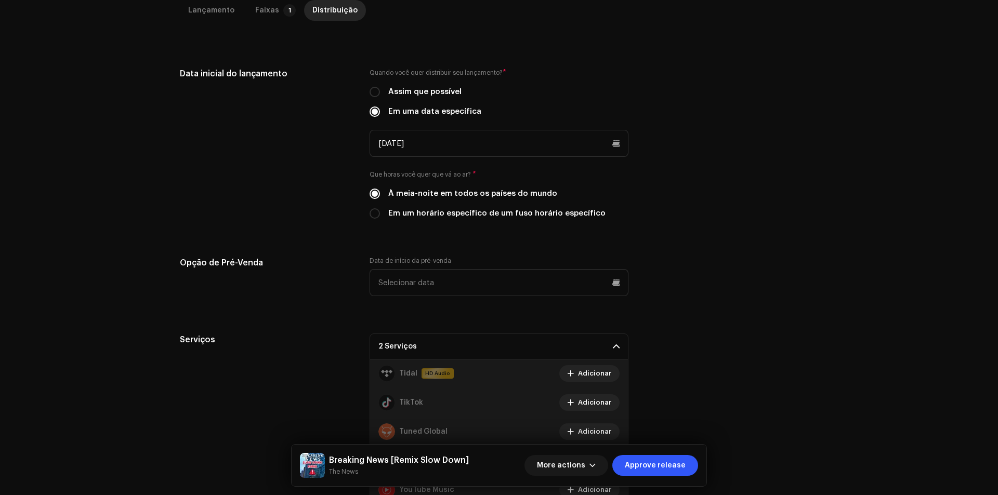
scroll to position [222, 0]
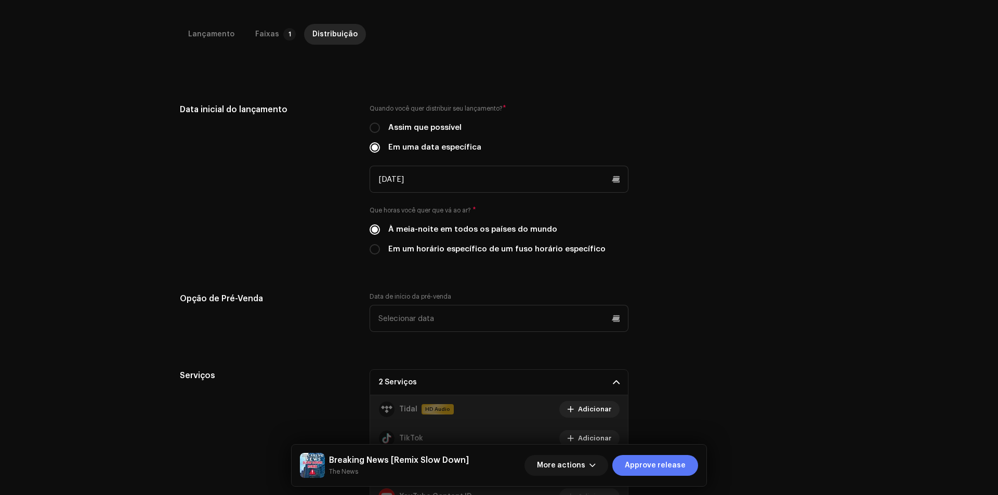
click at [660, 460] on span "Approve release" at bounding box center [655, 465] width 61 height 21
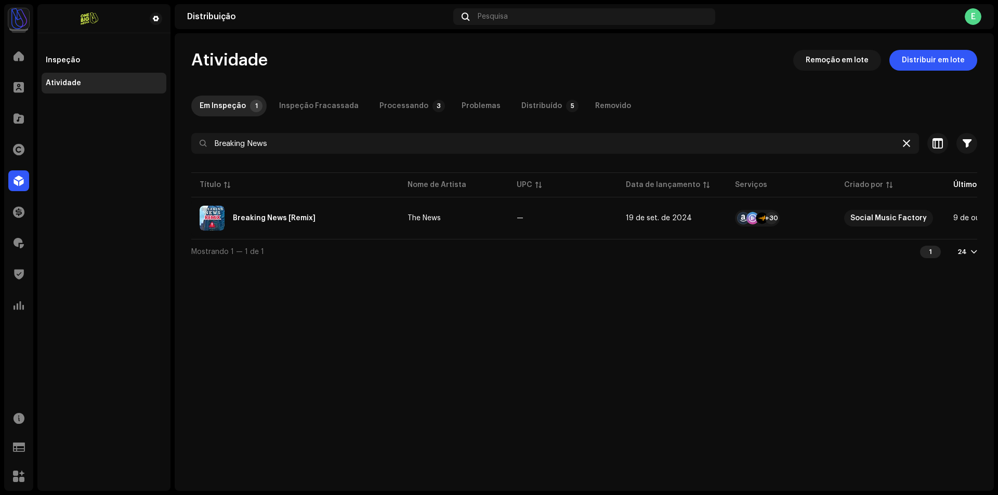
click at [902, 145] on div at bounding box center [906, 143] width 12 height 12
click at [908, 140] on icon at bounding box center [905, 143] width 7 height 8
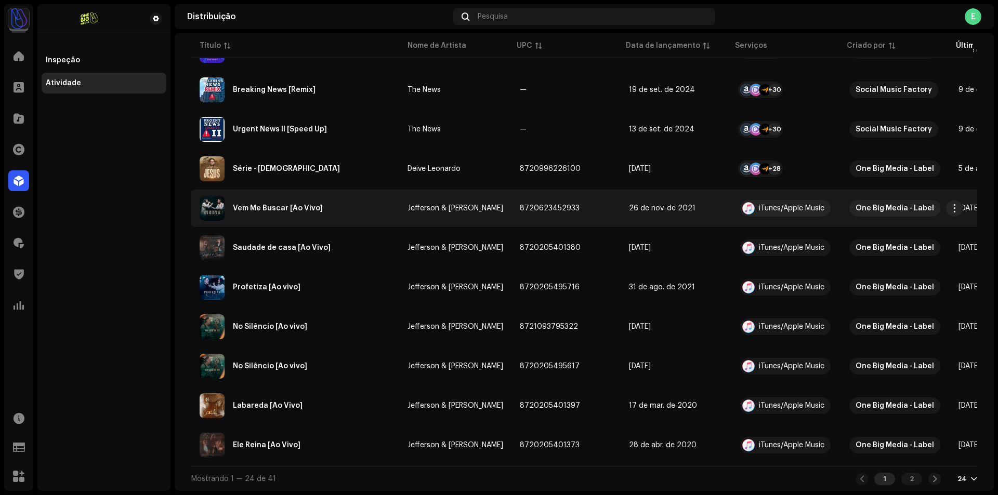
scroll to position [376, 0]
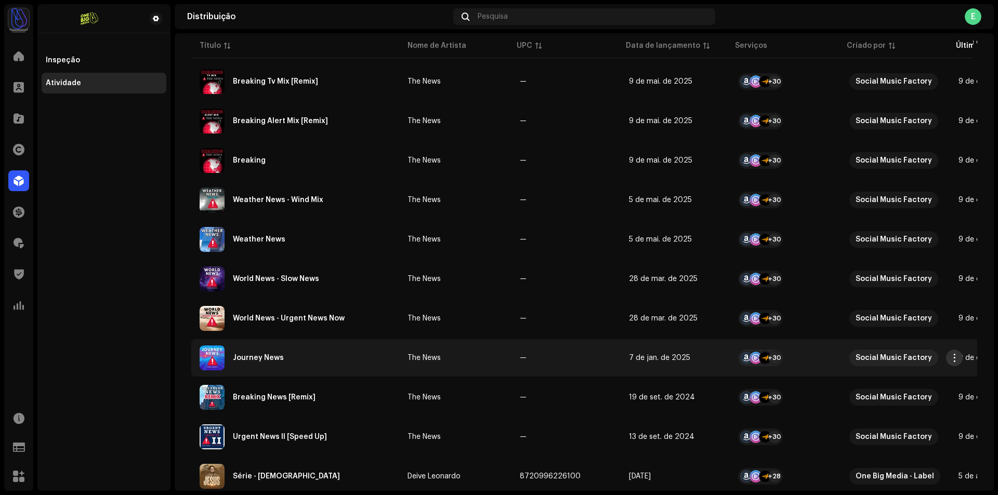
click at [956, 356] on span "button" at bounding box center [954, 358] width 8 height 8
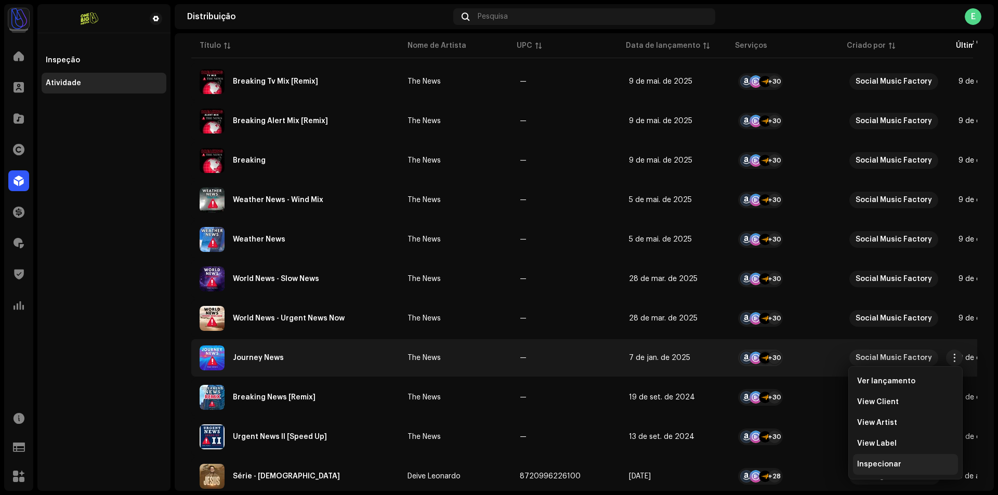
click at [892, 462] on span "Inspecionar" at bounding box center [879, 464] width 44 height 8
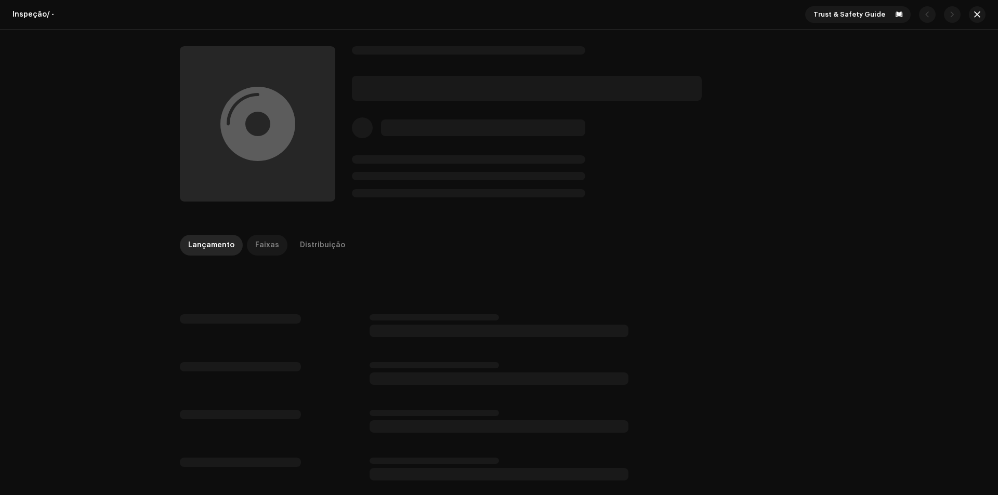
click at [272, 240] on p-tab "Faixas" at bounding box center [267, 245] width 41 height 21
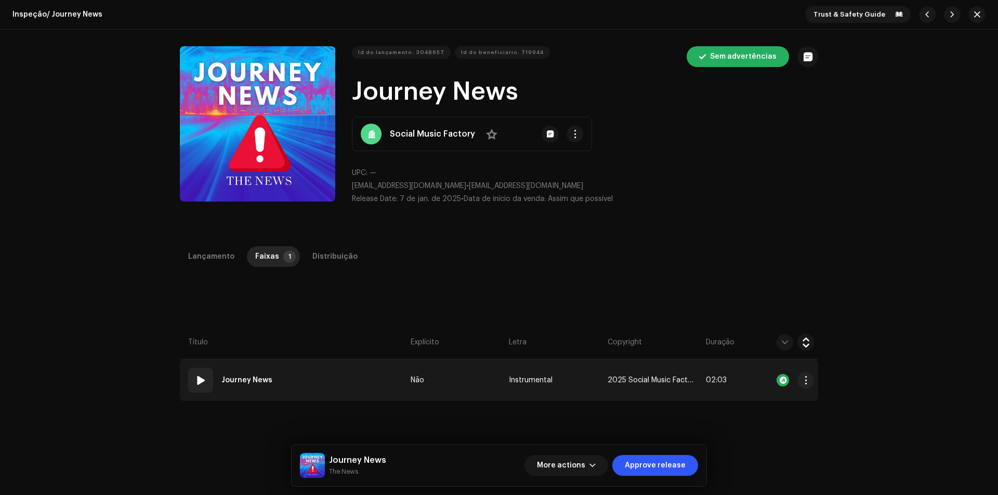
click at [330, 383] on td "01 Journey News" at bounding box center [293, 381] width 227 height 42
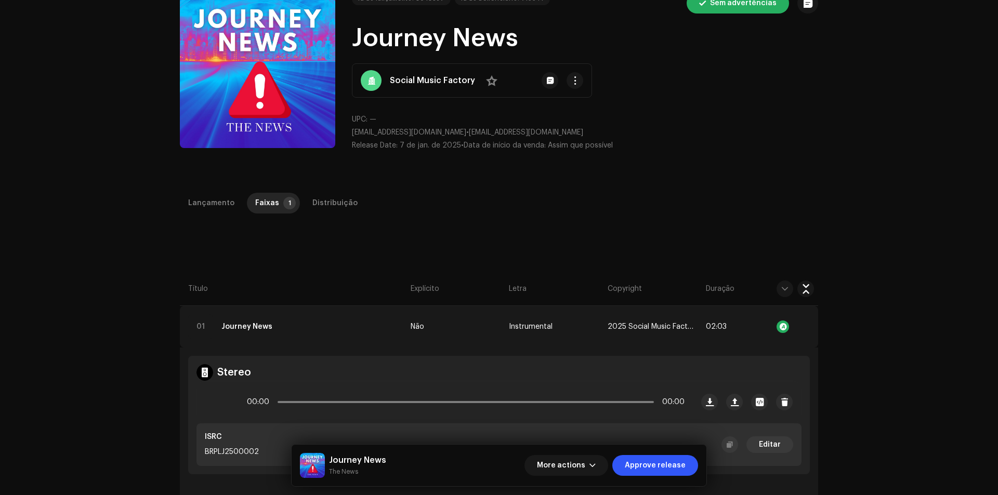
scroll to position [104, 0]
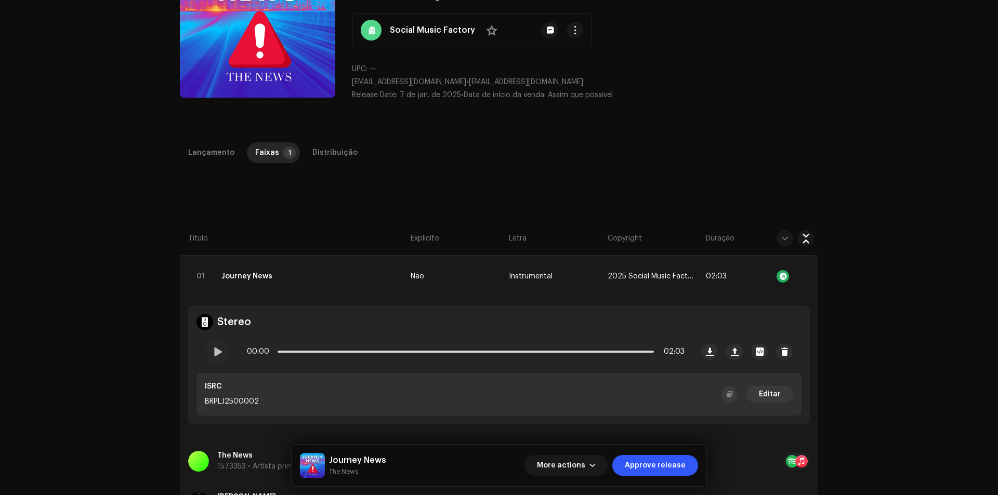
copy p "BRPLJ2500002"
drag, startPoint x: 278, startPoint y: 397, endPoint x: 196, endPoint y: 396, distance: 81.6
click at [196, 396] on div "ISRC BRPLJ2500002 Editar" at bounding box center [498, 394] width 605 height 43
click at [335, 155] on div "Distribuição" at bounding box center [334, 152] width 45 height 21
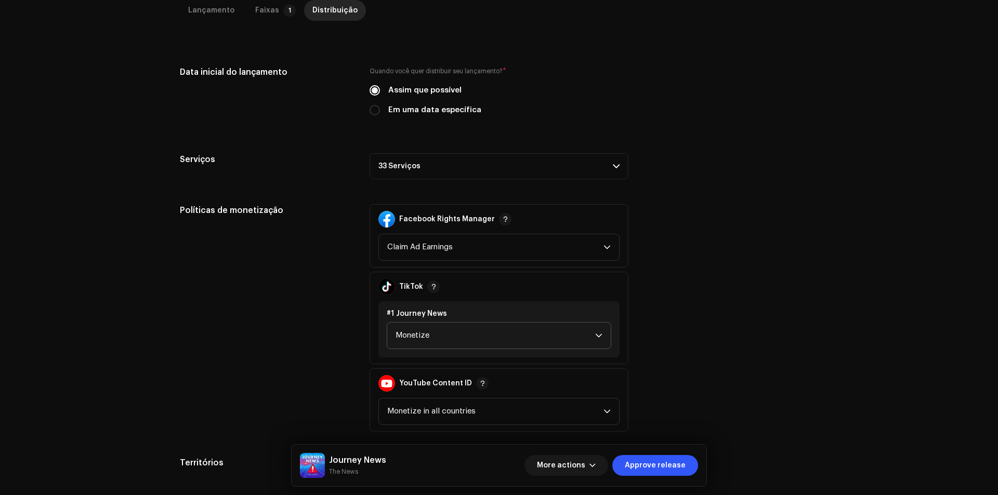
scroll to position [322, 0]
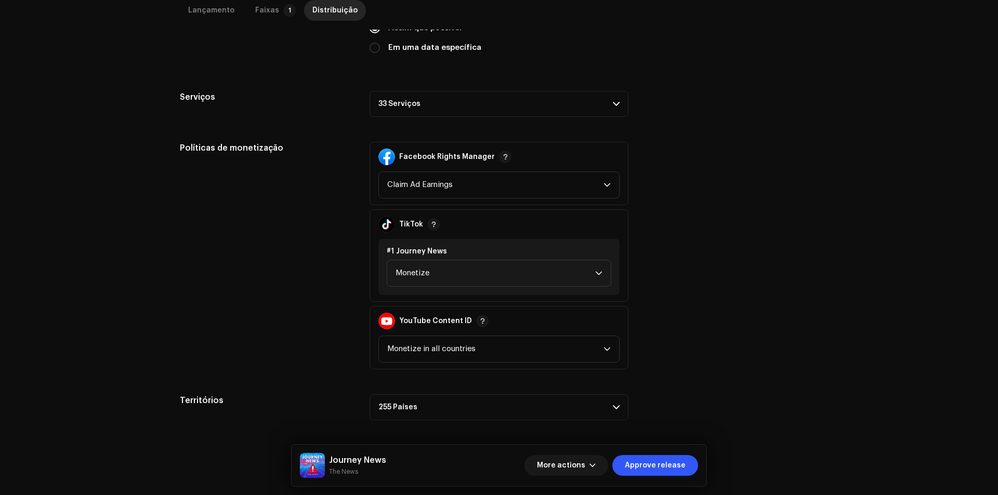
click at [506, 95] on p-accordion-header "33 Serviços" at bounding box center [498, 104] width 259 height 26
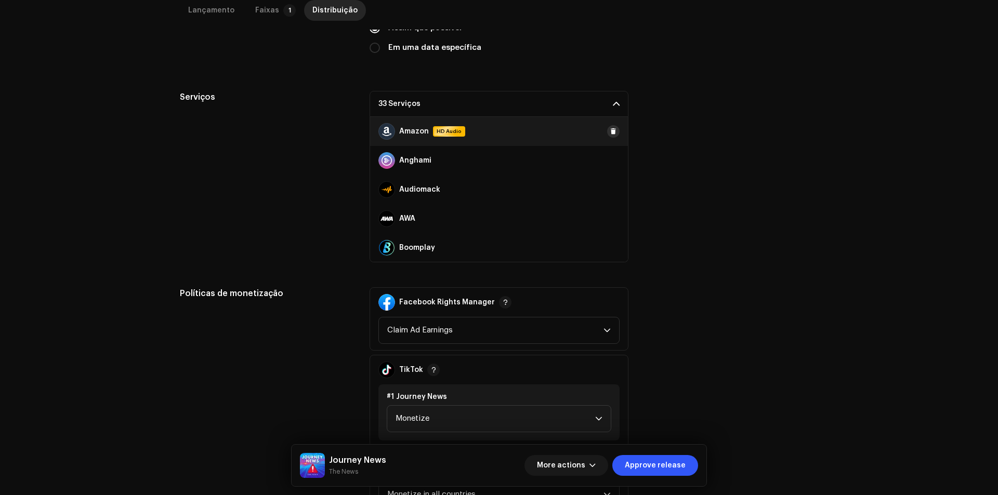
click at [610, 134] on span at bounding box center [613, 131] width 6 height 8
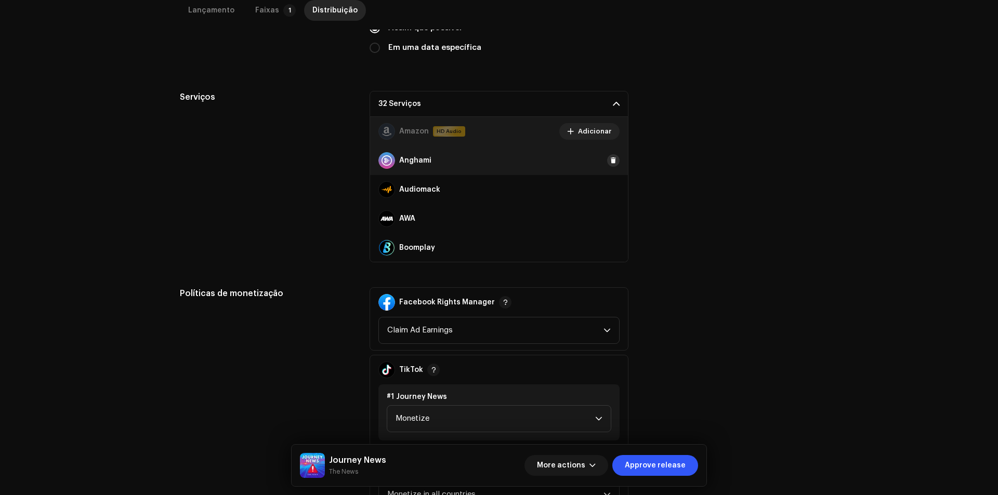
click at [610, 160] on span at bounding box center [613, 160] width 6 height 8
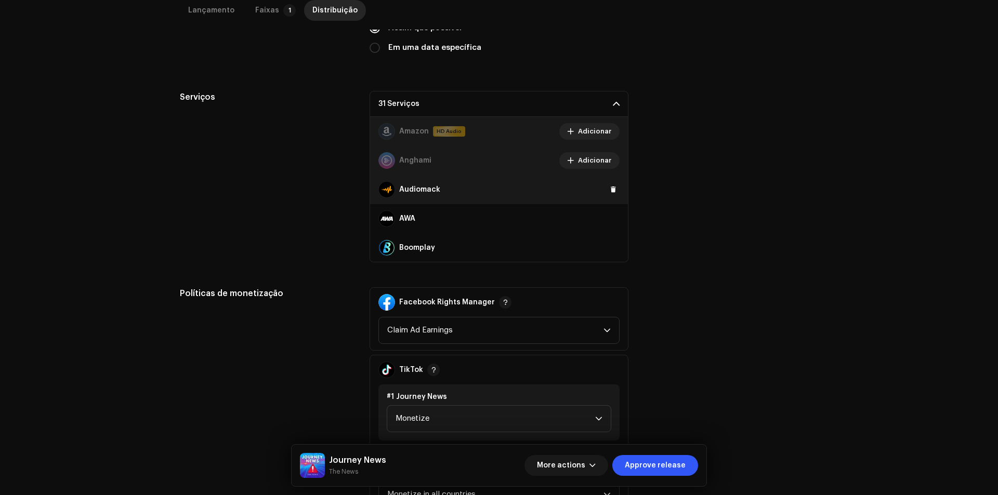
click at [605, 198] on div "Audiomack" at bounding box center [499, 189] width 258 height 29
click at [610, 193] on span at bounding box center [613, 189] width 6 height 8
click at [610, 221] on span at bounding box center [613, 219] width 6 height 8
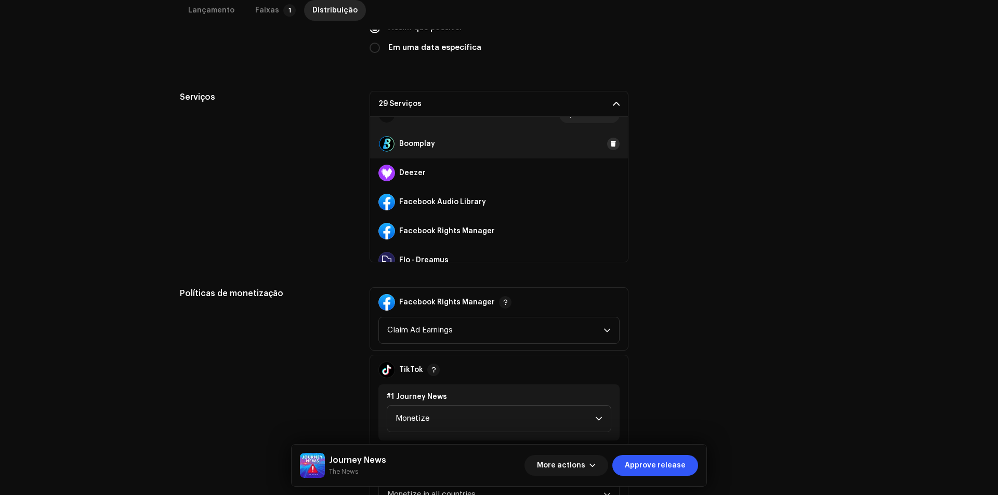
click at [610, 142] on span at bounding box center [613, 144] width 6 height 8
click at [610, 174] on span at bounding box center [613, 173] width 6 height 8
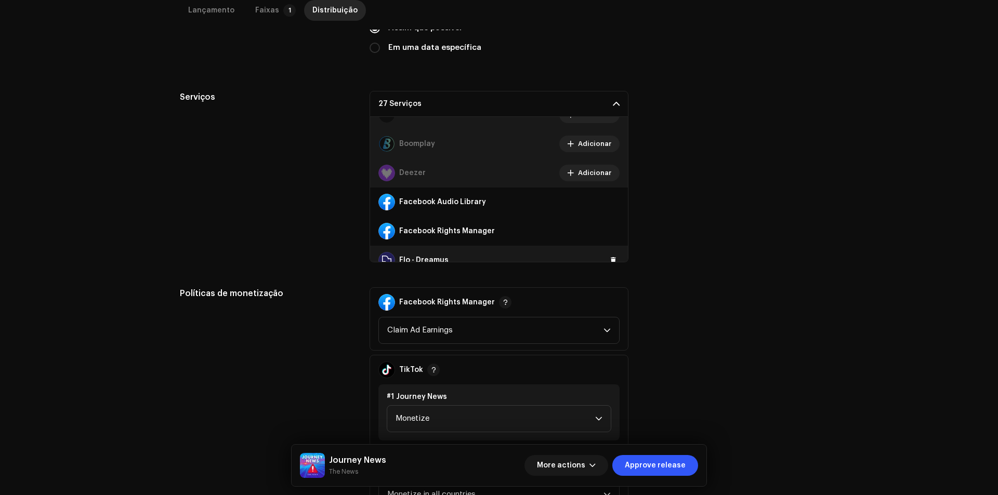
scroll to position [156, 0]
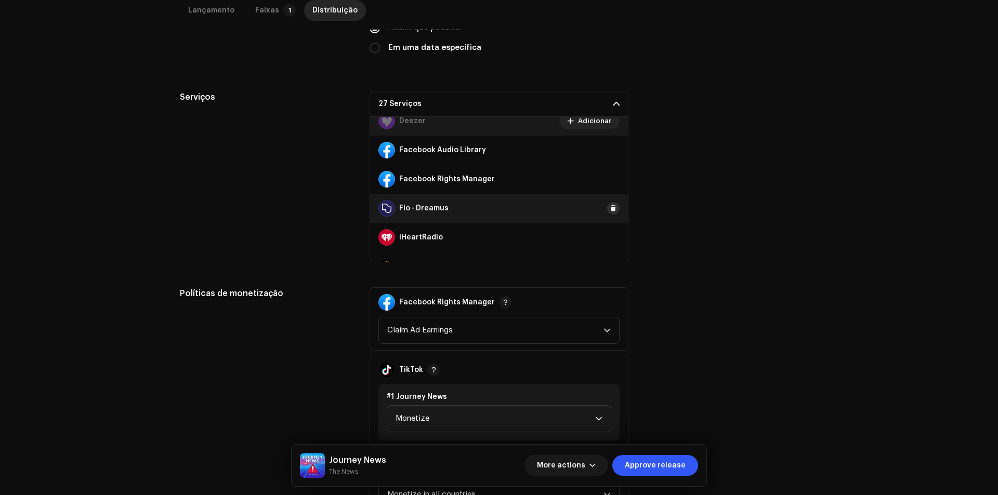
click at [607, 210] on button at bounding box center [613, 208] width 12 height 12
click at [610, 233] on span at bounding box center [613, 237] width 6 height 8
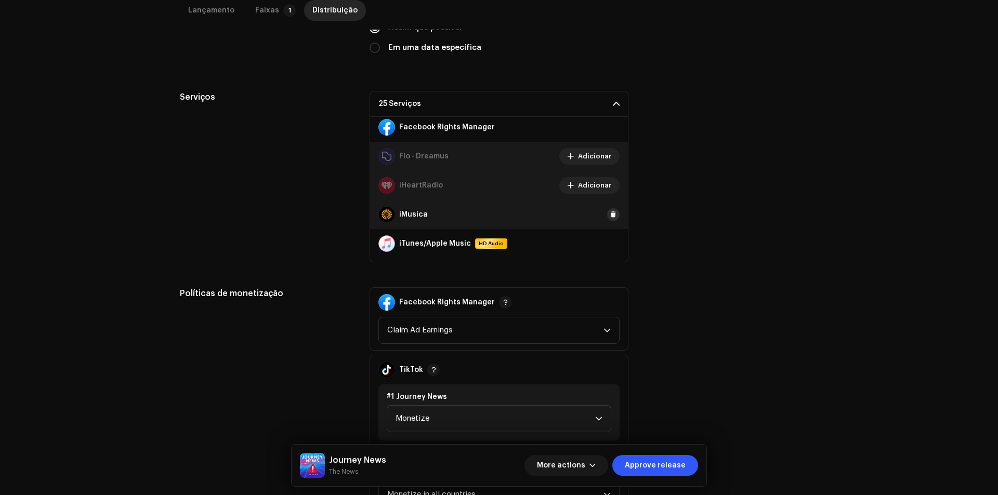
click at [610, 217] on span at bounding box center [613, 214] width 6 height 8
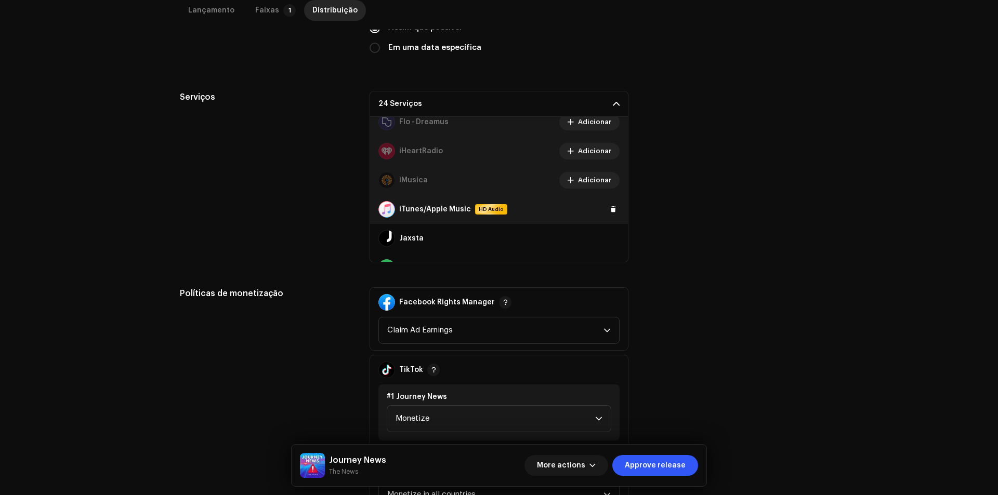
scroll to position [260, 0]
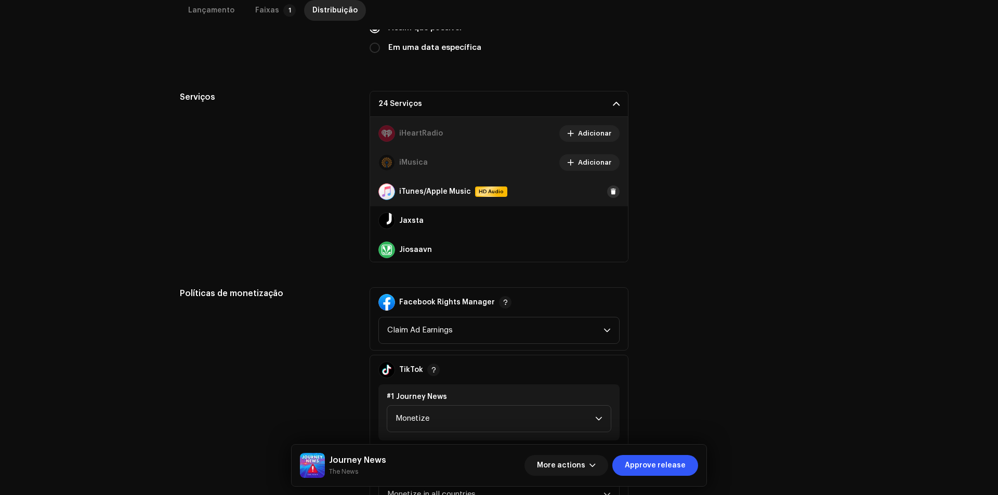
click at [610, 194] on span at bounding box center [613, 192] width 6 height 8
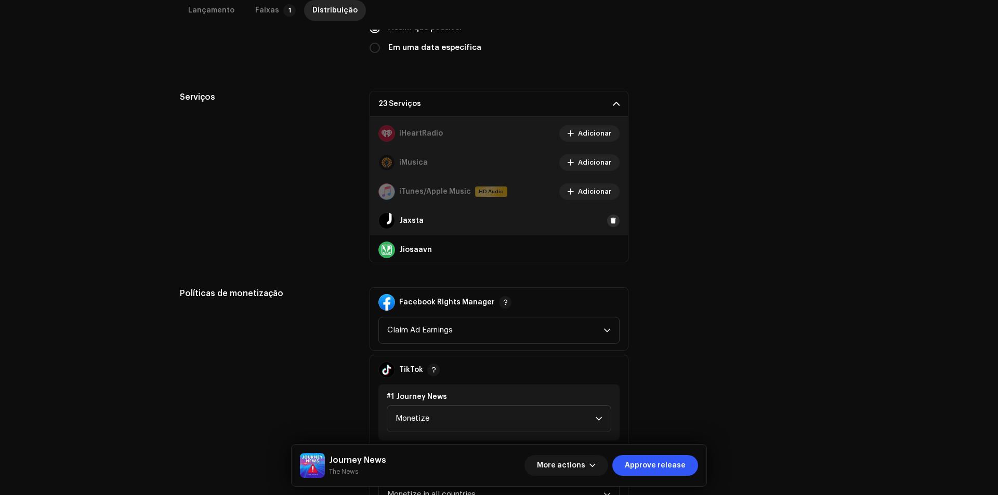
click at [610, 223] on span at bounding box center [613, 221] width 6 height 8
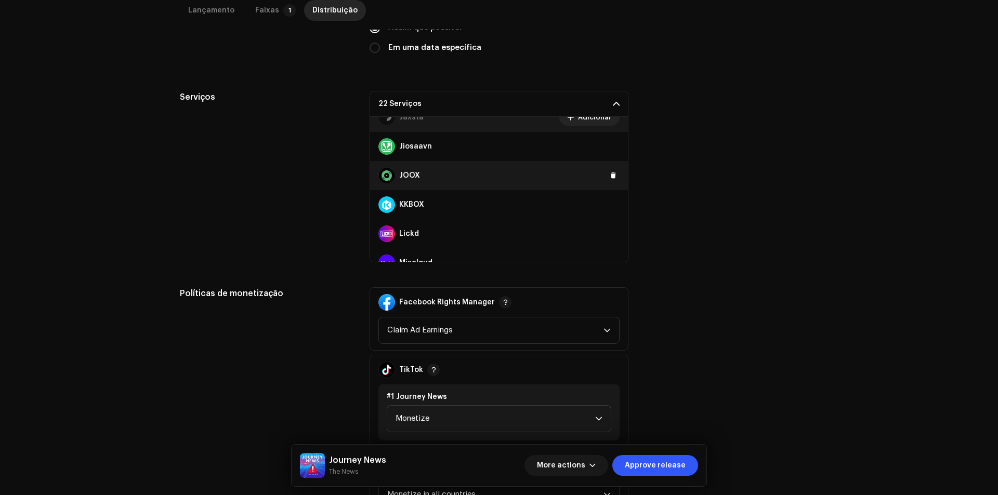
scroll to position [364, 0]
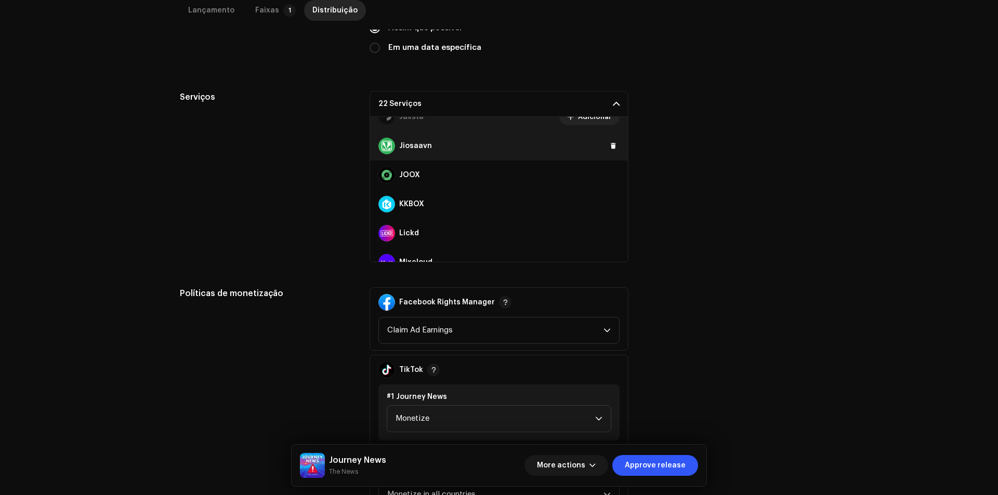
click at [607, 155] on div "Jiosaavn" at bounding box center [499, 145] width 258 height 29
click at [607, 153] on div "Jiosaavn" at bounding box center [499, 145] width 258 height 29
click at [610, 148] on span at bounding box center [613, 146] width 6 height 8
click at [610, 176] on span at bounding box center [613, 175] width 6 height 8
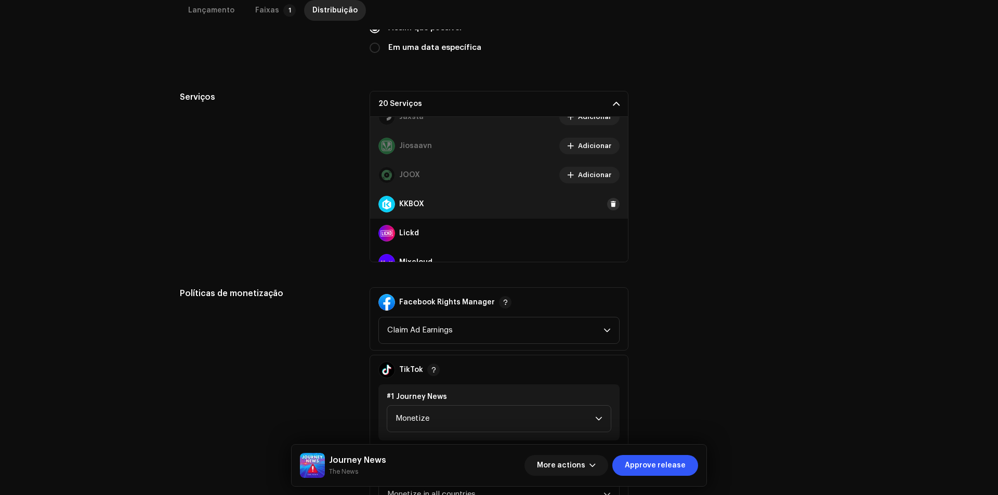
click at [607, 208] on button at bounding box center [613, 204] width 12 height 12
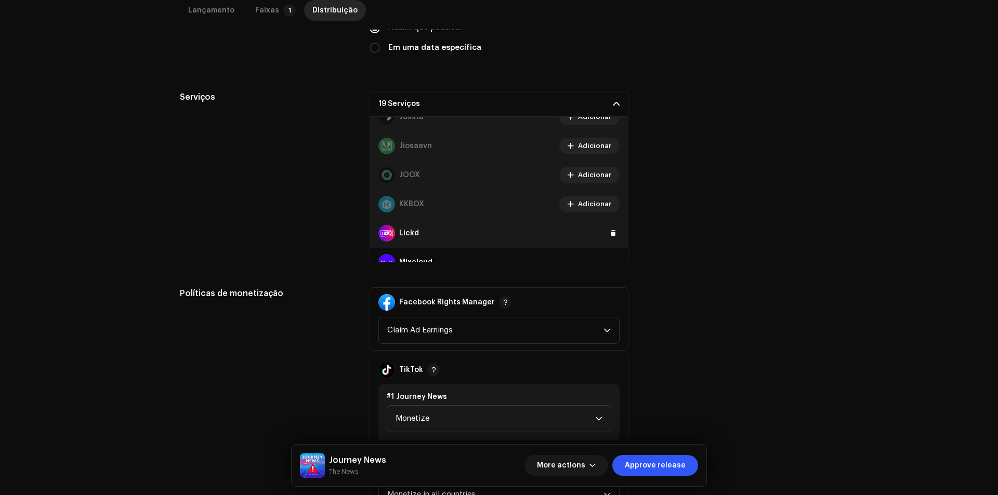
drag, startPoint x: 609, startPoint y: 231, endPoint x: 608, endPoint y: 219, distance: 11.5
click at [610, 230] on span at bounding box center [613, 233] width 6 height 8
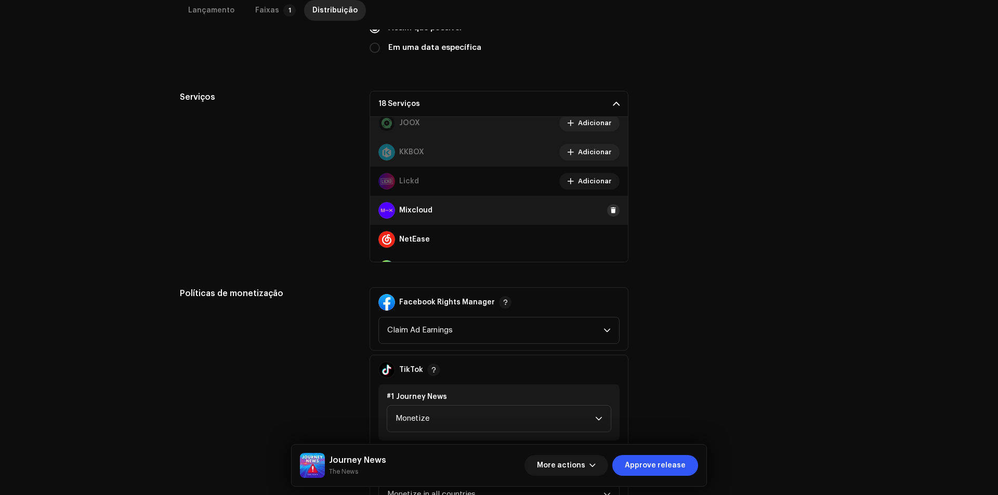
click at [610, 214] on span at bounding box center [613, 210] width 6 height 8
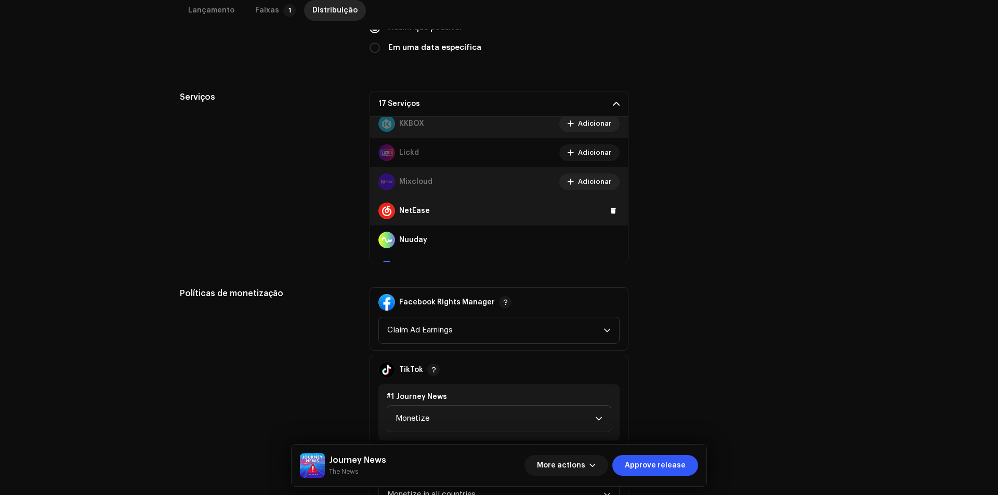
scroll to position [468, 0]
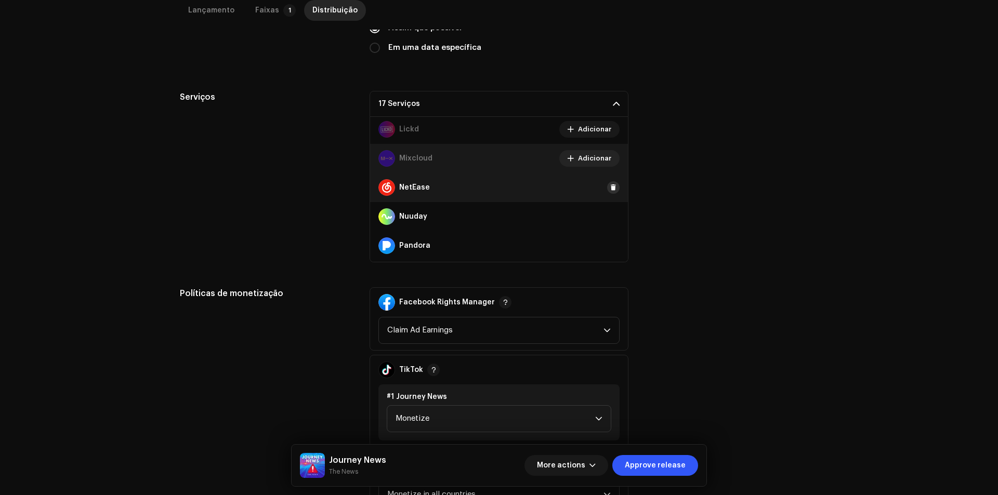
click at [610, 188] on span at bounding box center [613, 187] width 6 height 8
click at [604, 222] on div "Nuuday" at bounding box center [499, 216] width 258 height 29
click at [607, 219] on button at bounding box center [613, 216] width 12 height 12
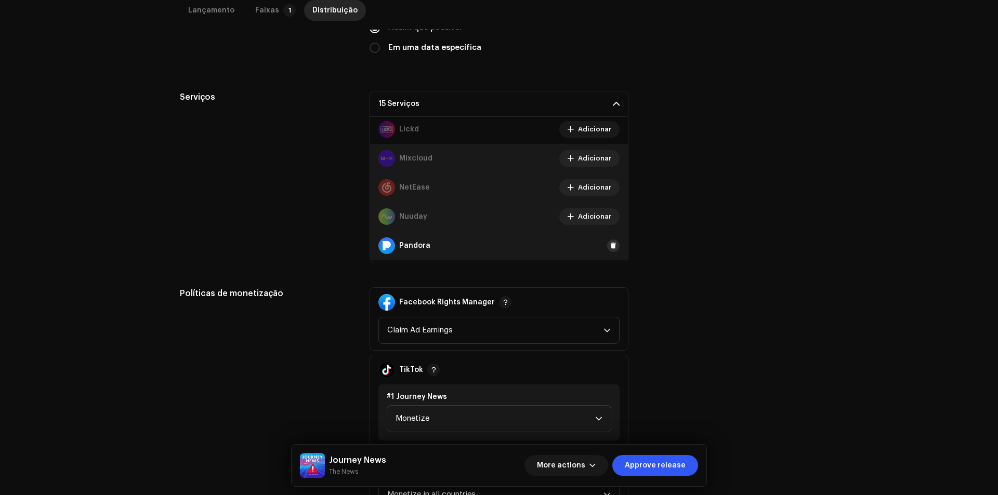
click at [607, 247] on button at bounding box center [613, 246] width 12 height 12
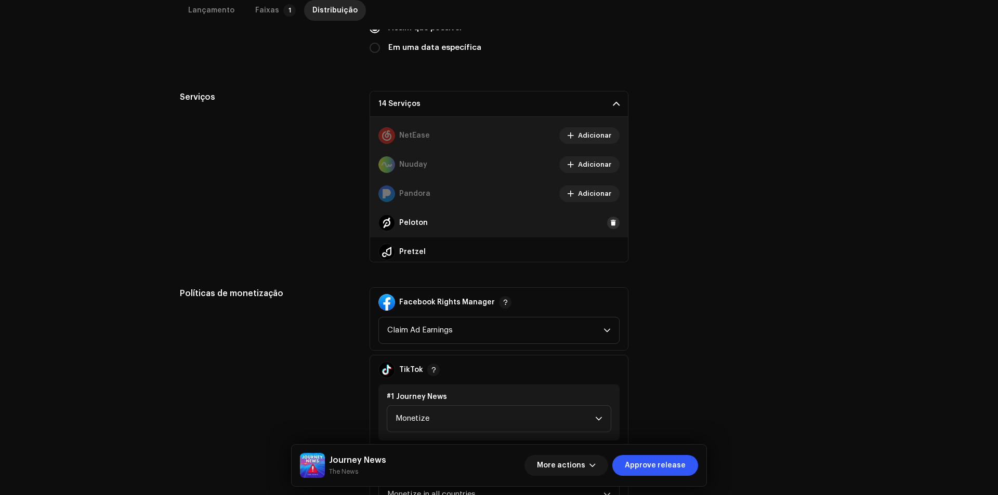
click at [607, 224] on button at bounding box center [613, 223] width 12 height 12
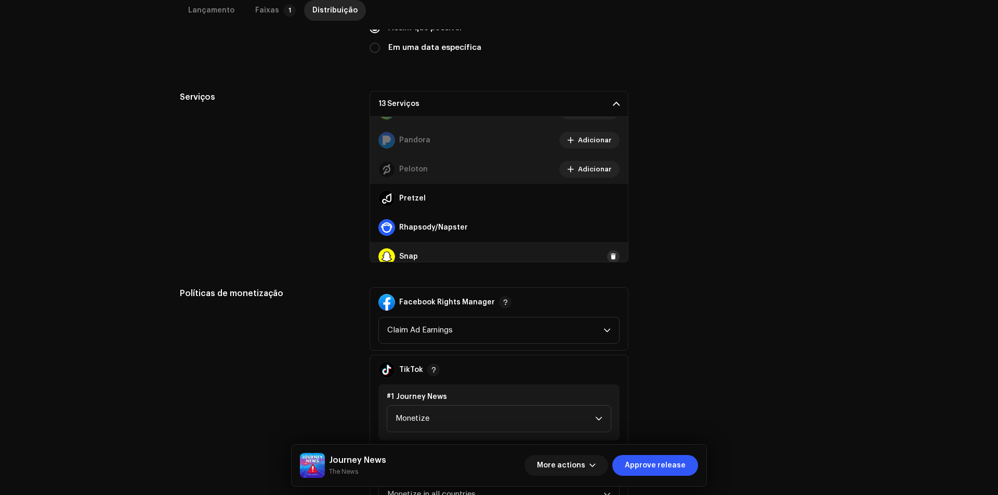
scroll to position [623, 0]
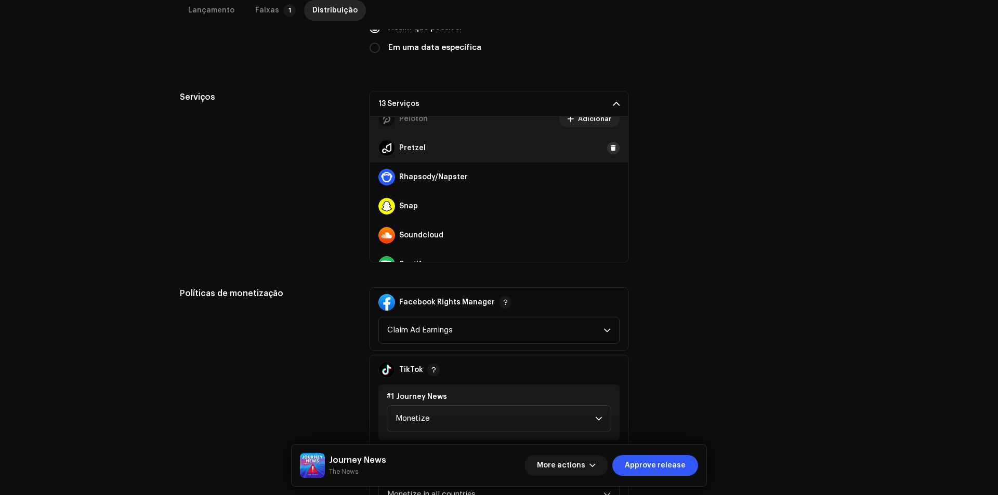
click at [610, 150] on span at bounding box center [613, 148] width 6 height 8
click at [610, 177] on span at bounding box center [613, 177] width 6 height 8
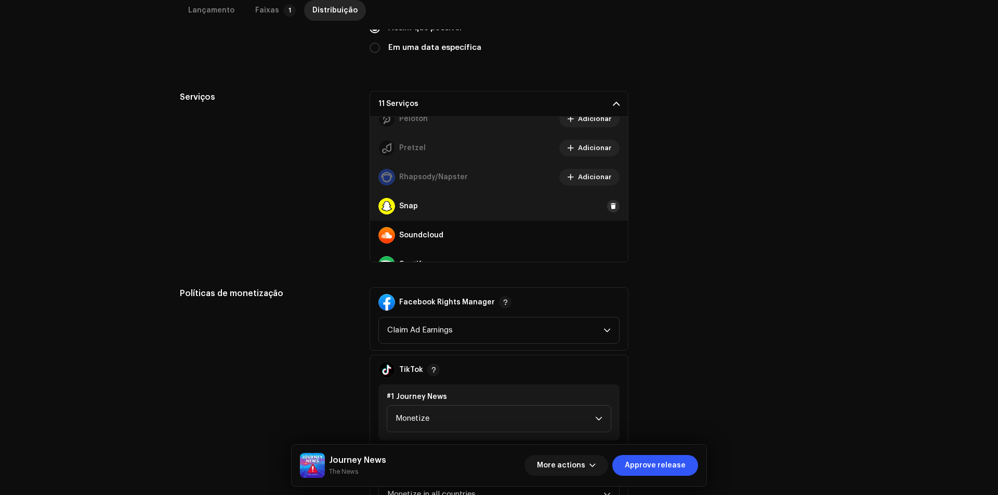
click at [610, 206] on span at bounding box center [613, 206] width 6 height 8
click at [610, 234] on span at bounding box center [613, 235] width 6 height 8
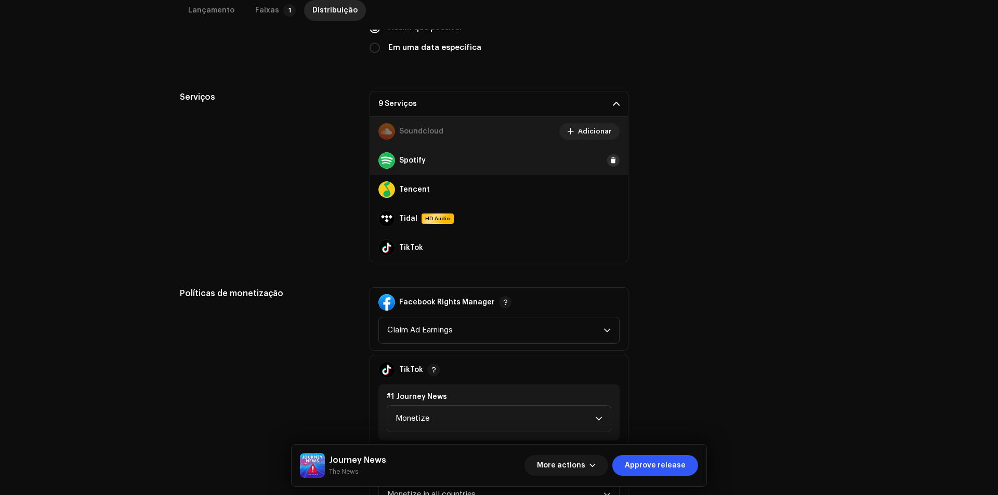
click at [610, 163] on span at bounding box center [613, 160] width 6 height 8
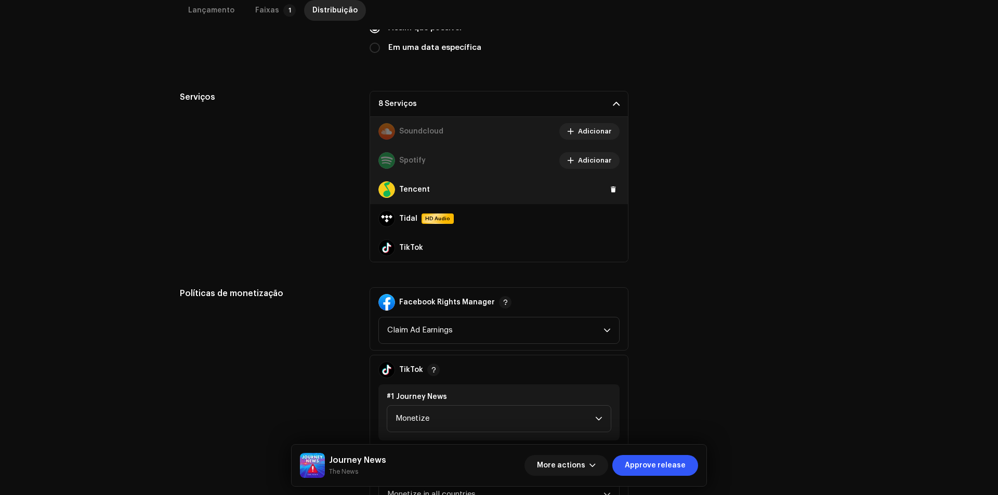
drag, startPoint x: 607, startPoint y: 198, endPoint x: 608, endPoint y: 190, distance: 8.3
click at [607, 196] on div "Tencent" at bounding box center [499, 189] width 258 height 29
click at [610, 189] on span at bounding box center [613, 189] width 6 height 8
click at [610, 215] on span at bounding box center [613, 219] width 6 height 8
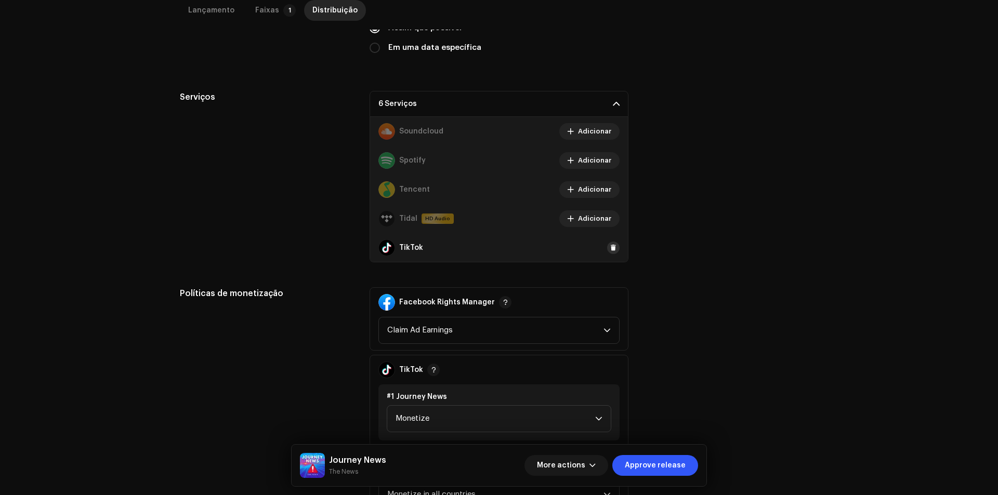
drag, startPoint x: 608, startPoint y: 246, endPoint x: 608, endPoint y: 219, distance: 27.5
click at [610, 245] on span at bounding box center [613, 248] width 6 height 8
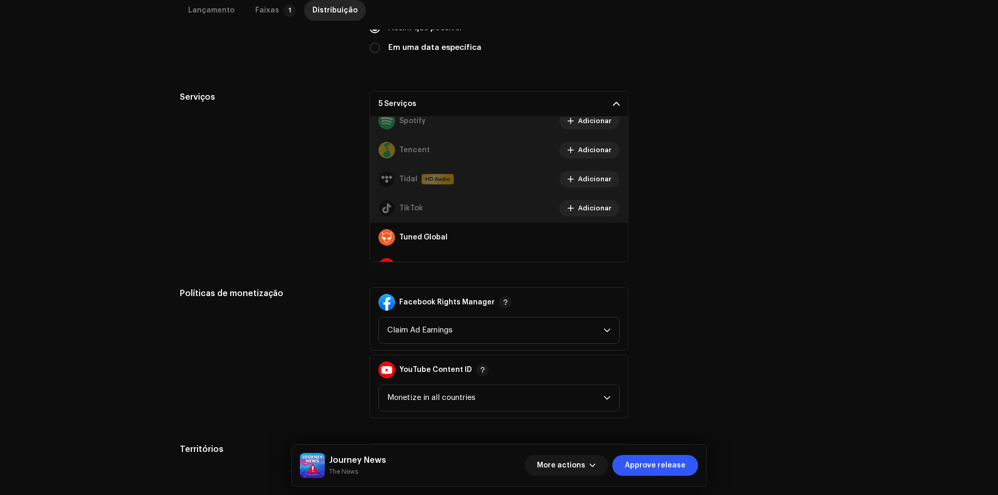
scroll to position [815, 0]
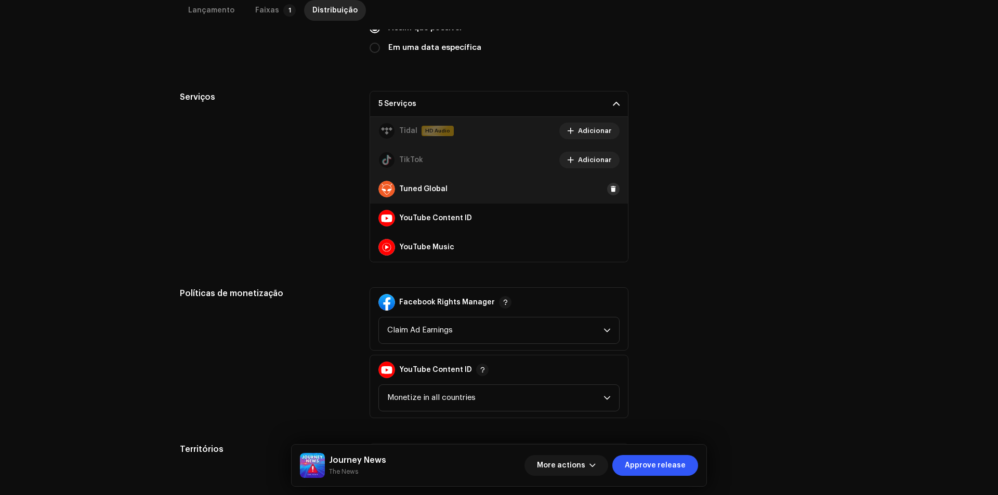
click at [607, 193] on button at bounding box center [613, 189] width 12 height 12
click at [610, 218] on span at bounding box center [613, 218] width 6 height 8
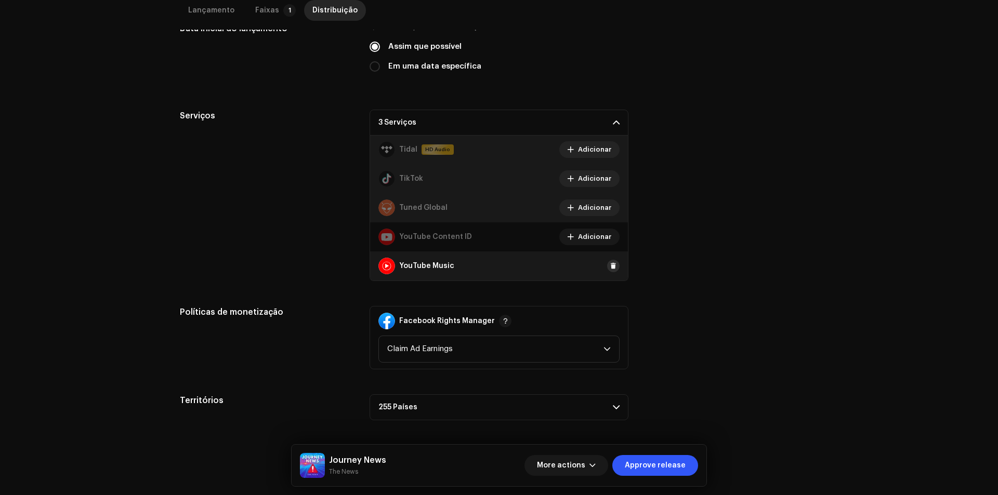
click at [610, 265] on span at bounding box center [613, 266] width 6 height 8
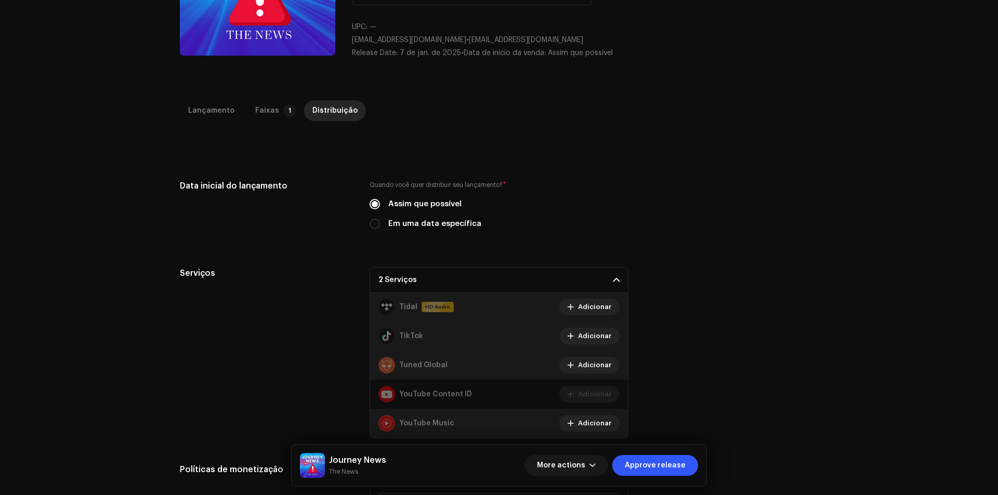
scroll to position [0, 0]
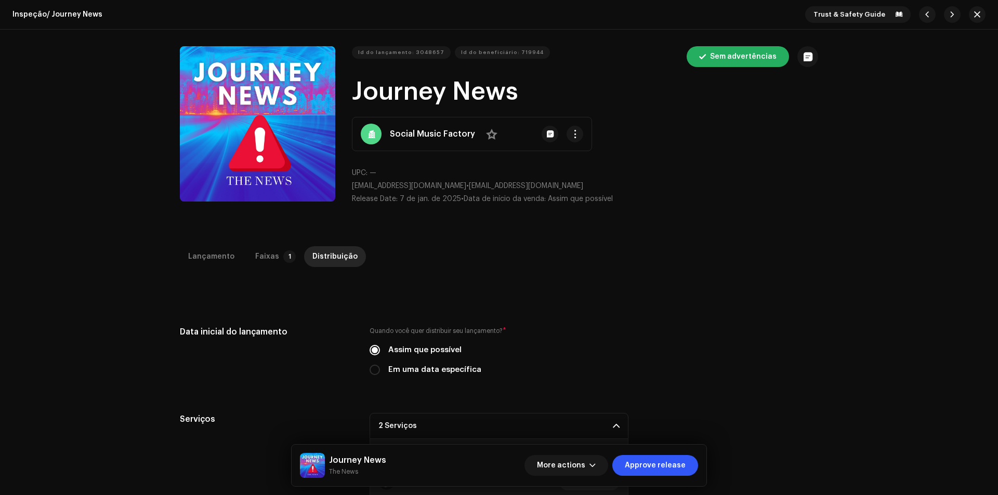
click at [450, 376] on div "Quando você quer distribuir seu lançamento? * Assim que possível Em uma data es…" at bounding box center [498, 357] width 259 height 62
click at [451, 370] on label "Em uma data específica" at bounding box center [434, 369] width 93 height 11
click at [380, 370] on input "Em uma data específica" at bounding box center [374, 370] width 10 height 10
radio input "true"
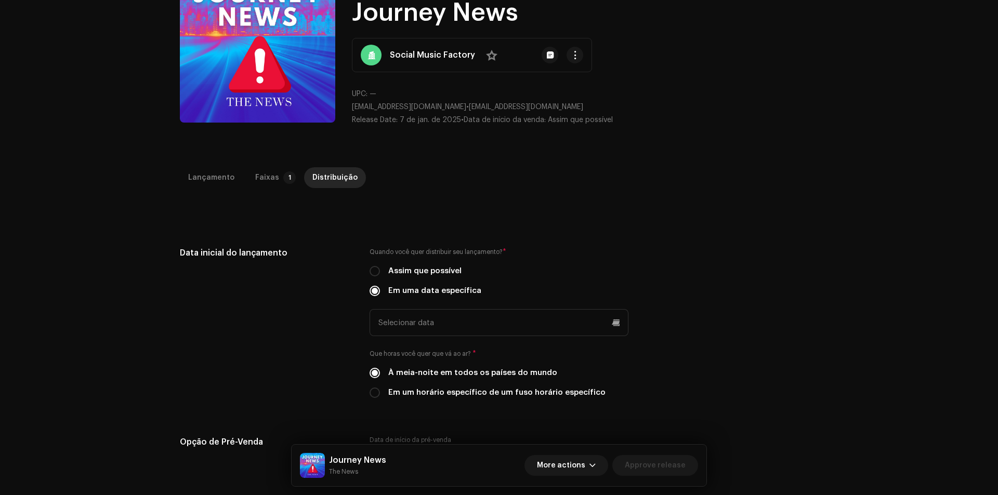
scroll to position [260, 0]
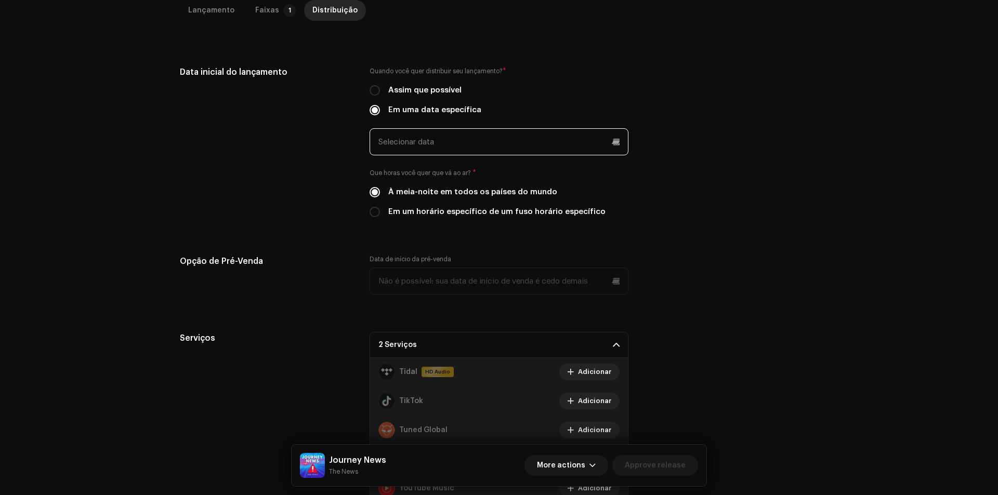
click at [494, 145] on input "text" at bounding box center [498, 141] width 259 height 27
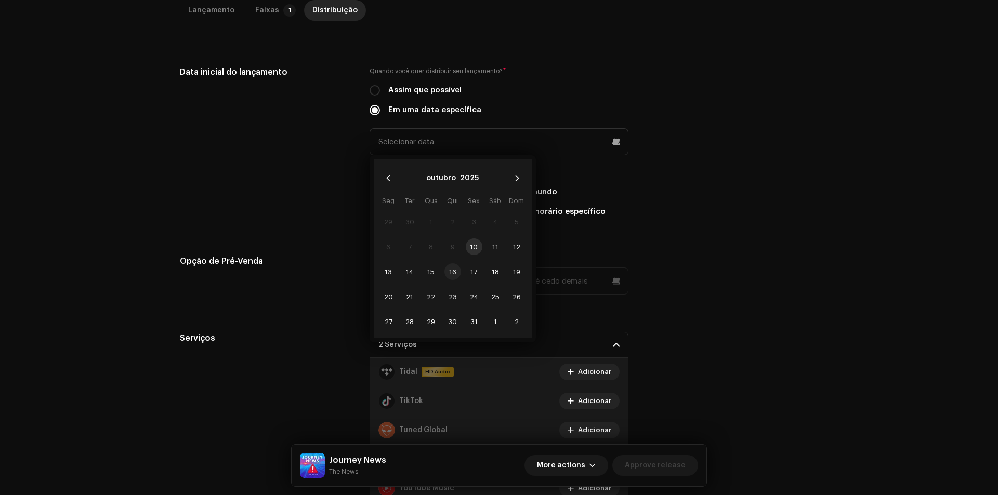
click at [453, 271] on span "16" at bounding box center [452, 271] width 17 height 17
type input "[DATE]"
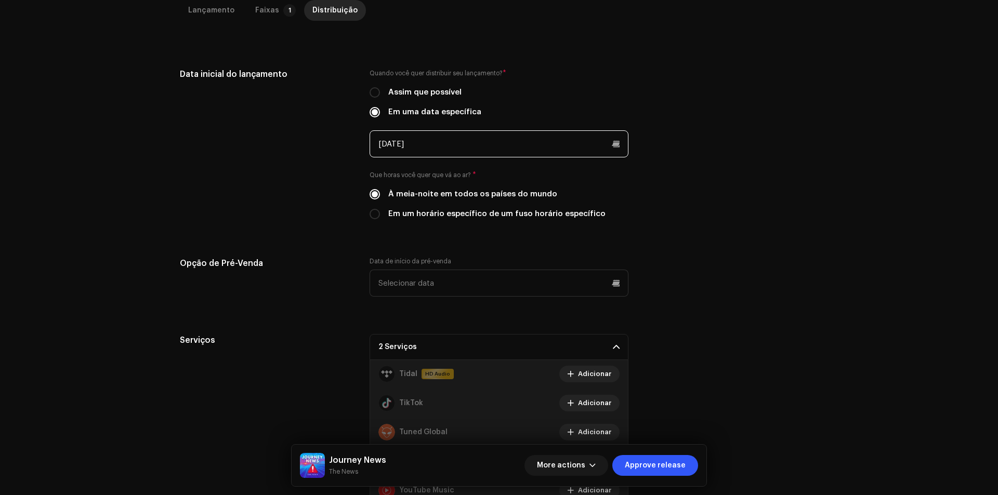
scroll to position [0, 0]
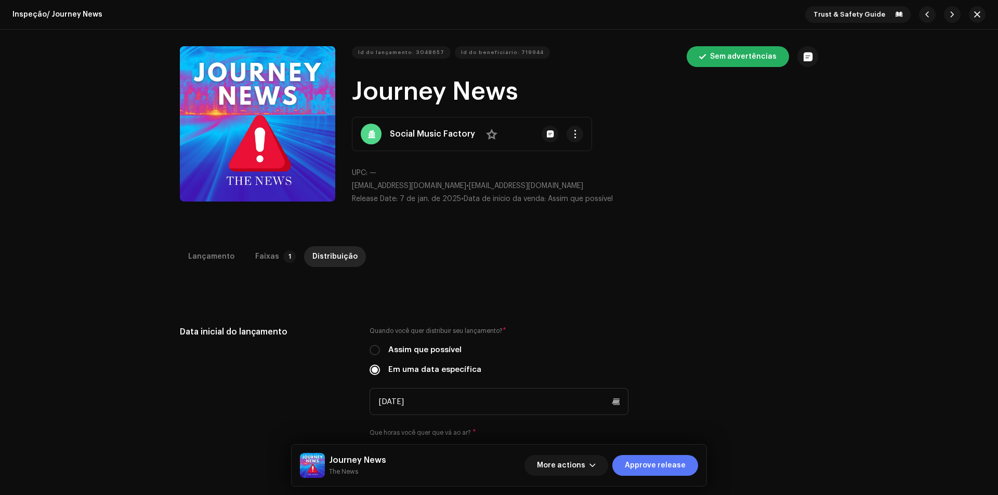
click at [654, 473] on span "Approve release" at bounding box center [655, 465] width 61 height 21
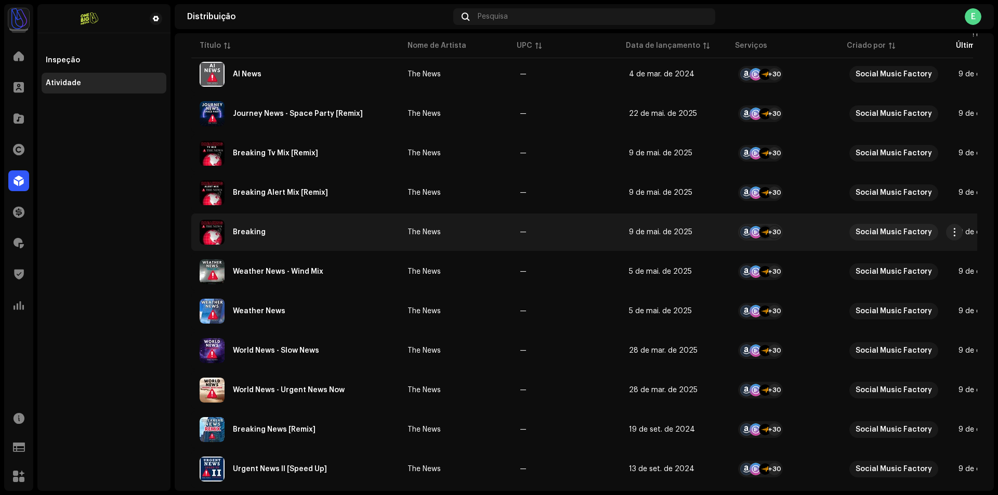
scroll to position [364, 0]
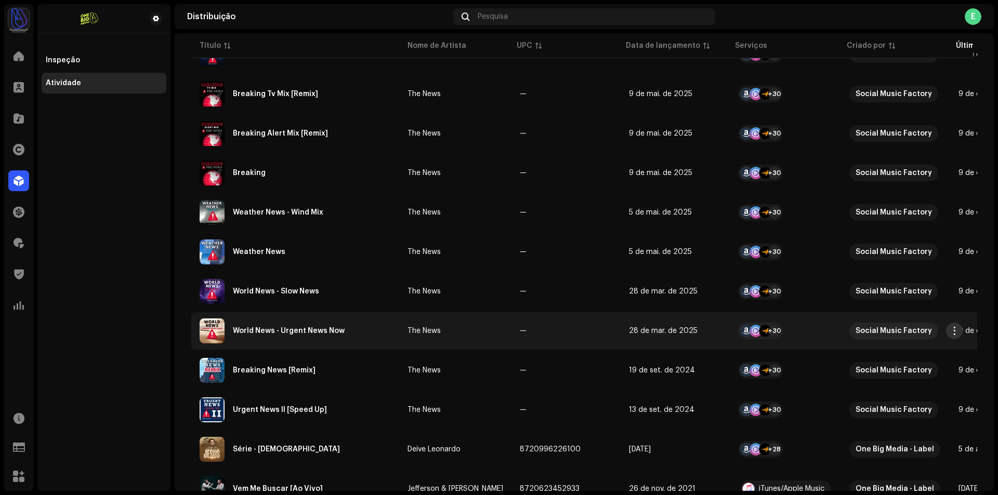
click at [957, 329] on span "button" at bounding box center [954, 331] width 8 height 8
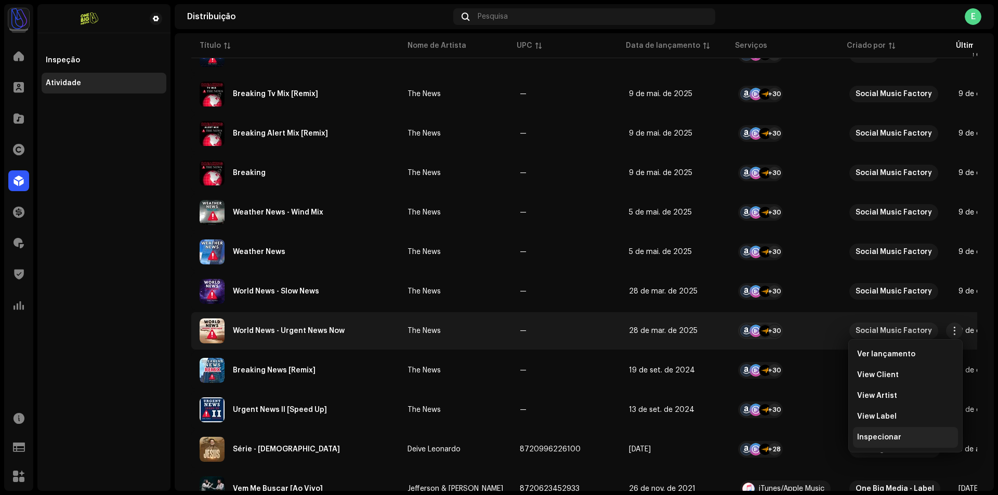
click at [887, 443] on div "Inspecionar" at bounding box center [905, 437] width 105 height 21
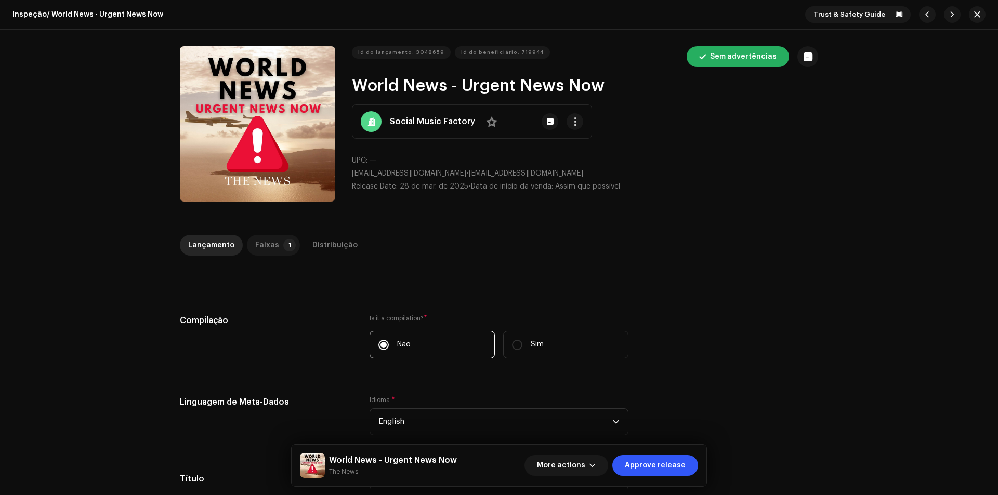
click at [269, 253] on div "Faixas" at bounding box center [267, 245] width 24 height 21
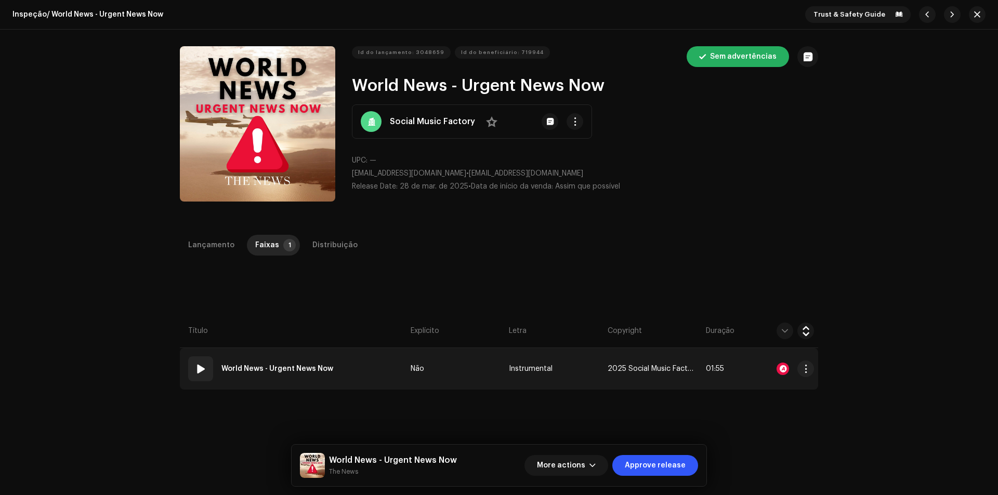
click at [318, 361] on strong "World News - Urgent News Now" at bounding box center [277, 368] width 112 height 21
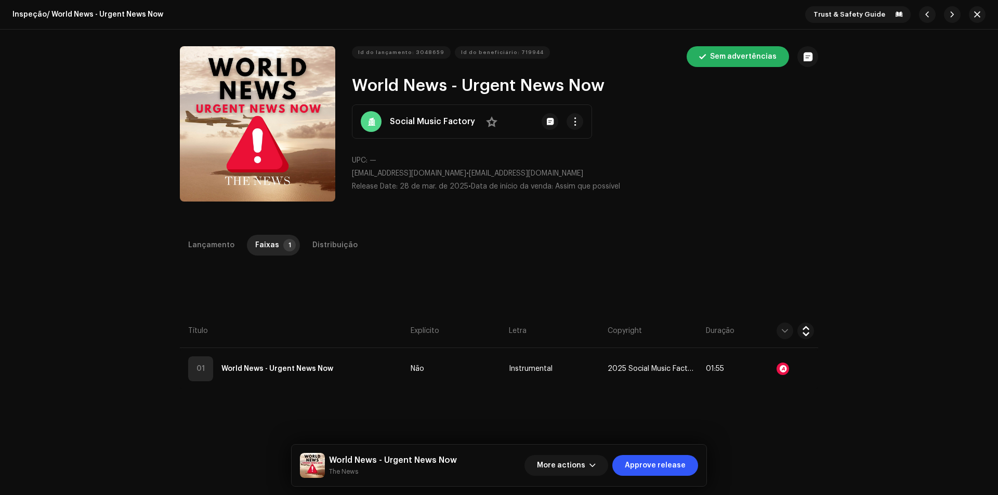
click at [774, 364] on div "Editar Metadados da Faixa Título da Faixa * World News - Urgent News Now Versão…" at bounding box center [499, 247] width 998 height 495
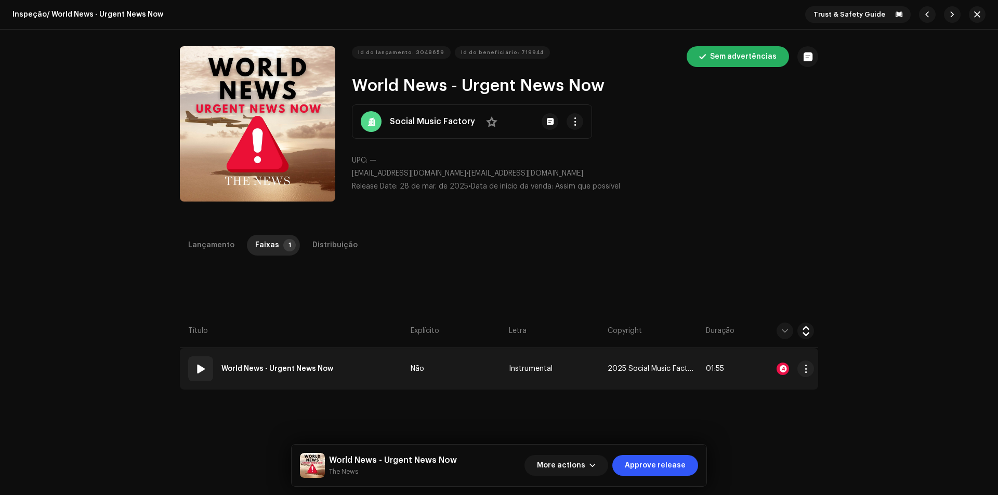
click at [365, 385] on td "01 World News - Urgent News Now" at bounding box center [293, 369] width 227 height 42
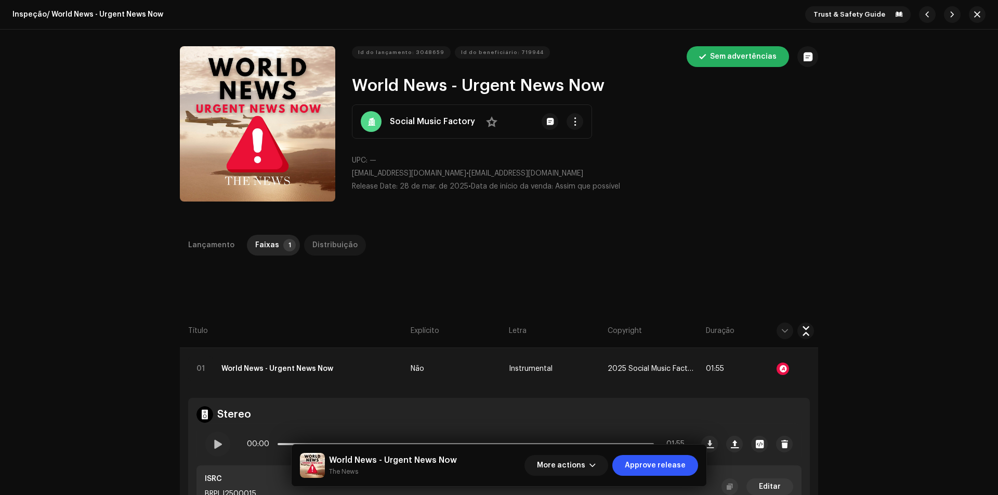
drag, startPoint x: 327, startPoint y: 233, endPoint x: 327, endPoint y: 240, distance: 6.8
click at [327, 240] on div "Inspeção / World News - Urgent News Now Trust & Safety Guide Id do lançamento: …" at bounding box center [499, 247] width 998 height 495
click at [327, 240] on div "Distribuição" at bounding box center [334, 245] width 45 height 21
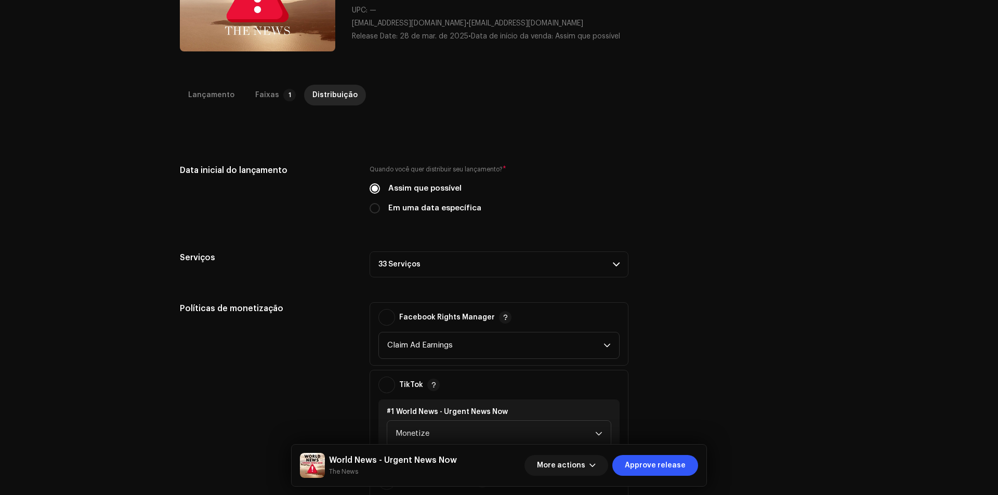
scroll to position [156, 0]
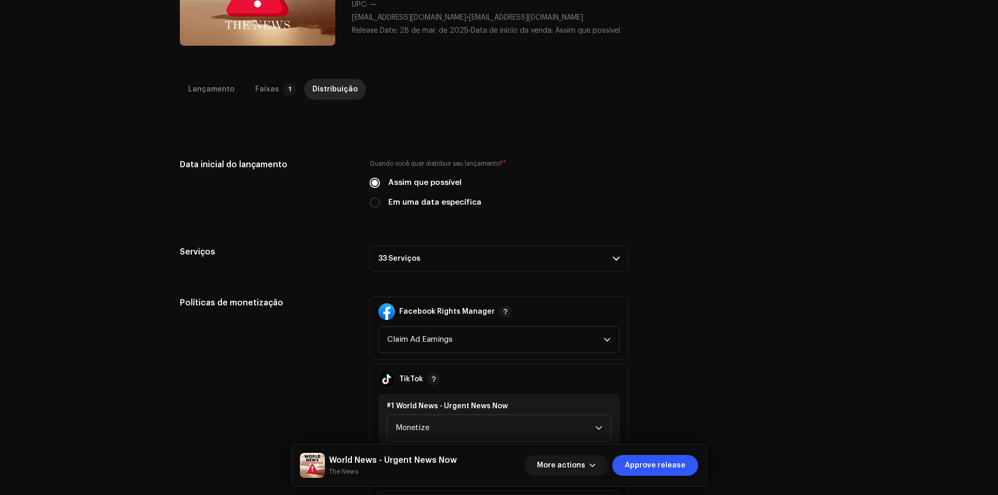
click at [433, 203] on label "Em uma data específica" at bounding box center [434, 202] width 93 height 11
click at [380, 203] on input "Em uma data específica" at bounding box center [374, 202] width 10 height 10
radio input "true"
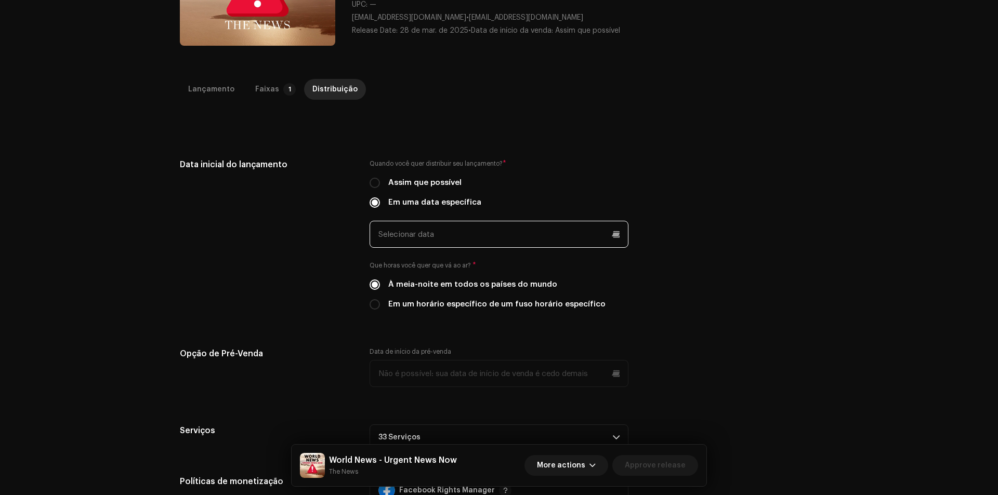
click at [439, 236] on input "text" at bounding box center [498, 234] width 259 height 27
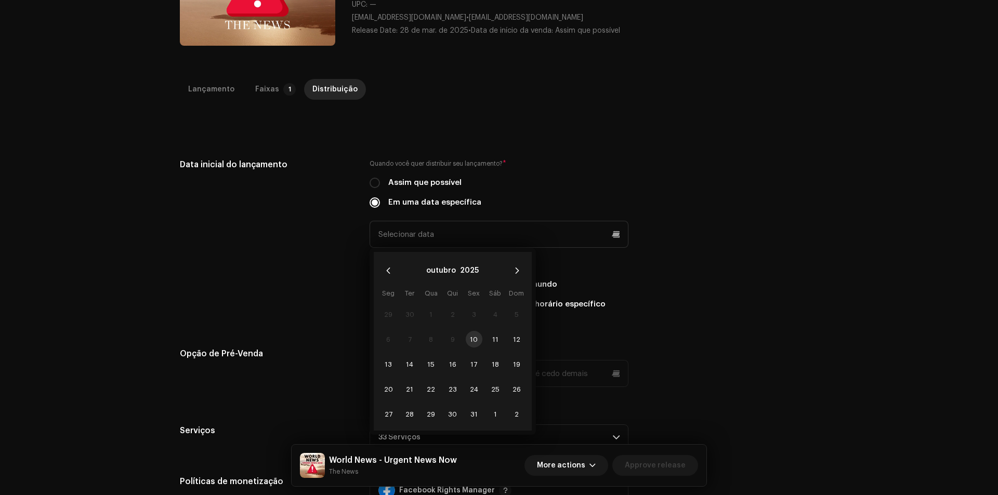
drag, startPoint x: 451, startPoint y: 360, endPoint x: 548, endPoint y: 280, distance: 125.1
click at [452, 360] on span "16" at bounding box center [452, 364] width 17 height 17
type input "[DATE]"
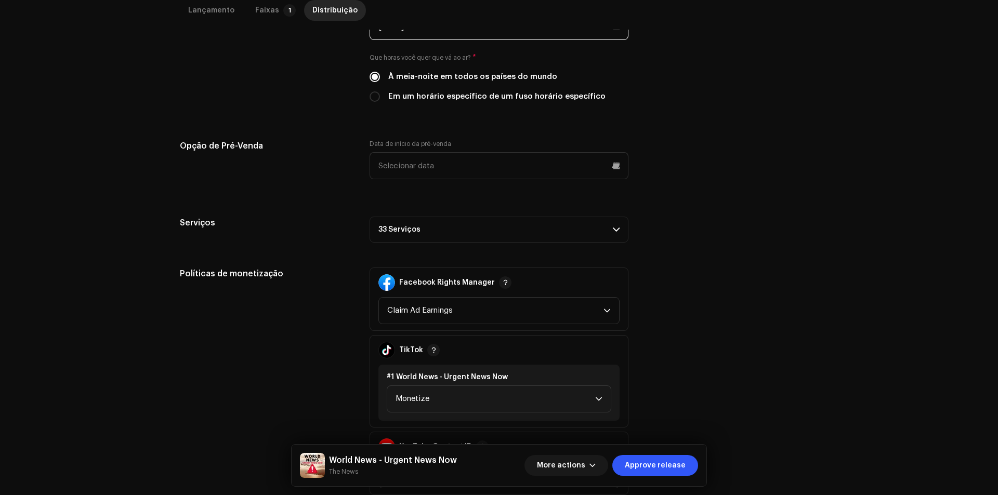
scroll to position [468, 0]
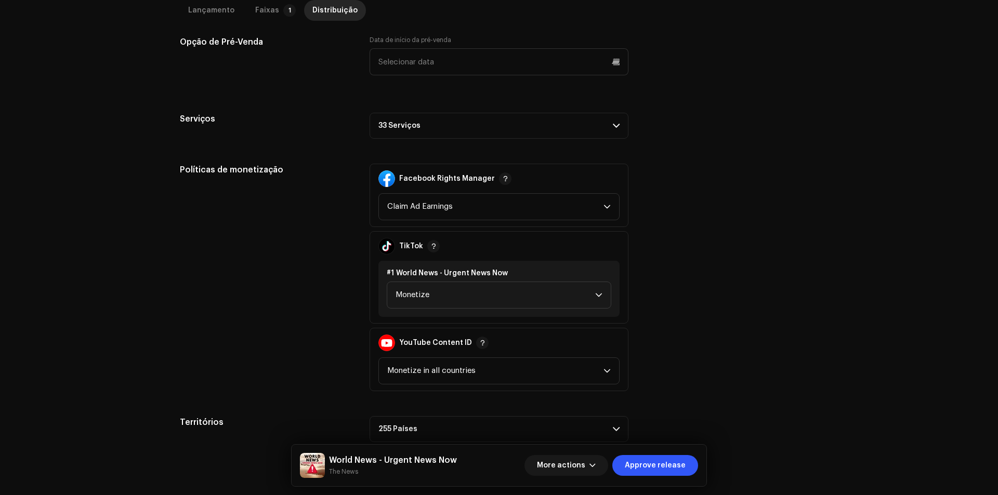
click at [496, 128] on p-accordion-header "33 Serviços" at bounding box center [498, 126] width 259 height 26
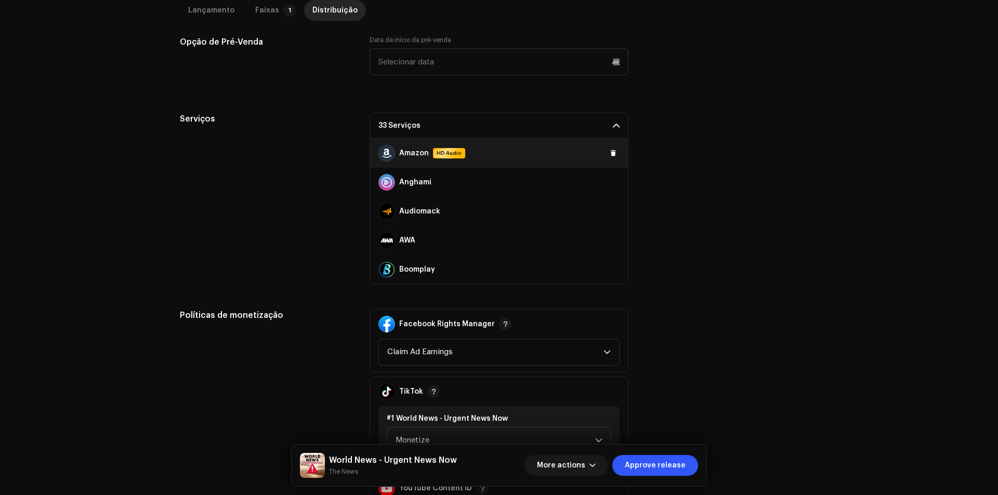
click at [610, 161] on div "Amazon HD Audio" at bounding box center [499, 153] width 258 height 29
click at [610, 152] on span at bounding box center [613, 153] width 6 height 8
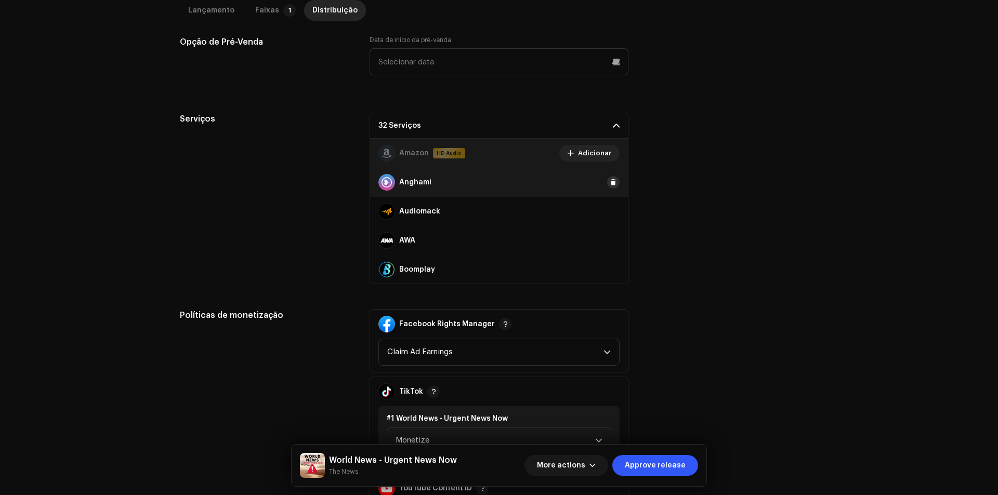
click at [610, 180] on span at bounding box center [613, 182] width 6 height 8
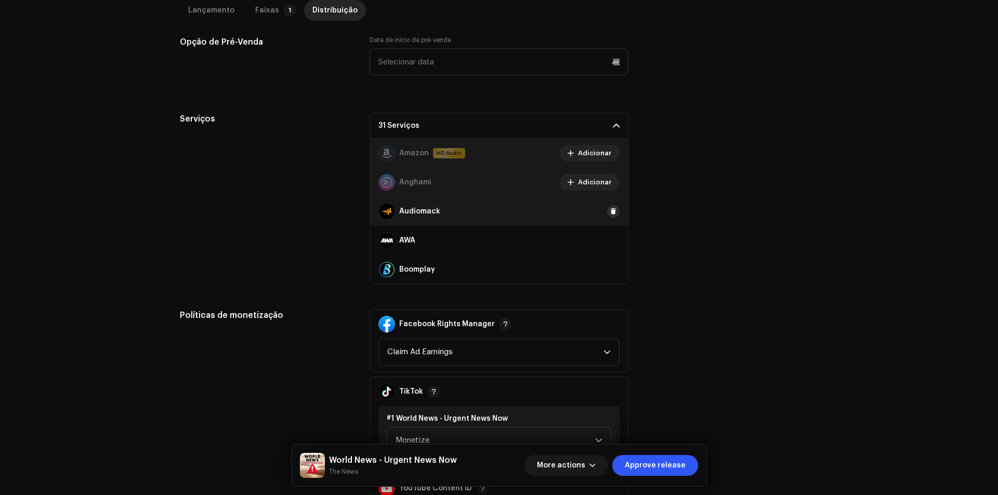
click at [607, 205] on div "Audiomack" at bounding box center [499, 211] width 258 height 29
click at [607, 216] on button at bounding box center [613, 211] width 12 height 12
click at [610, 239] on span at bounding box center [613, 240] width 6 height 8
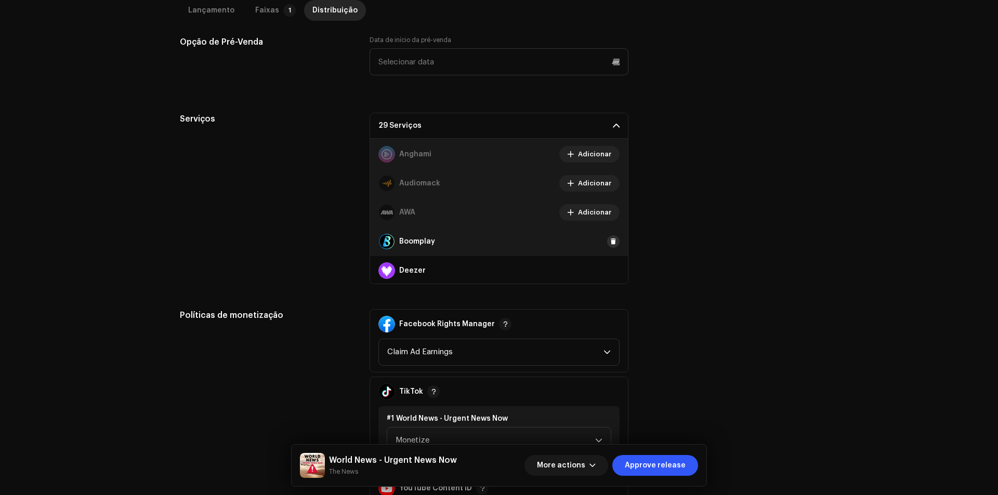
scroll to position [52, 0]
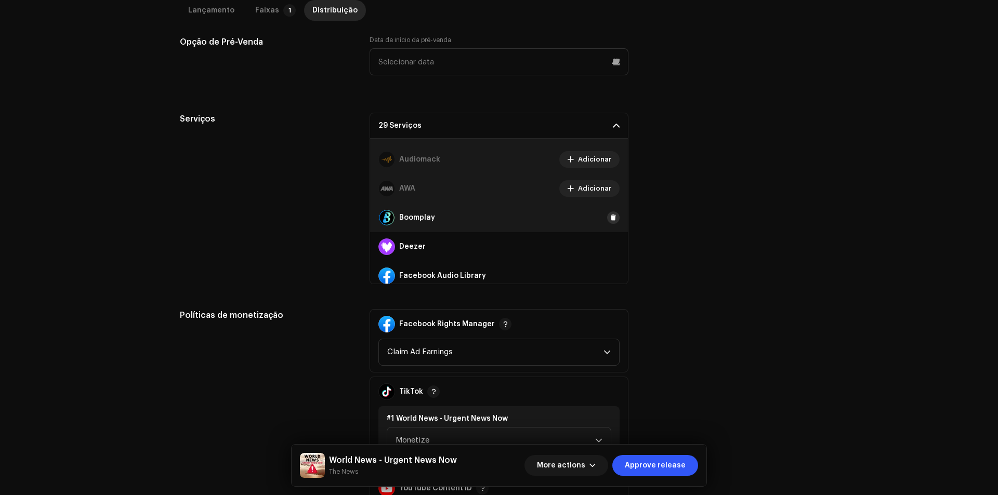
click at [610, 216] on span at bounding box center [613, 218] width 6 height 8
click at [610, 247] on span at bounding box center [613, 247] width 6 height 8
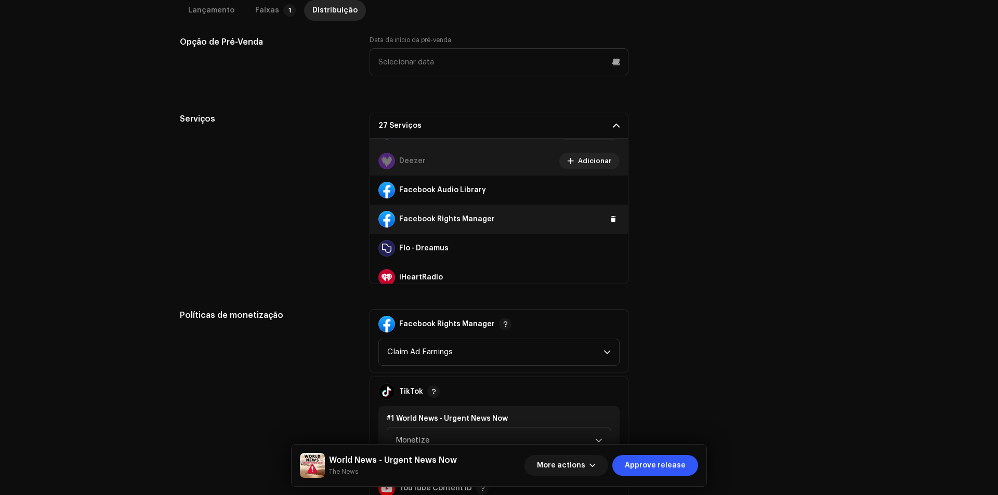
scroll to position [156, 0]
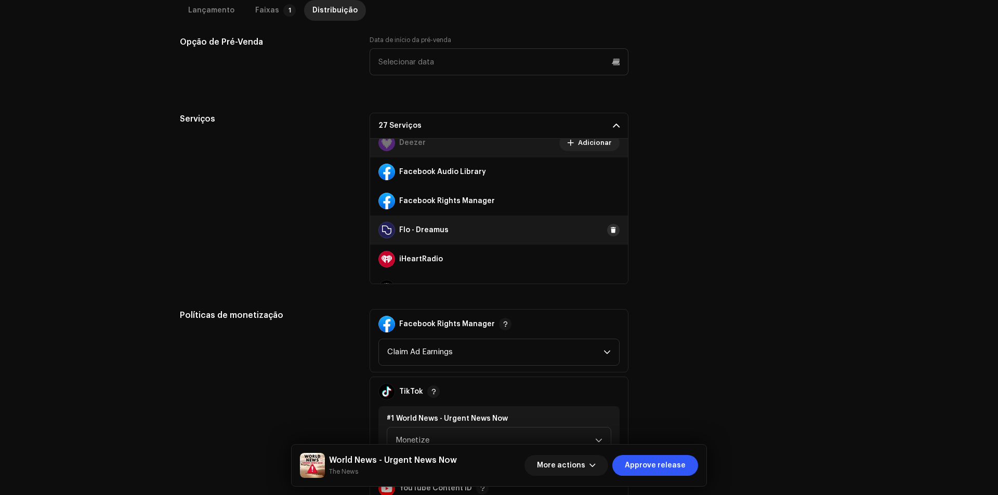
click at [610, 233] on span at bounding box center [613, 230] width 6 height 8
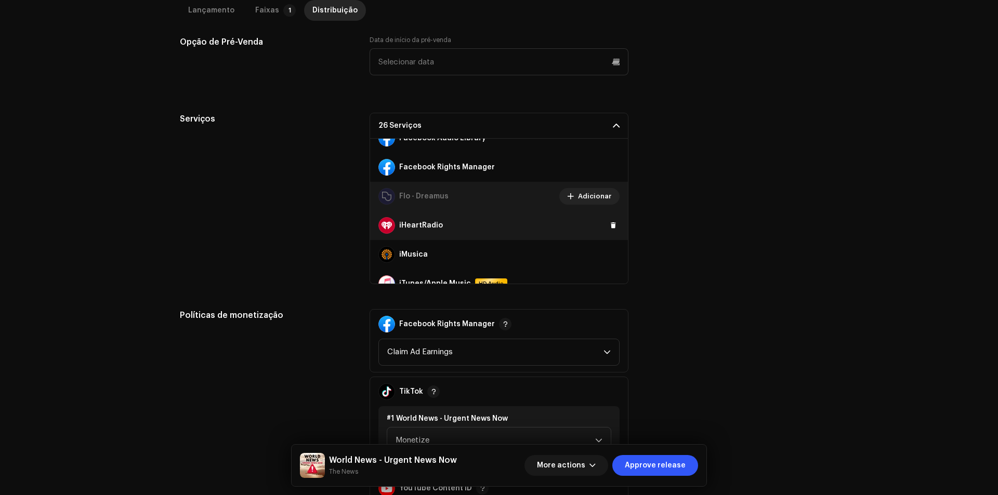
scroll to position [208, 0]
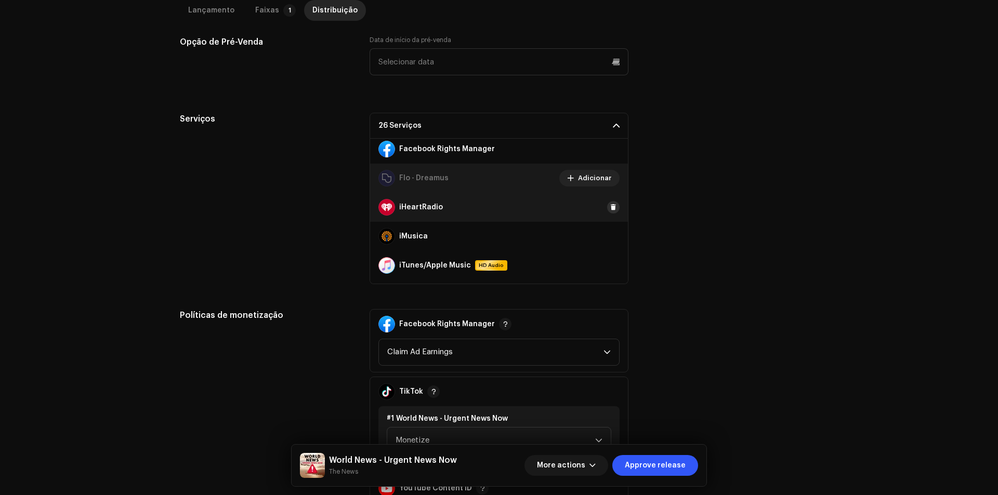
click at [610, 207] on span at bounding box center [613, 207] width 6 height 8
click at [610, 239] on span at bounding box center [613, 236] width 6 height 8
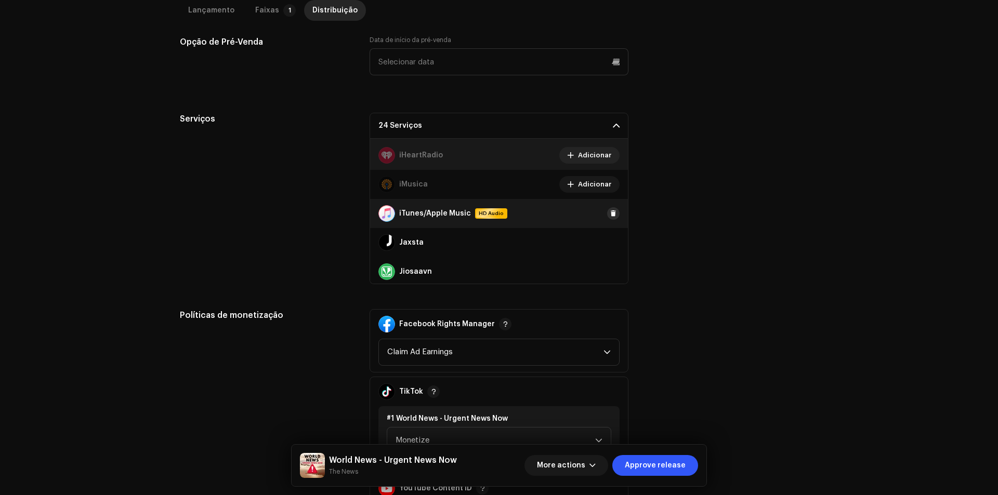
click at [607, 219] on button at bounding box center [613, 213] width 12 height 12
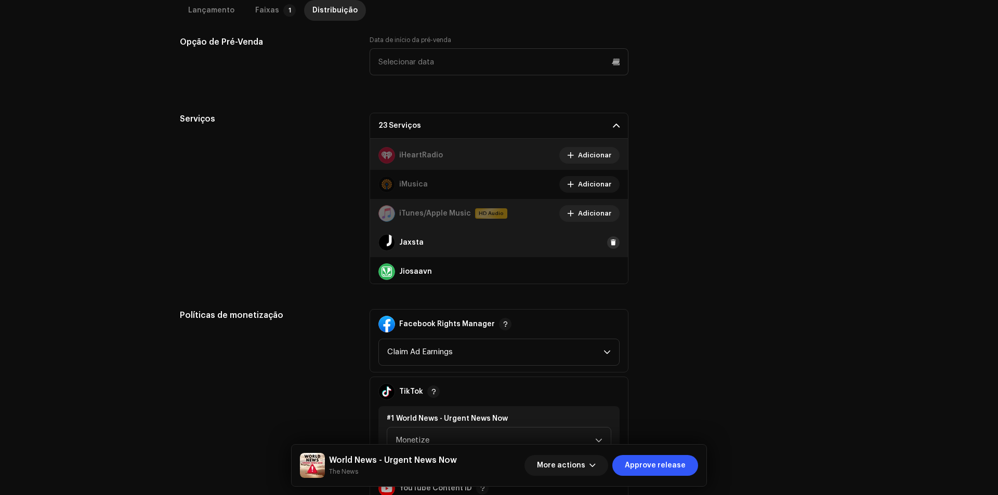
click at [607, 244] on button at bounding box center [613, 242] width 12 height 12
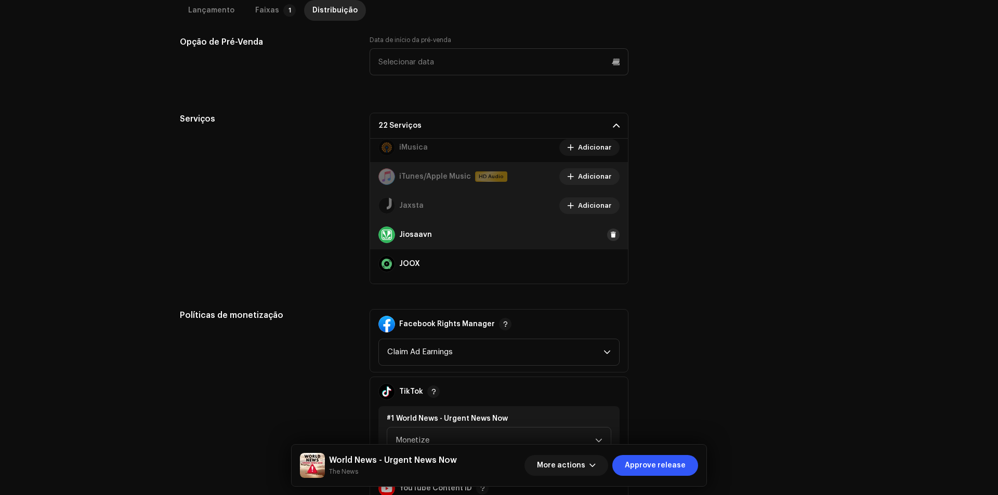
scroll to position [312, 0]
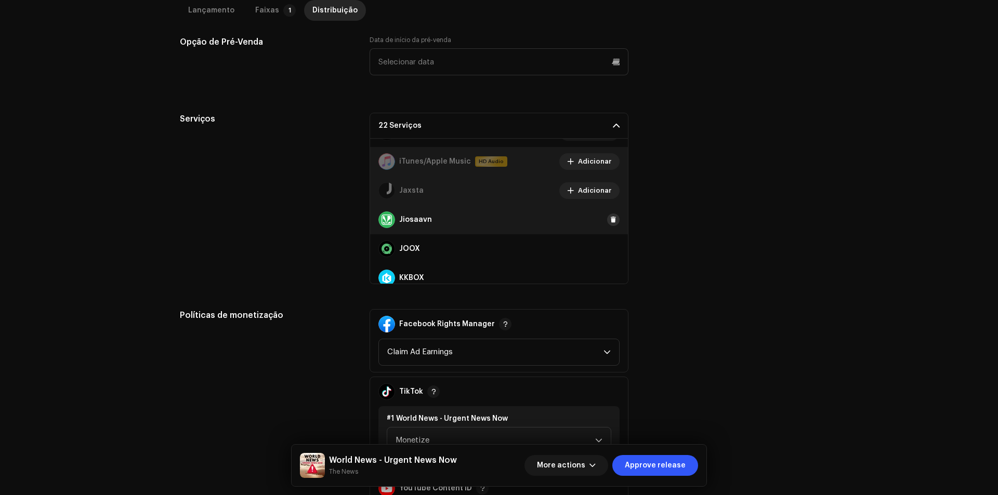
click at [610, 223] on span at bounding box center [613, 220] width 6 height 8
click at [610, 245] on span at bounding box center [613, 249] width 6 height 8
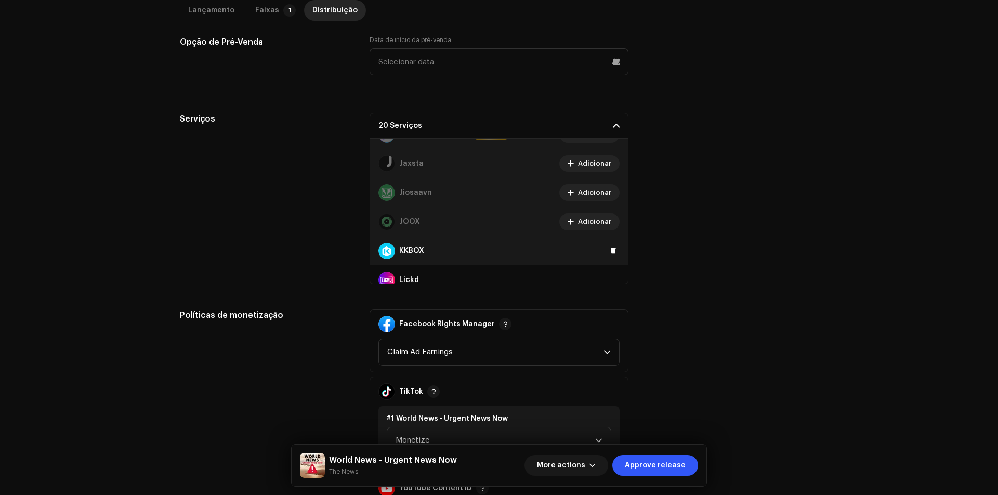
scroll to position [364, 0]
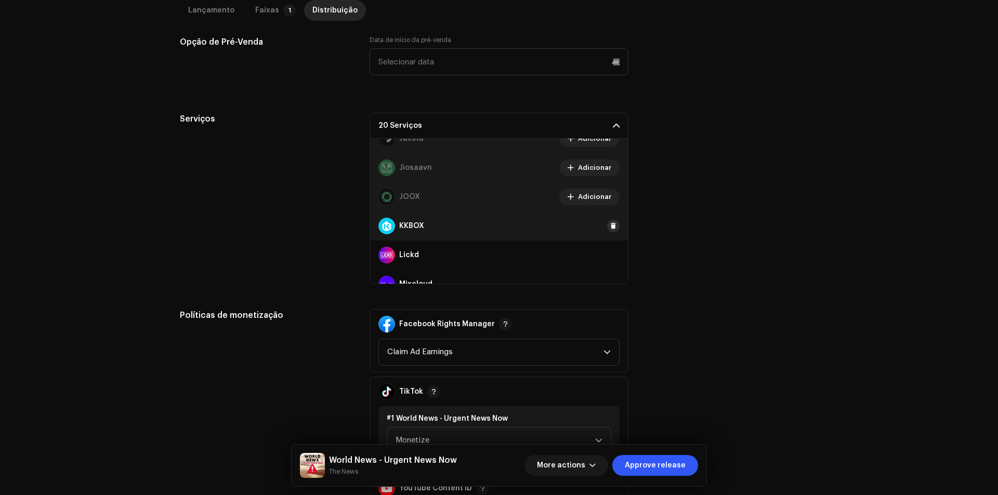
click at [610, 230] on span at bounding box center [613, 226] width 6 height 8
click at [607, 249] on button at bounding box center [613, 255] width 12 height 12
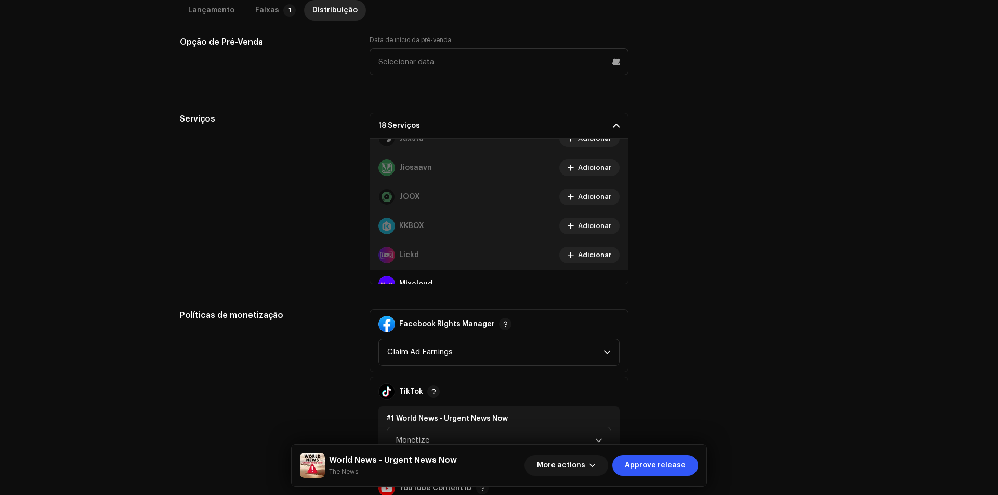
scroll to position [416, 0]
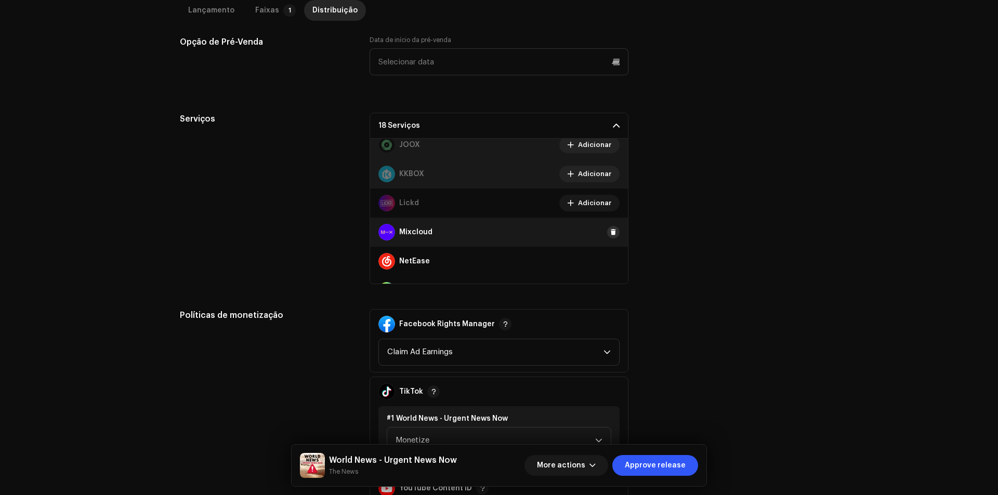
click at [607, 228] on button at bounding box center [613, 232] width 12 height 12
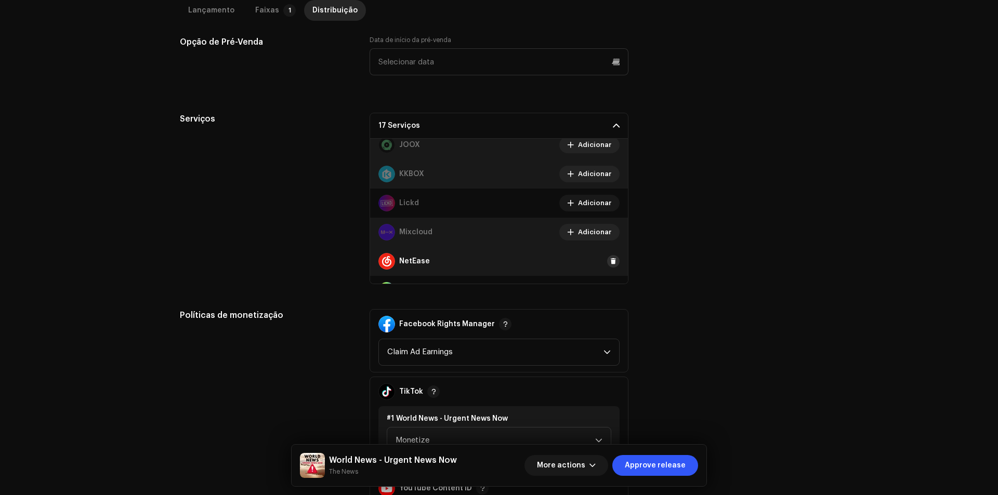
click at [610, 260] on span at bounding box center [613, 261] width 6 height 8
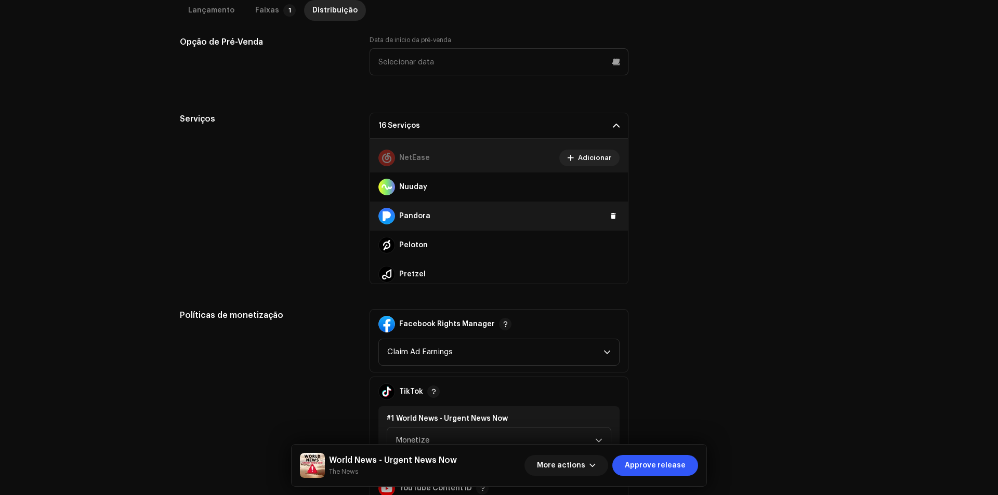
scroll to position [520, 0]
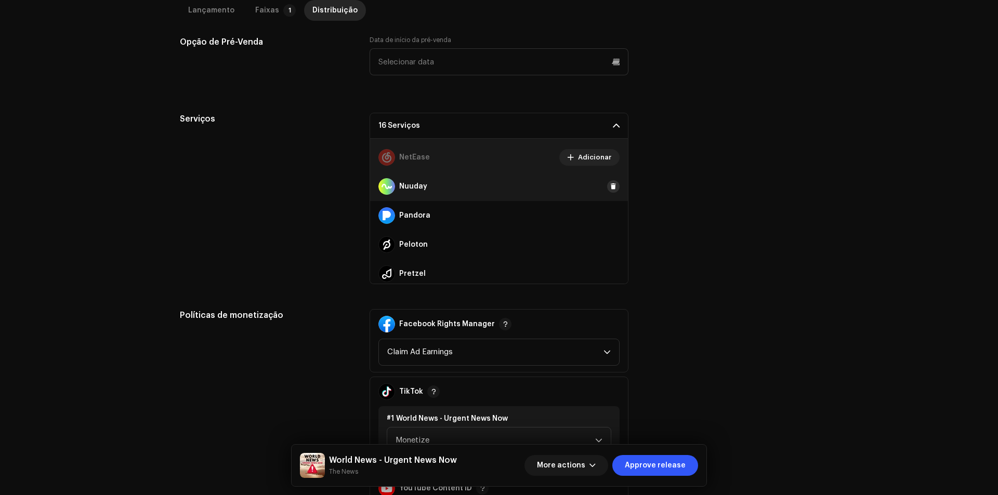
click at [607, 184] on button at bounding box center [613, 186] width 12 height 12
click at [610, 212] on span at bounding box center [613, 215] width 6 height 8
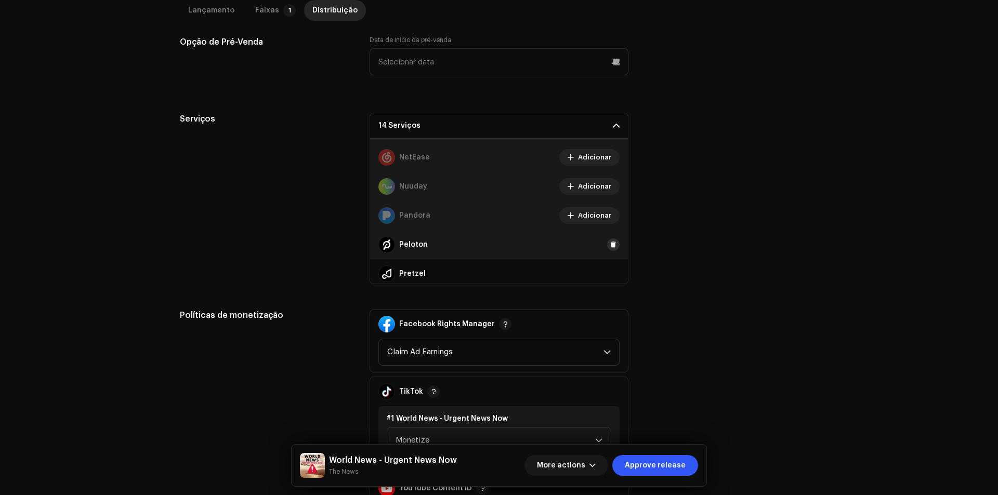
click at [610, 245] on span at bounding box center [613, 245] width 6 height 8
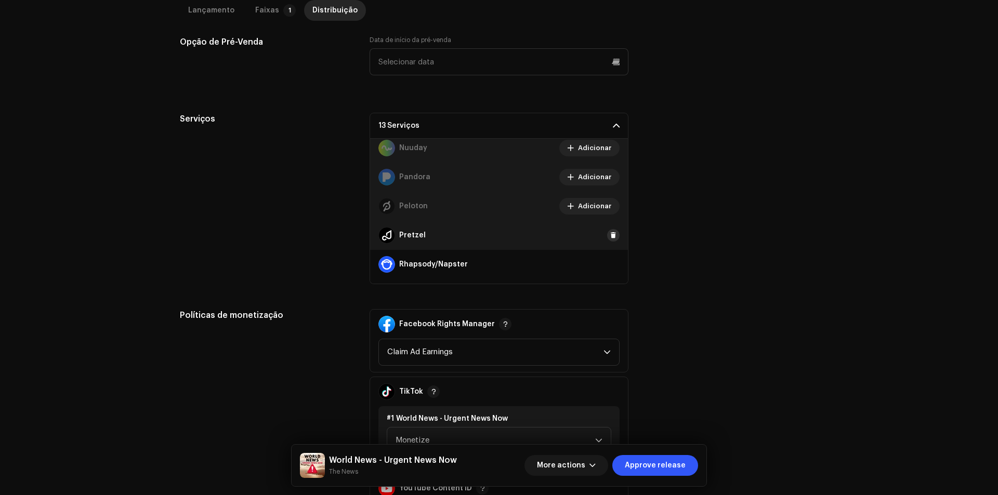
scroll to position [572, 0]
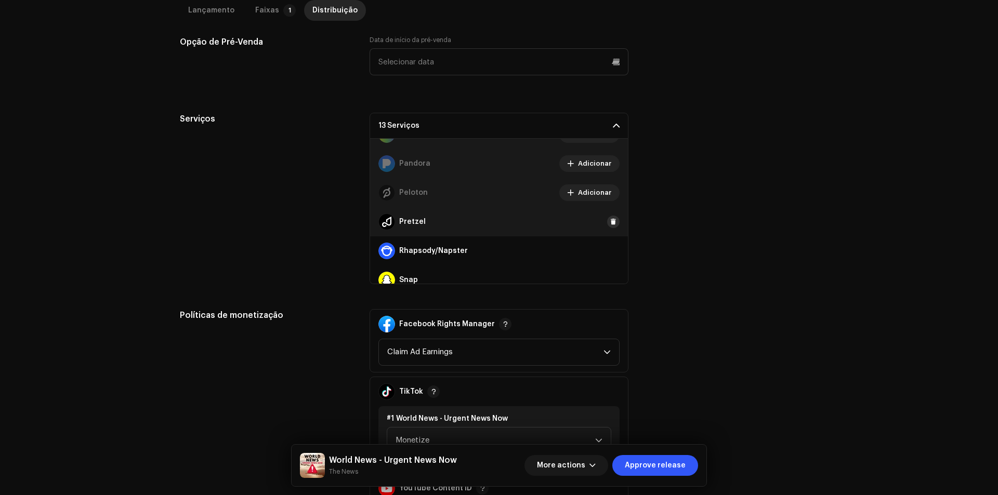
click at [610, 225] on span at bounding box center [613, 222] width 6 height 8
click at [610, 252] on span at bounding box center [613, 251] width 6 height 8
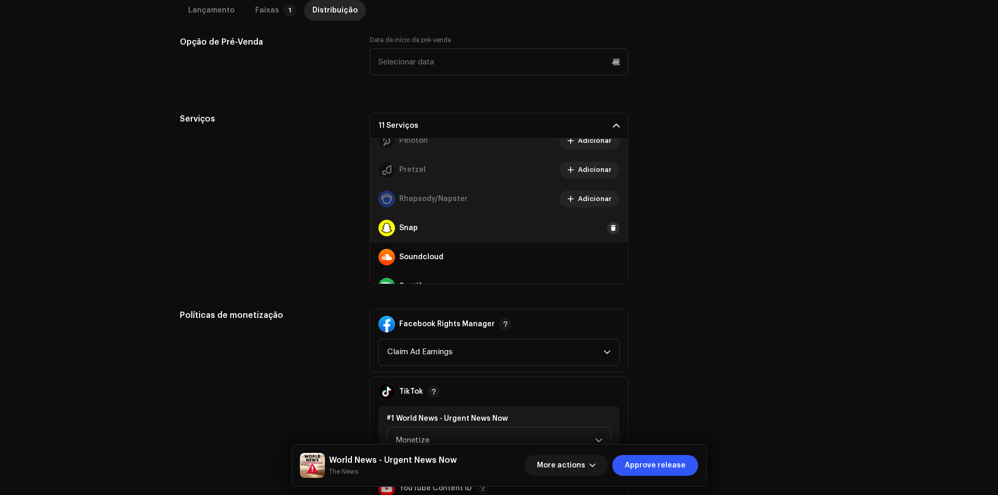
click at [610, 227] on span at bounding box center [613, 228] width 6 height 8
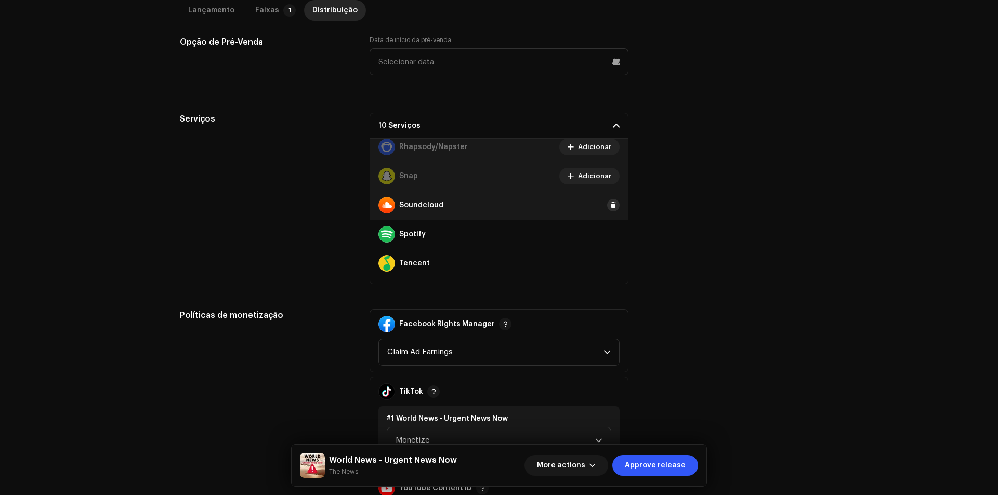
click at [610, 205] on span at bounding box center [613, 205] width 6 height 8
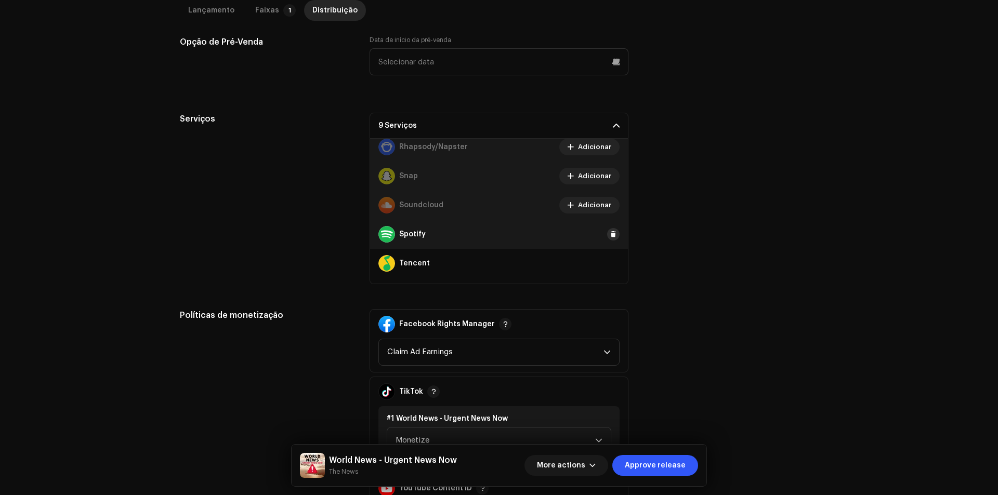
click at [610, 237] on span at bounding box center [613, 234] width 6 height 8
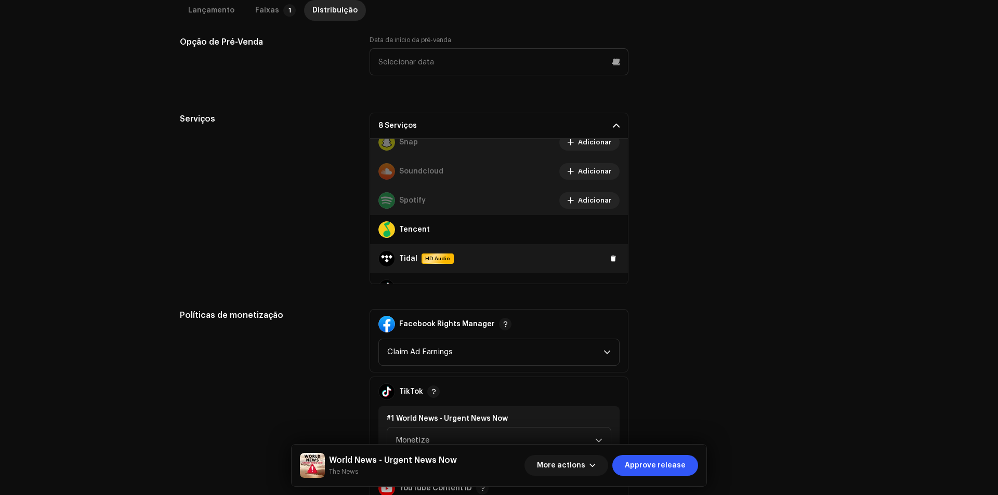
scroll to position [727, 0]
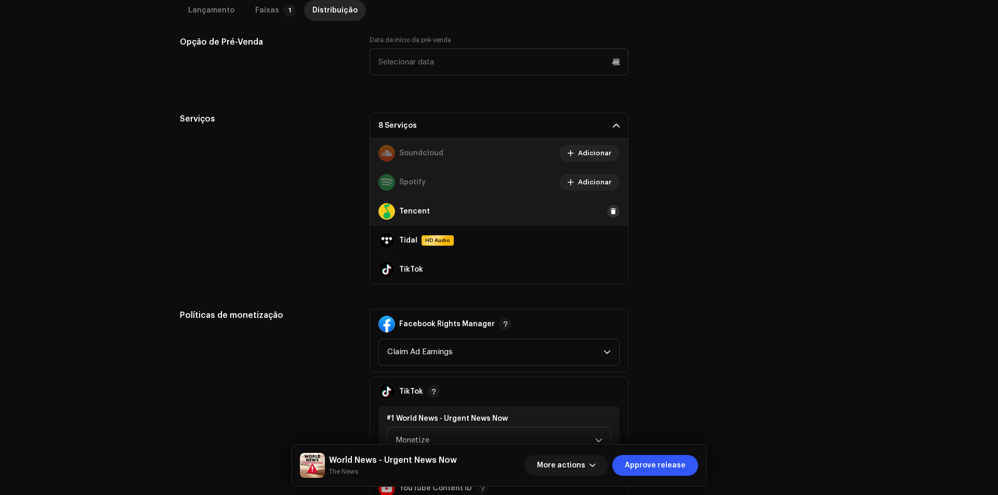
click at [610, 214] on span at bounding box center [613, 211] width 6 height 8
click at [610, 243] on span at bounding box center [613, 240] width 6 height 8
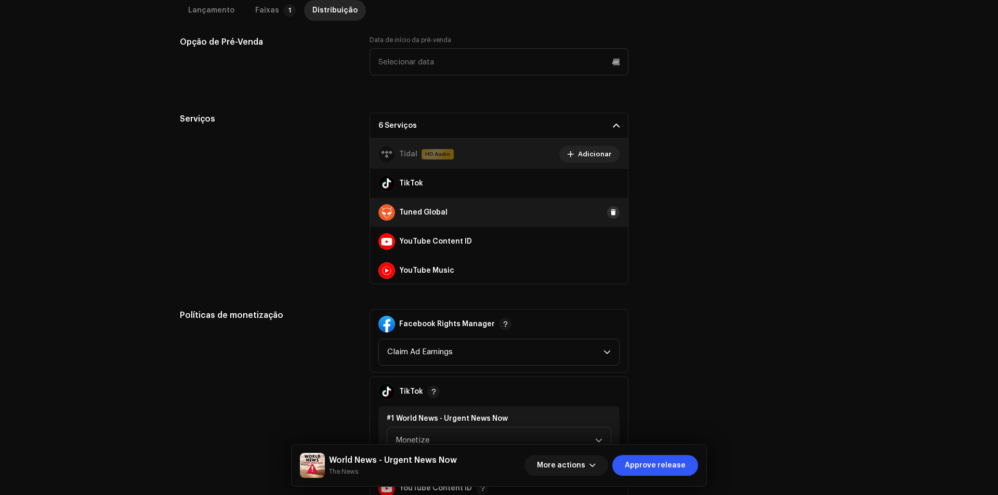
scroll to position [815, 0]
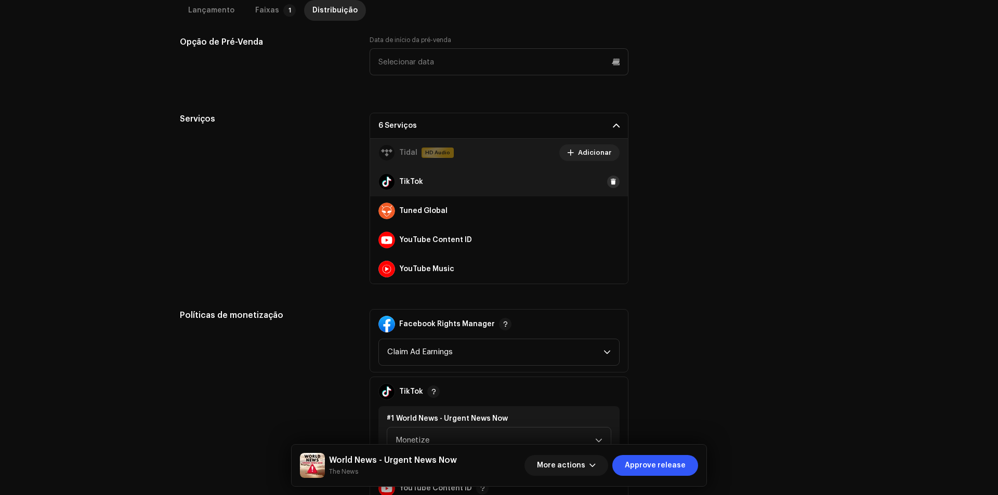
click at [607, 188] on button at bounding box center [613, 182] width 12 height 12
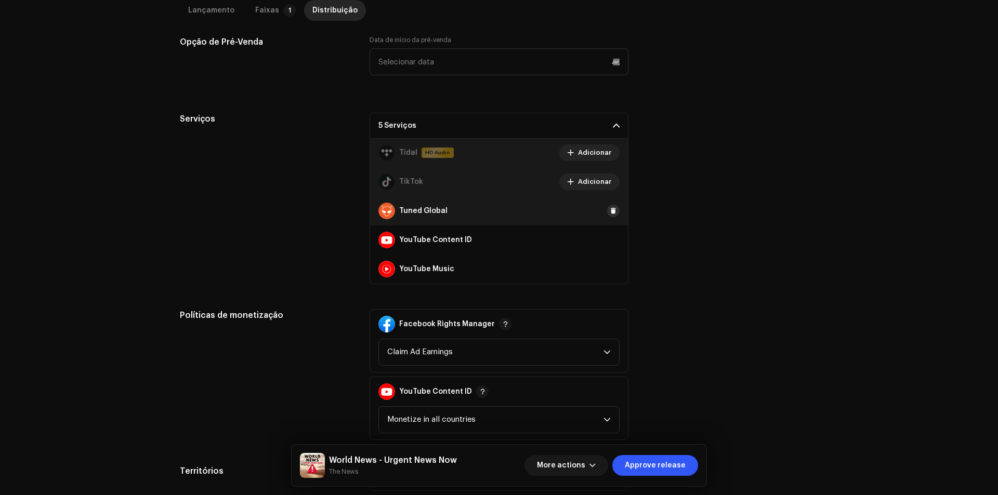
click at [610, 208] on span at bounding box center [613, 211] width 6 height 8
click at [610, 237] on span at bounding box center [613, 240] width 6 height 8
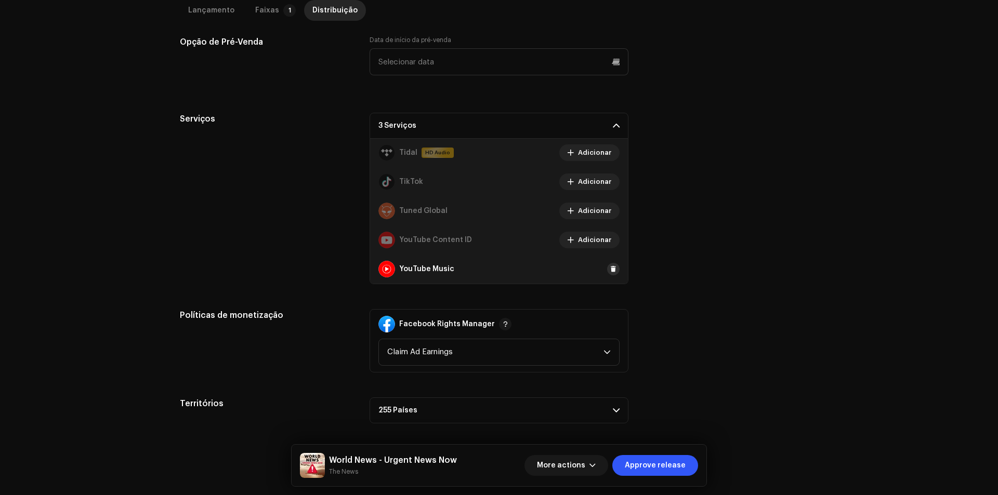
click at [610, 270] on span at bounding box center [613, 269] width 6 height 8
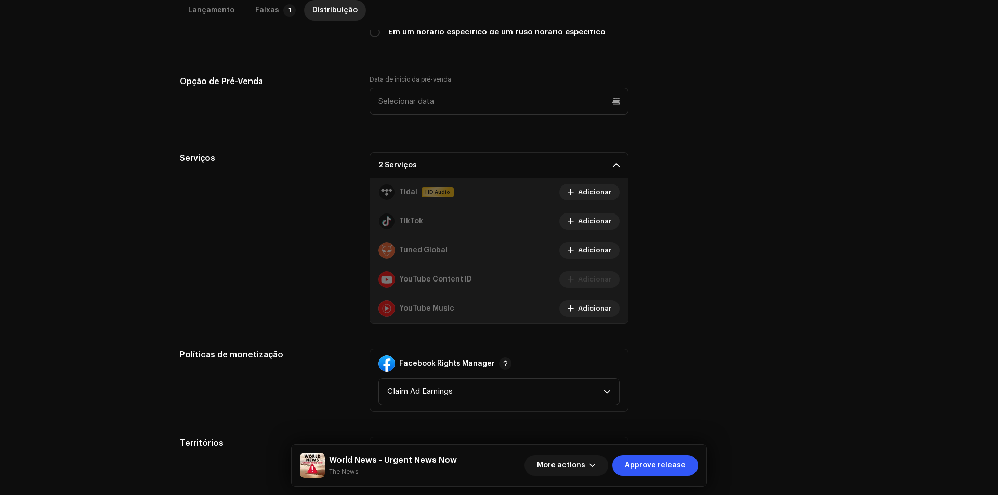
scroll to position [471, 0]
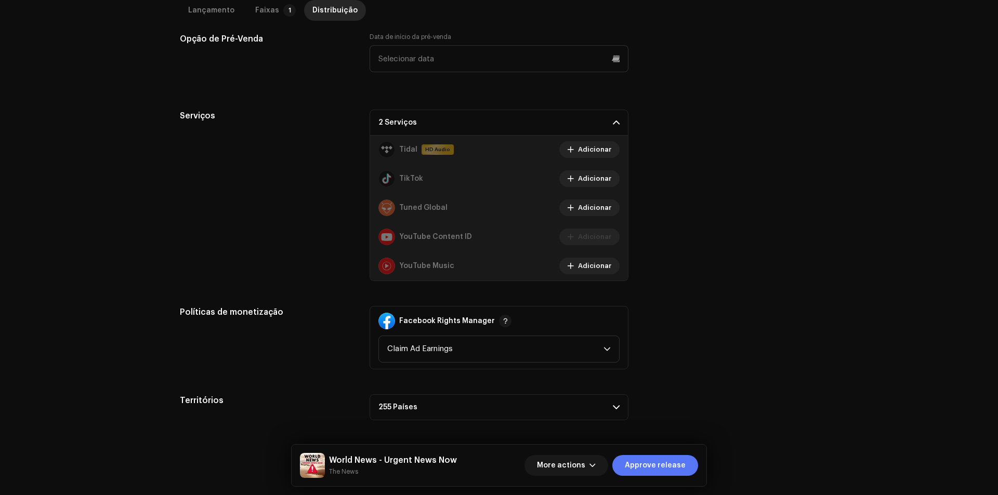
click at [661, 463] on span "Approve release" at bounding box center [655, 465] width 61 height 21
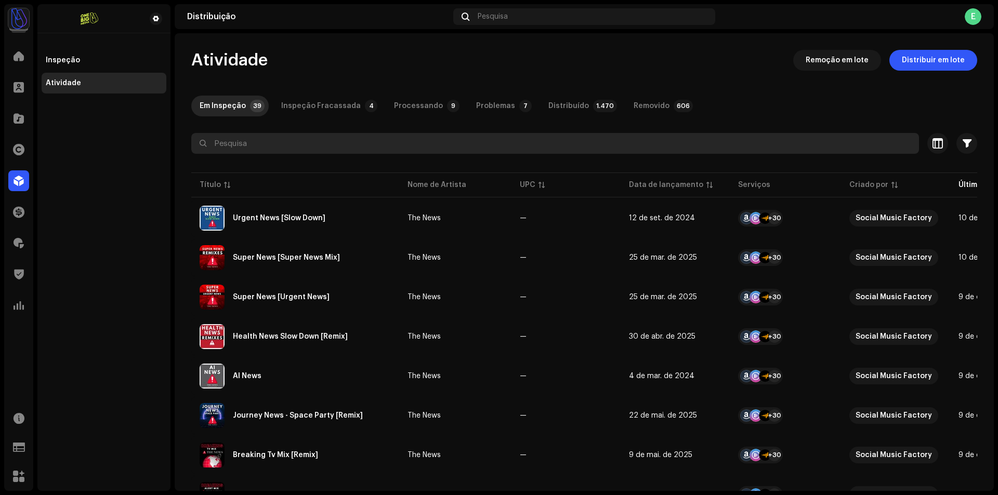
click at [337, 137] on input "text" at bounding box center [554, 143] width 727 height 21
paste input "BRPLJ2500016"
type input "BRPLJ2500016"
click at [284, 144] on input "BRPLJ2500016" at bounding box center [554, 143] width 727 height 21
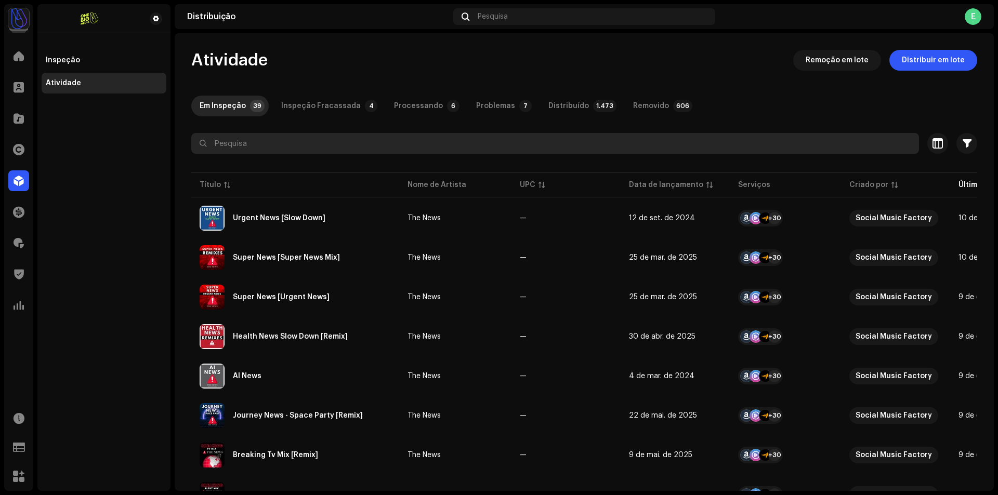
paste input "World News (Slow News"
click at [263, 144] on input "World News (Slow News" at bounding box center [554, 143] width 727 height 21
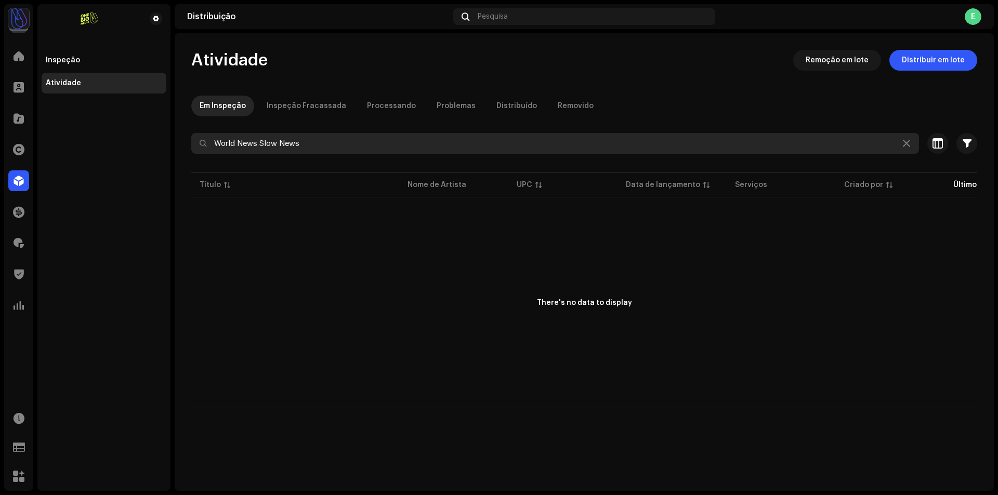
drag, startPoint x: 270, startPoint y: 148, endPoint x: 383, endPoint y: 131, distance: 113.9
click at [366, 150] on input "World News Slow News" at bounding box center [554, 143] width 727 height 21
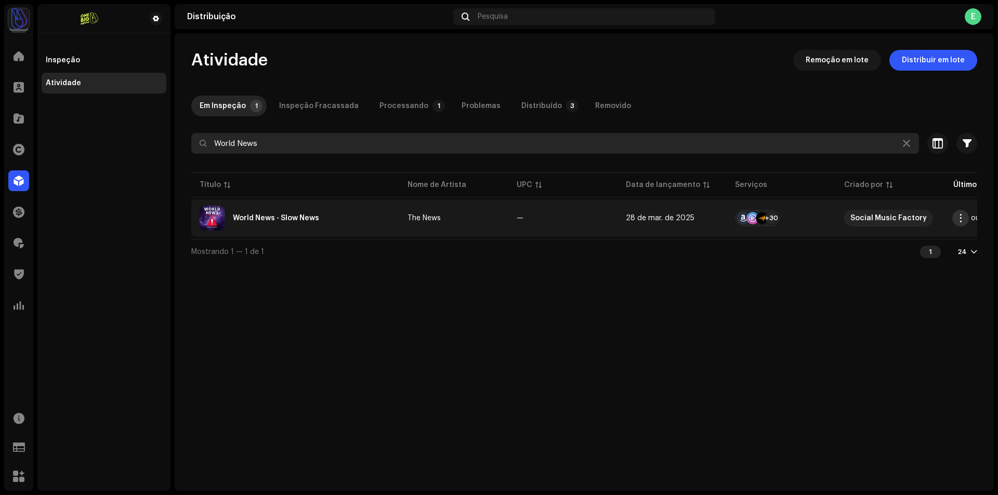
type input "World News"
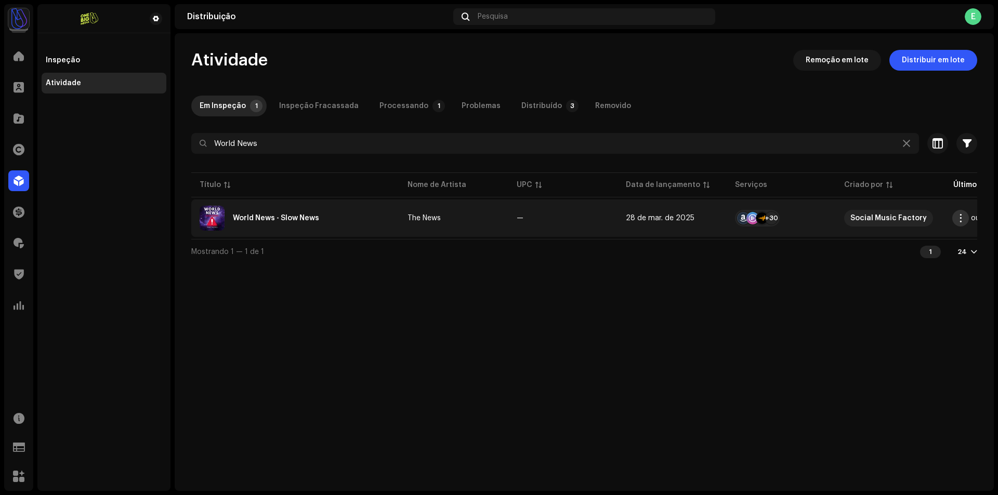
click at [954, 220] on button "button" at bounding box center [960, 218] width 17 height 17
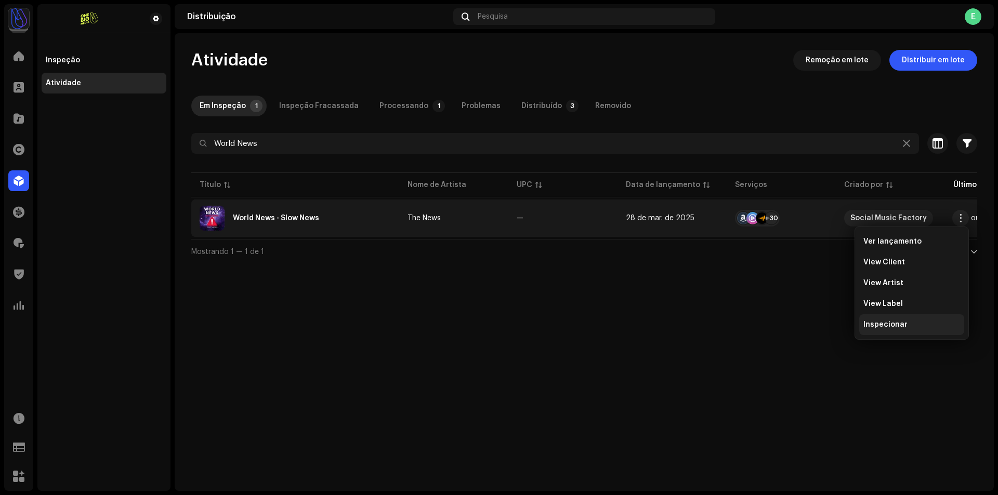
click at [886, 319] on div "Inspecionar" at bounding box center [911, 324] width 105 height 21
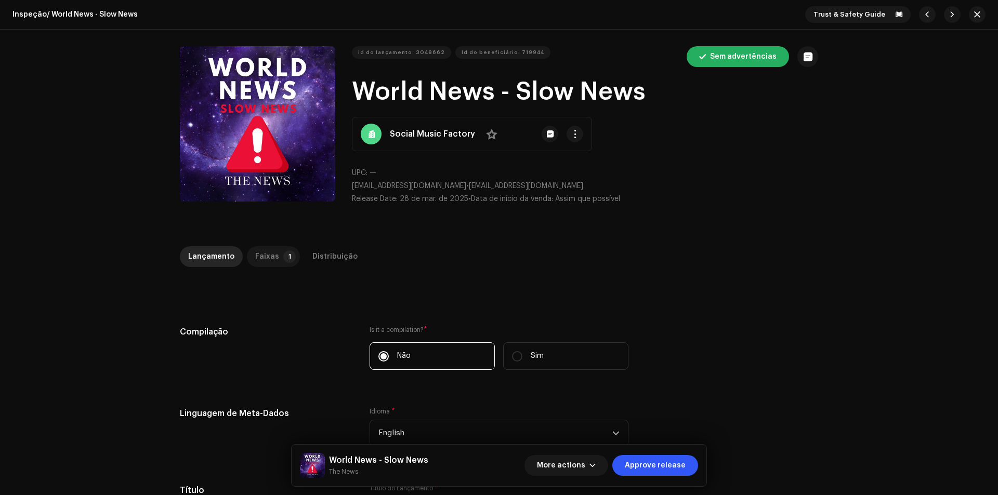
click at [285, 260] on p-badge "1" at bounding box center [289, 256] width 12 height 12
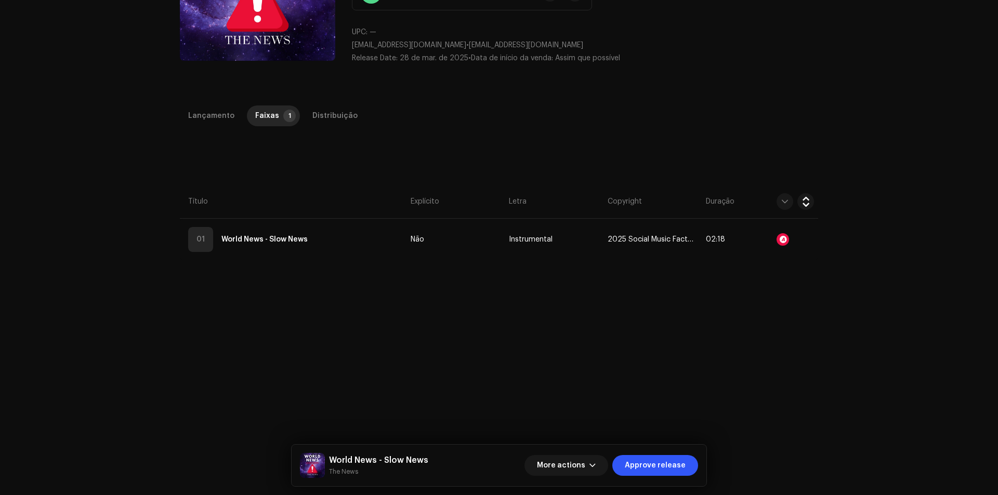
scroll to position [156, 0]
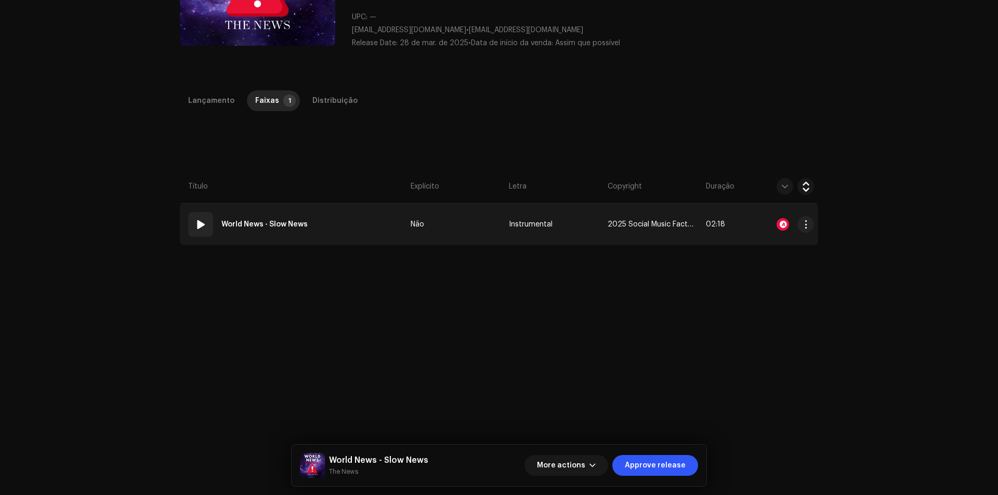
click at [454, 238] on td "Não" at bounding box center [455, 225] width 98 height 42
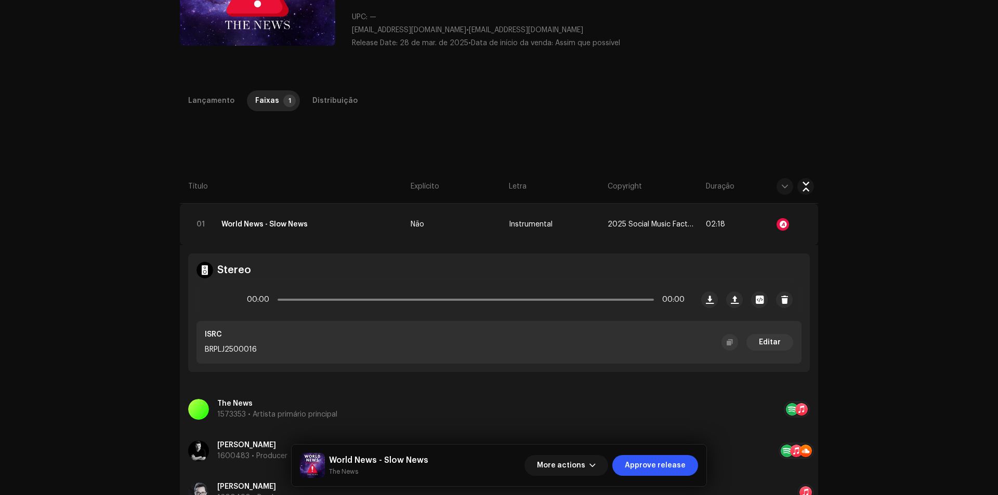
drag, startPoint x: 258, startPoint y: 349, endPoint x: 182, endPoint y: 351, distance: 75.4
click at [182, 351] on td "Stereo 00:00 00:00 ISRC BRPLJ2500016 Editar" at bounding box center [499, 316] width 638 height 143
copy p "BRPLJ2500016"
click at [335, 215] on td "01 World News - Slow News" at bounding box center [293, 225] width 227 height 42
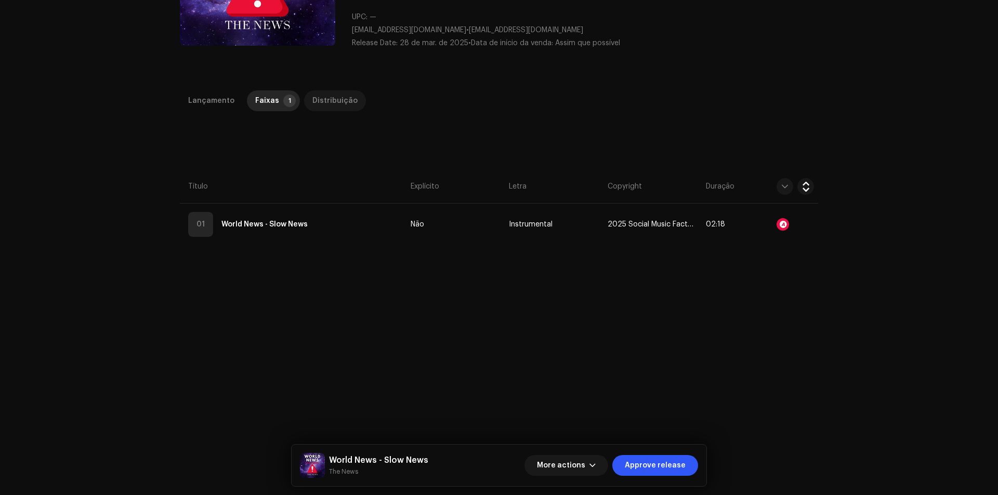
click at [314, 108] on div "Distribuição" at bounding box center [334, 100] width 45 height 21
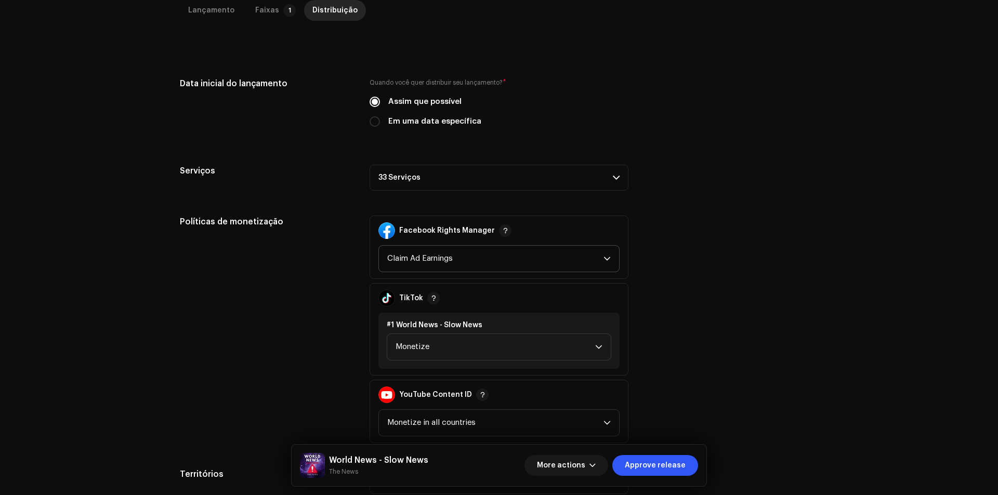
scroll to position [260, 0]
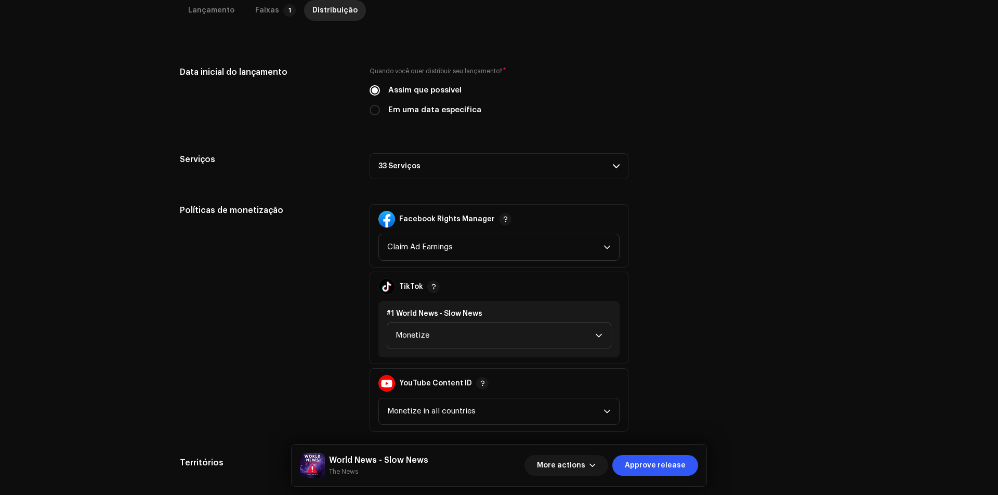
click at [470, 171] on p-accordion-header "33 Serviços" at bounding box center [498, 166] width 259 height 26
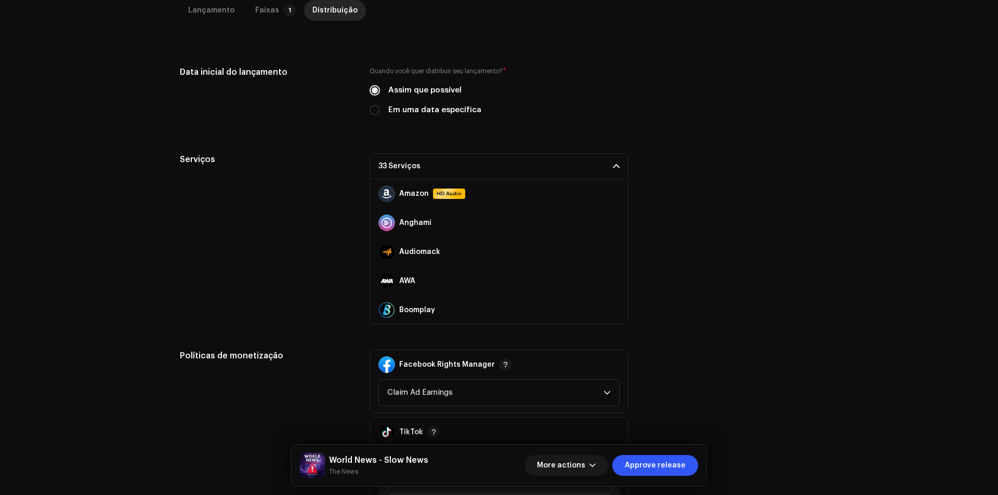
click at [443, 101] on div "Quando você quer distribuir seu lançamento? * Assim que possível Em uma data es…" at bounding box center [498, 91] width 259 height 50
click at [445, 107] on label "Em uma data específica" at bounding box center [434, 109] width 93 height 11
click at [380, 107] on input "Em uma data específica" at bounding box center [374, 110] width 10 height 10
radio input "true"
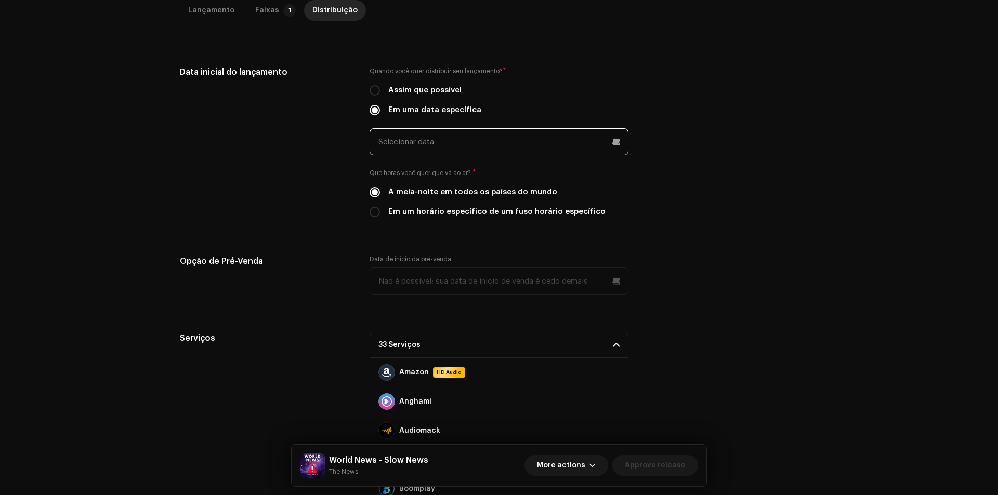
click at [490, 147] on input "text" at bounding box center [498, 141] width 259 height 27
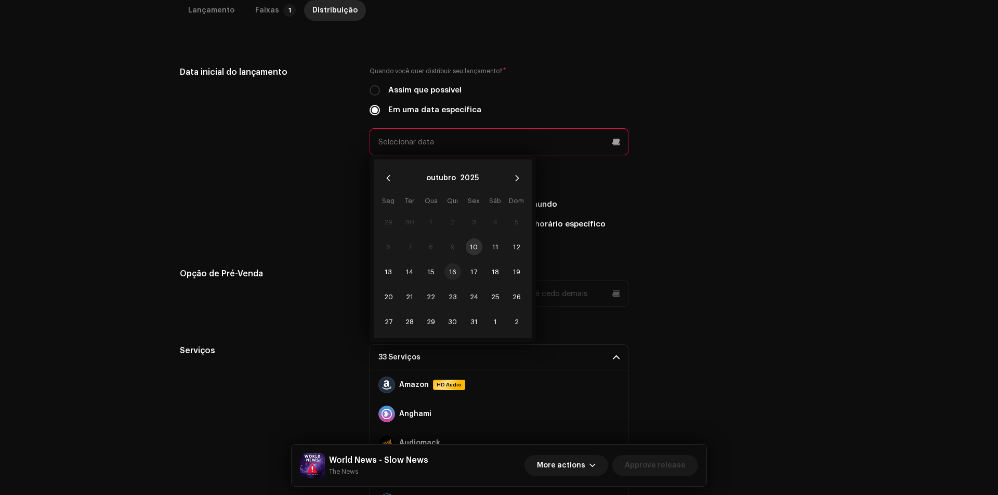
click at [454, 269] on span "16" at bounding box center [452, 271] width 17 height 17
type input "[DATE]"
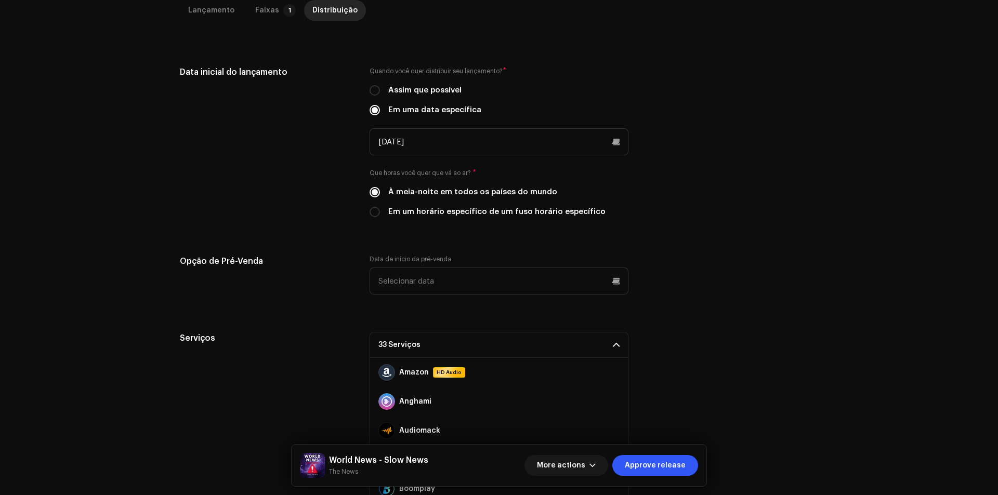
click at [604, 238] on div "Data inicial do lançamento Quando você quer distribuir seu lançamento? * Assim …" at bounding box center [499, 186] width 638 height 241
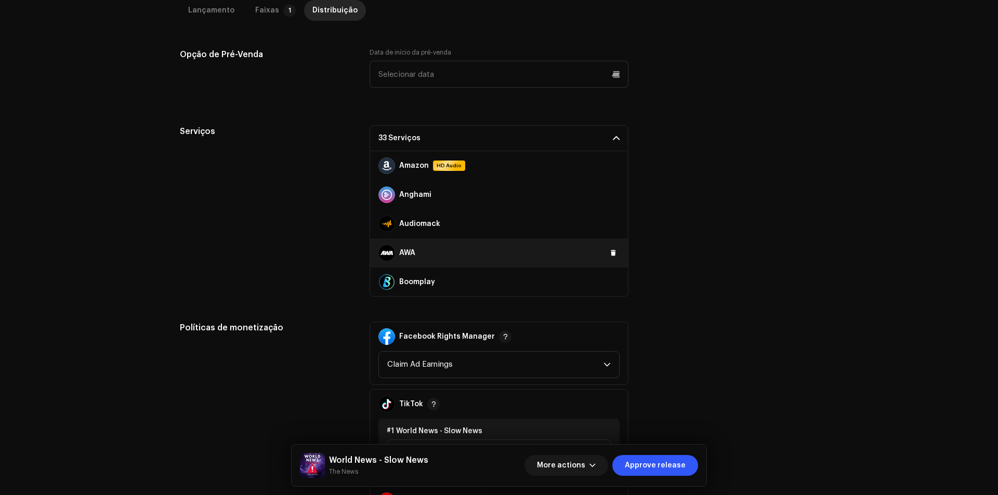
scroll to position [468, 0]
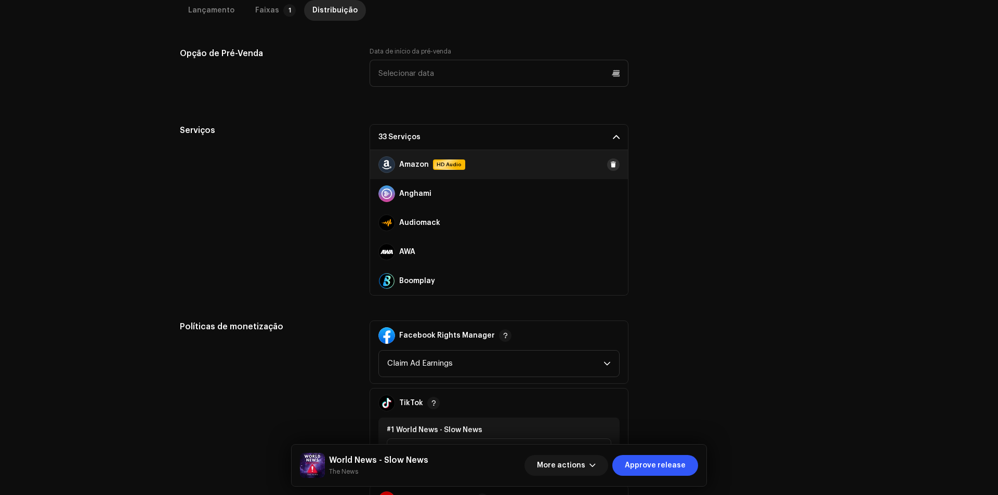
click at [610, 163] on span at bounding box center [613, 165] width 6 height 8
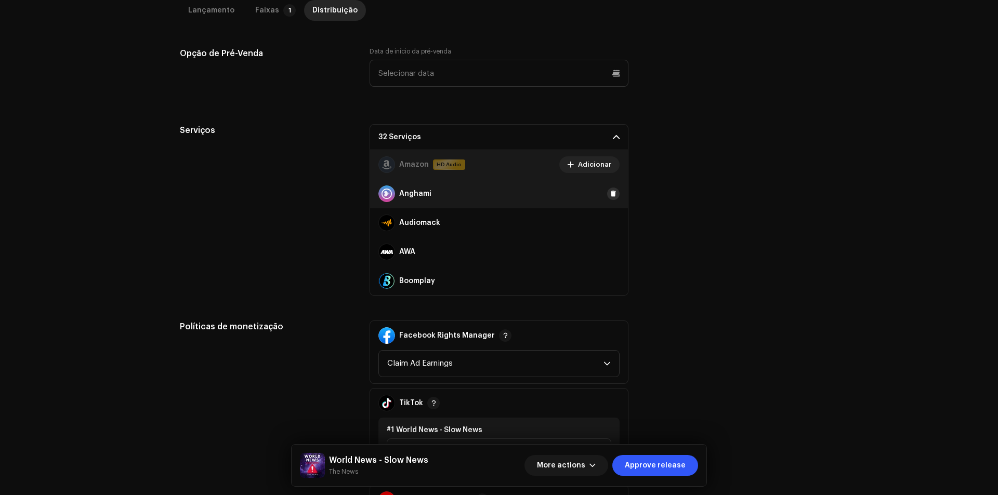
click at [610, 192] on span at bounding box center [613, 194] width 6 height 8
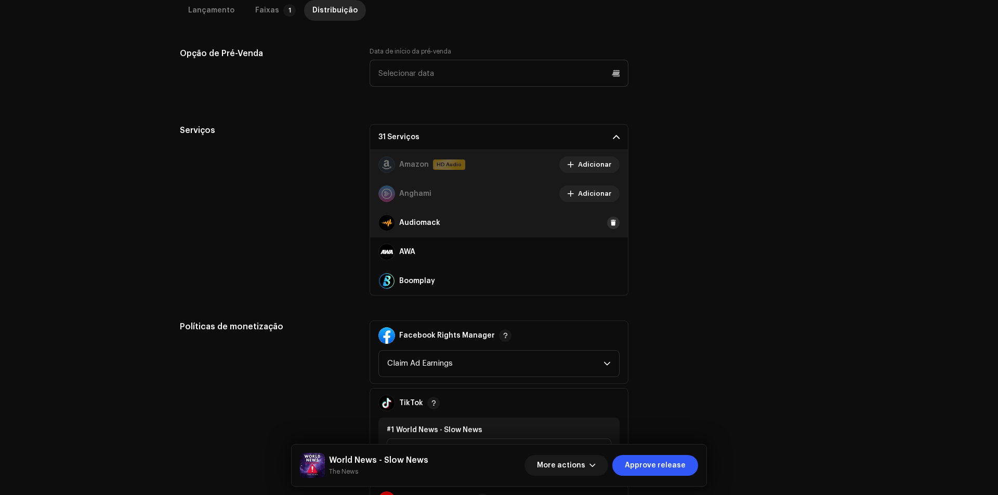
click at [610, 222] on span at bounding box center [613, 223] width 6 height 8
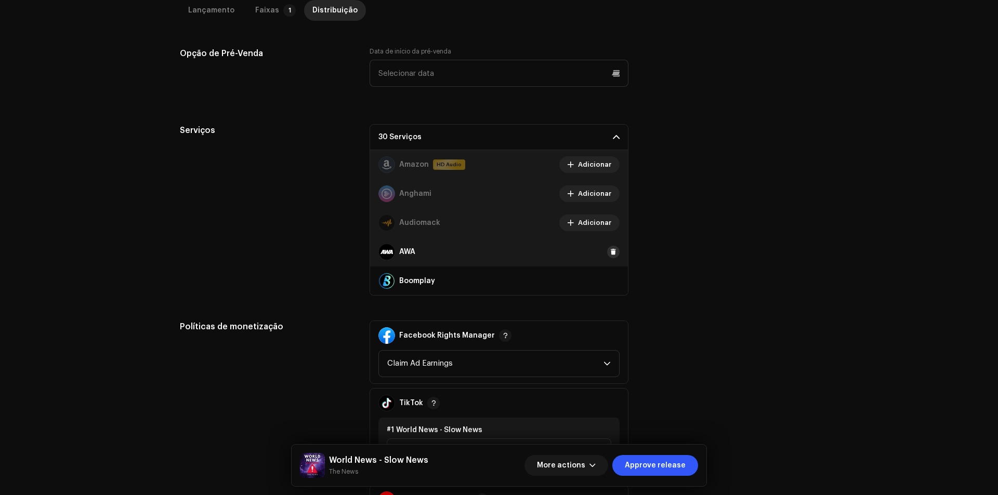
click at [610, 253] on span at bounding box center [613, 252] width 6 height 8
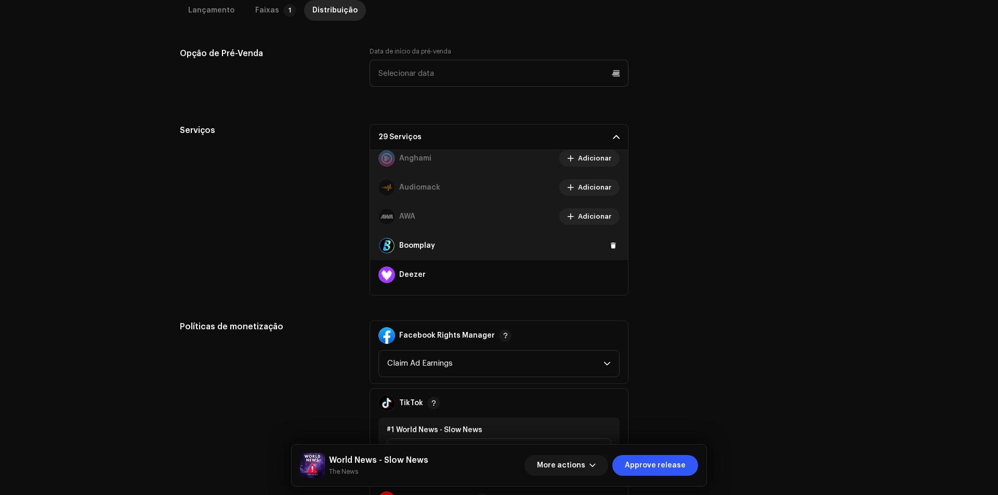
scroll to position [52, 0]
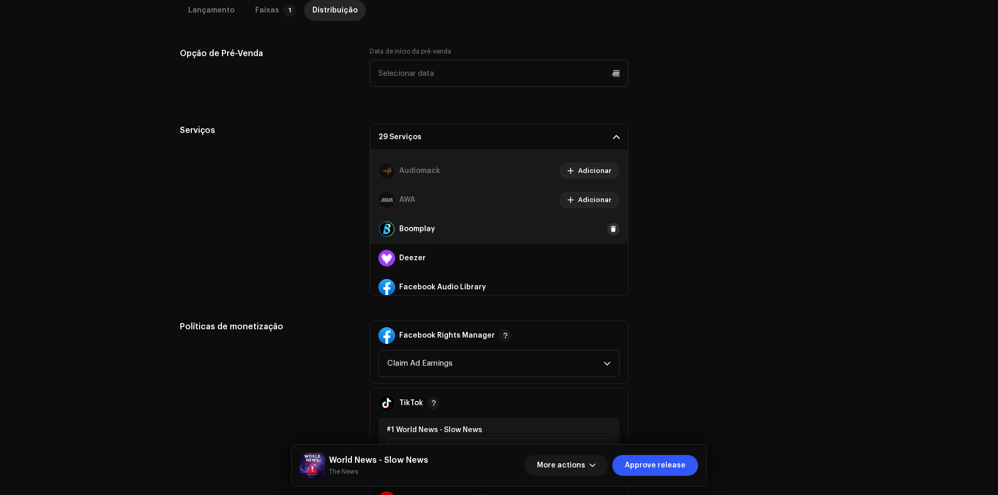
click at [610, 230] on span at bounding box center [613, 229] width 6 height 8
click at [611, 255] on button at bounding box center [613, 258] width 12 height 12
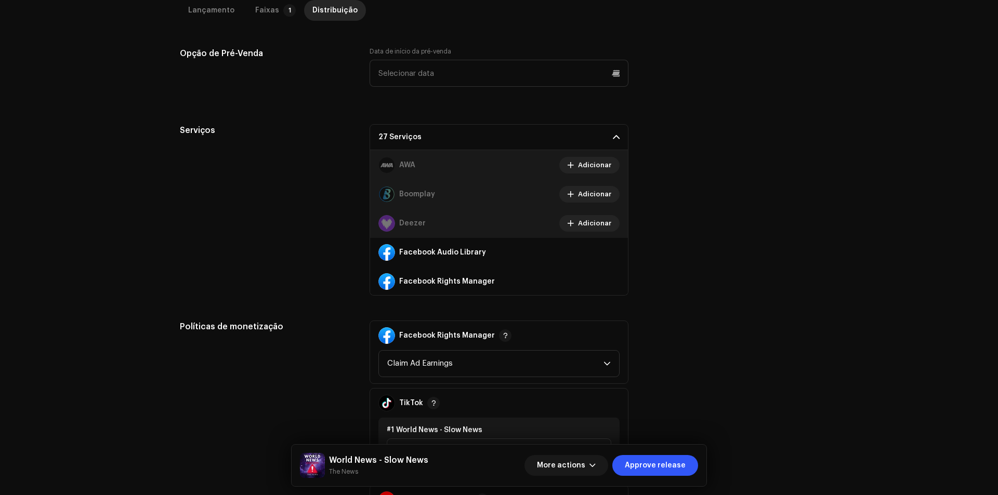
scroll to position [156, 0]
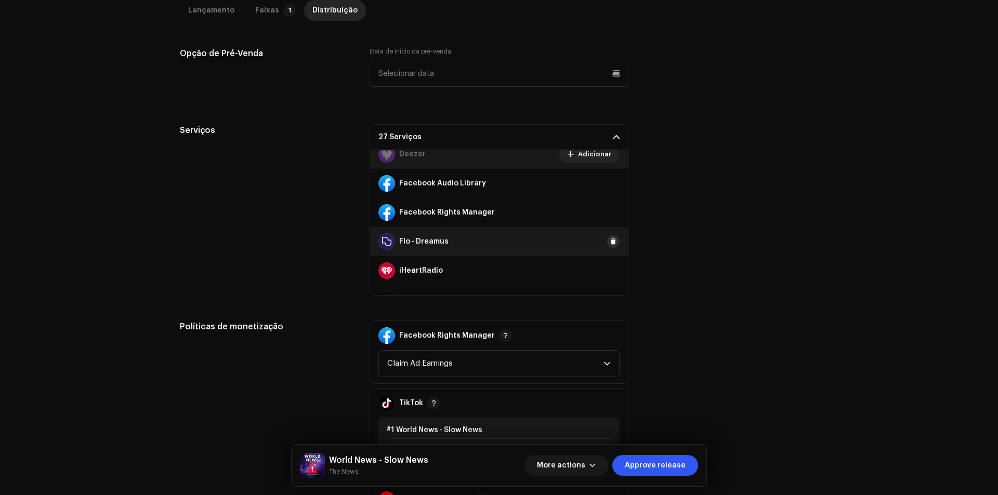
click at [607, 246] on button at bounding box center [613, 241] width 12 height 12
click at [610, 270] on span at bounding box center [613, 271] width 6 height 8
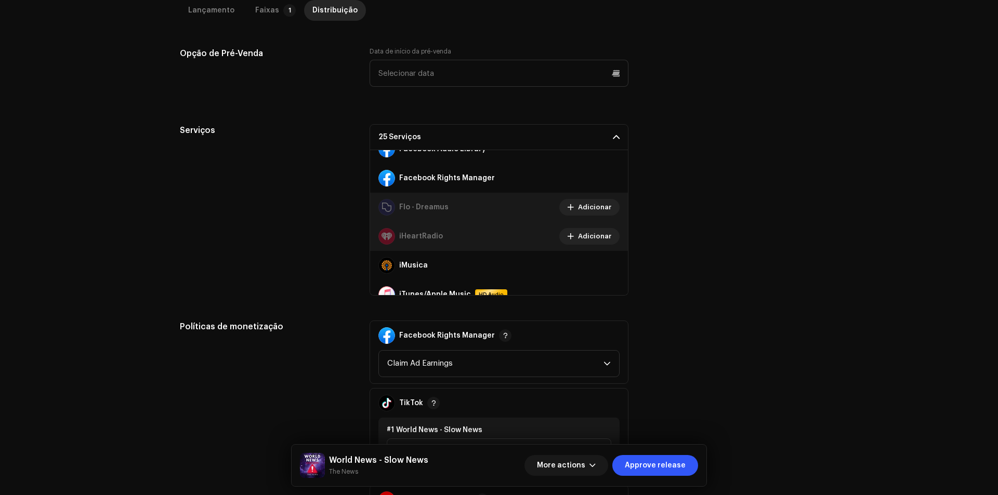
scroll to position [208, 0]
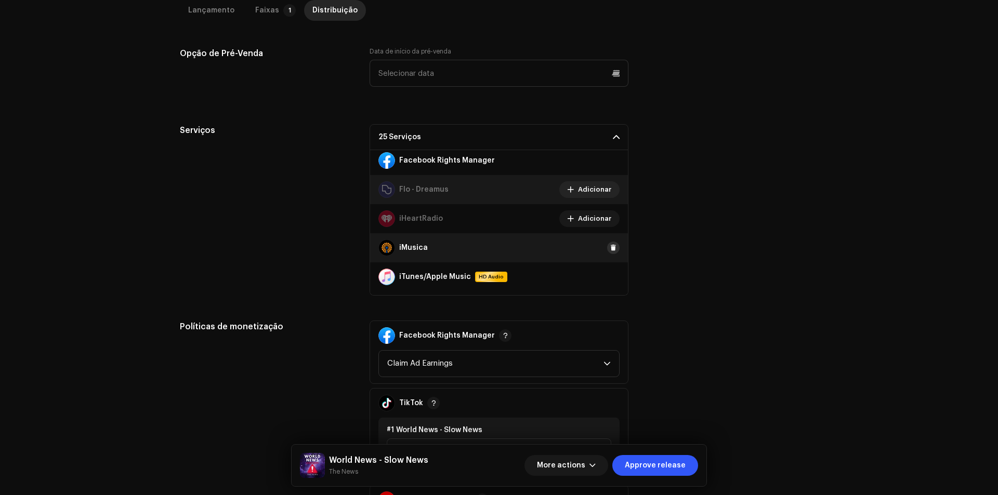
click at [607, 247] on button at bounding box center [613, 248] width 12 height 12
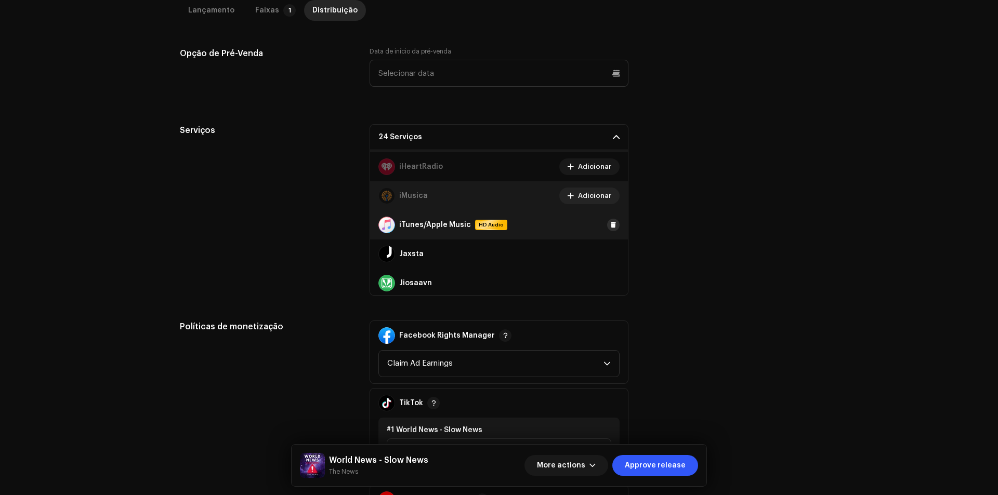
click at [607, 223] on button at bounding box center [613, 225] width 12 height 12
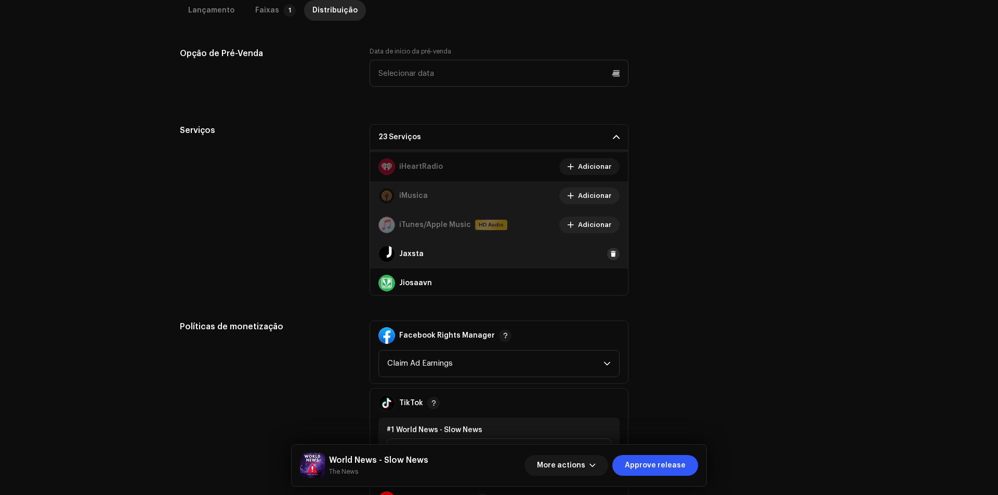
click at [610, 257] on span at bounding box center [613, 254] width 6 height 8
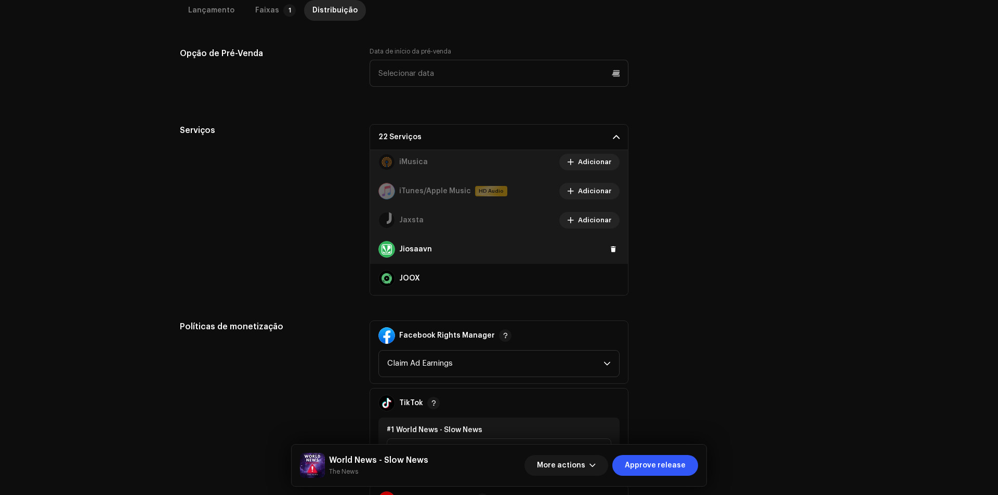
scroll to position [312, 0]
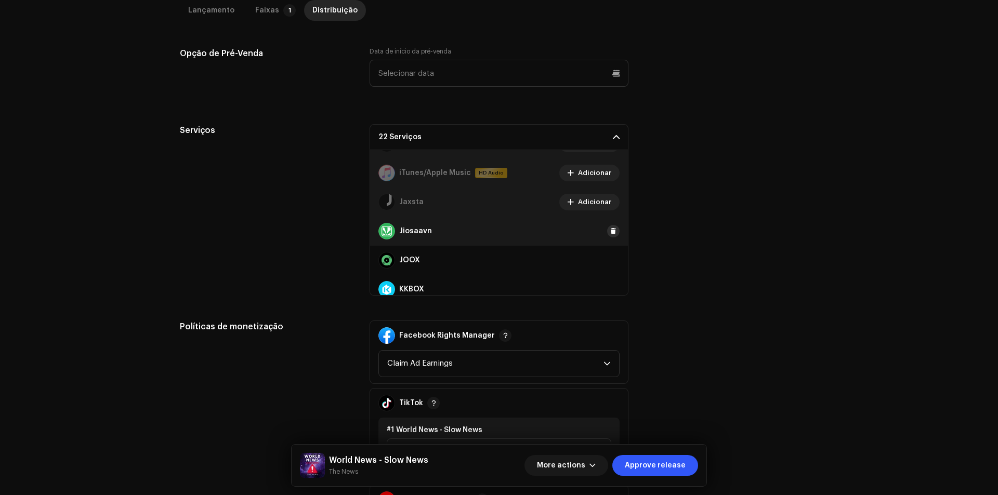
click at [610, 234] on span at bounding box center [613, 231] width 6 height 8
drag, startPoint x: 607, startPoint y: 268, endPoint x: 607, endPoint y: 259, distance: 8.3
click at [607, 267] on div "JOOX" at bounding box center [499, 260] width 258 height 29
click at [610, 259] on span at bounding box center [613, 260] width 6 height 8
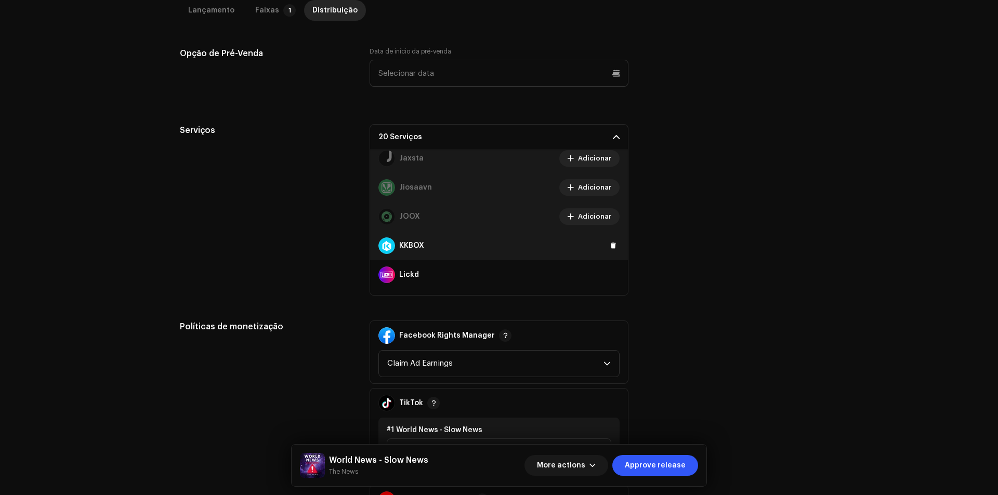
scroll to position [364, 0]
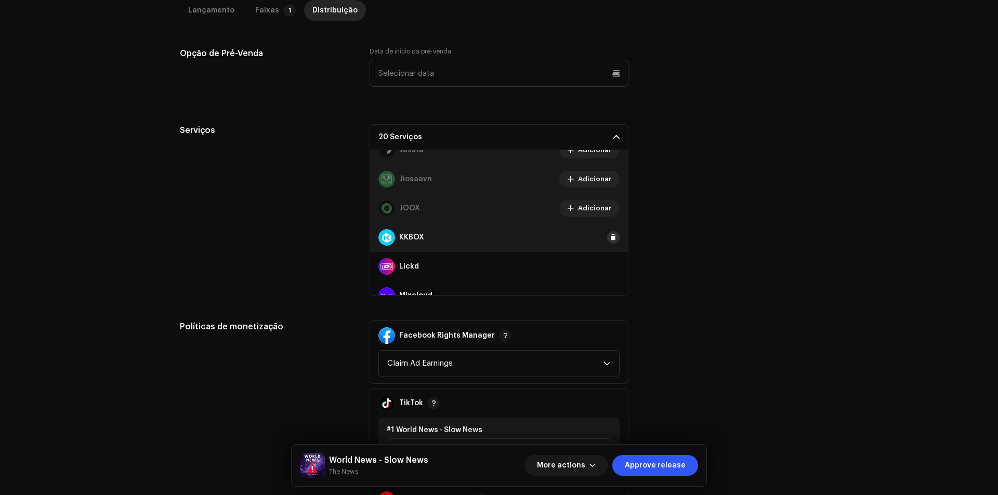
click at [610, 239] on span at bounding box center [613, 237] width 6 height 8
click at [607, 264] on button at bounding box center [613, 266] width 12 height 12
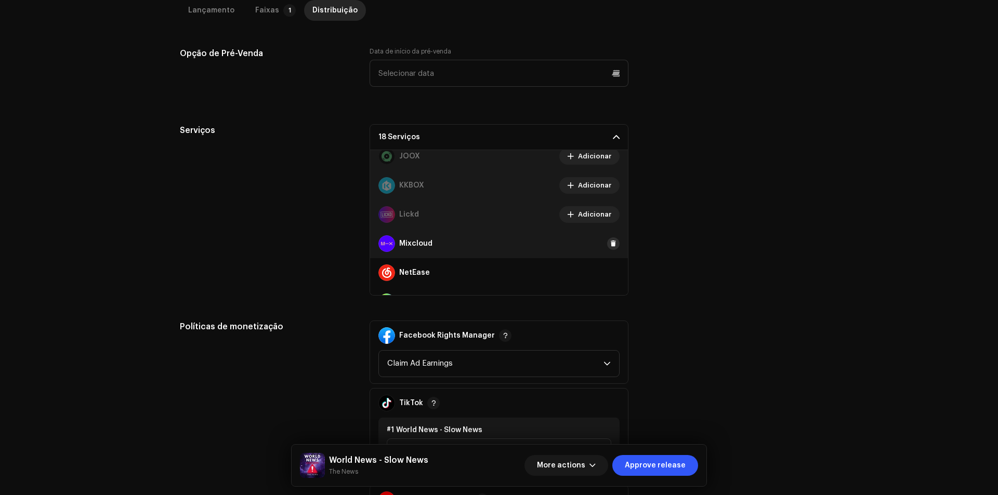
click at [610, 247] on span at bounding box center [613, 244] width 6 height 8
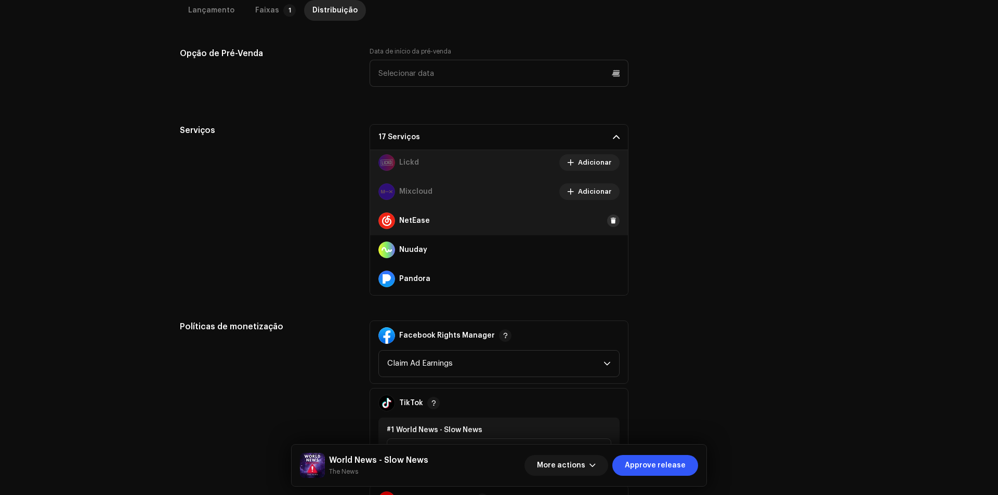
click at [610, 224] on span at bounding box center [613, 221] width 6 height 8
click at [609, 258] on div "Nuuday" at bounding box center [499, 249] width 258 height 29
click at [610, 251] on span at bounding box center [613, 250] width 6 height 8
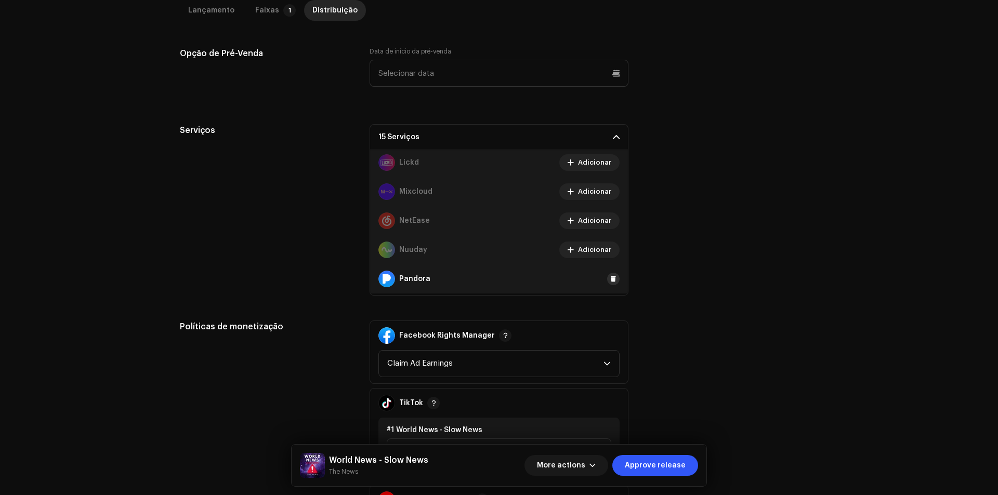
click at [610, 277] on span at bounding box center [613, 279] width 6 height 8
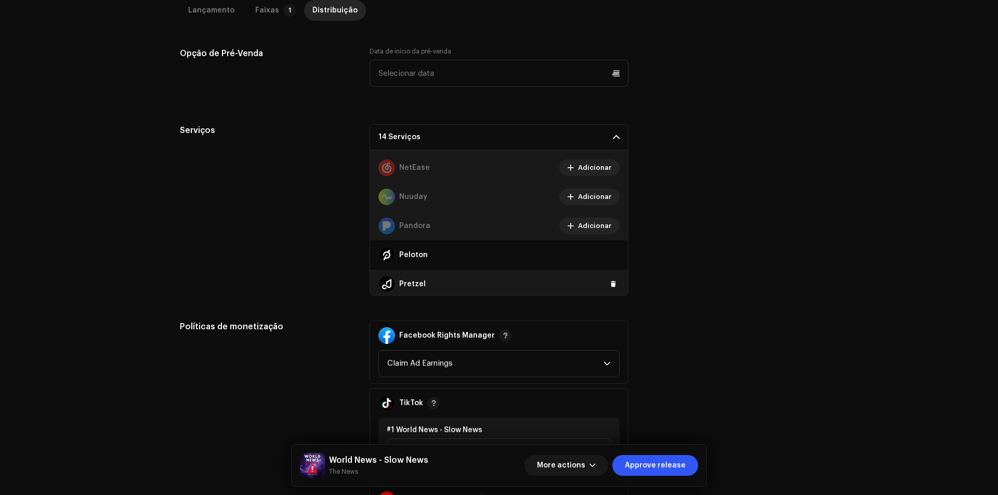
scroll to position [572, 0]
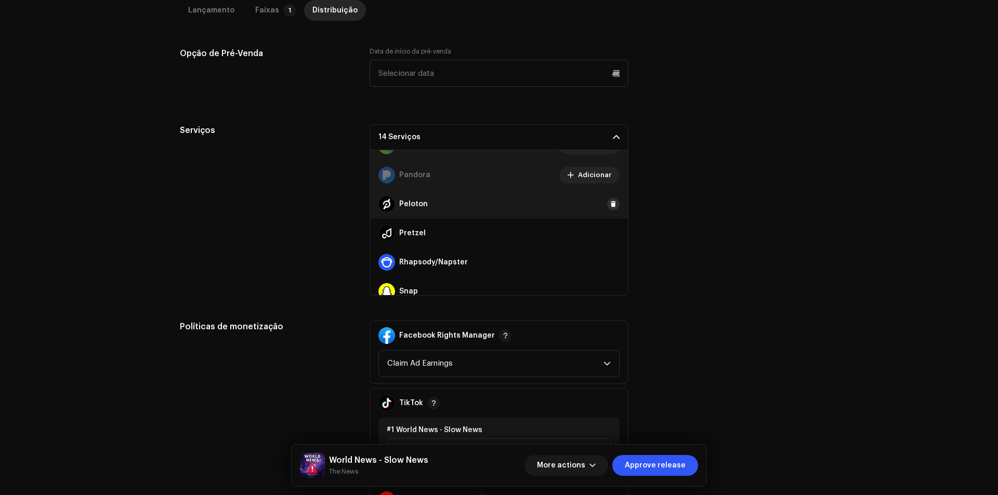
click at [610, 200] on span at bounding box center [613, 204] width 6 height 8
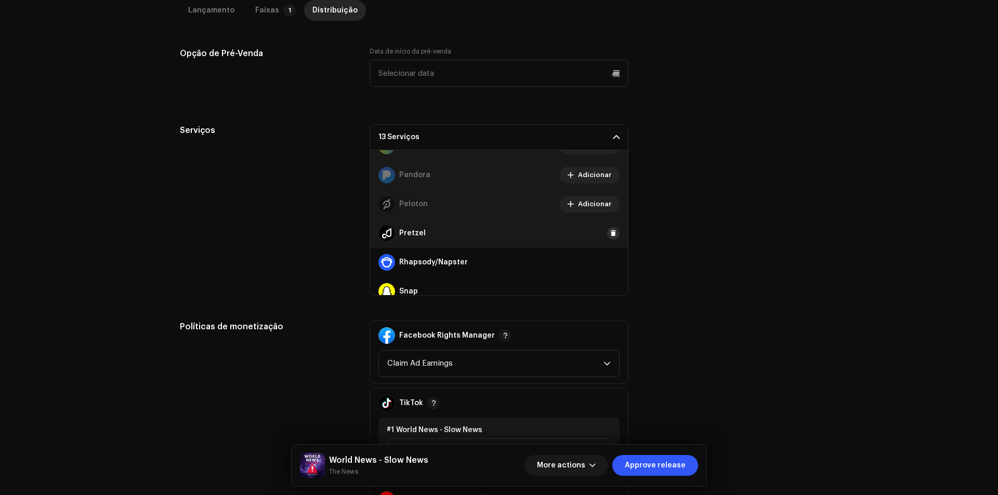
click at [610, 229] on span at bounding box center [613, 233] width 6 height 8
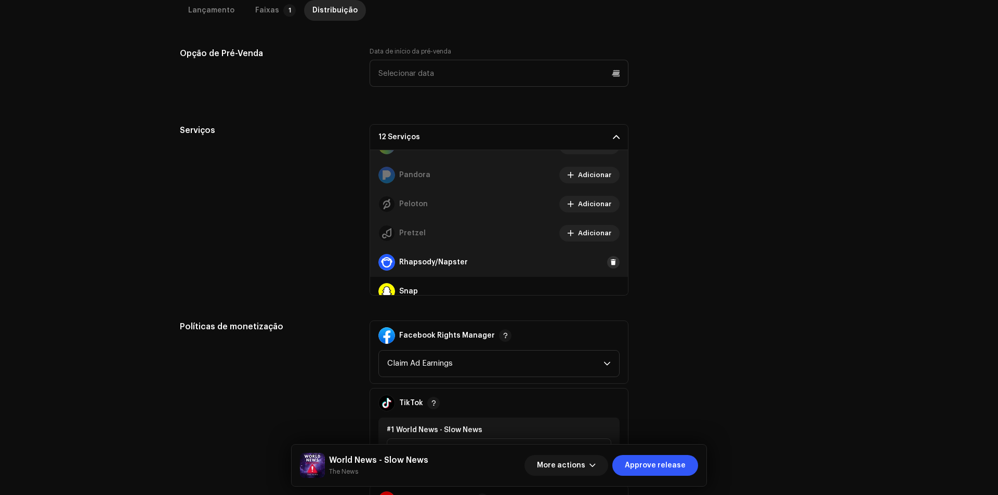
click at [610, 260] on span at bounding box center [613, 262] width 6 height 8
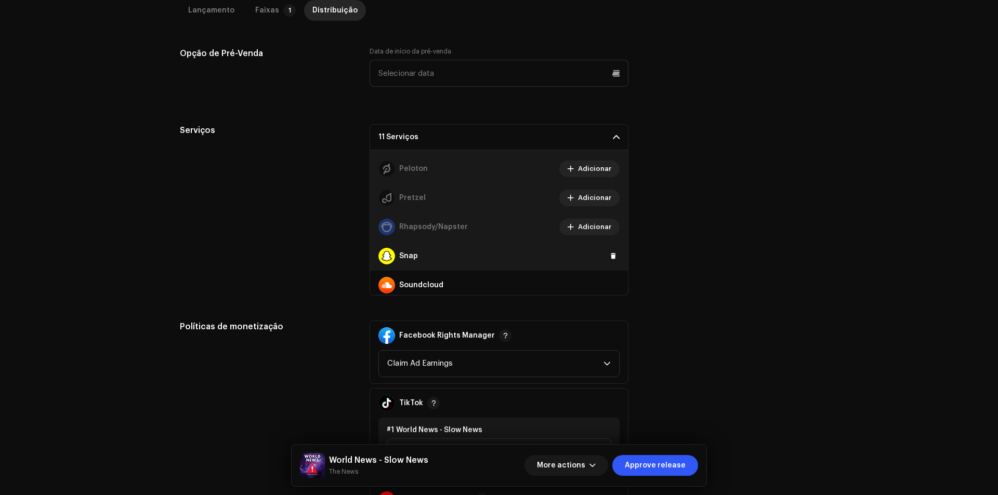
scroll to position [623, 0]
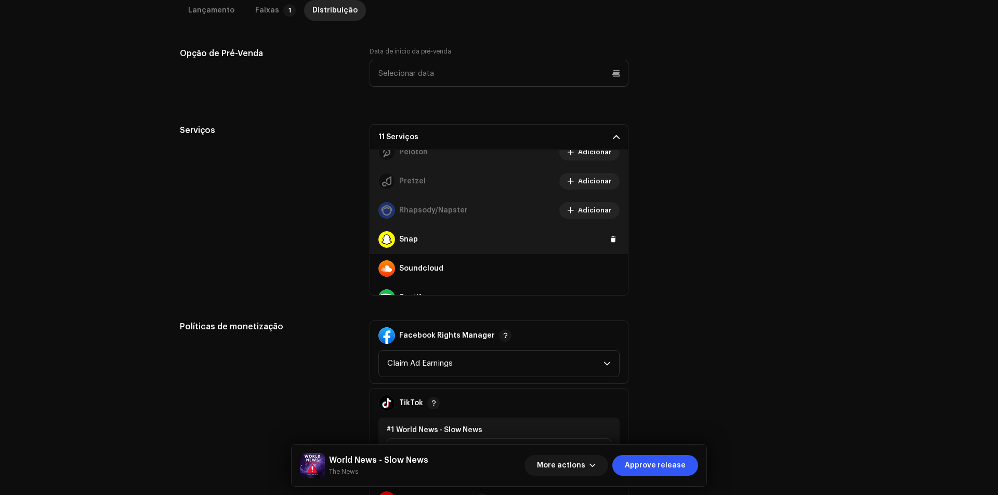
click at [607, 246] on div "Snap" at bounding box center [499, 239] width 258 height 29
click at [610, 239] on span at bounding box center [613, 239] width 6 height 8
click at [607, 265] on button at bounding box center [613, 268] width 12 height 12
click at [606, 267] on button "Adicionar" at bounding box center [589, 268] width 60 height 17
click at [607, 263] on button at bounding box center [613, 268] width 12 height 12
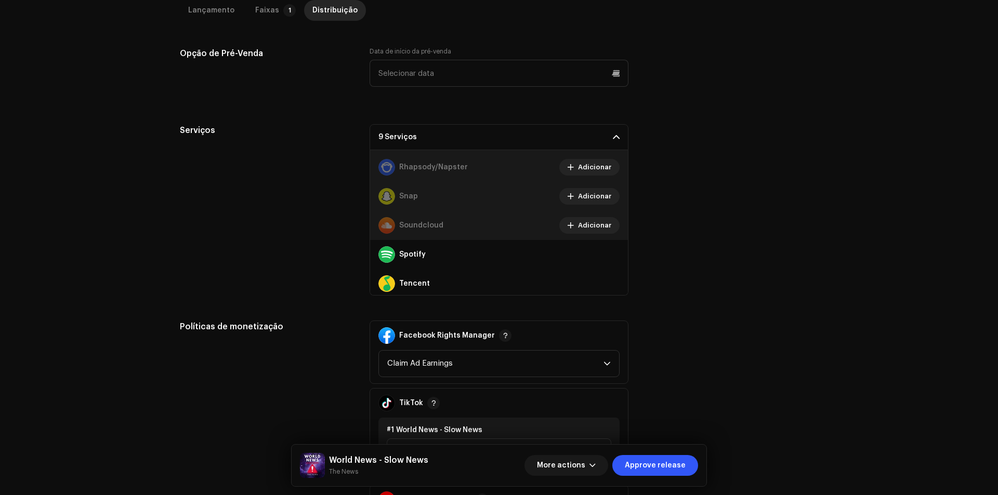
scroll to position [727, 0]
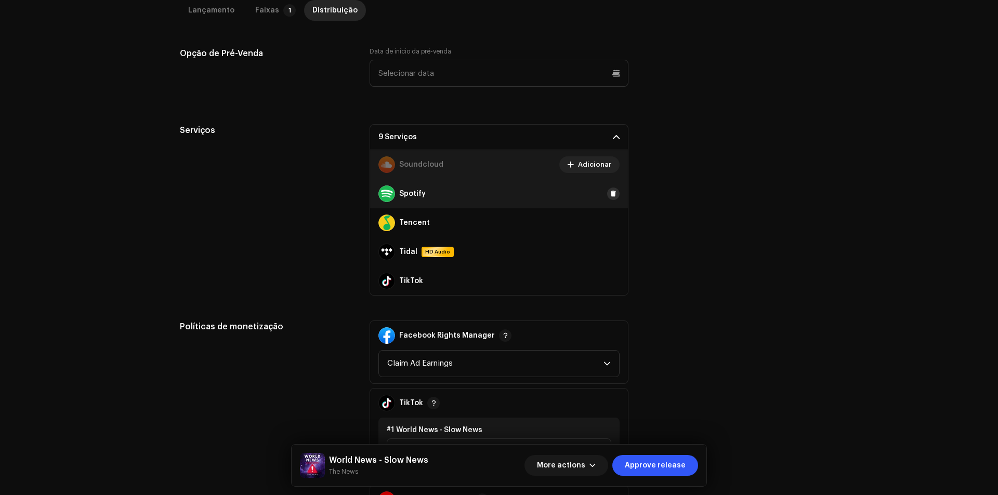
click at [610, 195] on span at bounding box center [613, 194] width 6 height 8
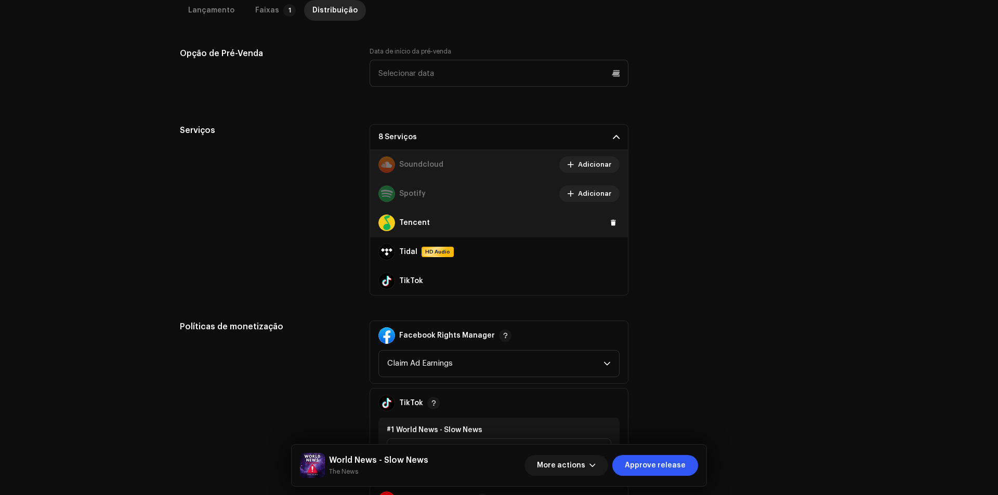
click at [605, 229] on div "Tencent" at bounding box center [499, 222] width 258 height 29
click at [610, 223] on span at bounding box center [613, 223] width 6 height 8
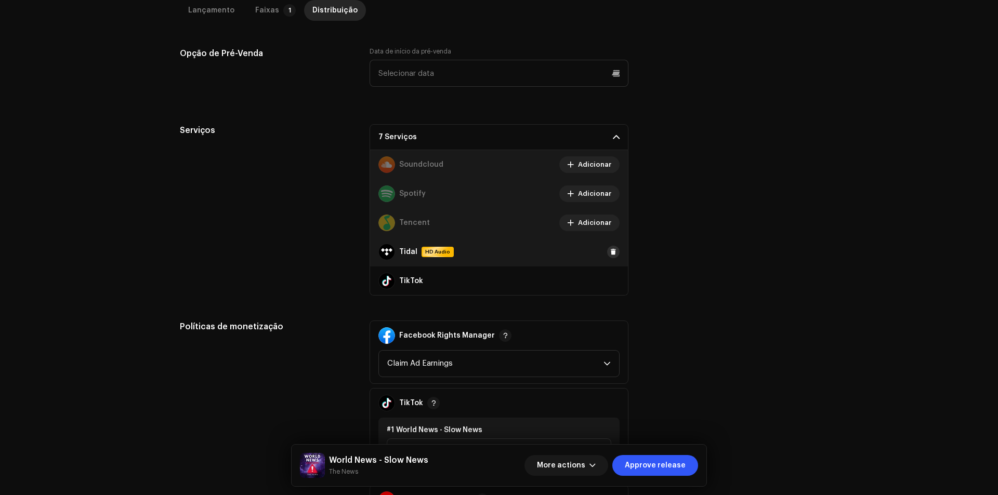
click at [609, 257] on button at bounding box center [613, 252] width 12 height 12
click at [610, 281] on span at bounding box center [613, 281] width 6 height 8
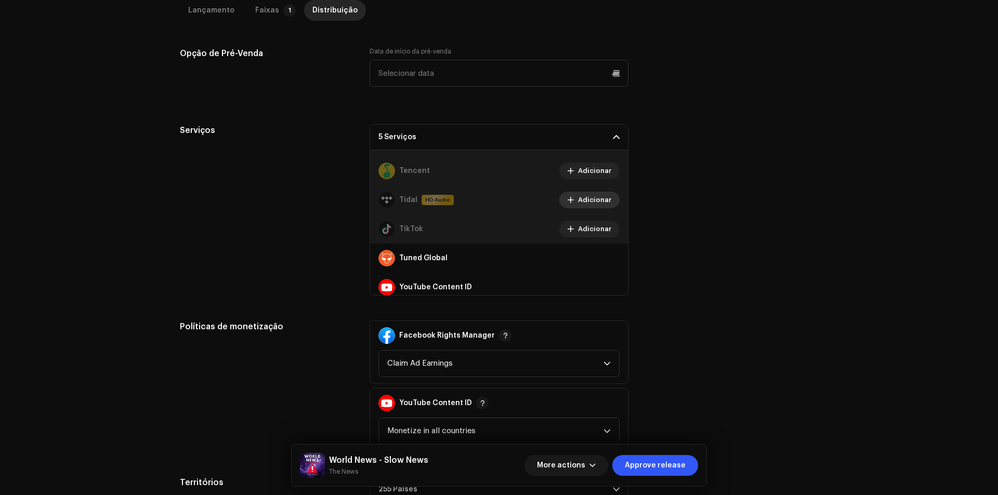
scroll to position [815, 0]
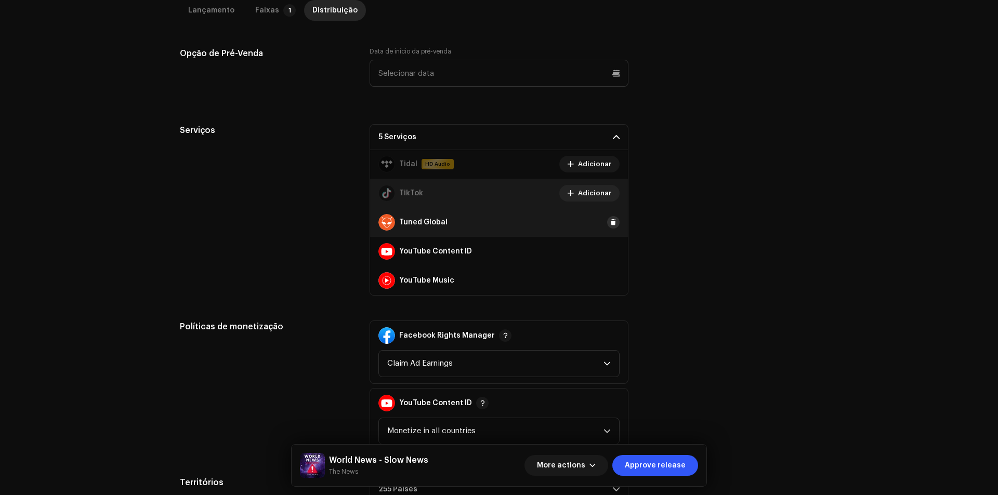
click at [607, 227] on button at bounding box center [613, 222] width 12 height 12
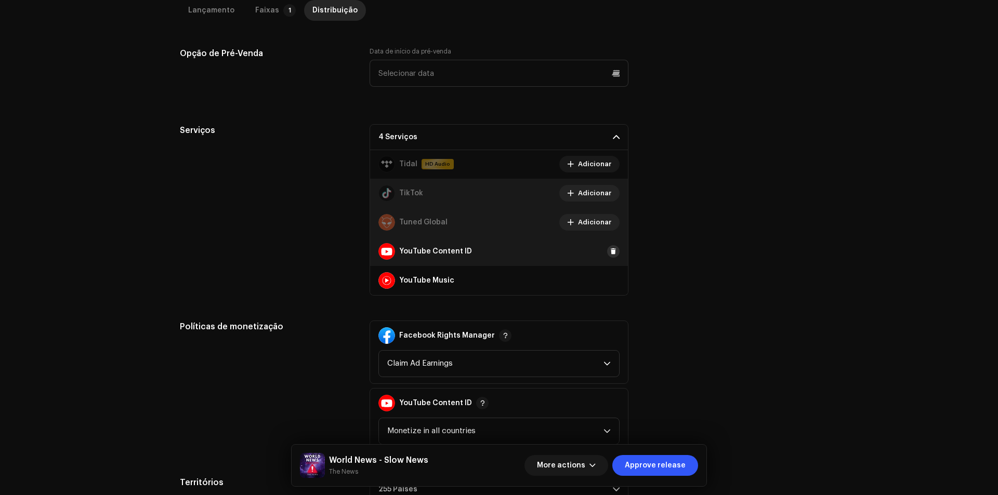
click at [610, 254] on span at bounding box center [613, 251] width 6 height 8
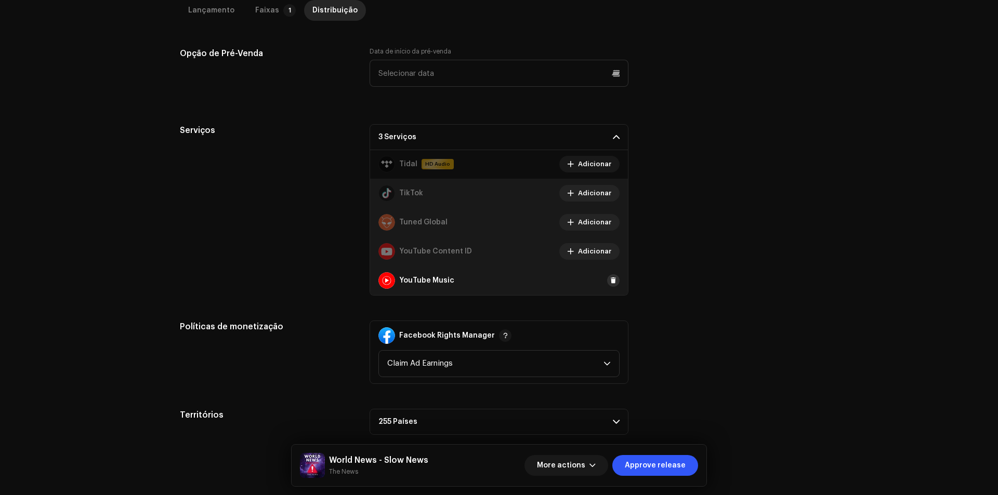
click at [610, 277] on span at bounding box center [613, 280] width 6 height 8
click at [655, 318] on div "Data inicial do lançamento Quando você quer distribuir seu lançamento? * Assim …" at bounding box center [499, 146] width 638 height 577
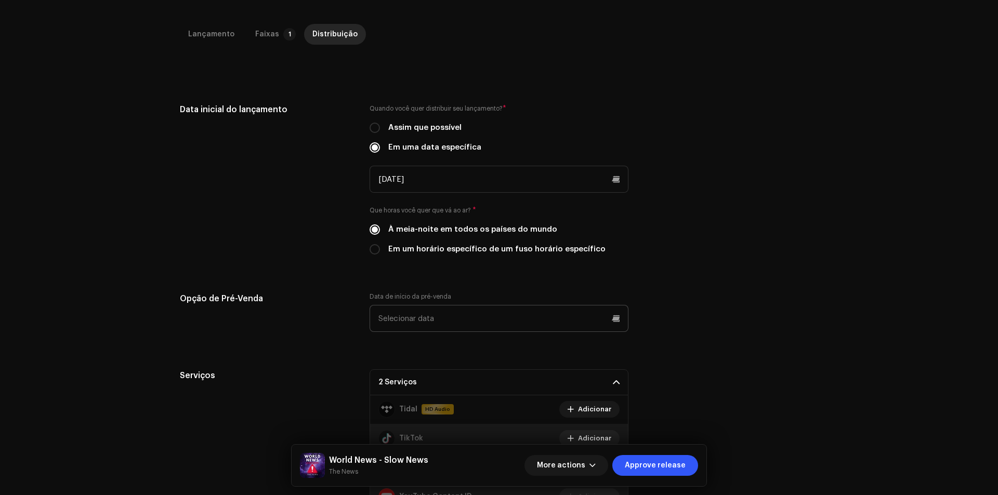
scroll to position [170, 0]
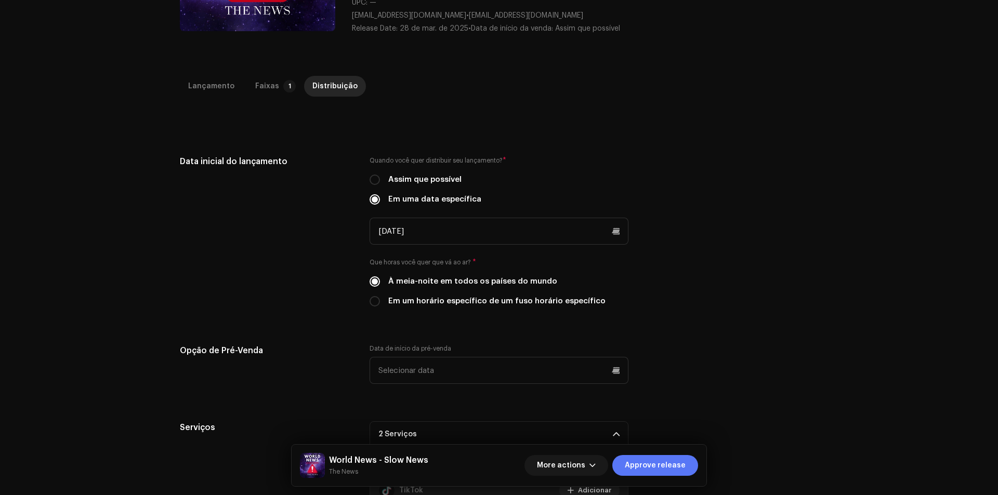
click at [638, 462] on span "Approve release" at bounding box center [655, 465] width 61 height 21
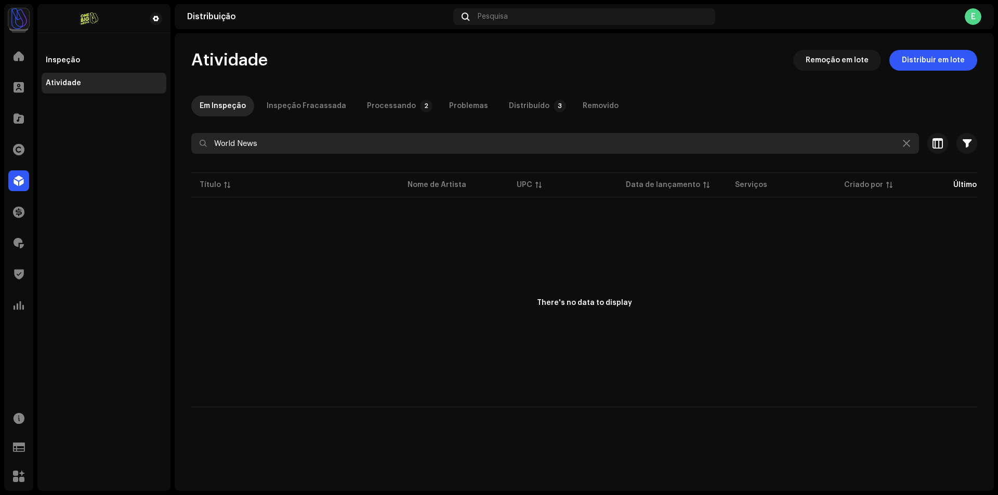
click at [241, 142] on input "World News" at bounding box center [554, 143] width 727 height 21
type input "wea"
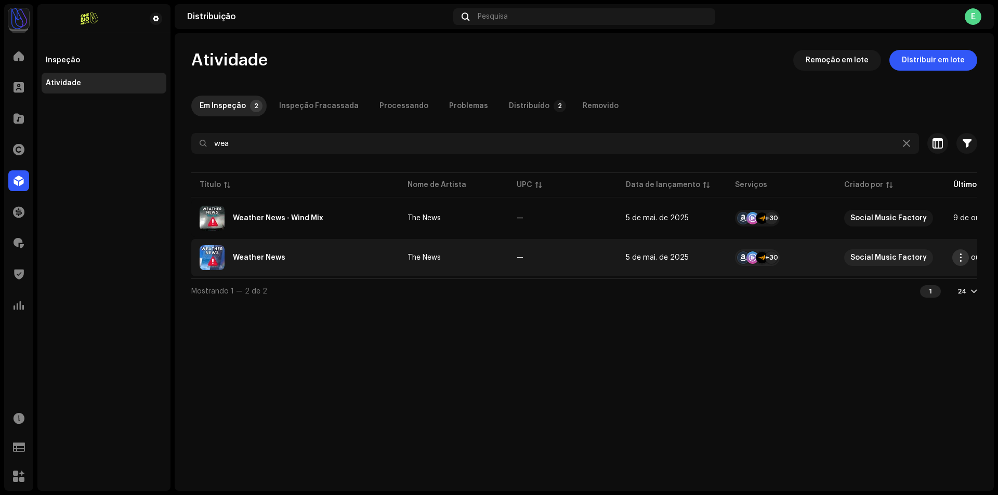
click at [967, 260] on button "button" at bounding box center [960, 257] width 17 height 17
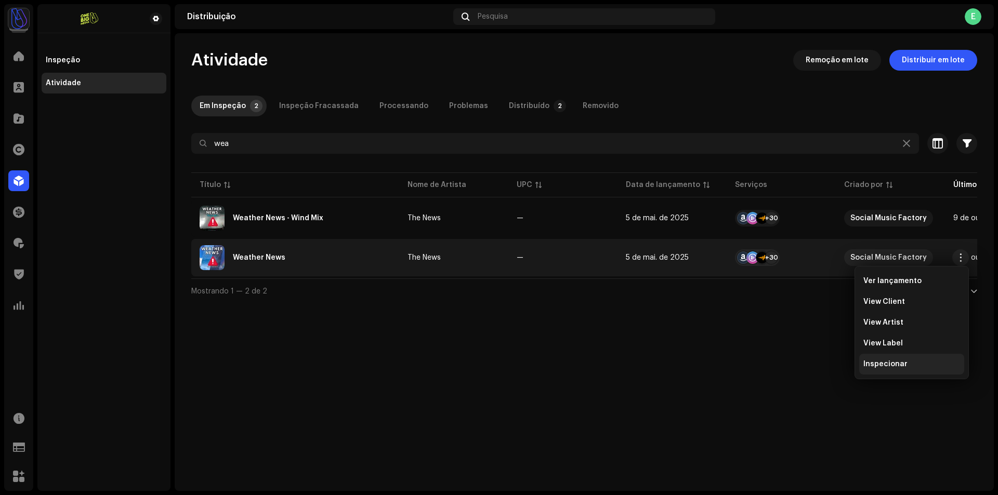
click at [888, 364] on span "Inspecionar" at bounding box center [885, 364] width 44 height 8
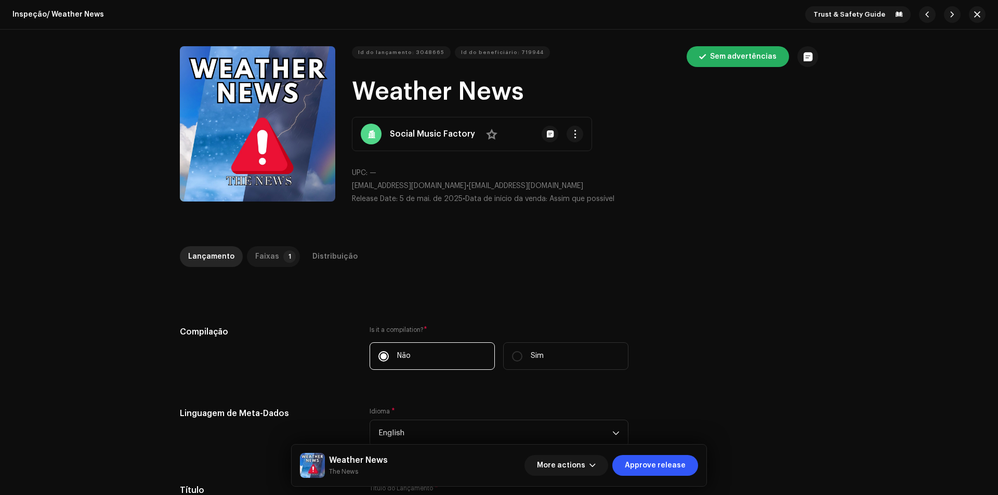
click at [271, 260] on div "Faixas" at bounding box center [267, 256] width 24 height 21
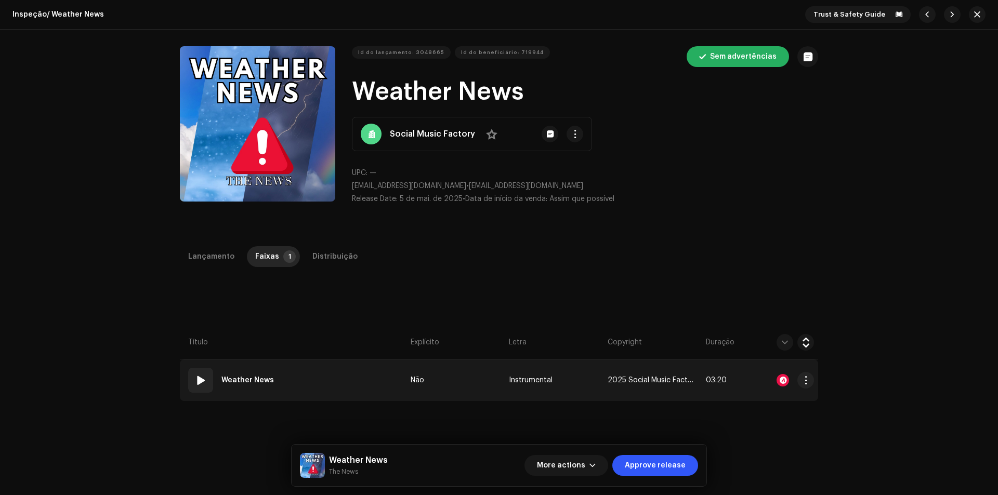
click at [315, 360] on table "Título Explícito Letra Copyright Duração empty 01 Weather News Não Instrumental…" at bounding box center [499, 363] width 638 height 75
click at [316, 371] on td "01 Weather News" at bounding box center [293, 381] width 227 height 42
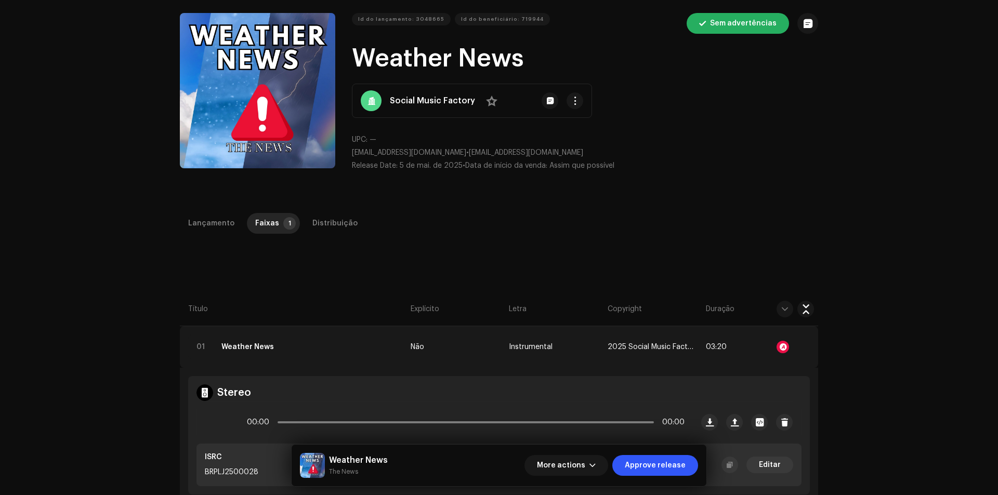
scroll to position [52, 0]
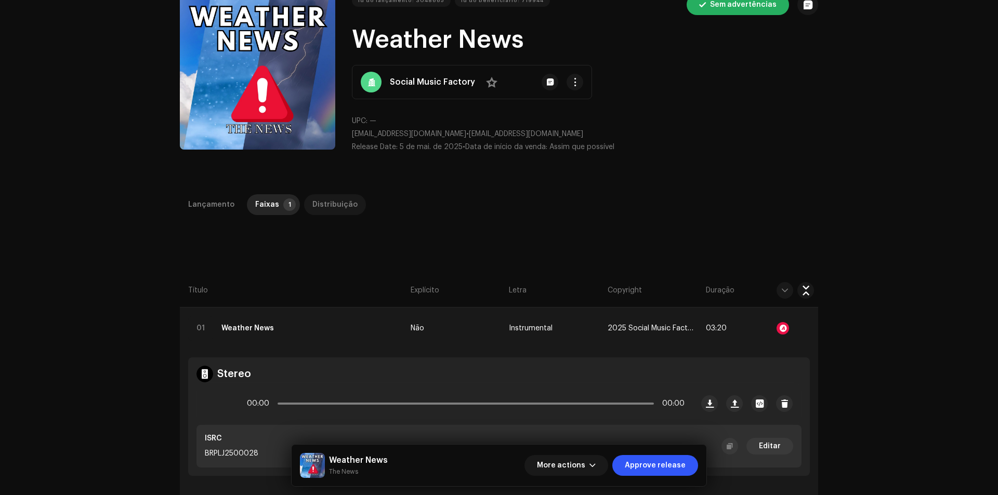
click at [332, 198] on div "Distribuição" at bounding box center [334, 204] width 45 height 21
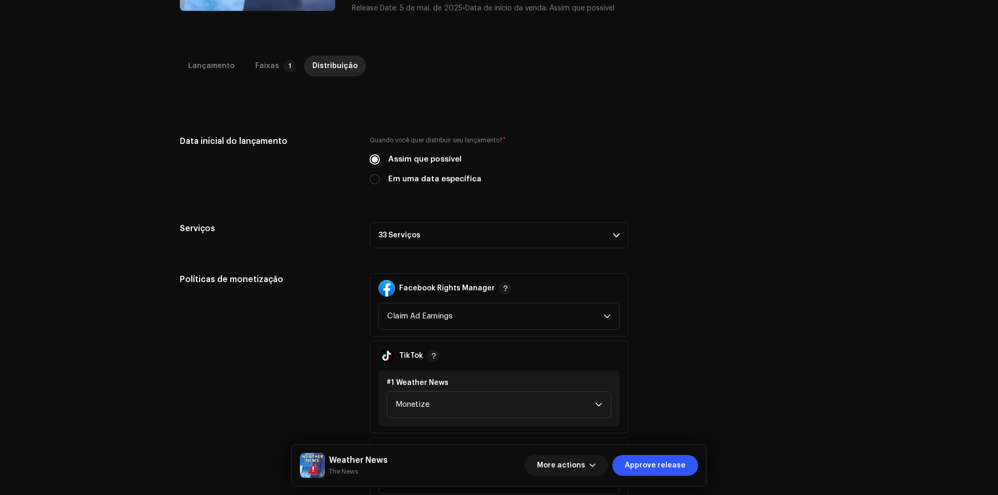
scroll to position [208, 0]
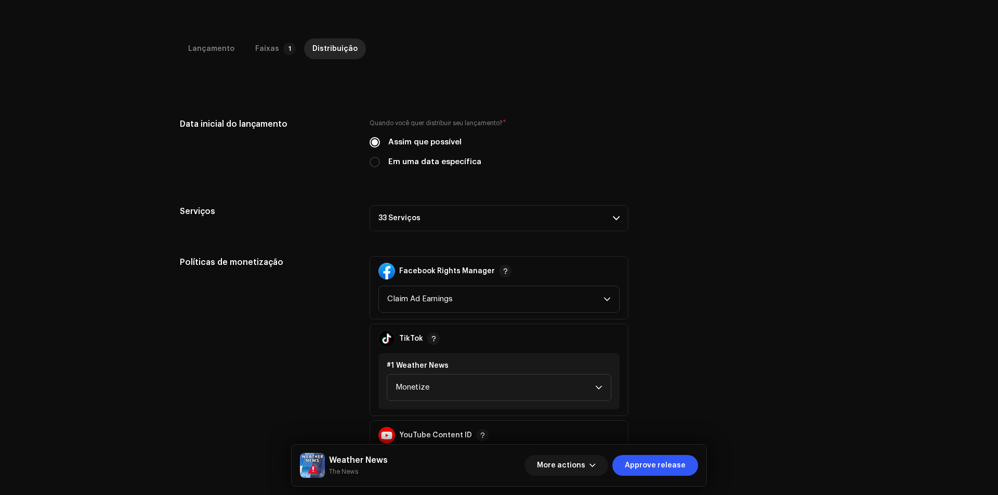
click at [559, 213] on p-accordion-header "33 Serviços" at bounding box center [498, 218] width 259 height 26
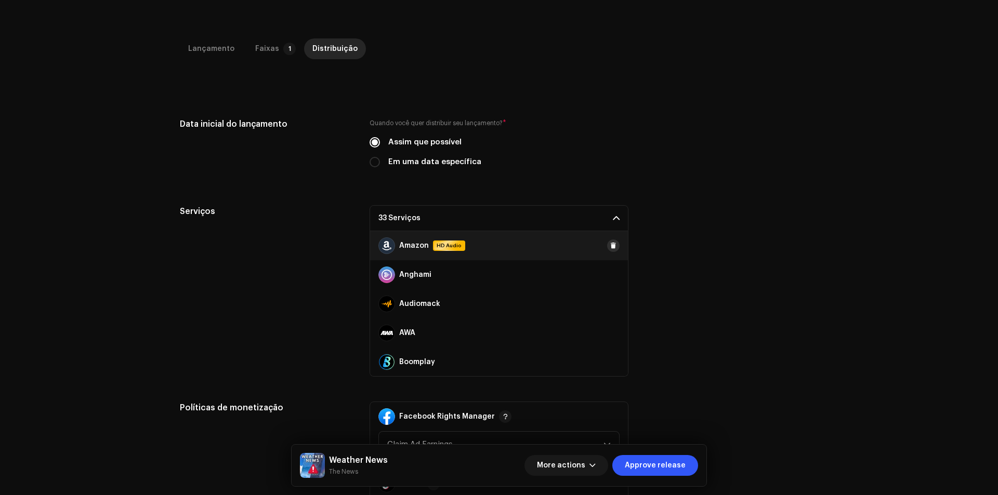
click at [607, 250] on button at bounding box center [613, 246] width 12 height 12
drag, startPoint x: 409, startPoint y: 149, endPoint x: 414, endPoint y: 161, distance: 12.3
click at [411, 155] on div "Quando você quer distribuir seu lançamento? * Assim que possível Em uma data es…" at bounding box center [498, 143] width 259 height 50
click at [417, 169] on div "Quando você quer distribuir seu lançamento? * Assim que possível Em uma data es…" at bounding box center [498, 149] width 259 height 62
click at [417, 165] on label "Em uma data específica" at bounding box center [434, 161] width 93 height 11
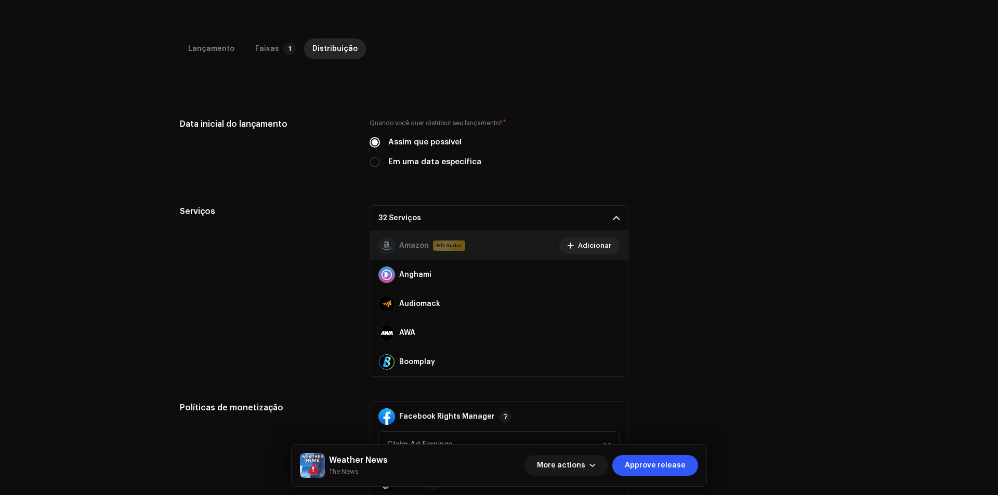
click at [380, 165] on input "Em uma data específica" at bounding box center [374, 162] width 10 height 10
radio input "true"
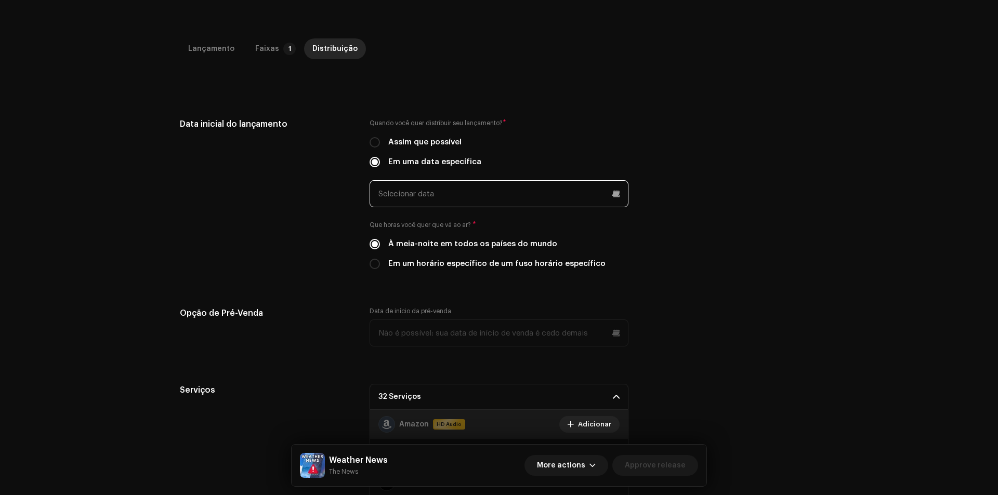
click at [446, 205] on input "text" at bounding box center [498, 193] width 259 height 27
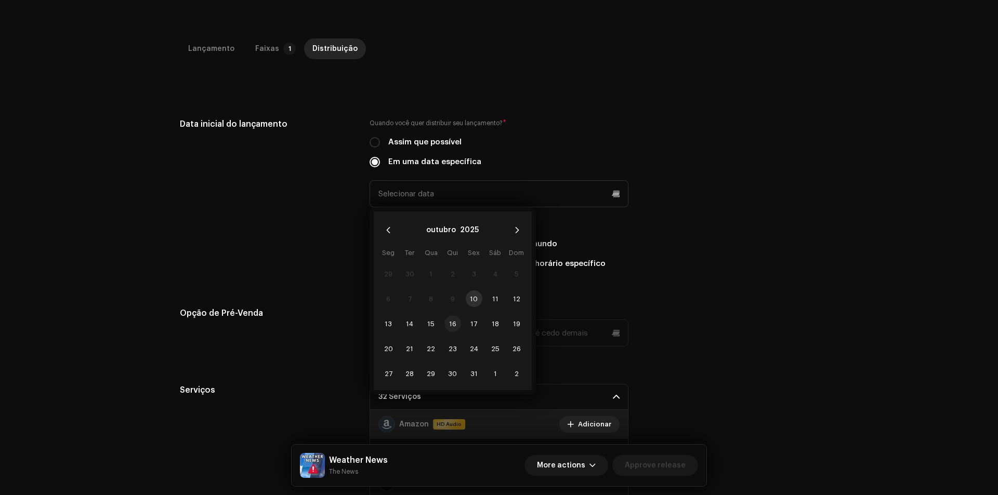
click at [454, 321] on span "16" at bounding box center [452, 323] width 17 height 17
type input "[DATE]"
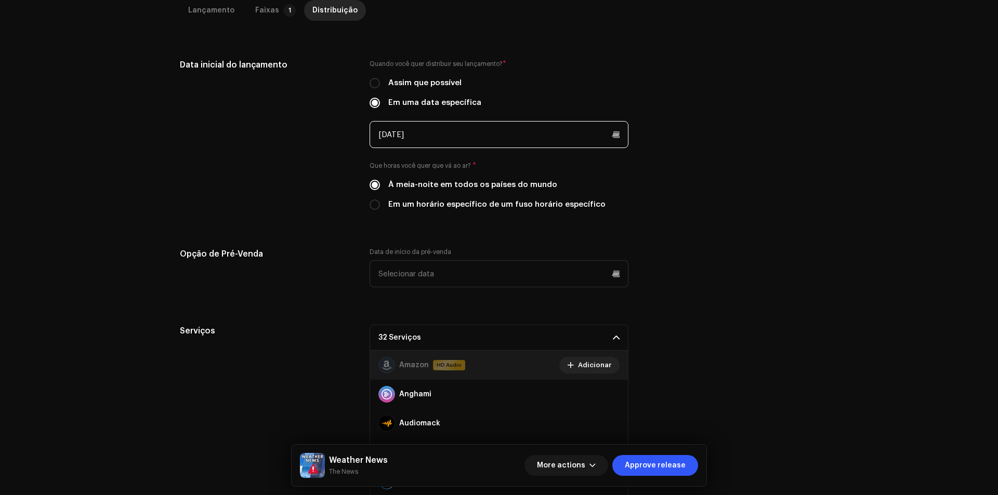
scroll to position [312, 0]
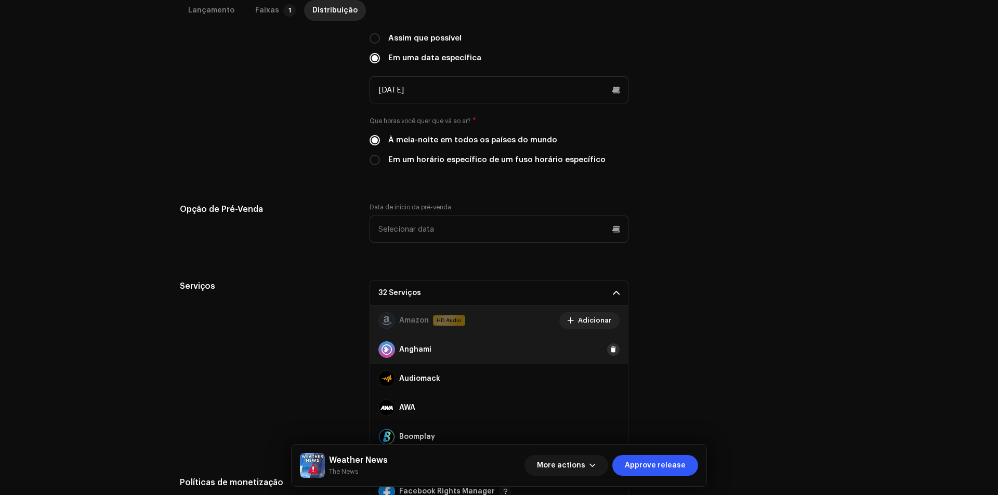
click at [610, 346] on span at bounding box center [613, 350] width 6 height 8
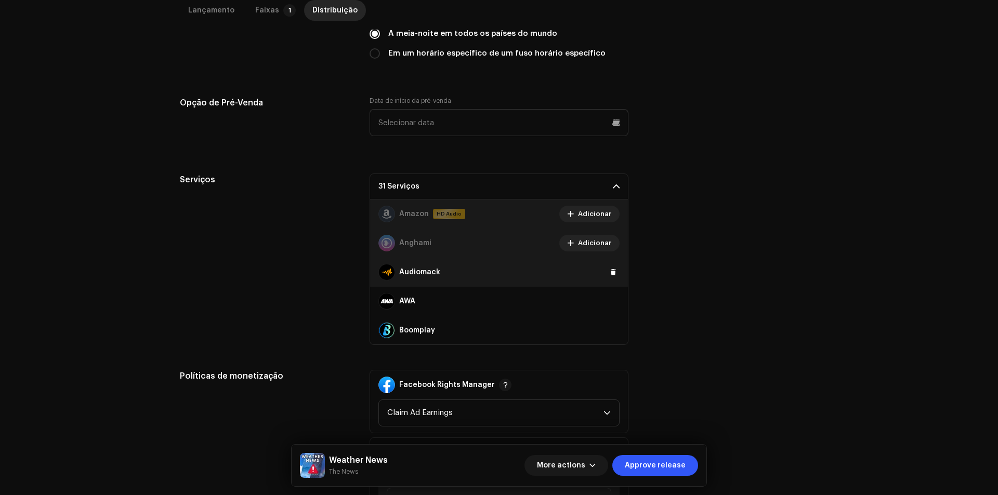
scroll to position [468, 0]
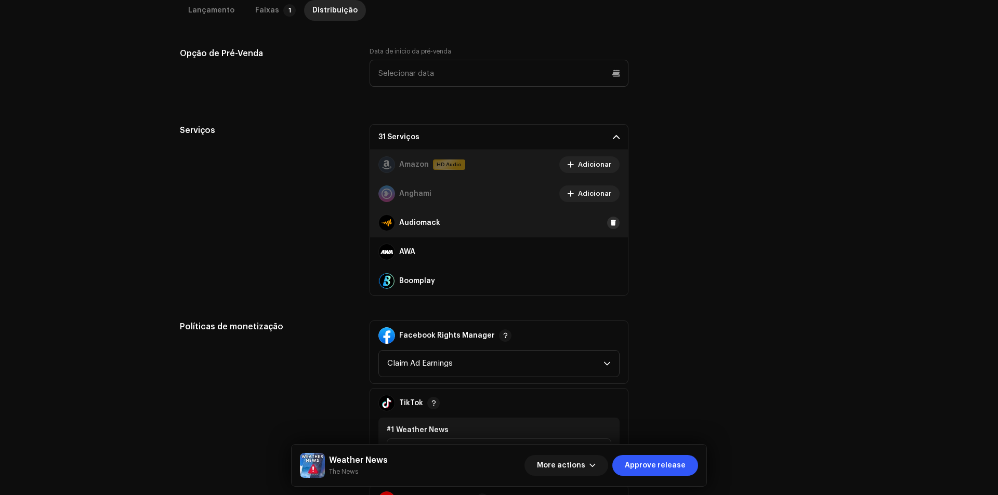
click at [610, 222] on span at bounding box center [613, 223] width 6 height 8
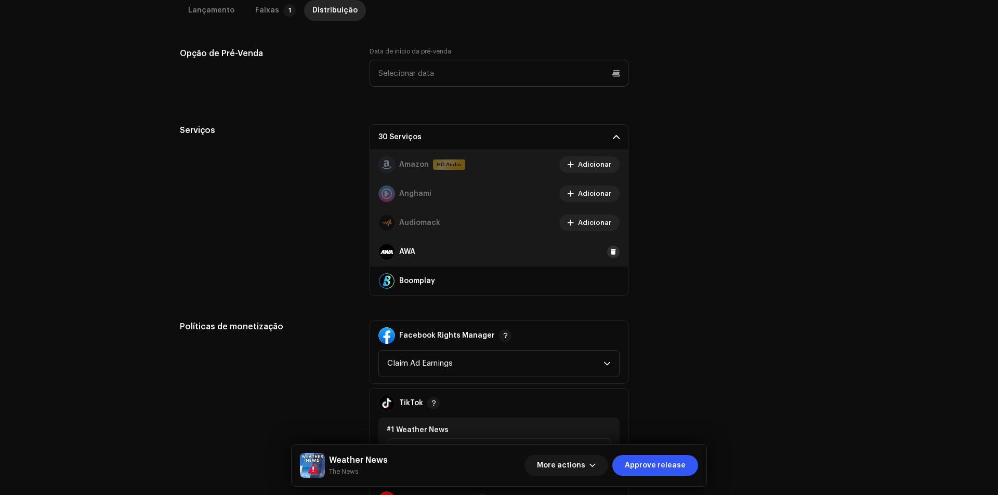
click at [610, 255] on span at bounding box center [613, 252] width 6 height 8
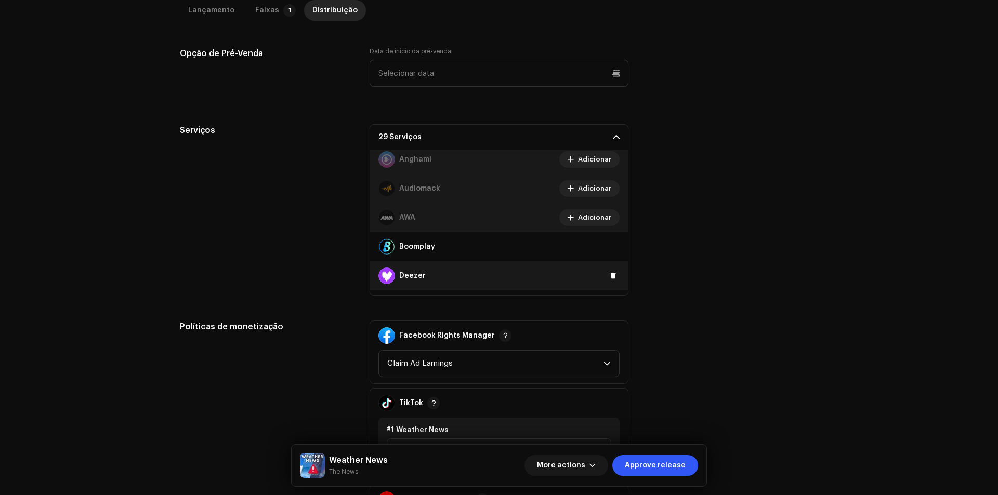
scroll to position [52, 0]
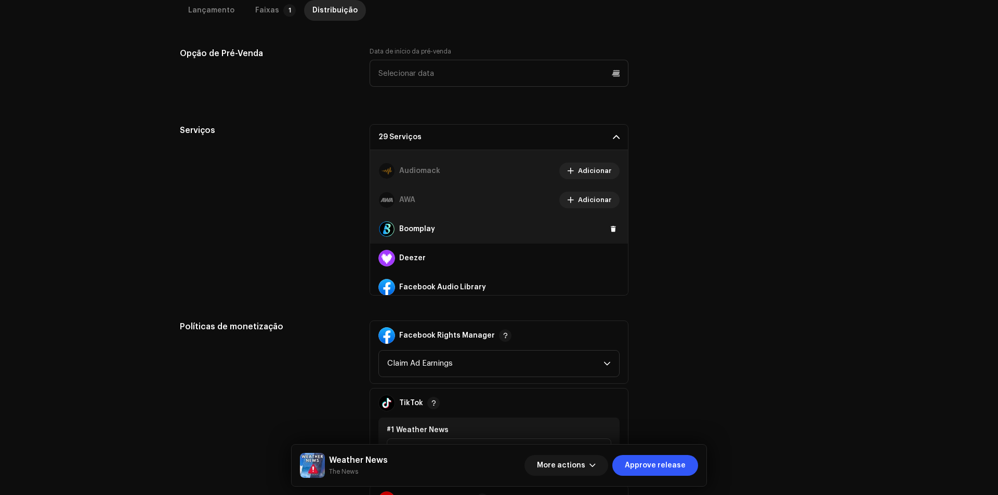
click at [607, 237] on div "Boomplay" at bounding box center [499, 229] width 258 height 29
click at [607, 234] on button at bounding box center [613, 229] width 12 height 12
click at [610, 258] on span at bounding box center [613, 258] width 6 height 8
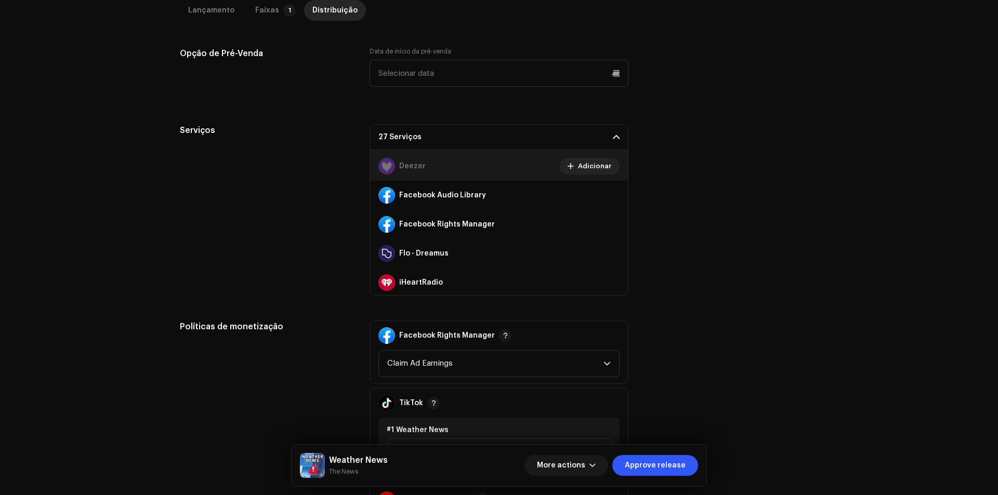
scroll to position [208, 0]
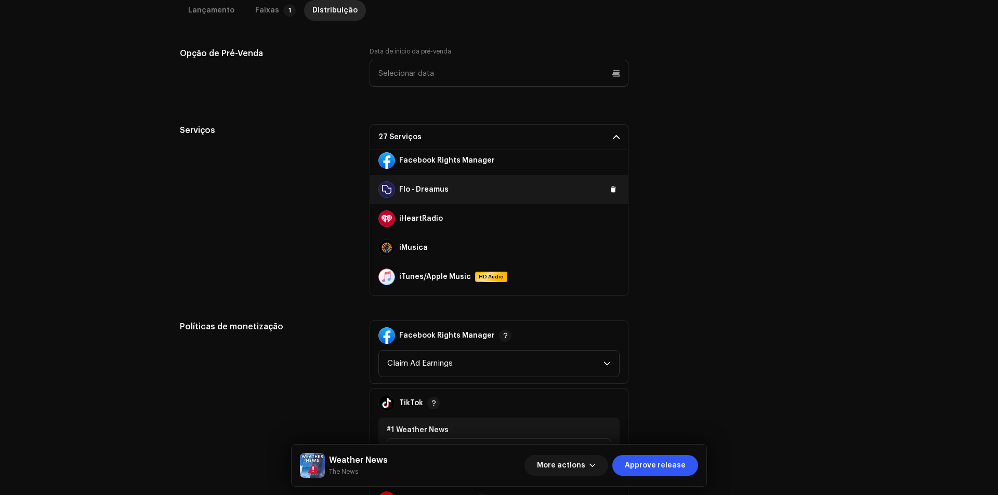
click at [606, 196] on div "Flo - Dreamus" at bounding box center [499, 189] width 258 height 29
click at [610, 191] on span at bounding box center [613, 189] width 6 height 8
click at [610, 222] on span at bounding box center [613, 219] width 6 height 8
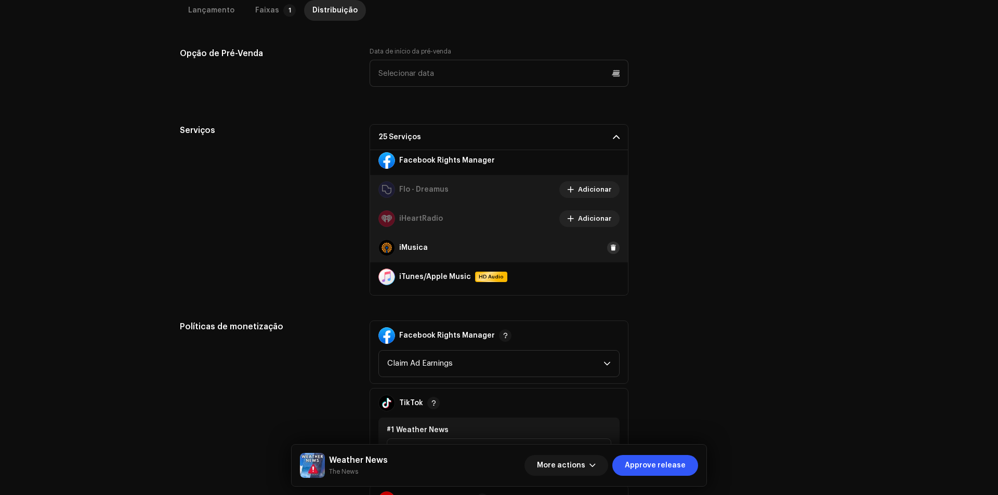
click at [610, 246] on span at bounding box center [613, 248] width 6 height 8
click at [610, 278] on span at bounding box center [613, 277] width 6 height 8
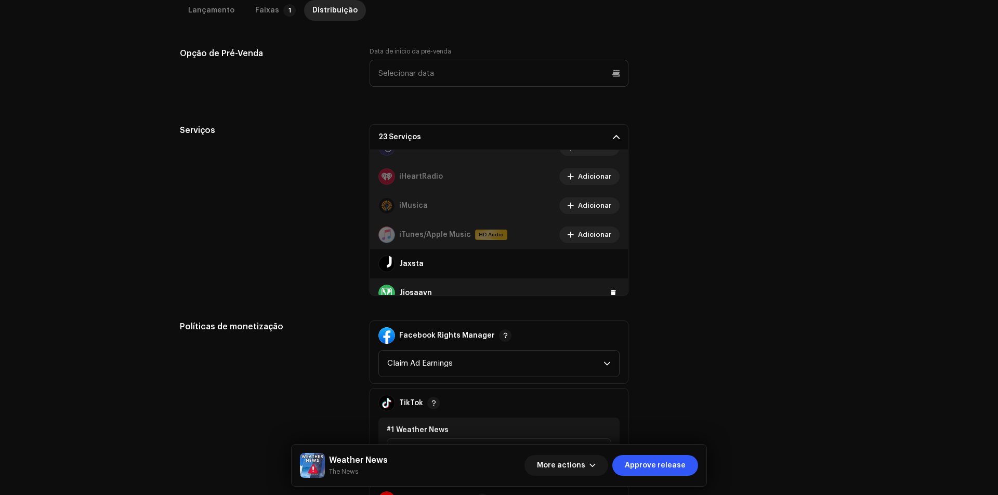
scroll to position [312, 0]
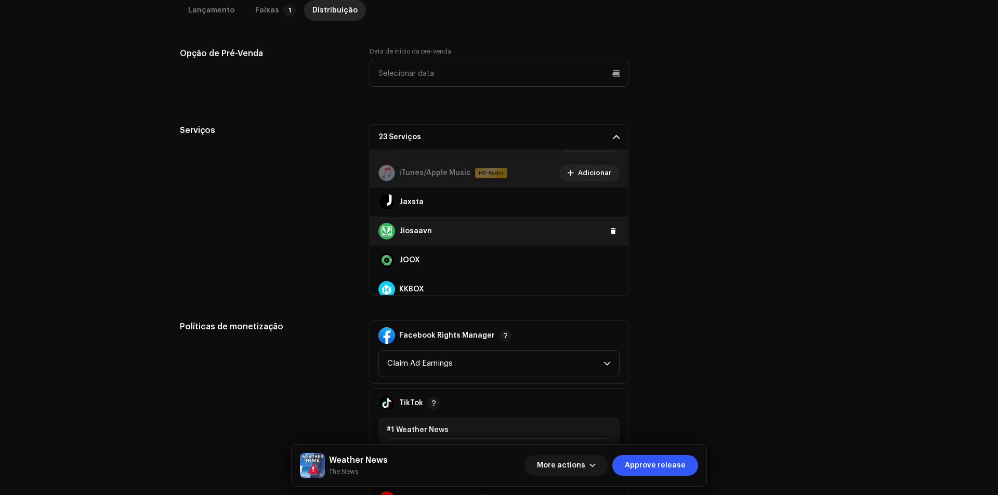
click at [606, 222] on div "Jiosaavn" at bounding box center [499, 231] width 258 height 29
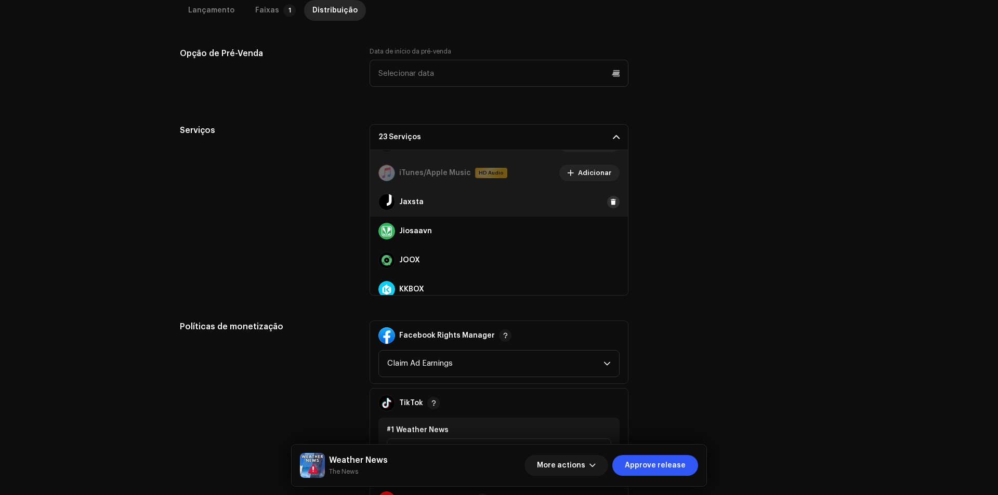
click at [610, 203] on span at bounding box center [613, 202] width 6 height 8
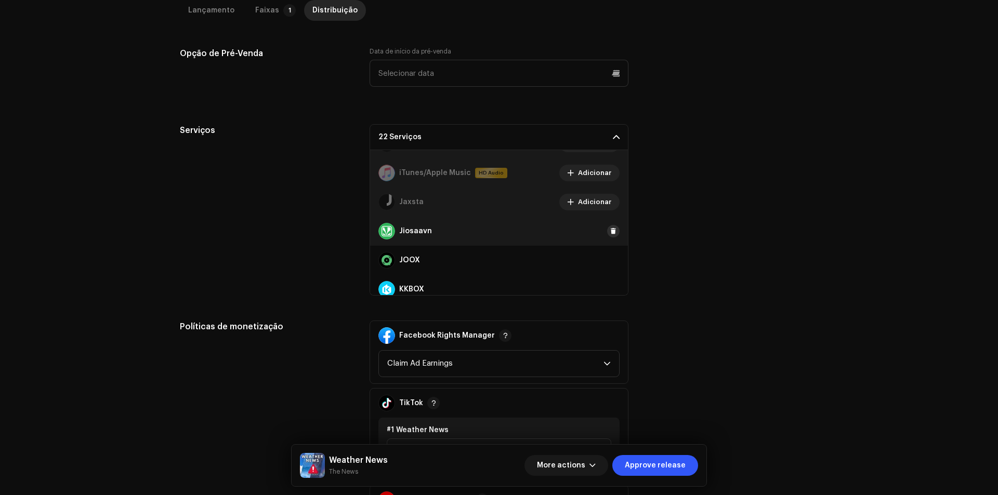
click at [610, 228] on span at bounding box center [613, 231] width 6 height 8
click at [609, 256] on button at bounding box center [613, 260] width 12 height 12
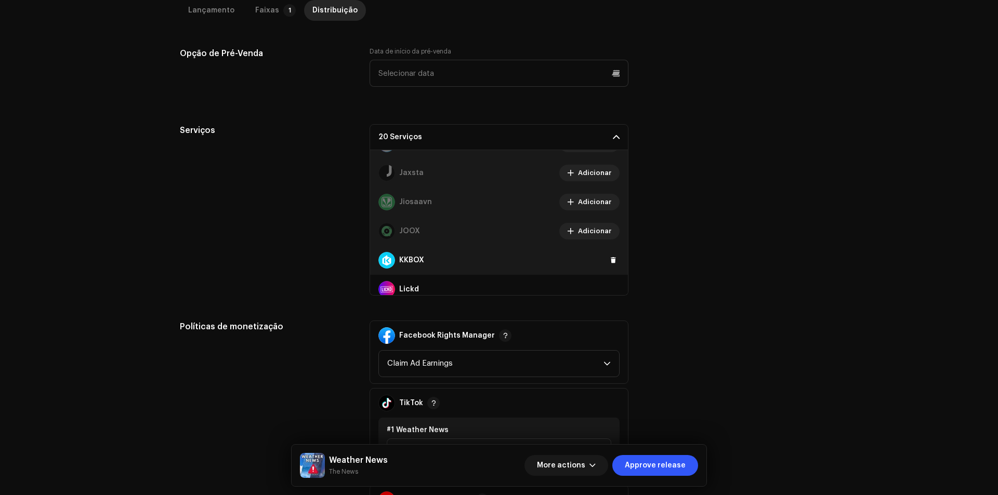
scroll to position [364, 0]
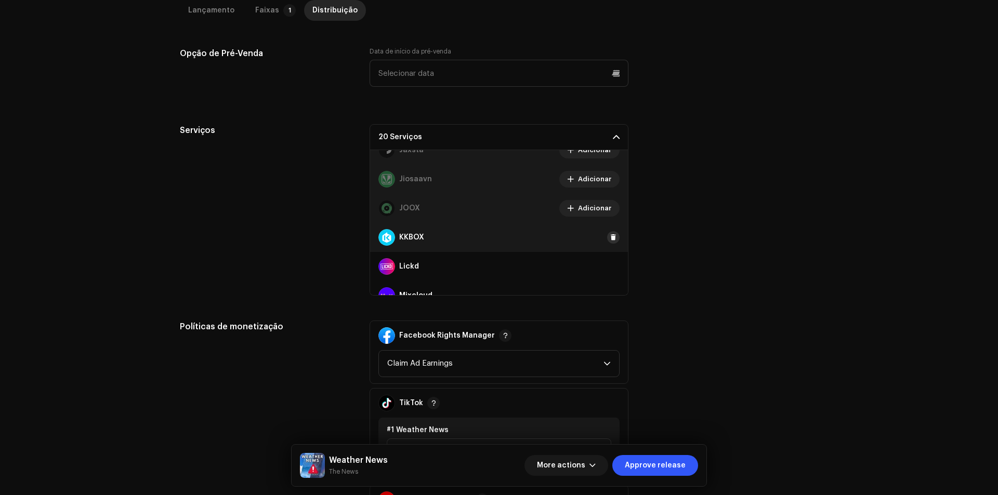
click at [610, 234] on span at bounding box center [613, 237] width 6 height 8
drag, startPoint x: 603, startPoint y: 267, endPoint x: 590, endPoint y: 239, distance: 30.9
click at [0, 0] on button at bounding box center [0, 0] width 0 height 0
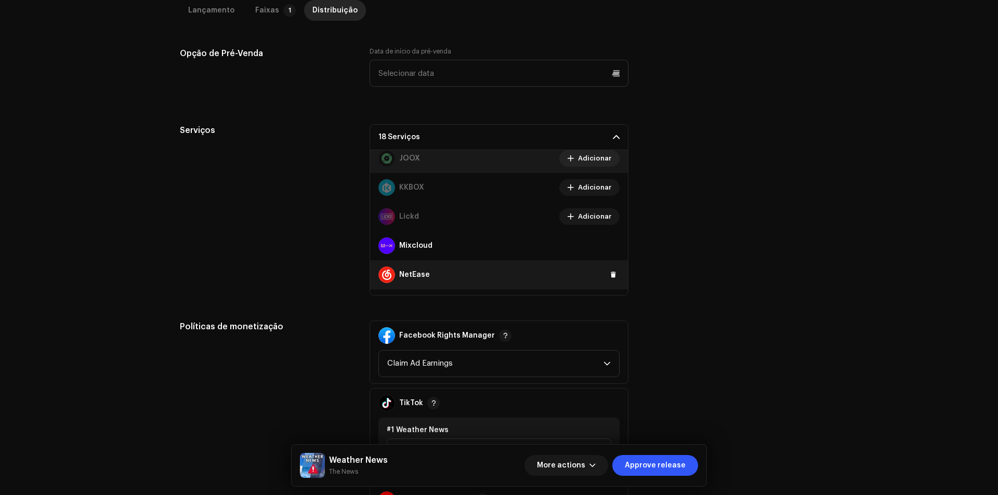
scroll to position [468, 0]
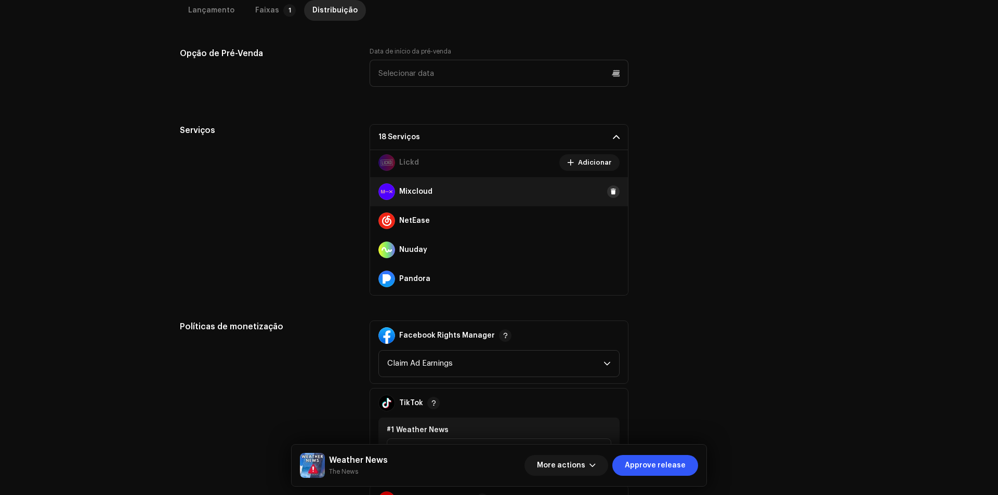
click at [610, 193] on span at bounding box center [613, 192] width 6 height 8
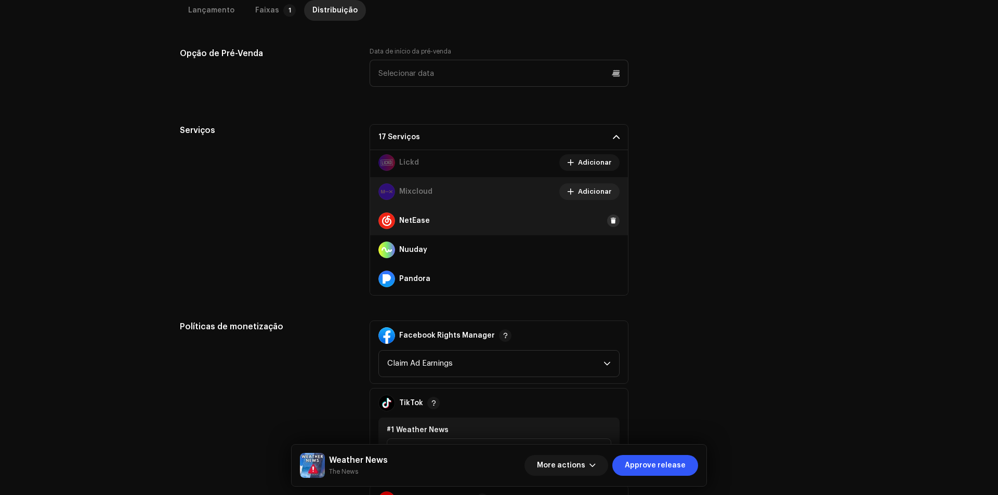
click at [610, 222] on span at bounding box center [613, 221] width 6 height 8
click at [611, 245] on button at bounding box center [613, 250] width 12 height 12
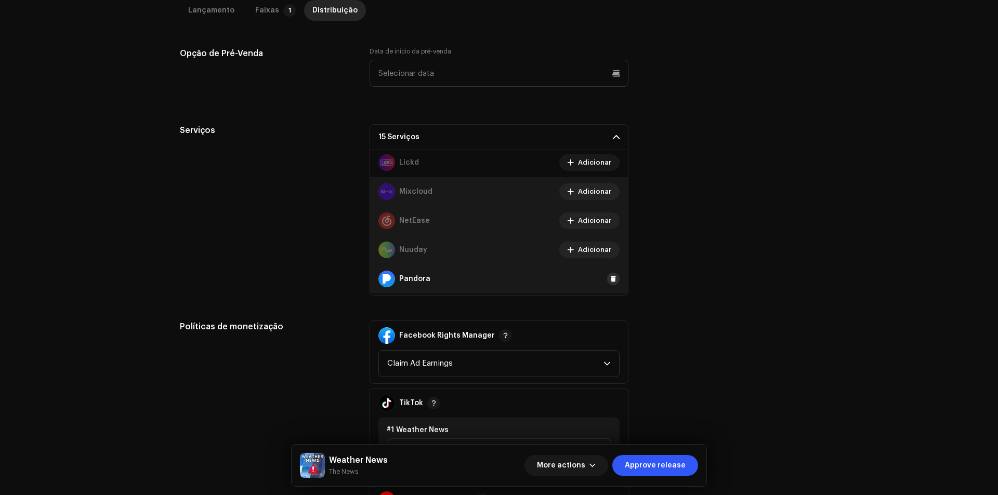
click at [610, 280] on span at bounding box center [613, 279] width 6 height 8
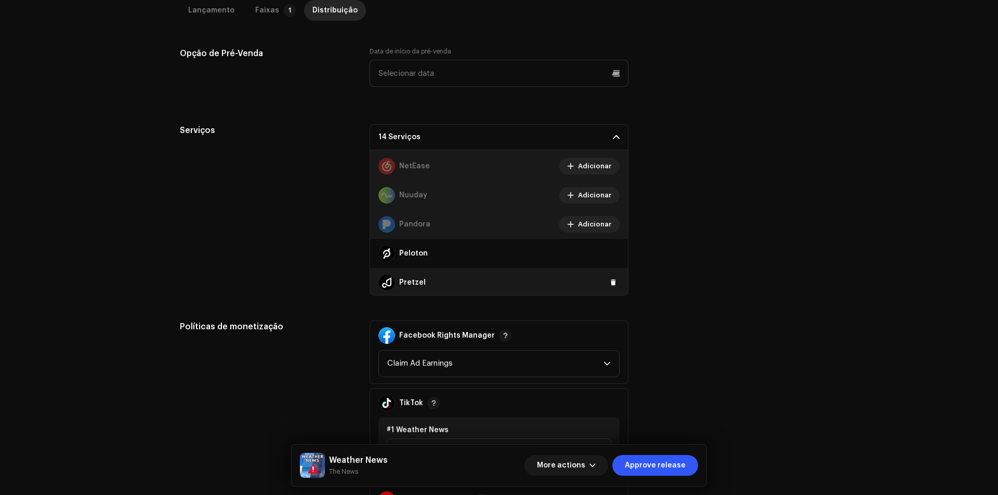
scroll to position [572, 0]
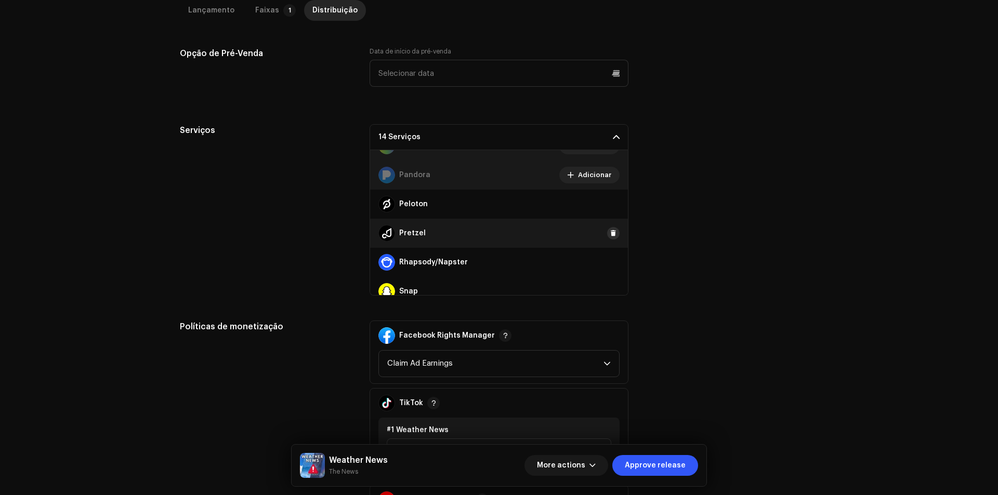
click at [610, 231] on span at bounding box center [613, 233] width 6 height 8
click at [607, 198] on button at bounding box center [613, 204] width 12 height 12
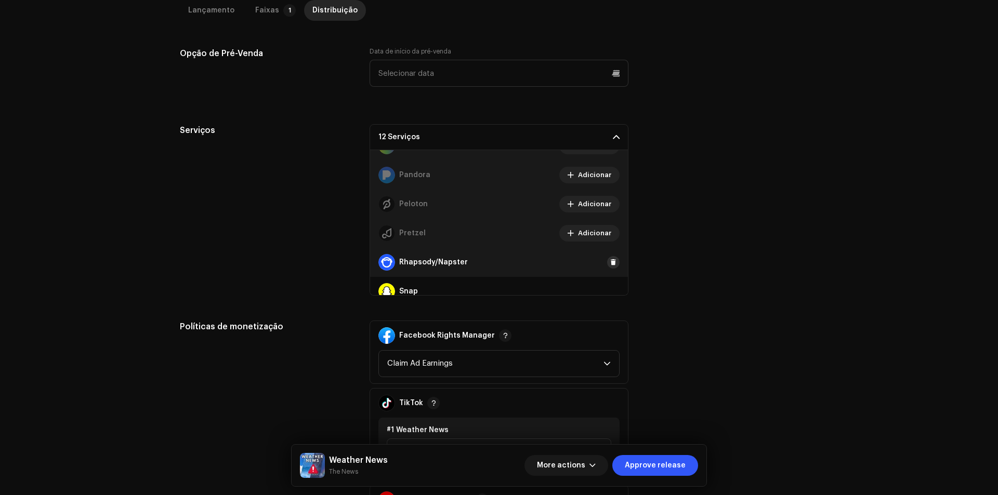
click at [610, 262] on span at bounding box center [613, 262] width 6 height 8
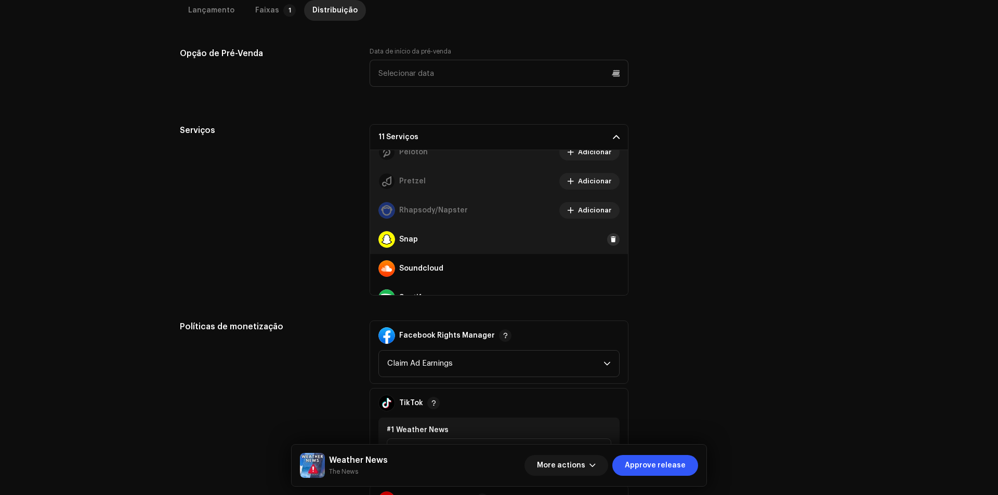
click at [610, 238] on span at bounding box center [613, 239] width 6 height 8
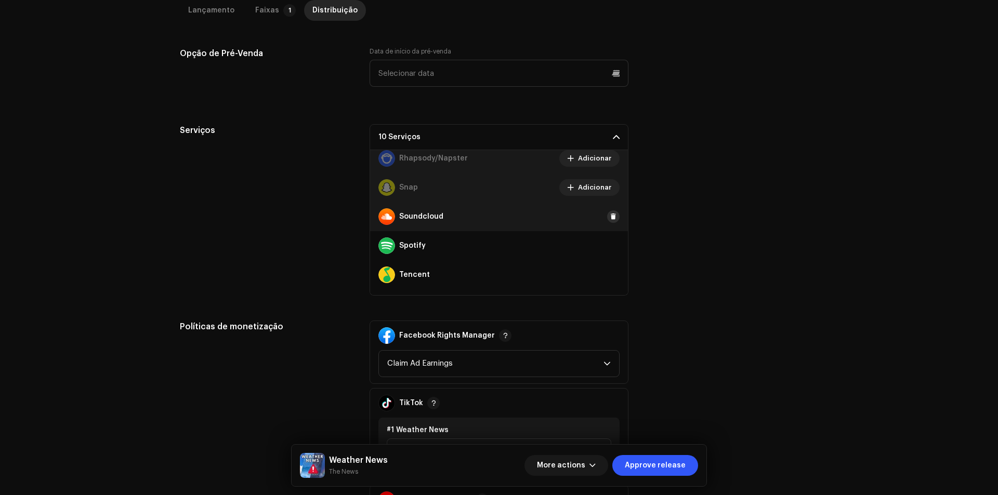
click at [610, 214] on span at bounding box center [613, 216] width 6 height 8
click at [604, 254] on div "Spotify" at bounding box center [499, 245] width 258 height 29
click at [610, 249] on span at bounding box center [613, 246] width 6 height 8
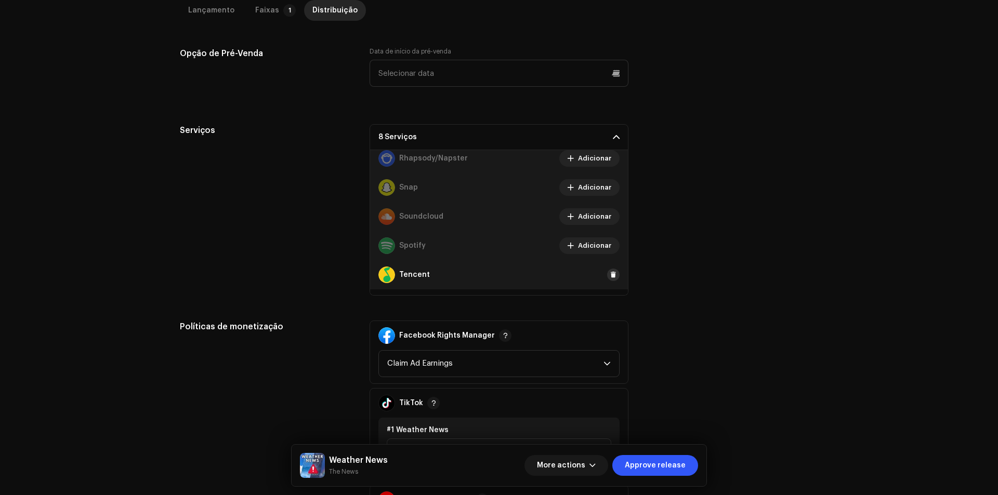
drag, startPoint x: 602, startPoint y: 274, endPoint x: 583, endPoint y: 225, distance: 52.5
click at [607, 273] on button at bounding box center [613, 275] width 12 height 12
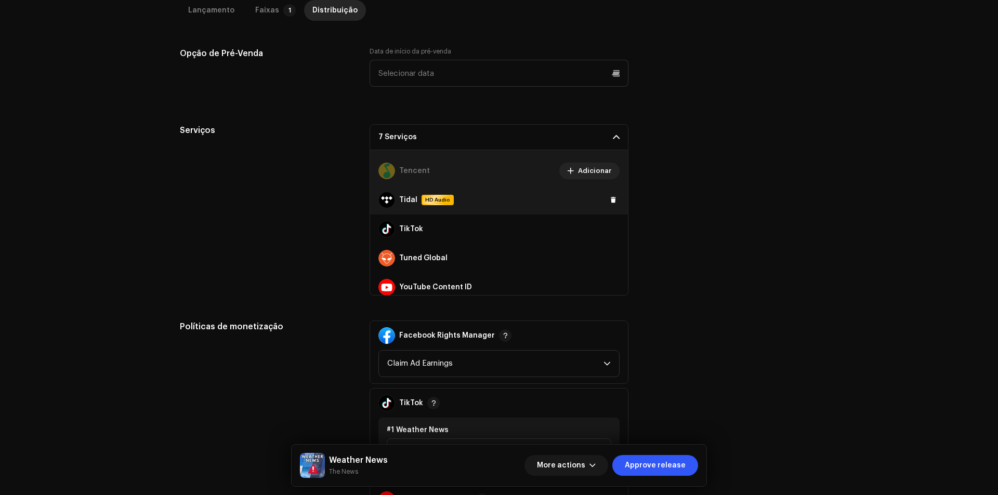
click at [601, 198] on div "Tidal HD Audio" at bounding box center [499, 199] width 258 height 29
click at [610, 200] on span at bounding box center [613, 200] width 6 height 8
click at [610, 229] on span at bounding box center [613, 229] width 6 height 8
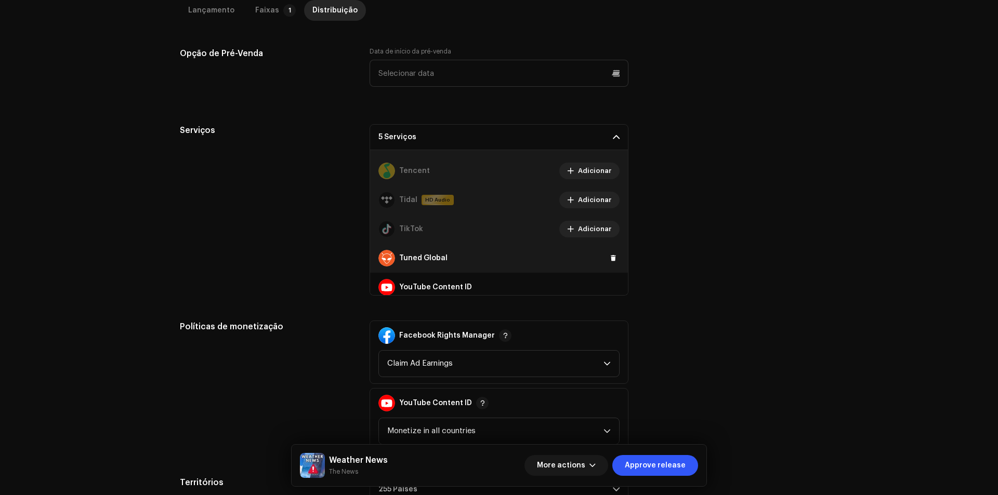
click at [607, 249] on div "Tuned Global" at bounding box center [499, 258] width 258 height 29
click at [610, 258] on span at bounding box center [613, 258] width 6 height 8
click at [605, 275] on div "YouTube Content ID" at bounding box center [499, 287] width 258 height 29
click at [605, 280] on div "YouTube Content ID" at bounding box center [499, 287] width 258 height 29
click at [607, 283] on button at bounding box center [613, 287] width 12 height 12
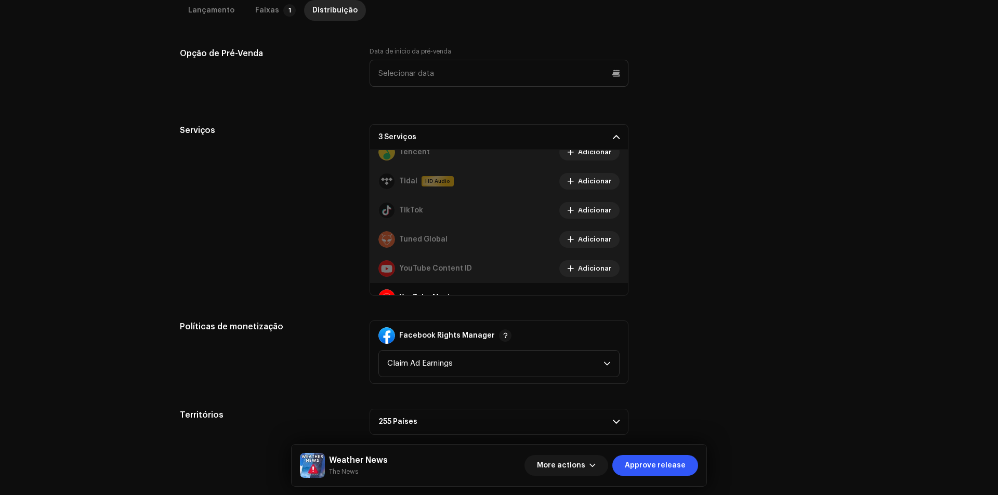
scroll to position [815, 0]
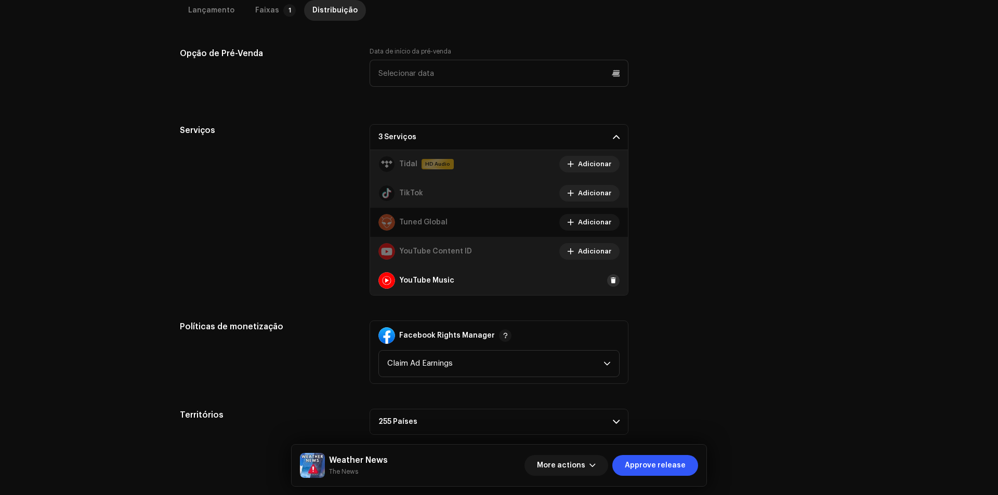
click at [610, 282] on span at bounding box center [613, 280] width 6 height 8
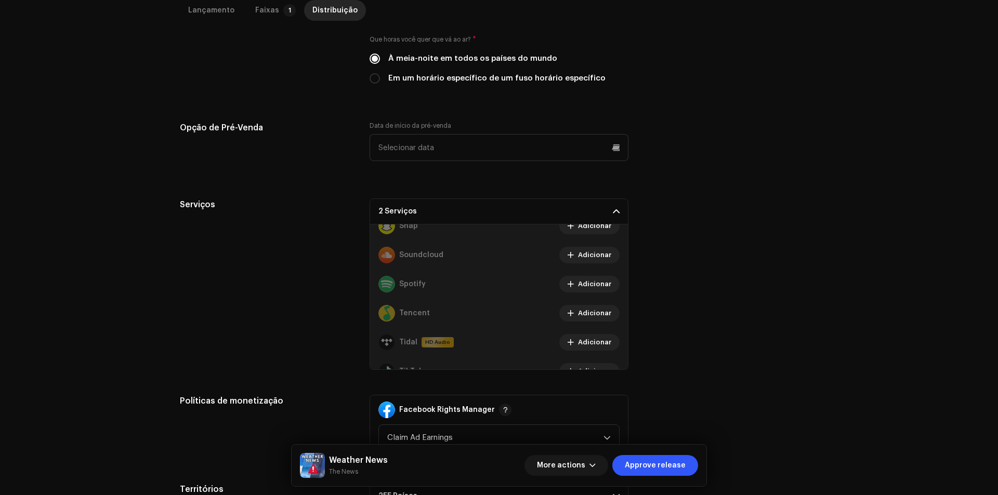
scroll to position [482, 0]
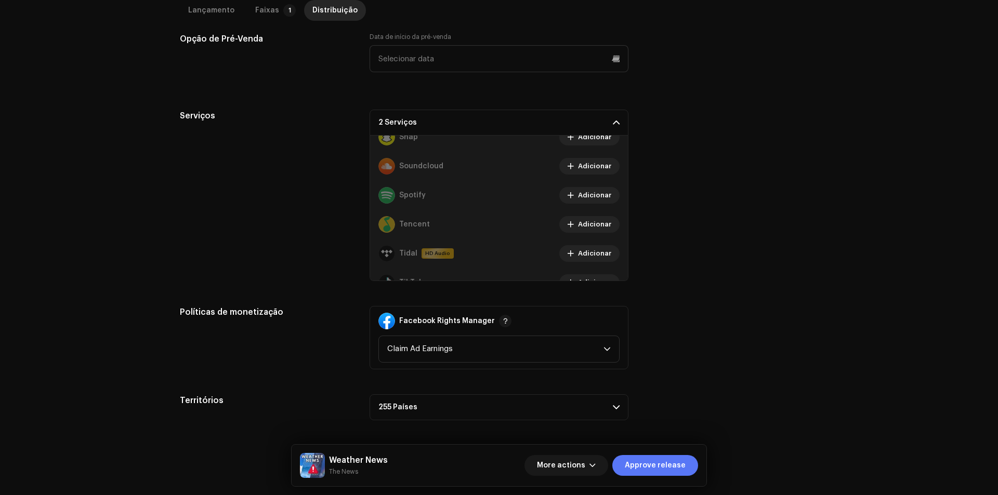
click at [649, 464] on span "Approve release" at bounding box center [655, 465] width 61 height 21
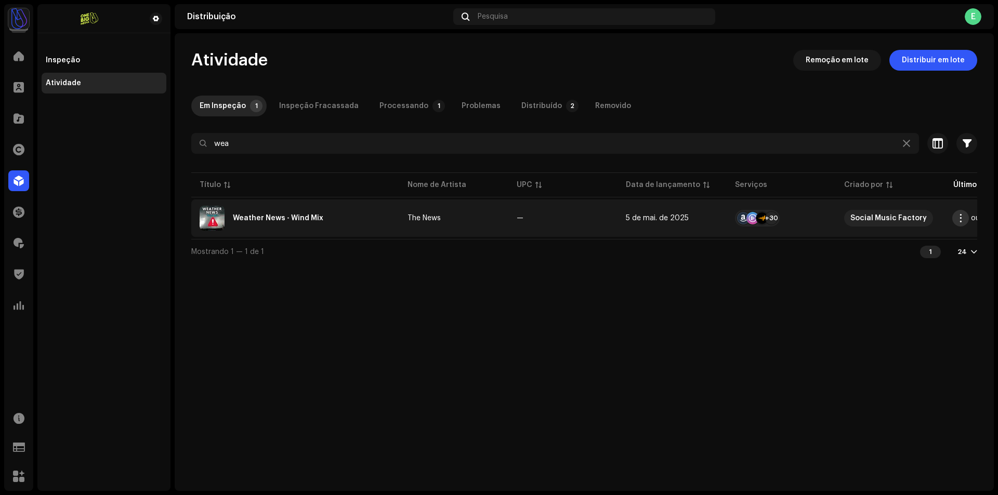
click at [956, 217] on span "button" at bounding box center [960, 218] width 8 height 8
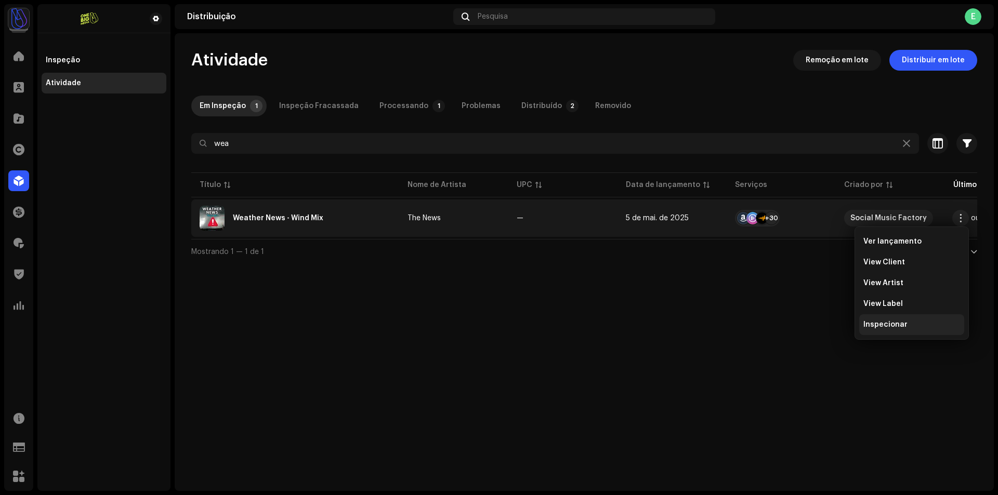
click at [932, 326] on div "Inspecionar" at bounding box center [911, 325] width 97 height 8
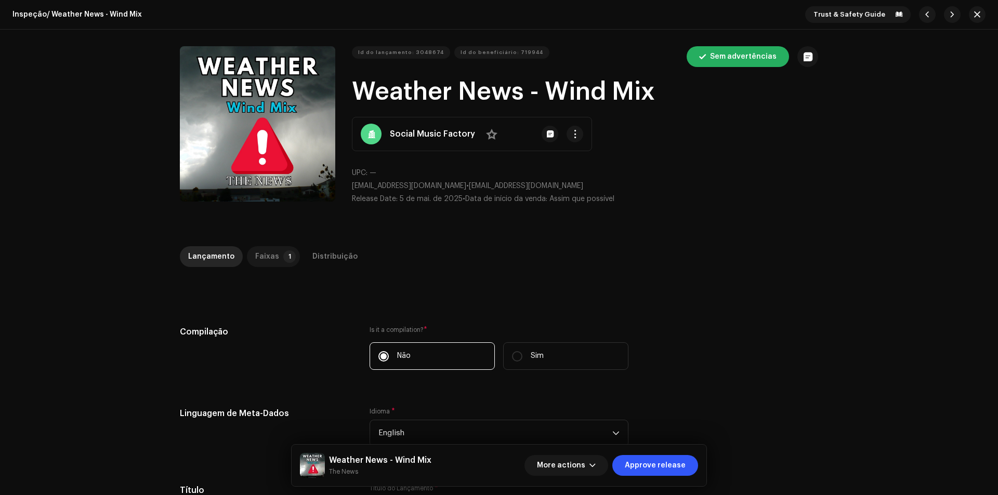
click at [260, 257] on div "Faixas" at bounding box center [267, 256] width 24 height 21
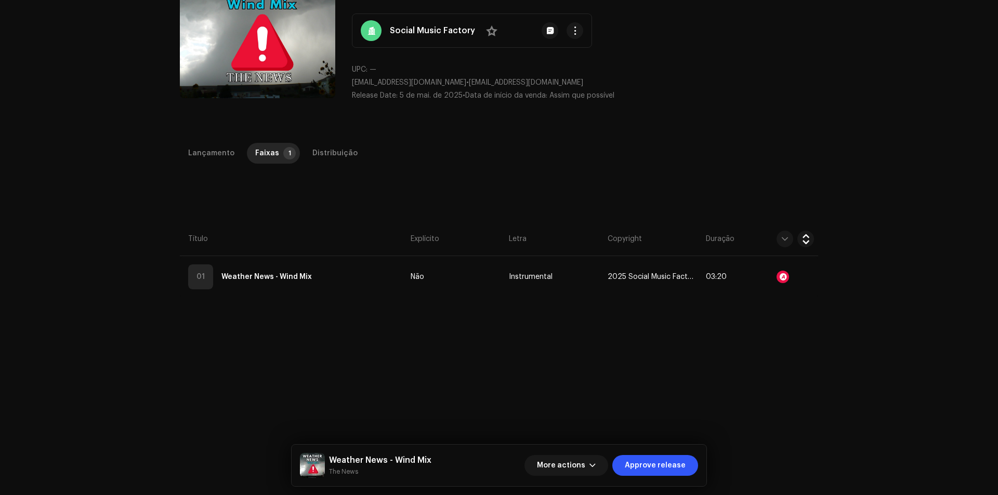
scroll to position [104, 0]
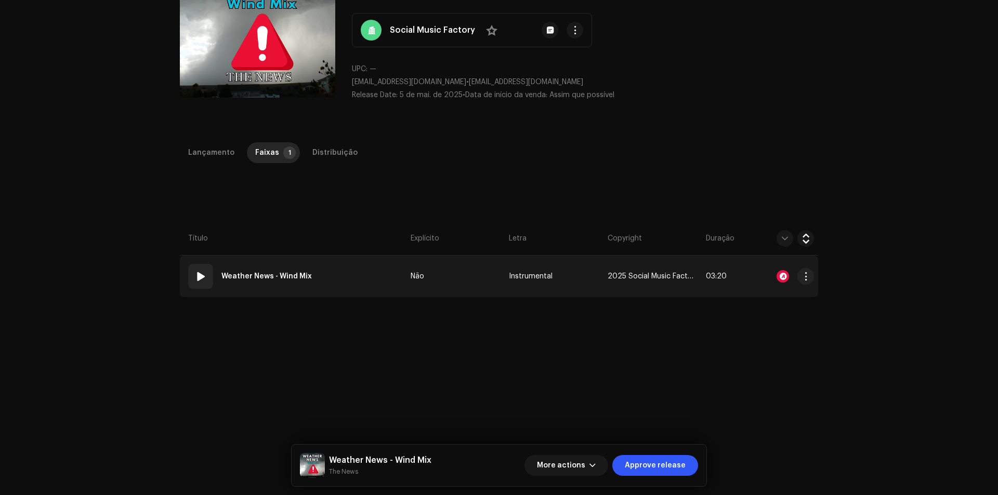
drag, startPoint x: 362, startPoint y: 275, endPoint x: 366, endPoint y: 290, distance: 15.8
click at [362, 277] on td "01 Weather News - Wind Mix" at bounding box center [293, 277] width 227 height 42
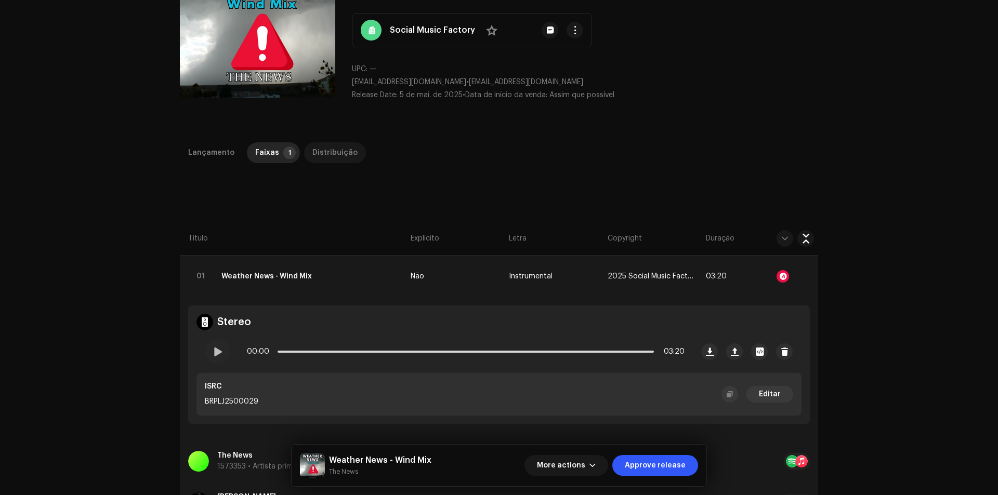
click at [345, 149] on div "Distribuição" at bounding box center [334, 152] width 45 height 21
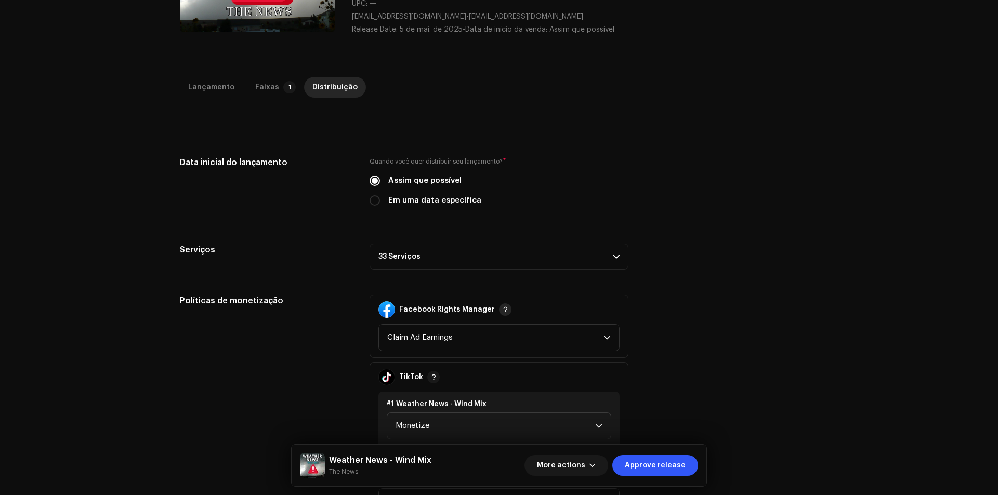
scroll to position [208, 0]
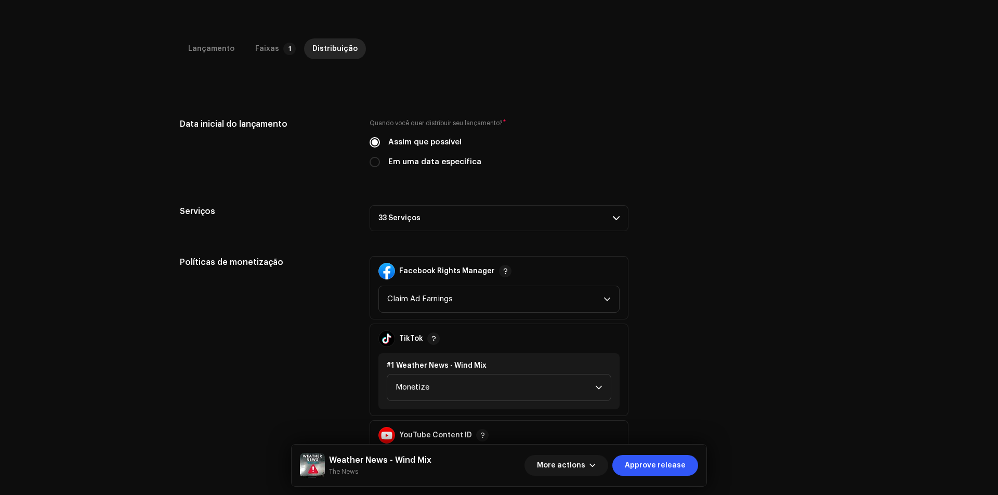
click at [444, 163] on label "Em uma data específica" at bounding box center [434, 161] width 93 height 11
click at [380, 163] on input "Em uma data específica" at bounding box center [374, 162] width 10 height 10
radio input "true"
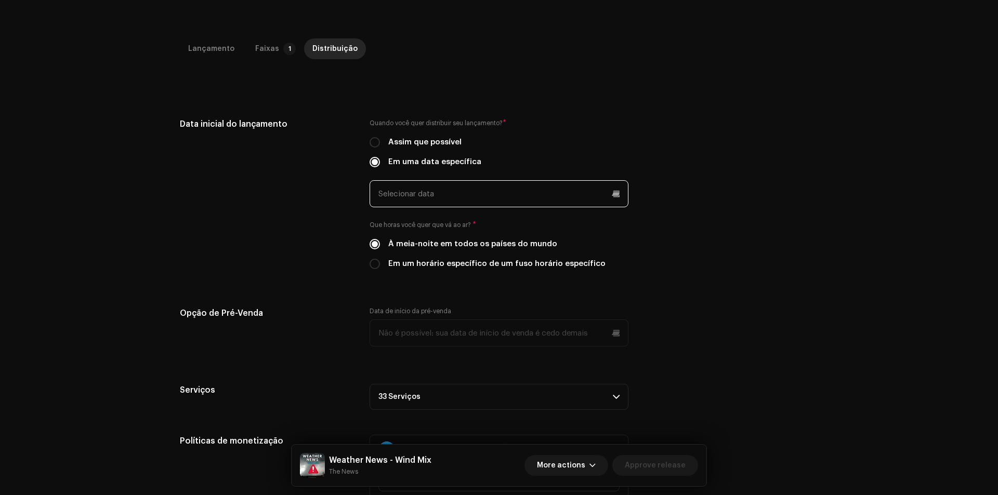
click at [470, 202] on input "text" at bounding box center [498, 193] width 259 height 27
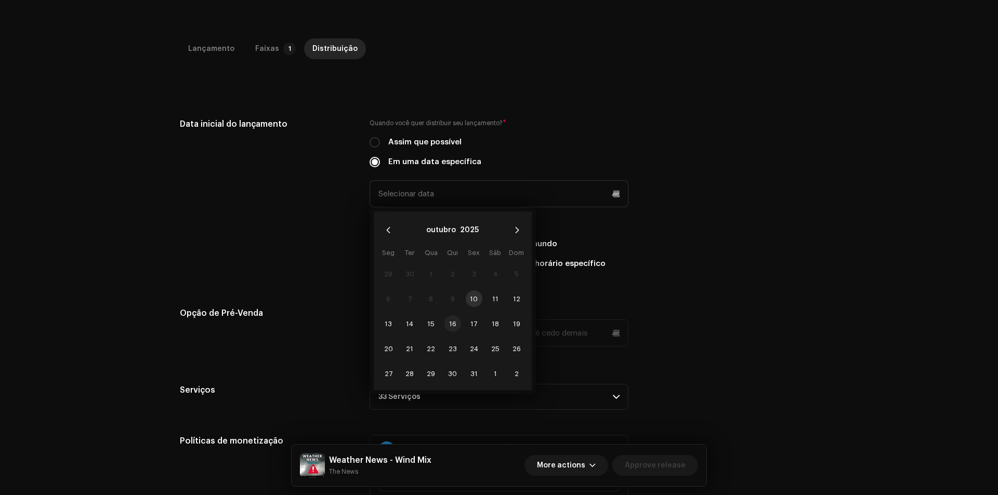
click at [449, 320] on span "16" at bounding box center [452, 323] width 17 height 17
type input "[DATE]"
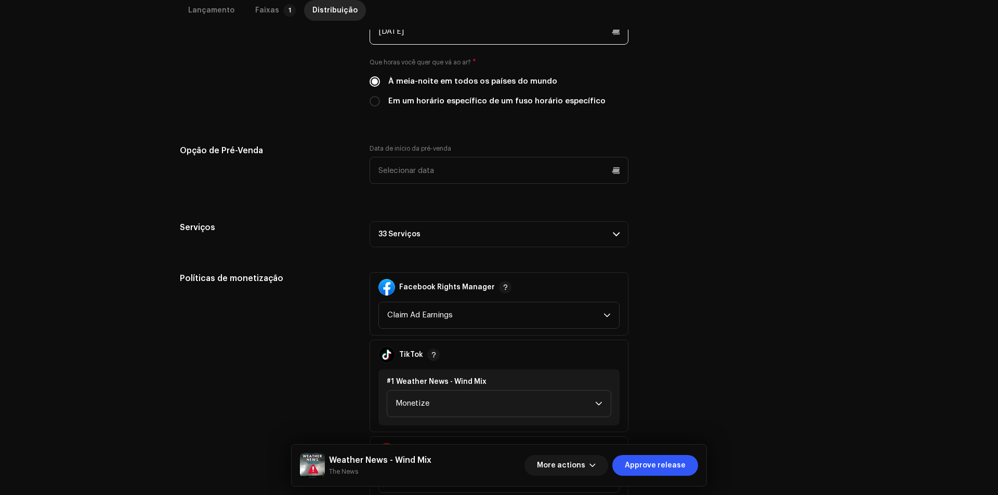
scroll to position [312, 0]
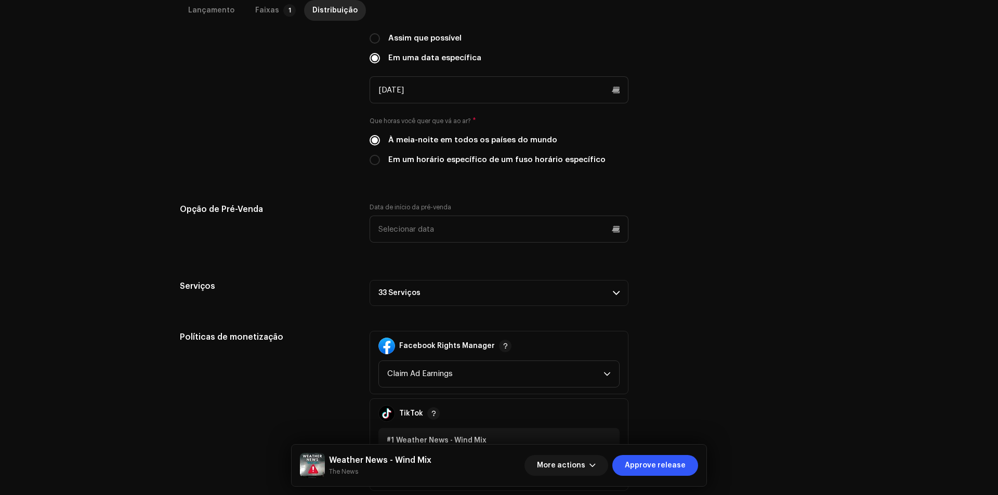
click at [457, 300] on p-accordion-header "33 Serviços" at bounding box center [498, 293] width 259 height 26
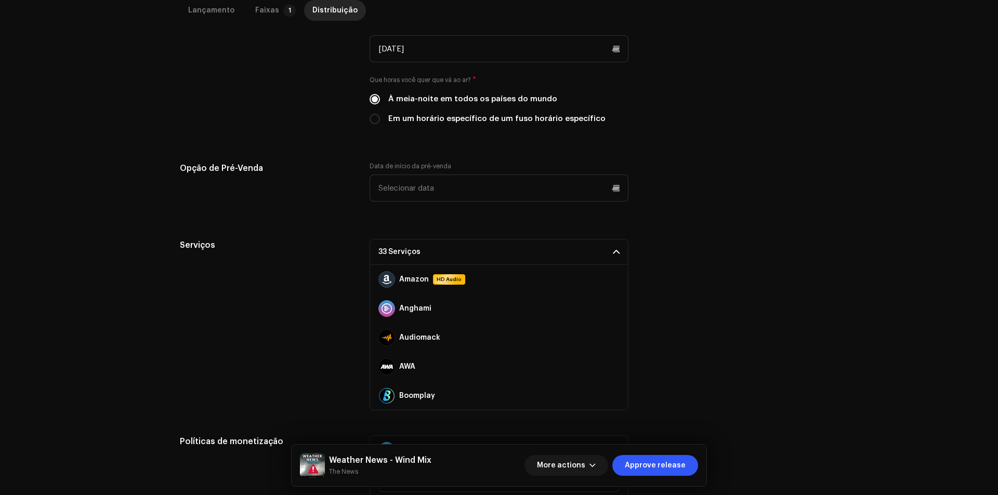
scroll to position [416, 0]
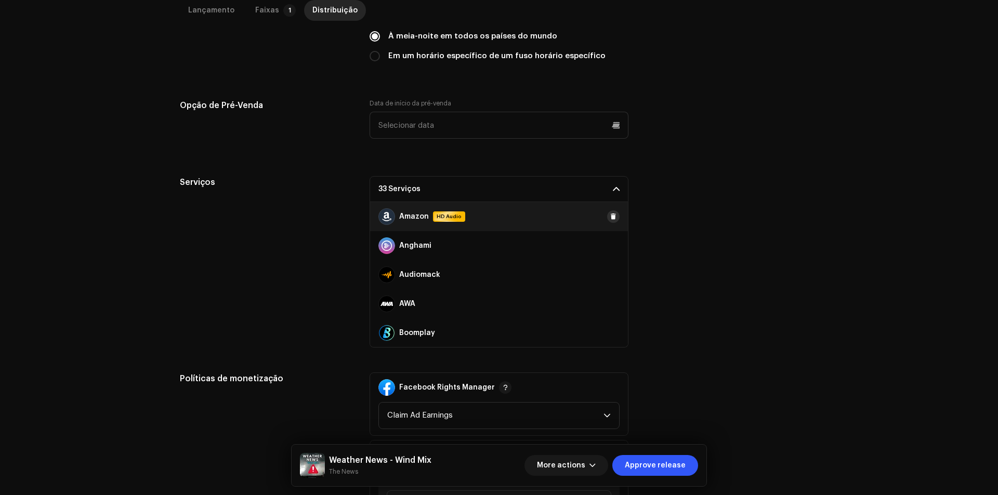
click at [610, 218] on span at bounding box center [613, 216] width 6 height 8
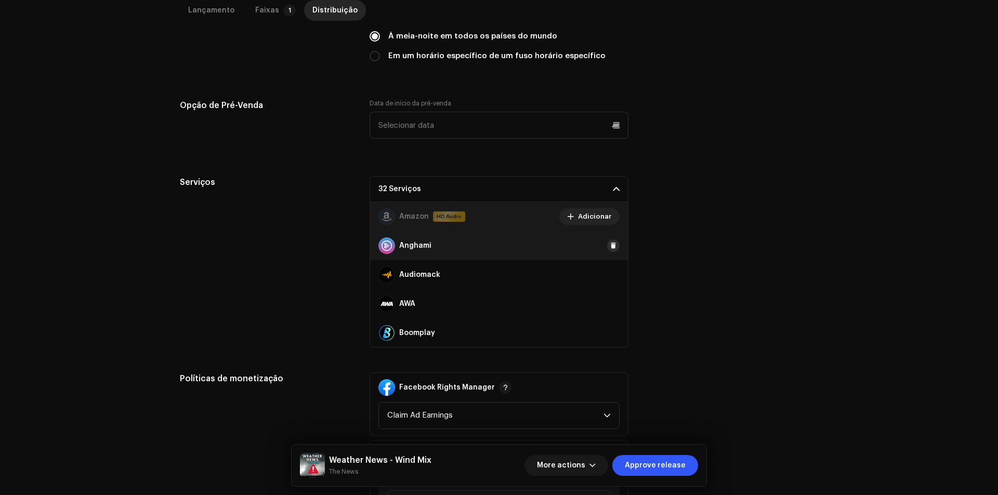
click at [610, 243] on span at bounding box center [613, 246] width 6 height 8
click at [604, 268] on div "Audiomack" at bounding box center [499, 274] width 258 height 29
click at [607, 270] on button at bounding box center [613, 275] width 12 height 12
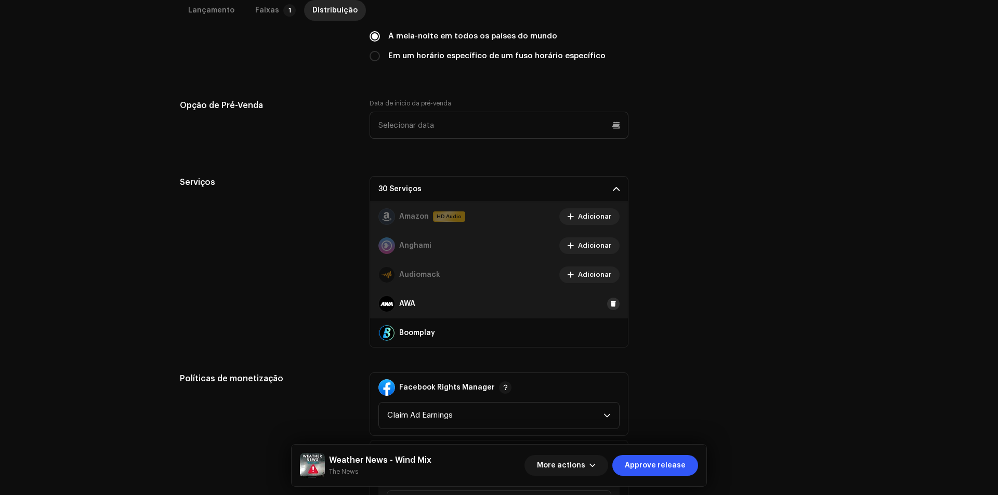
click at [610, 302] on span at bounding box center [613, 304] width 6 height 8
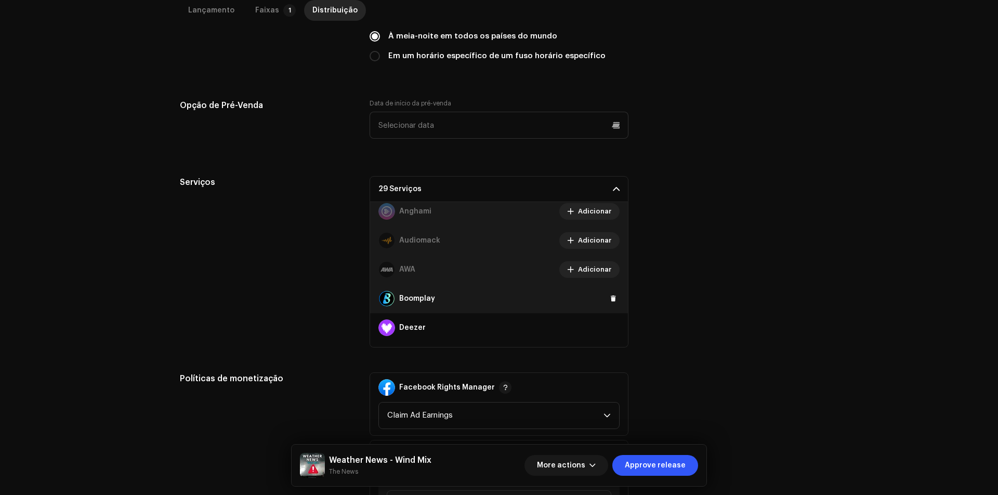
scroll to position [52, 0]
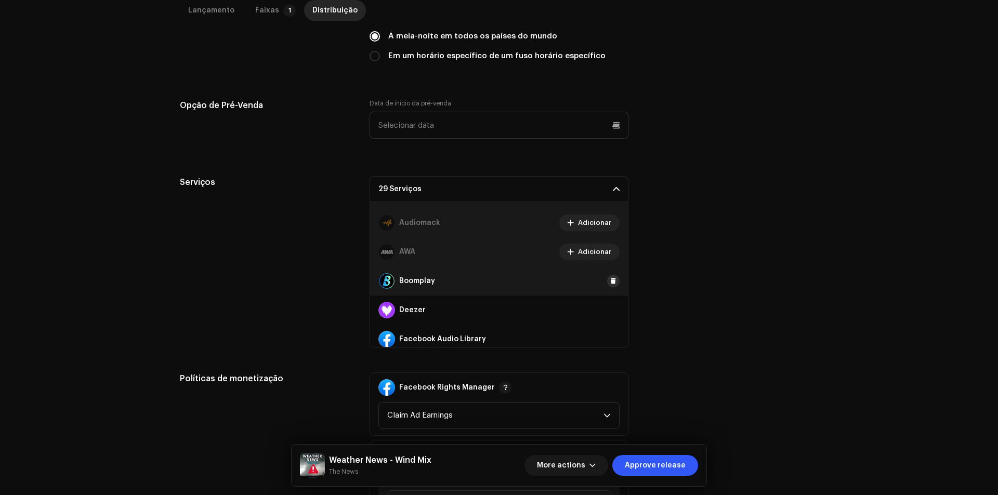
click at [610, 280] on span at bounding box center [613, 281] width 6 height 8
click at [610, 308] on span at bounding box center [613, 310] width 6 height 8
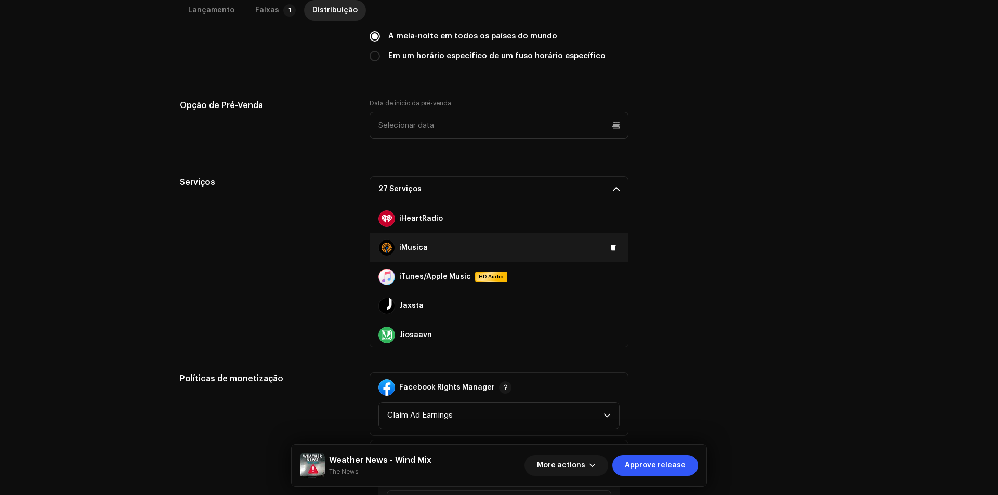
scroll to position [208, 0]
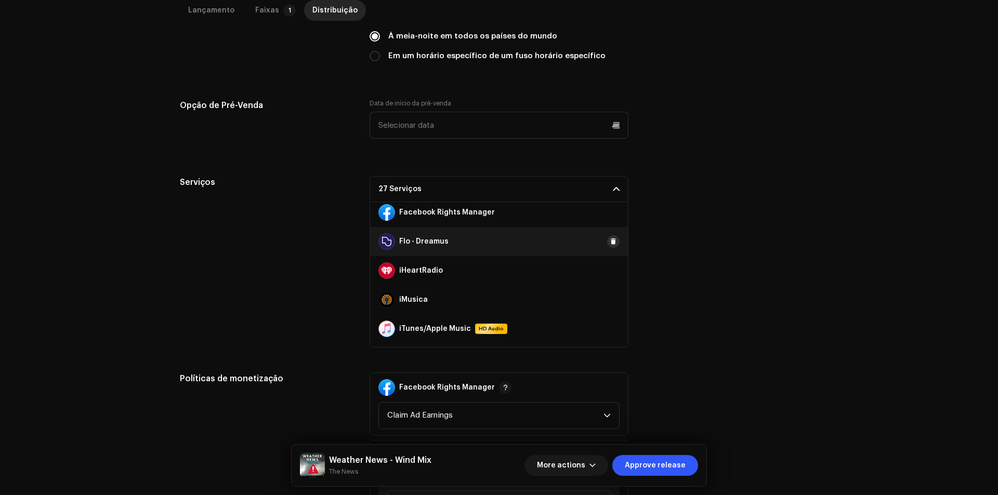
click at [607, 246] on button at bounding box center [613, 241] width 12 height 12
click at [610, 272] on span at bounding box center [613, 271] width 6 height 8
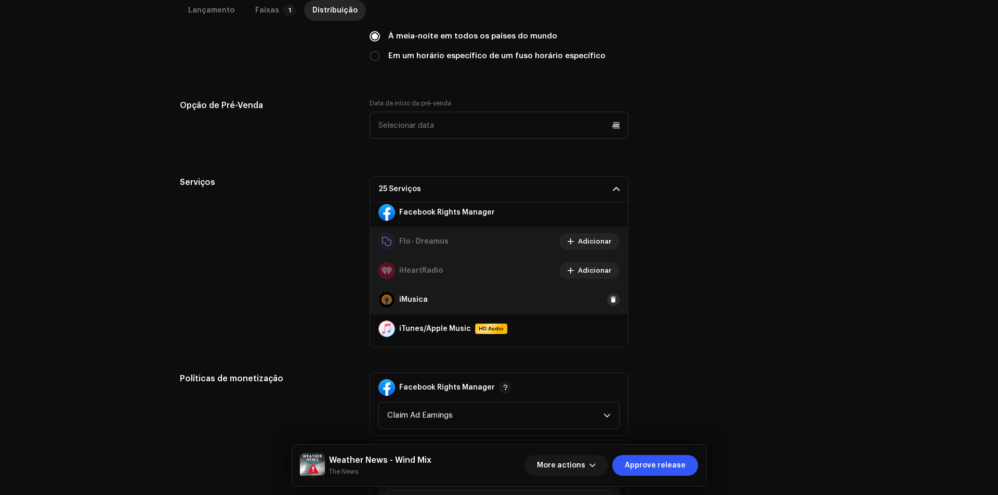
click at [610, 301] on span at bounding box center [613, 300] width 6 height 8
click at [610, 328] on span at bounding box center [613, 329] width 6 height 8
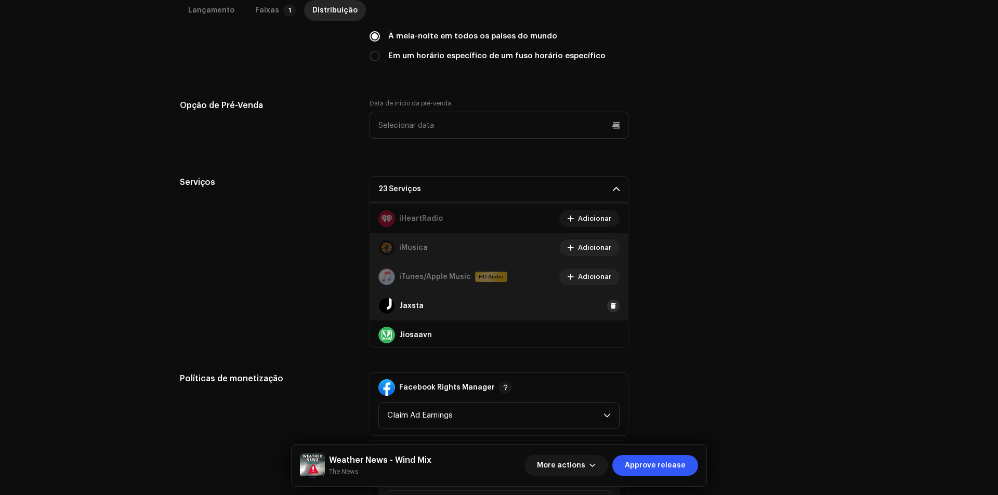
click at [610, 307] on span at bounding box center [613, 306] width 6 height 8
click at [610, 338] on span at bounding box center [613, 335] width 6 height 8
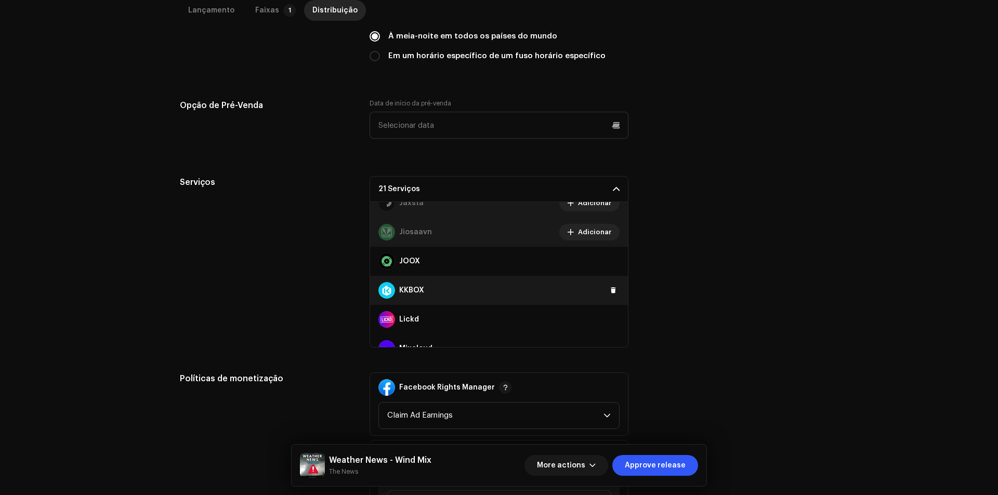
scroll to position [364, 0]
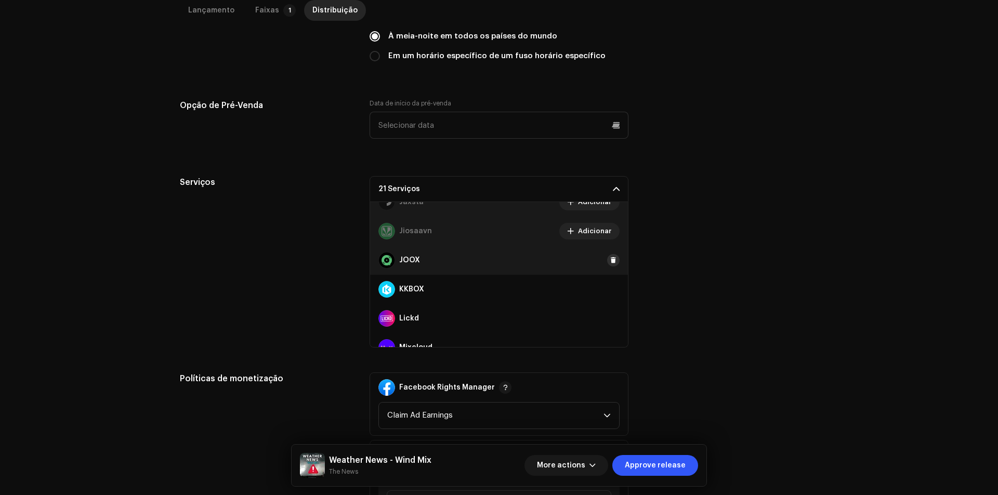
click at [607, 260] on button at bounding box center [613, 260] width 12 height 12
click at [610, 287] on span at bounding box center [613, 289] width 6 height 8
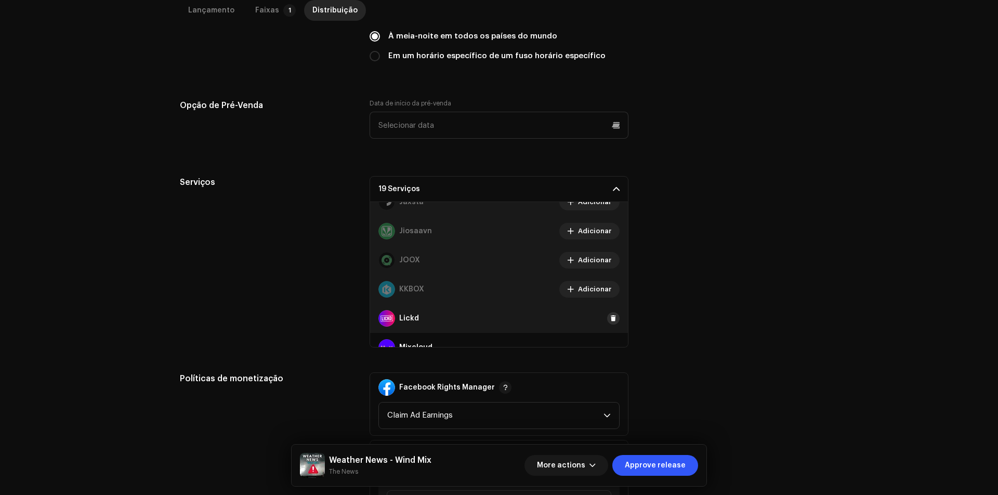
click at [610, 318] on span at bounding box center [613, 318] width 6 height 8
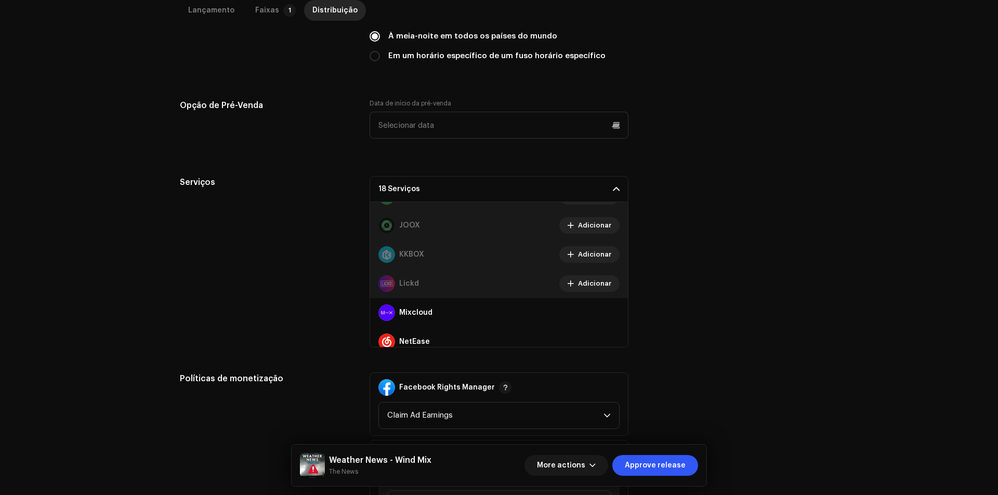
scroll to position [416, 0]
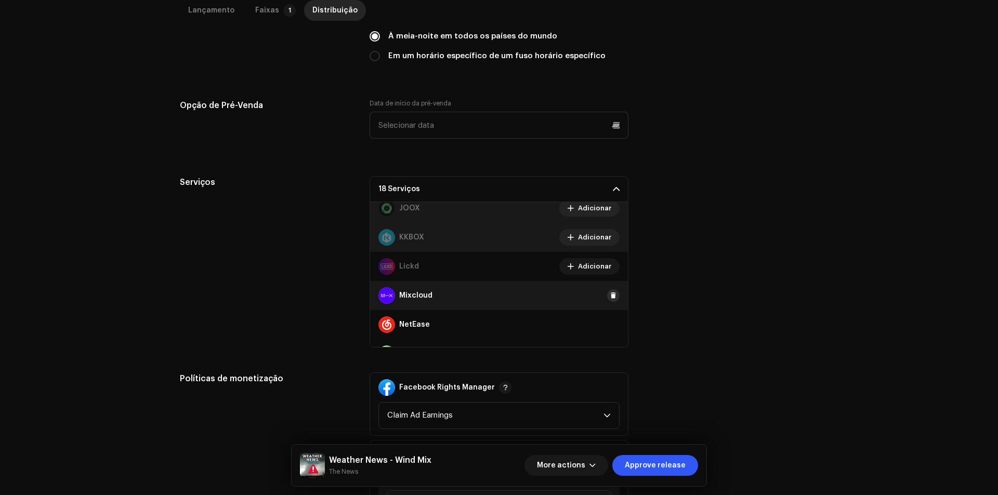
click at [610, 294] on span at bounding box center [613, 295] width 6 height 8
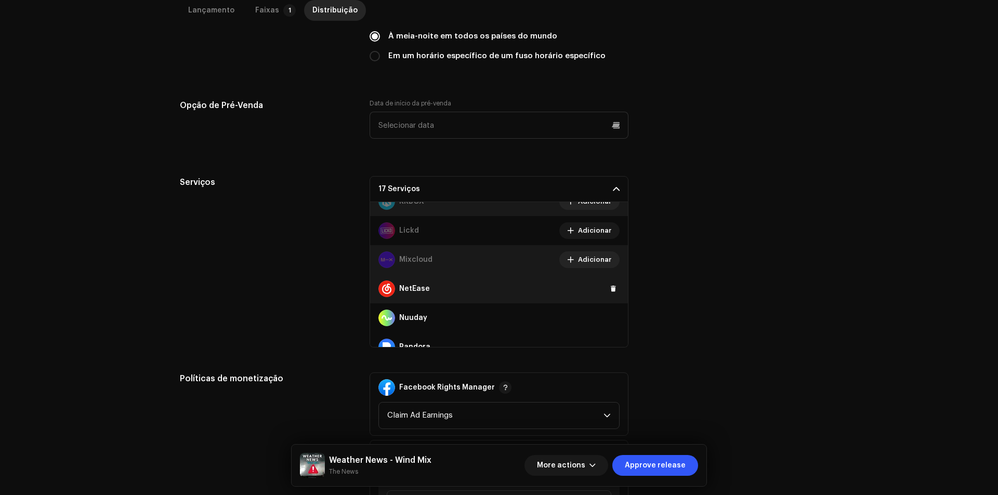
scroll to position [468, 0]
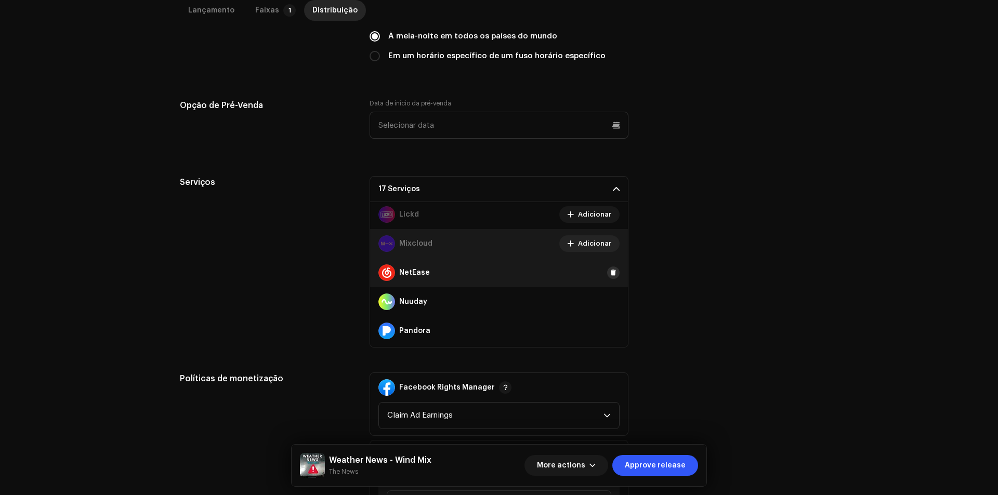
click at [610, 275] on span at bounding box center [613, 273] width 6 height 8
click at [610, 298] on span at bounding box center [613, 302] width 6 height 8
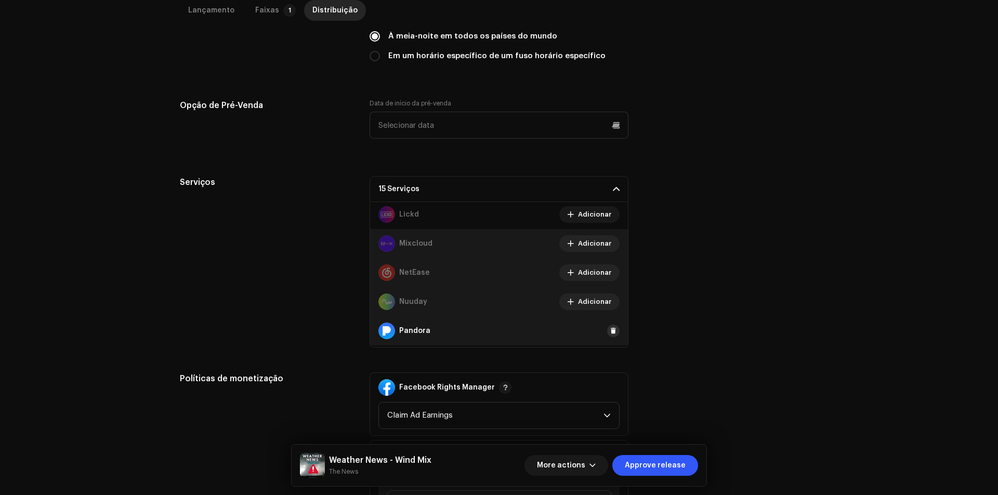
click at [610, 330] on span at bounding box center [613, 331] width 6 height 8
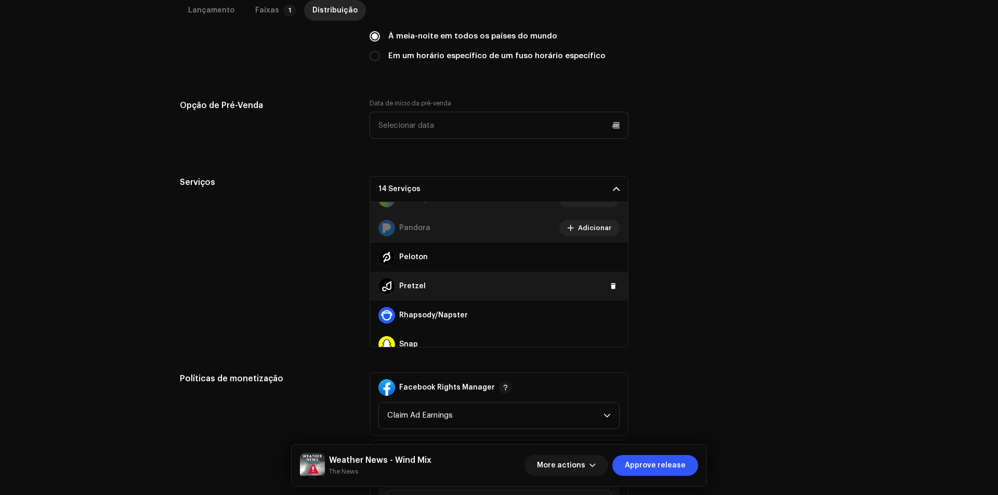
scroll to position [572, 0]
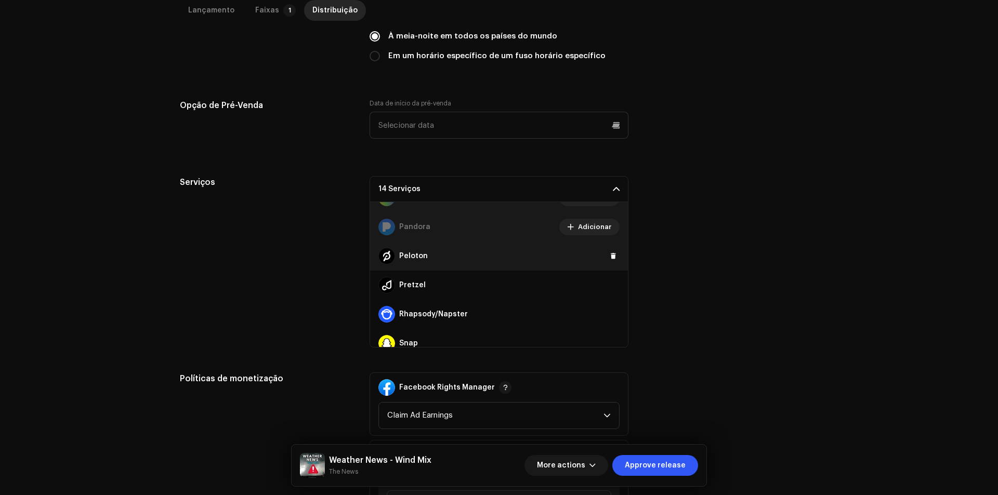
click at [602, 261] on div "Peloton" at bounding box center [499, 256] width 258 height 29
click at [610, 257] on span at bounding box center [613, 256] width 6 height 8
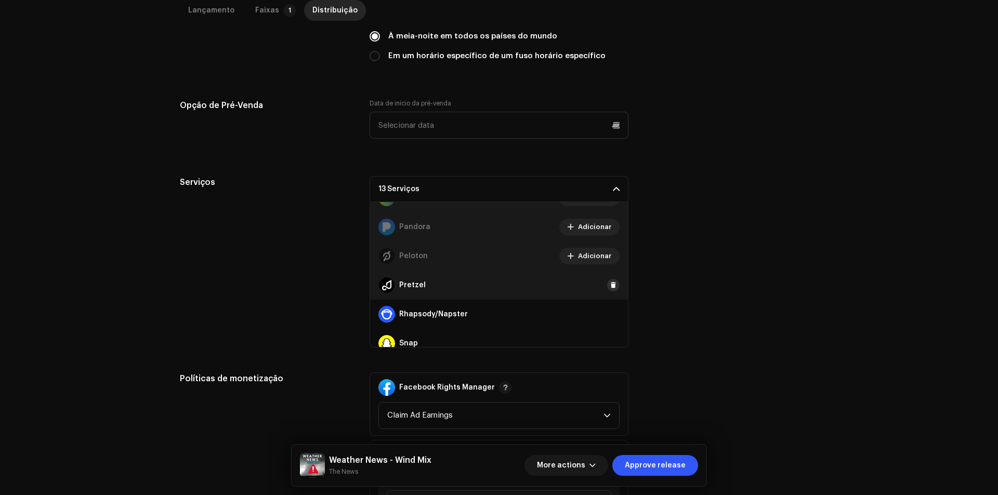
click at [610, 285] on span at bounding box center [613, 285] width 6 height 8
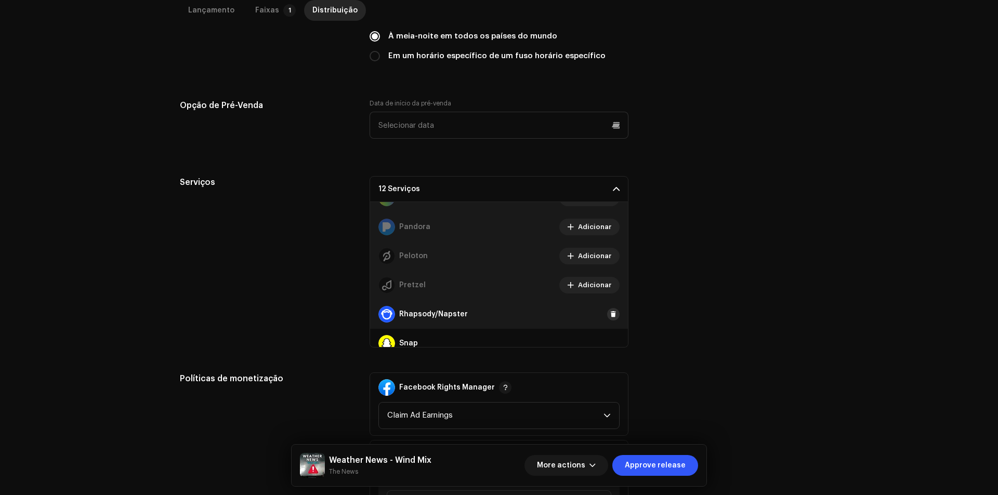
click at [613, 311] on button at bounding box center [613, 314] width 12 height 12
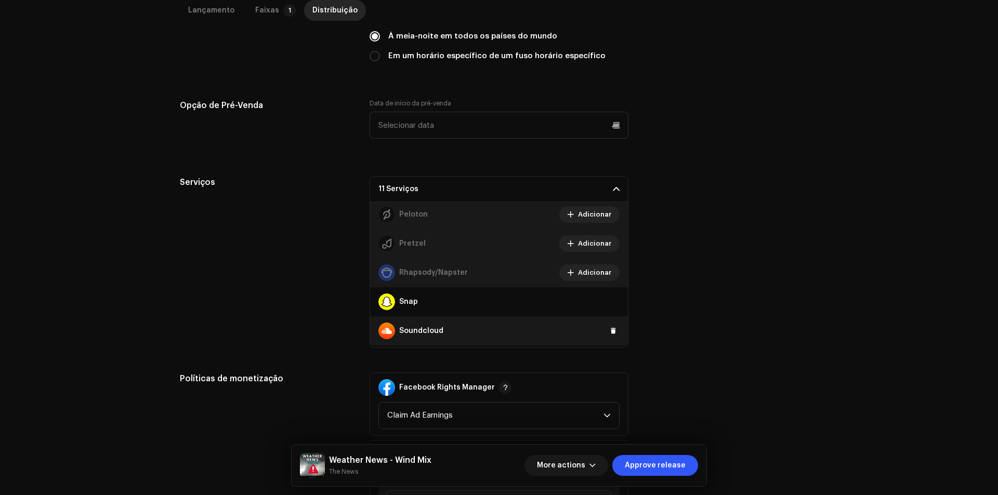
scroll to position [675, 0]
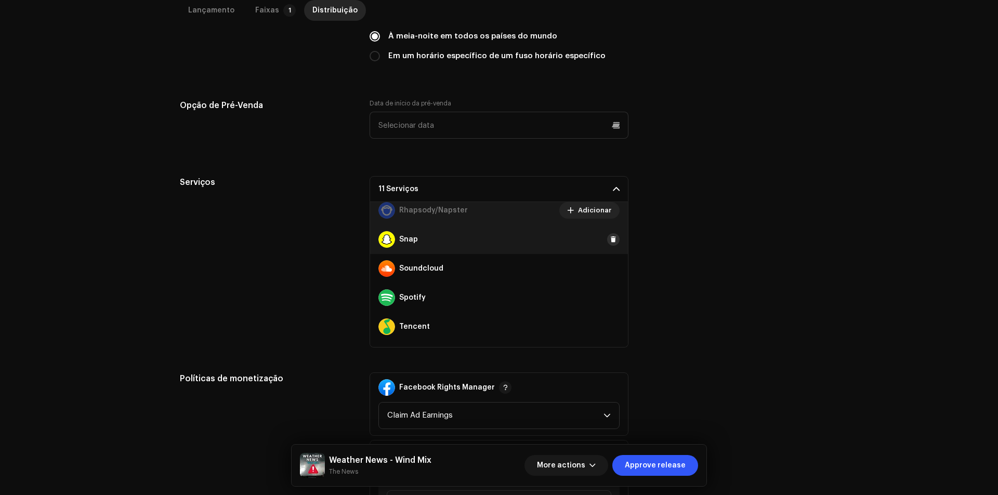
click at [610, 237] on span at bounding box center [613, 239] width 6 height 8
click at [610, 269] on span at bounding box center [613, 268] width 6 height 8
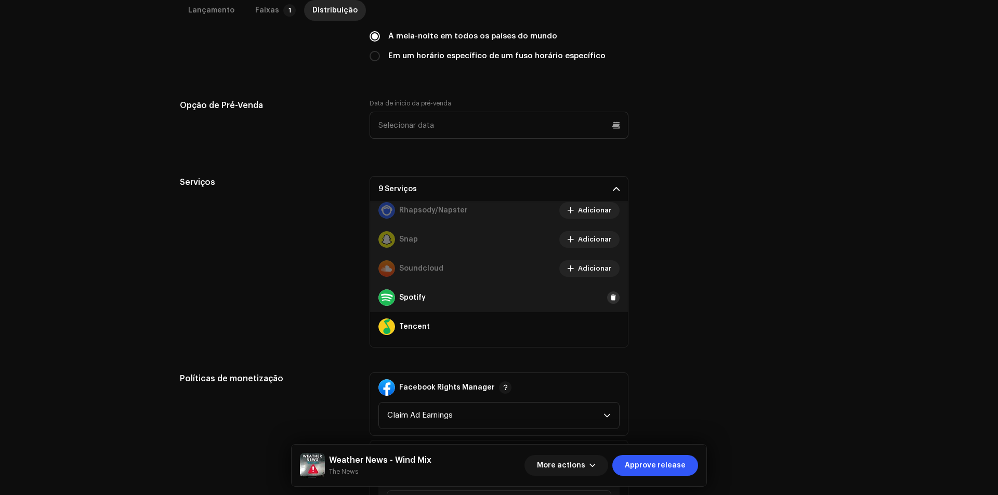
click at [610, 298] on span at bounding box center [613, 298] width 6 height 8
click at [607, 331] on button at bounding box center [613, 327] width 12 height 12
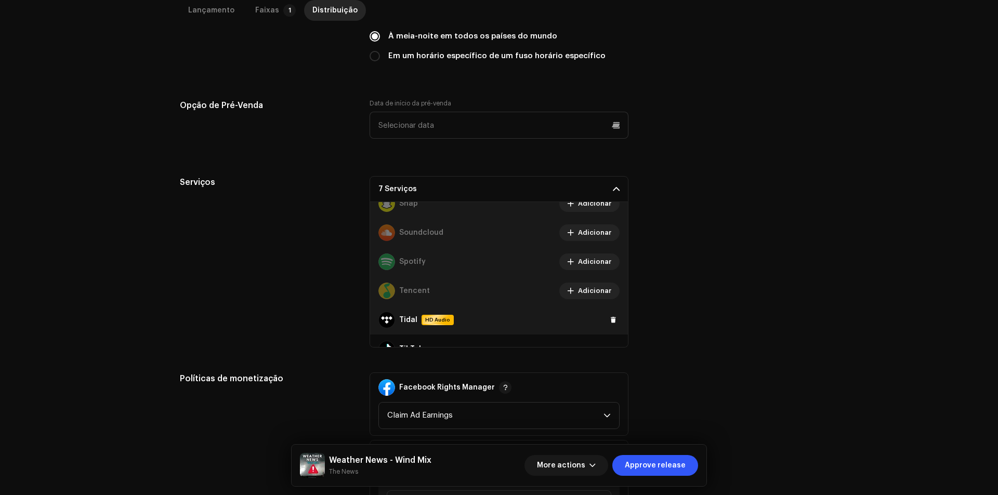
scroll to position [727, 0]
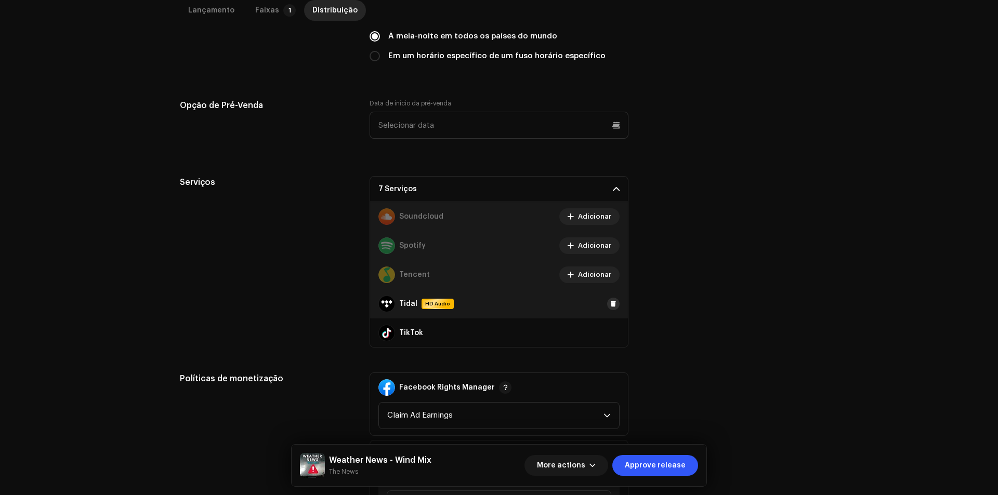
click at [610, 303] on span at bounding box center [613, 304] width 6 height 8
click at [607, 327] on button at bounding box center [613, 333] width 12 height 12
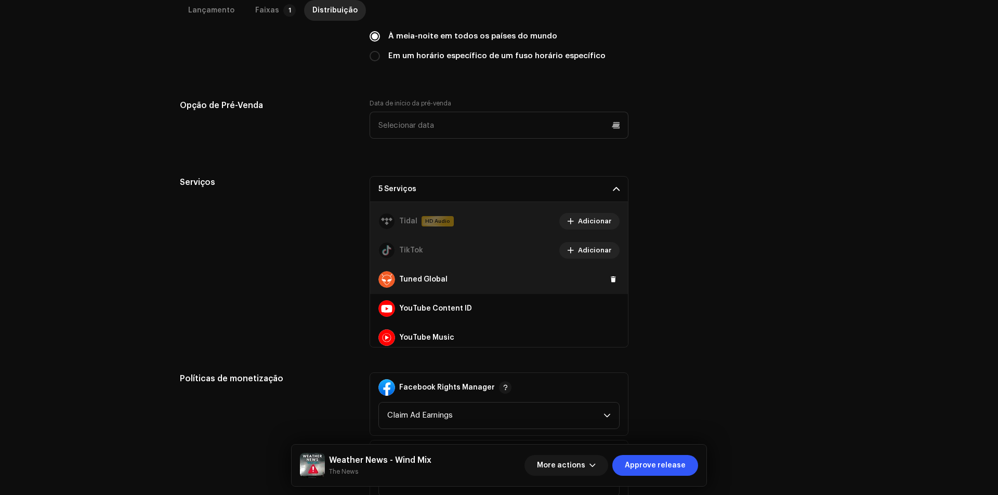
scroll to position [815, 0]
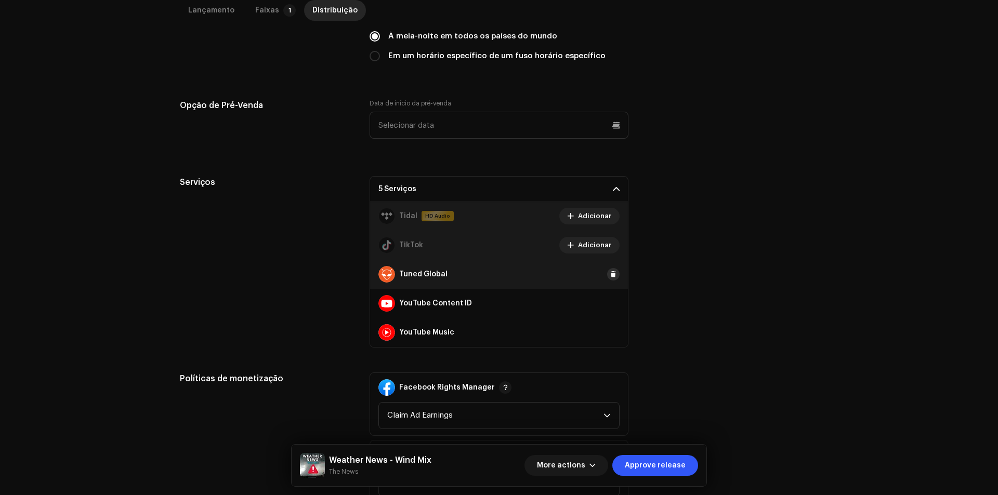
click at [610, 277] on span at bounding box center [613, 274] width 6 height 8
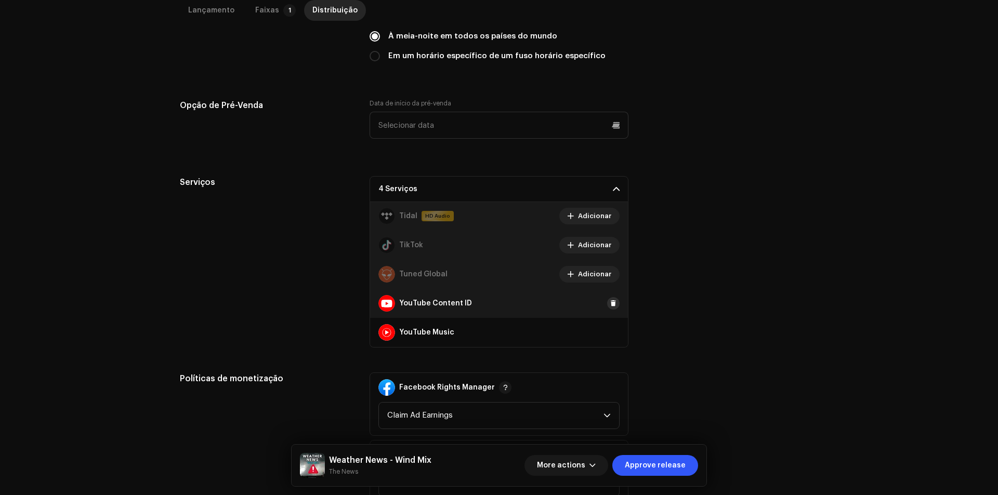
click at [608, 297] on button at bounding box center [613, 303] width 12 height 12
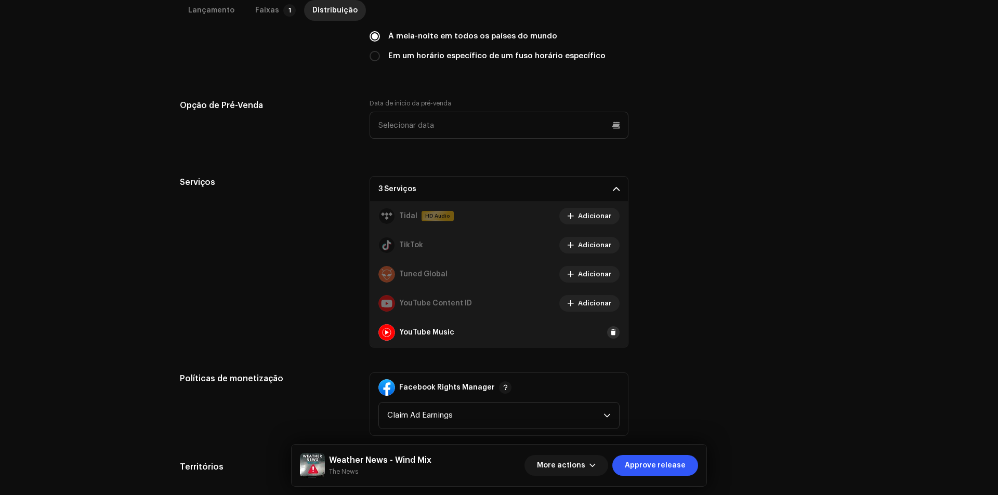
click at [610, 328] on span at bounding box center [613, 332] width 6 height 8
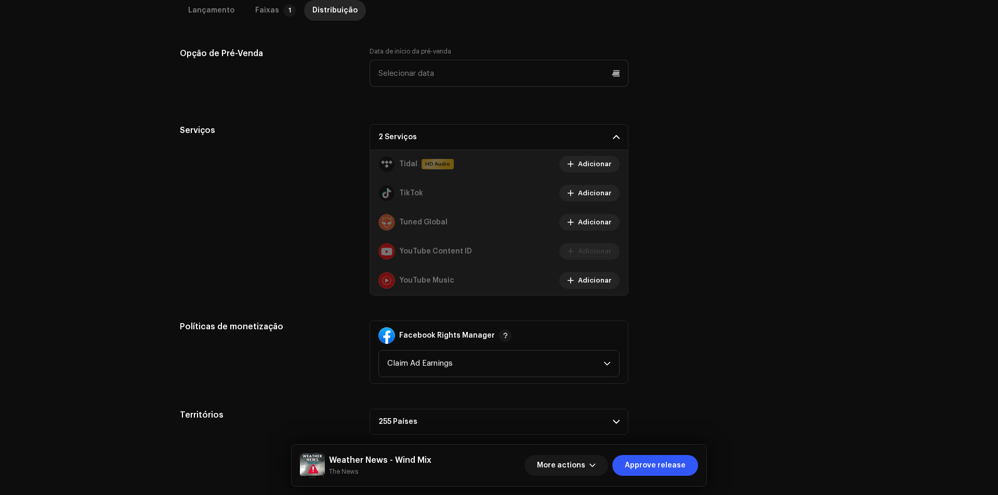
click at [680, 258] on div "Serviços 2 Serviços Amazon HD Audio Adicionar Anghami Adicionar Audiomack Adici…" at bounding box center [499, 209] width 638 height 171
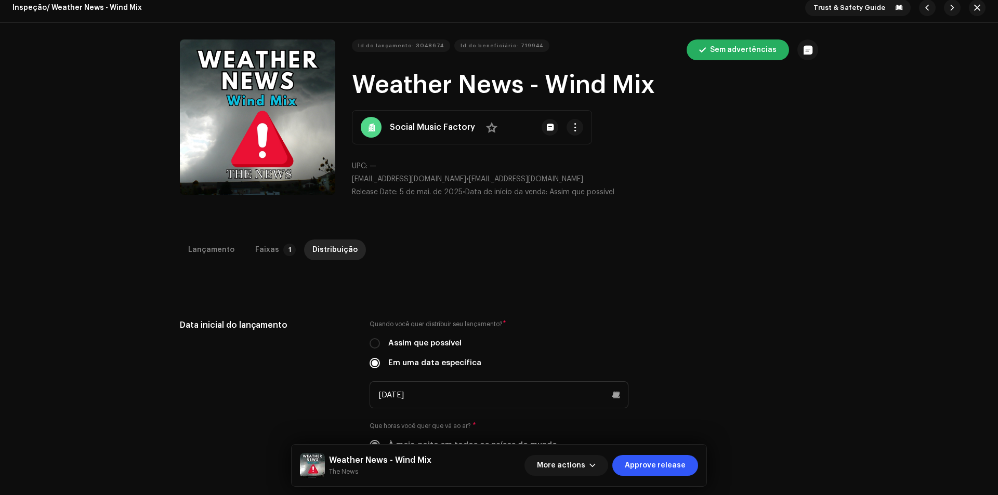
scroll to position [0, 0]
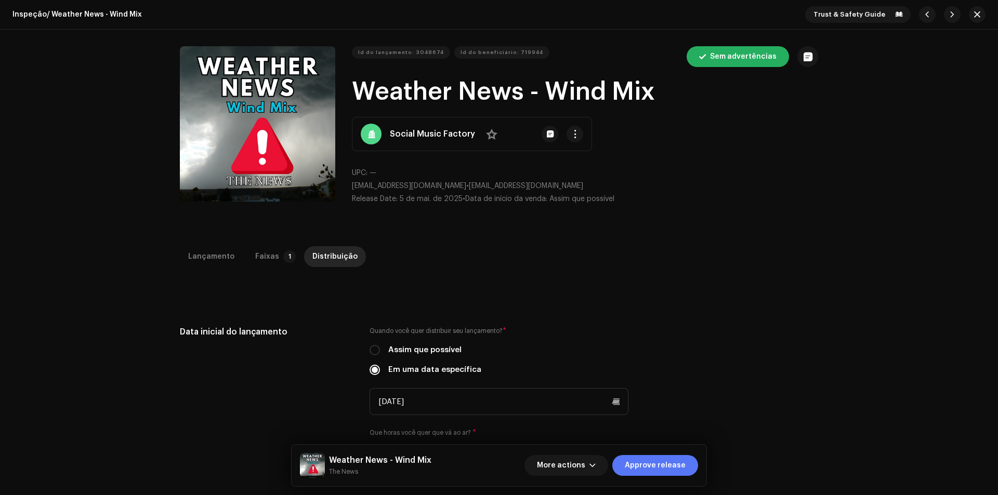
click at [664, 461] on span "Approve release" at bounding box center [655, 465] width 61 height 21
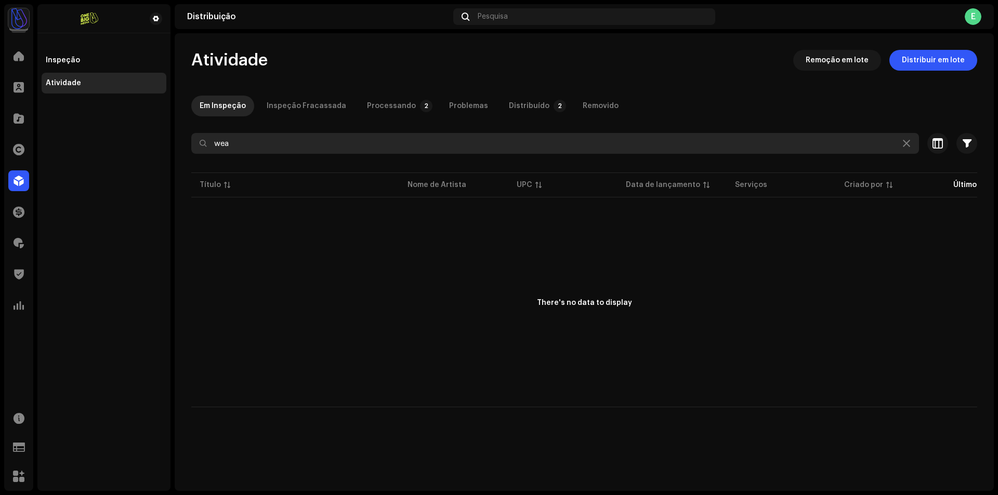
click at [223, 150] on input "wea" at bounding box center [554, 143] width 727 height 21
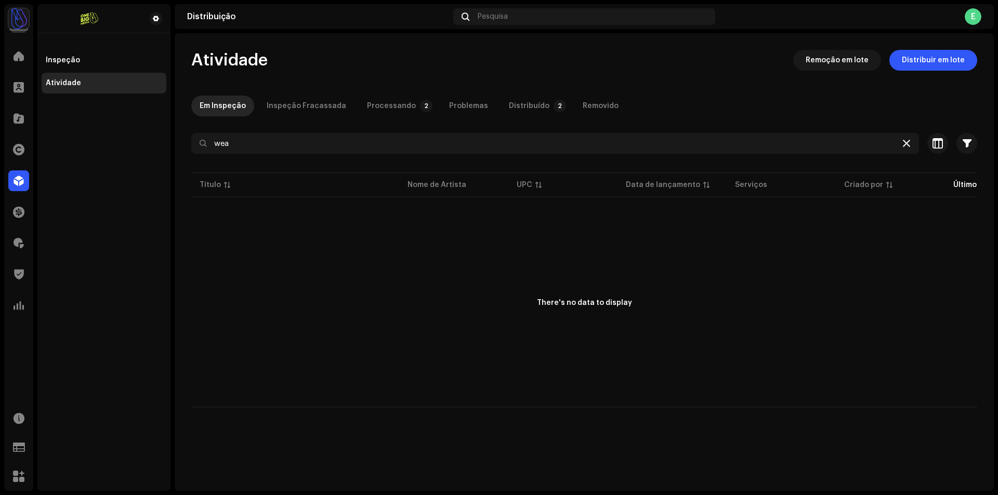
click at [910, 141] on div at bounding box center [906, 143] width 12 height 12
click at [905, 145] on icon at bounding box center [905, 143] width 7 height 8
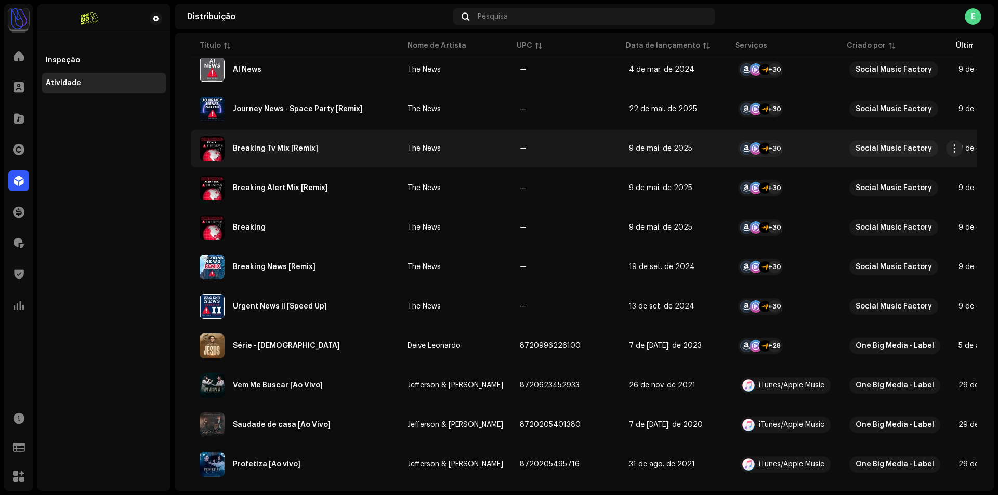
scroll to position [312, 0]
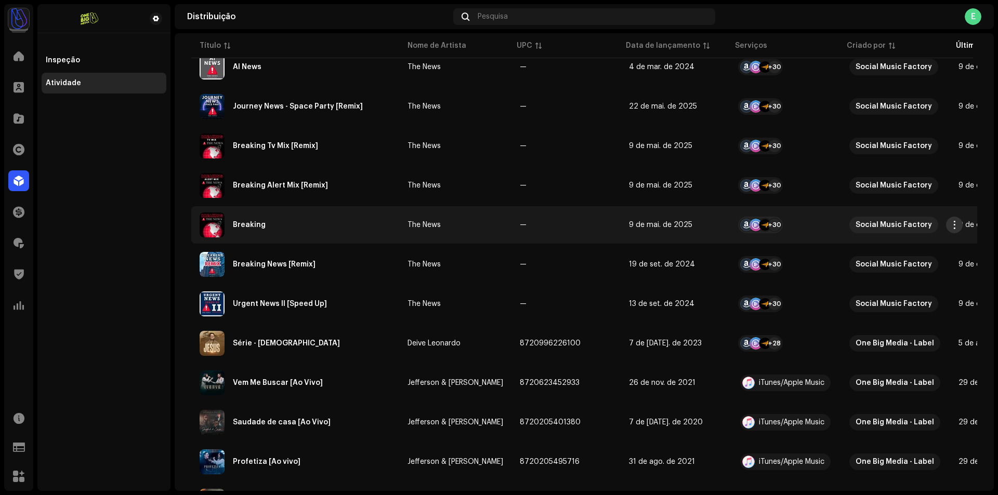
click at [950, 230] on button "button" at bounding box center [954, 225] width 17 height 17
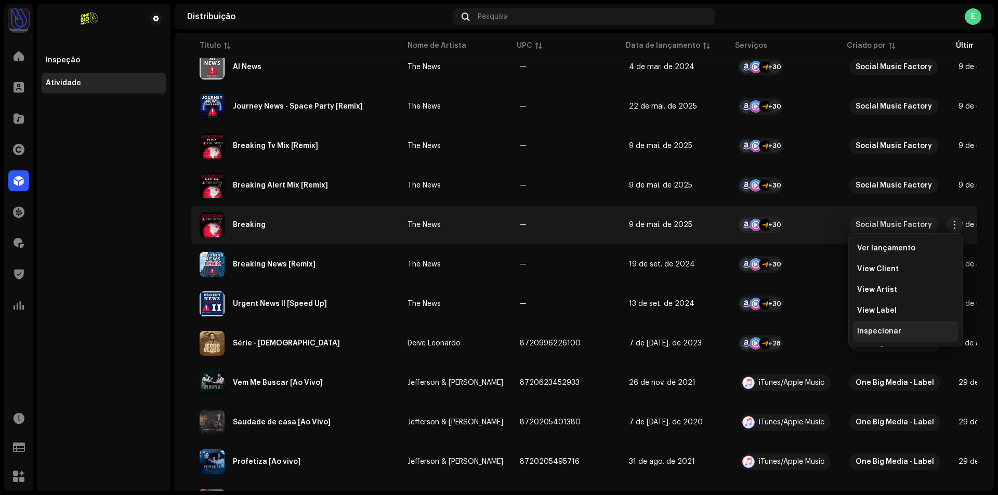
click at [878, 333] on span "Inspecionar" at bounding box center [879, 331] width 44 height 8
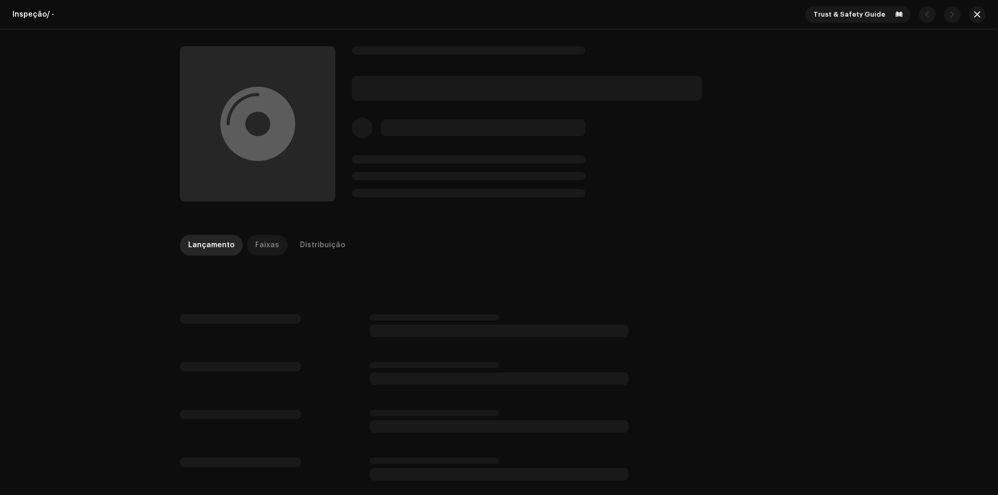
click at [275, 244] on p-tab "Faixas" at bounding box center [267, 245] width 41 height 21
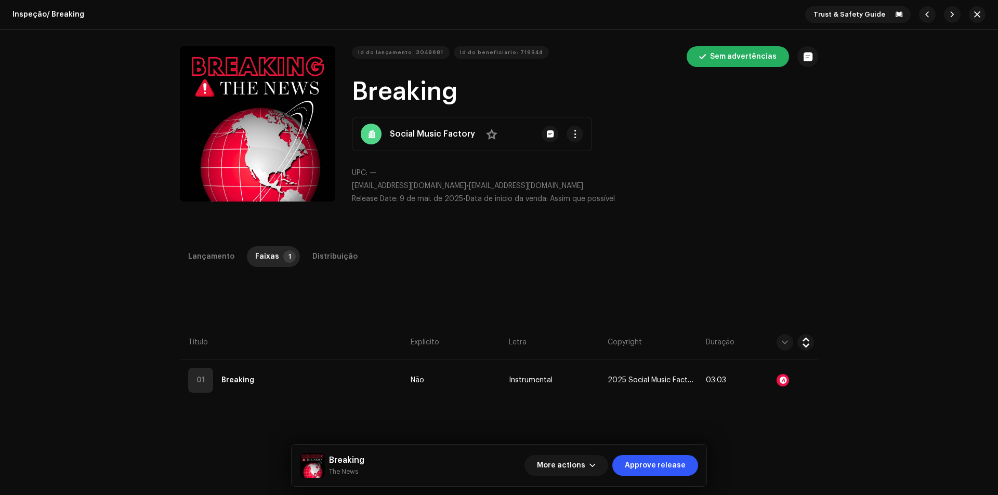
click at [323, 290] on div "Lançamento Faixas 1 Distribuição Compilação Is it a compilation? * Não Sim Ling…" at bounding box center [498, 468] width 671 height 445
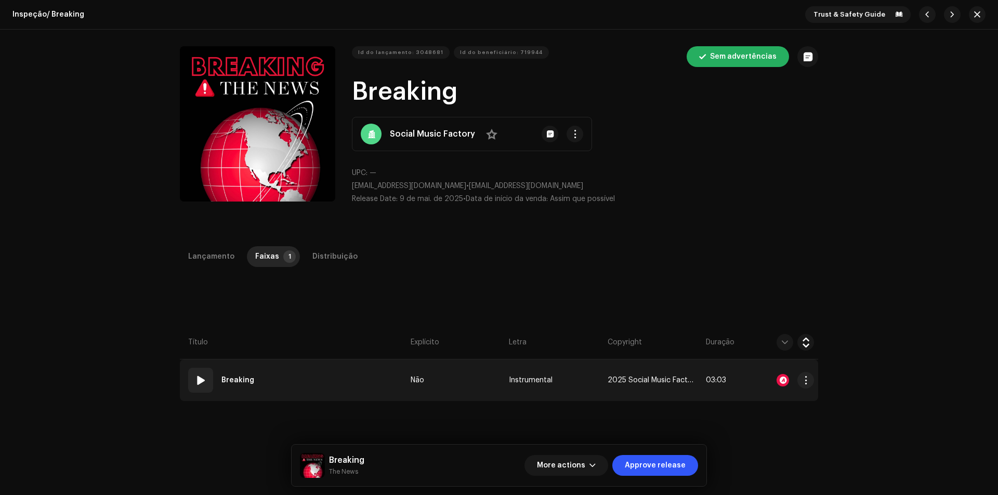
click at [298, 373] on td "01 Breaking" at bounding box center [293, 381] width 227 height 42
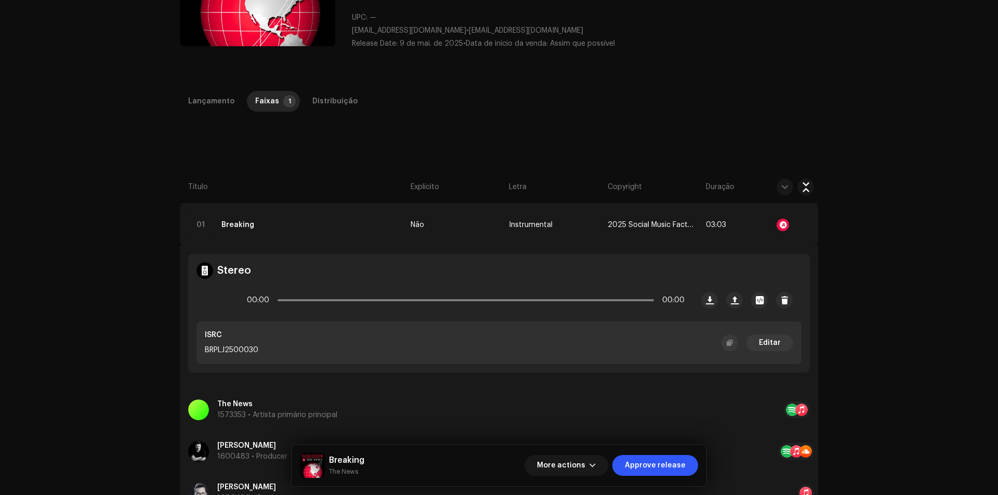
scroll to position [156, 0]
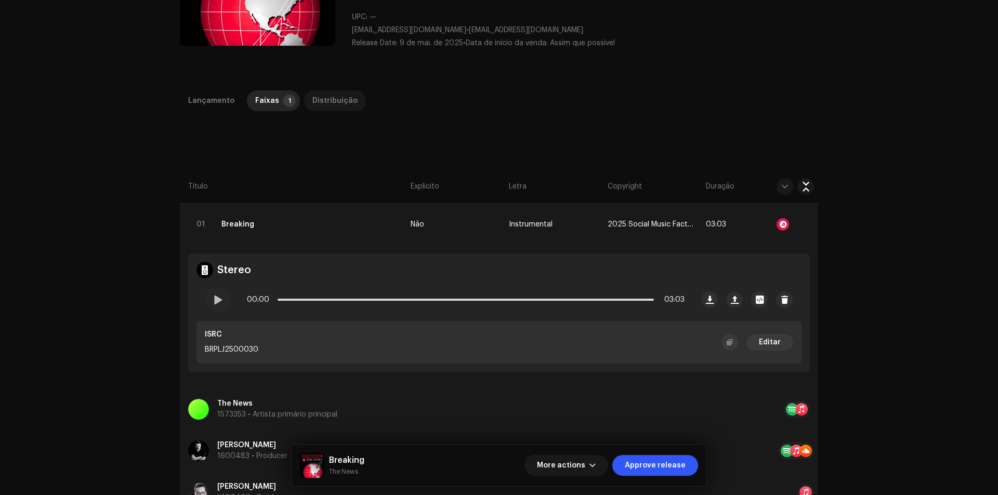
click at [342, 94] on div "Distribuição" at bounding box center [334, 100] width 45 height 21
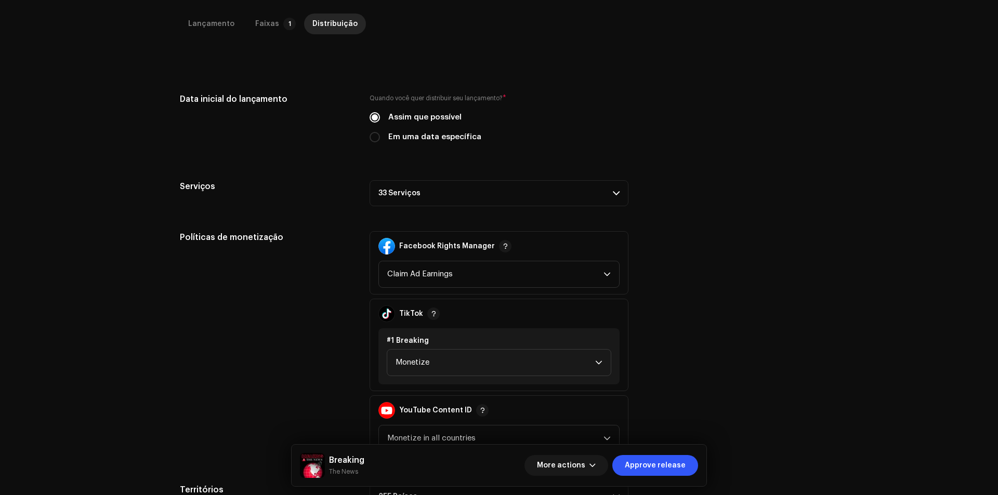
scroll to position [312, 0]
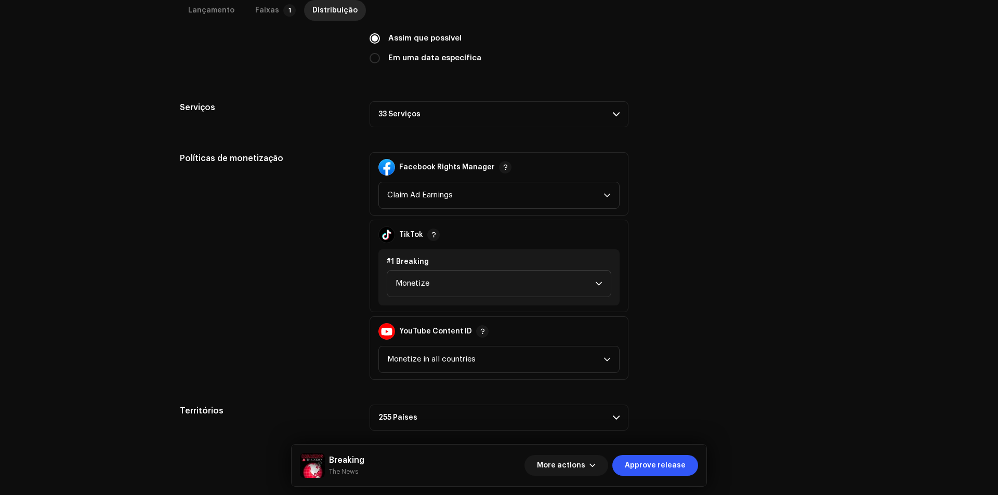
click at [441, 53] on label "Em uma data específica" at bounding box center [434, 57] width 93 height 11
click at [380, 53] on input "Em uma data específica" at bounding box center [374, 58] width 10 height 10
radio input "true"
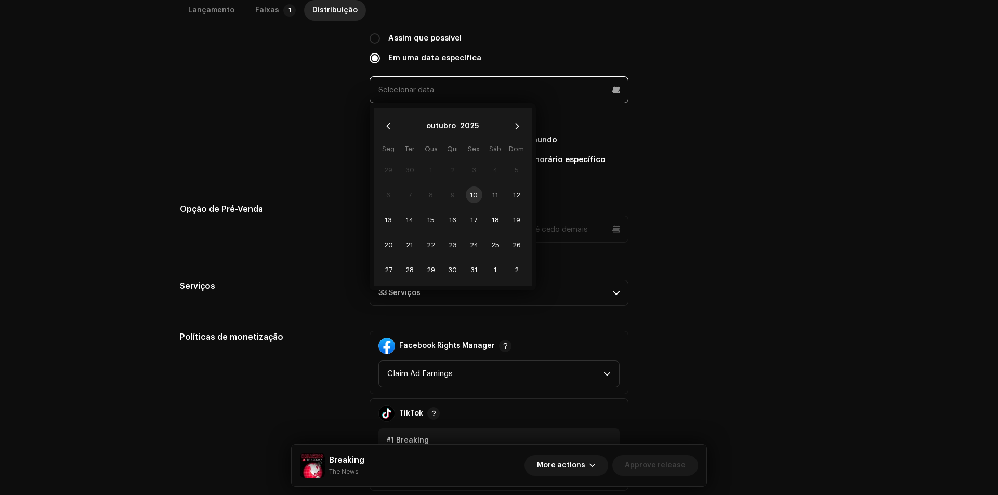
click at [485, 102] on input "text" at bounding box center [498, 89] width 259 height 27
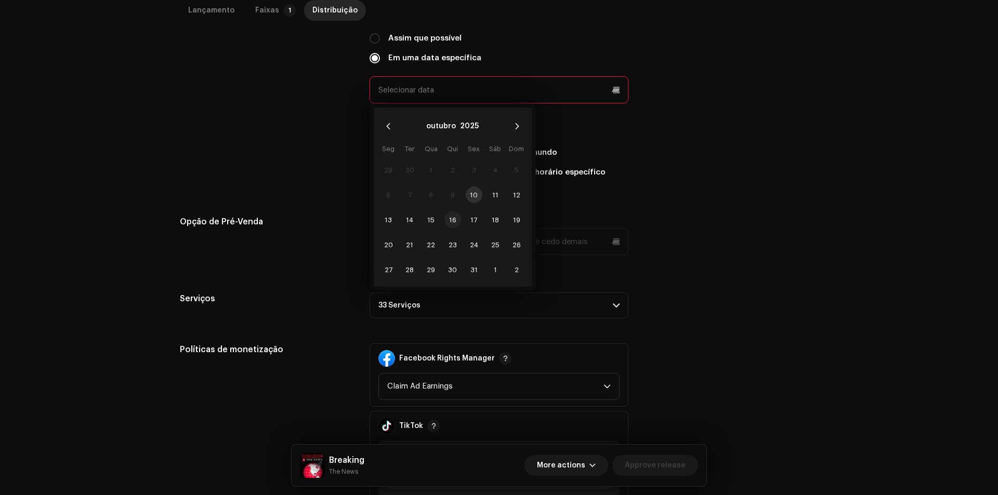
click at [455, 219] on span "16" at bounding box center [452, 219] width 17 height 17
type input "[DATE]"
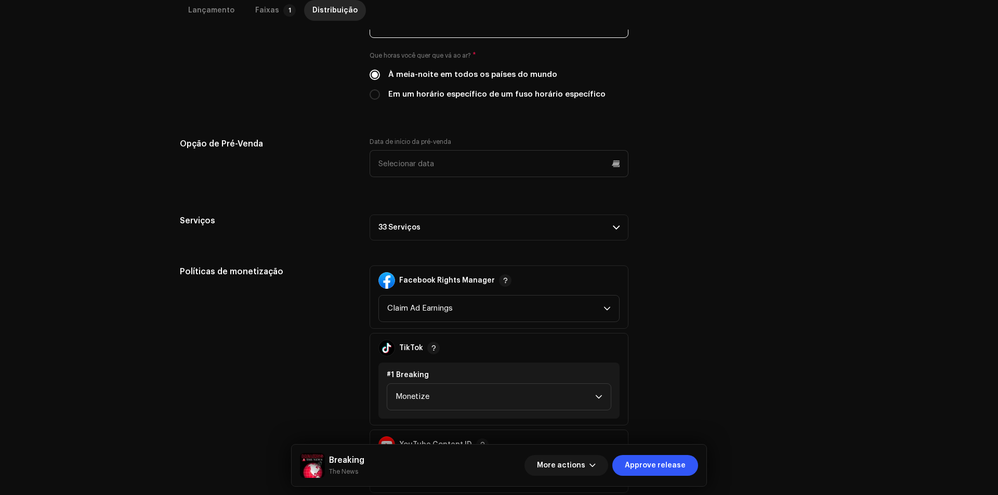
scroll to position [468, 0]
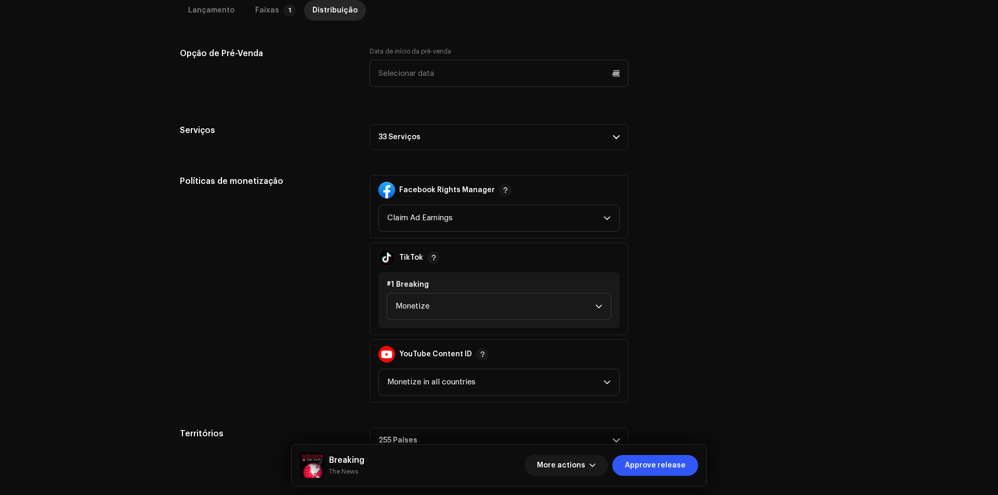
click at [545, 151] on div "Data inicial do lançamento Quando você quer distribuir seu lançamento? * Assim …" at bounding box center [499, 155] width 638 height 595
click at [581, 139] on p-accordion-header "33 Serviços" at bounding box center [498, 137] width 259 height 26
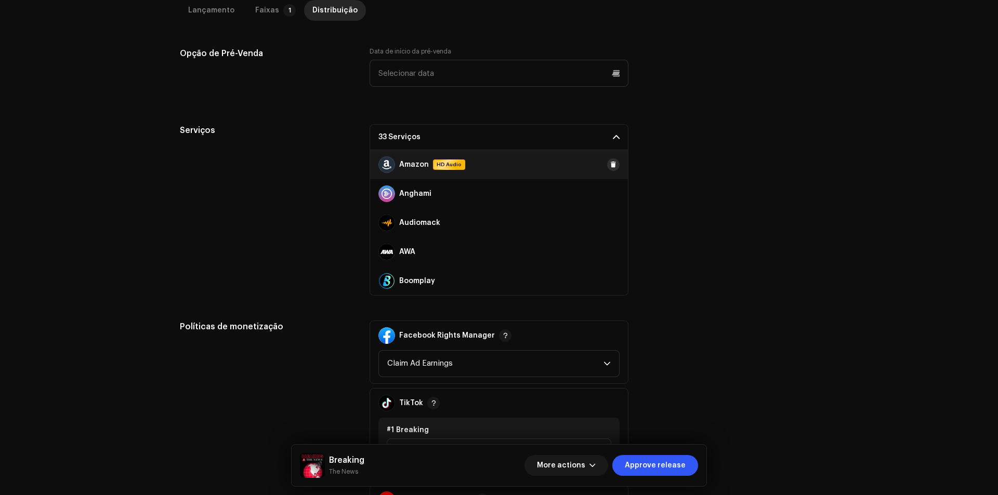
click at [610, 168] on span at bounding box center [613, 165] width 6 height 8
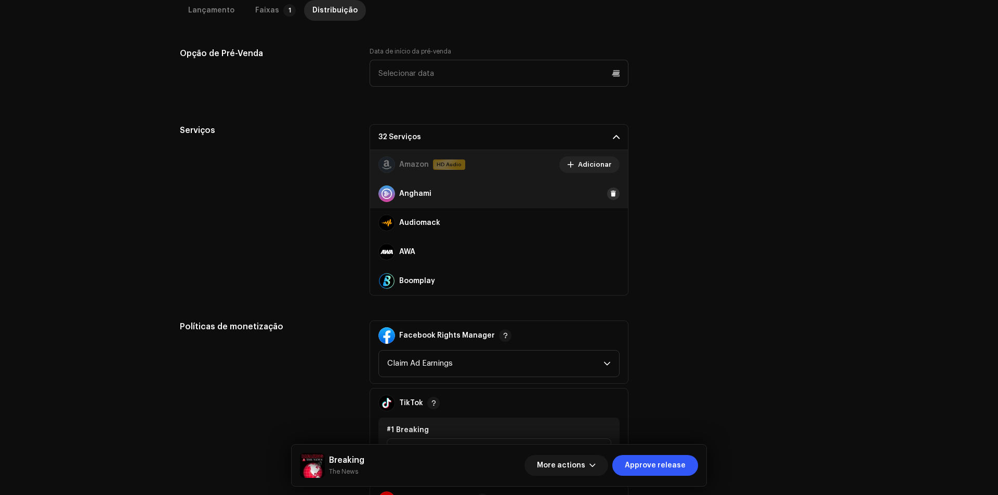
click at [610, 192] on span at bounding box center [613, 194] width 6 height 8
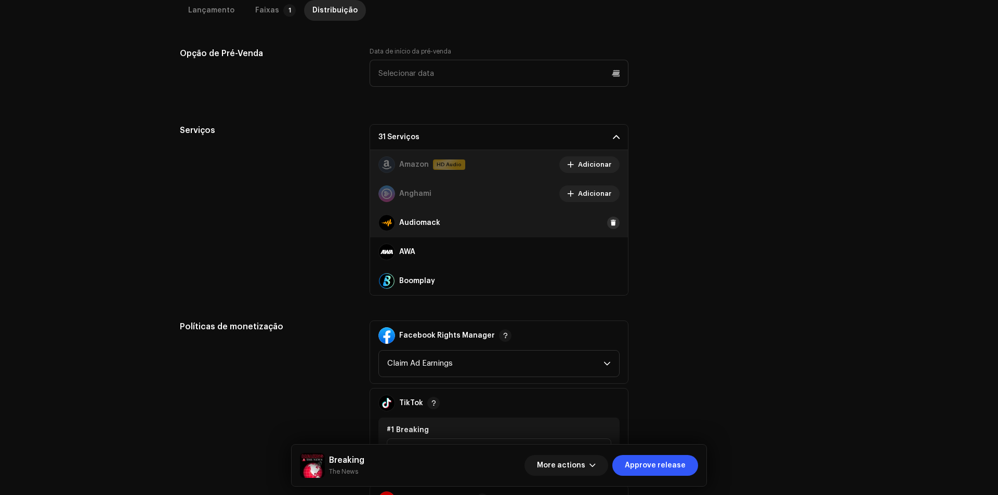
click at [610, 224] on span at bounding box center [613, 223] width 6 height 8
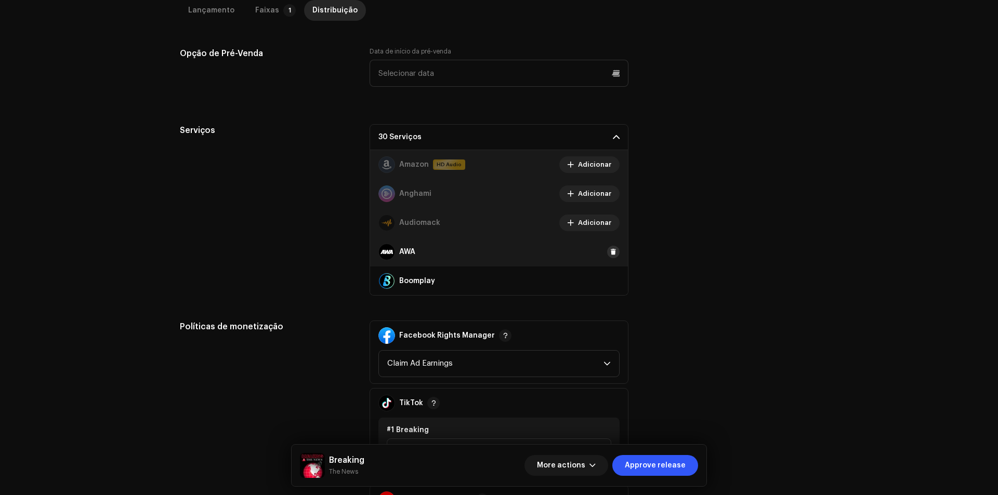
click at [610, 250] on span at bounding box center [613, 252] width 6 height 8
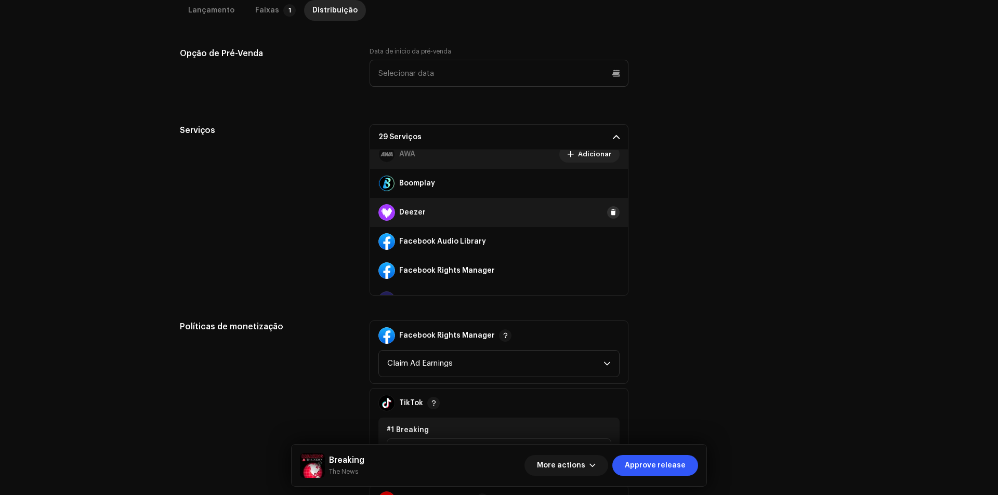
scroll to position [104, 0]
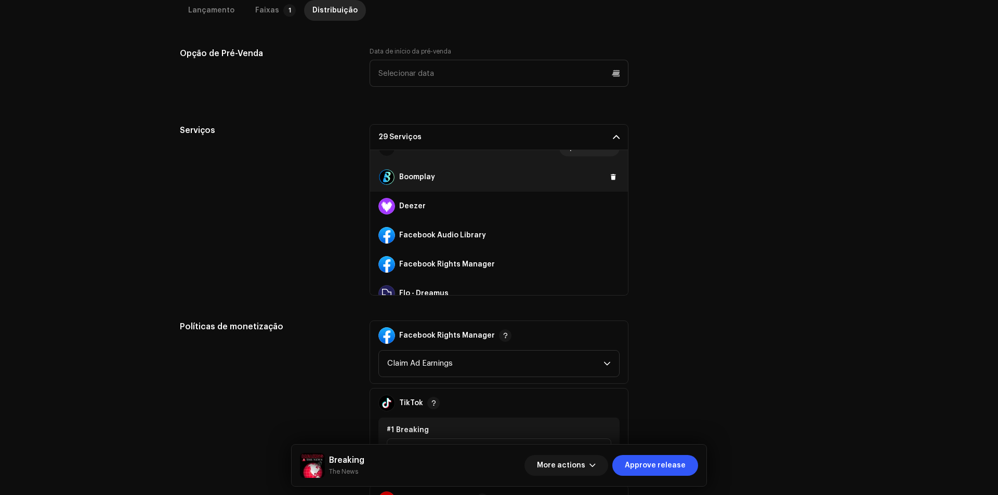
click at [607, 183] on div "Boomplay" at bounding box center [499, 177] width 258 height 29
click at [610, 178] on span at bounding box center [613, 177] width 6 height 8
click at [610, 203] on span at bounding box center [613, 206] width 6 height 8
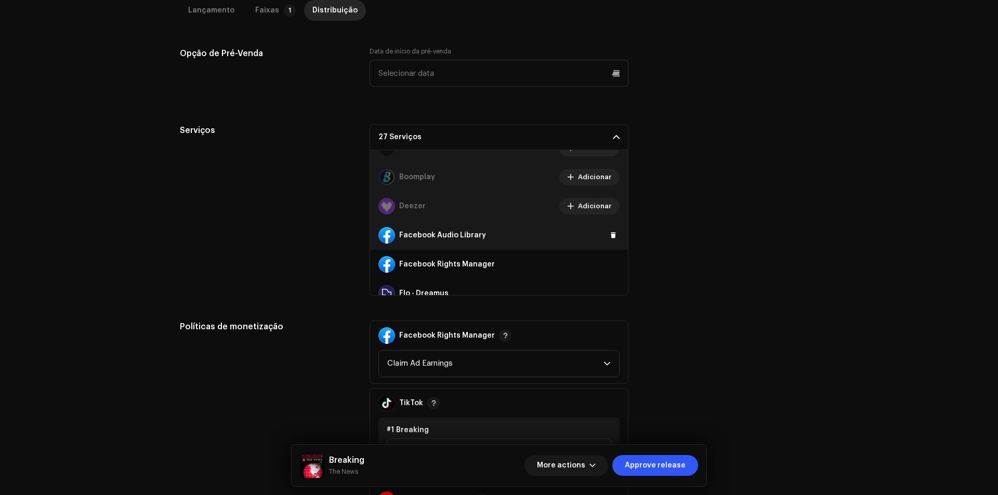
scroll to position [156, 0]
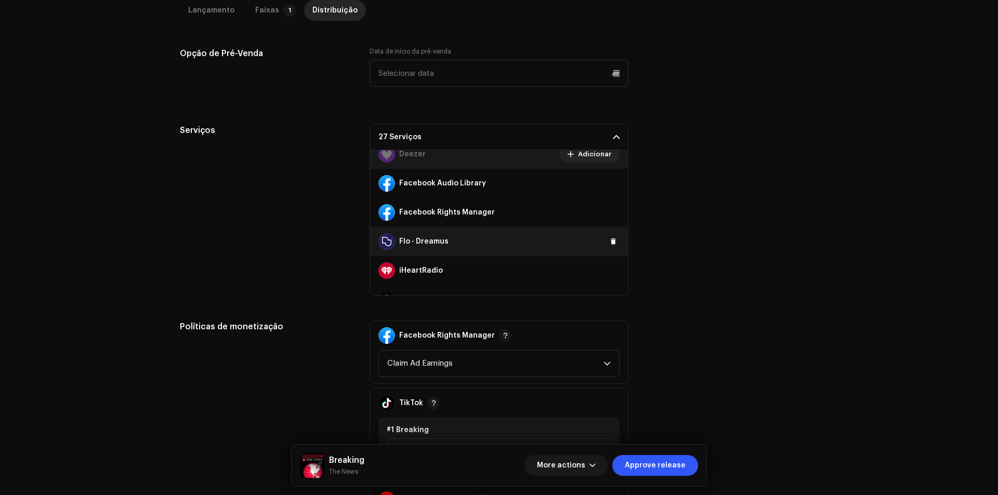
drag, startPoint x: 605, startPoint y: 249, endPoint x: 604, endPoint y: 236, distance: 13.0
click at [604, 241] on div "Flo - Dreamus" at bounding box center [499, 241] width 258 height 29
click at [604, 236] on div "Flo - Dreamus" at bounding box center [499, 241] width 258 height 29
click at [610, 242] on span at bounding box center [613, 241] width 6 height 8
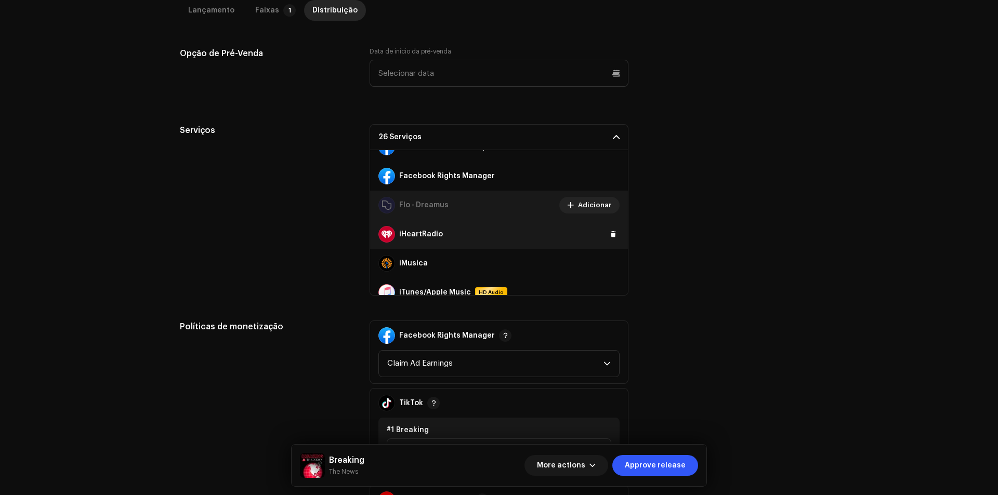
scroll to position [208, 0]
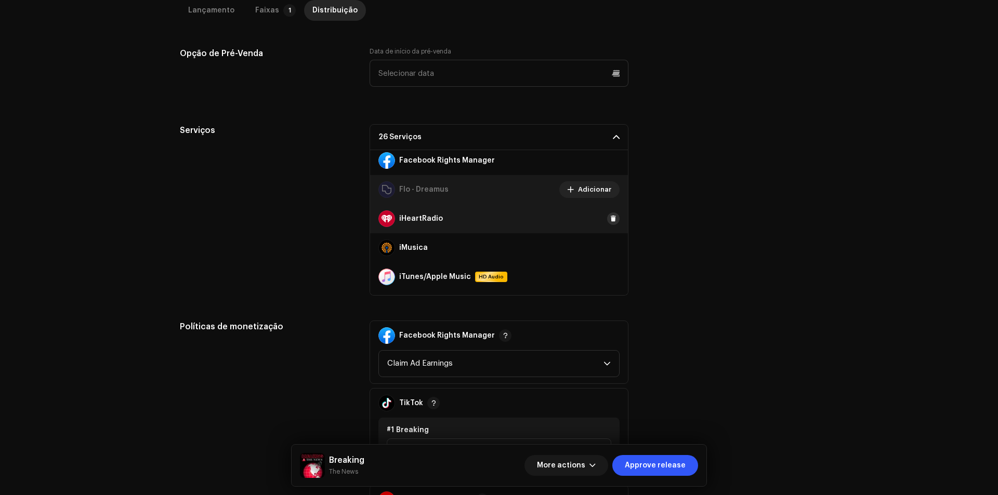
click at [610, 221] on span at bounding box center [613, 219] width 6 height 8
click at [610, 247] on span at bounding box center [613, 248] width 6 height 8
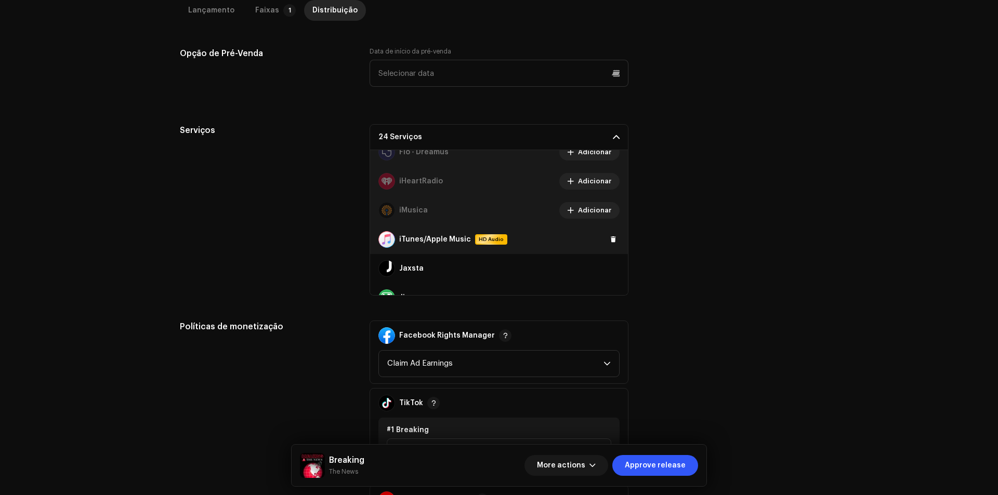
scroll to position [260, 0]
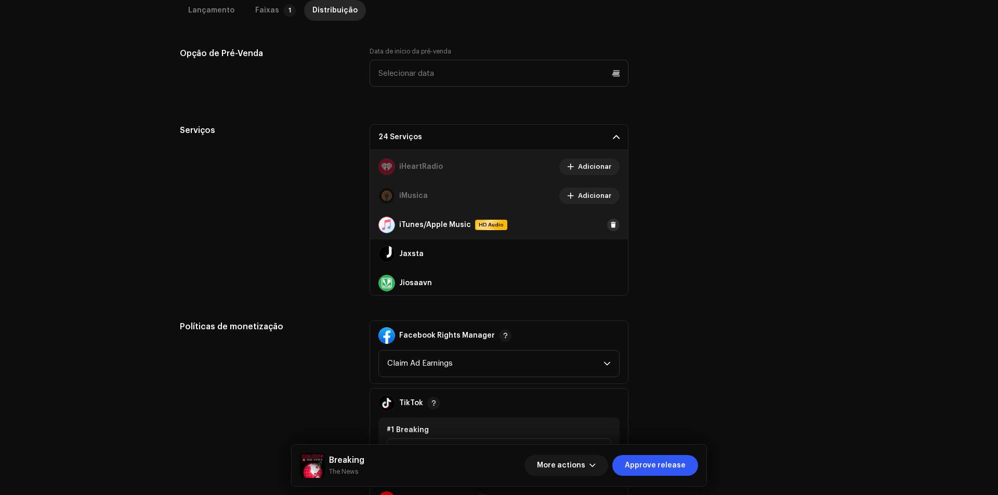
click at [610, 226] on span at bounding box center [613, 225] width 6 height 8
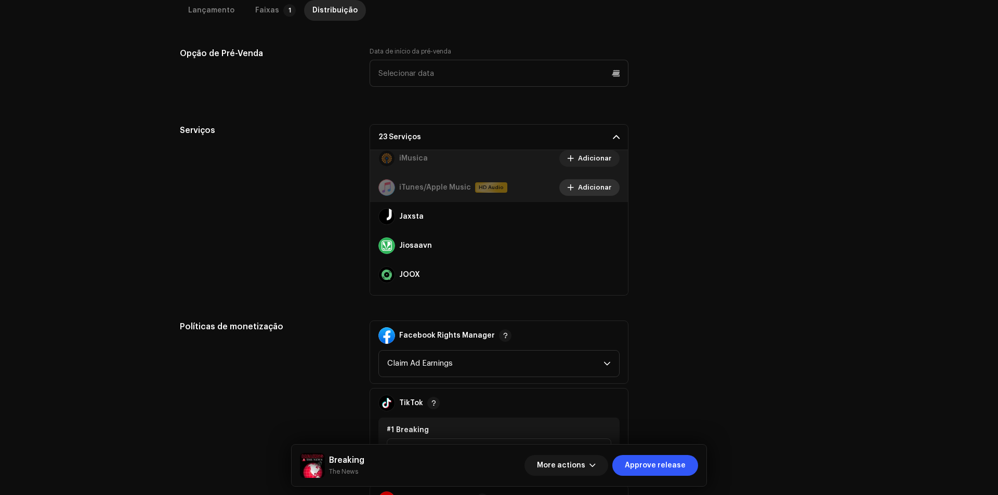
scroll to position [312, 0]
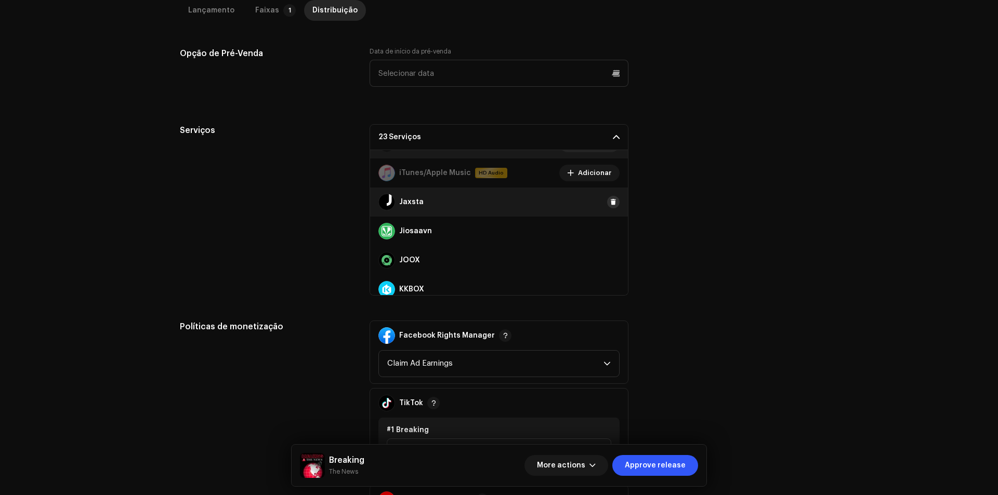
click at [610, 206] on span at bounding box center [613, 202] width 6 height 8
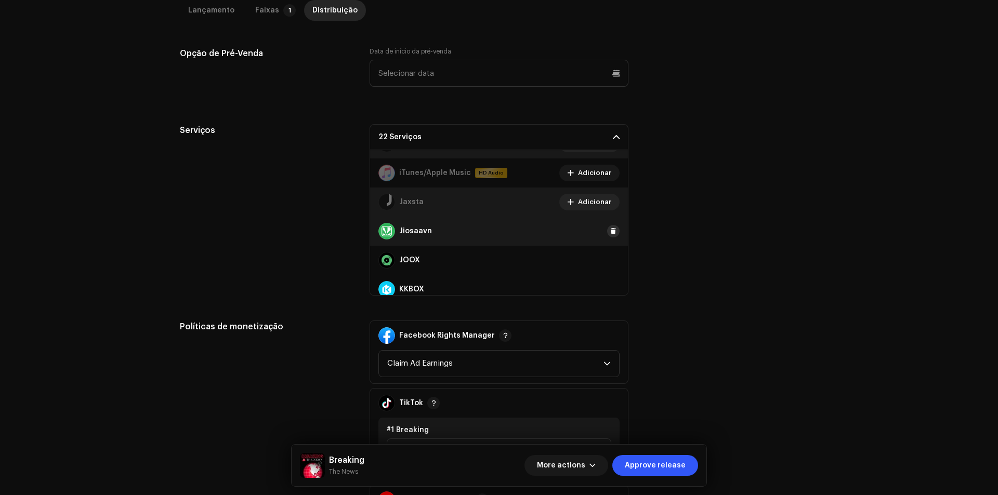
click at [610, 228] on span at bounding box center [613, 231] width 6 height 8
click at [610, 258] on span at bounding box center [613, 260] width 6 height 8
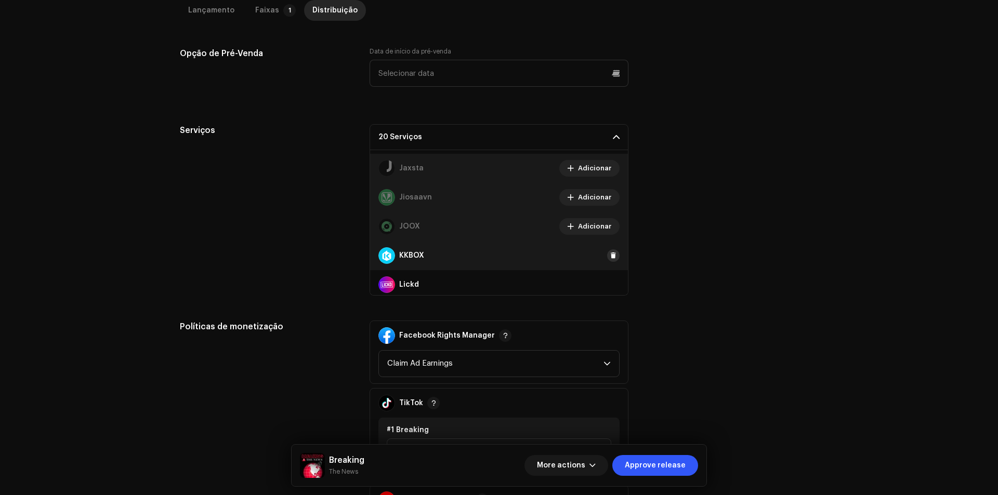
scroll to position [364, 0]
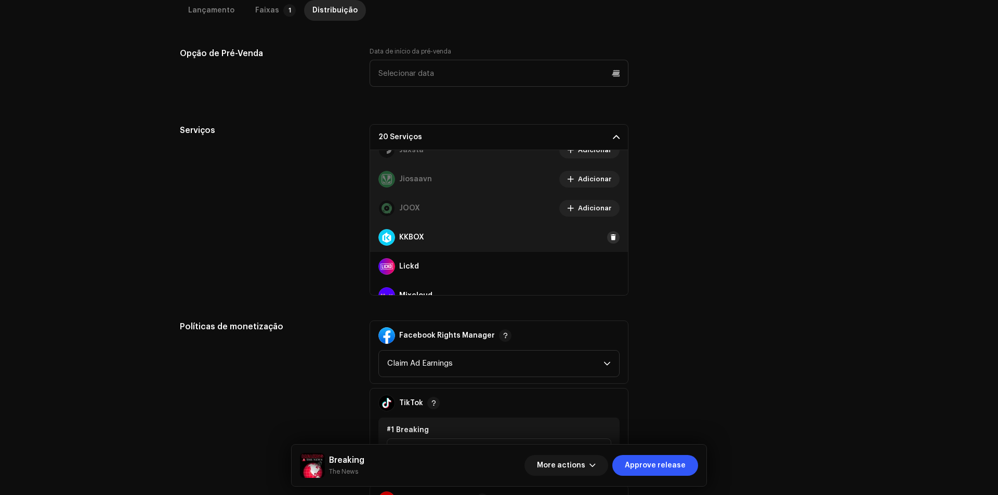
click at [610, 236] on span at bounding box center [613, 237] width 6 height 8
click at [610, 267] on span at bounding box center [613, 266] width 6 height 8
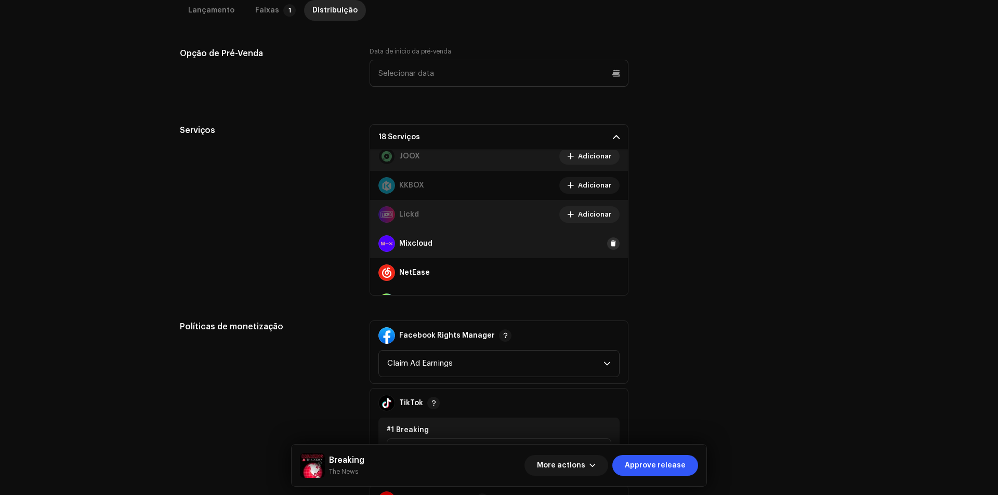
click at [610, 242] on span at bounding box center [613, 244] width 6 height 8
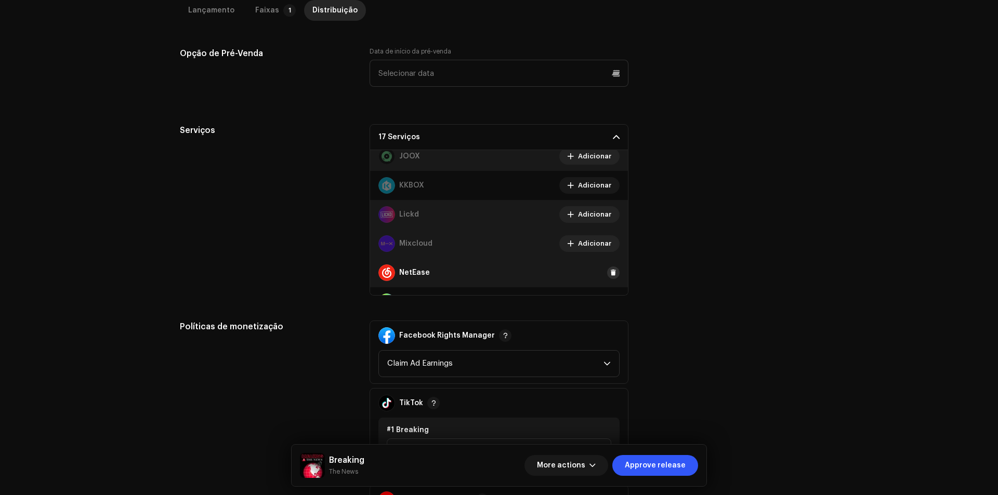
click at [610, 274] on span at bounding box center [613, 273] width 6 height 8
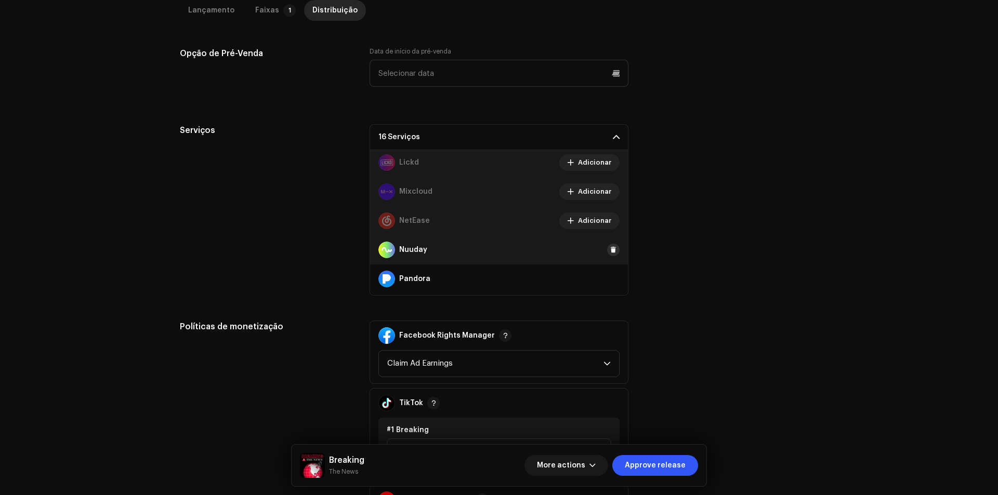
click at [610, 249] on span at bounding box center [613, 250] width 6 height 8
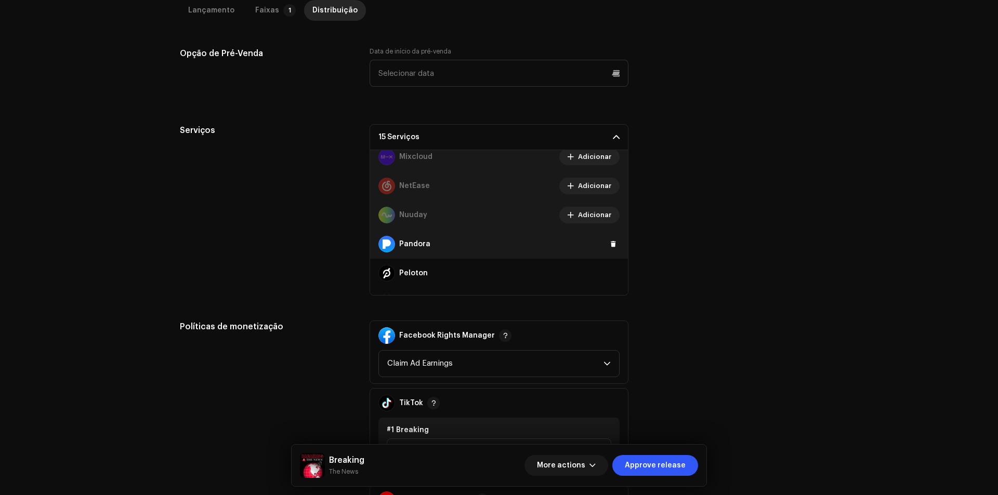
scroll to position [520, 0]
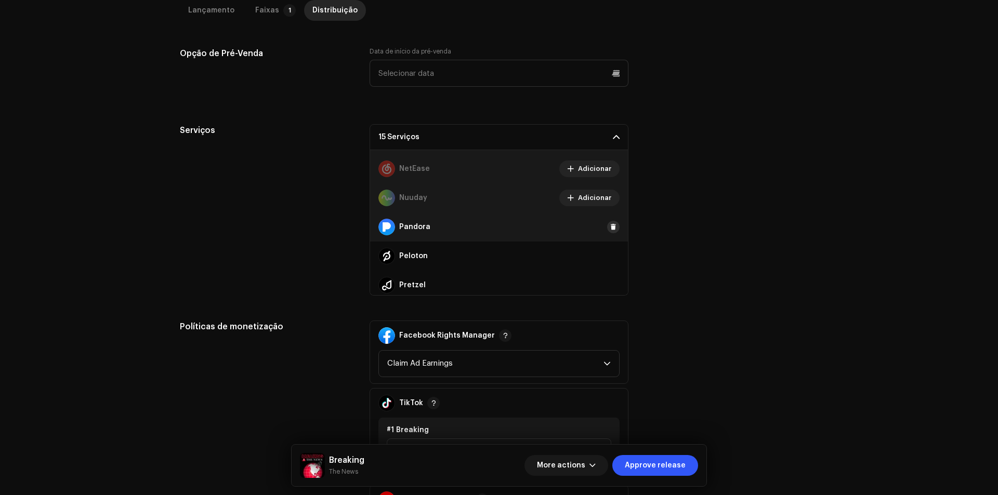
click at [610, 231] on span at bounding box center [613, 227] width 6 height 8
click at [610, 258] on span at bounding box center [613, 256] width 6 height 8
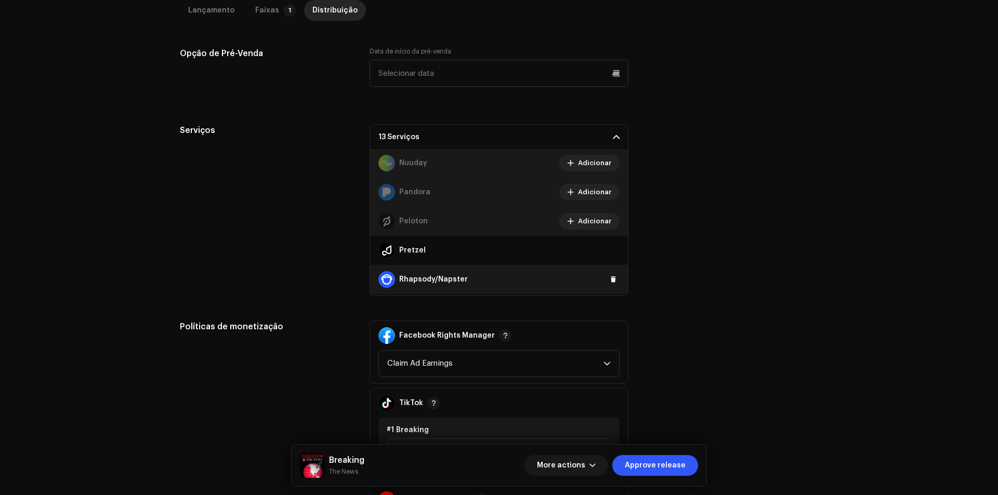
scroll to position [572, 0]
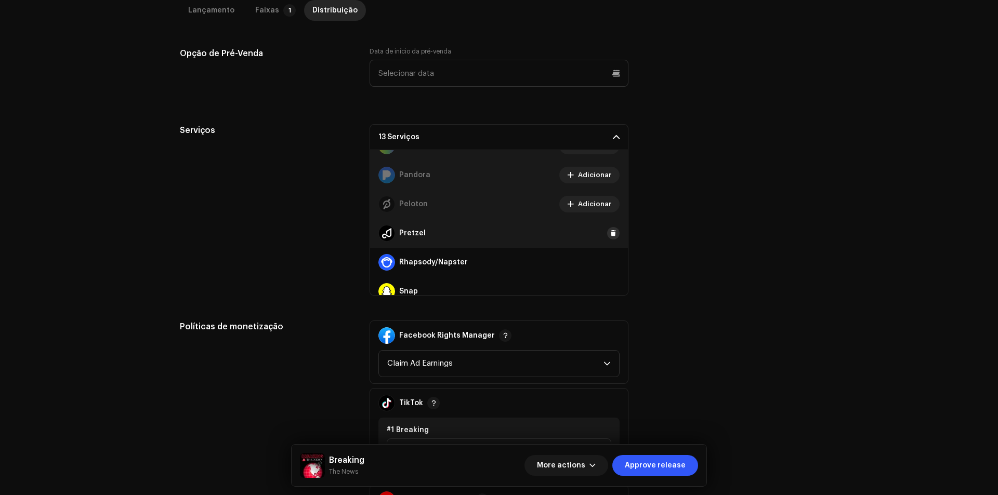
click at [610, 236] on span at bounding box center [613, 233] width 6 height 8
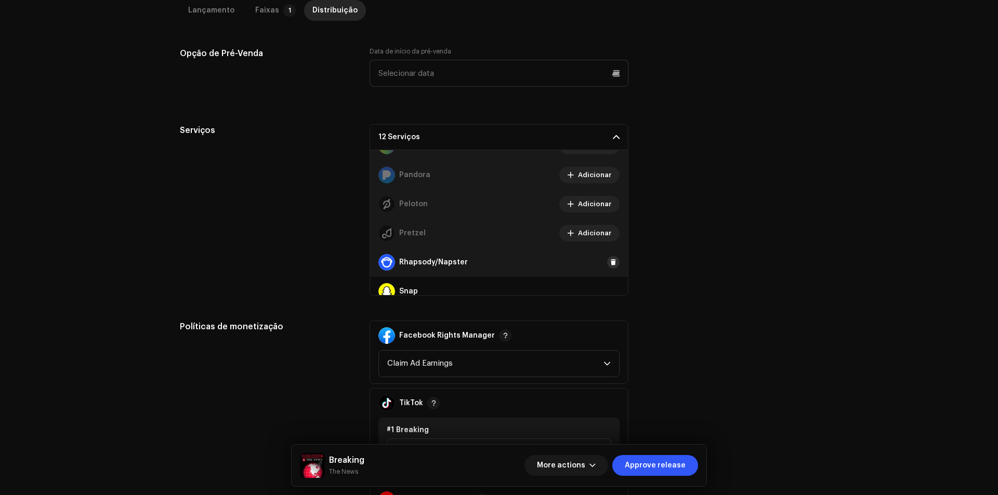
click at [610, 265] on span at bounding box center [613, 262] width 6 height 8
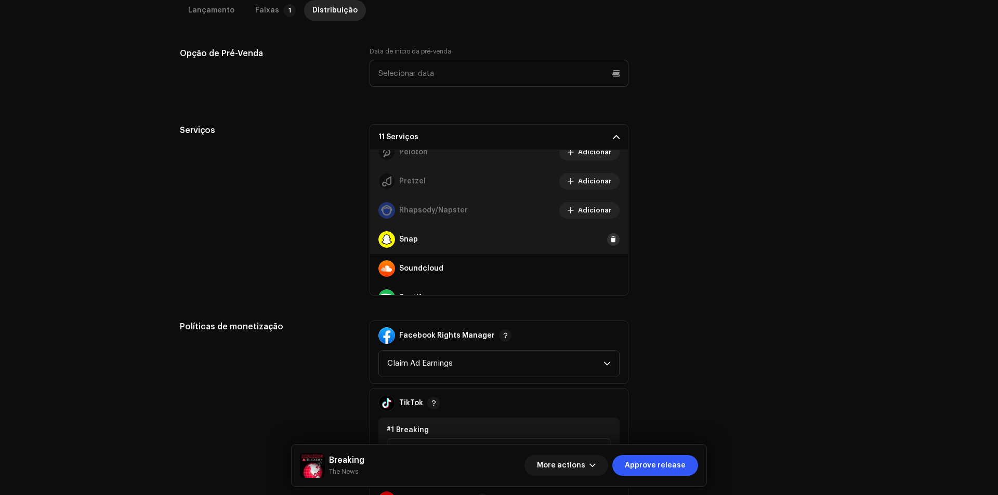
click at [607, 244] on button at bounding box center [613, 239] width 12 height 12
click at [610, 267] on span at bounding box center [613, 268] width 6 height 8
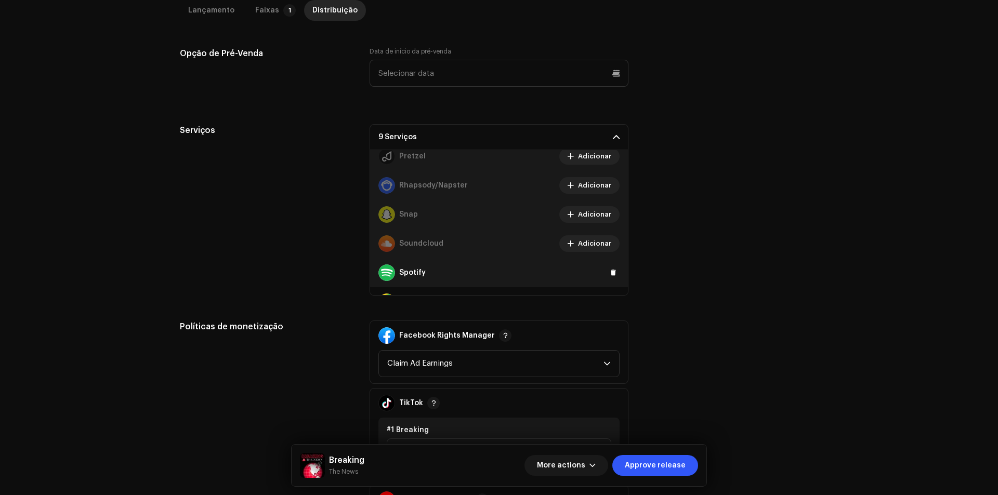
scroll to position [675, 0]
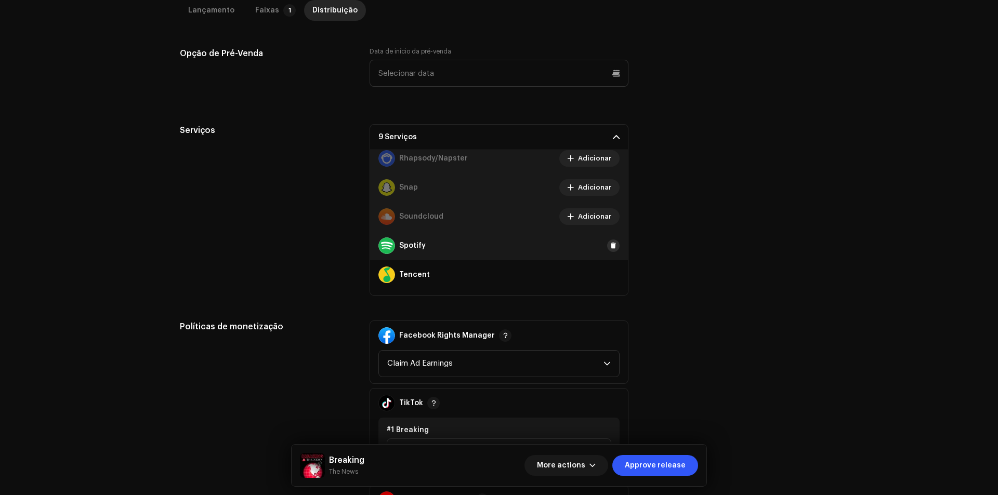
click at [610, 249] on span at bounding box center [613, 246] width 6 height 8
click at [610, 278] on span at bounding box center [613, 275] width 6 height 8
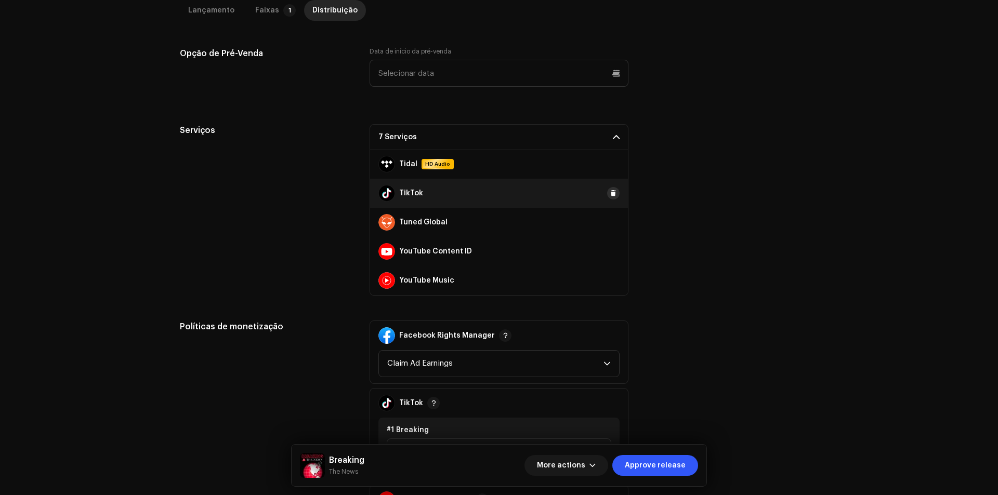
scroll to position [763, 0]
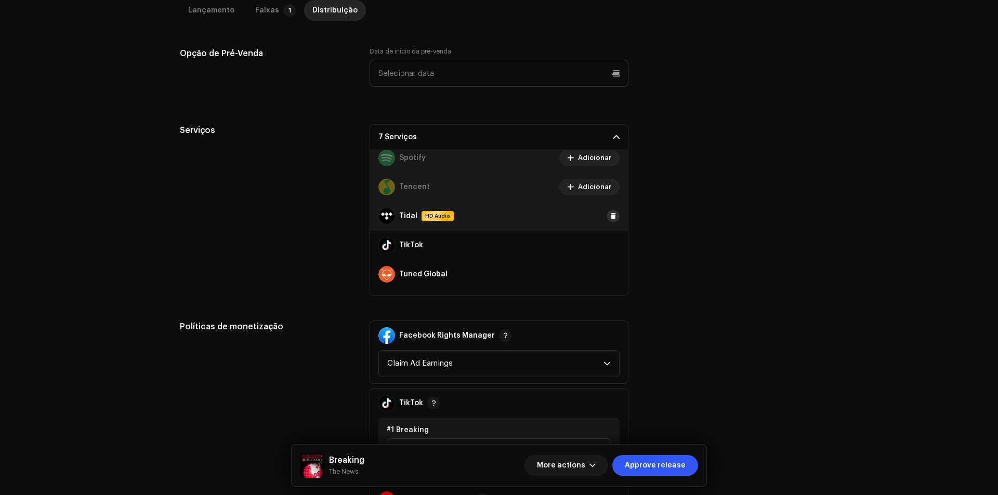
click at [610, 213] on span at bounding box center [613, 216] width 6 height 8
click at [610, 244] on span at bounding box center [613, 245] width 6 height 8
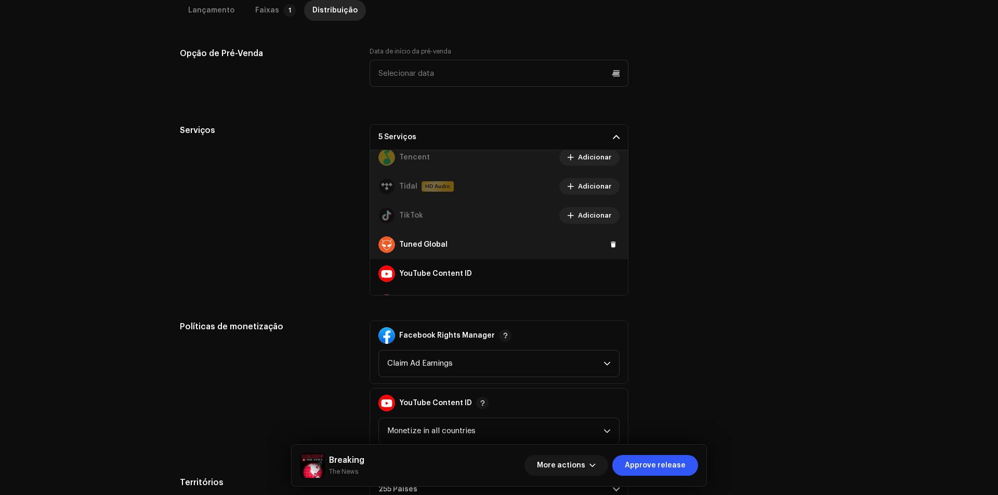
scroll to position [815, 0]
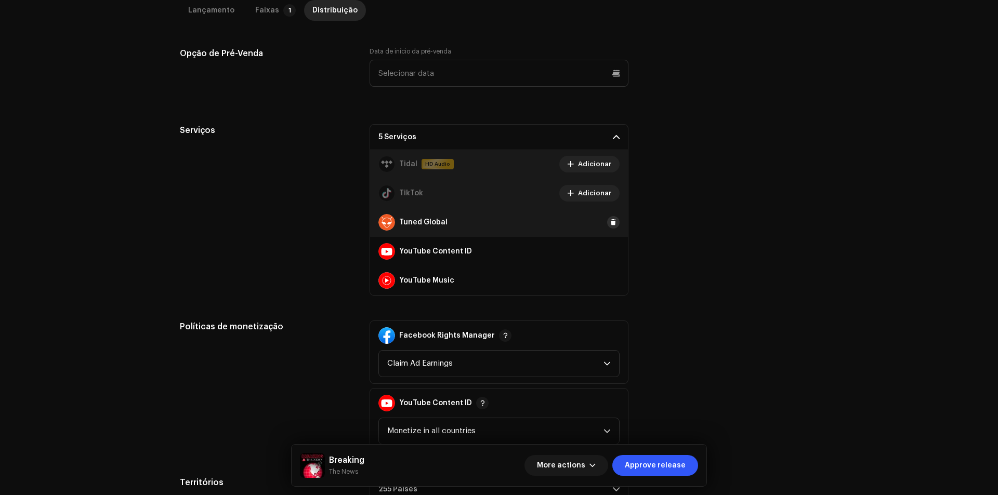
click at [607, 227] on button at bounding box center [613, 222] width 12 height 12
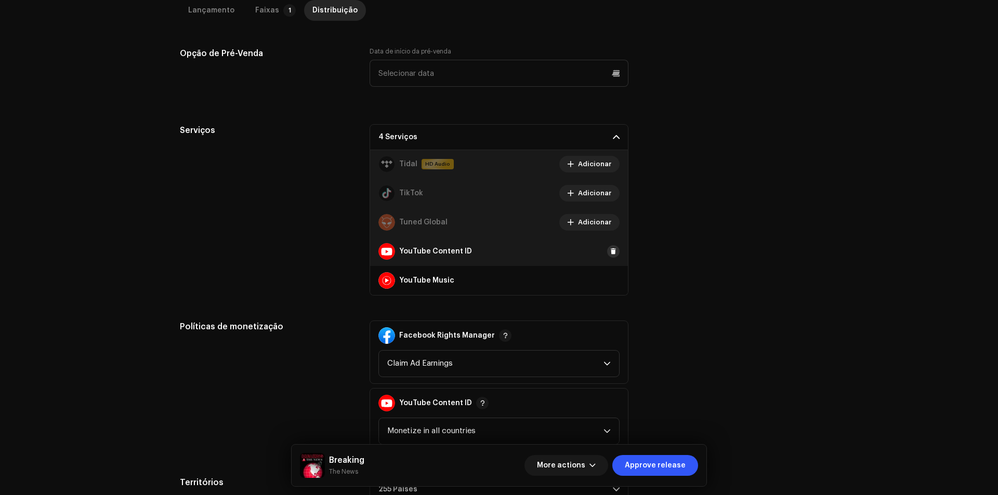
click at [610, 248] on span at bounding box center [613, 251] width 6 height 8
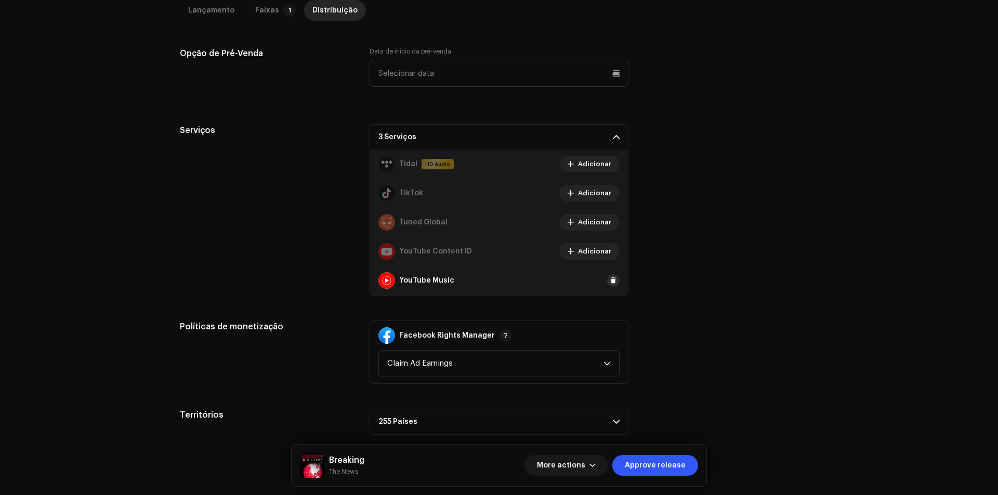
click at [610, 280] on span at bounding box center [613, 280] width 6 height 8
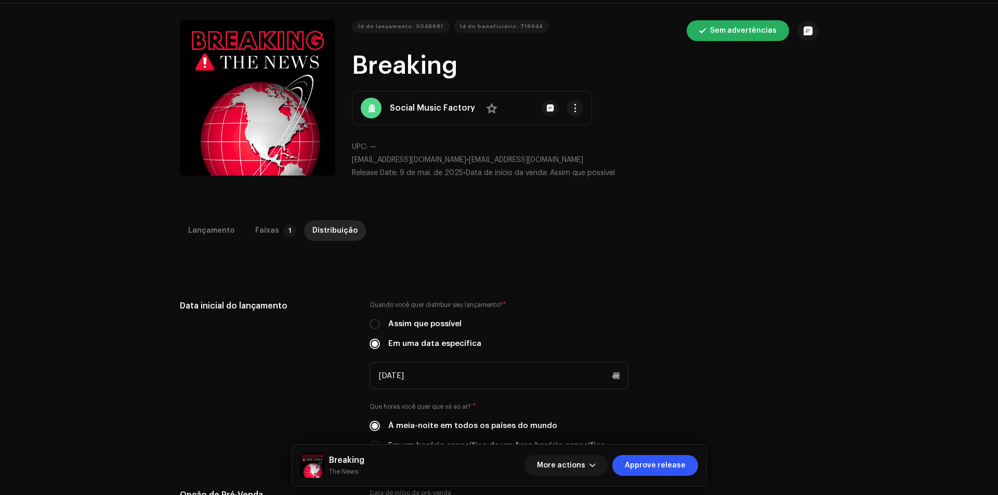
scroll to position [0, 0]
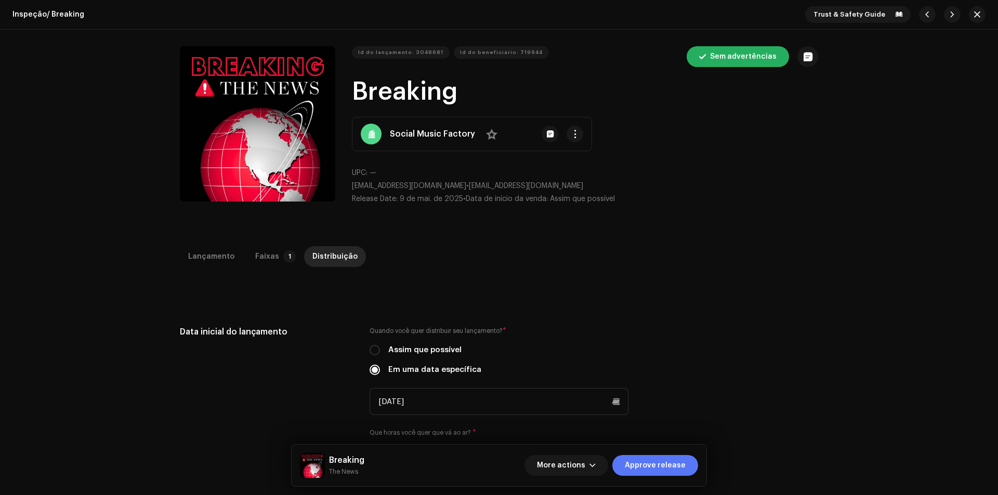
click at [671, 460] on span "Approve release" at bounding box center [655, 465] width 61 height 21
